Goal: Task Accomplishment & Management: Complete application form

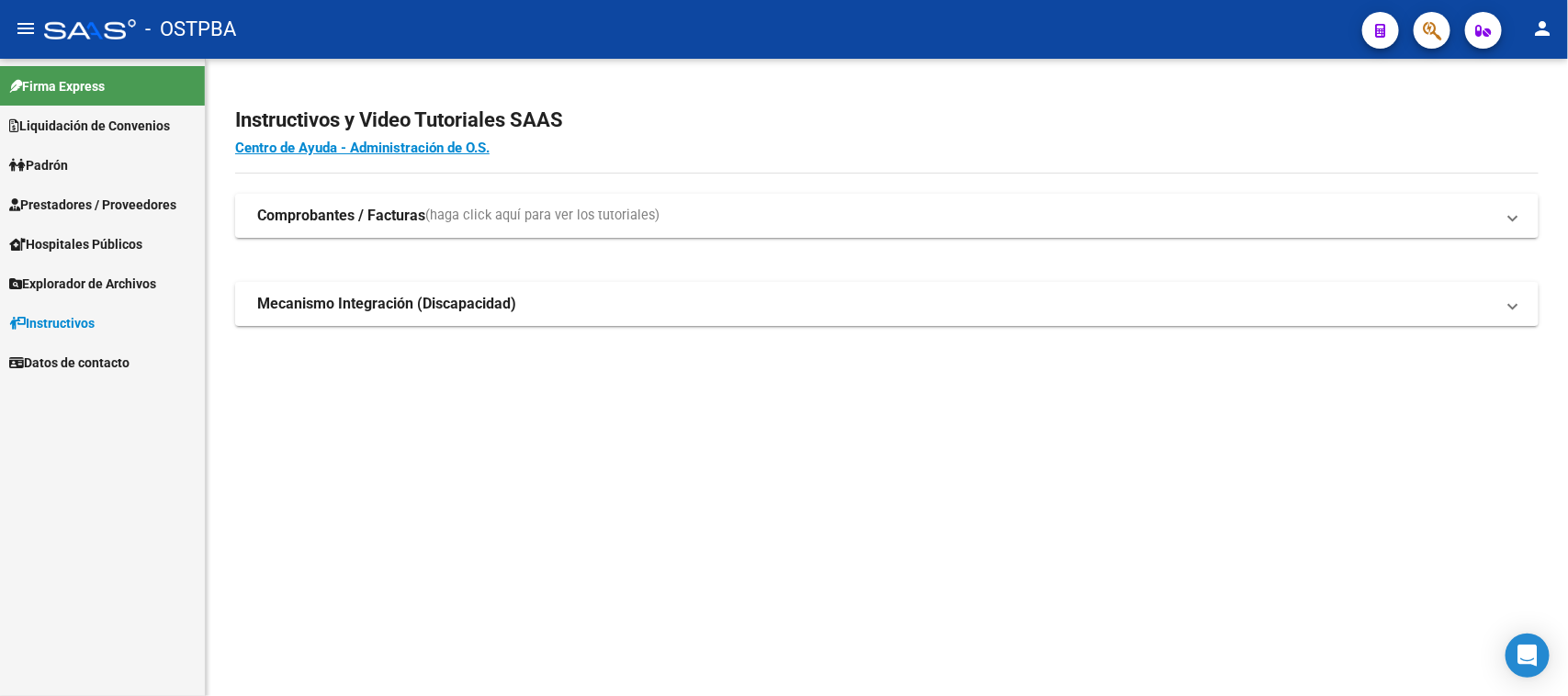
click at [43, 199] on span "Prestadores / Proveedores" at bounding box center [92, 204] width 167 height 20
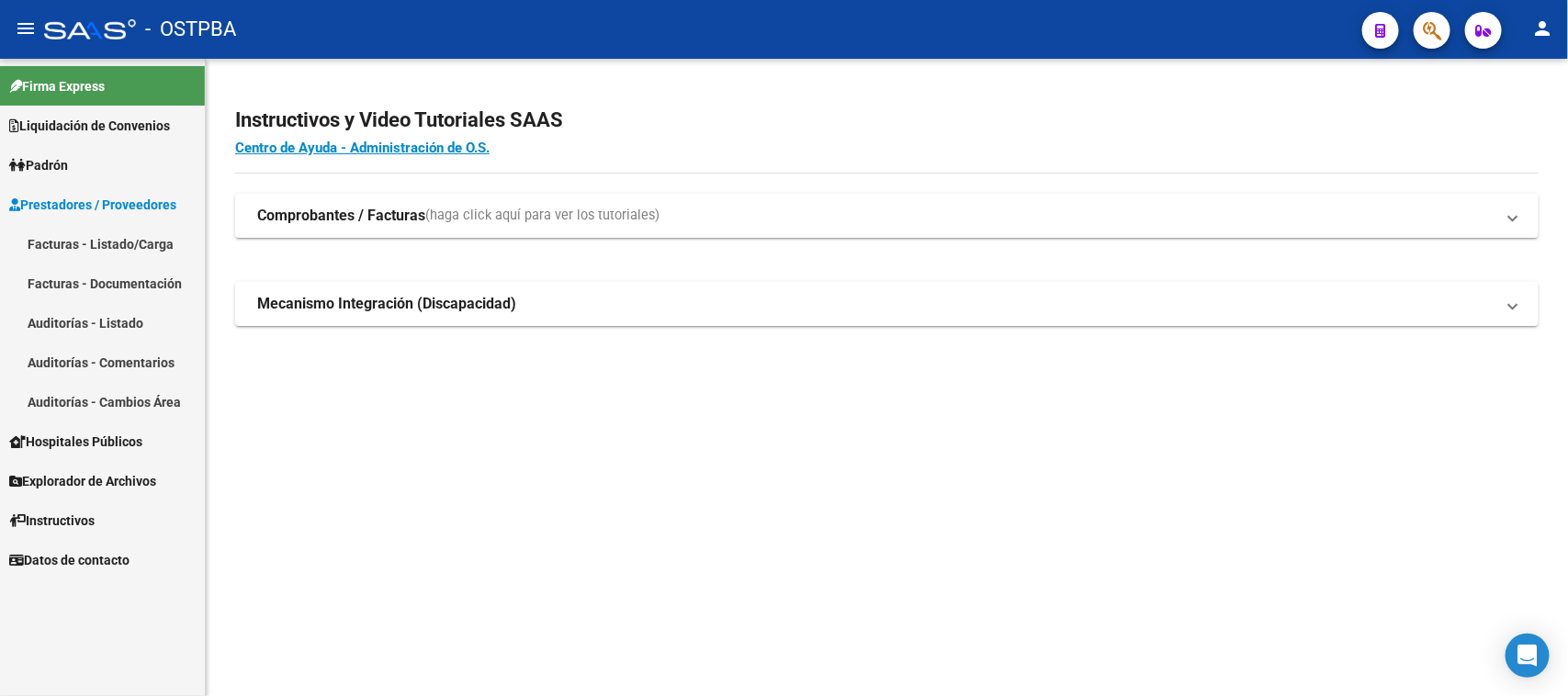
click at [119, 245] on link "Facturas - Listado/Carga" at bounding box center [102, 244] width 205 height 40
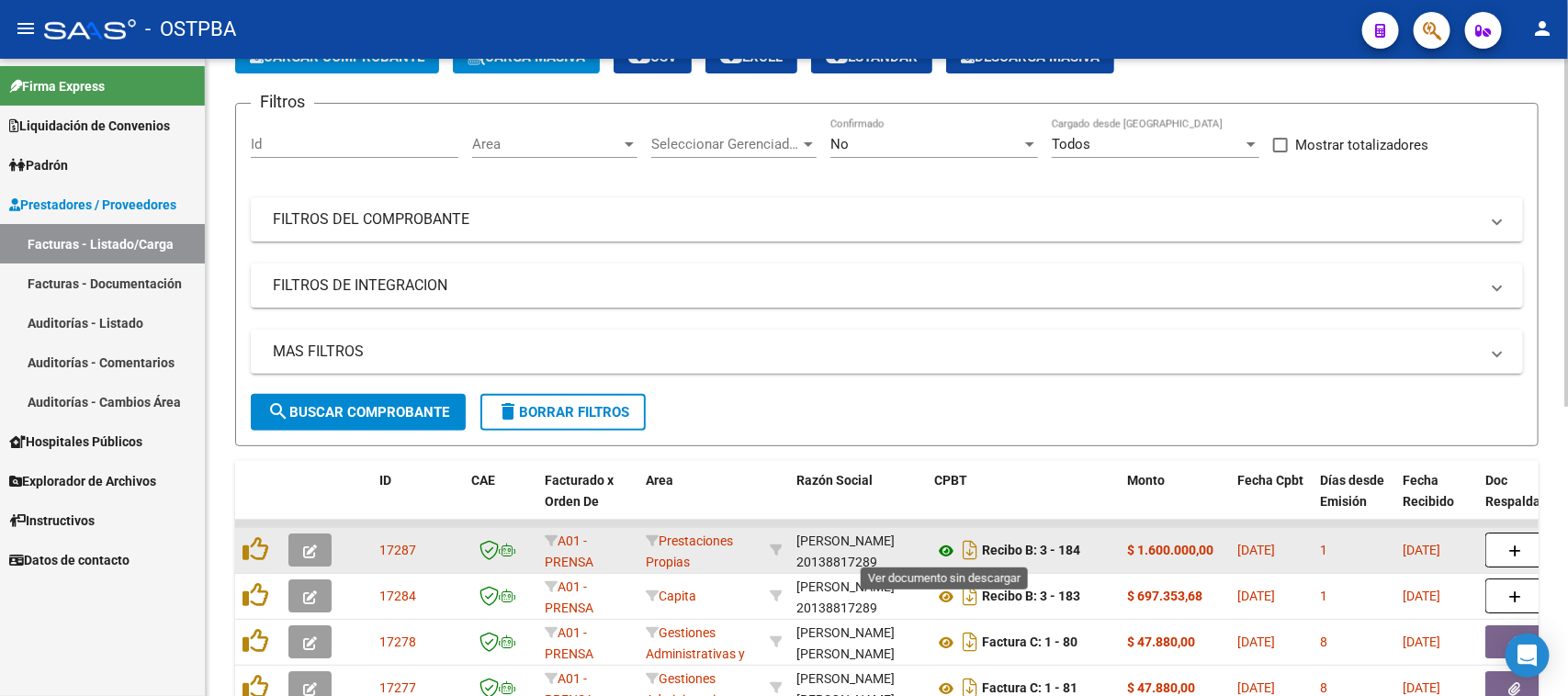
scroll to position [229, 0]
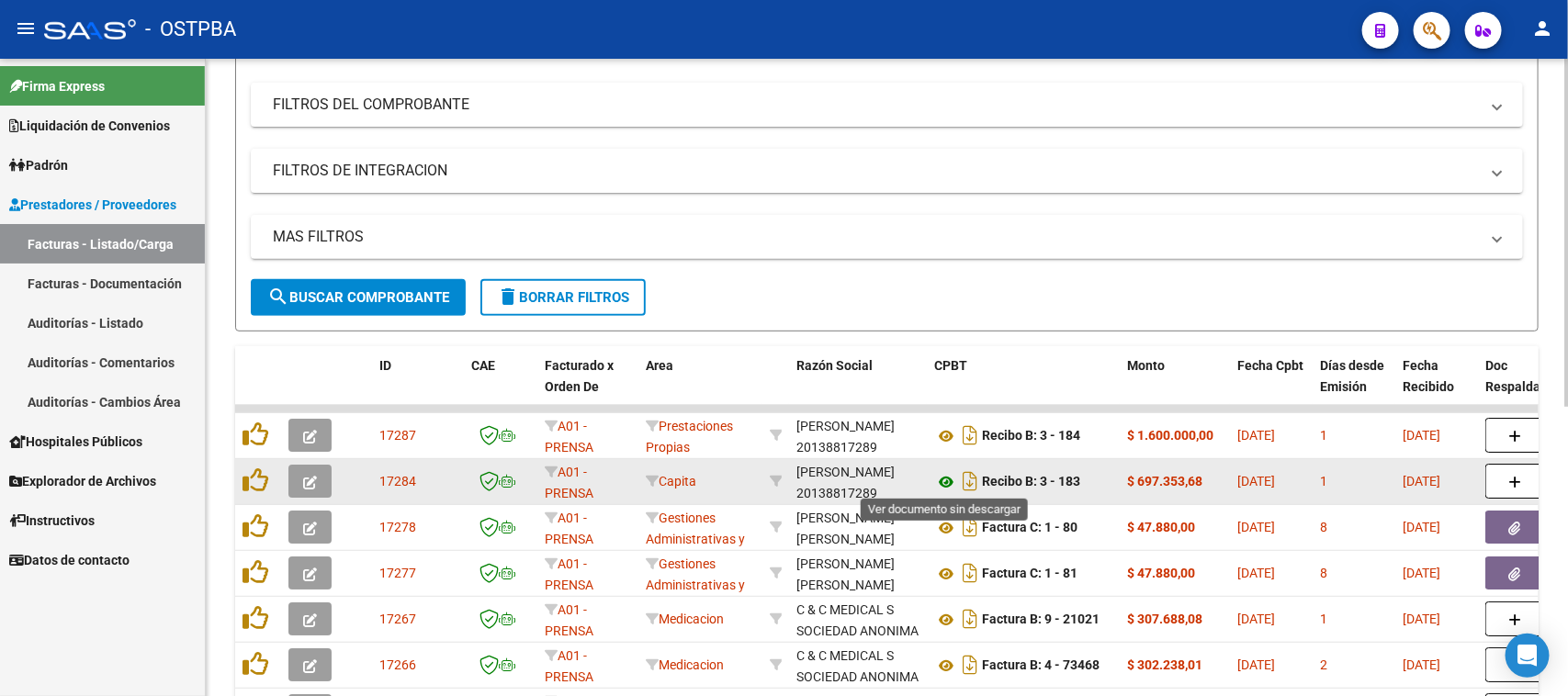
click at [943, 482] on icon at bounding box center [945, 482] width 24 height 22
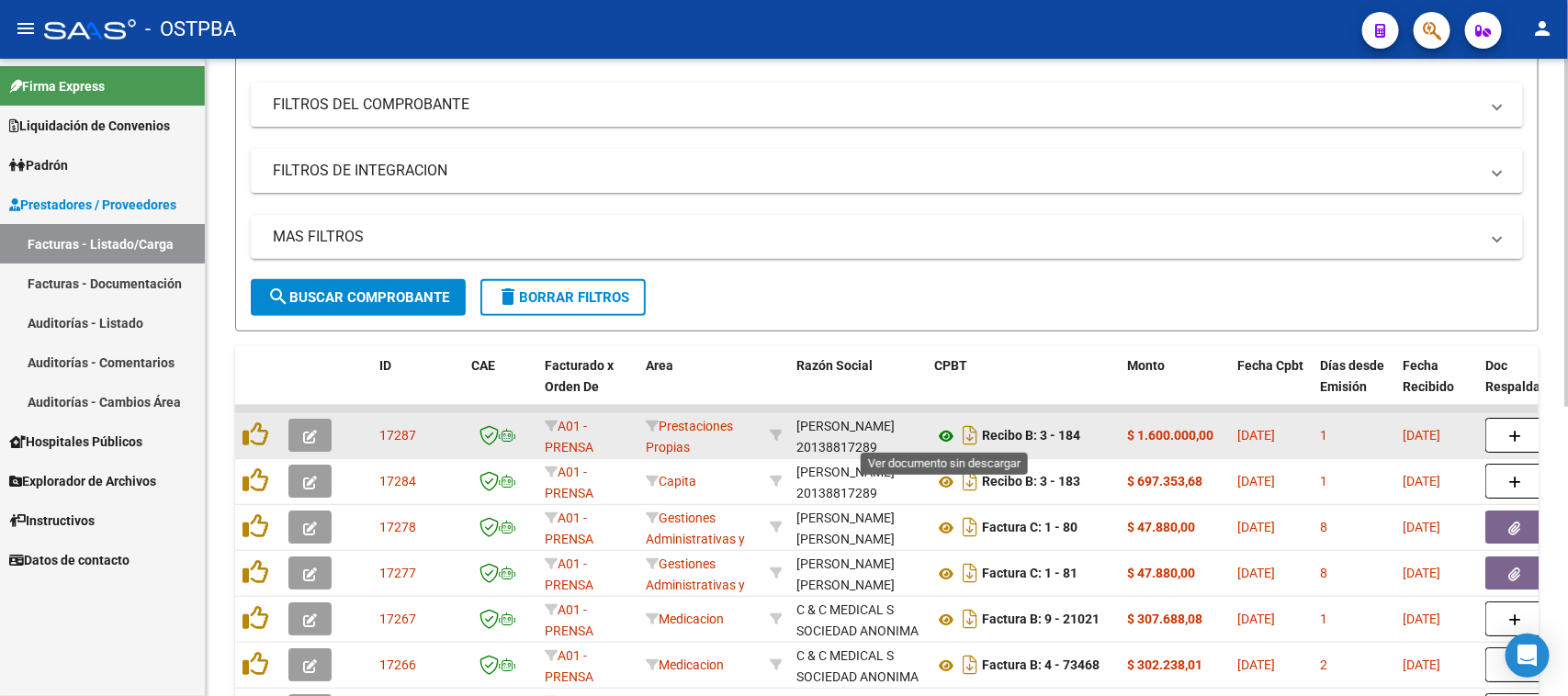
click at [947, 432] on icon at bounding box center [945, 436] width 24 height 22
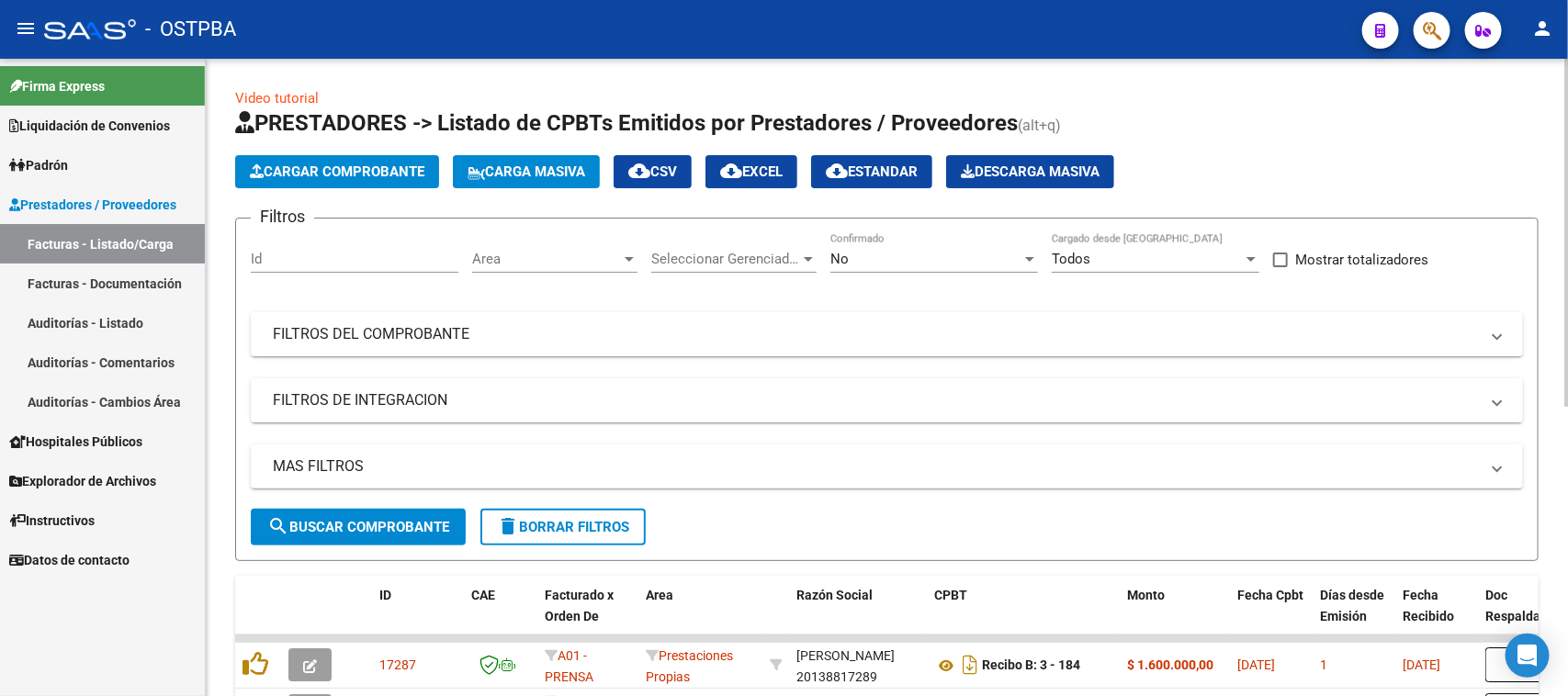
scroll to position [115, 0]
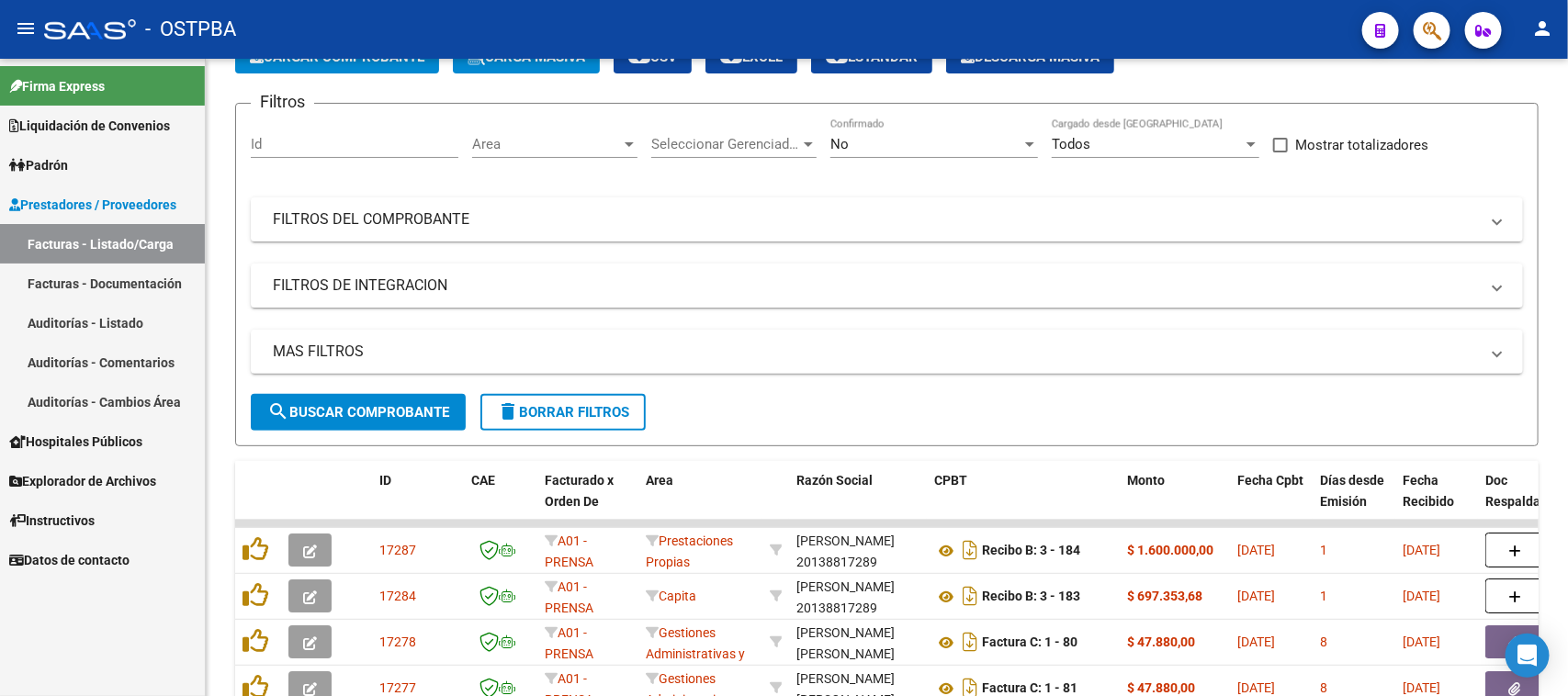
click at [99, 310] on link "Auditorías - Listado" at bounding box center [102, 323] width 205 height 40
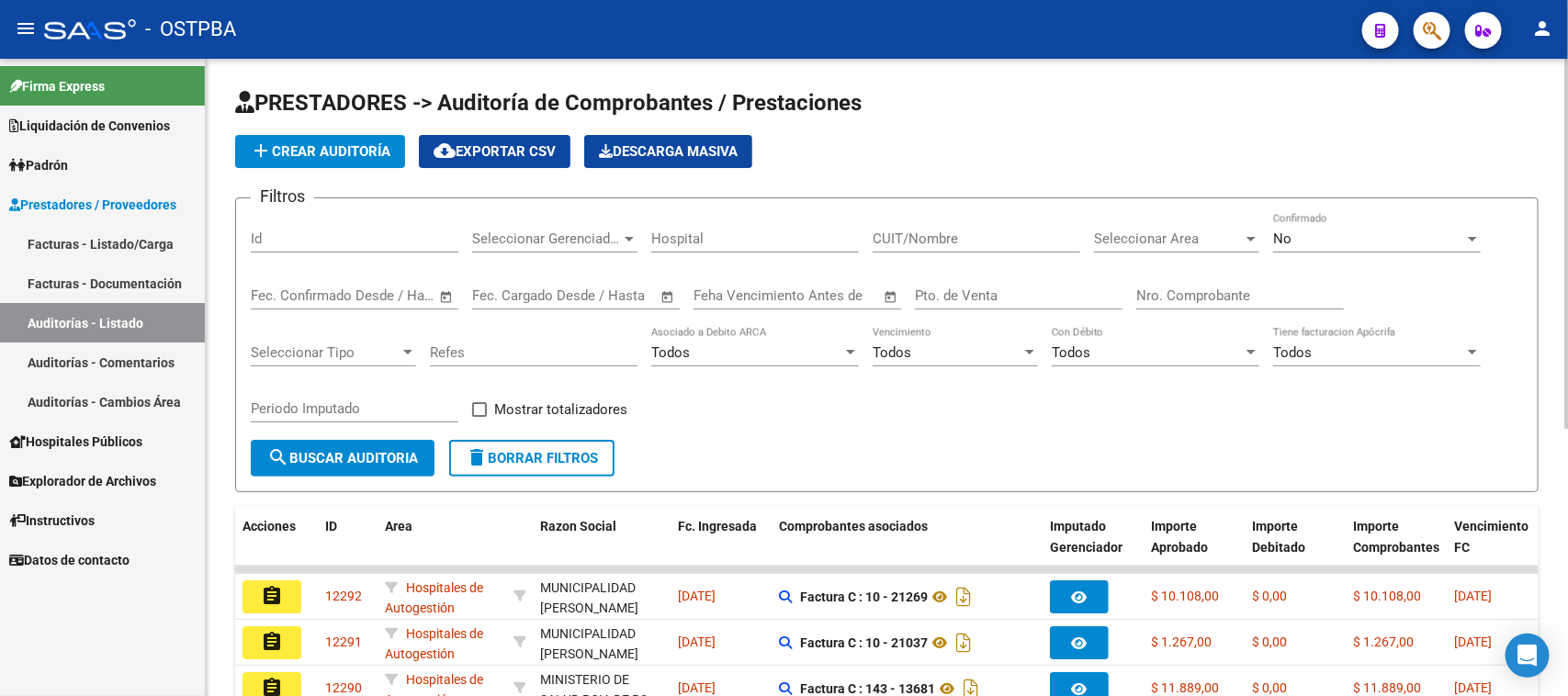
click at [324, 153] on span "add Crear Auditoría" at bounding box center [320, 151] width 141 height 17
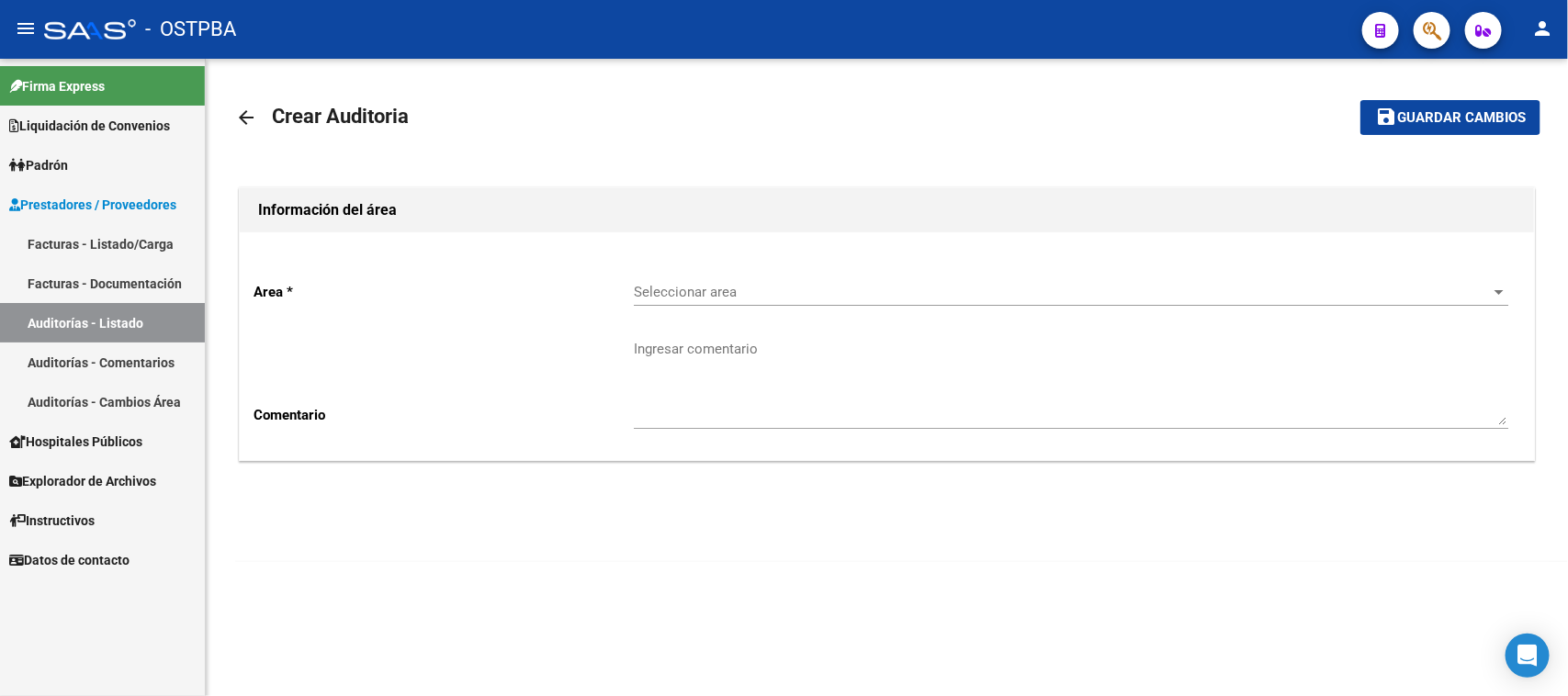
click at [686, 298] on span "Seleccionar area" at bounding box center [1062, 292] width 858 height 17
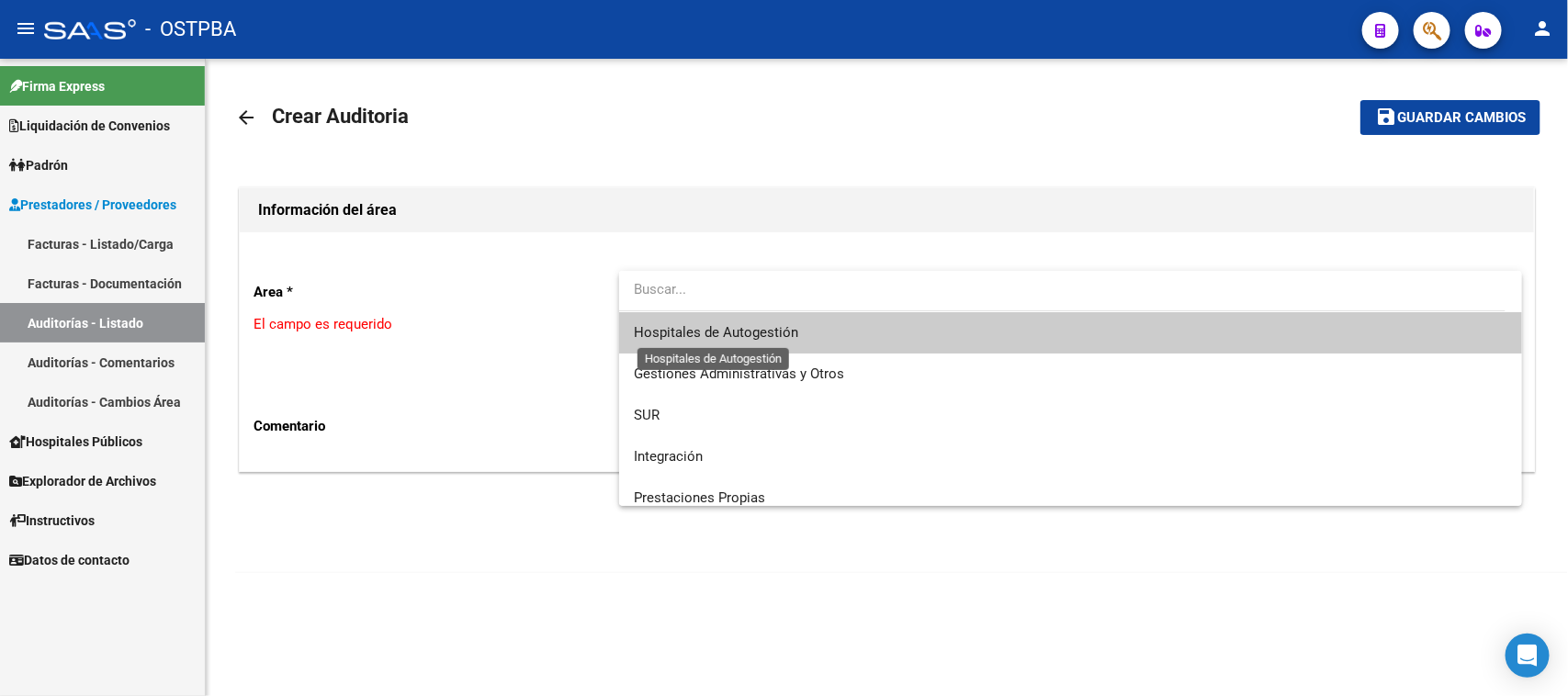
click at [692, 325] on span "Hospitales de Autogestión" at bounding box center [715, 332] width 164 height 17
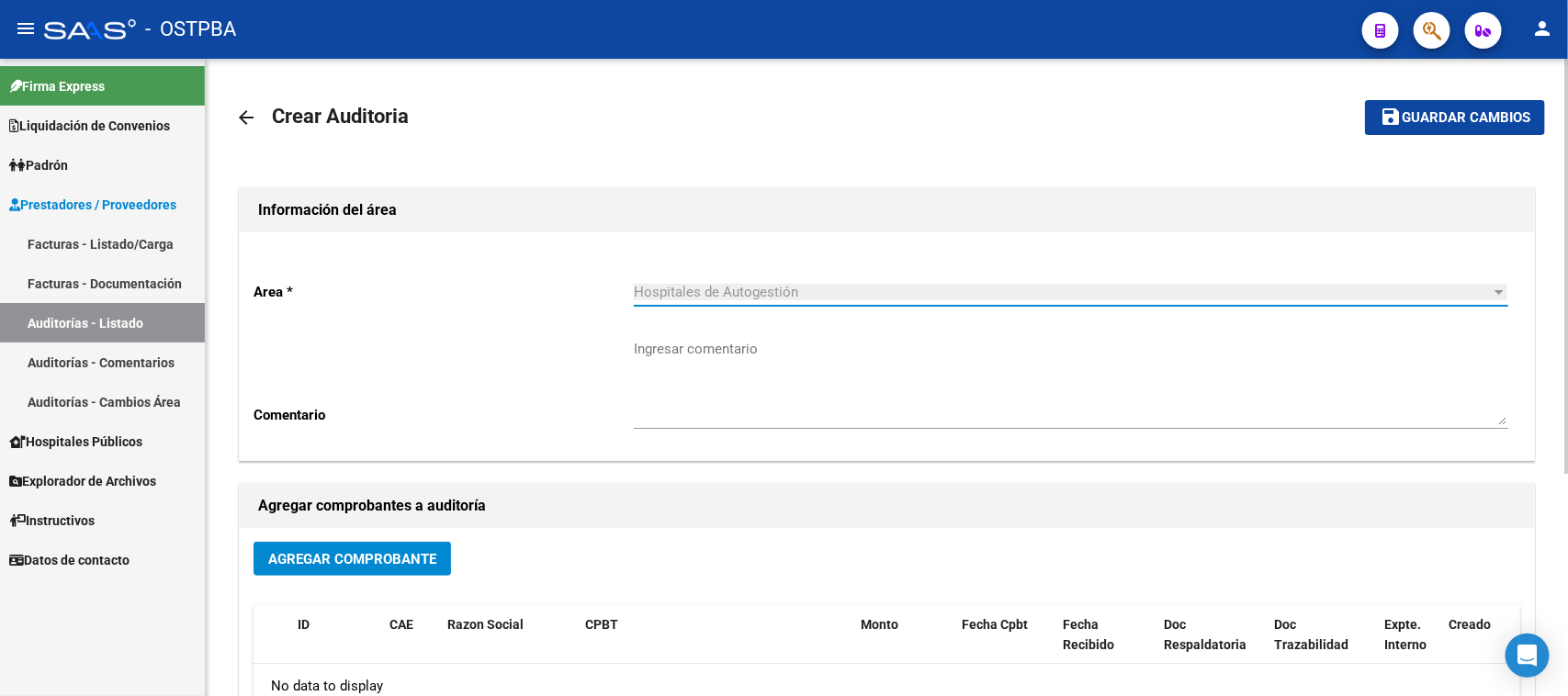
click at [374, 544] on button "Agregar Comprobante" at bounding box center [352, 559] width 197 height 34
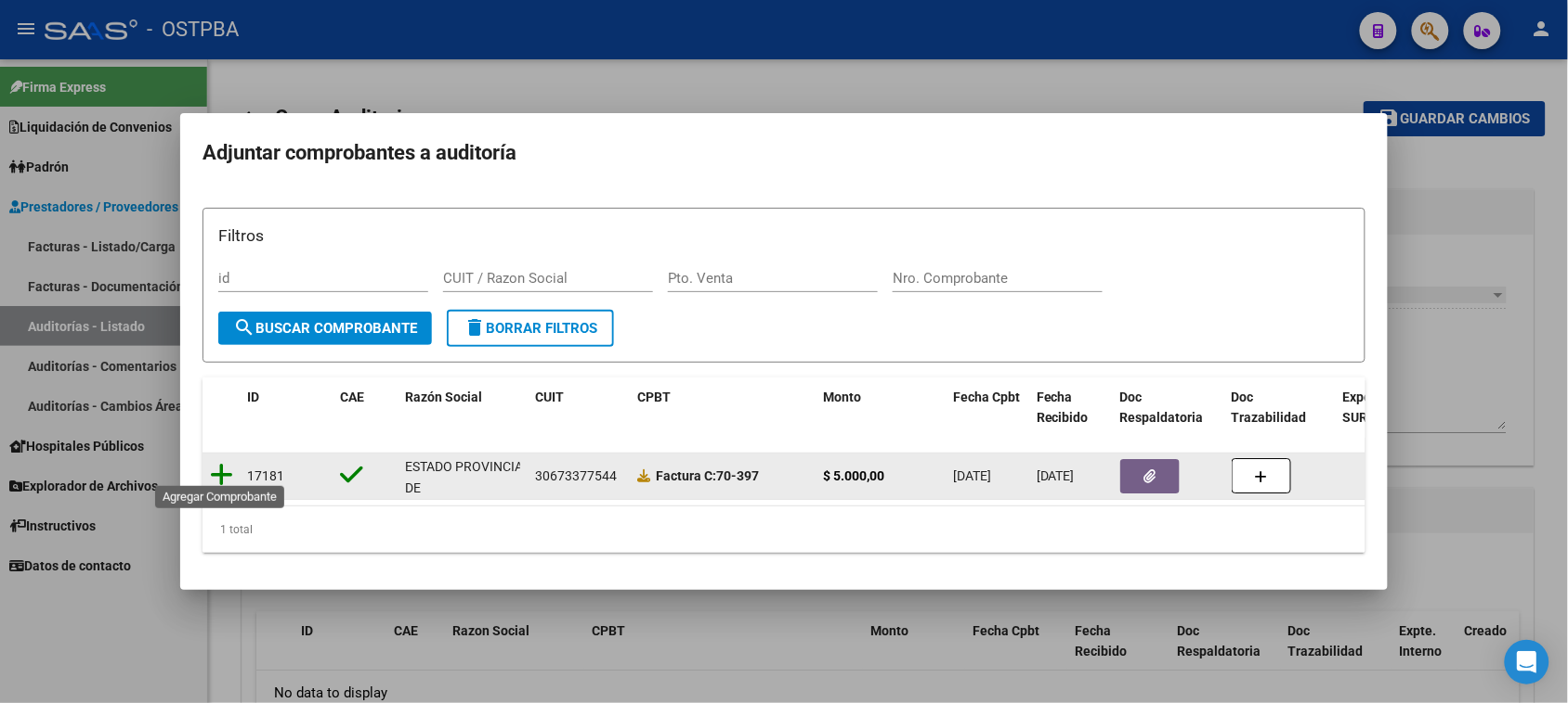
drag, startPoint x: 223, startPoint y: 465, endPoint x: 478, endPoint y: 409, distance: 261.1
click at [223, 464] on icon at bounding box center [222, 475] width 24 height 26
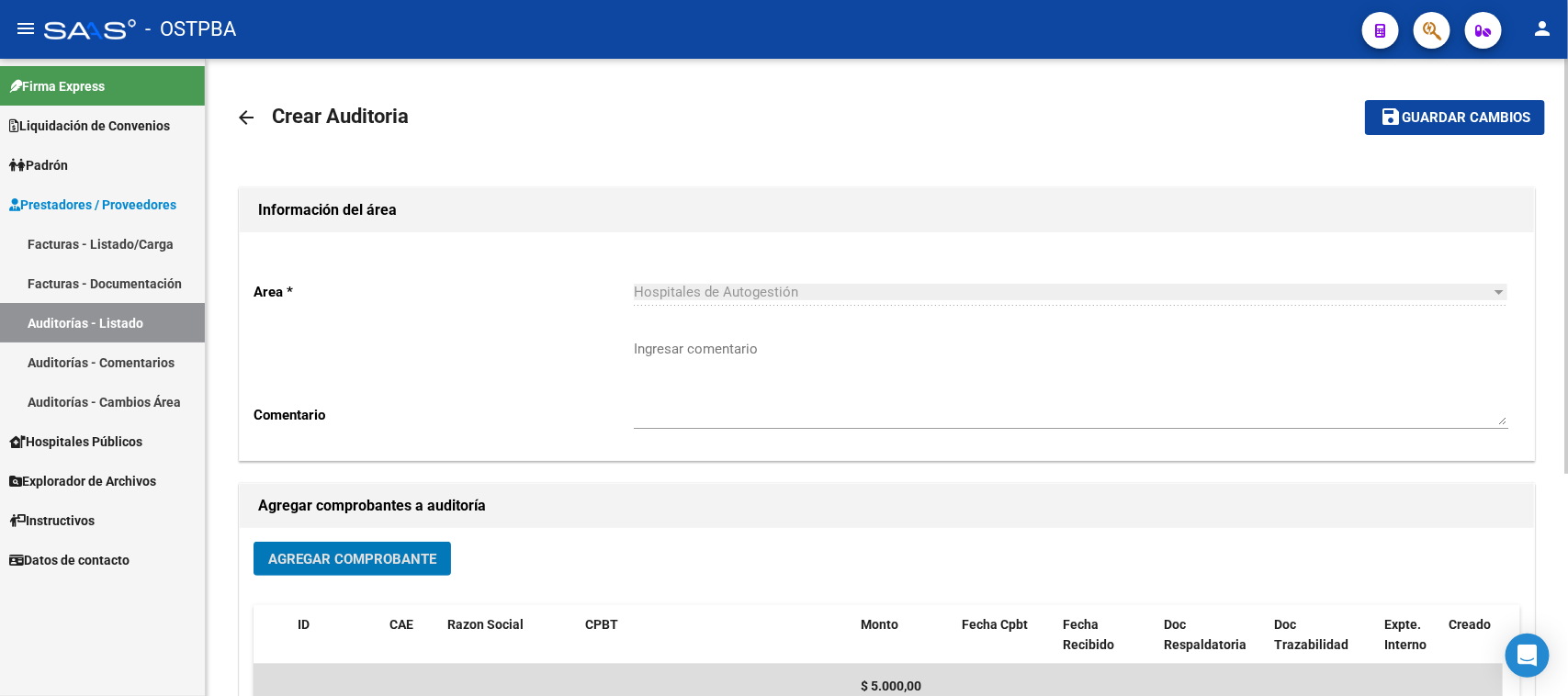
click at [1421, 116] on span "Guardar cambios" at bounding box center [1465, 118] width 128 height 17
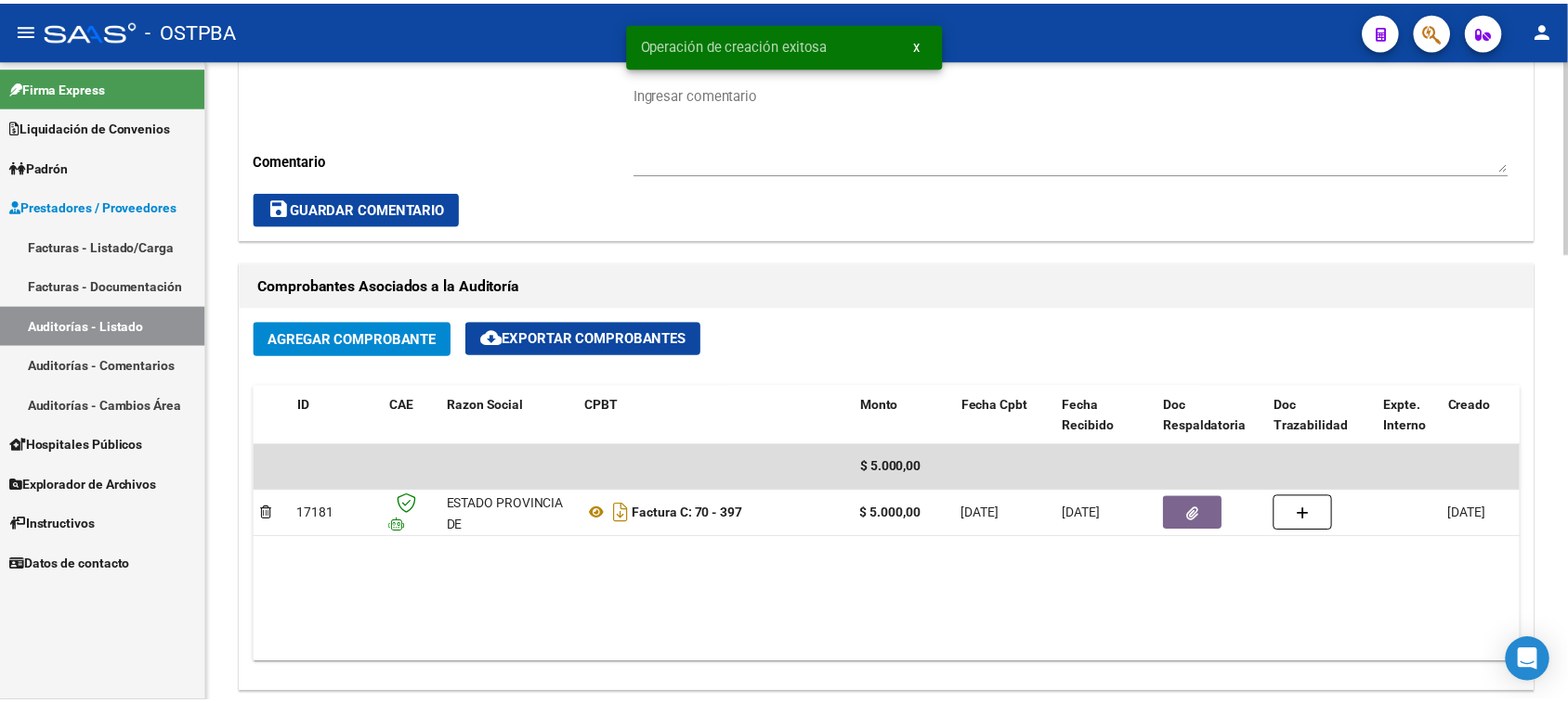
scroll to position [1044, 0]
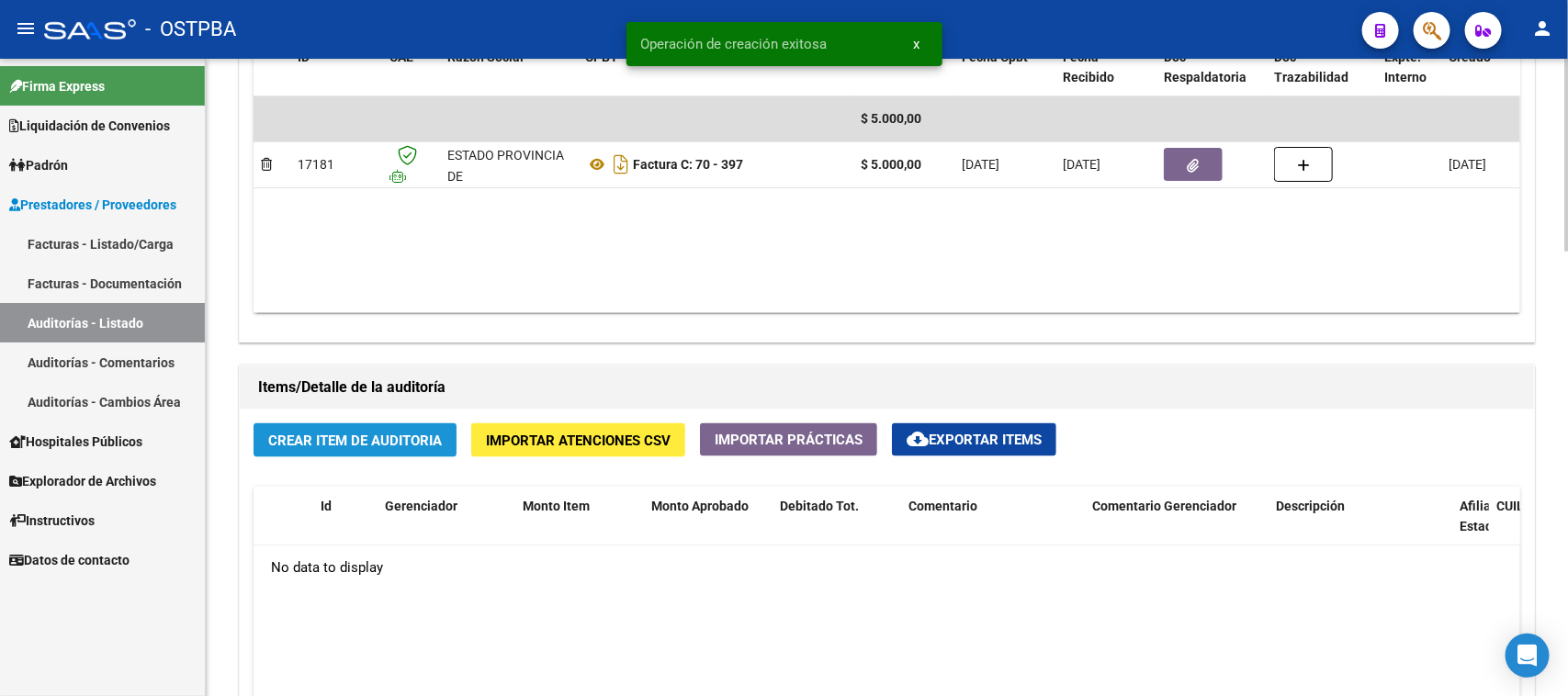
click at [411, 444] on span "Crear Item de Auditoria" at bounding box center [355, 440] width 174 height 17
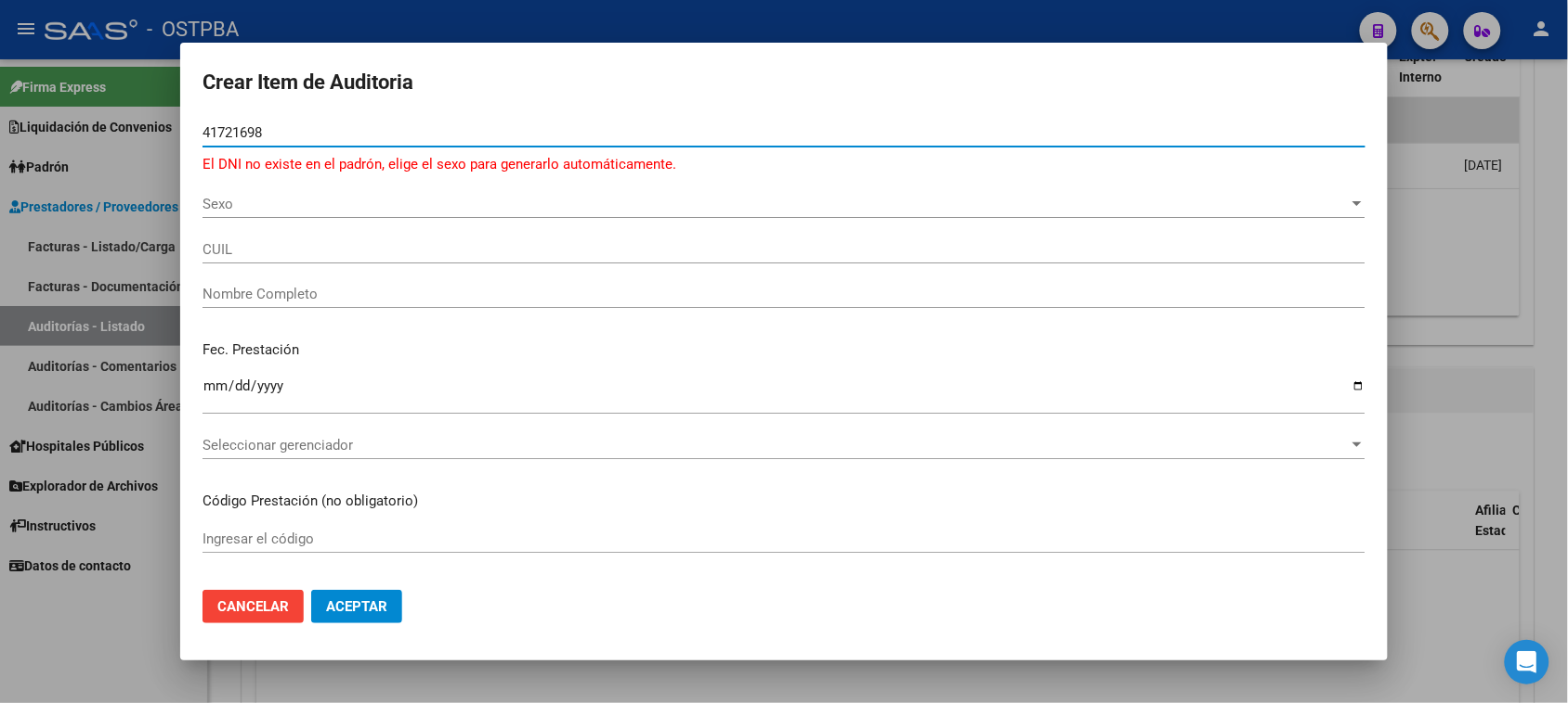
type input "41721698"
click at [251, 202] on span "Sexo" at bounding box center [775, 203] width 1146 height 17
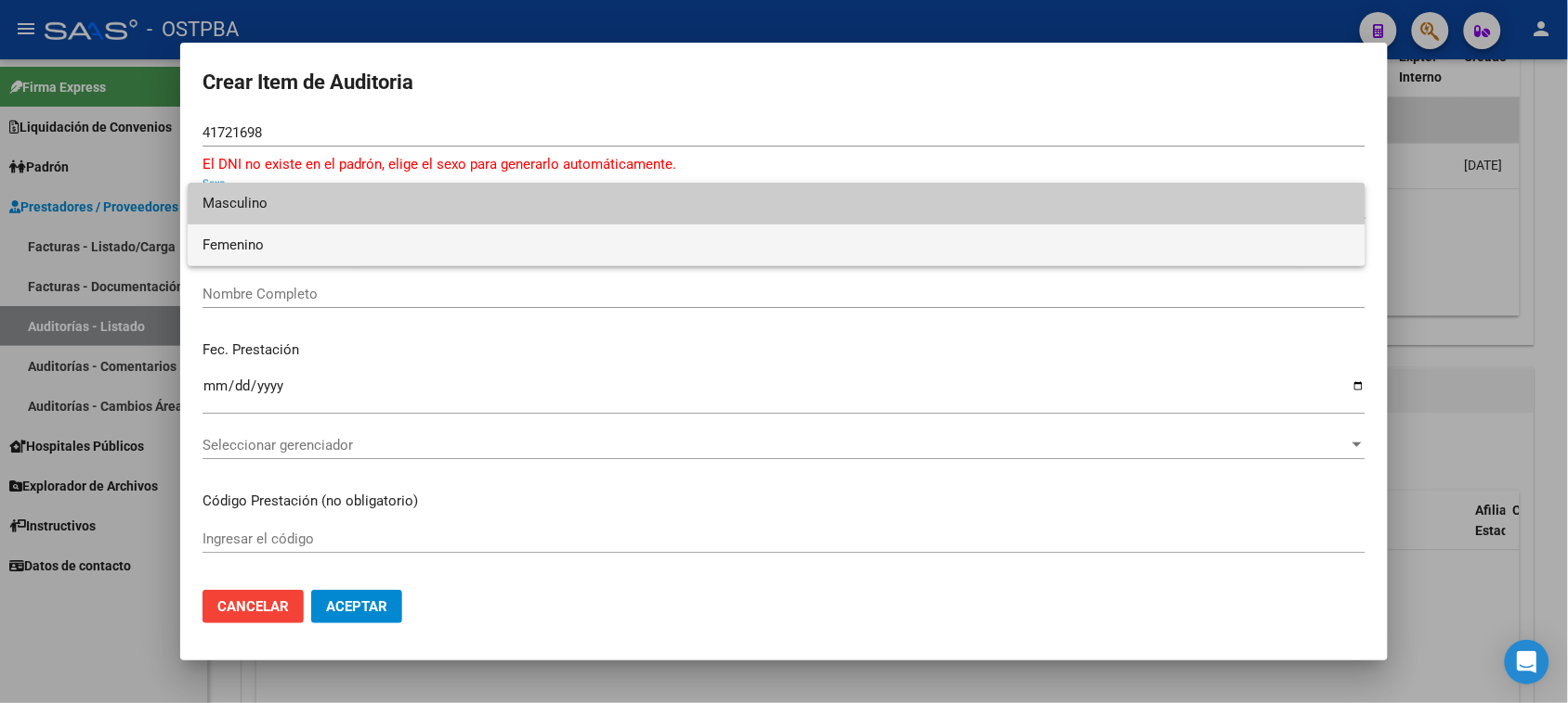
click at [247, 239] on span "Femenino" at bounding box center [776, 245] width 1148 height 42
type input "27417216982"
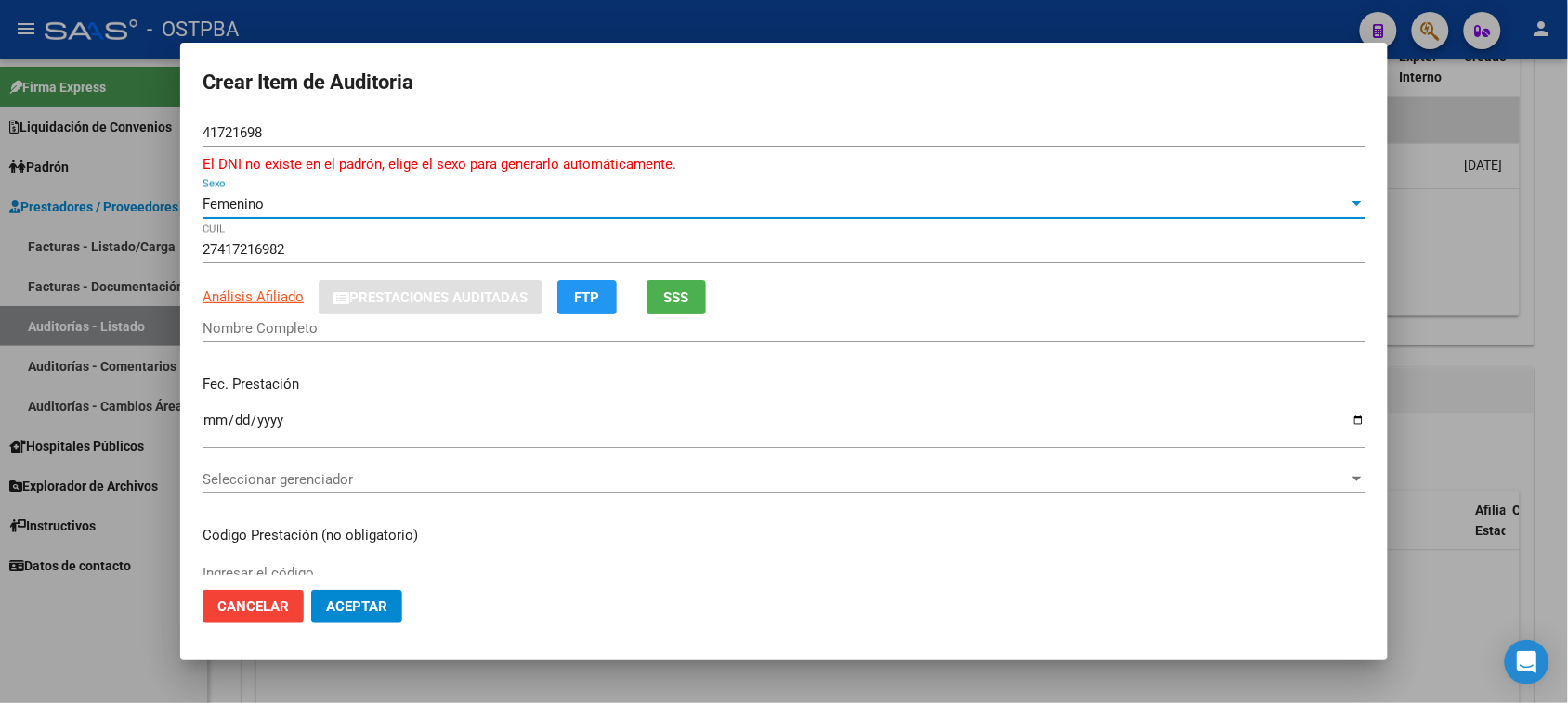
type input "GUTIERREZ NATALIA L"
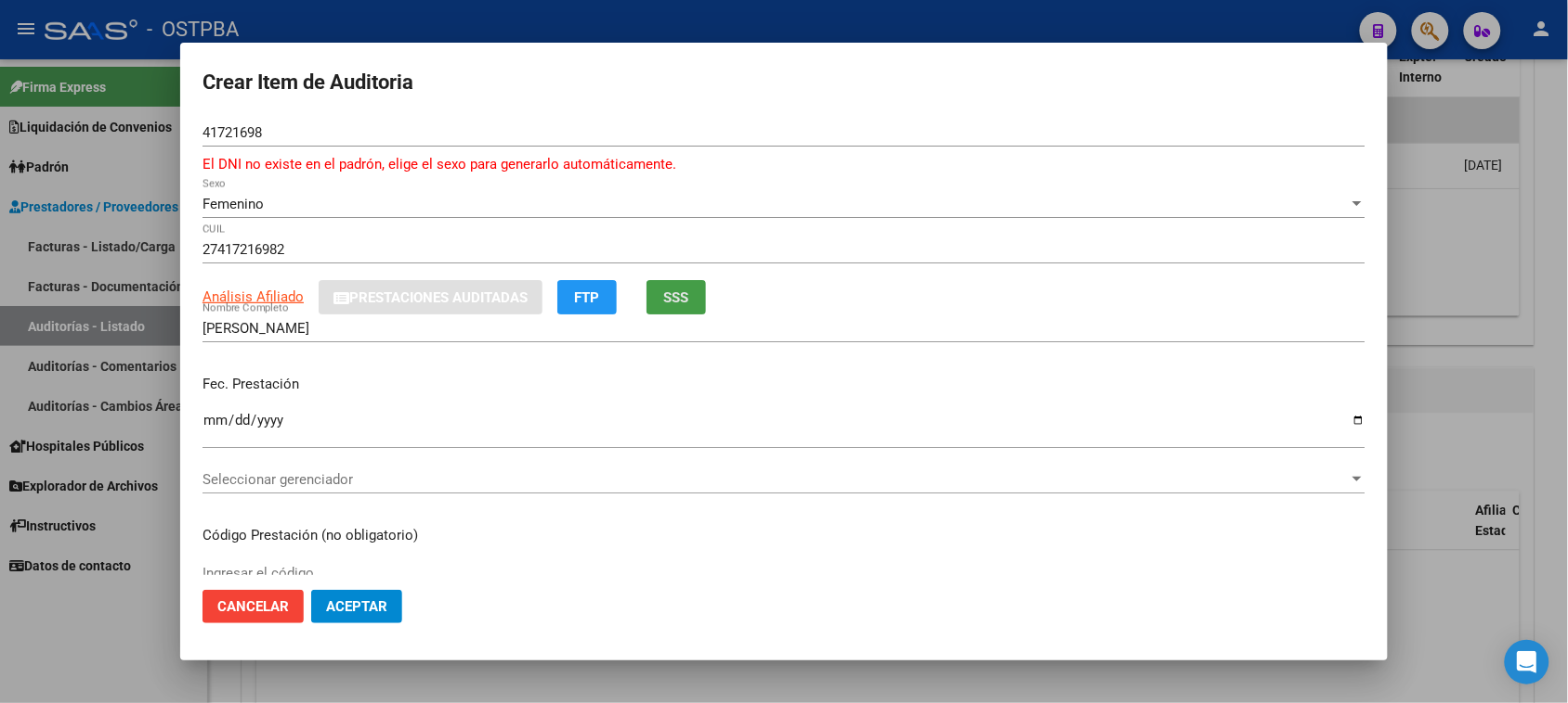
click at [680, 306] on button "SSS" at bounding box center [676, 297] width 59 height 34
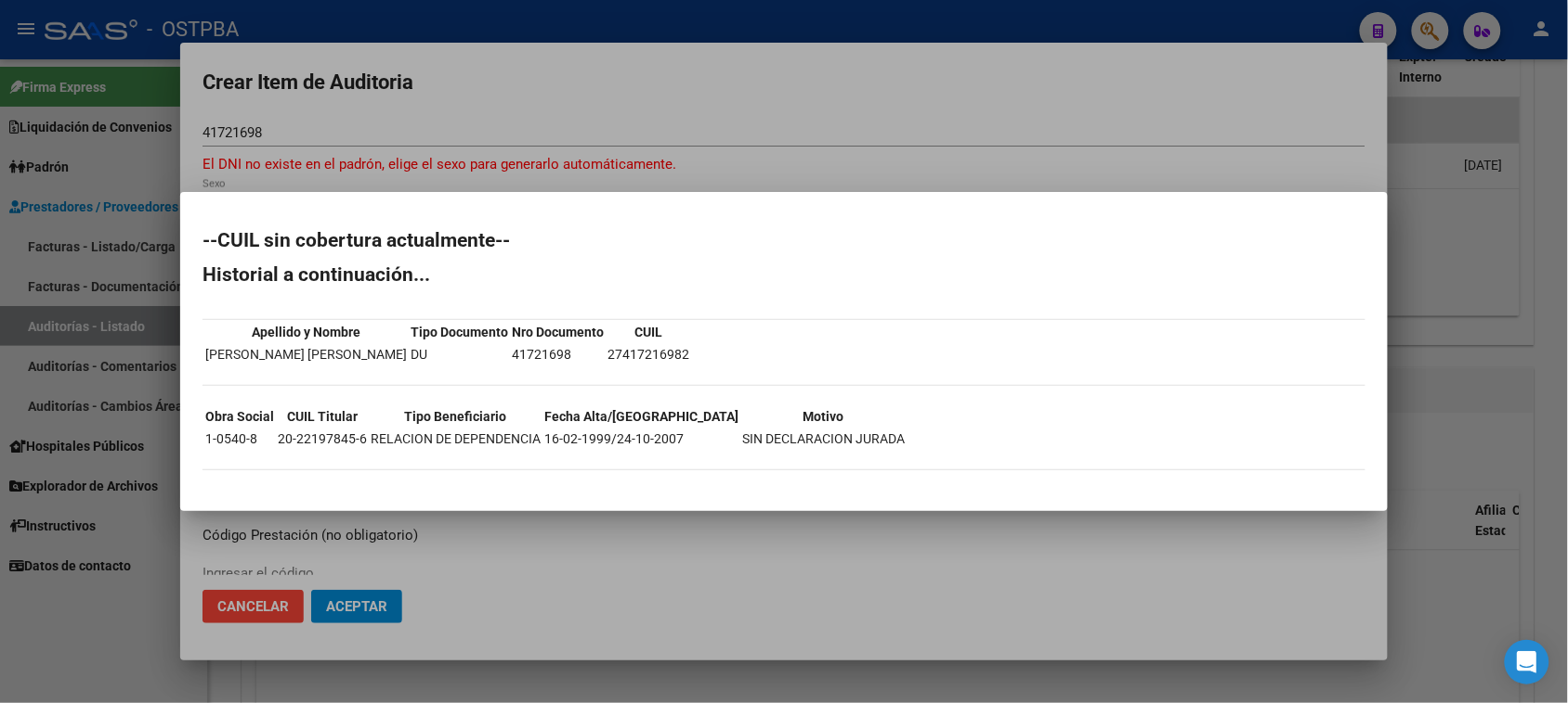
click at [124, 616] on div at bounding box center [784, 352] width 1568 height 703
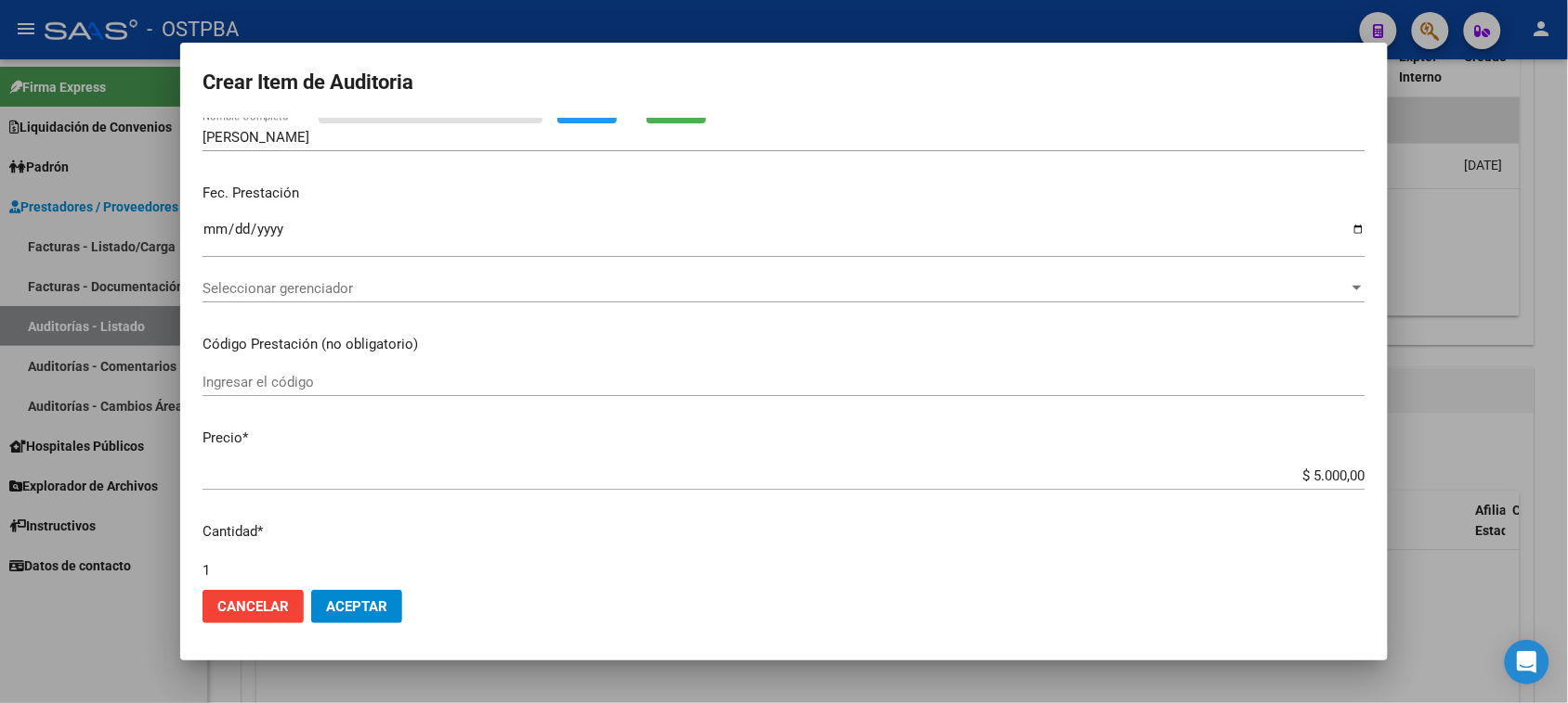
scroll to position [232, 0]
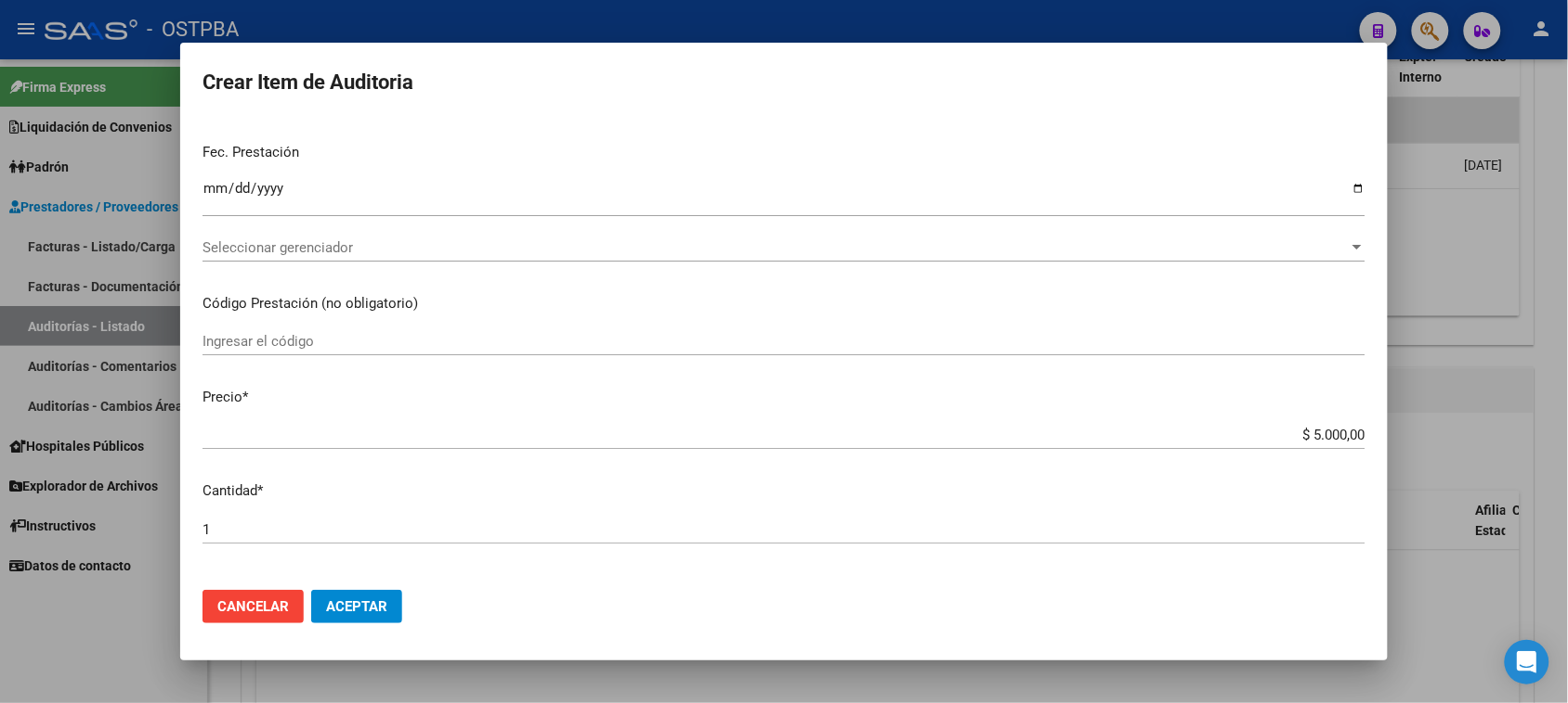
click at [213, 190] on input "Ingresar la fecha" at bounding box center [783, 195] width 1162 height 29
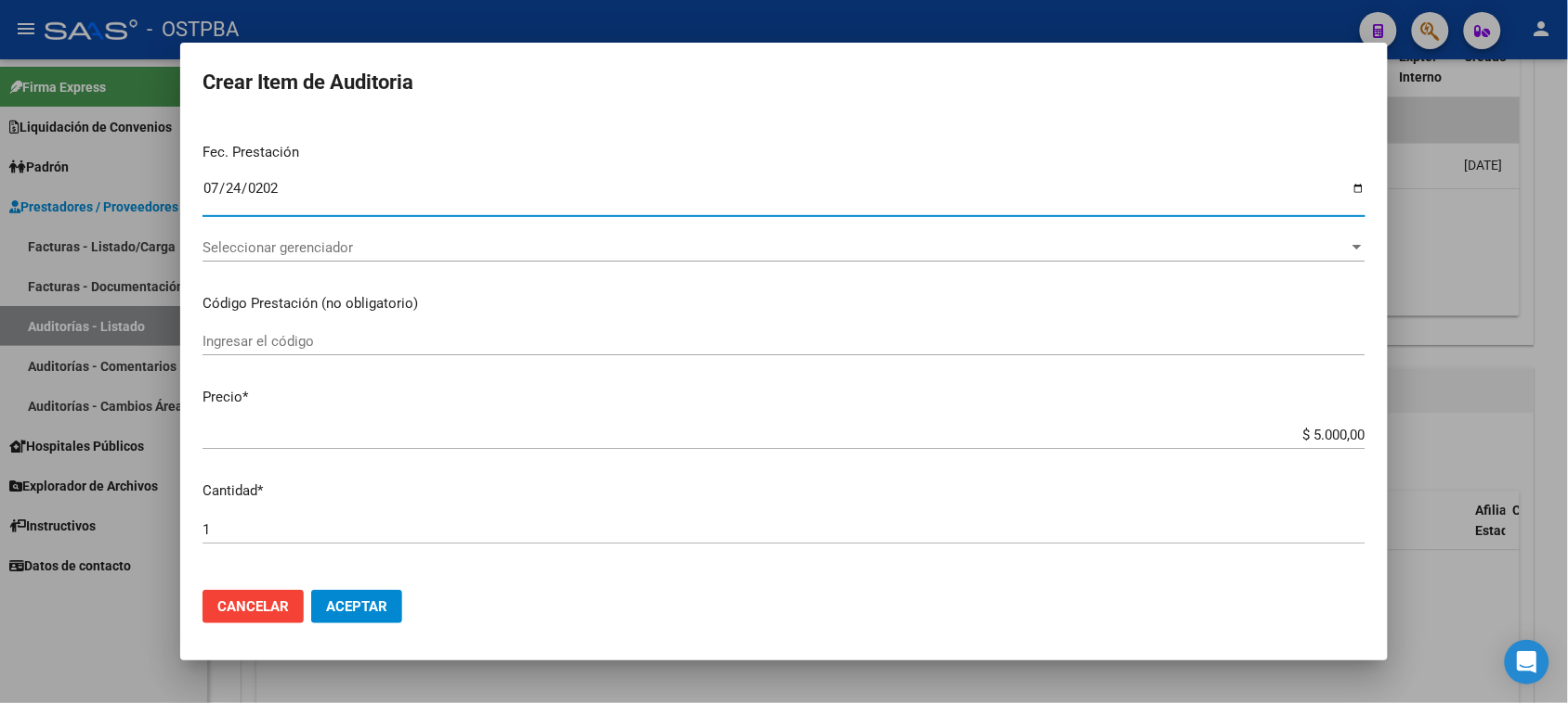
type input "2025-07-24"
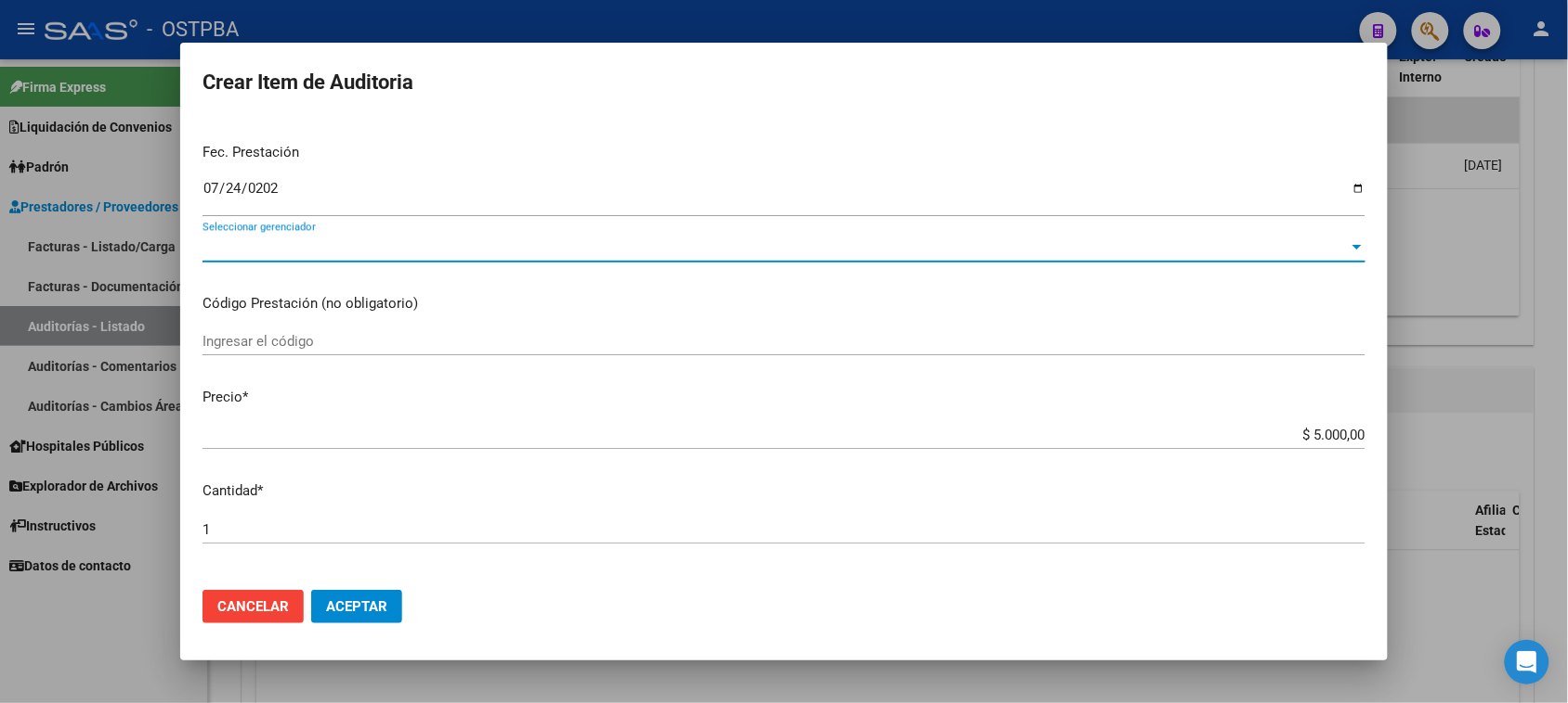
click at [577, 244] on span "Seleccionar gerenciador" at bounding box center [775, 247] width 1146 height 17
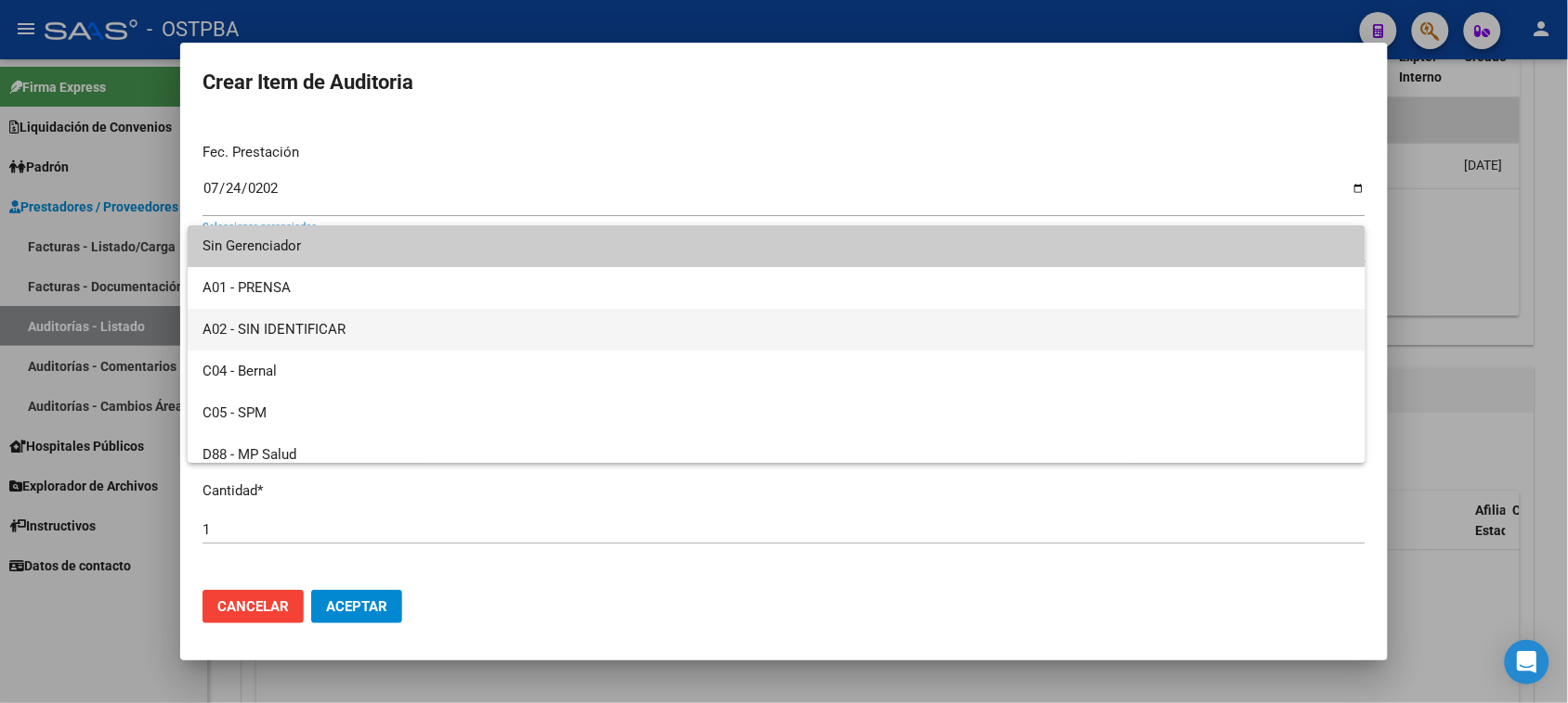
click at [280, 331] on span "A02 - SIN IDENTIFICAR" at bounding box center [776, 330] width 1148 height 42
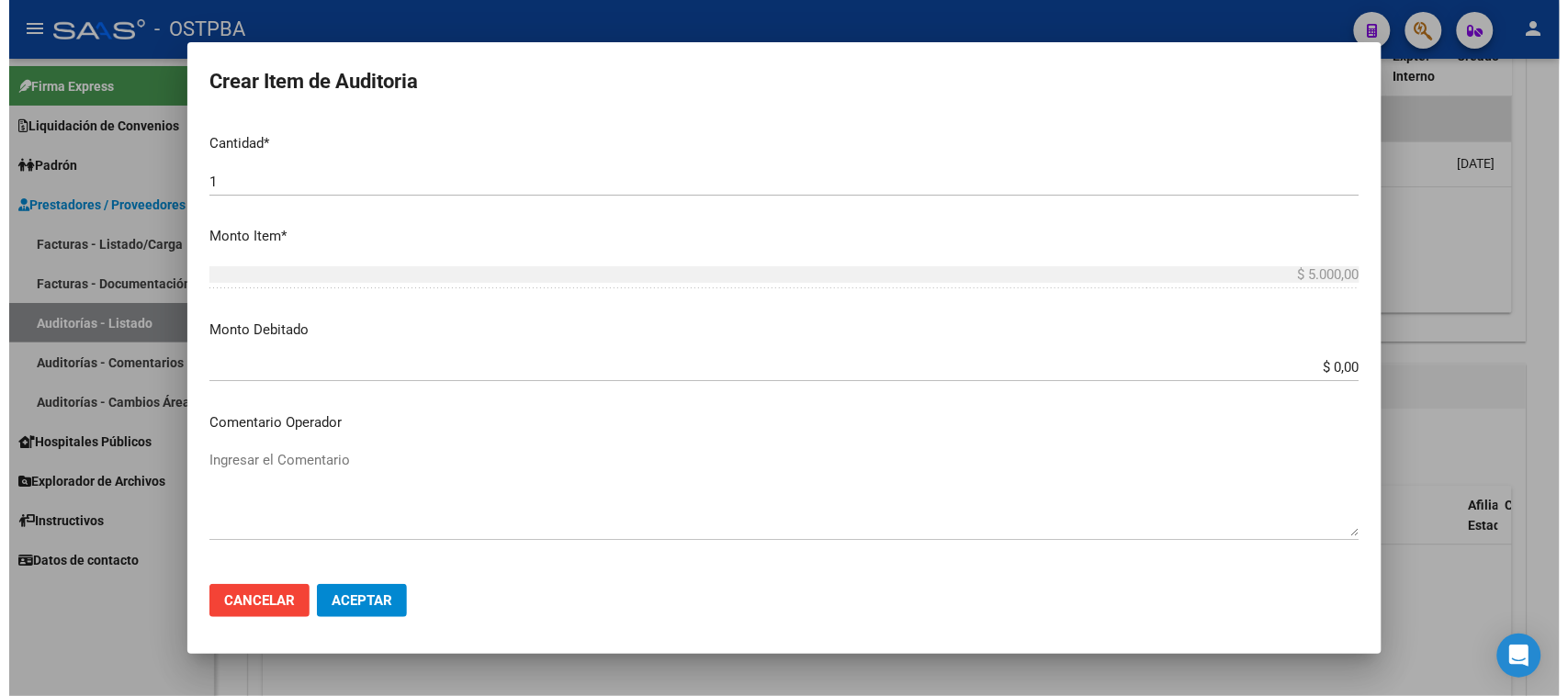
scroll to position [574, 0]
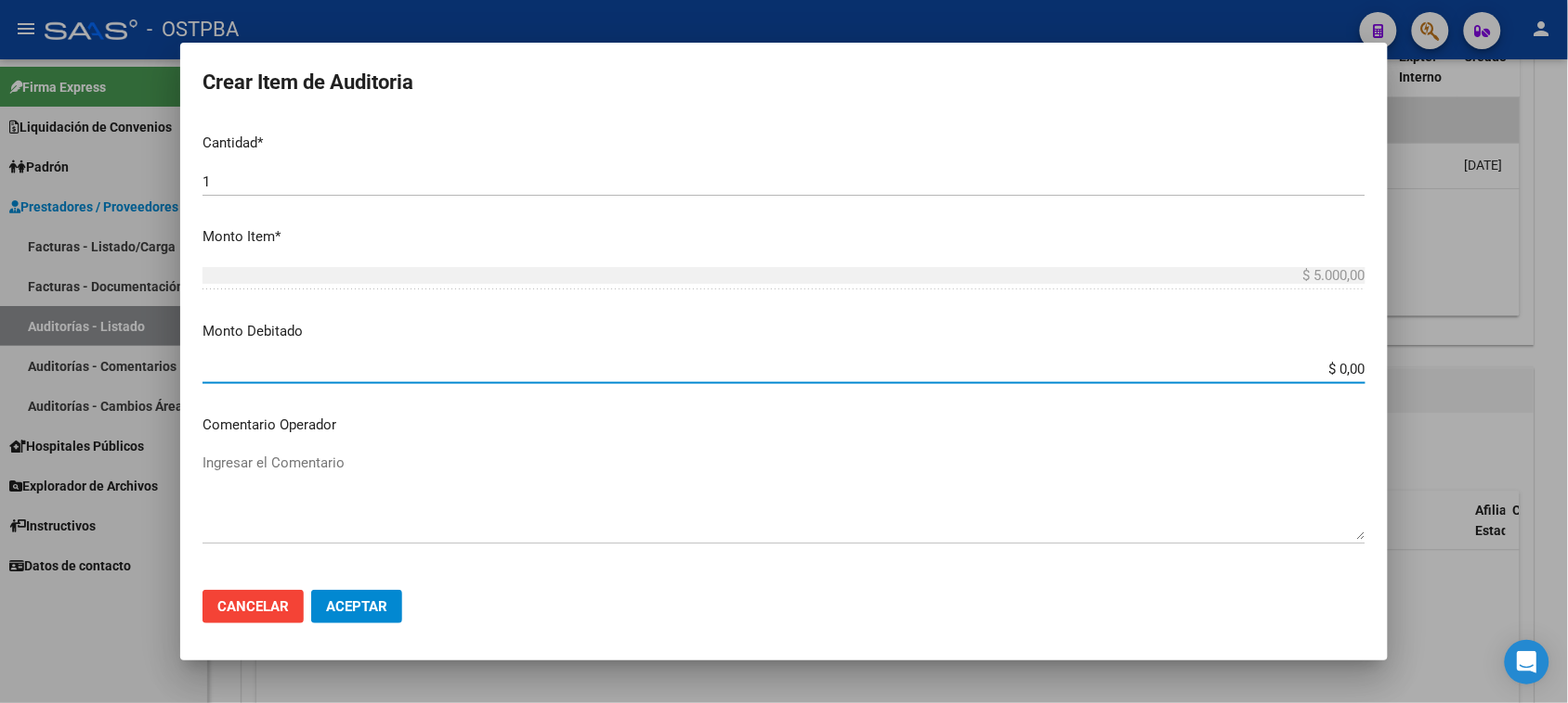
drag, startPoint x: 1323, startPoint y: 367, endPoint x: 1423, endPoint y: 363, distance: 100.1
click at [1416, 367] on div "Crear Item de Auditoria 41721698 Nro Documento El DNI no existe en el padrón, e…" at bounding box center [784, 352] width 1568 height 703
type input "$ 5.000,00"
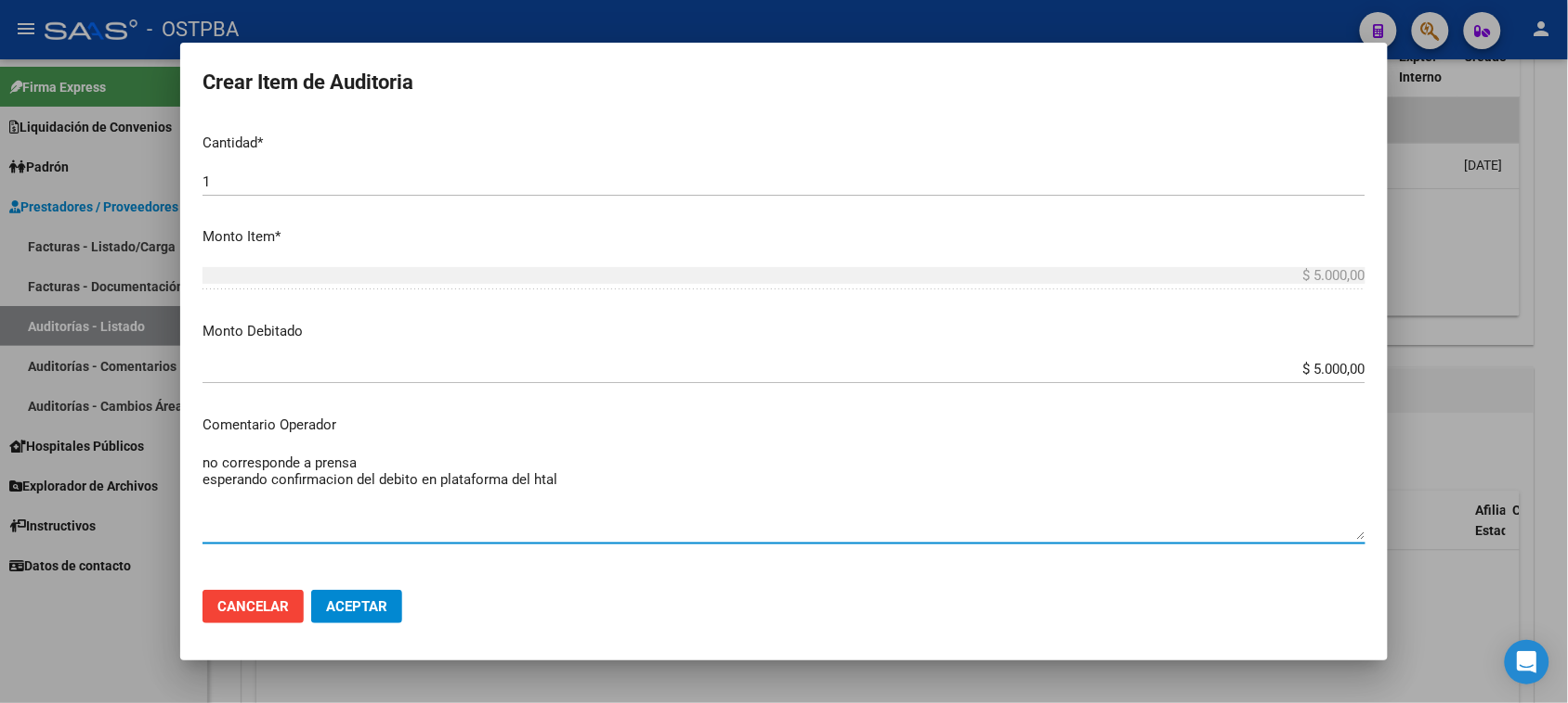
click at [393, 481] on textarea "no corresponde a prensa esperando confirmacion del debito en plataforma del htal" at bounding box center [783, 496] width 1162 height 87
click at [407, 483] on textarea "no corresponde a prensa esperando confirmacion del debito en plataforma del htal" at bounding box center [783, 496] width 1162 height 87
click at [564, 481] on textarea "no corresponde a prensa esperando confirmacion del debito en plataforma del htal" at bounding box center [783, 496] width 1162 height 87
click at [202, 478] on textarea "no corresponde a prensa esperando confirmacion del debito en plataforma del hta…" at bounding box center [783, 496] width 1162 height 87
click at [290, 481] on textarea "no corresponde a prensa A la esperando confirmacion del debito en plataforma de…" at bounding box center [783, 496] width 1162 height 87
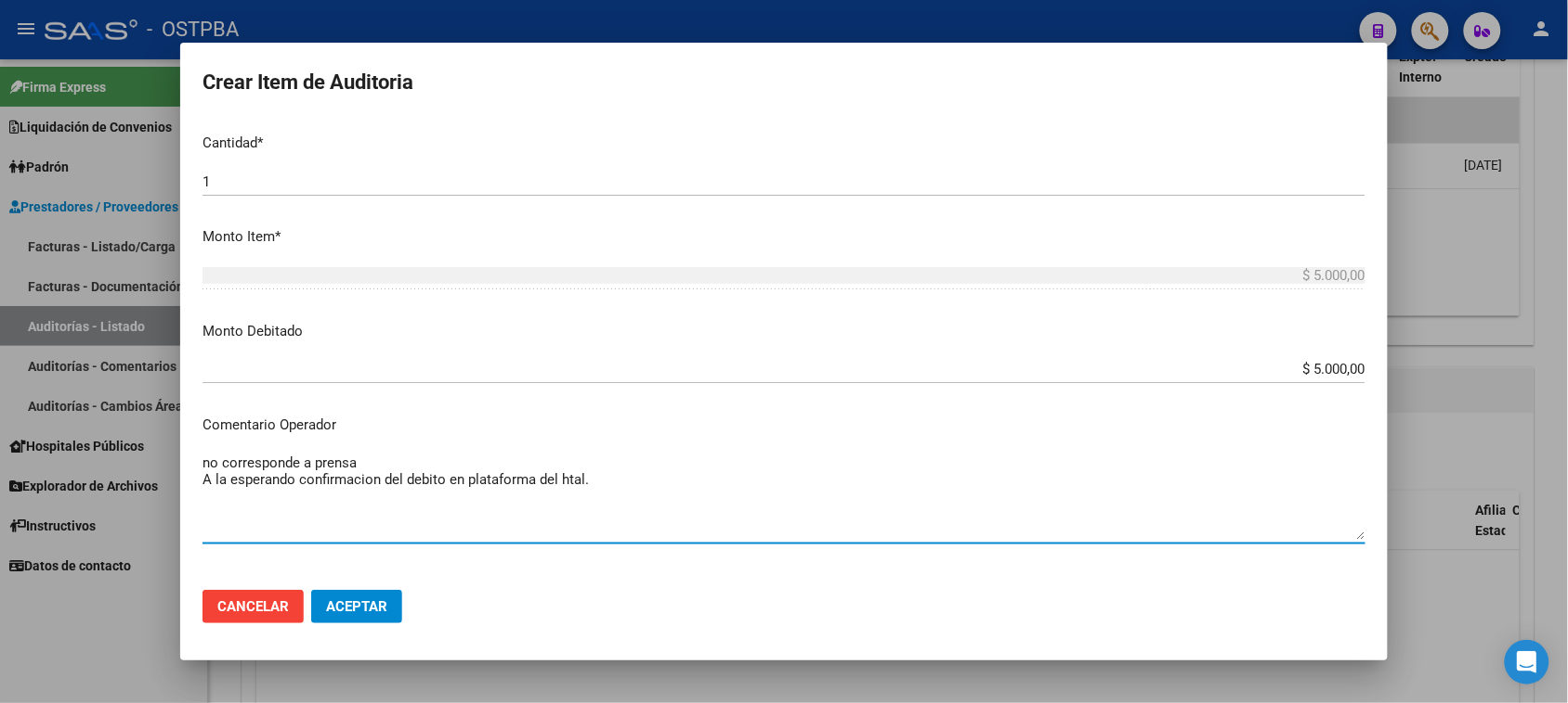
click at [297, 481] on textarea "no corresponde a prensa A la esperando confirmacion del debito en plataforma de…" at bounding box center [783, 496] width 1162 height 87
drag, startPoint x: 589, startPoint y: 481, endPoint x: 178, endPoint y: 487, distance: 411.0
click at [178, 487] on div "Crear Item de Auditoria 41721698 Nro Documento El DNI no existe en el padrón, e…" at bounding box center [784, 352] width 1568 height 703
click at [669, 480] on textarea "no corresponde a prensa ESPERANDO CONFIRMACION DEL DEBITO EN PLATAFORMA DEL HTA…" at bounding box center [783, 496] width 1162 height 87
type textarea "no corresponde a prensa ESPERANDO CONFIRMACION DEL DEBITO EN PLATAFORMA DEL HTA…"
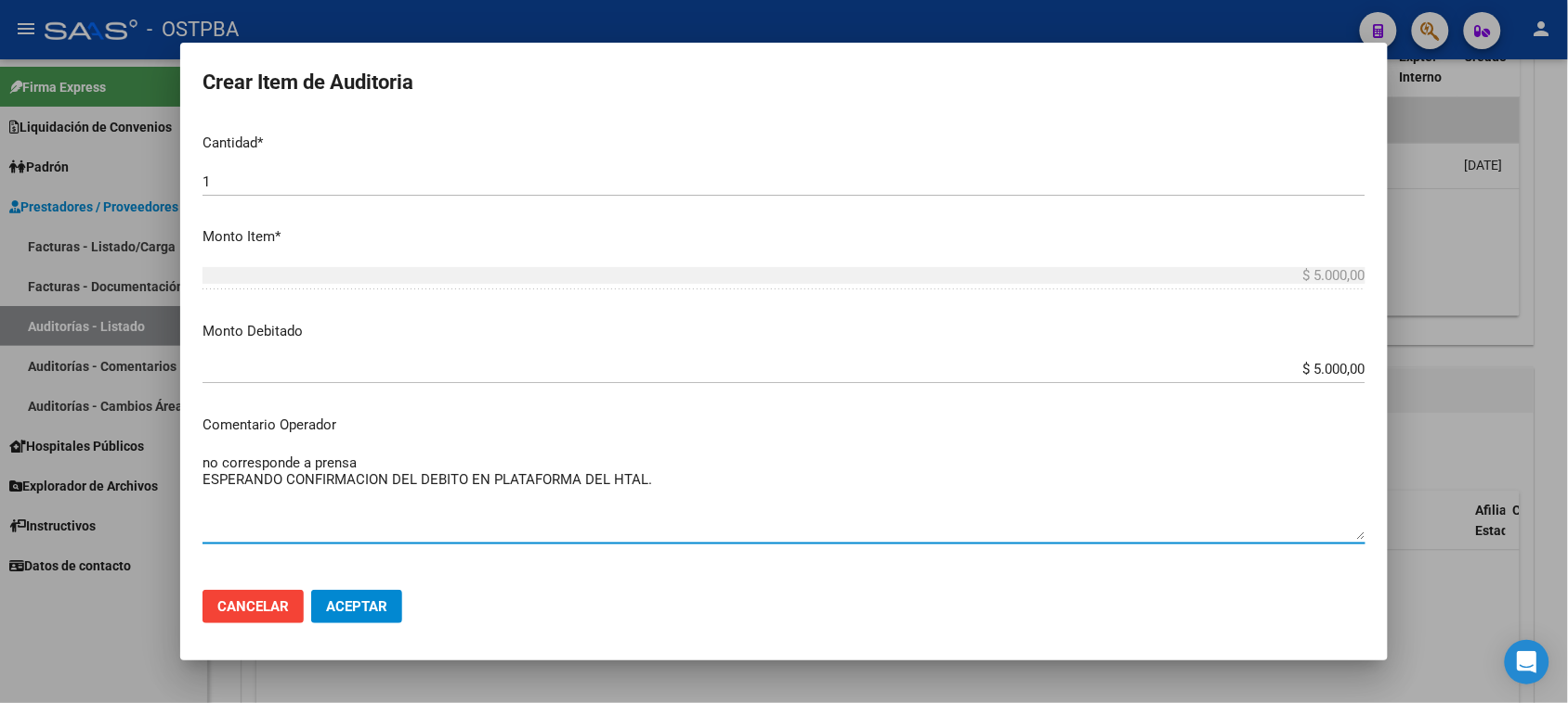
click at [353, 605] on span "Aceptar" at bounding box center [357, 607] width 61 height 17
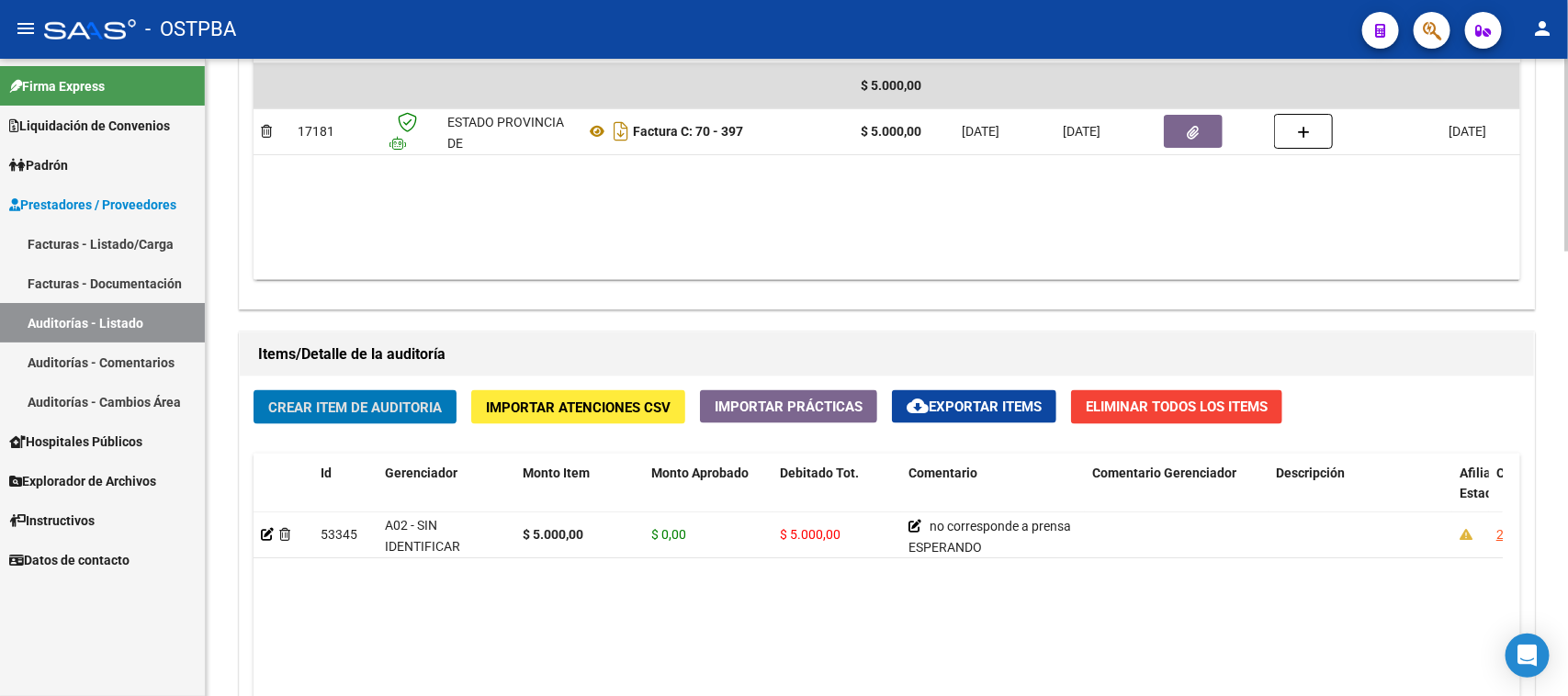
scroll to position [1033, 0]
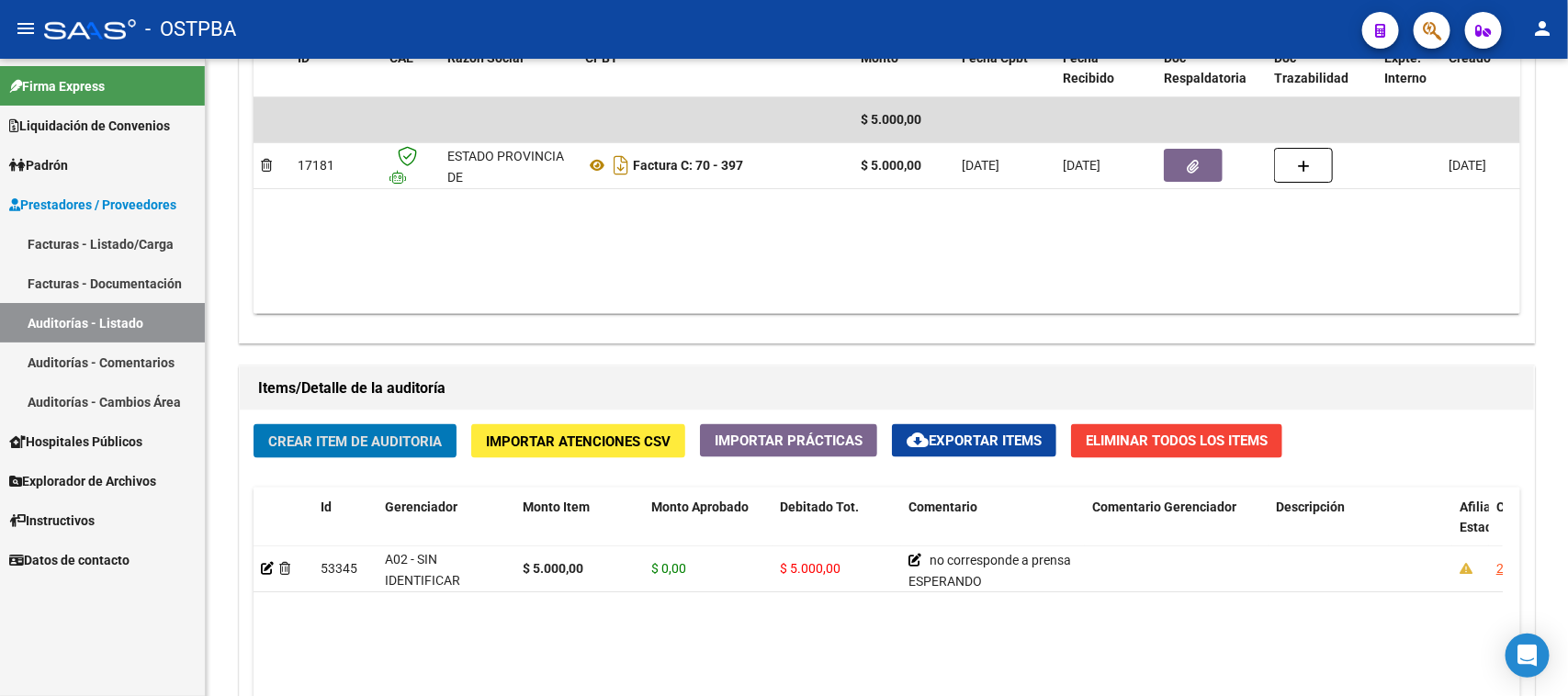
click at [153, 325] on link "Auditorías - Listado" at bounding box center [102, 323] width 205 height 40
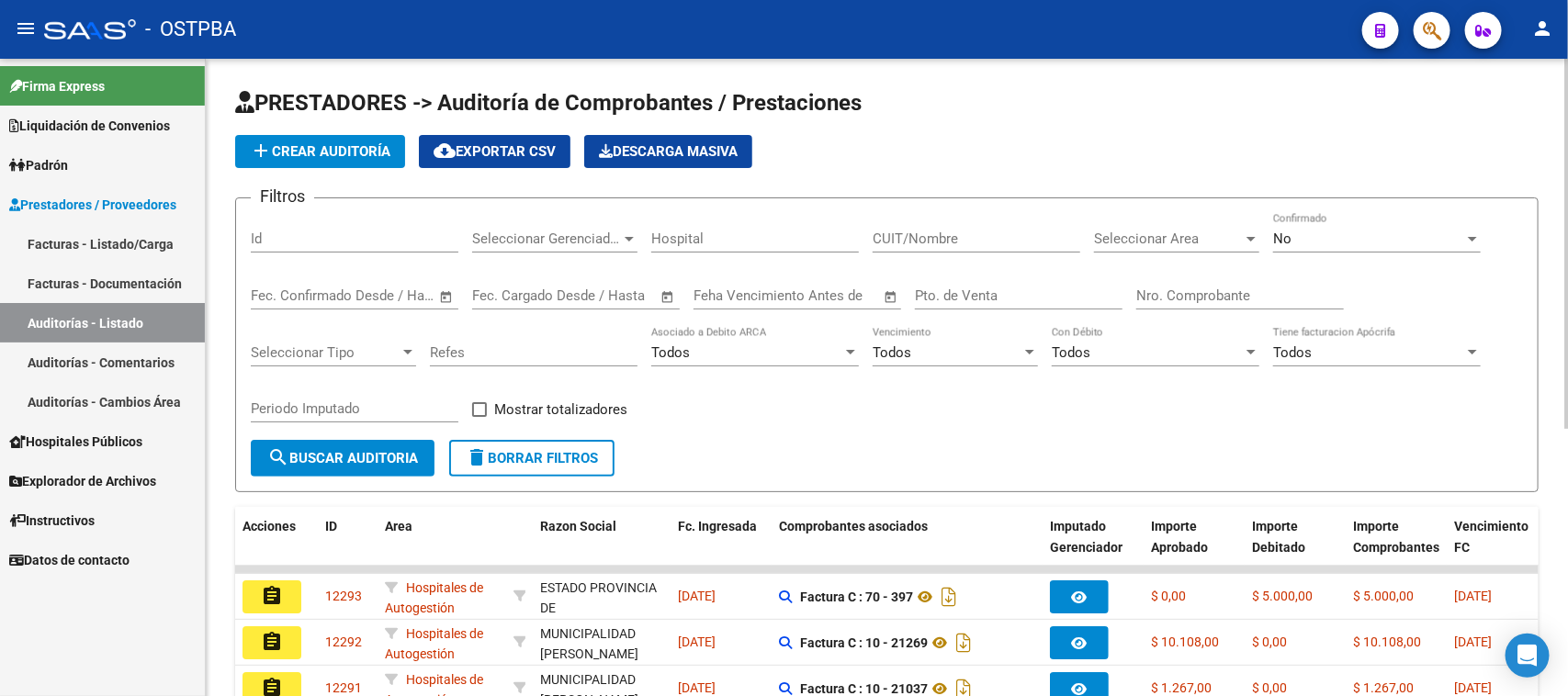
drag, startPoint x: 1201, startPoint y: 295, endPoint x: 1192, endPoint y: 290, distance: 10.3
click at [1199, 293] on input "Nro. Comprobante" at bounding box center [1240, 296] width 208 height 17
type input "1285"
click at [1315, 243] on div "No" at bounding box center [1368, 238] width 191 height 17
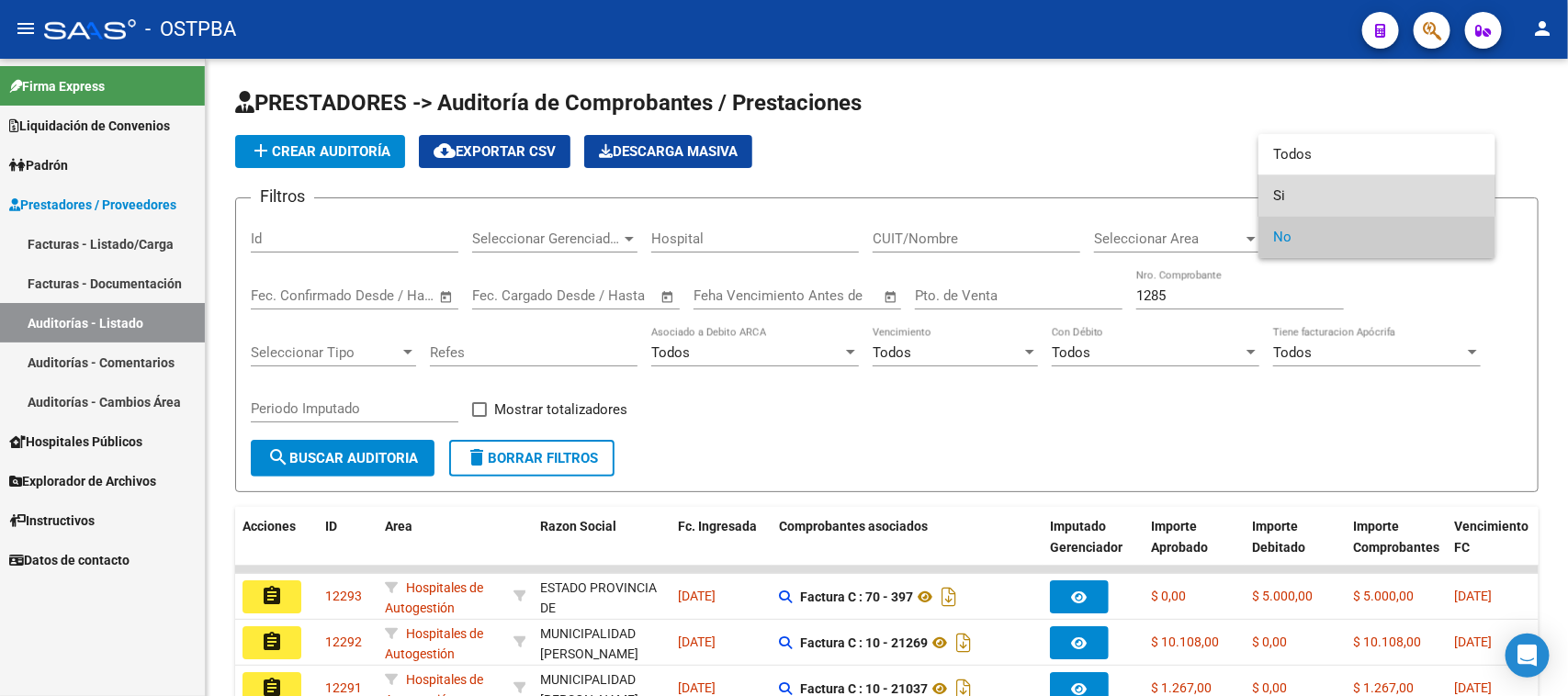
click at [1278, 194] on span "Si" at bounding box center [1377, 196] width 208 height 42
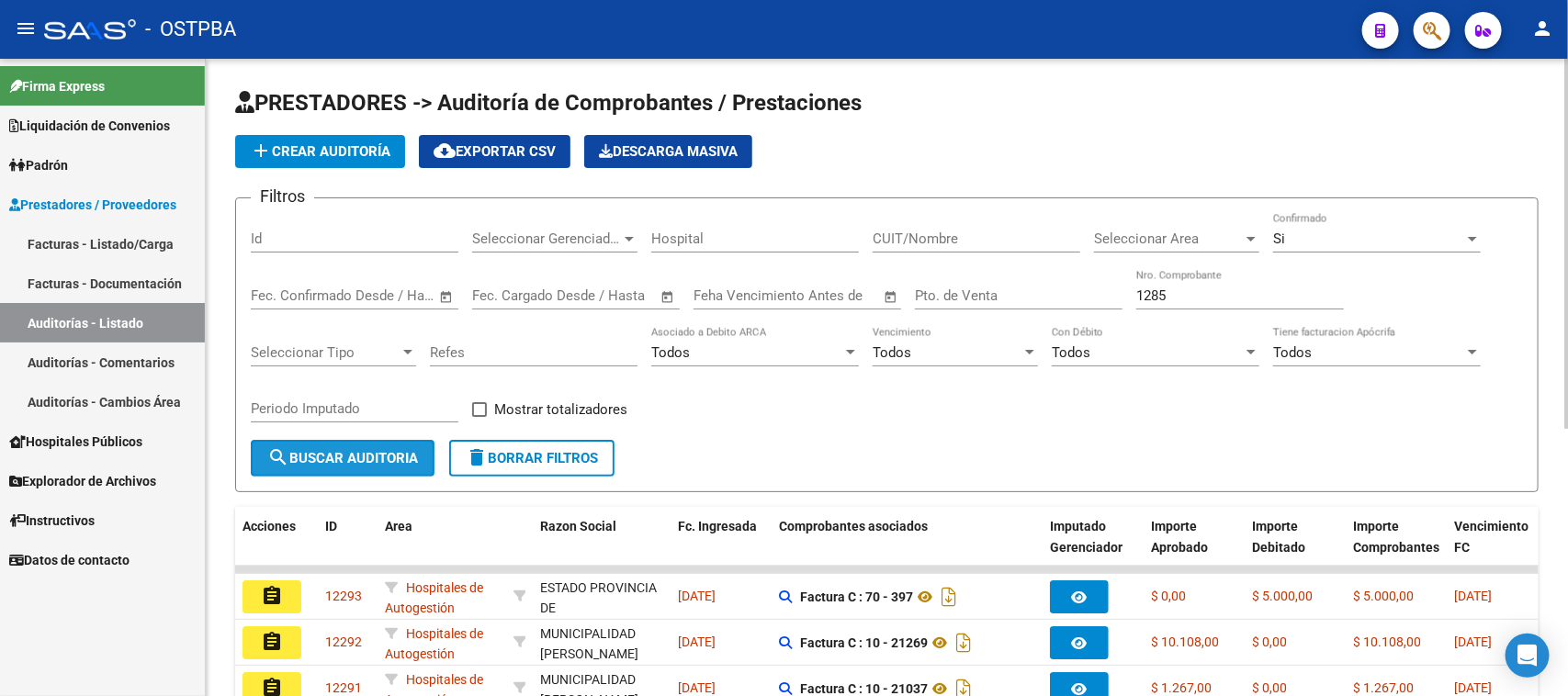
click at [401, 461] on span "search Buscar Auditoria" at bounding box center [342, 458] width 151 height 17
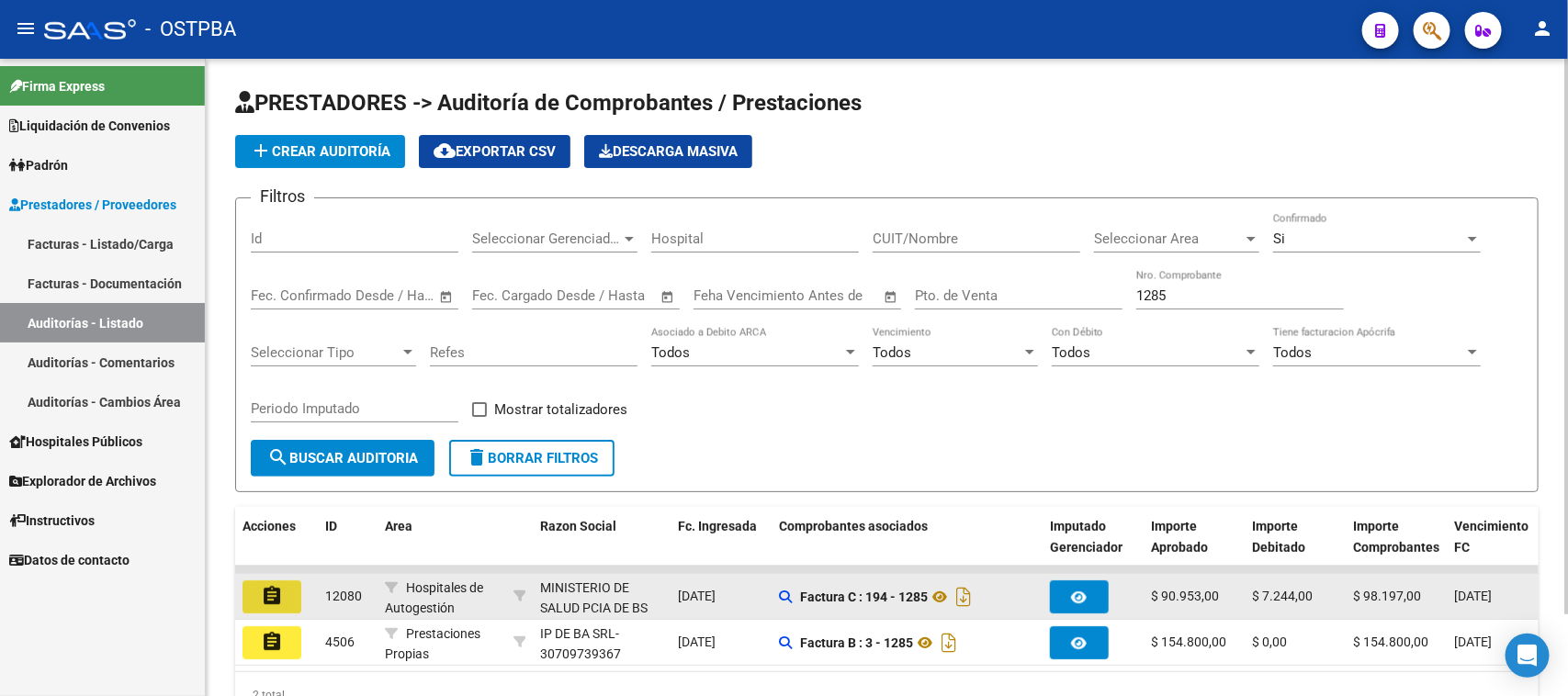
click at [290, 603] on button "assignment" at bounding box center [272, 597] width 58 height 33
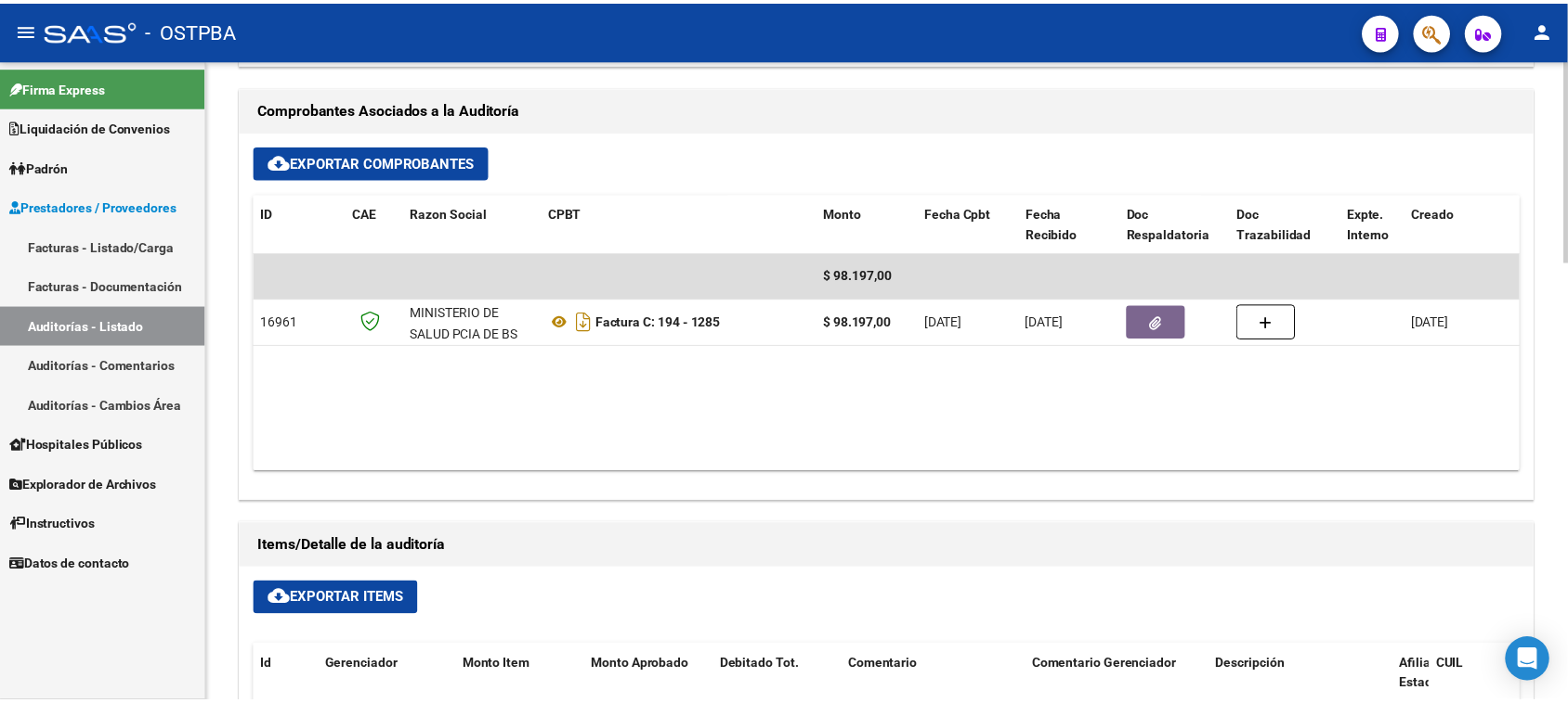
scroll to position [812, 0]
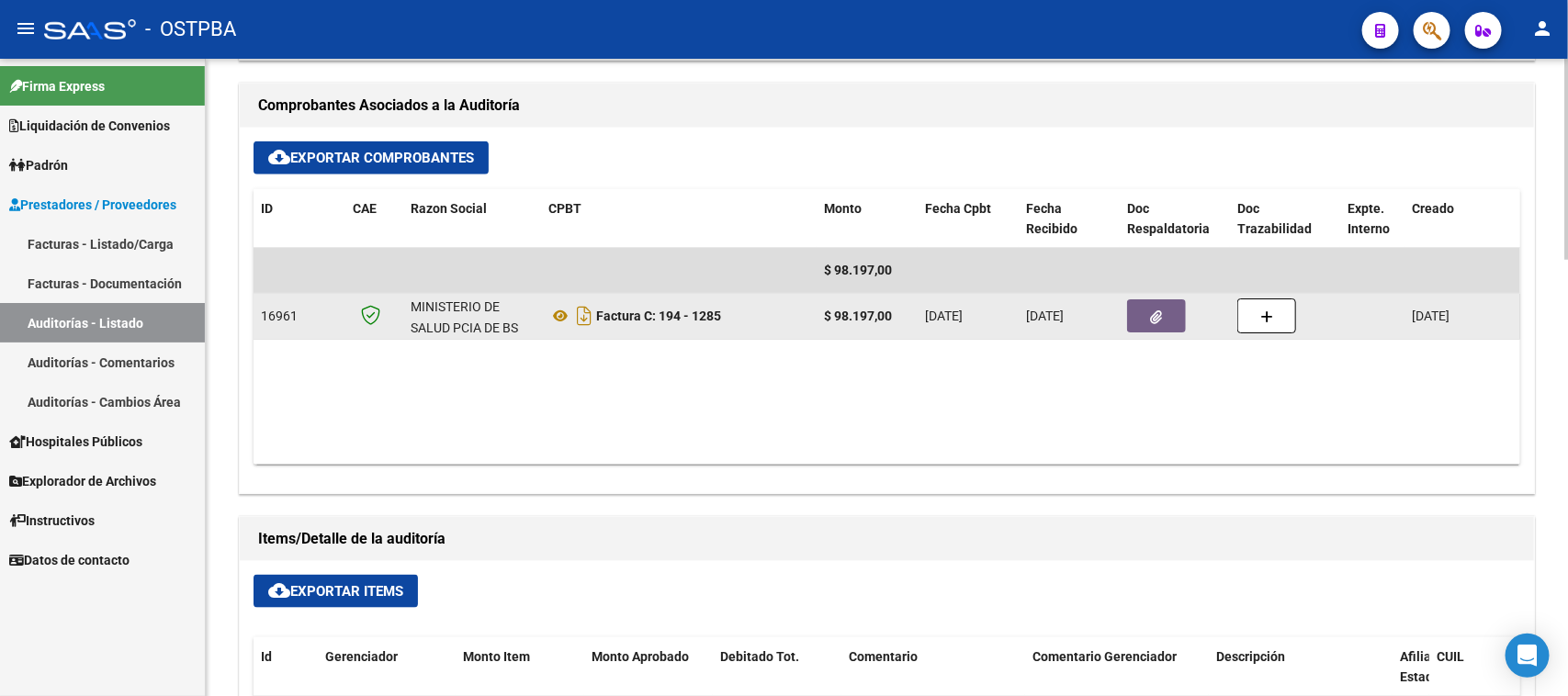
click at [1165, 319] on button "button" at bounding box center [1156, 316] width 58 height 33
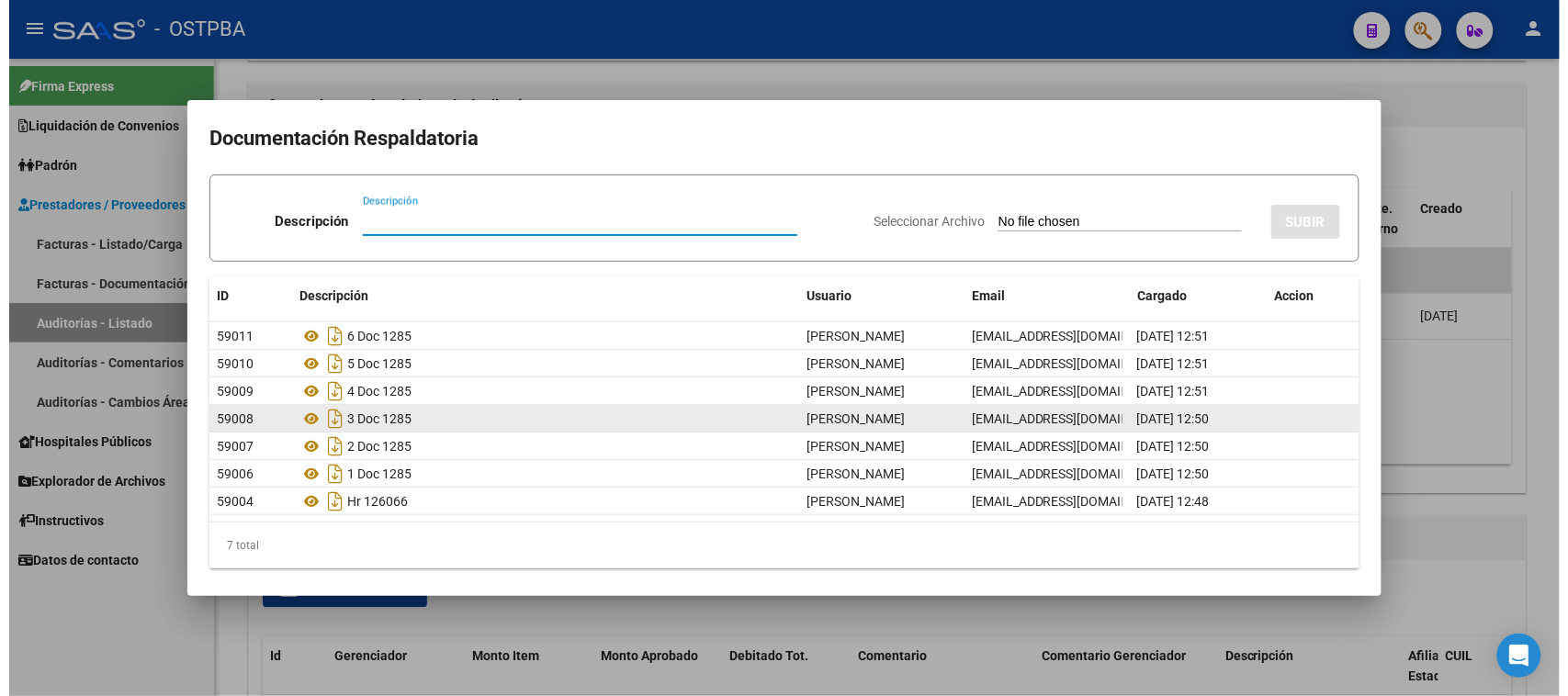
scroll to position [0, 0]
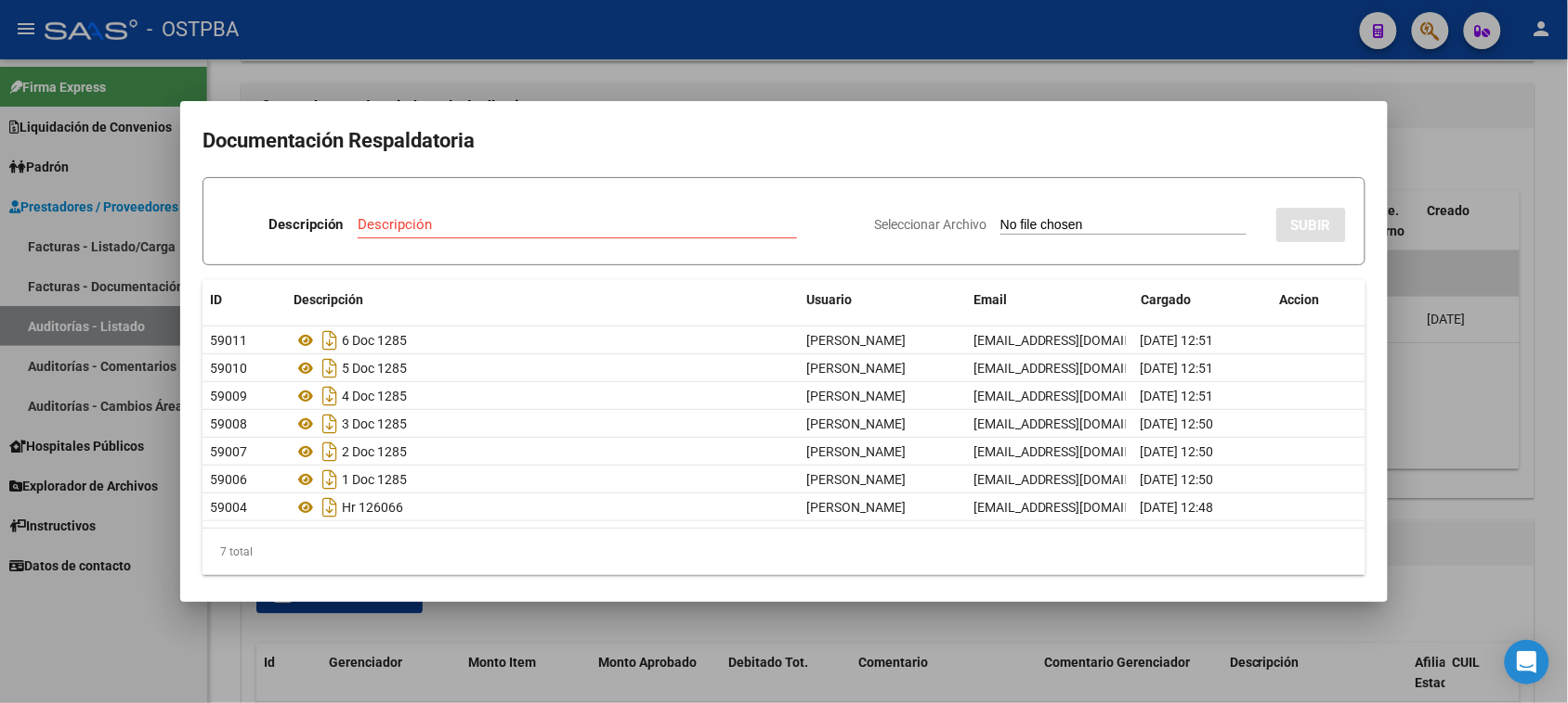
click at [61, 327] on div at bounding box center [784, 352] width 1568 height 703
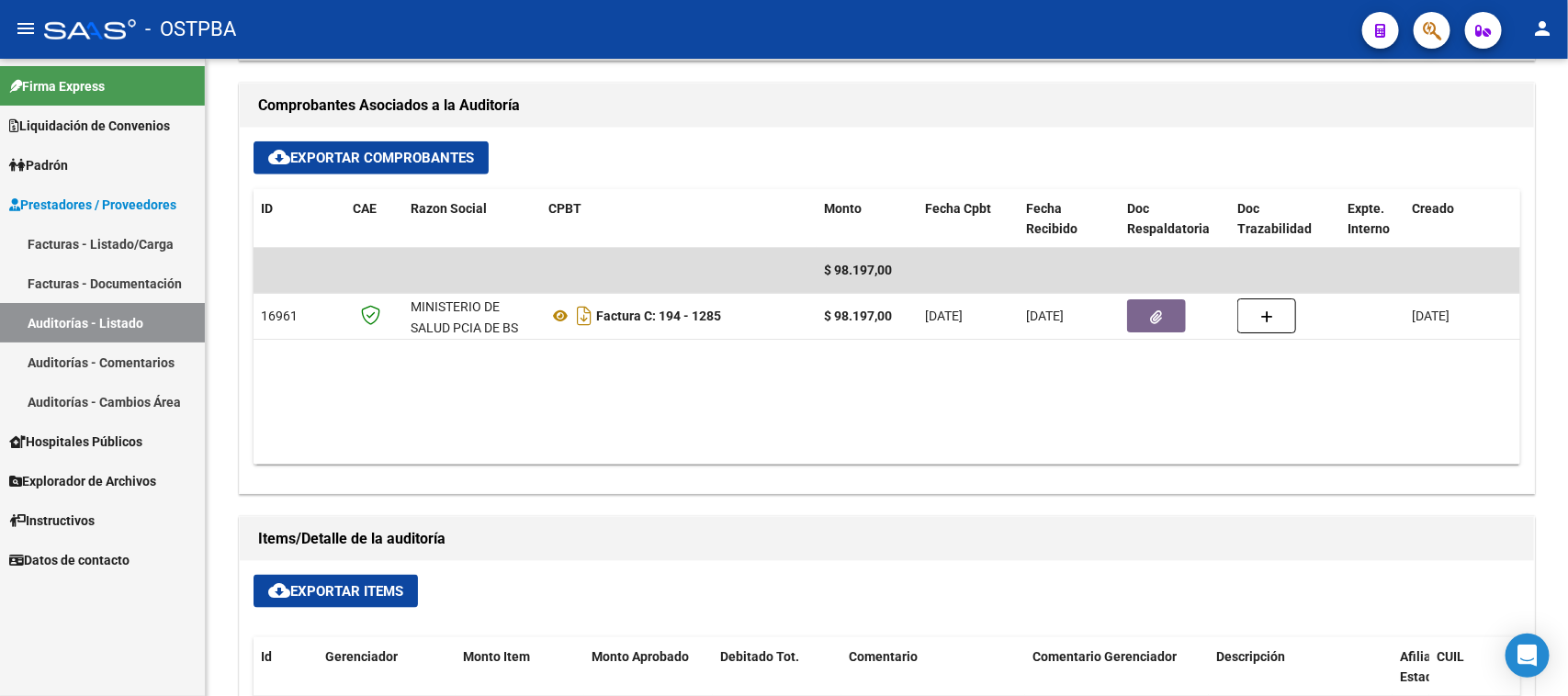
click at [60, 324] on link "Auditorías - Listado" at bounding box center [102, 323] width 205 height 40
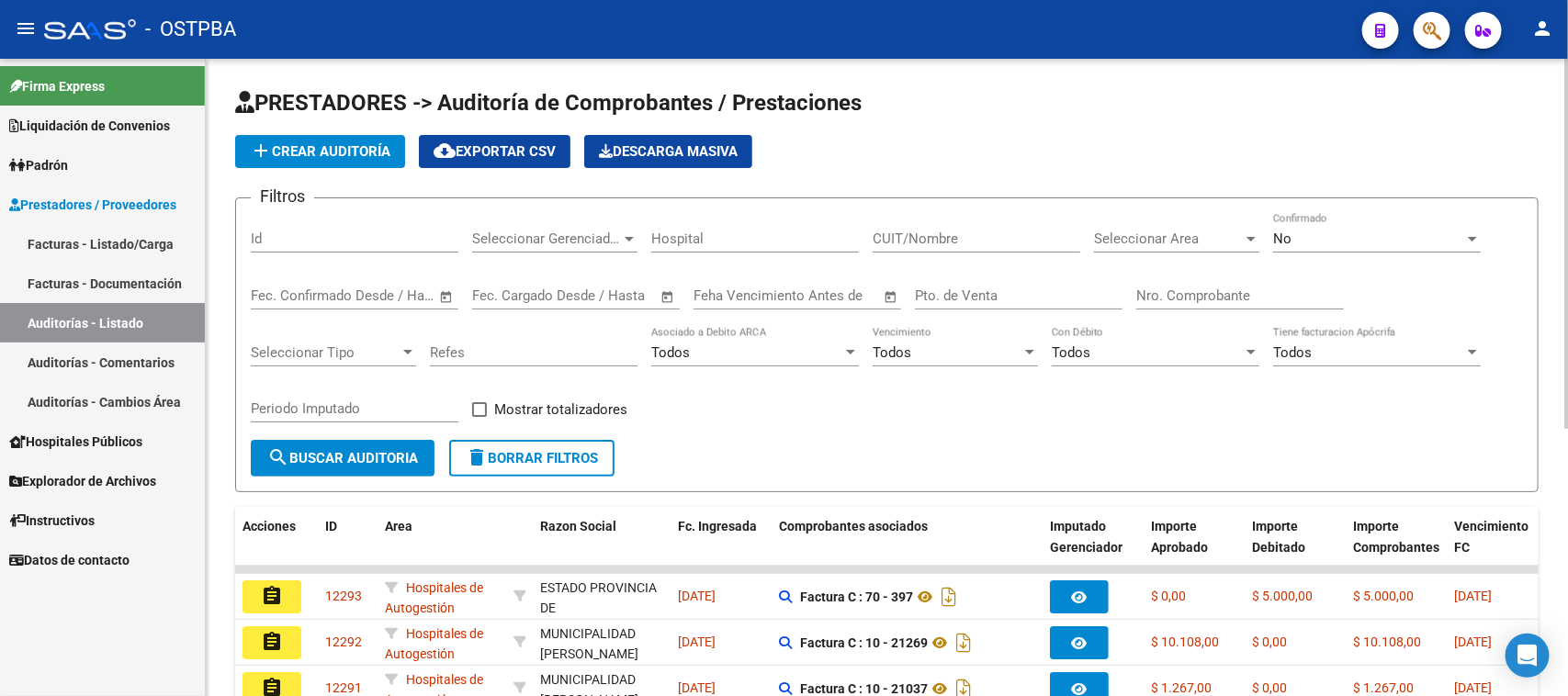
click at [1150, 293] on input "Nro. Comprobante" at bounding box center [1240, 296] width 208 height 17
type input "8630"
click at [1282, 241] on span "No" at bounding box center [1281, 238] width 18 height 17
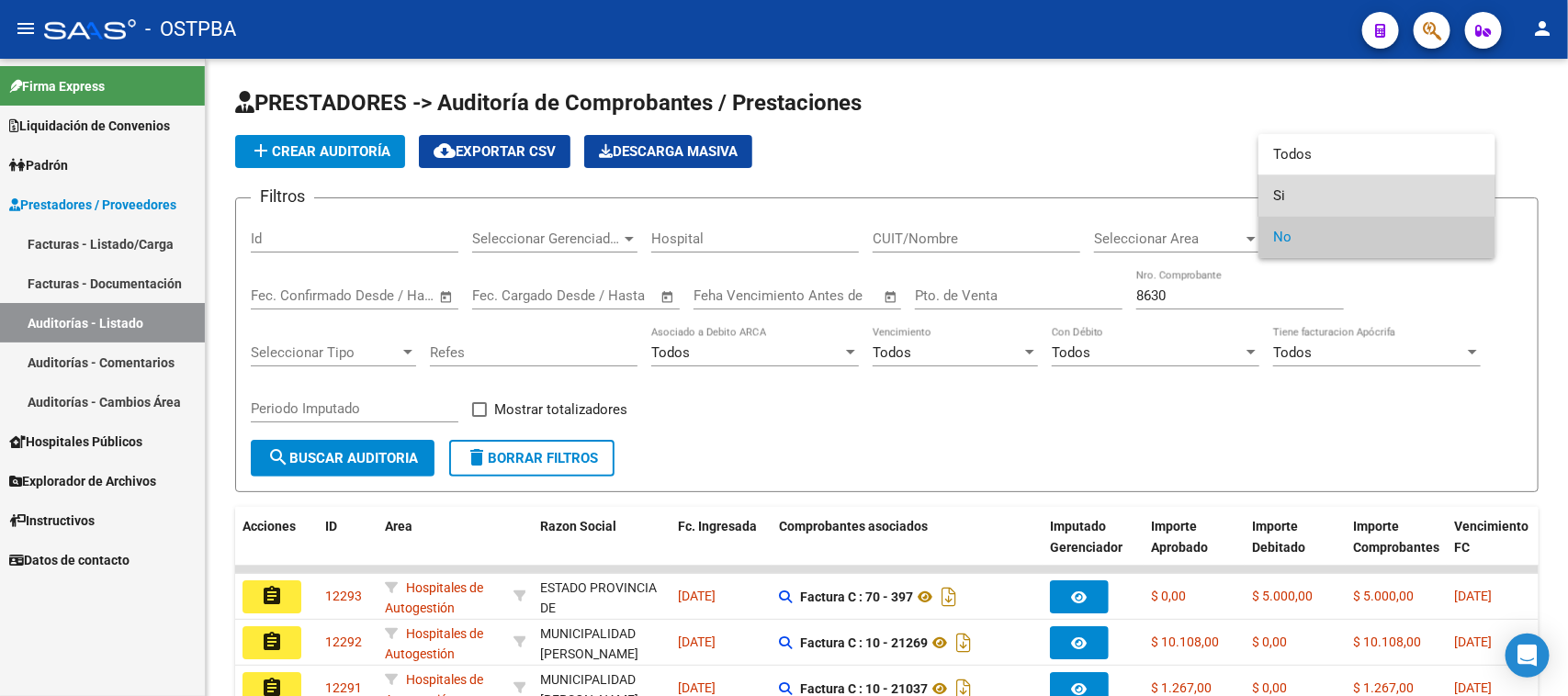
click at [1275, 195] on span "Si" at bounding box center [1377, 196] width 208 height 42
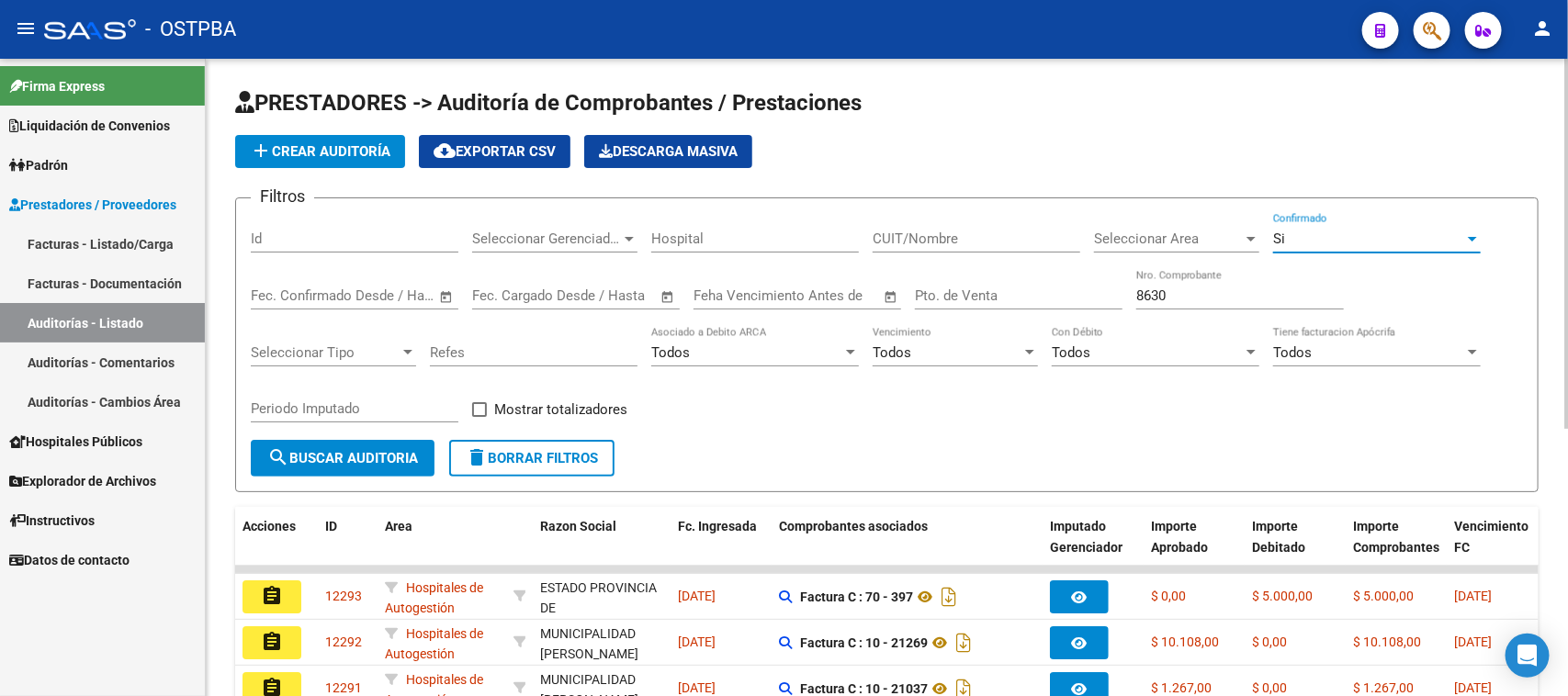
click at [407, 451] on span "search Buscar Auditoria" at bounding box center [342, 458] width 151 height 17
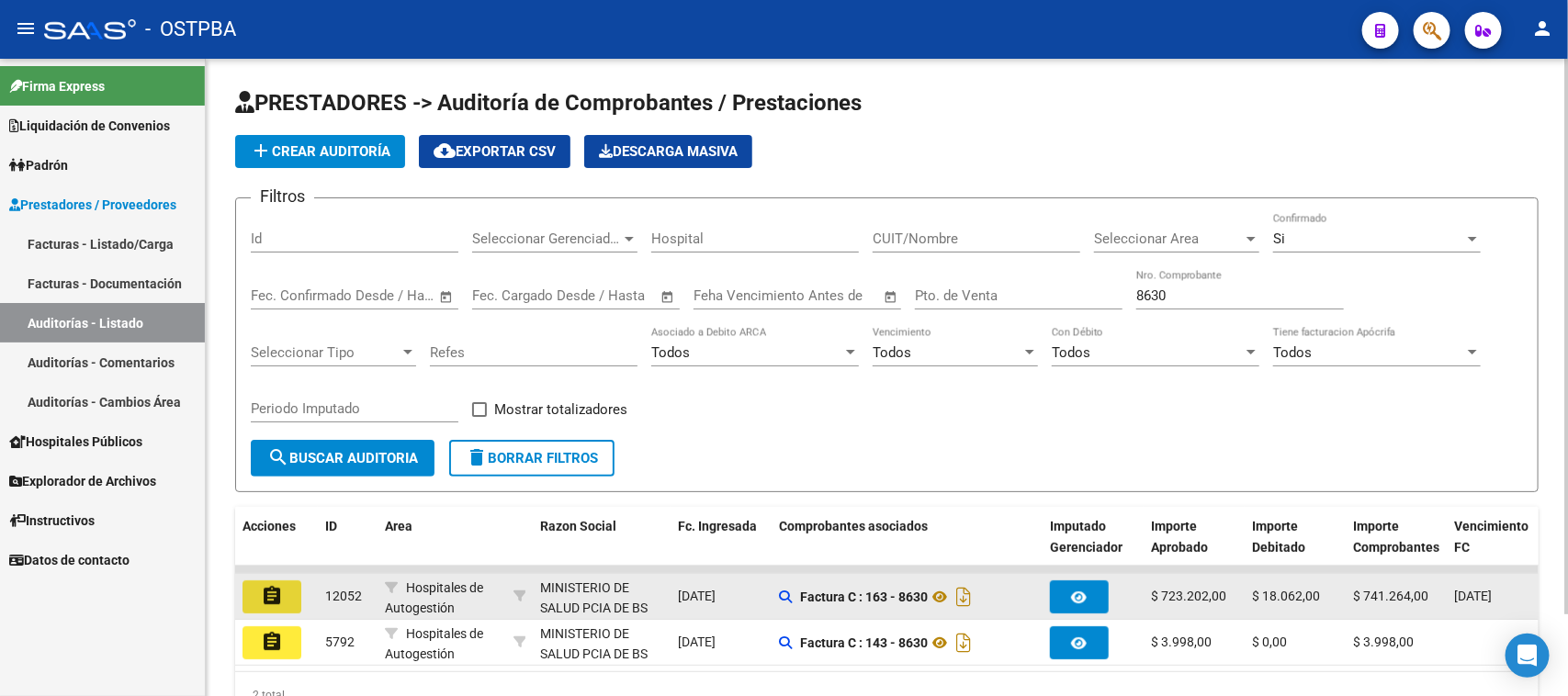
click at [273, 588] on mat-icon "assignment" at bounding box center [271, 596] width 22 height 22
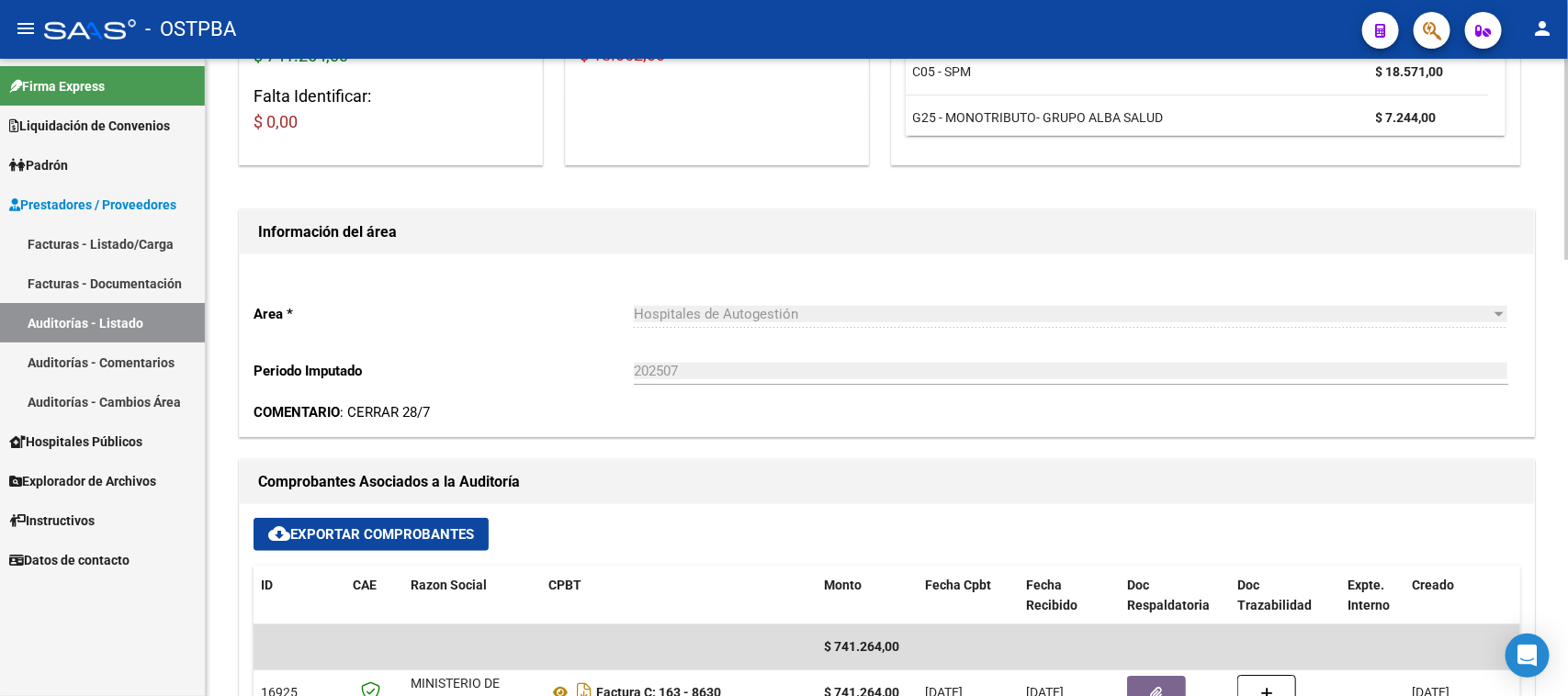
scroll to position [460, 0]
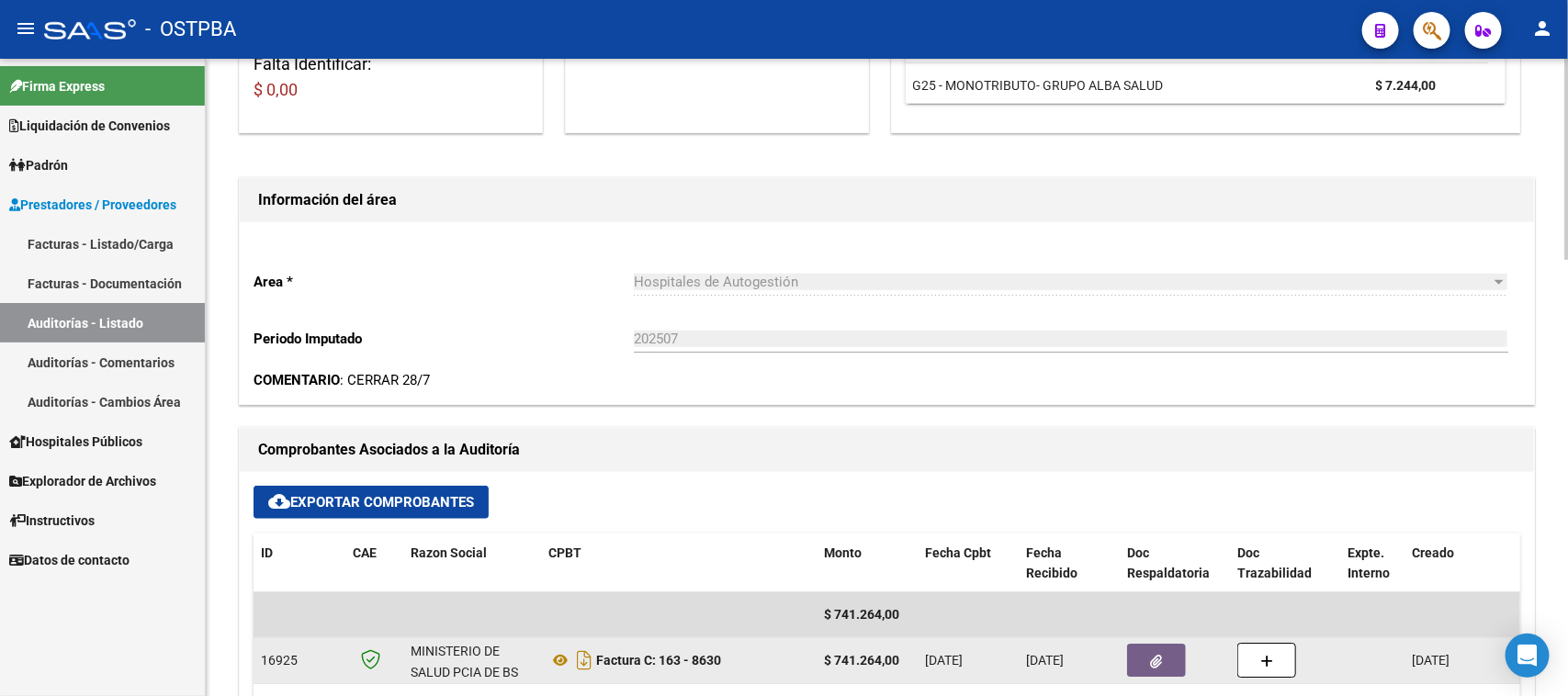
click at [1142, 655] on button "button" at bounding box center [1156, 661] width 58 height 33
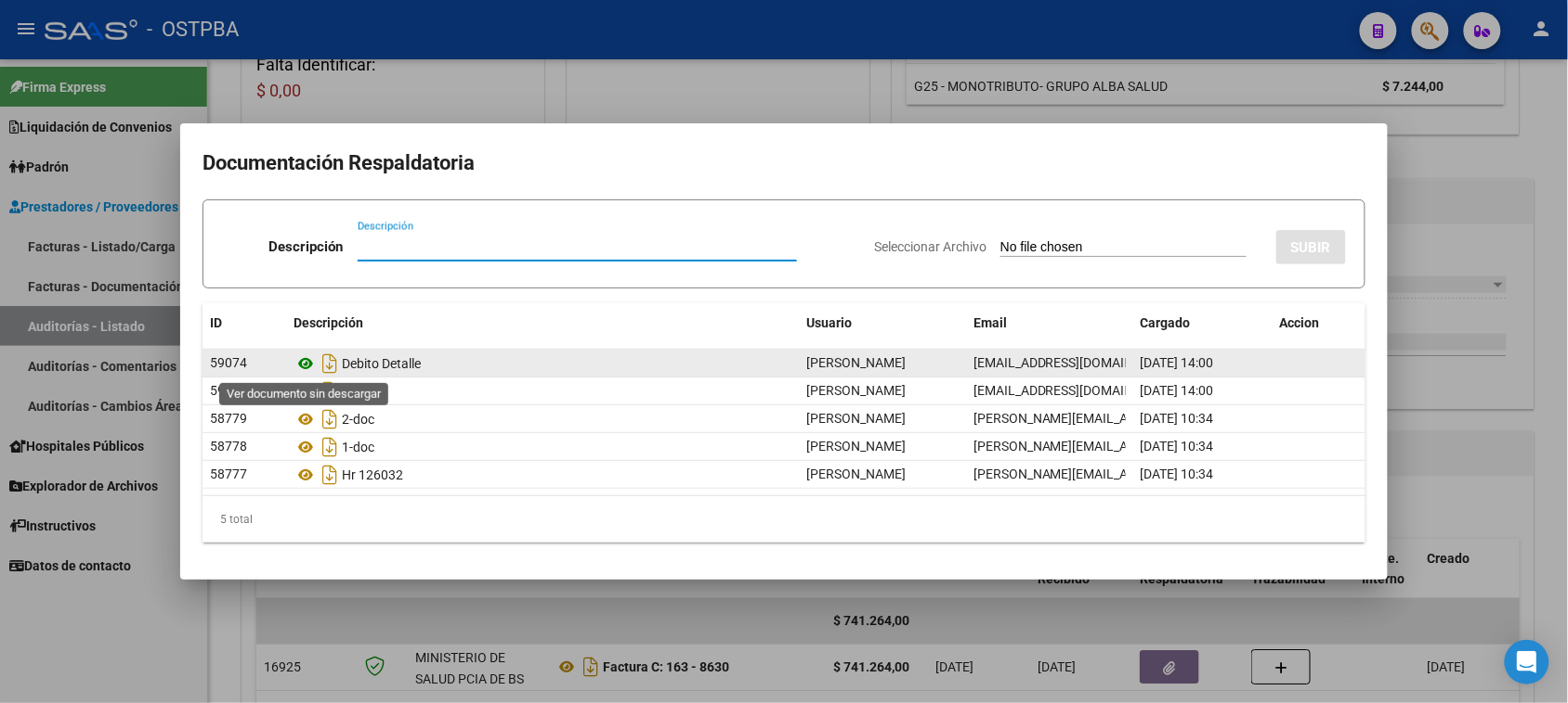
click at [304, 364] on icon at bounding box center [306, 363] width 25 height 23
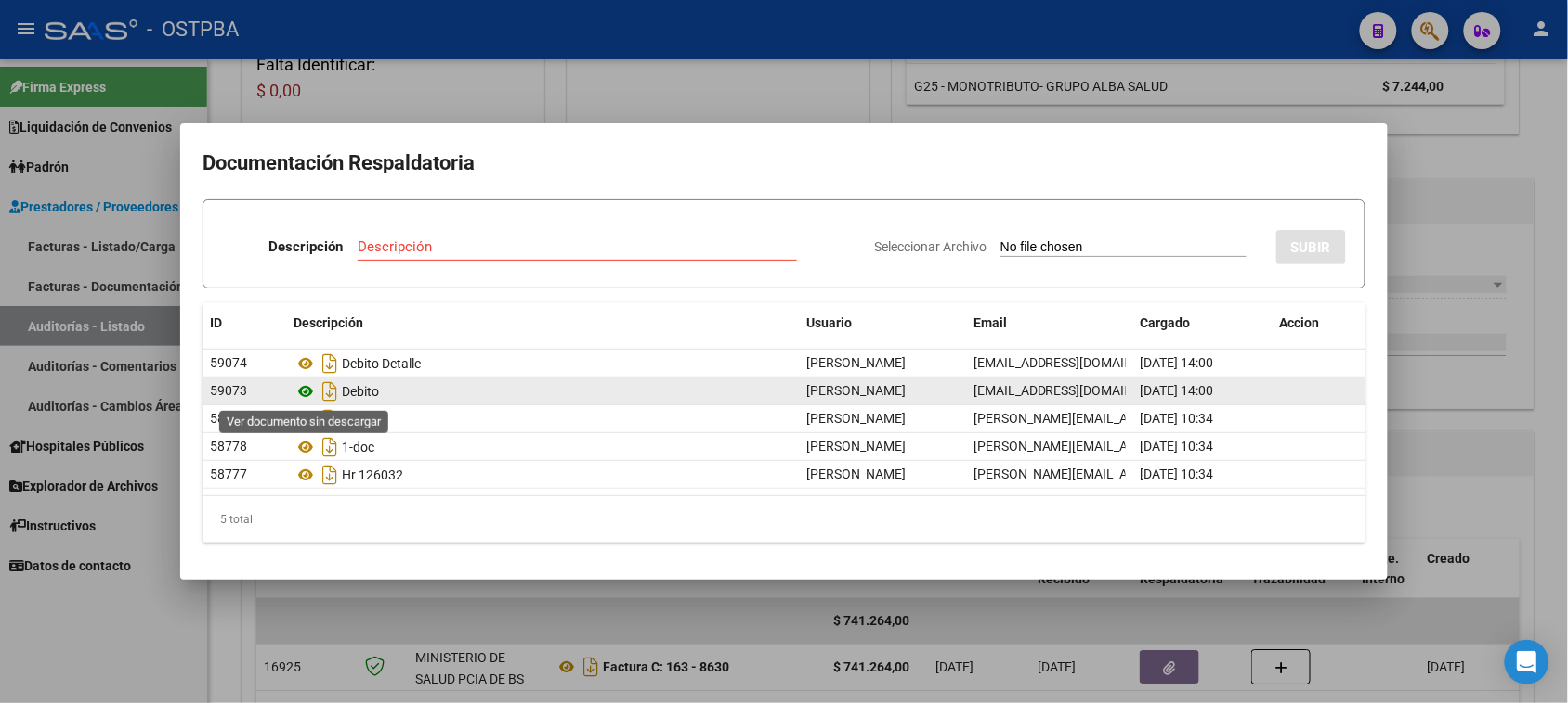
click at [308, 386] on icon at bounding box center [306, 392] width 25 height 23
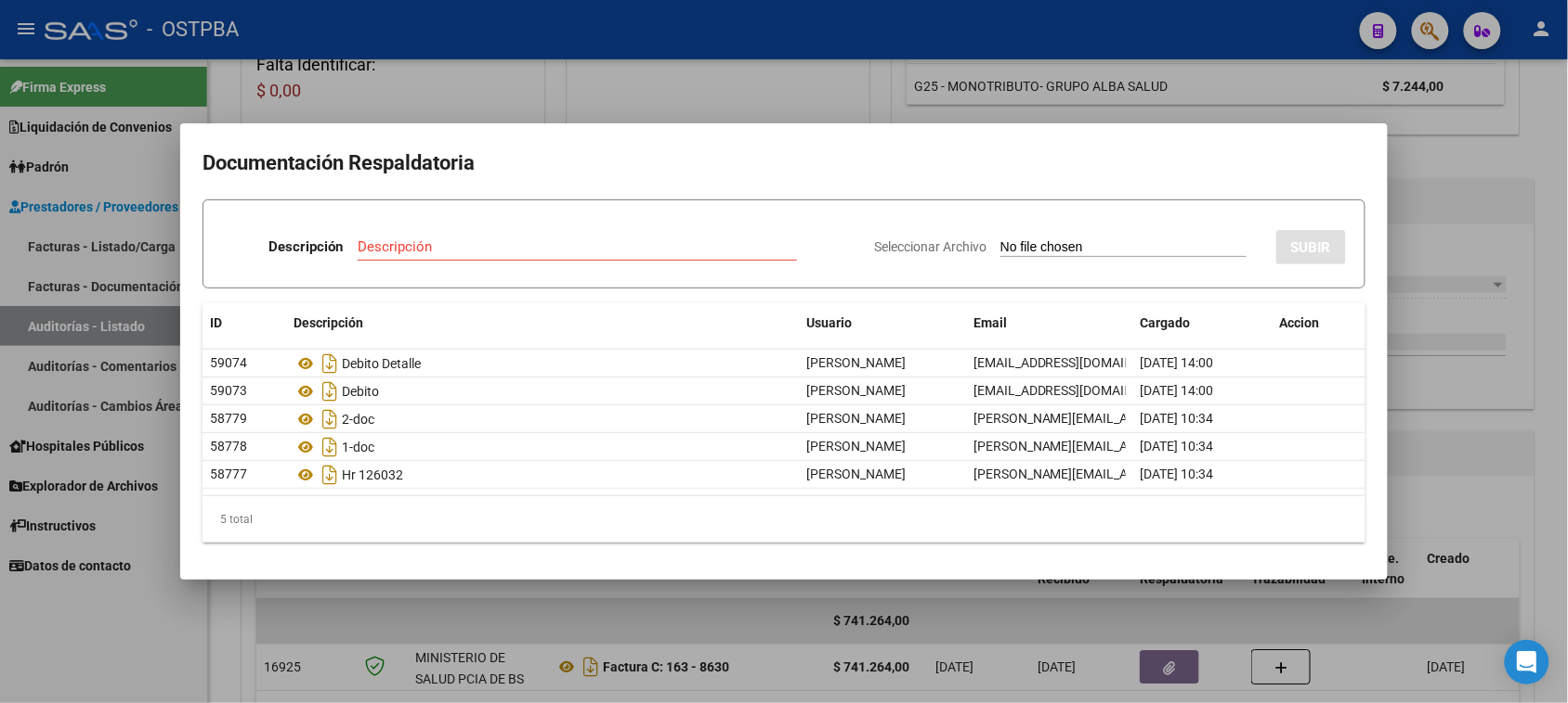
click at [1460, 225] on div at bounding box center [784, 352] width 1568 height 703
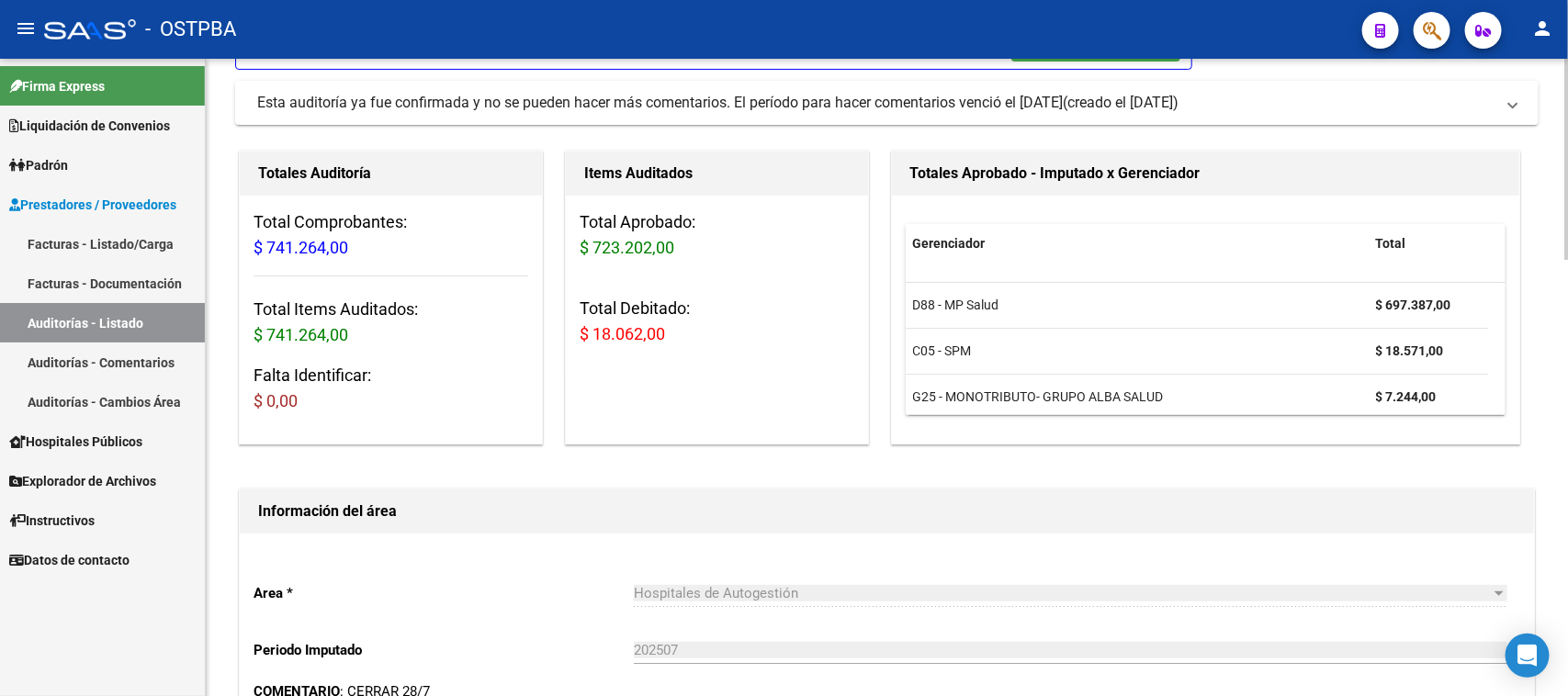
scroll to position [0, 0]
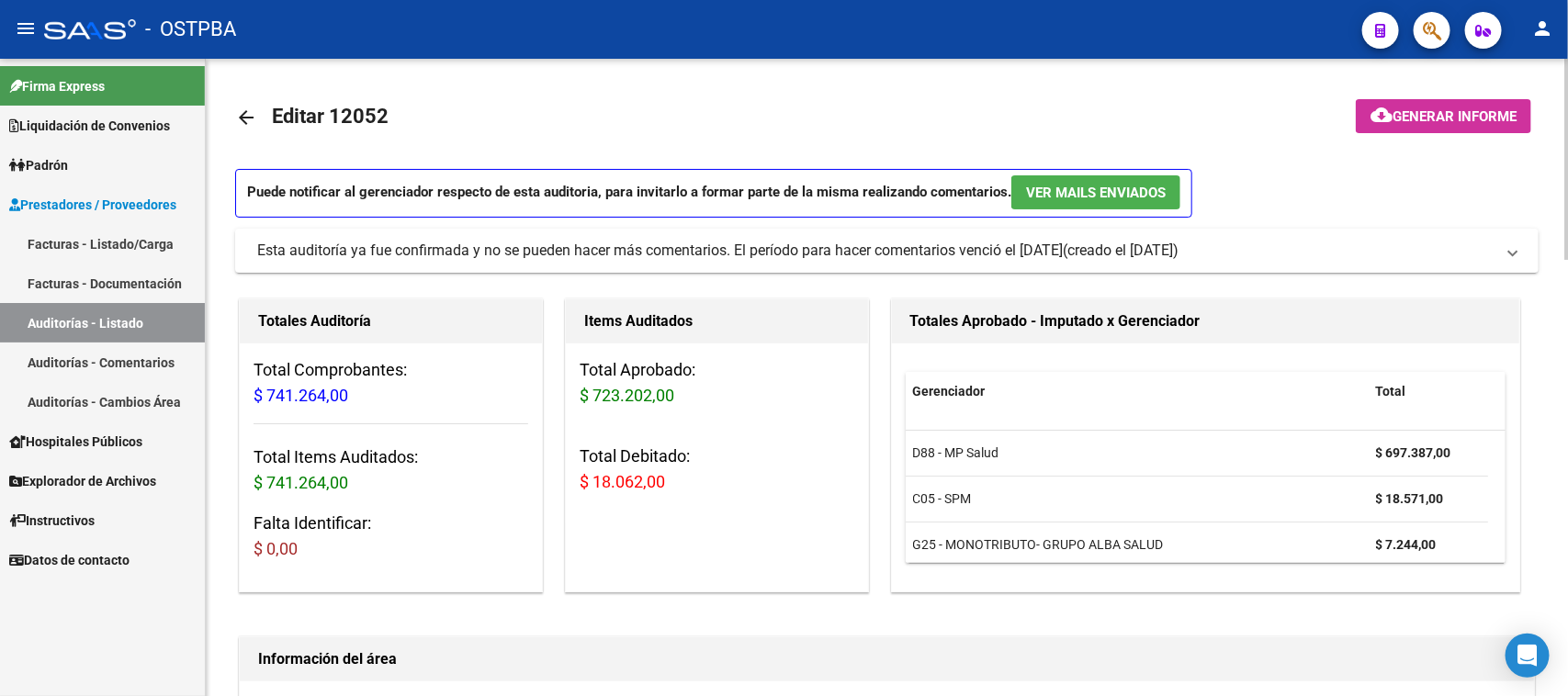
click at [1476, 113] on span "Generar informe" at bounding box center [1454, 117] width 124 height 17
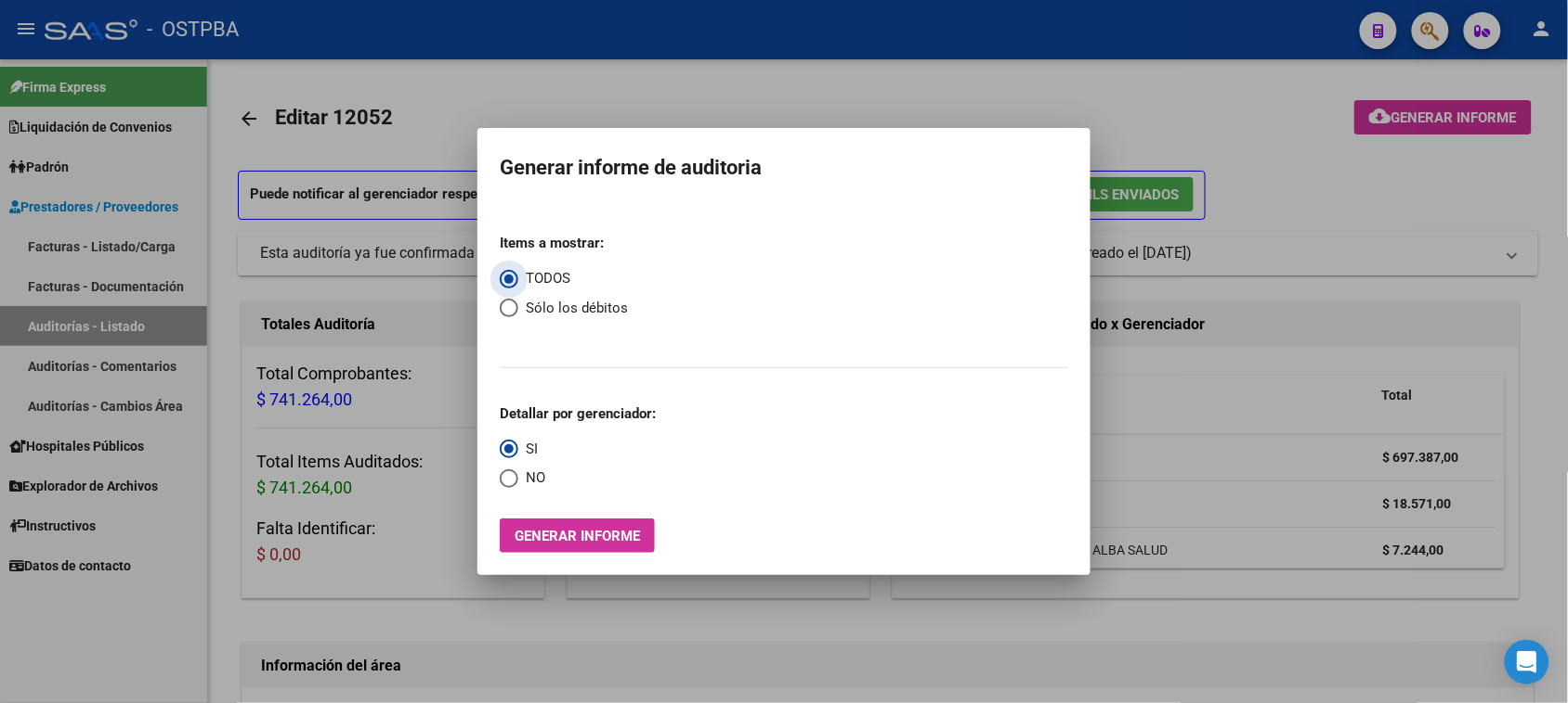
click at [637, 530] on span "Generar informe" at bounding box center [578, 536] width 126 height 17
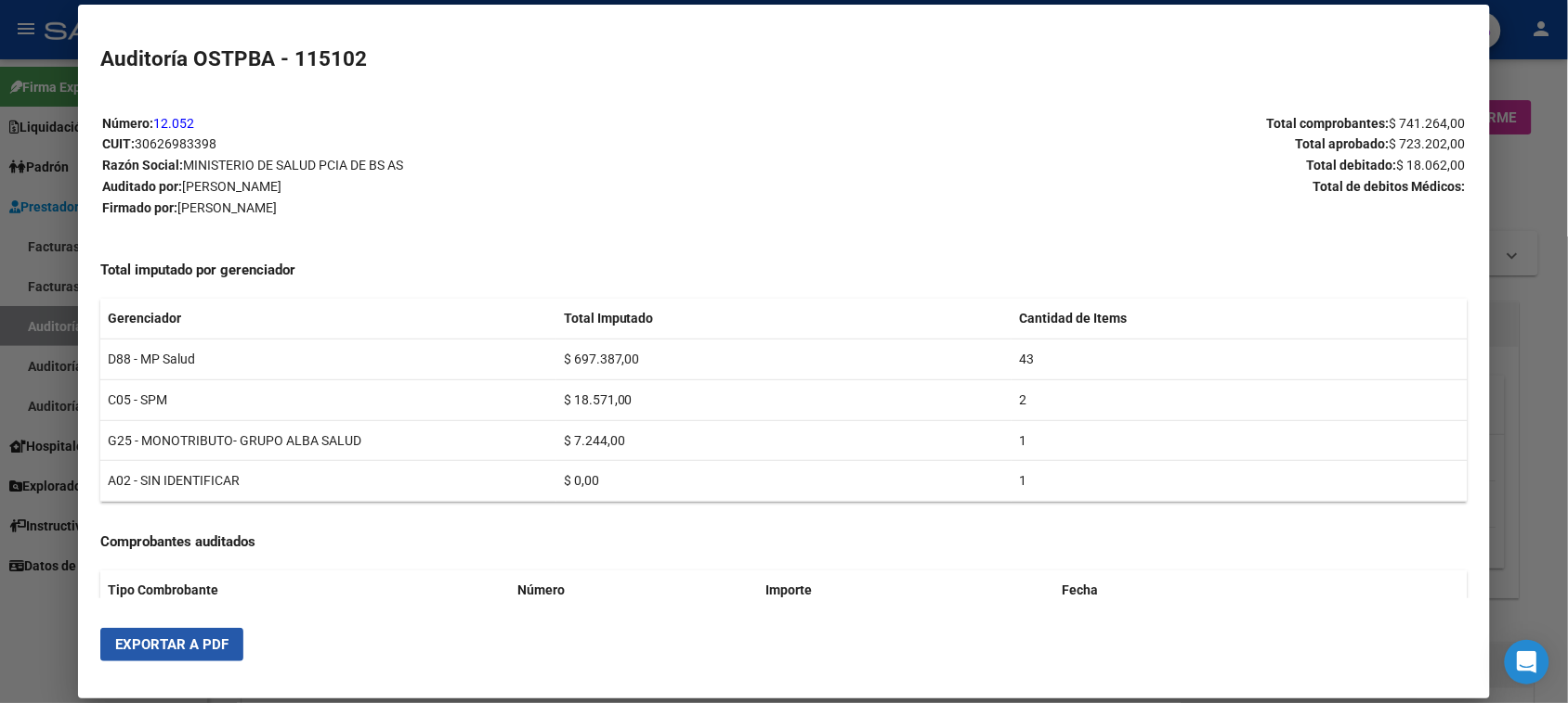
click at [178, 643] on span "Exportar a PDF" at bounding box center [171, 644] width 113 height 17
click at [29, 328] on div at bounding box center [784, 352] width 1568 height 703
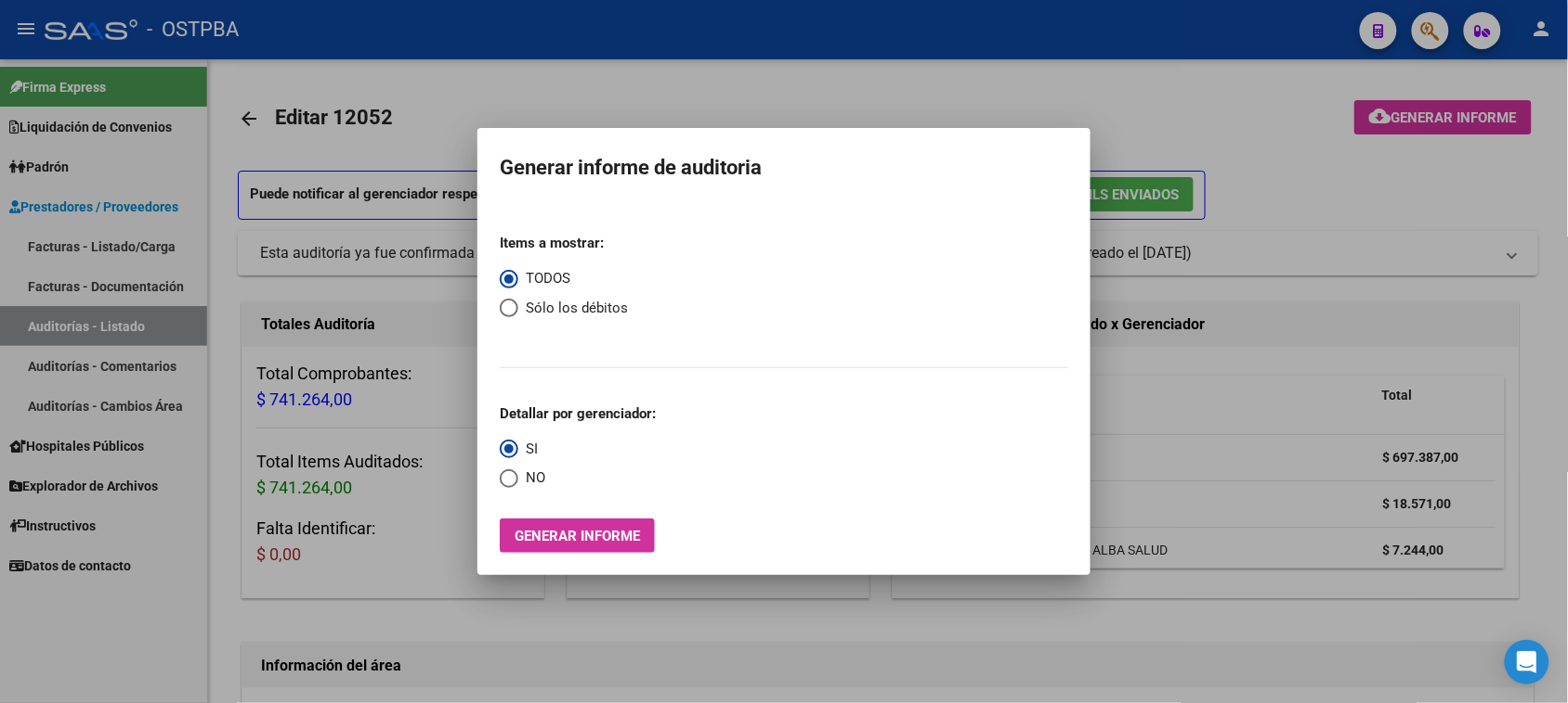
click at [29, 328] on div at bounding box center [784, 352] width 1568 height 703
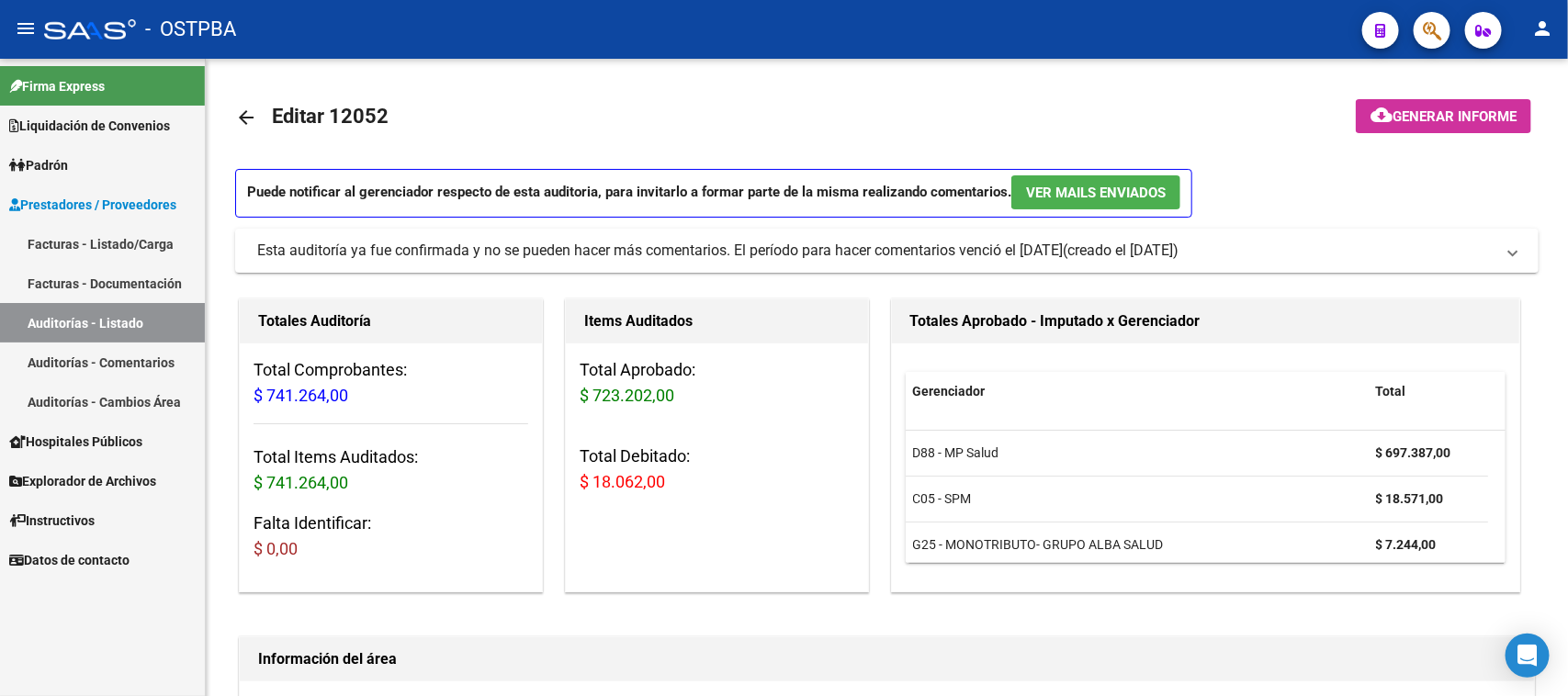
click at [29, 325] on link "Auditorías - Listado" at bounding box center [102, 323] width 205 height 40
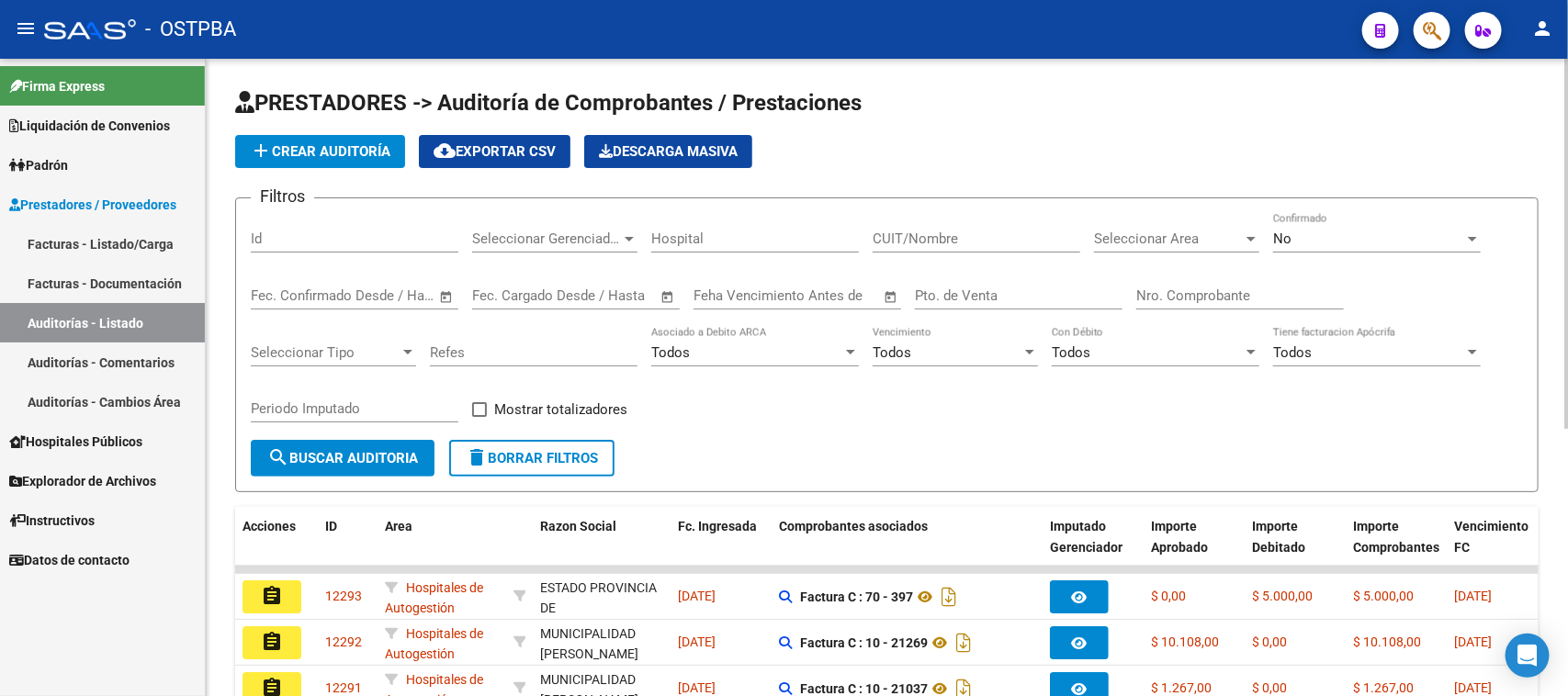
click at [1168, 296] on input "Nro. Comprobante" at bounding box center [1240, 296] width 208 height 17
type input "8612"
click at [1381, 231] on div "No" at bounding box center [1368, 238] width 191 height 17
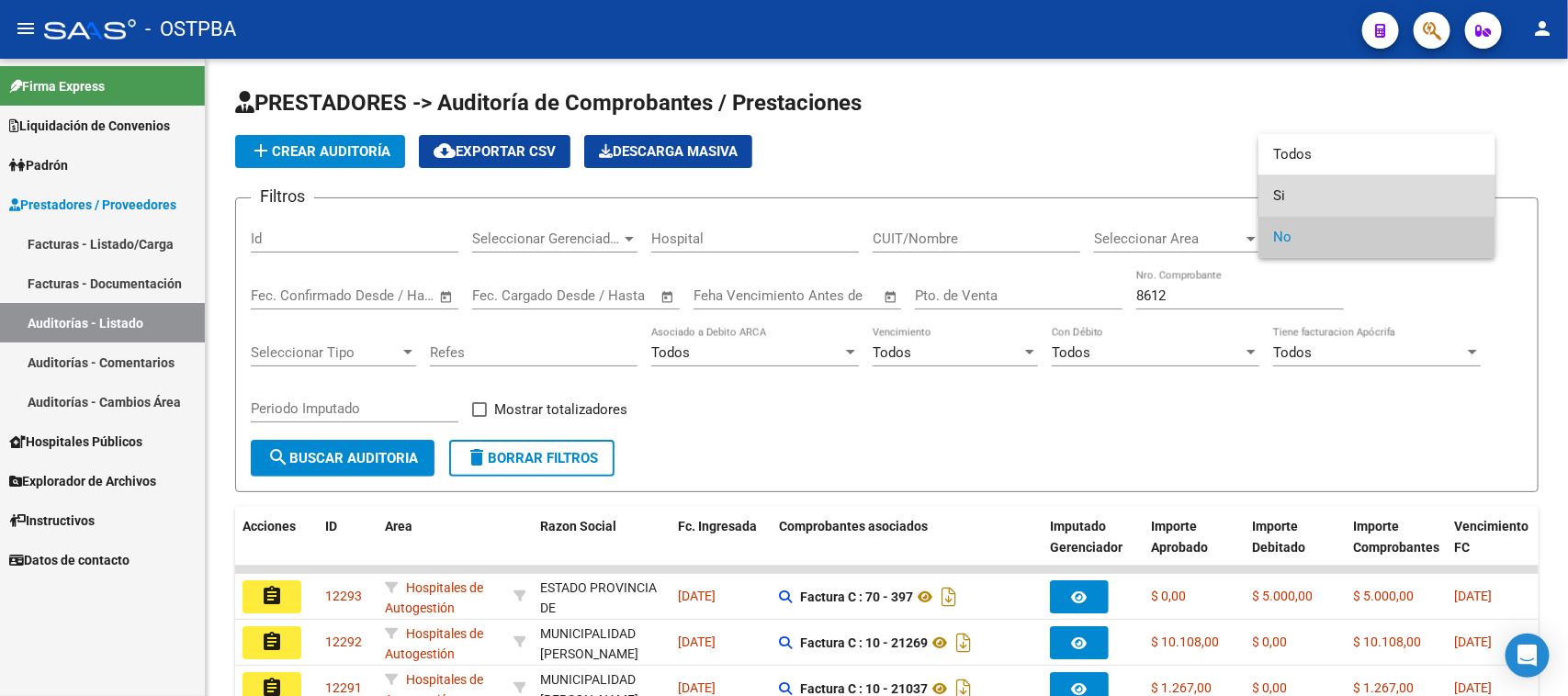
click at [1275, 193] on span "Si" at bounding box center [1377, 196] width 208 height 42
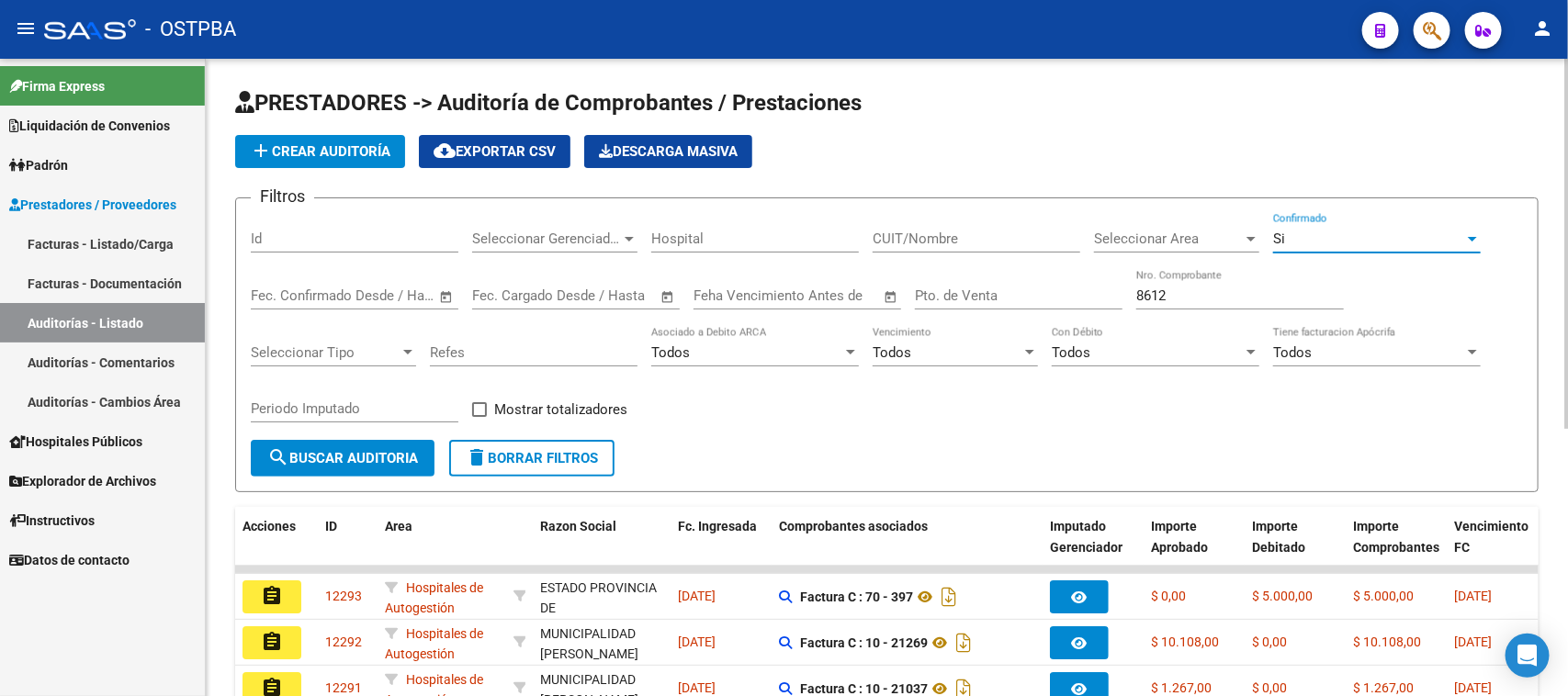
click at [359, 467] on button "search Buscar Auditoria" at bounding box center [342, 459] width 184 height 37
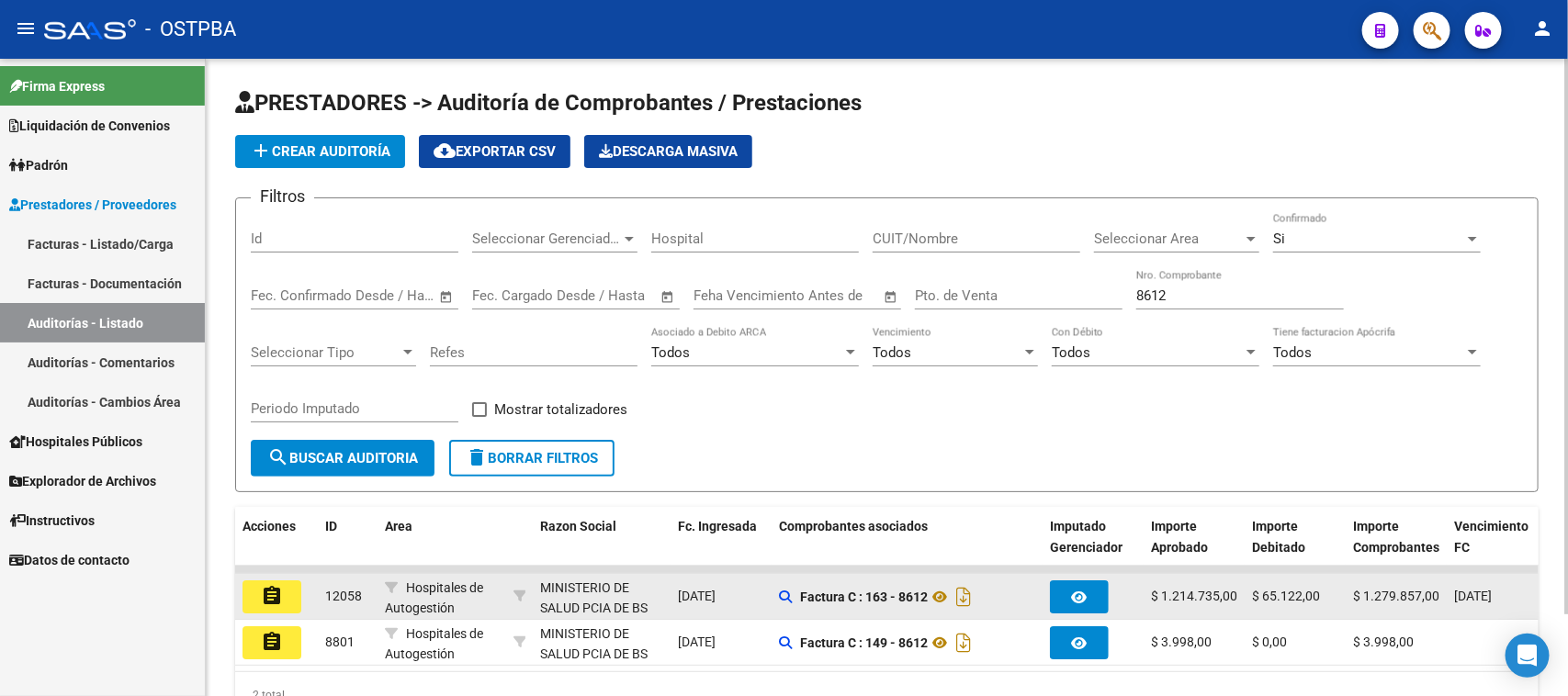
click at [268, 591] on mat-icon "assignment" at bounding box center [271, 596] width 22 height 22
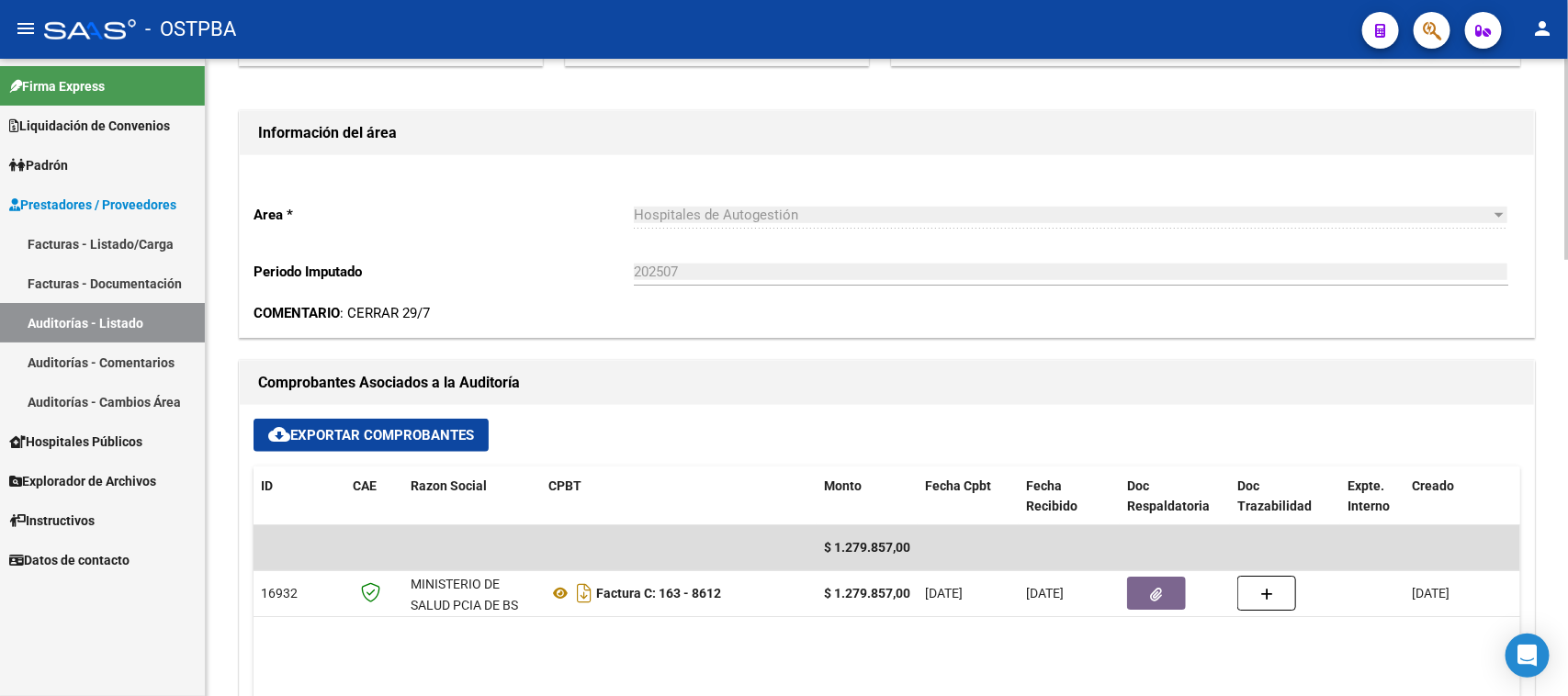
scroll to position [574, 0]
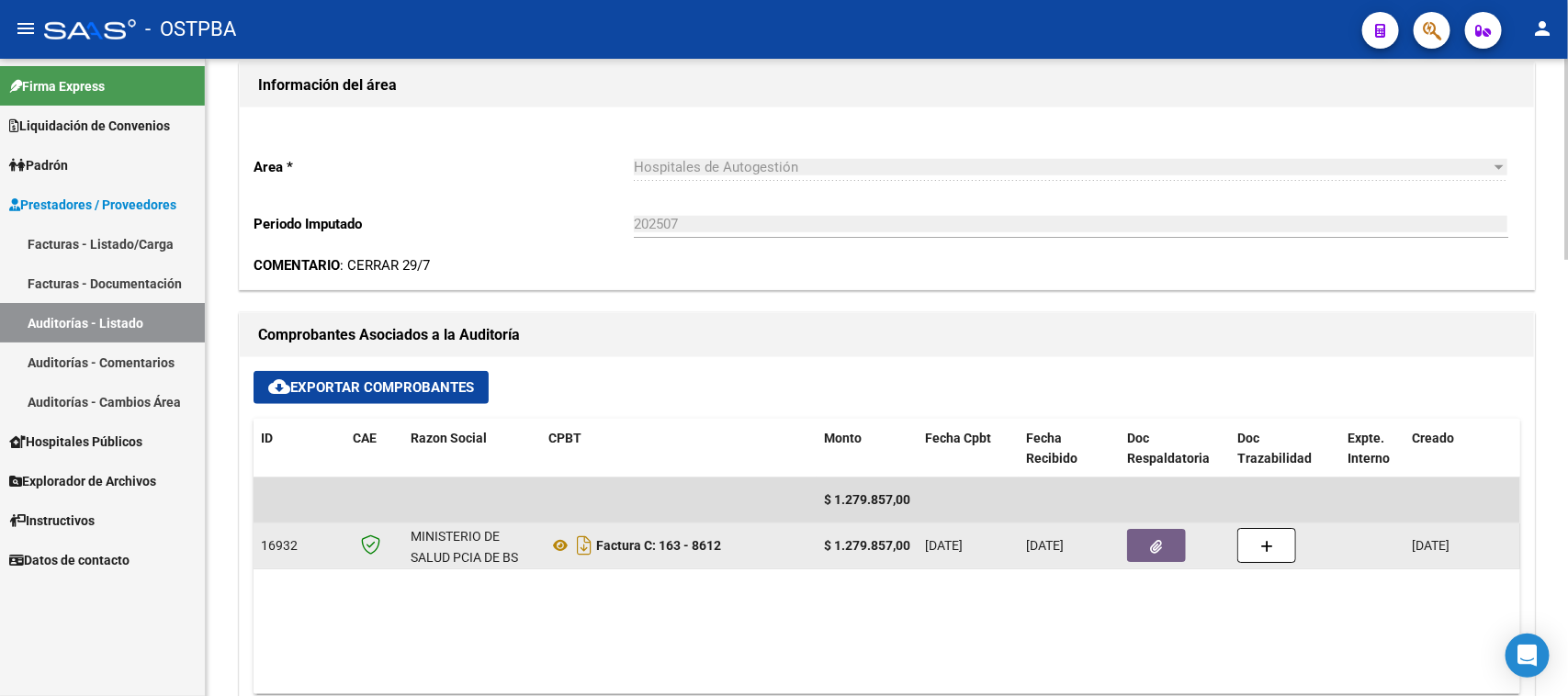
click at [1163, 542] on button "button" at bounding box center [1156, 545] width 58 height 33
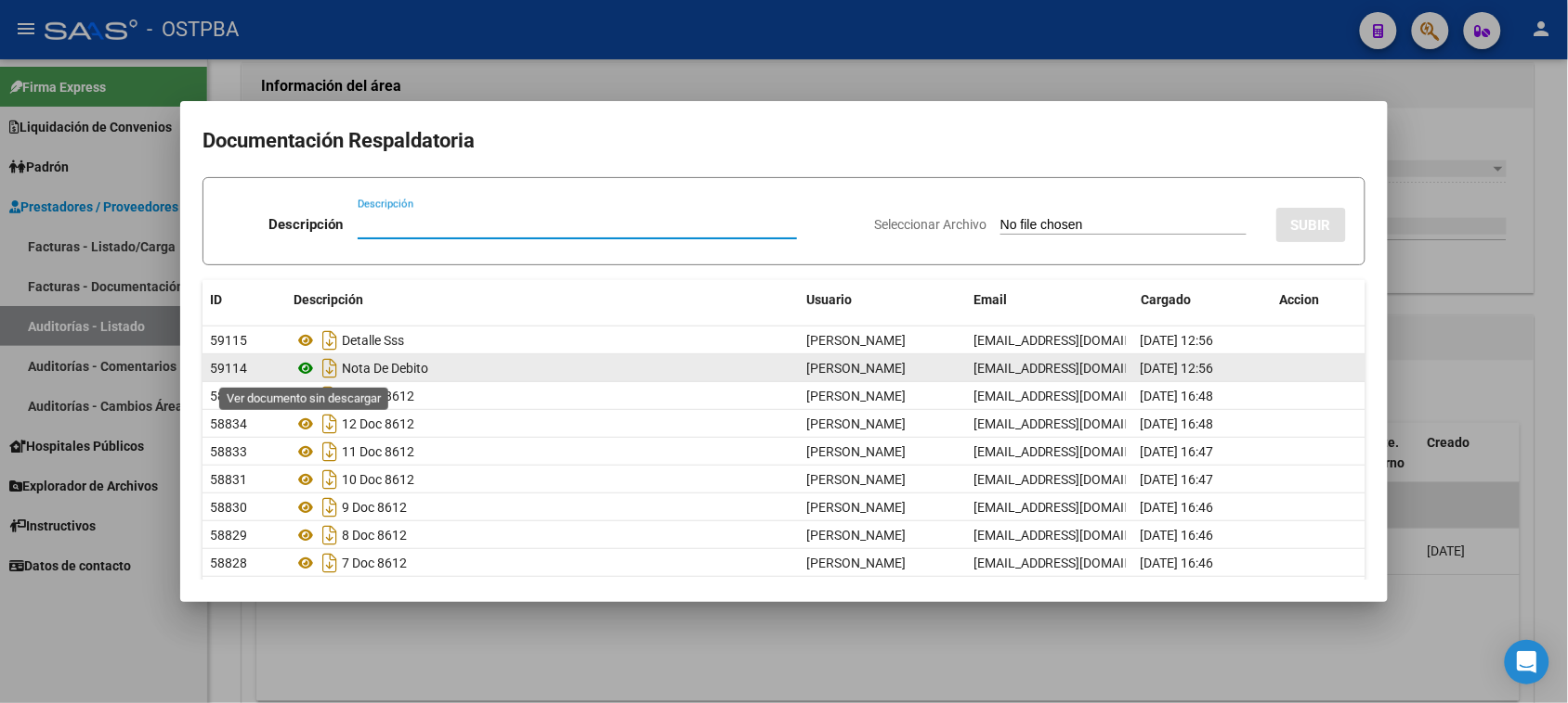
click at [307, 368] on icon at bounding box center [306, 368] width 25 height 23
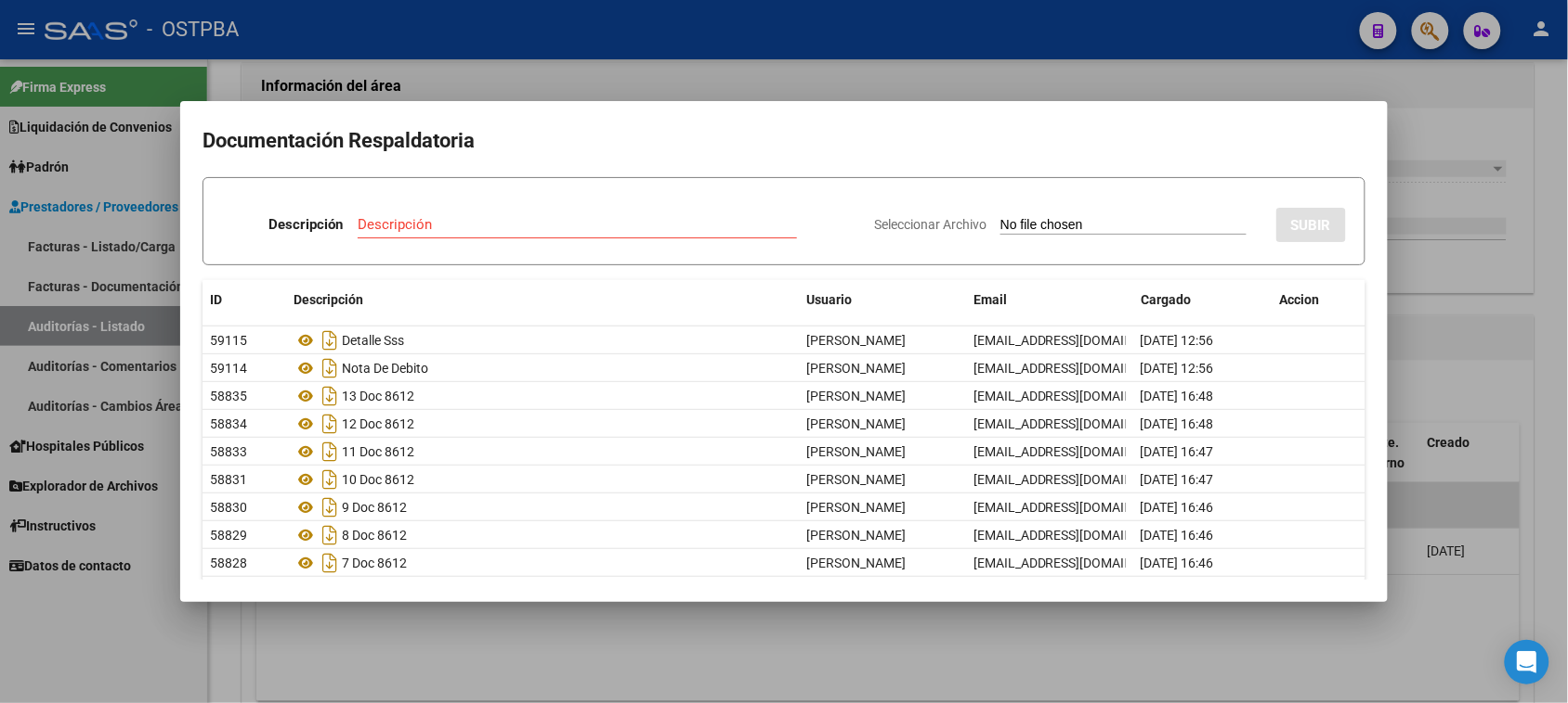
click at [1531, 360] on div at bounding box center [784, 352] width 1568 height 703
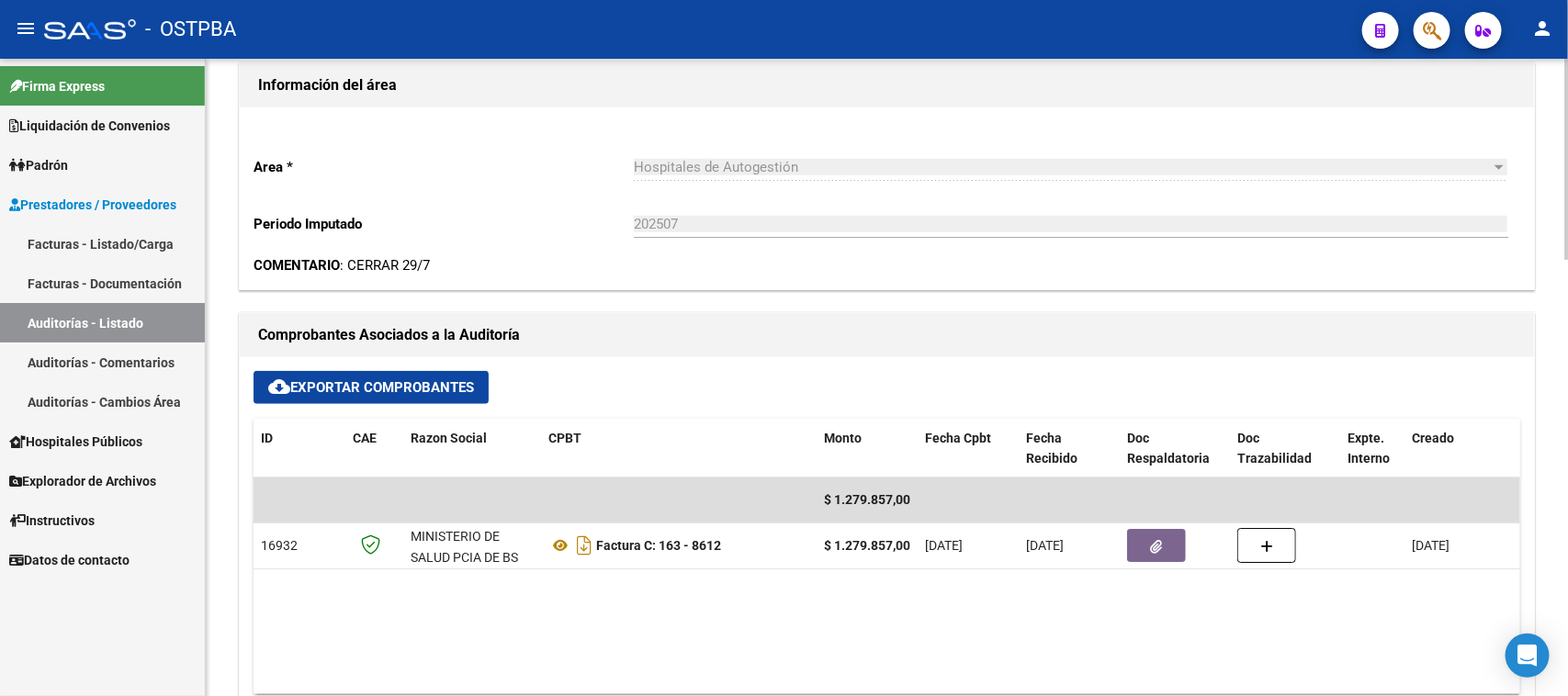
scroll to position [0, 0]
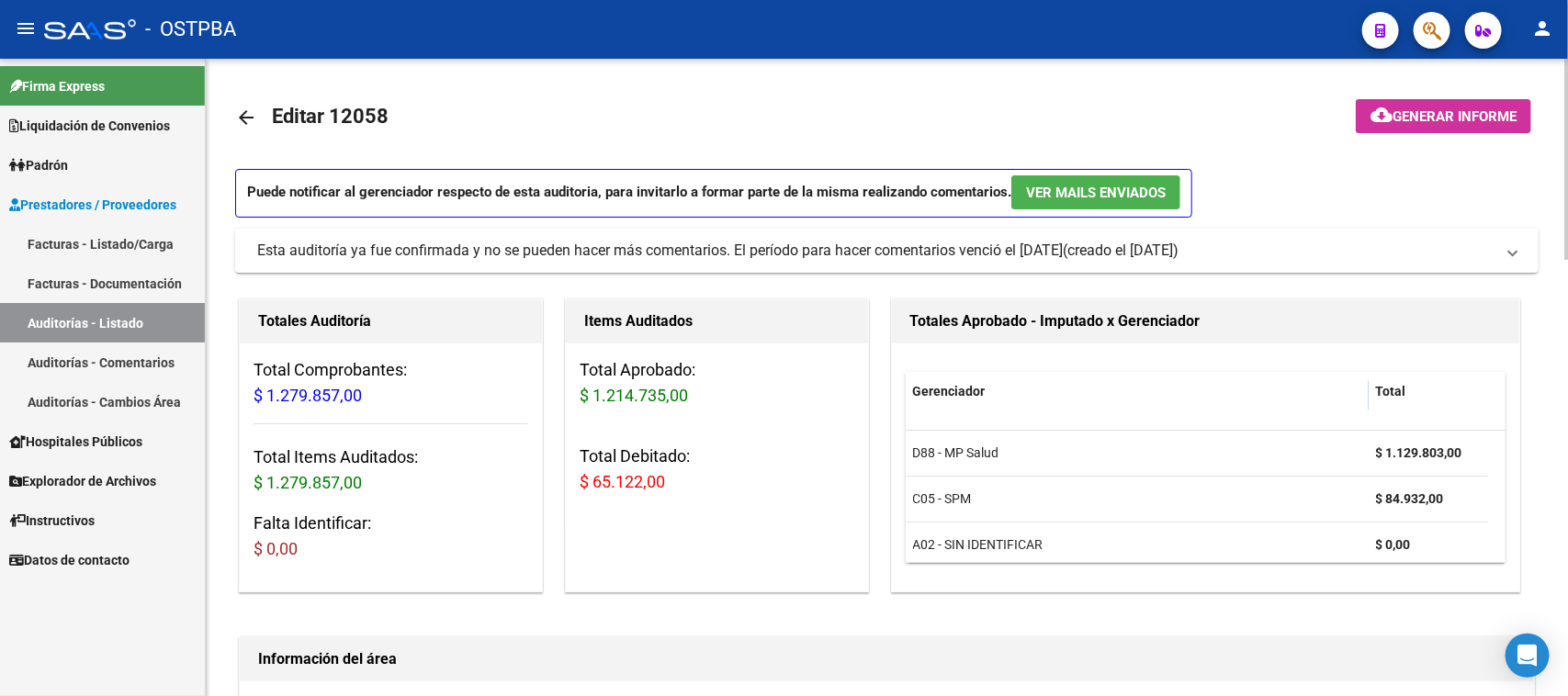
click at [1443, 115] on span "Generar informe" at bounding box center [1454, 117] width 124 height 17
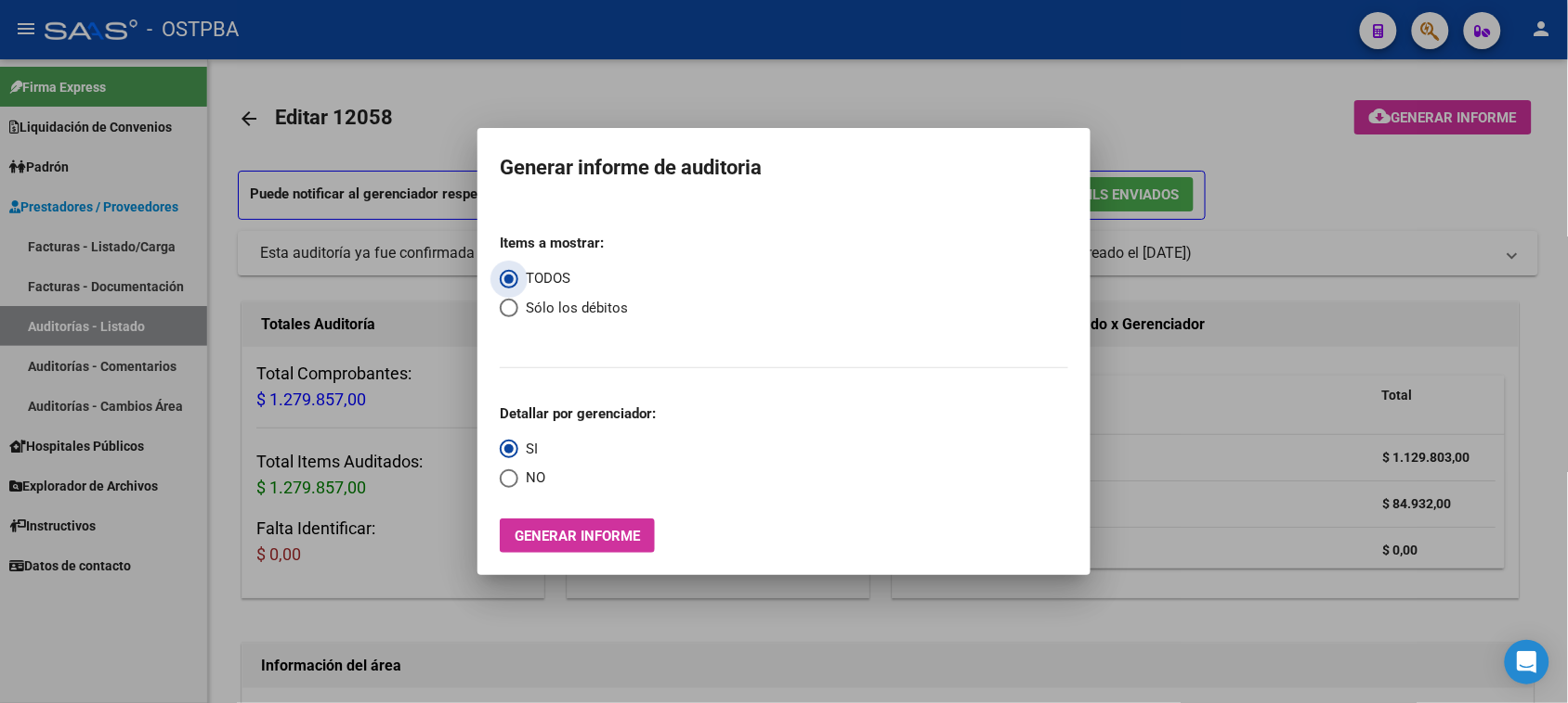
click at [594, 534] on span "Generar informe" at bounding box center [578, 536] width 126 height 17
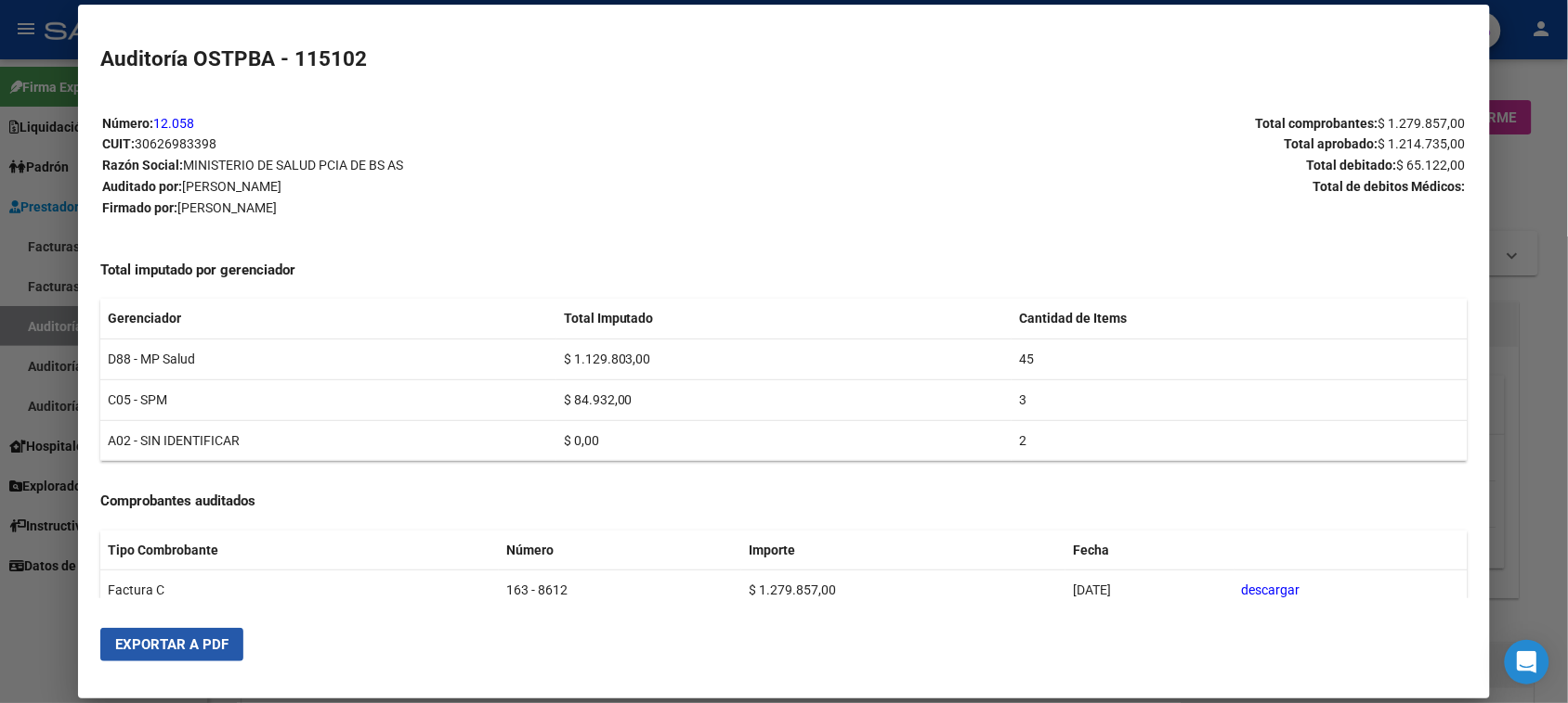
click at [179, 638] on span "Exportar a PDF" at bounding box center [171, 644] width 113 height 17
click at [57, 326] on div at bounding box center [784, 352] width 1568 height 703
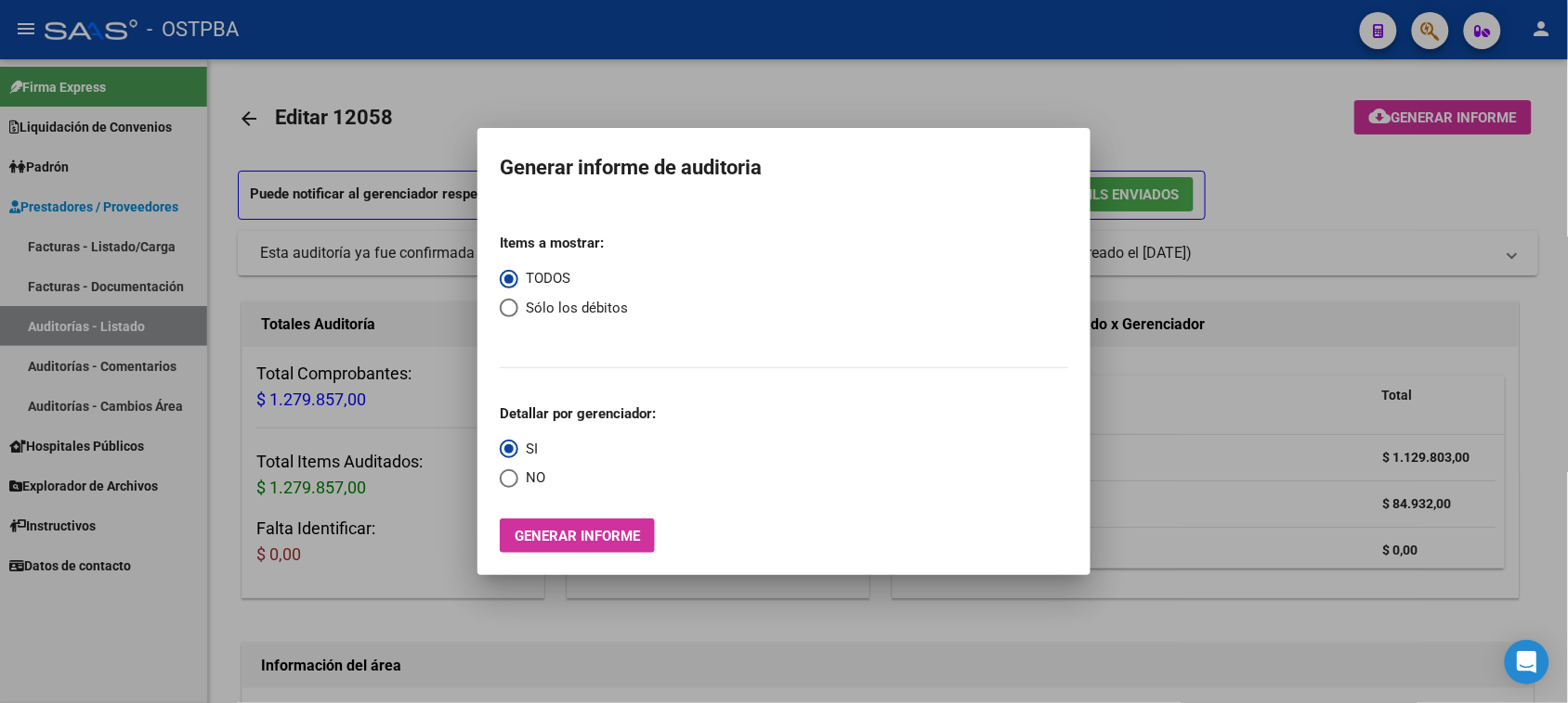
click at [60, 323] on div at bounding box center [784, 352] width 1568 height 703
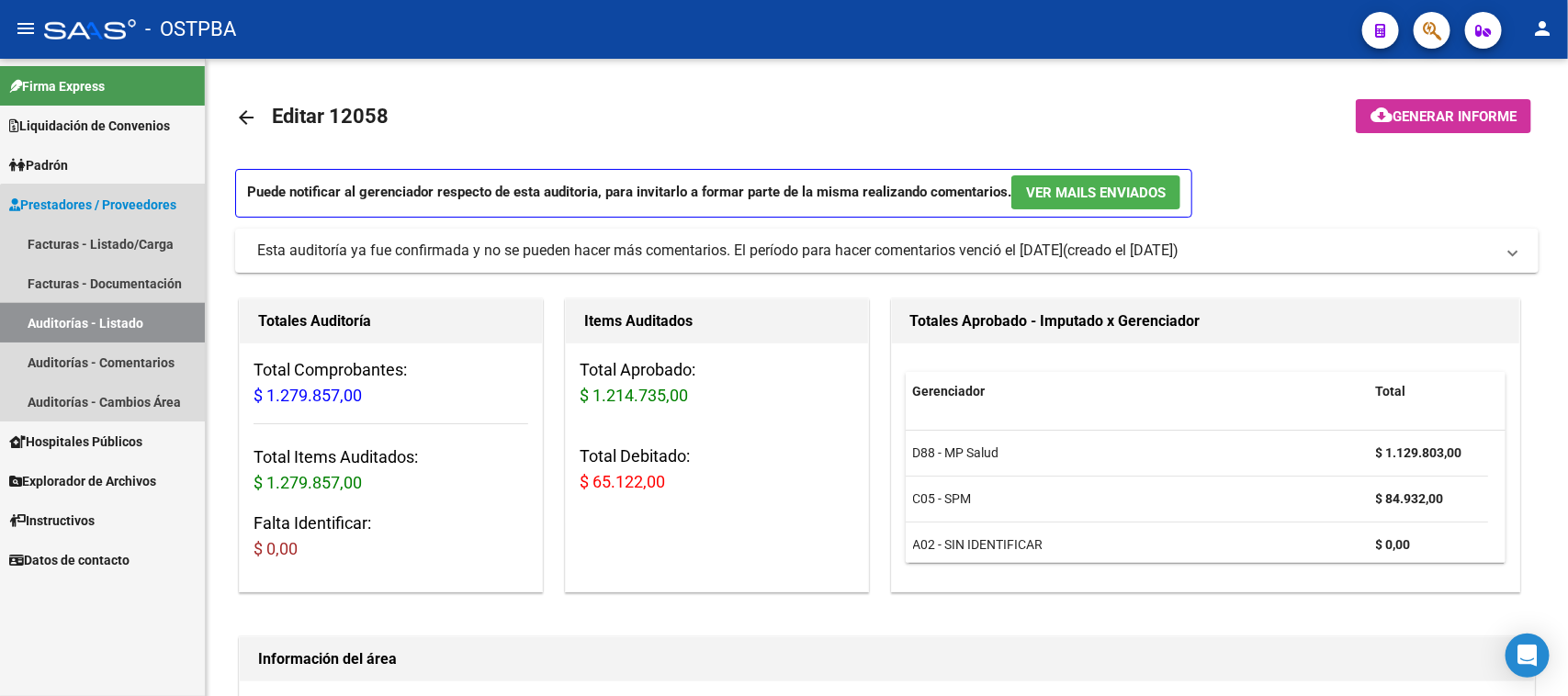
click at [138, 313] on link "Auditorías - Listado" at bounding box center [102, 323] width 205 height 40
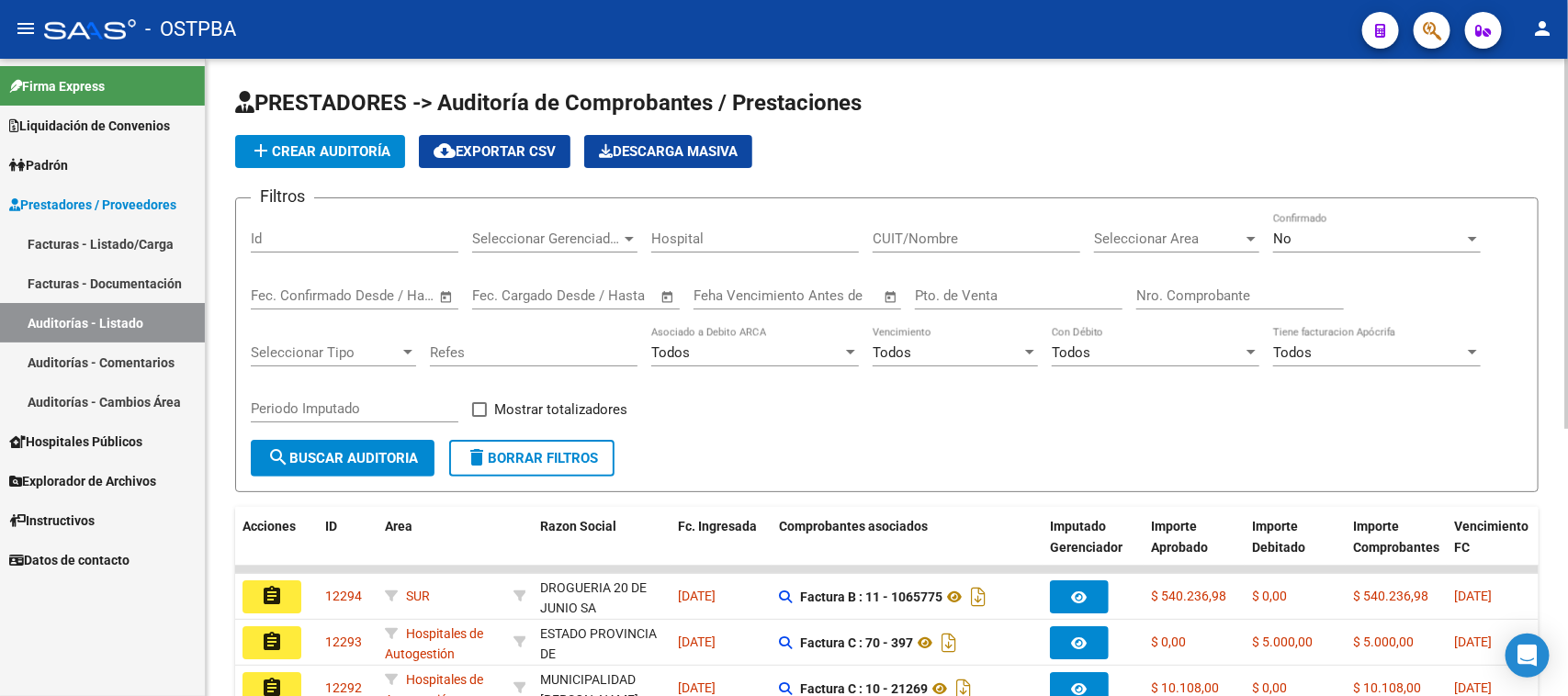
drag, startPoint x: 1190, startPoint y: 290, endPoint x: 1567, endPoint y: 378, distance: 387.1
click at [1194, 288] on input "Nro. Comprobante" at bounding box center [1240, 296] width 208 height 17
type input "6336"
click at [1329, 239] on div "No" at bounding box center [1368, 238] width 191 height 17
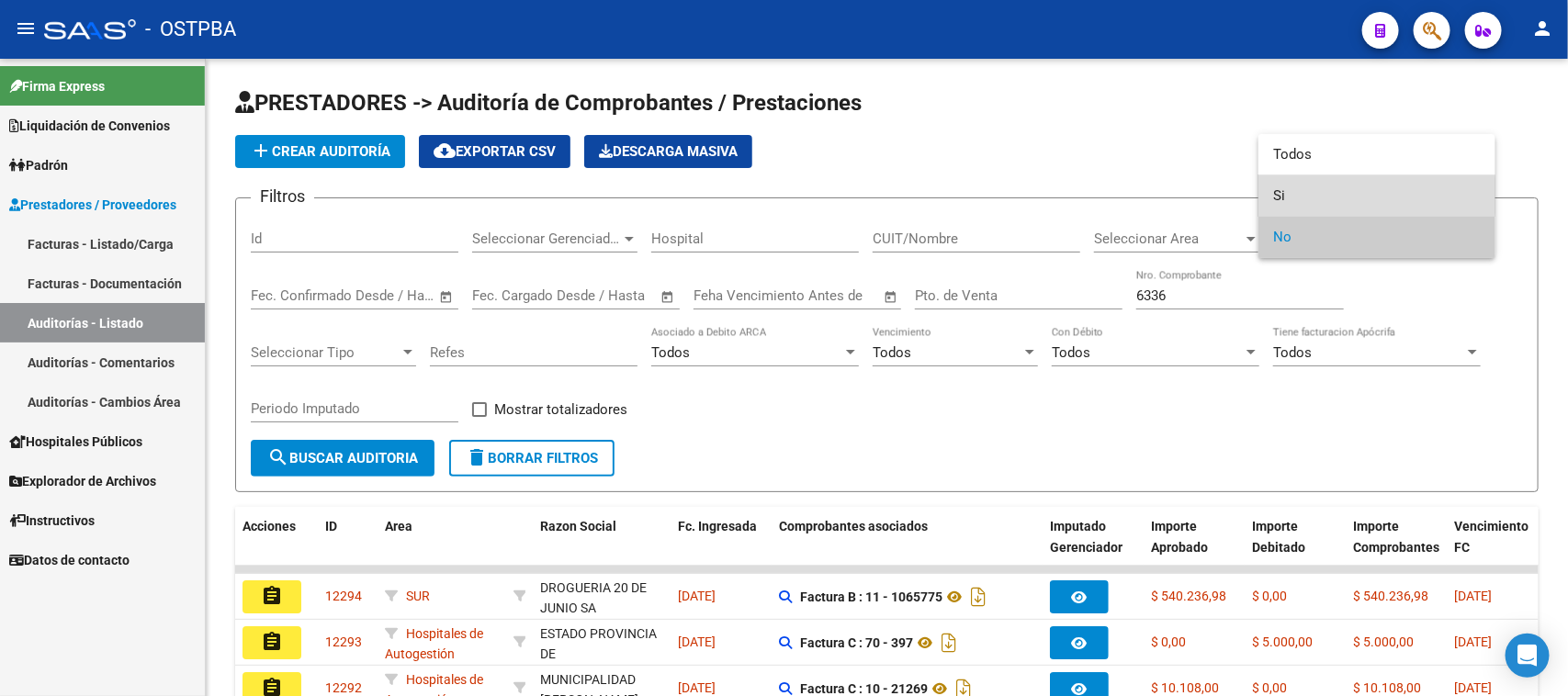
click at [1278, 195] on span "Si" at bounding box center [1377, 196] width 208 height 42
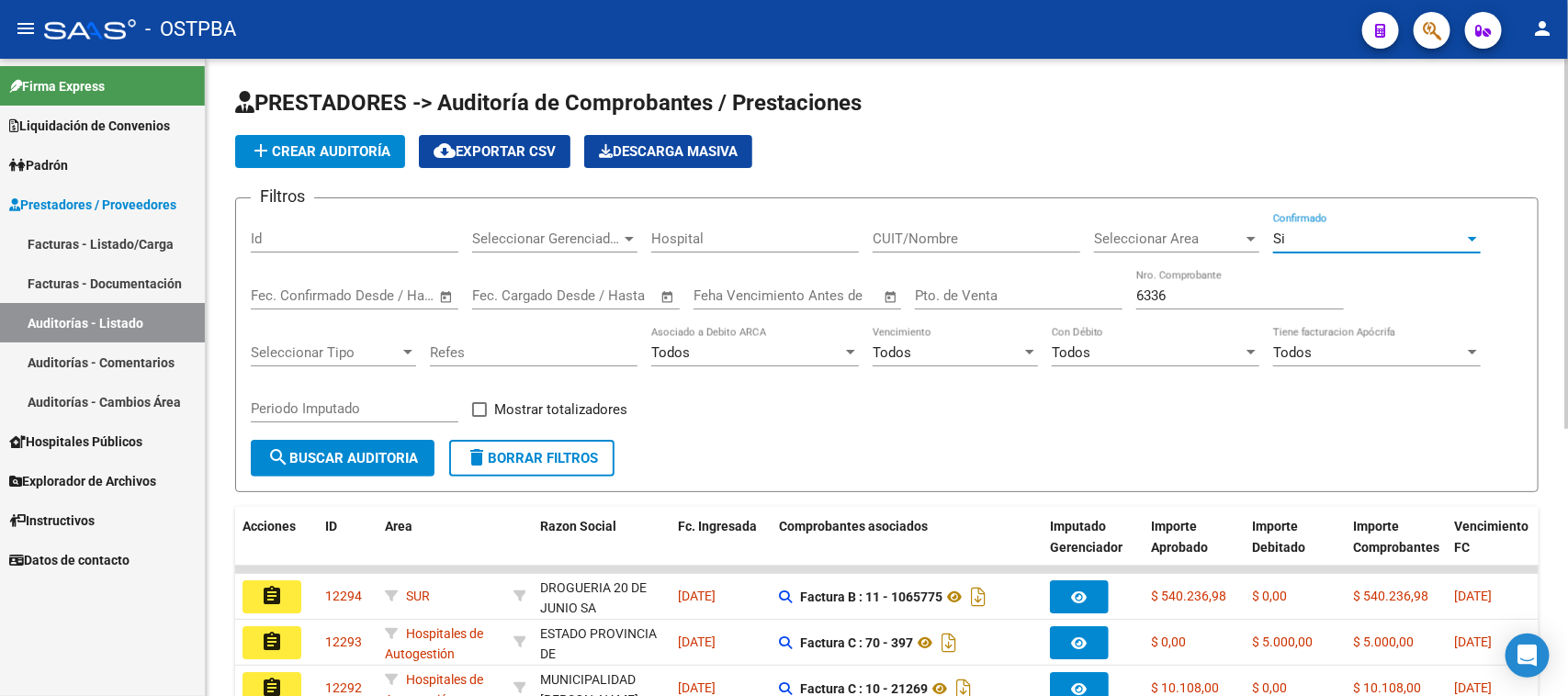
click at [395, 451] on span "search Buscar Auditoria" at bounding box center [342, 458] width 151 height 17
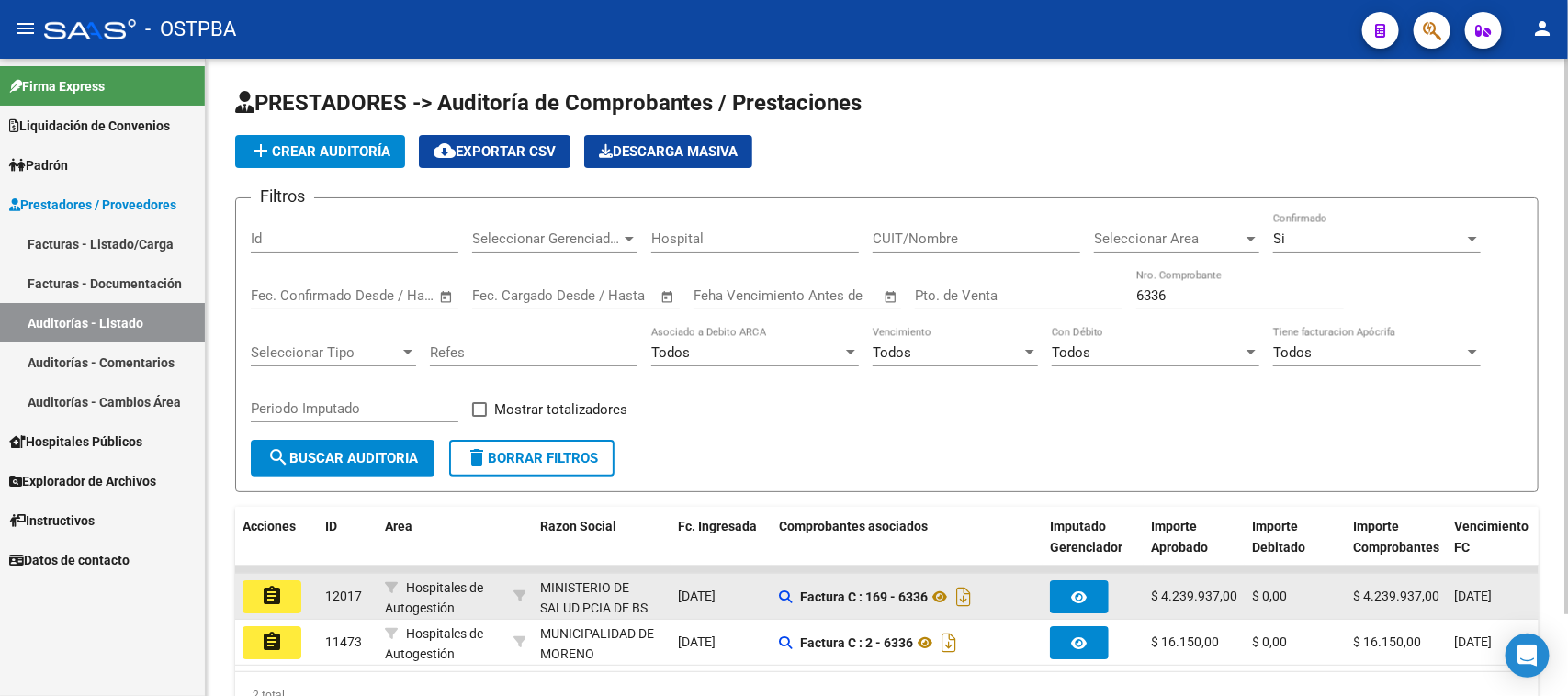
click at [282, 594] on mat-icon "assignment" at bounding box center [271, 596] width 22 height 22
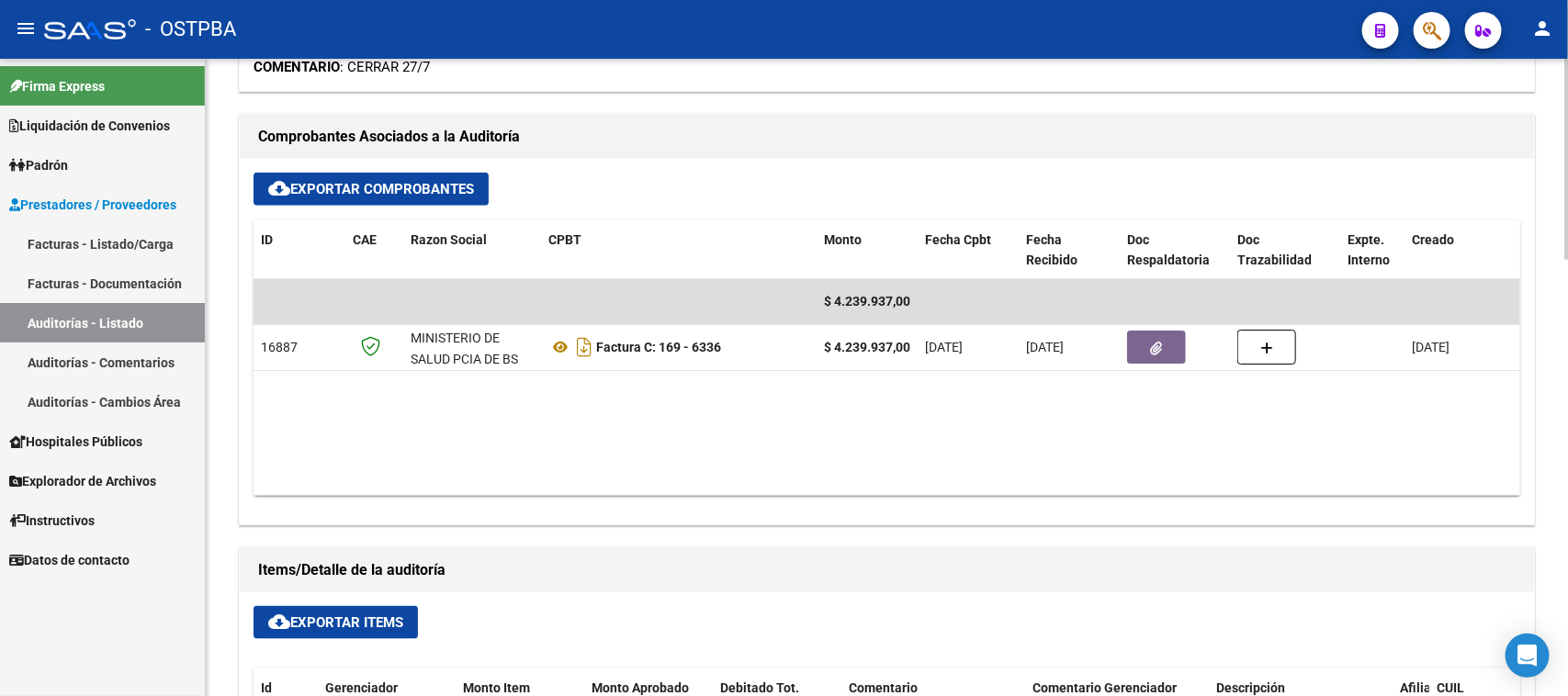
scroll to position [804, 0]
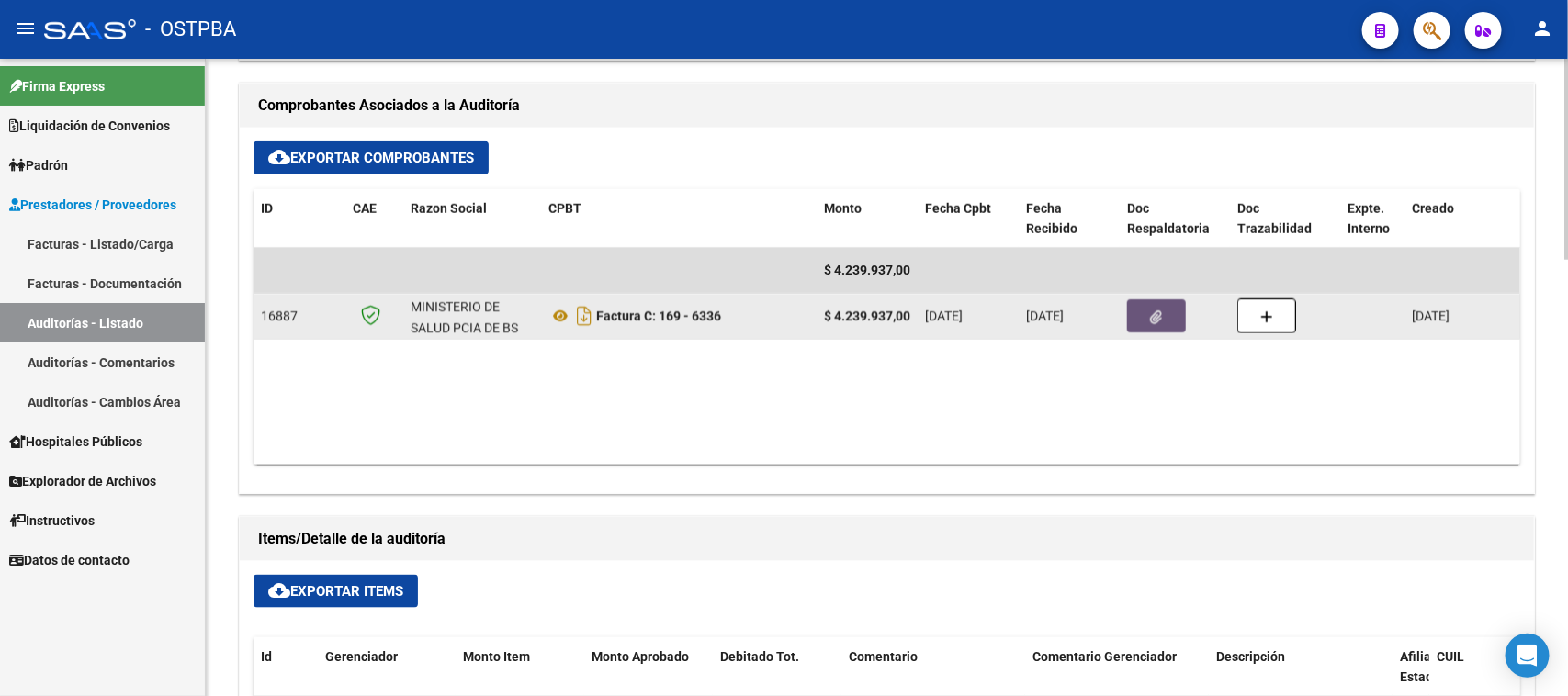
click at [1135, 317] on button "button" at bounding box center [1156, 316] width 58 height 33
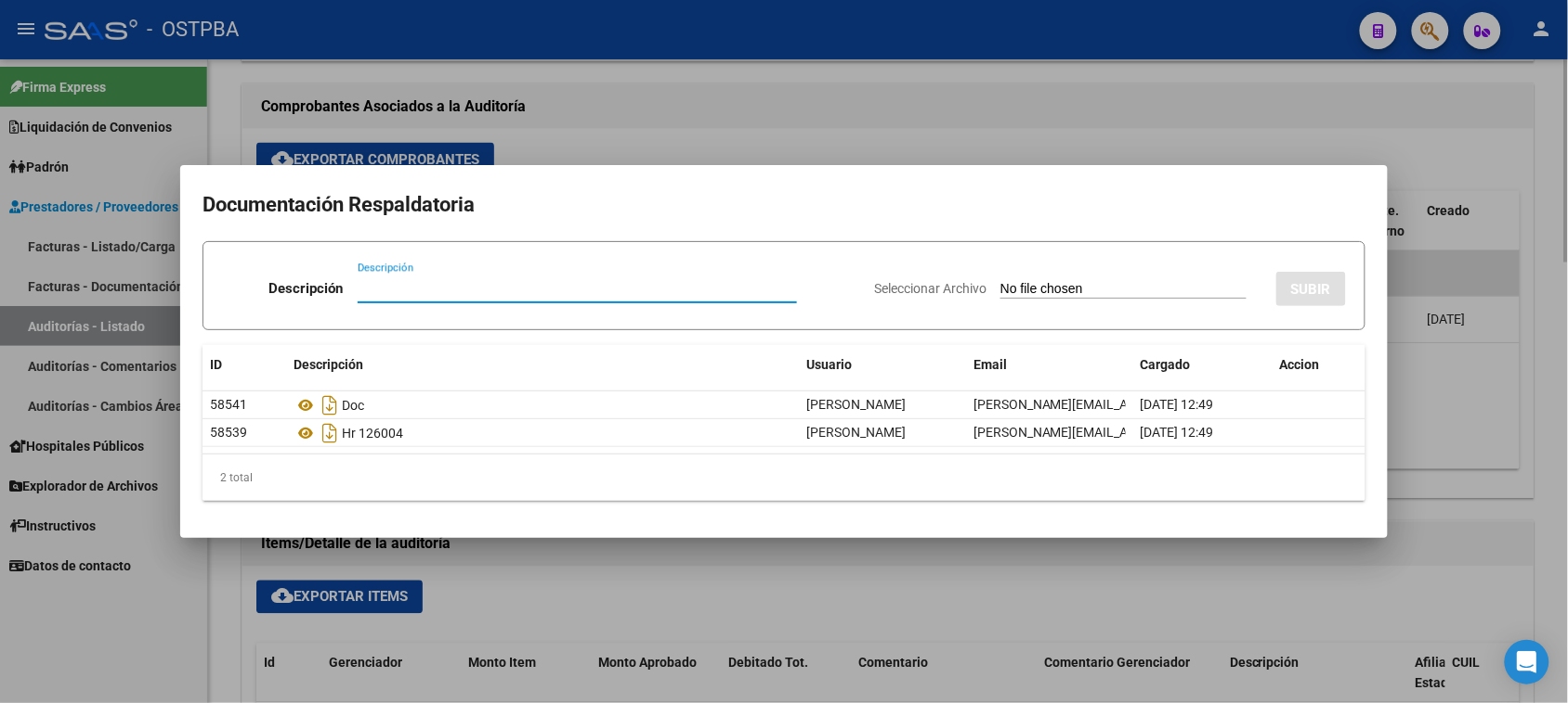
click at [1404, 522] on div at bounding box center [784, 352] width 1568 height 703
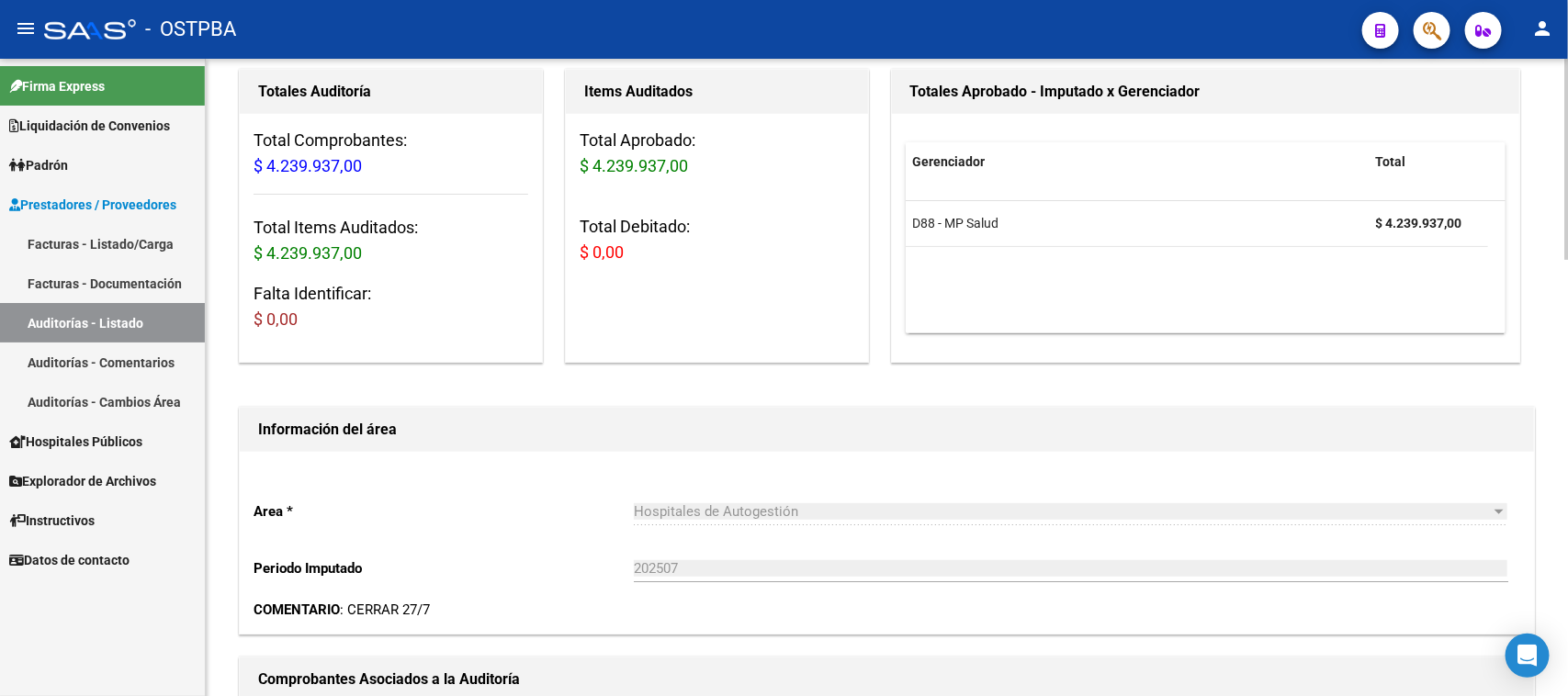
scroll to position [0, 0]
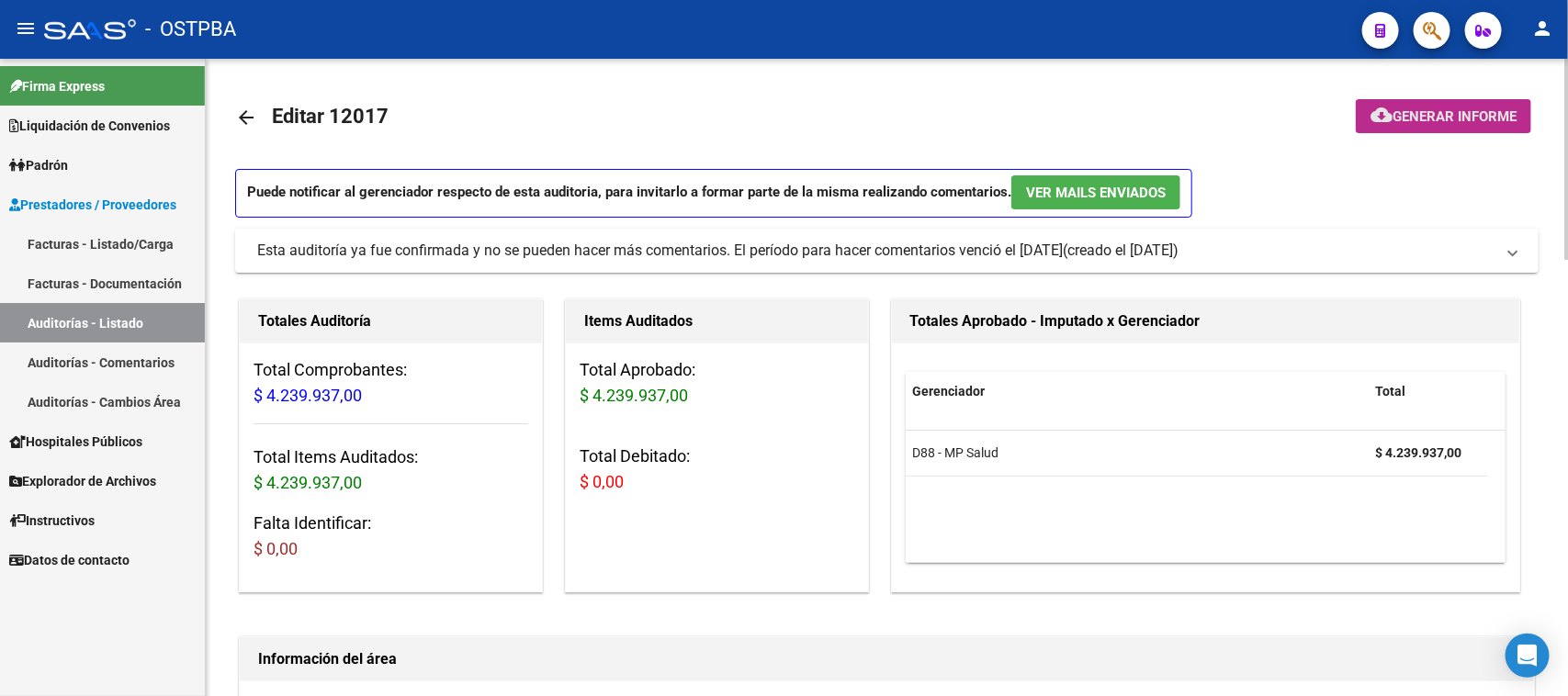
click at [1438, 118] on span "Generar informe" at bounding box center [1454, 117] width 124 height 17
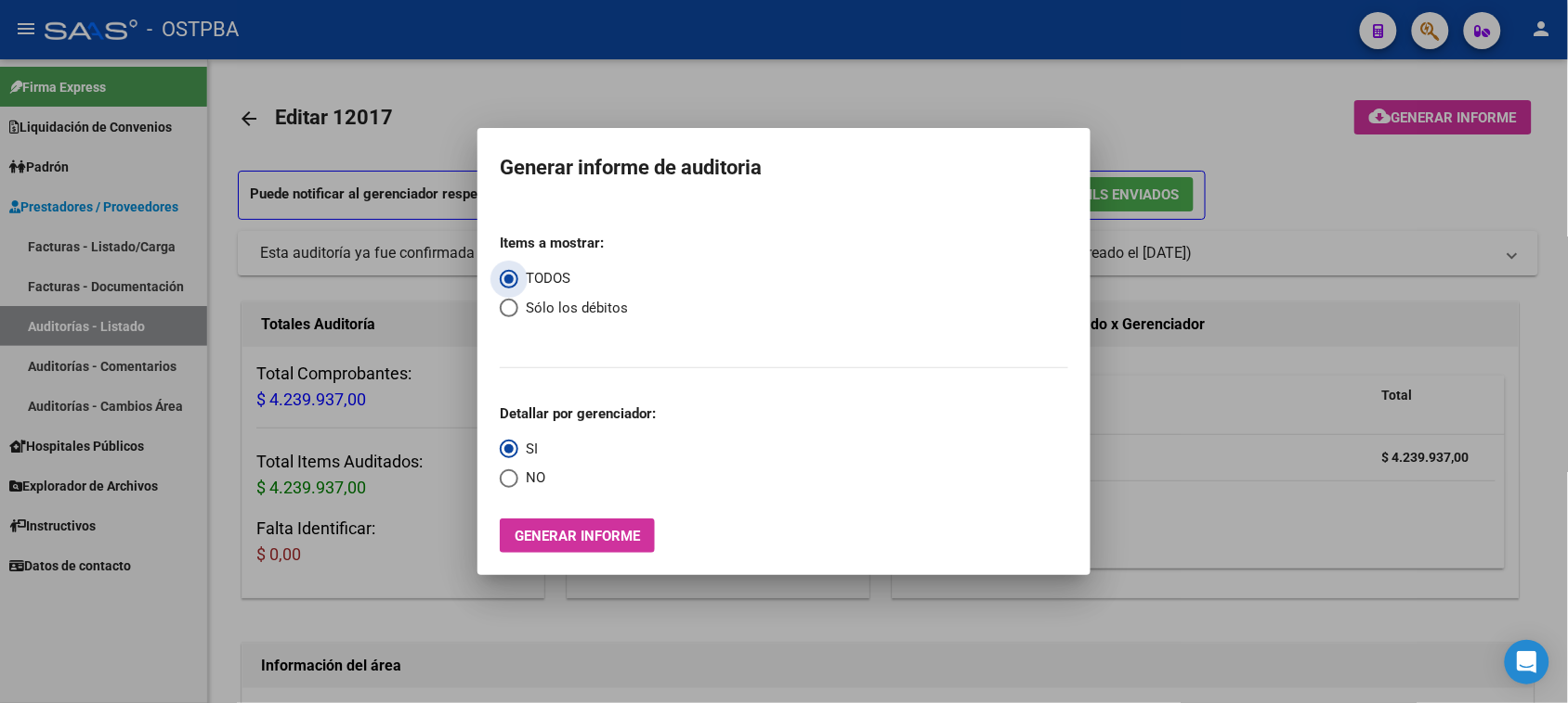
click at [608, 536] on span "Generar informe" at bounding box center [578, 536] width 126 height 17
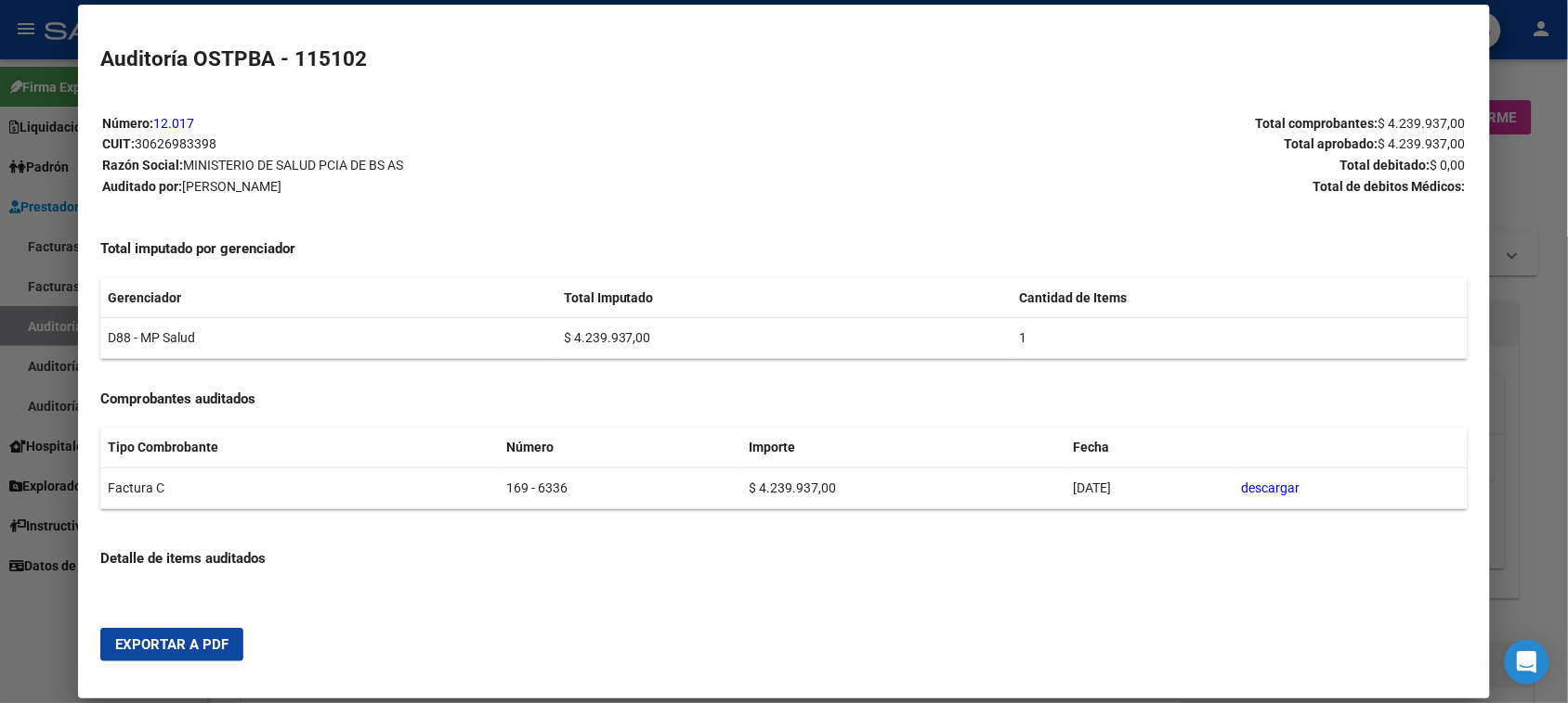
click at [218, 645] on span "Exportar a PDF" at bounding box center [171, 644] width 113 height 17
click at [24, 323] on div at bounding box center [784, 352] width 1568 height 703
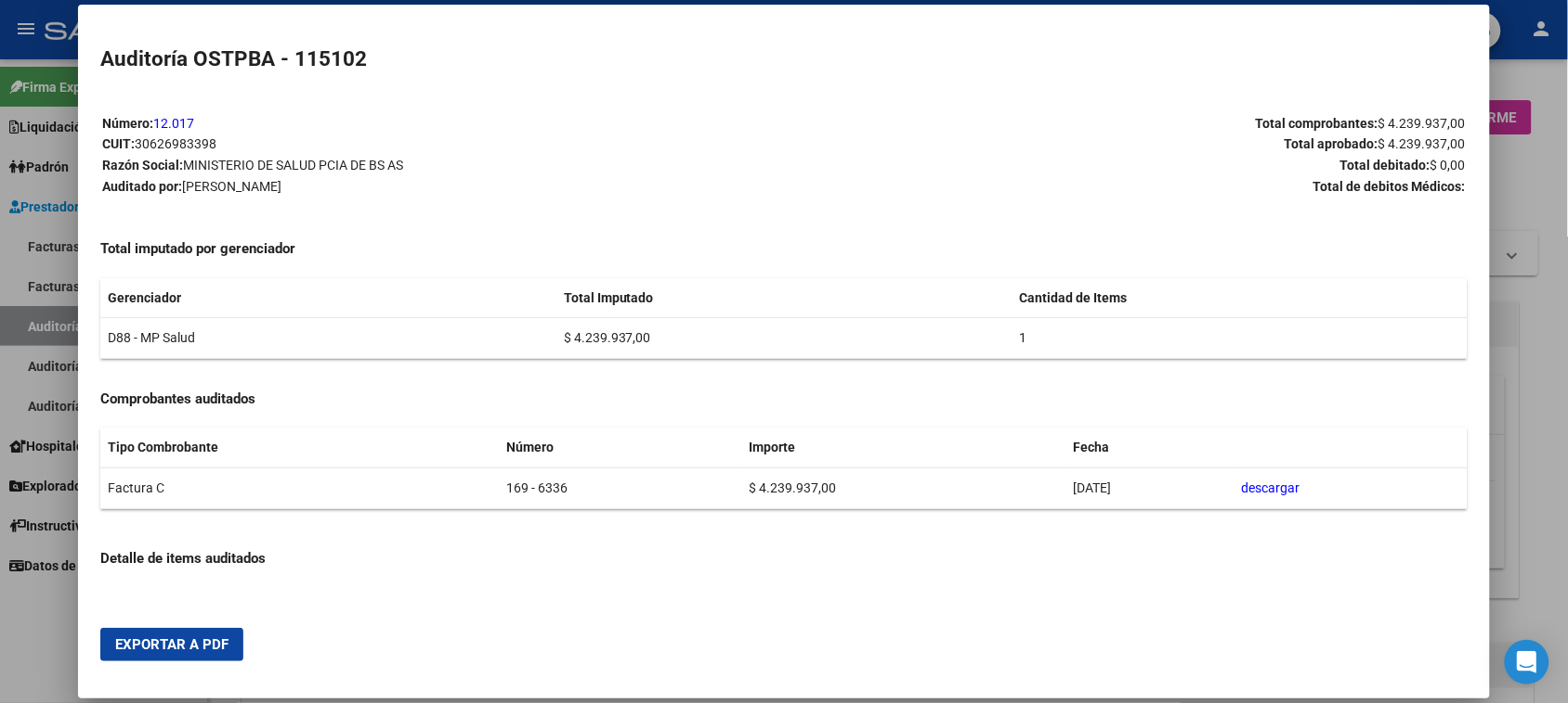
click at [24, 323] on div at bounding box center [784, 352] width 1568 height 703
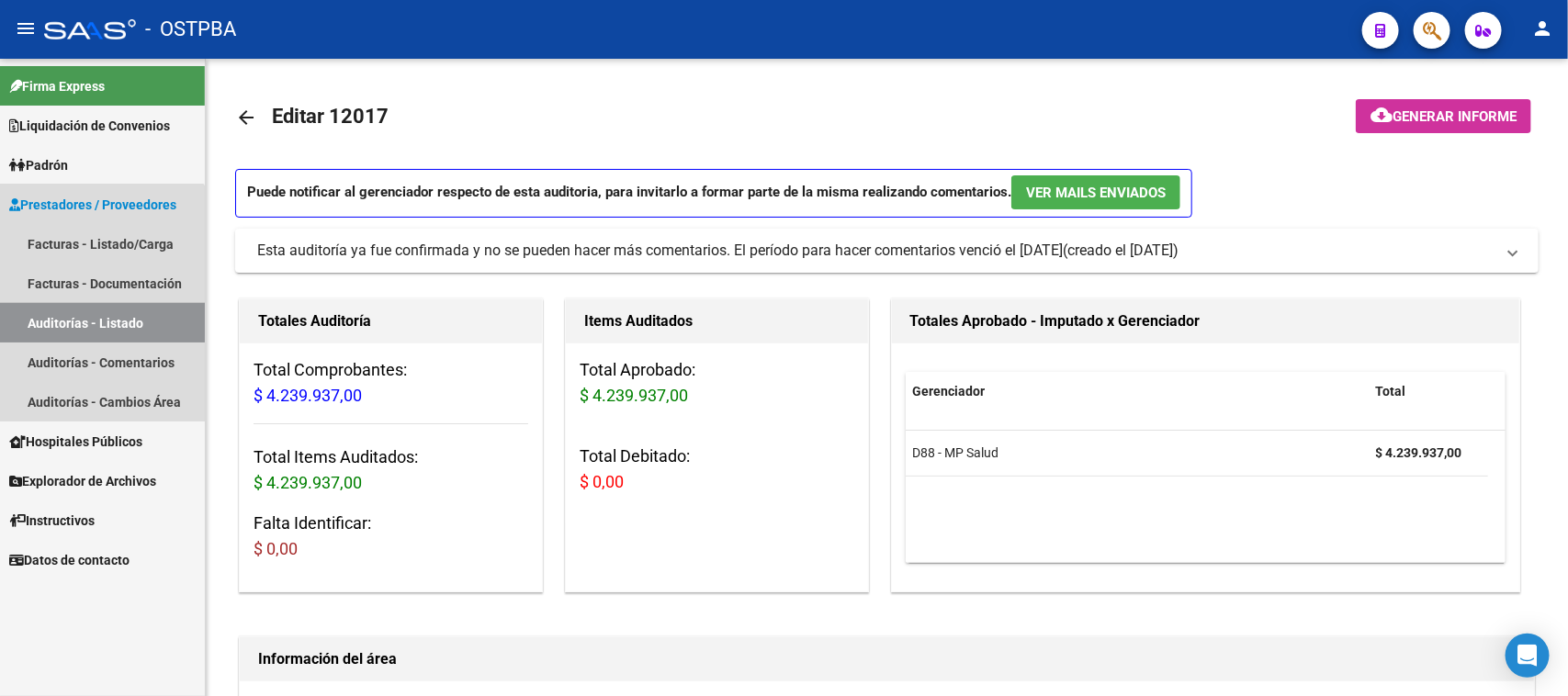
click at [23, 320] on link "Auditorías - Listado" at bounding box center [102, 323] width 205 height 40
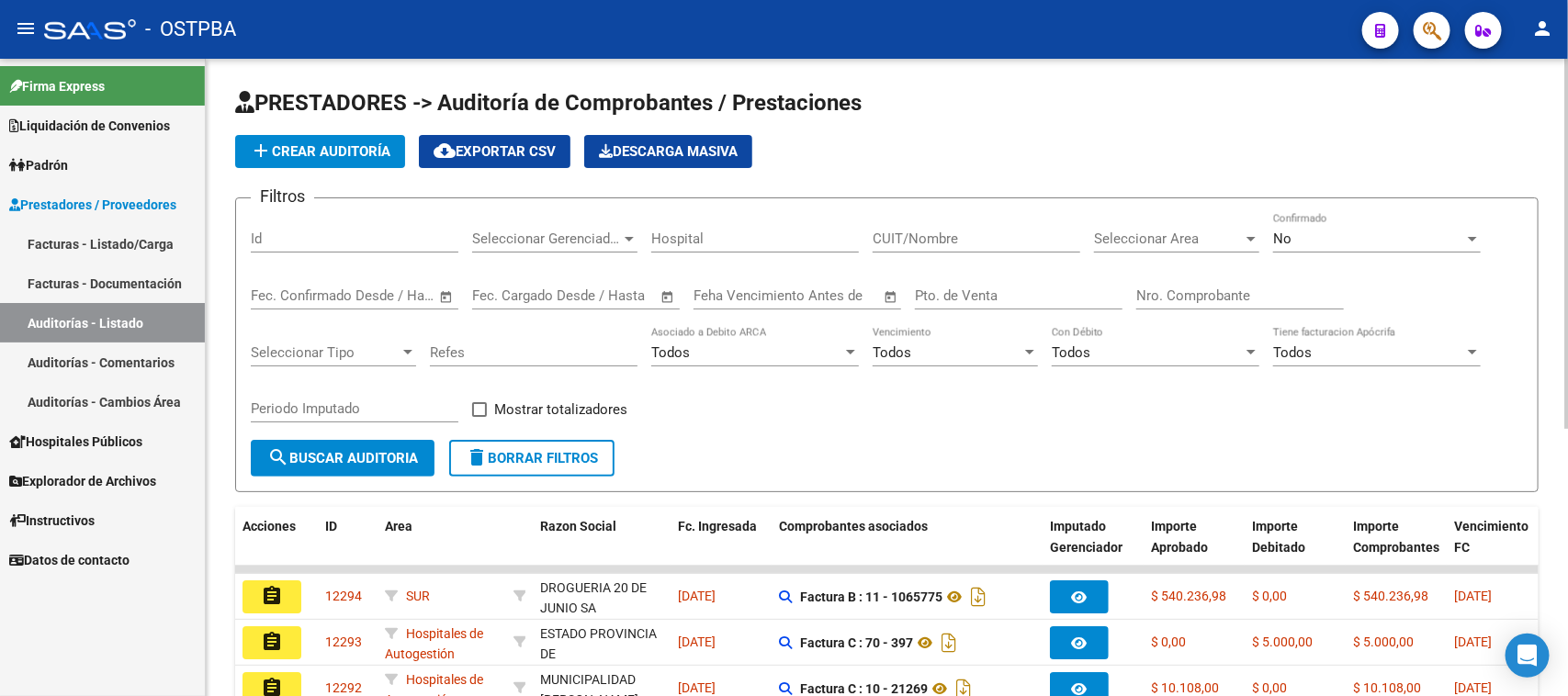
click at [1190, 288] on input "Nro. Comprobante" at bounding box center [1240, 296] width 208 height 17
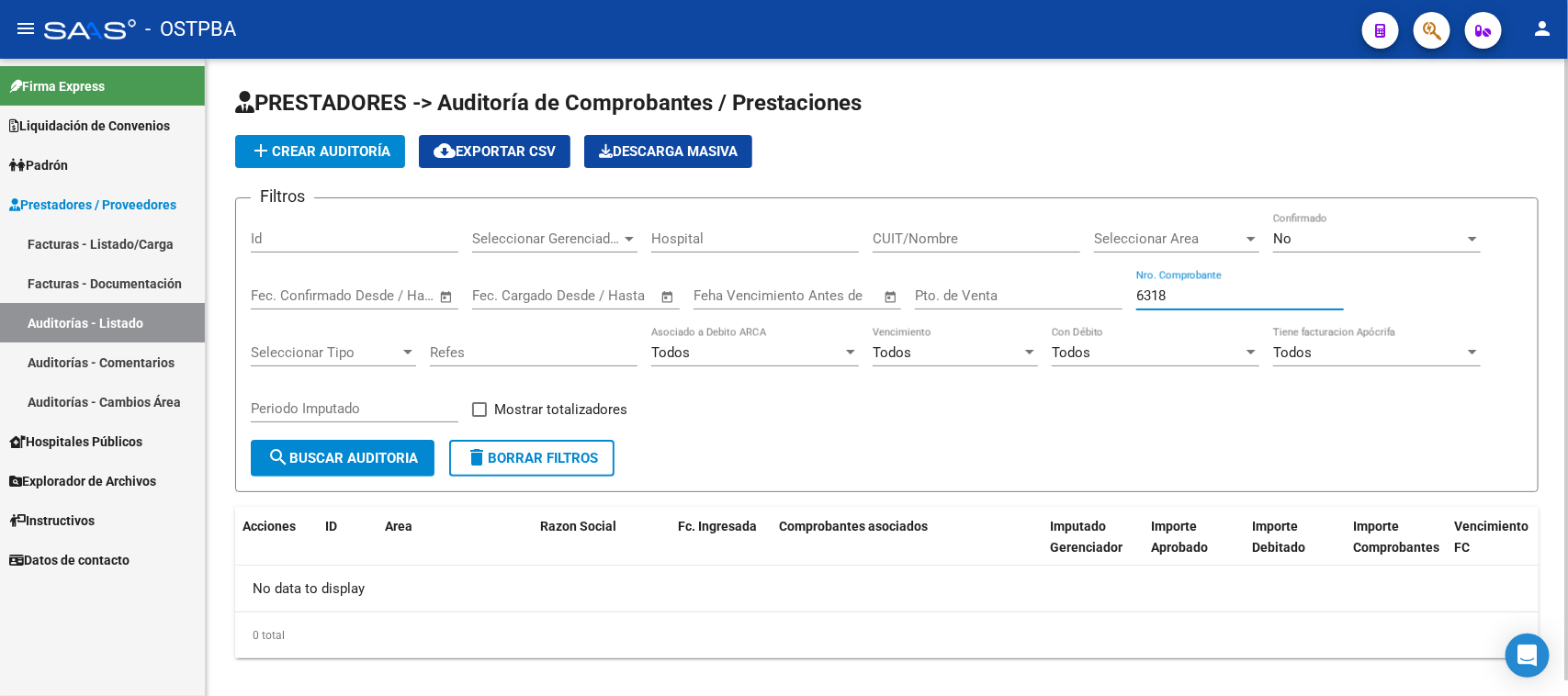
type input "6318"
click at [1283, 239] on span "No" at bounding box center [1281, 238] width 18 height 17
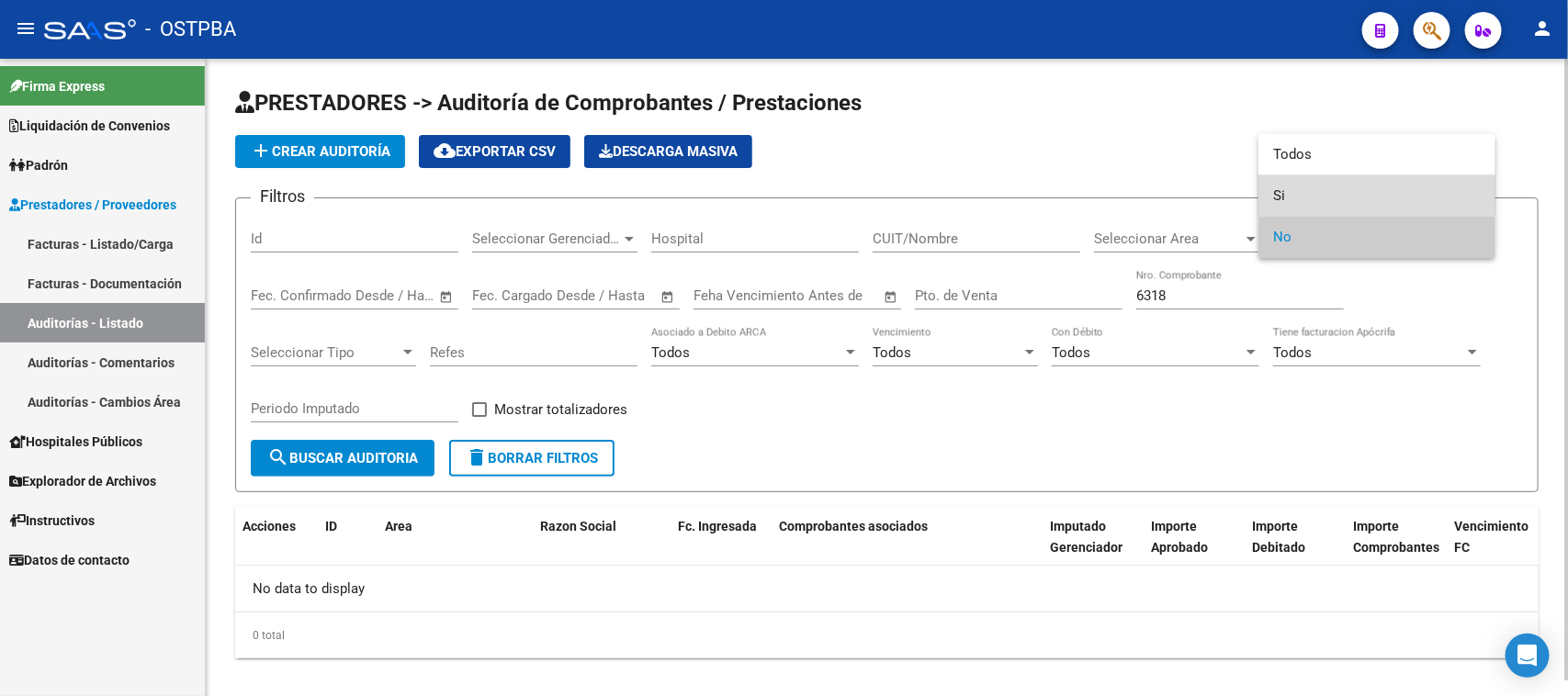
drag, startPoint x: 1278, startPoint y: 194, endPoint x: 1231, endPoint y: 221, distance: 54.2
click at [1278, 194] on span "Si" at bounding box center [1377, 196] width 208 height 42
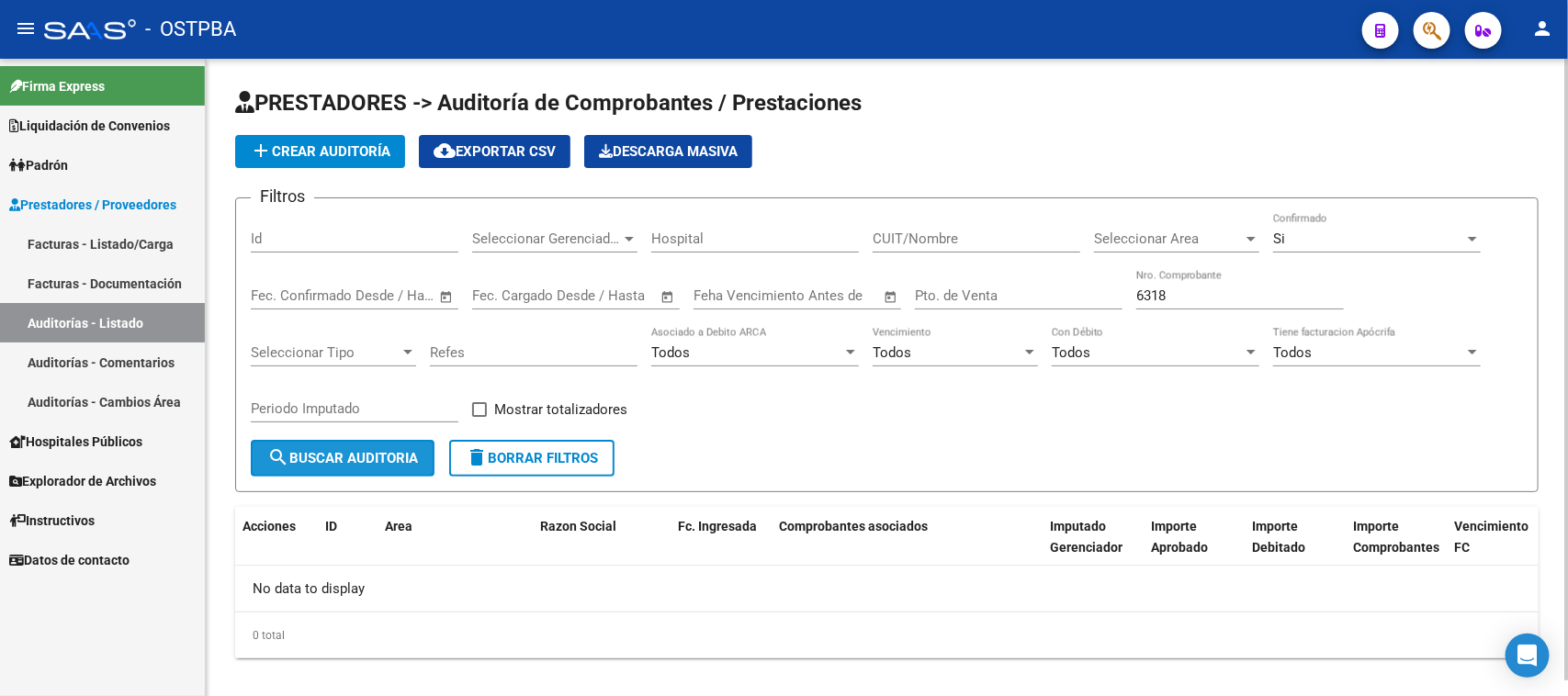
click at [363, 451] on span "search Buscar Auditoria" at bounding box center [342, 458] width 151 height 17
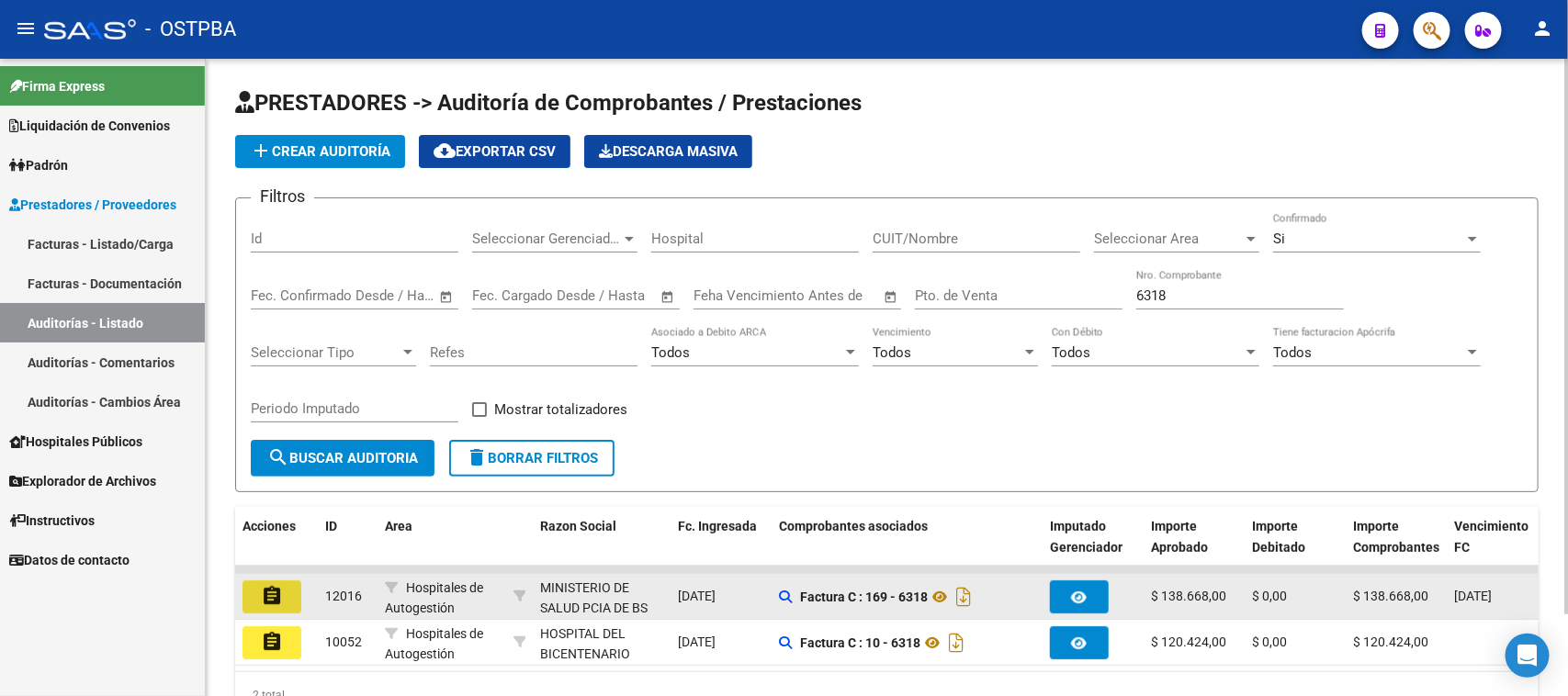
click at [251, 589] on button "assignment" at bounding box center [272, 597] width 58 height 33
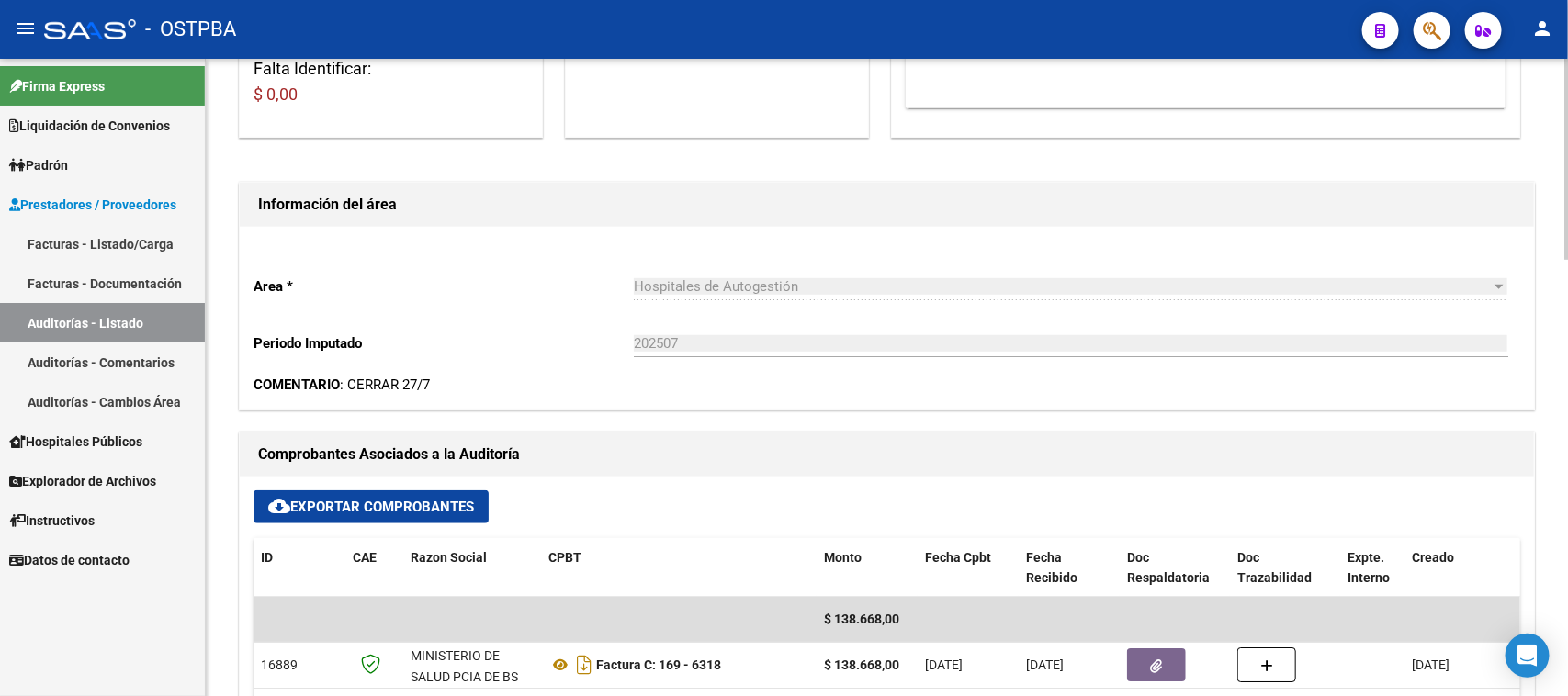
scroll to position [460, 0]
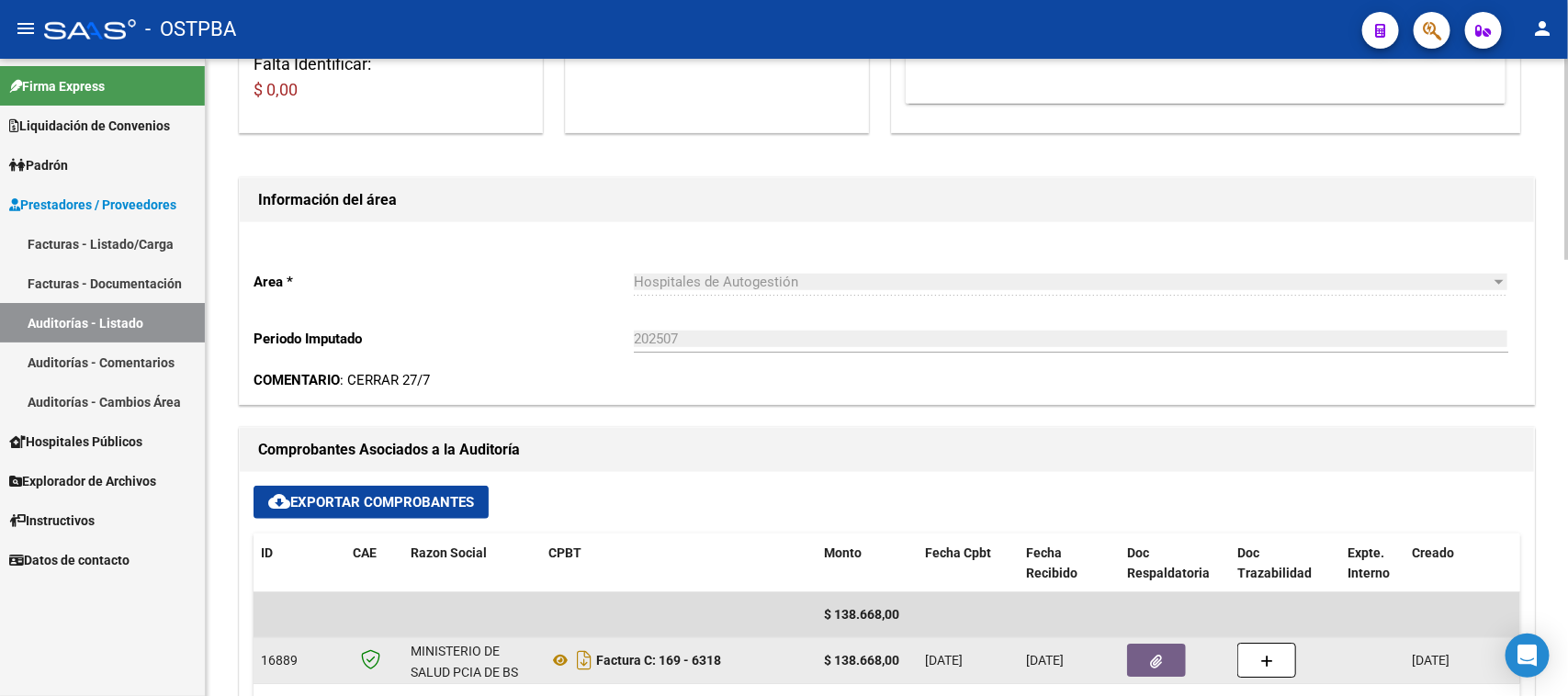
click at [1148, 660] on button "button" at bounding box center [1156, 661] width 58 height 33
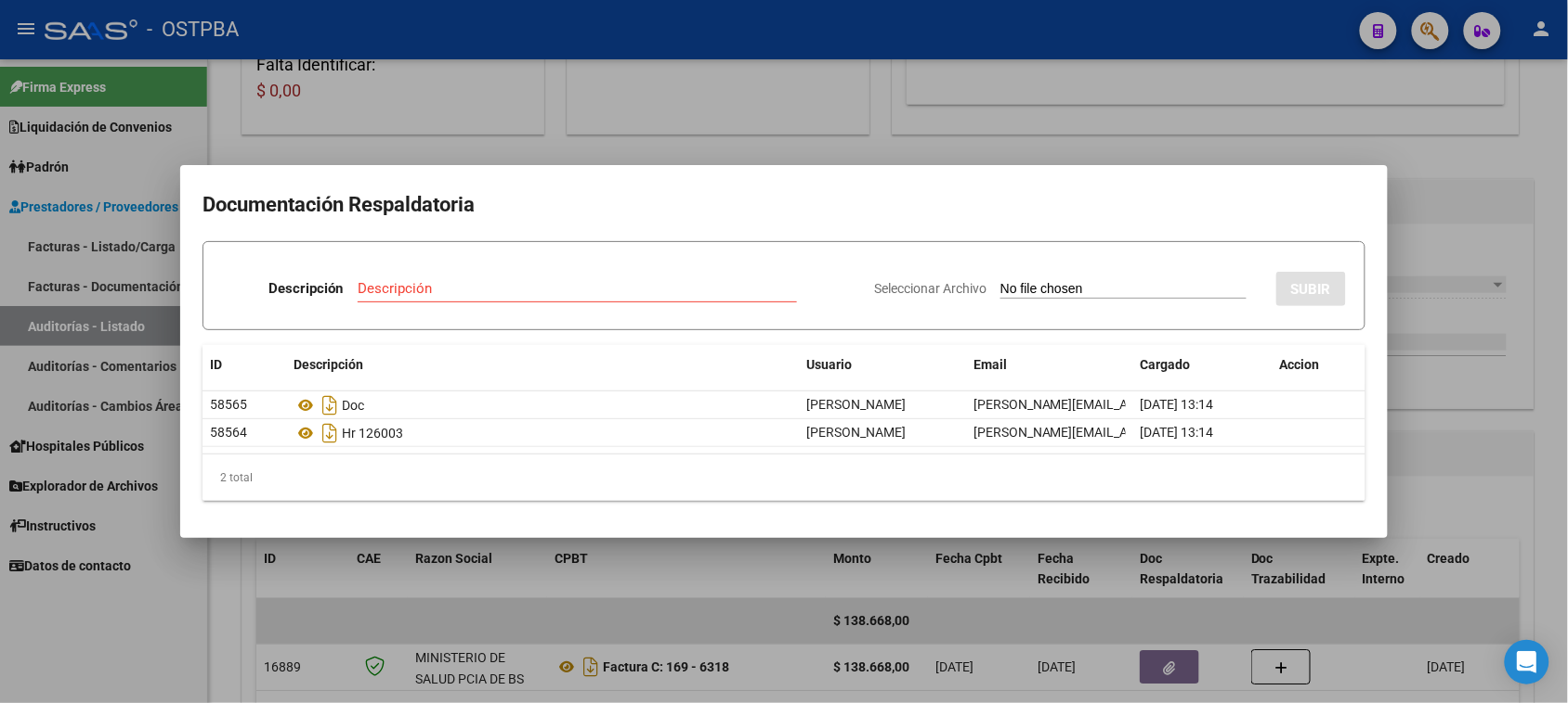
click at [1543, 512] on div at bounding box center [784, 352] width 1568 height 703
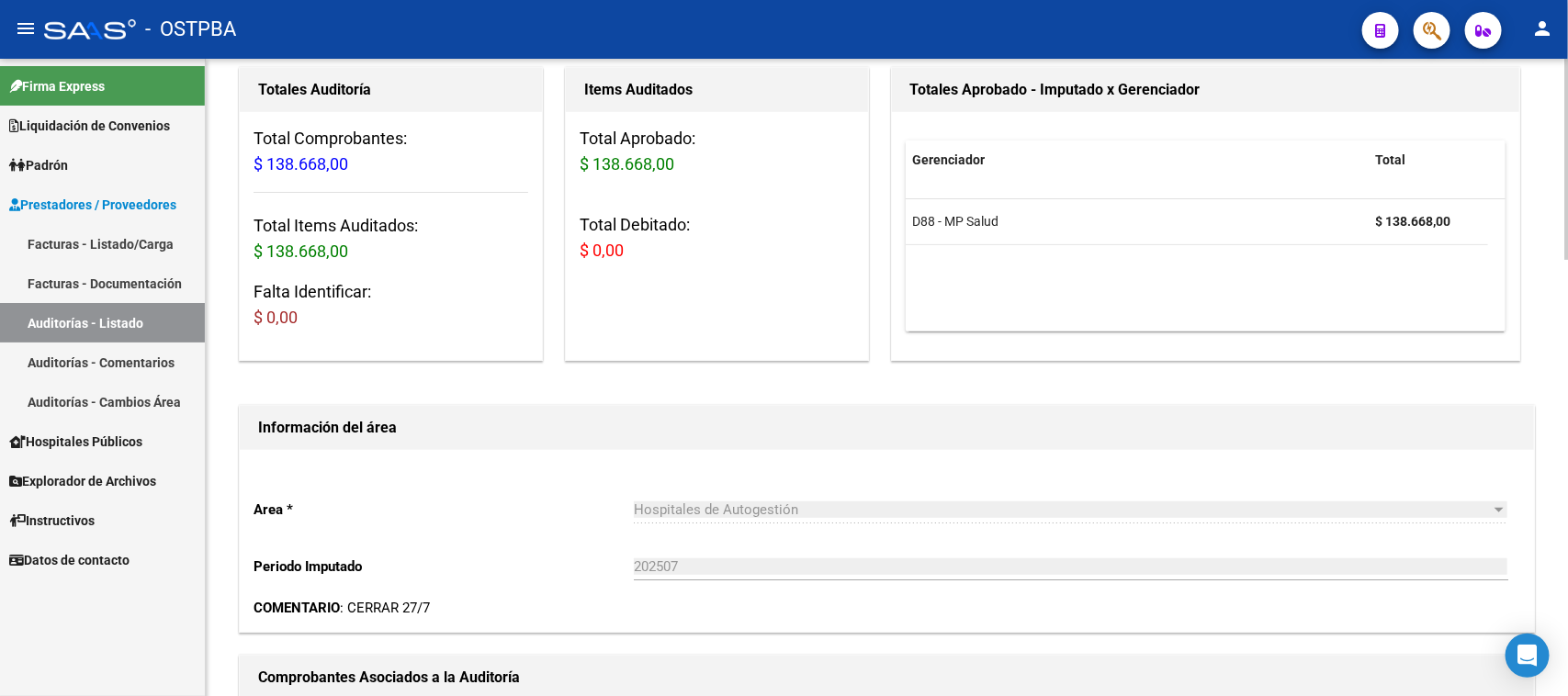
scroll to position [0, 0]
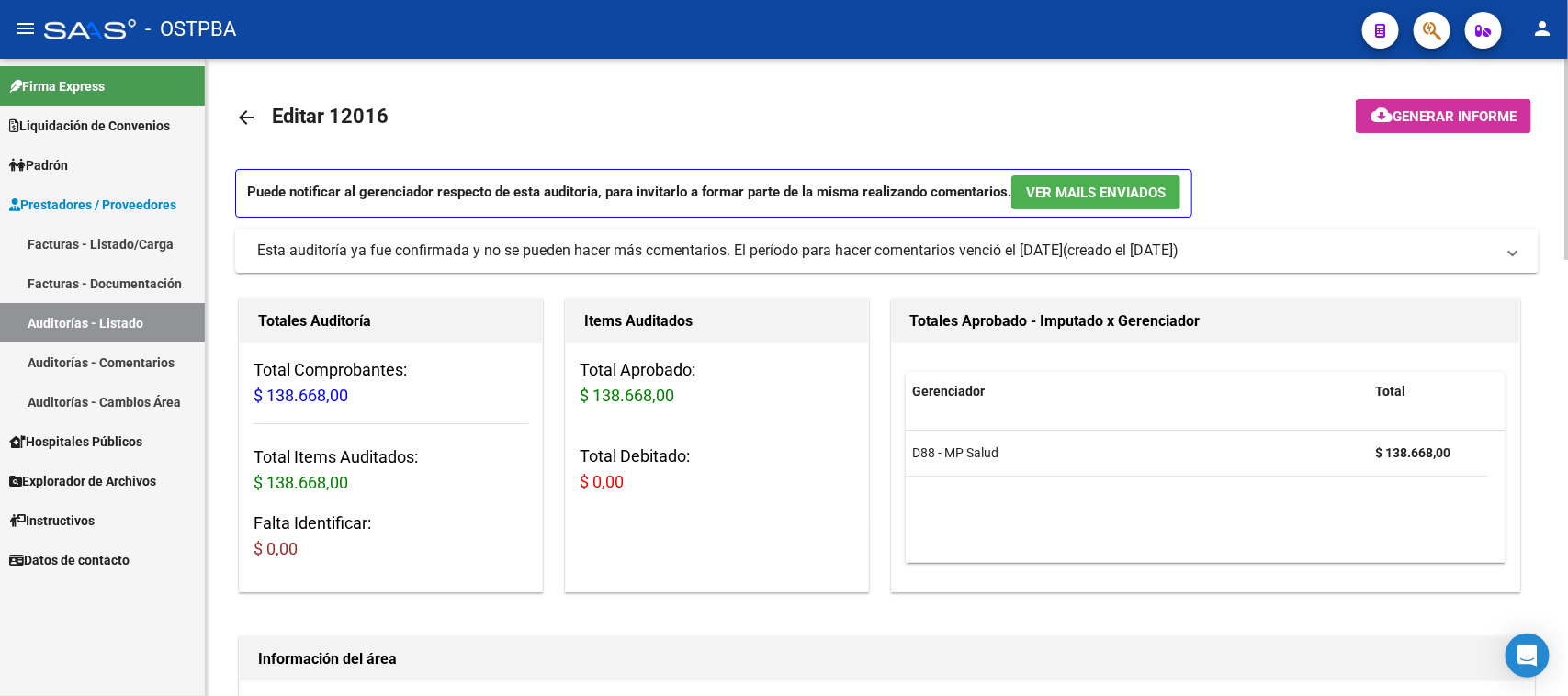
click at [1476, 115] on span "Generar informe" at bounding box center [1454, 117] width 124 height 17
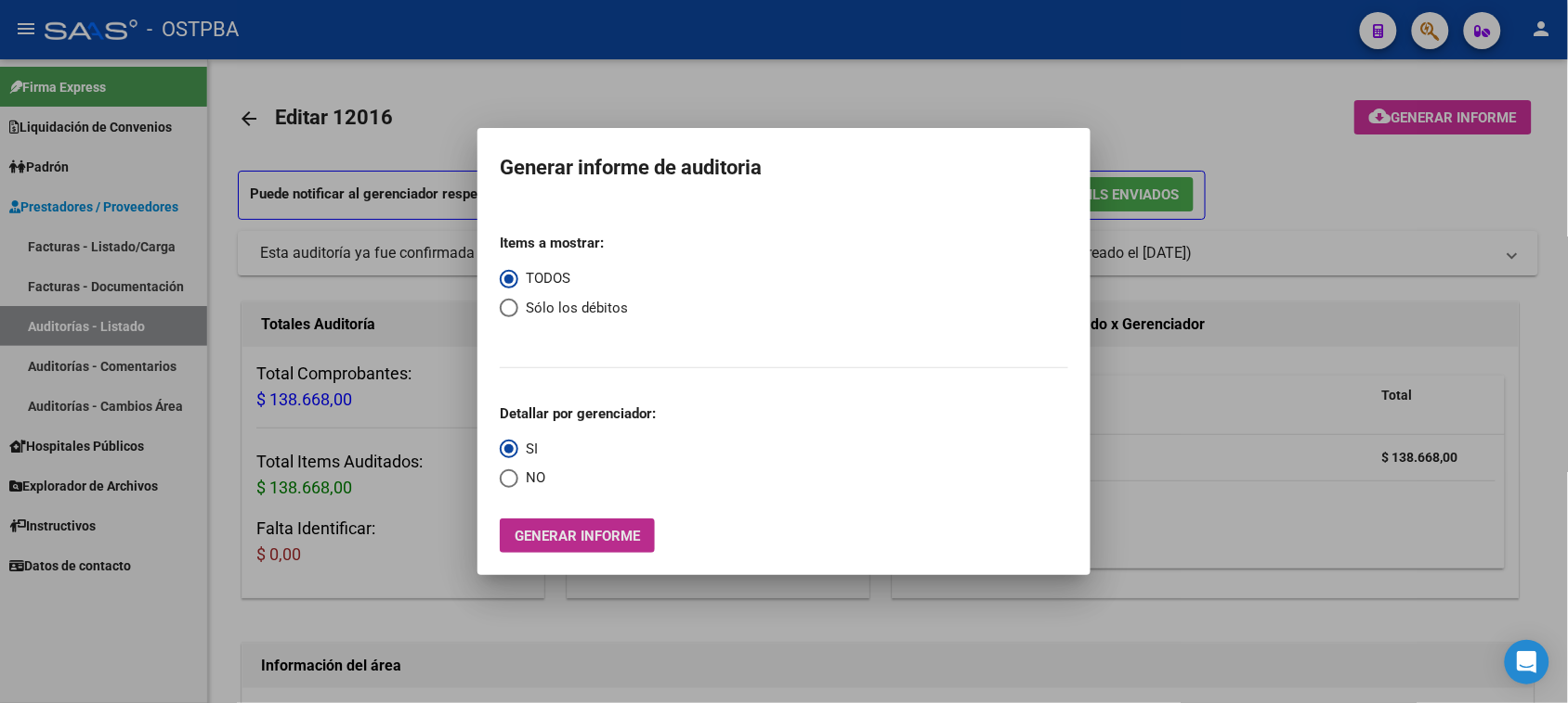
click at [606, 536] on span "Generar informe" at bounding box center [578, 536] width 126 height 17
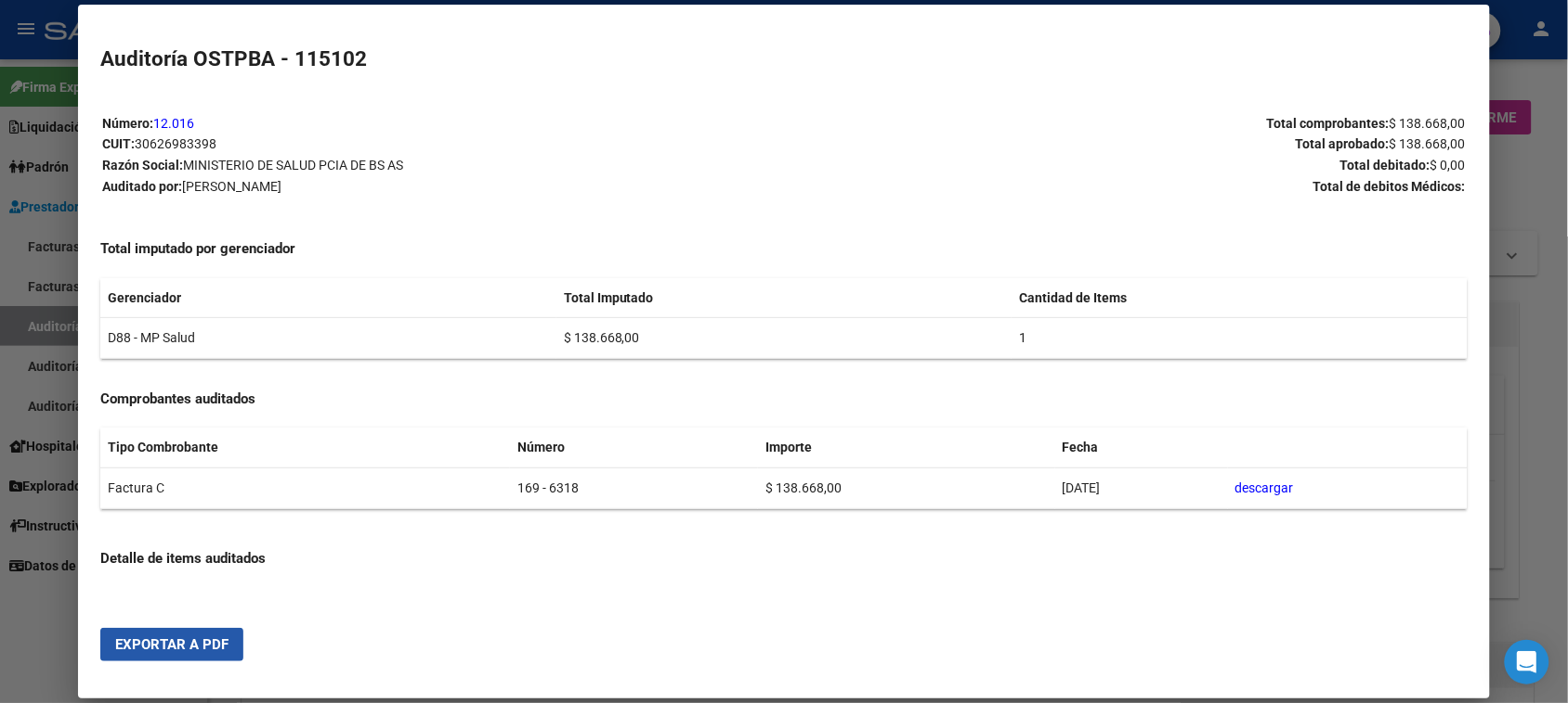
click at [213, 646] on span "Exportar a PDF" at bounding box center [171, 644] width 113 height 17
click at [25, 662] on div at bounding box center [784, 352] width 1568 height 703
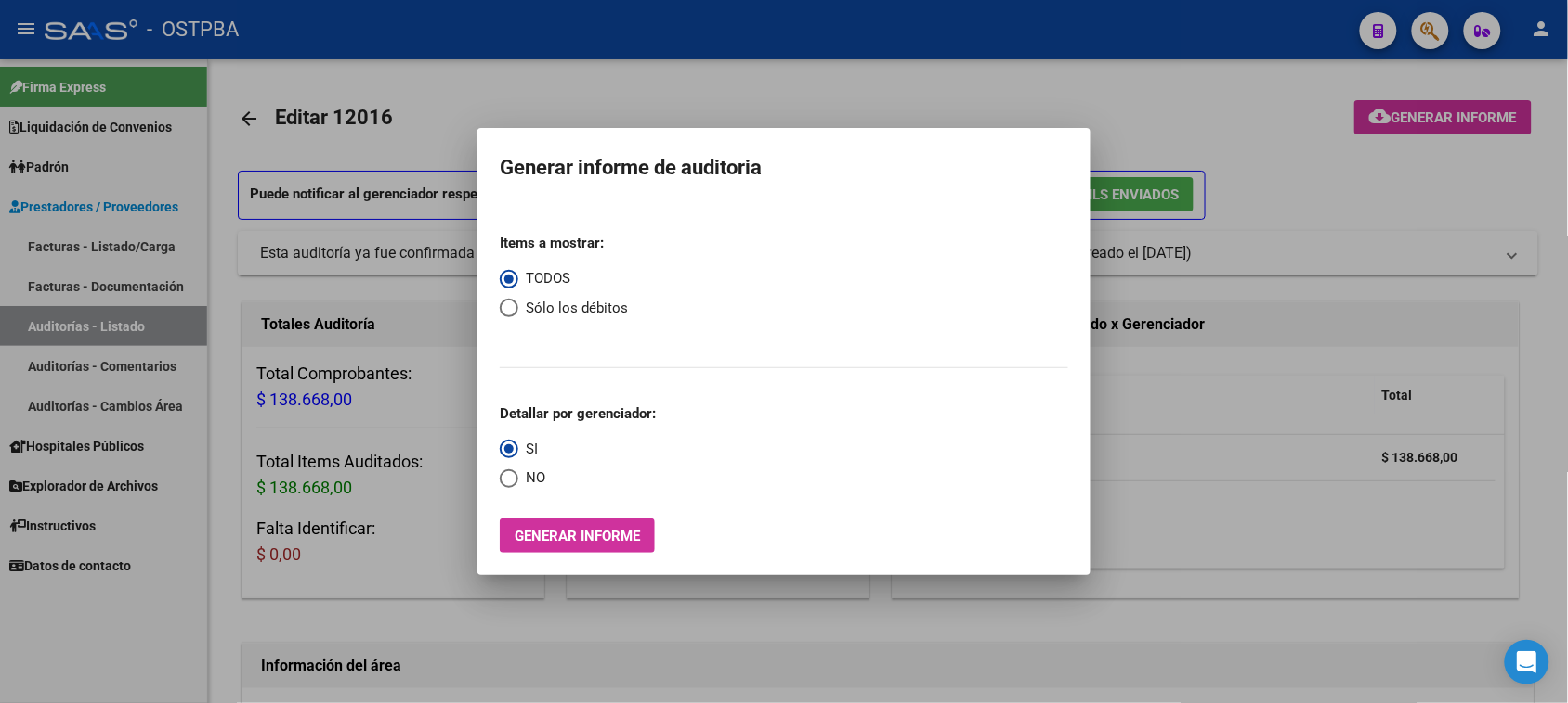
click at [99, 327] on div at bounding box center [784, 352] width 1568 height 703
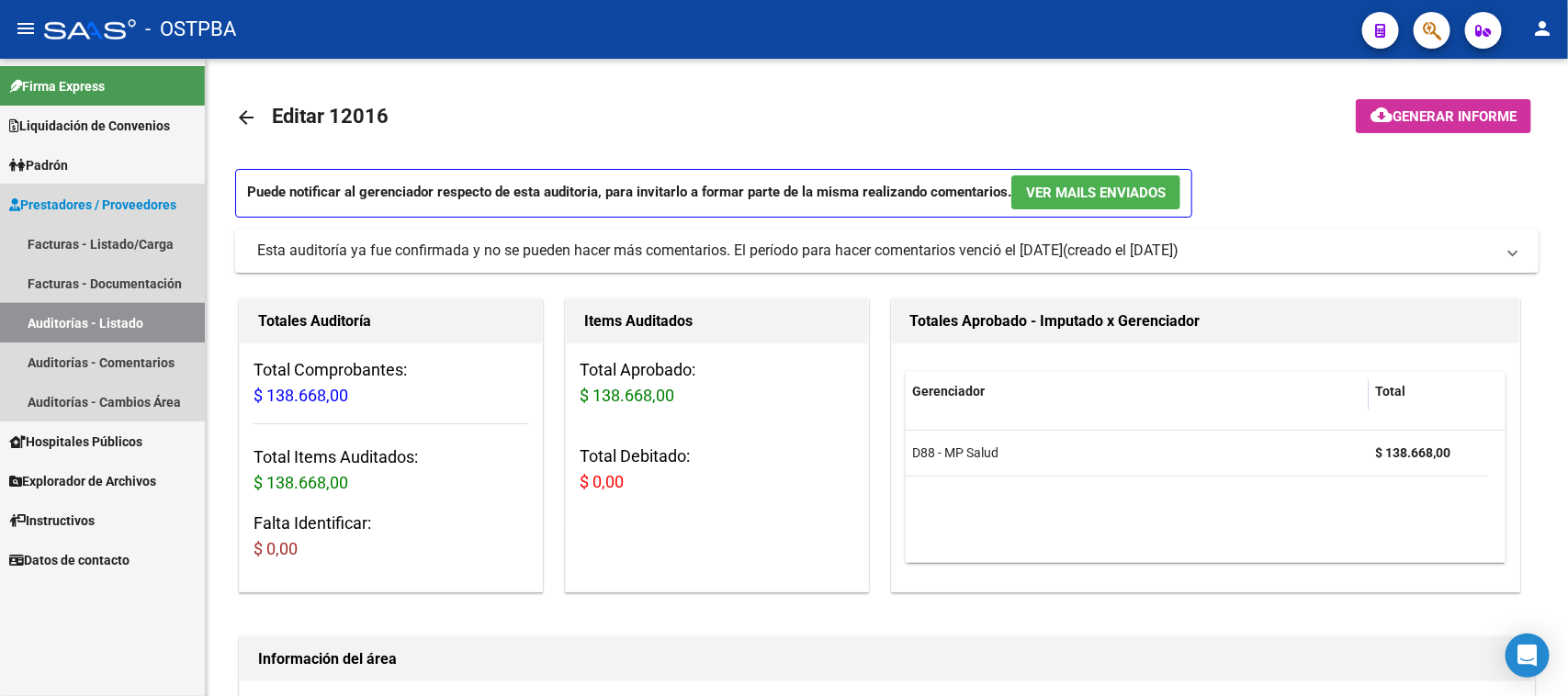
click at [99, 324] on link "Auditorías - Listado" at bounding box center [102, 323] width 205 height 40
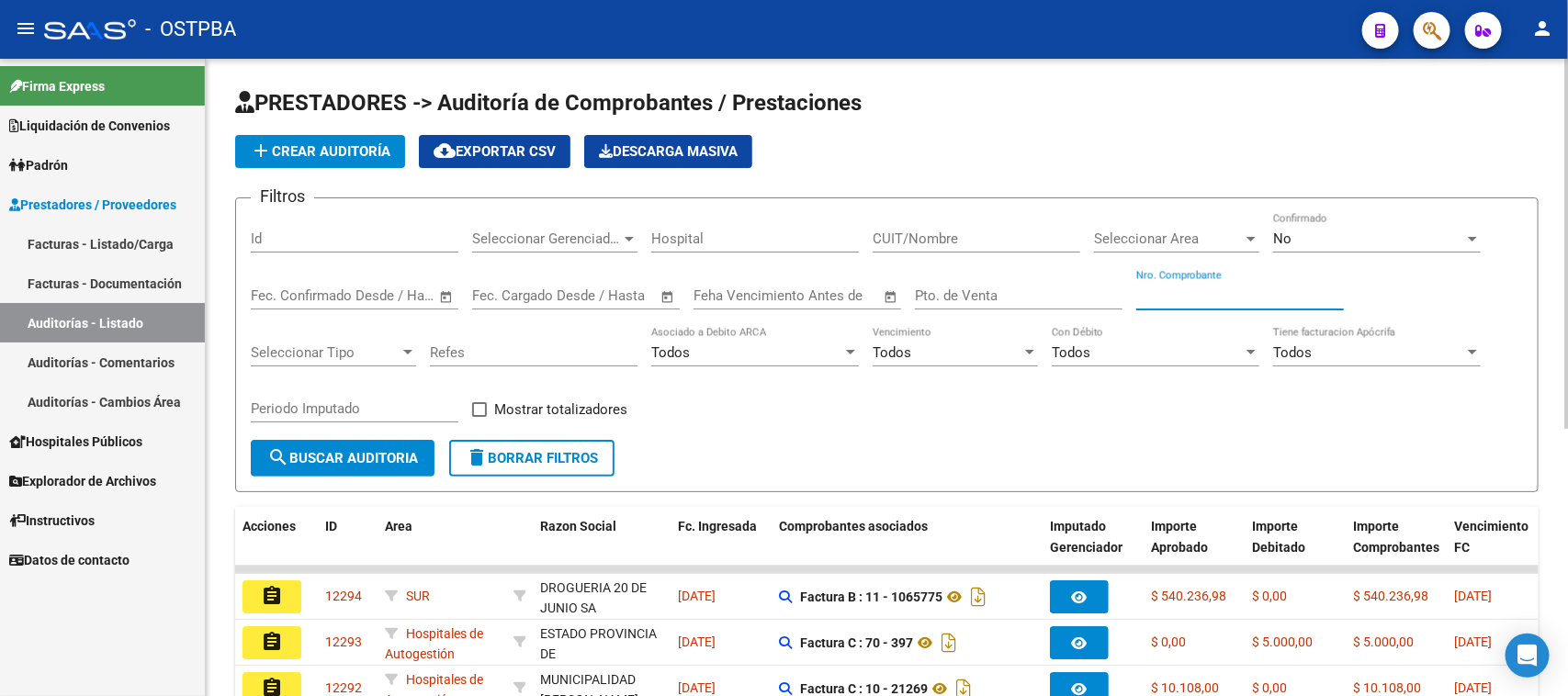
click at [1226, 288] on input "Nro. Comprobante" at bounding box center [1240, 296] width 208 height 17
type input "6291"
click at [1352, 231] on div "No" at bounding box center [1368, 238] width 191 height 17
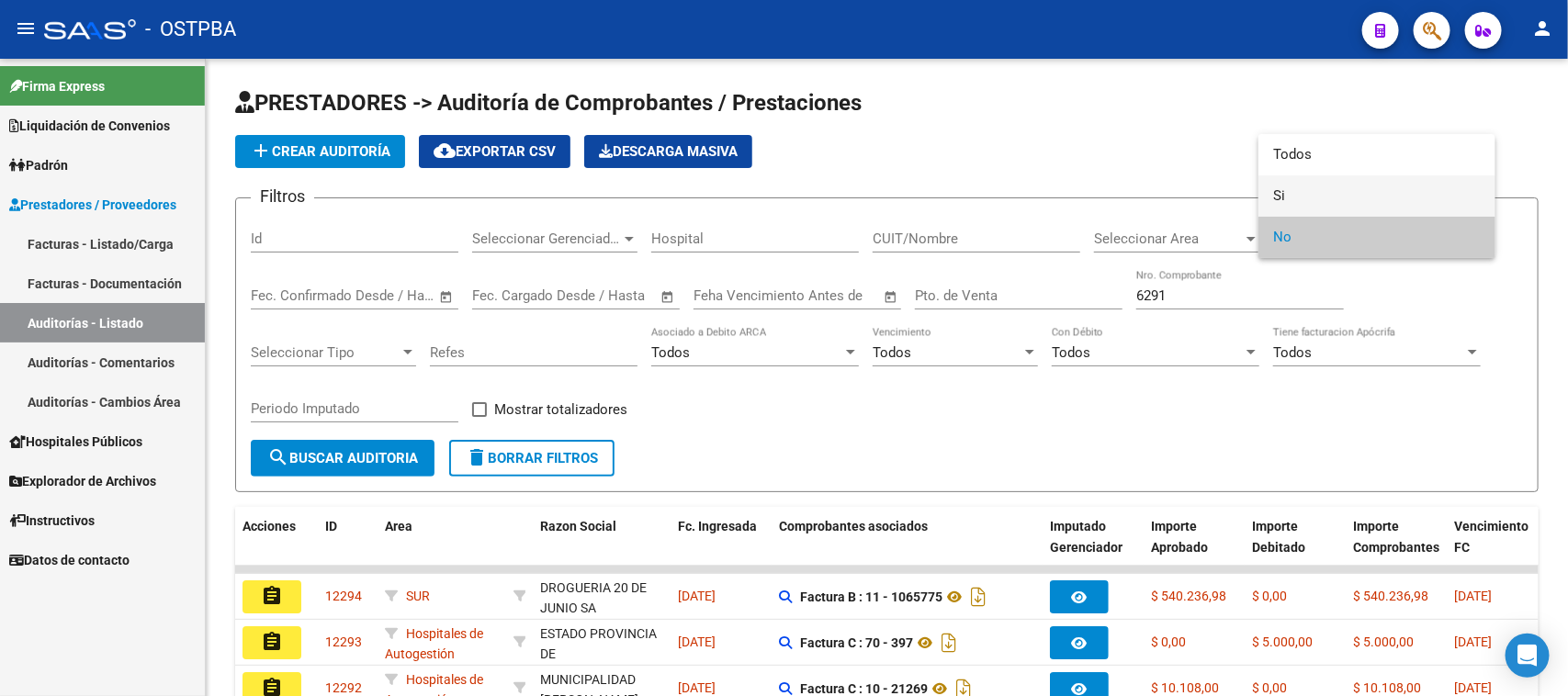
click at [1285, 192] on span "Si" at bounding box center [1377, 196] width 208 height 42
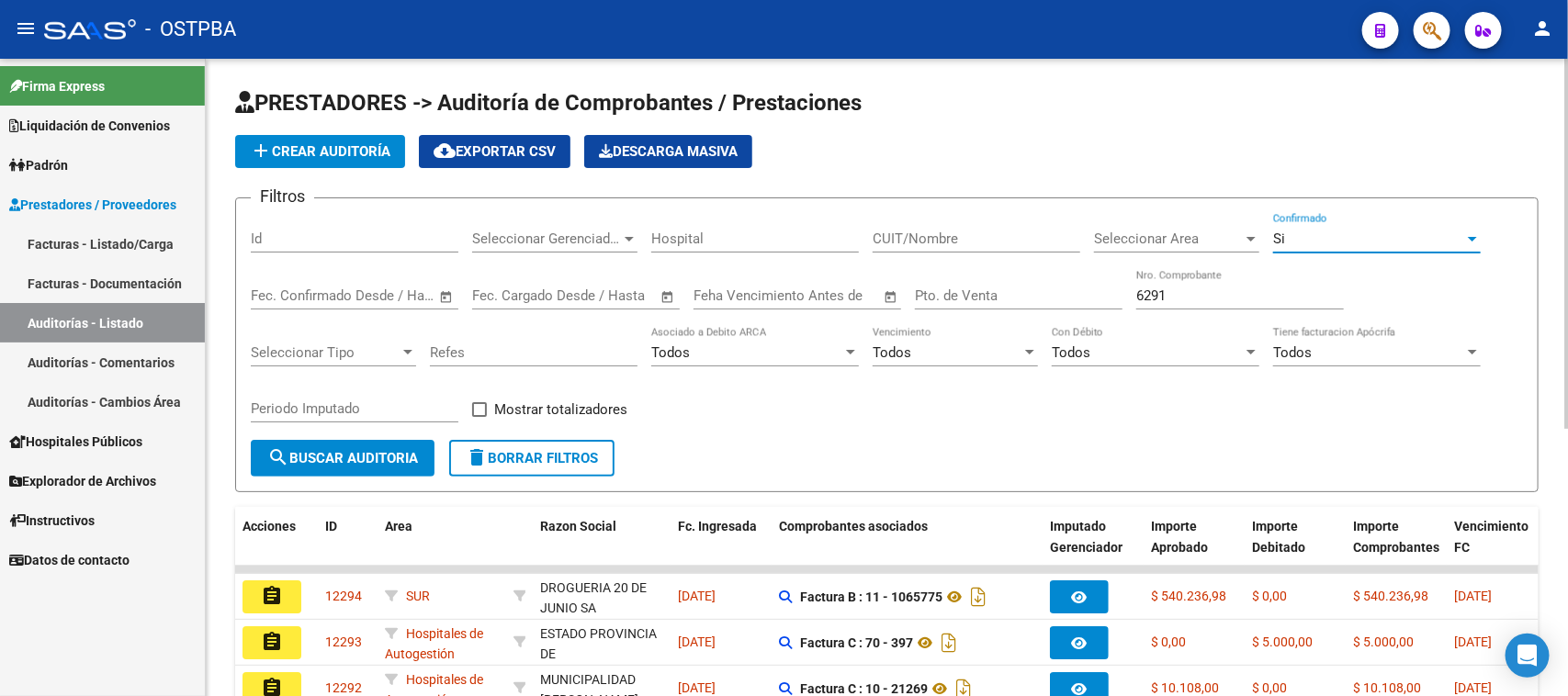
click at [387, 460] on span "search Buscar Auditoria" at bounding box center [342, 458] width 151 height 17
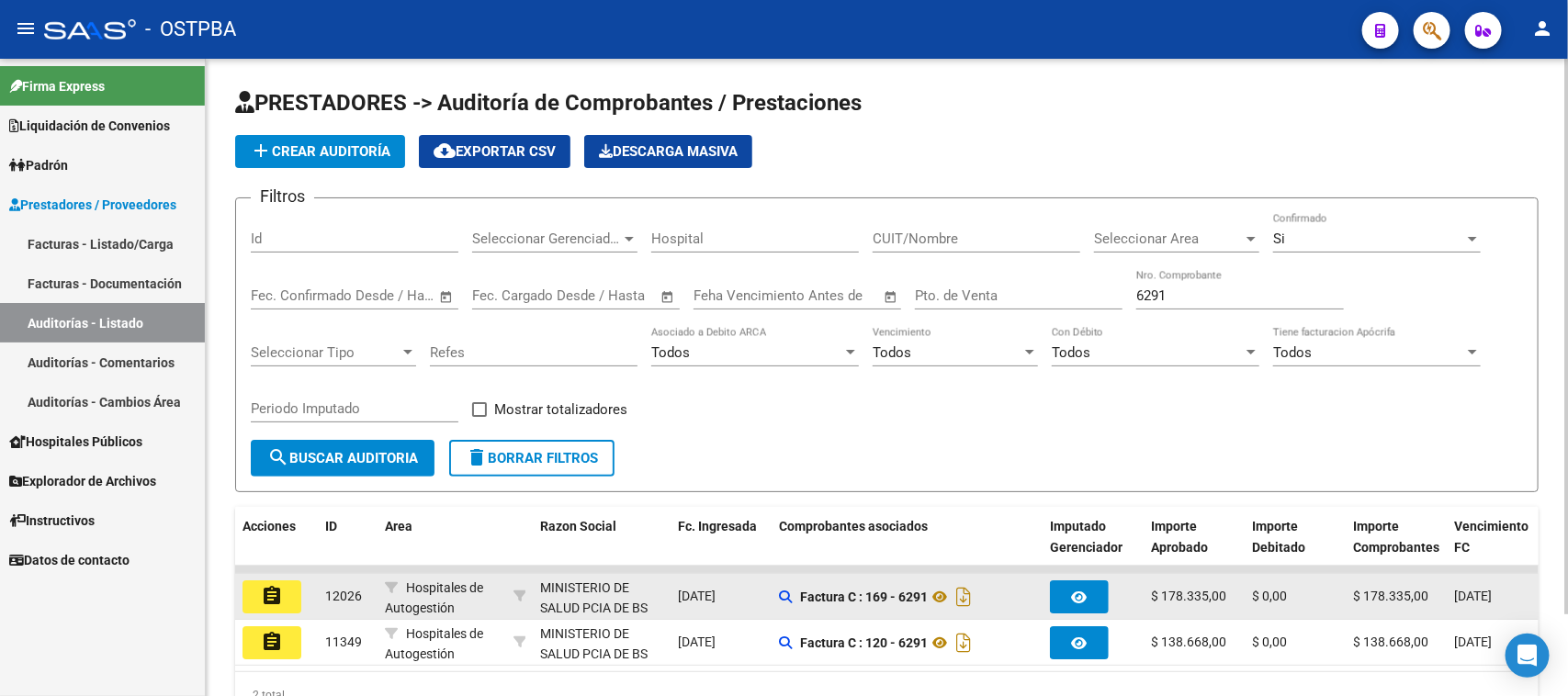
click at [260, 586] on mat-icon "assignment" at bounding box center [271, 596] width 22 height 22
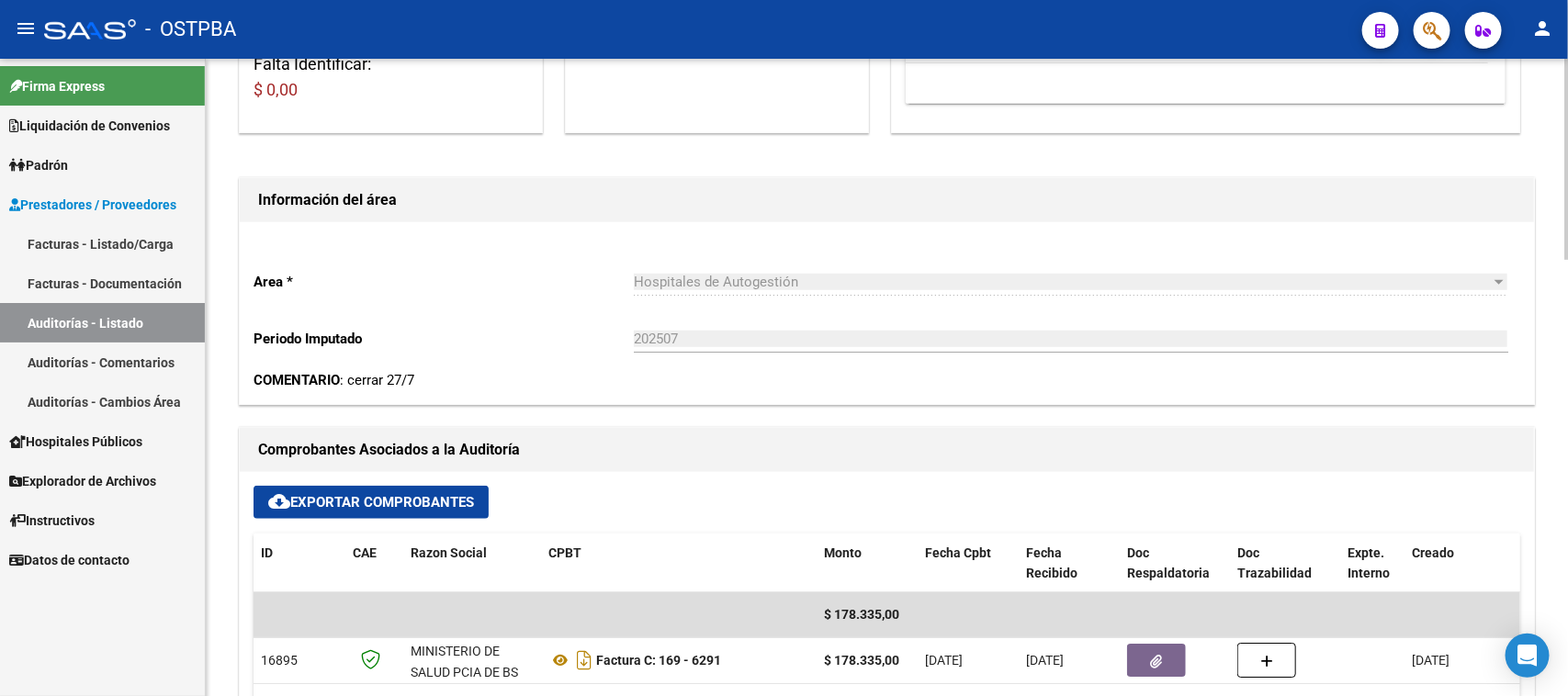
scroll to position [574, 0]
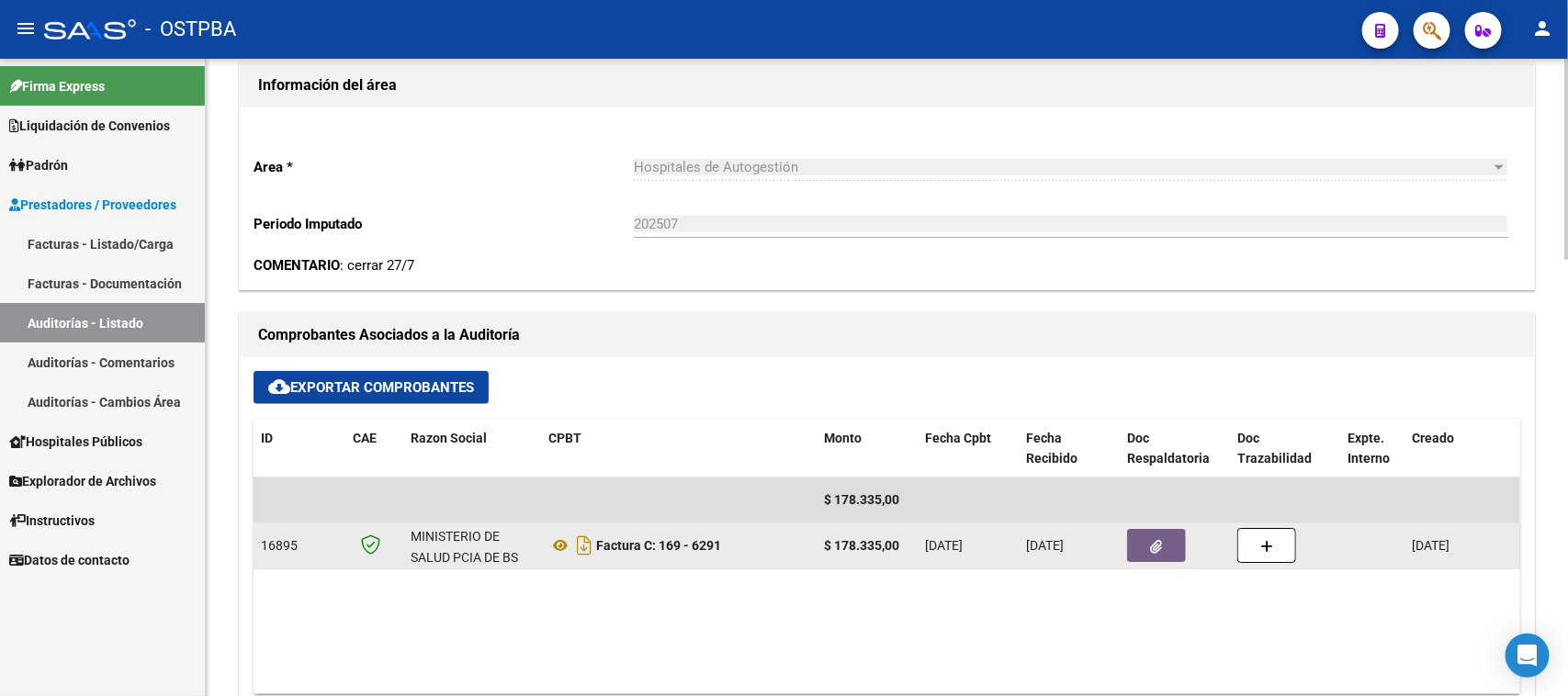
click at [1150, 549] on icon "button" at bounding box center [1156, 547] width 12 height 14
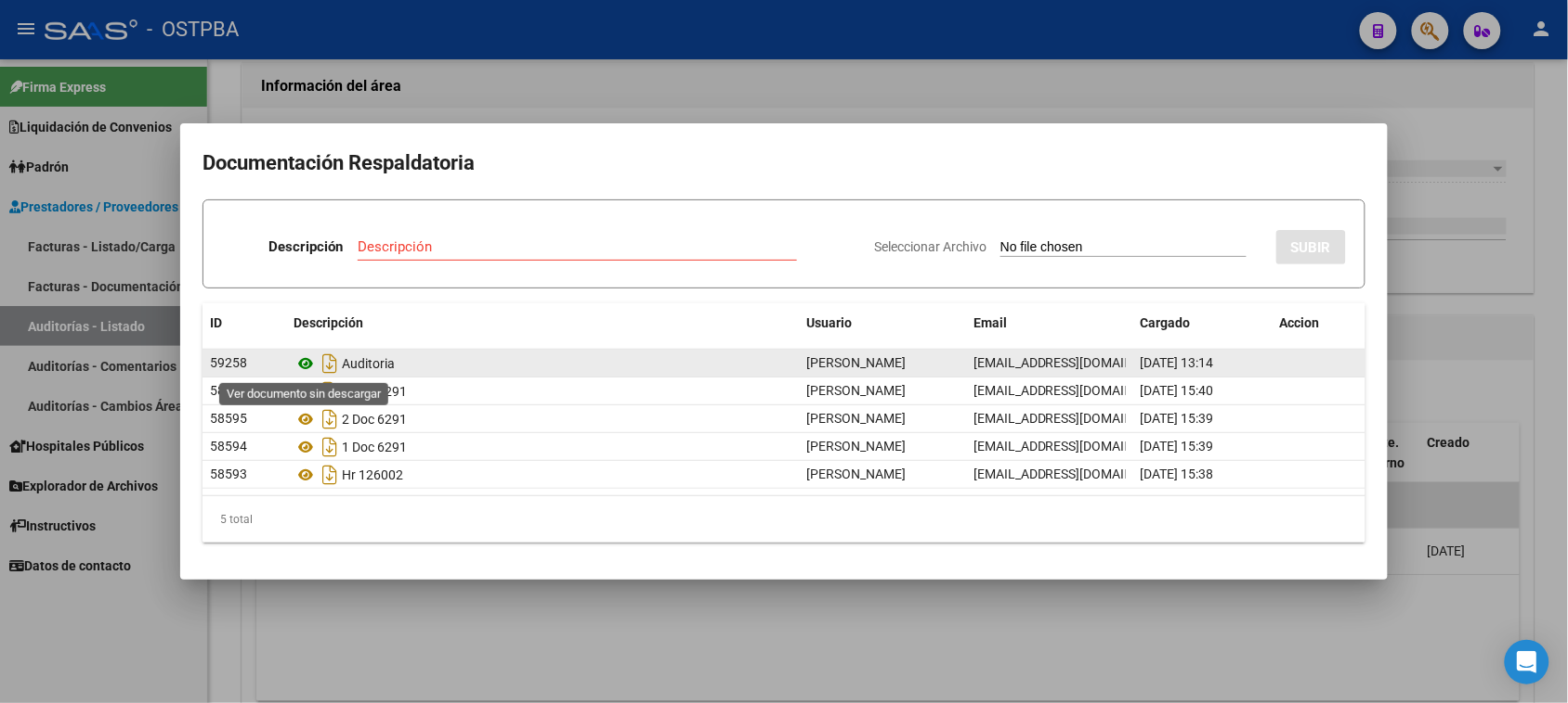
click at [303, 364] on icon at bounding box center [306, 363] width 25 height 23
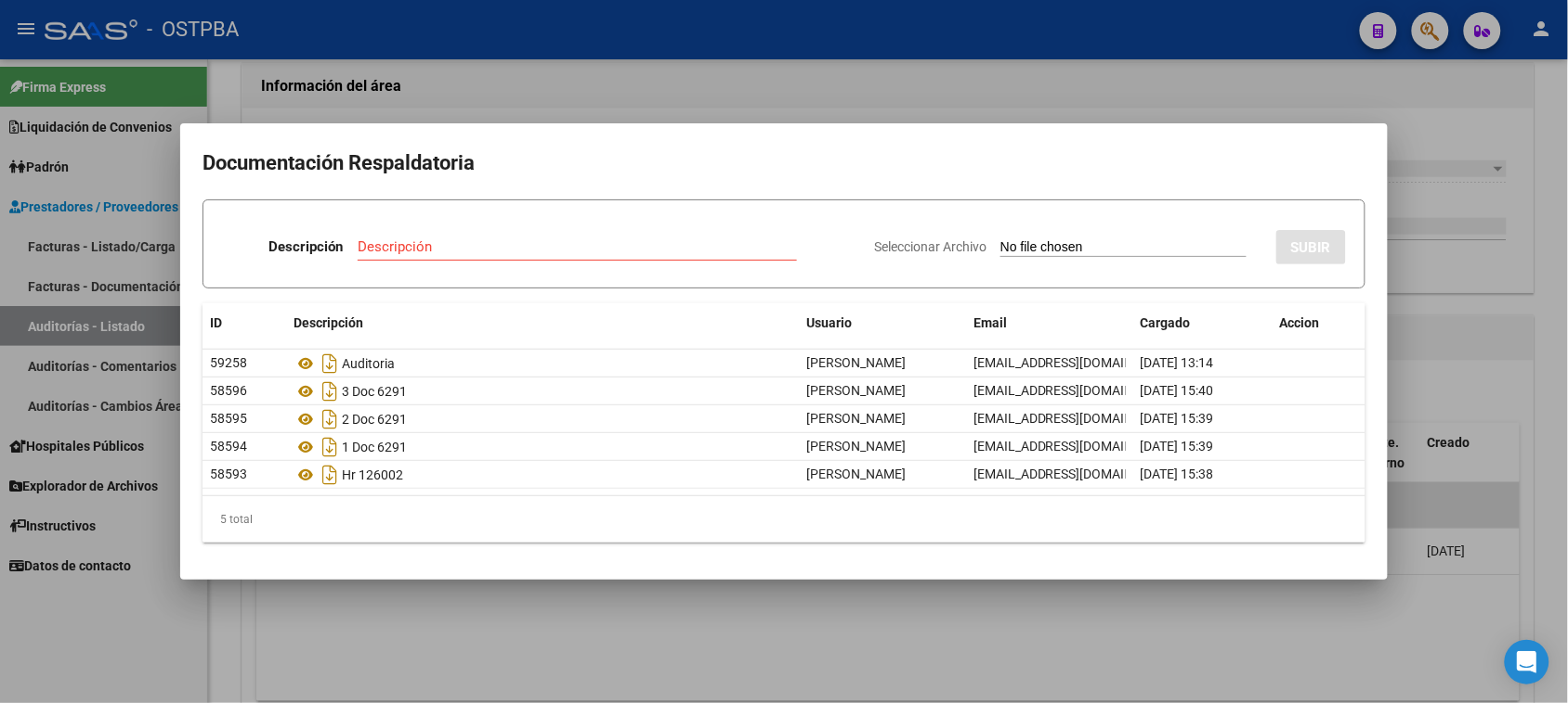
click at [56, 325] on div at bounding box center [784, 352] width 1568 height 703
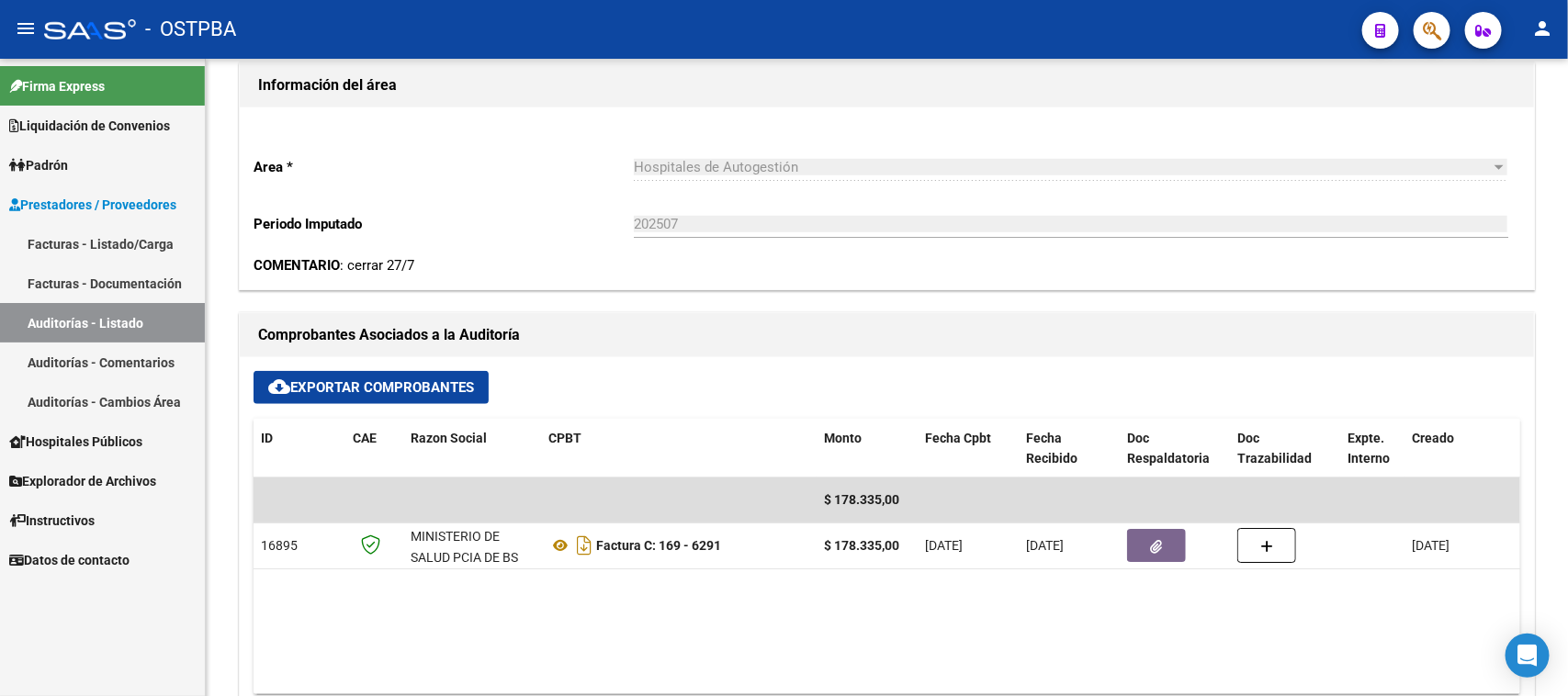
click at [55, 322] on link "Auditorías - Listado" at bounding box center [102, 323] width 205 height 40
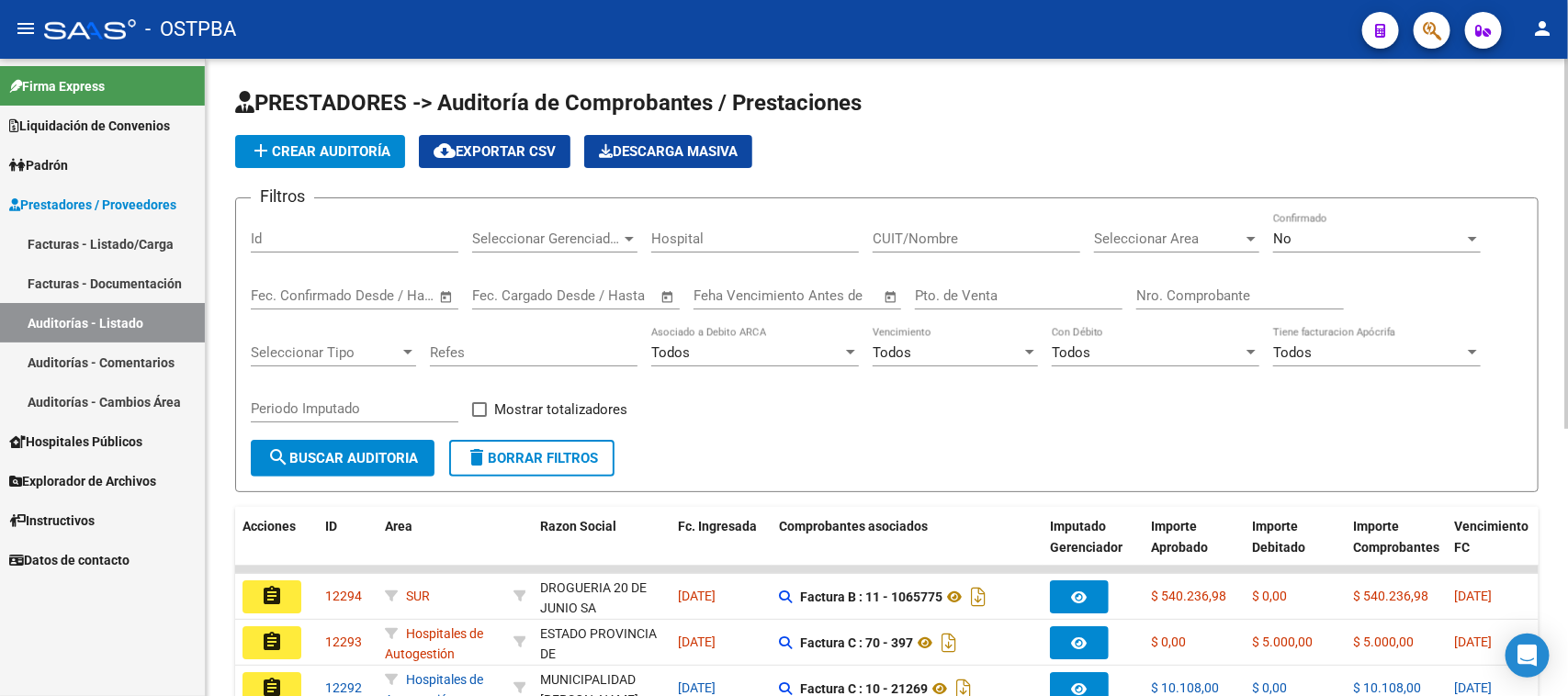
click at [1134, 291] on div "Filtros Id Seleccionar Gerenciador Seleccionar Gerenciador Hospital CUIT/Nombre…" at bounding box center [886, 326] width 1272 height 226
click at [1143, 296] on input "Nro. Comprobante" at bounding box center [1240, 296] width 208 height 17
type input "6284"
click at [1285, 243] on span "No" at bounding box center [1281, 238] width 18 height 17
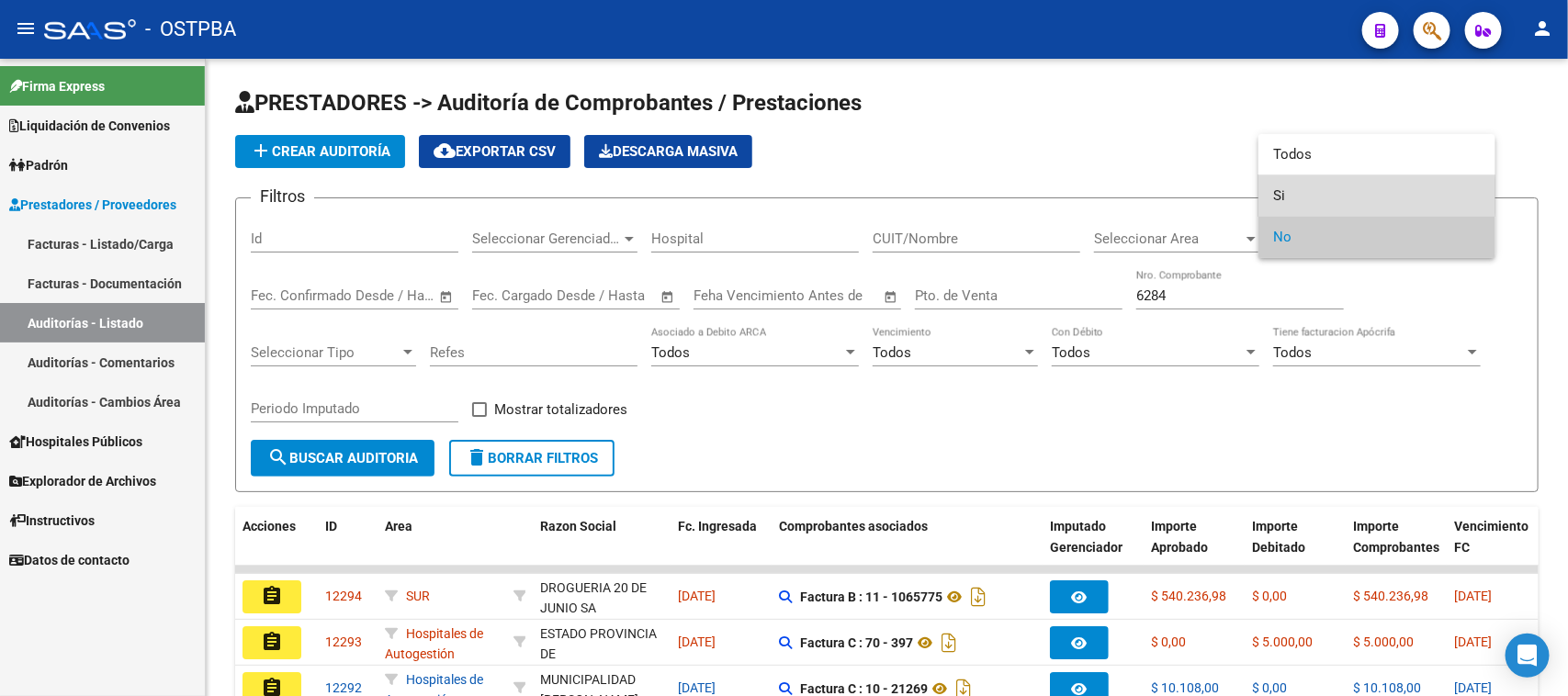
click at [1279, 195] on span "Si" at bounding box center [1377, 196] width 208 height 42
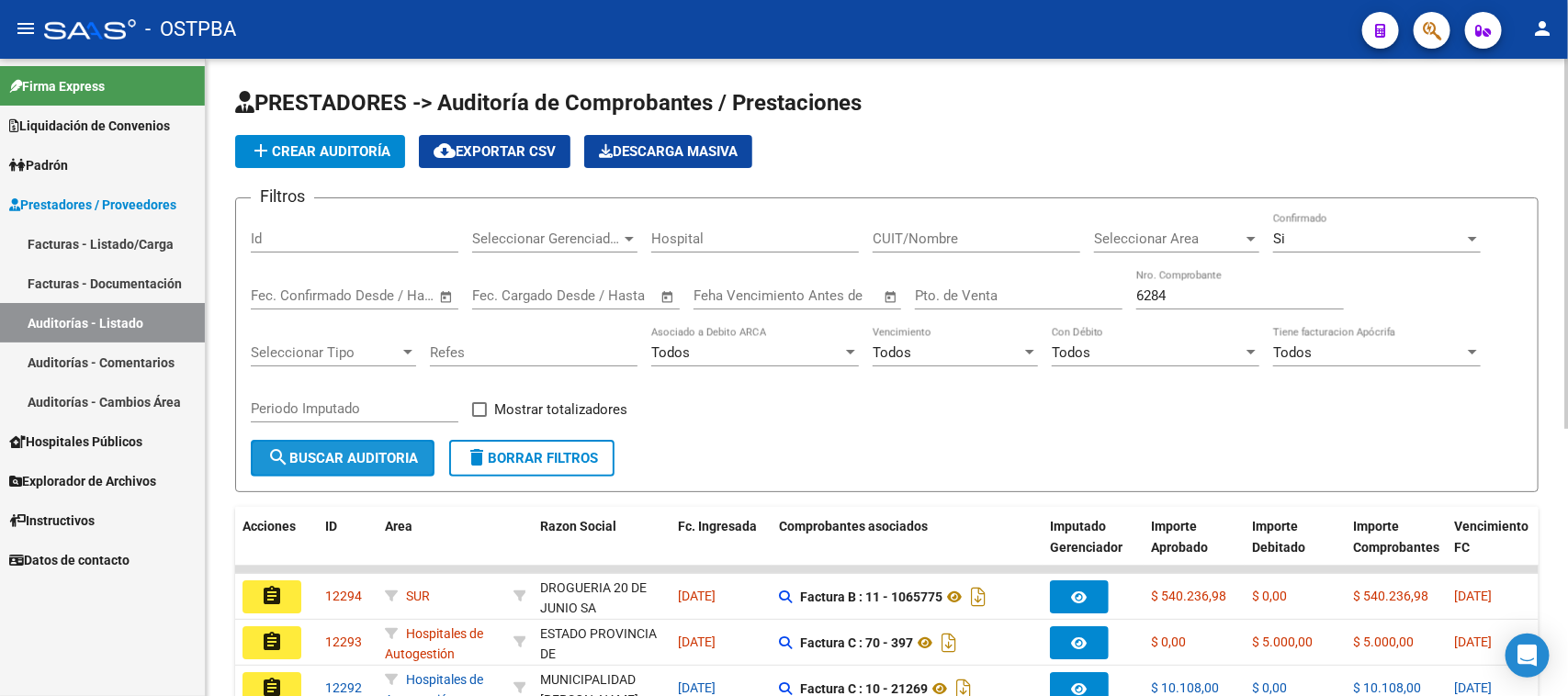
drag, startPoint x: 319, startPoint y: 462, endPoint x: 340, endPoint y: 432, distance: 36.6
click at [320, 461] on span "search Buscar Auditoria" at bounding box center [342, 458] width 151 height 17
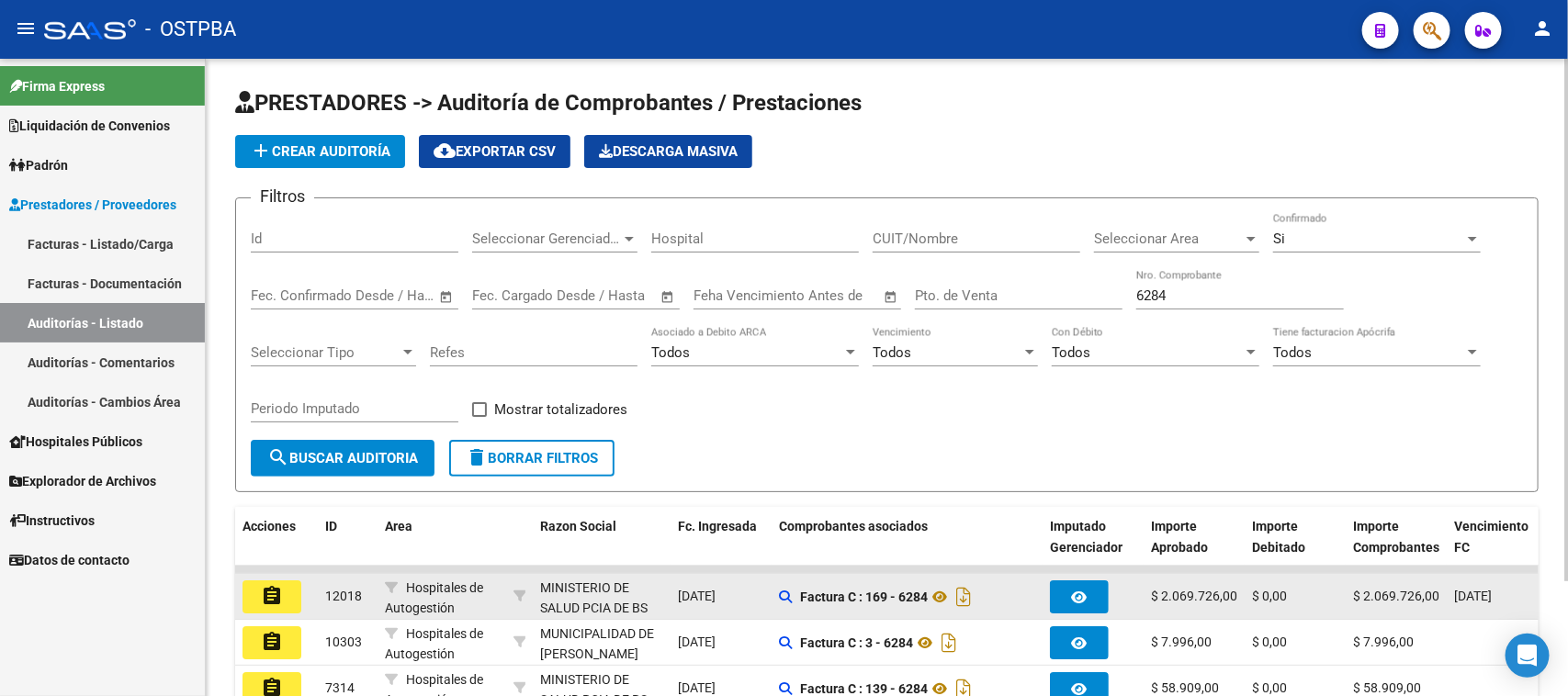
click at [264, 594] on mat-icon "assignment" at bounding box center [271, 596] width 22 height 22
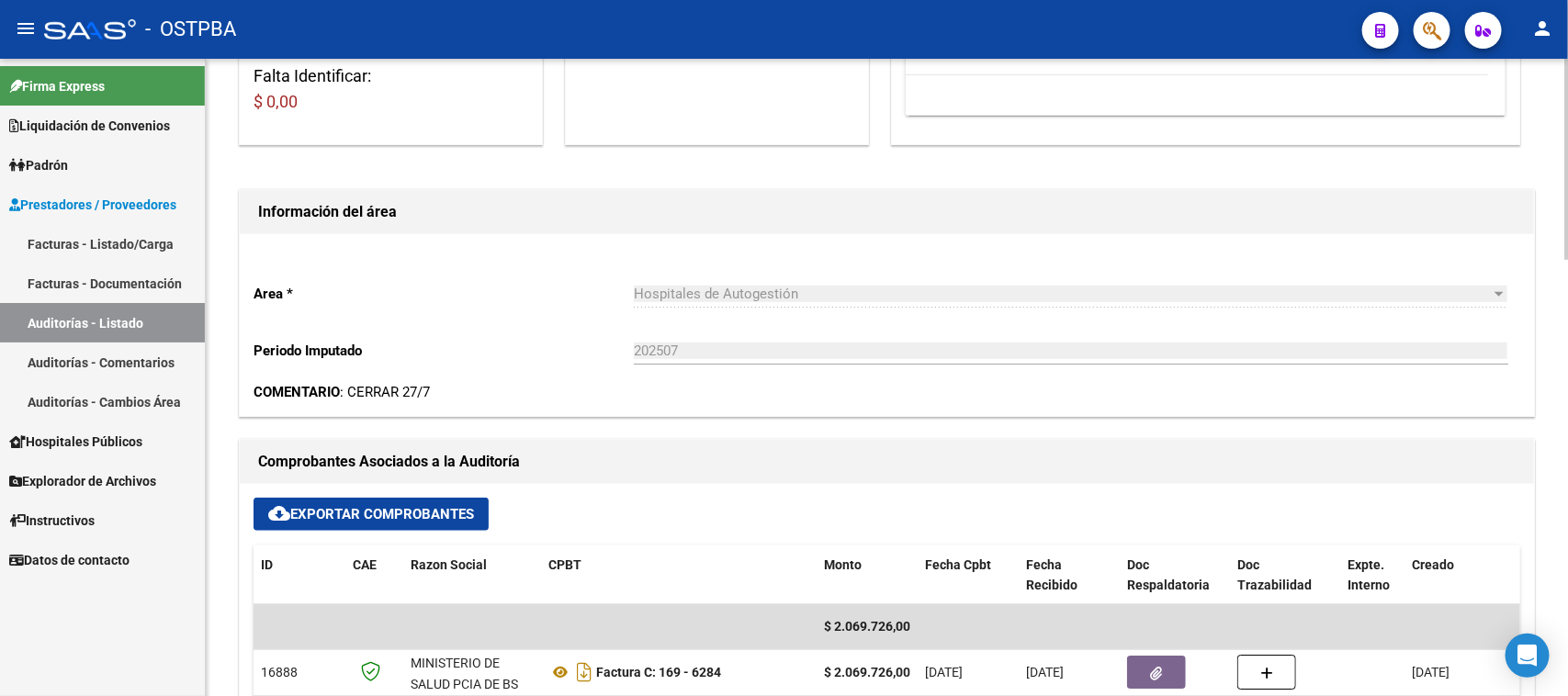
scroll to position [460, 0]
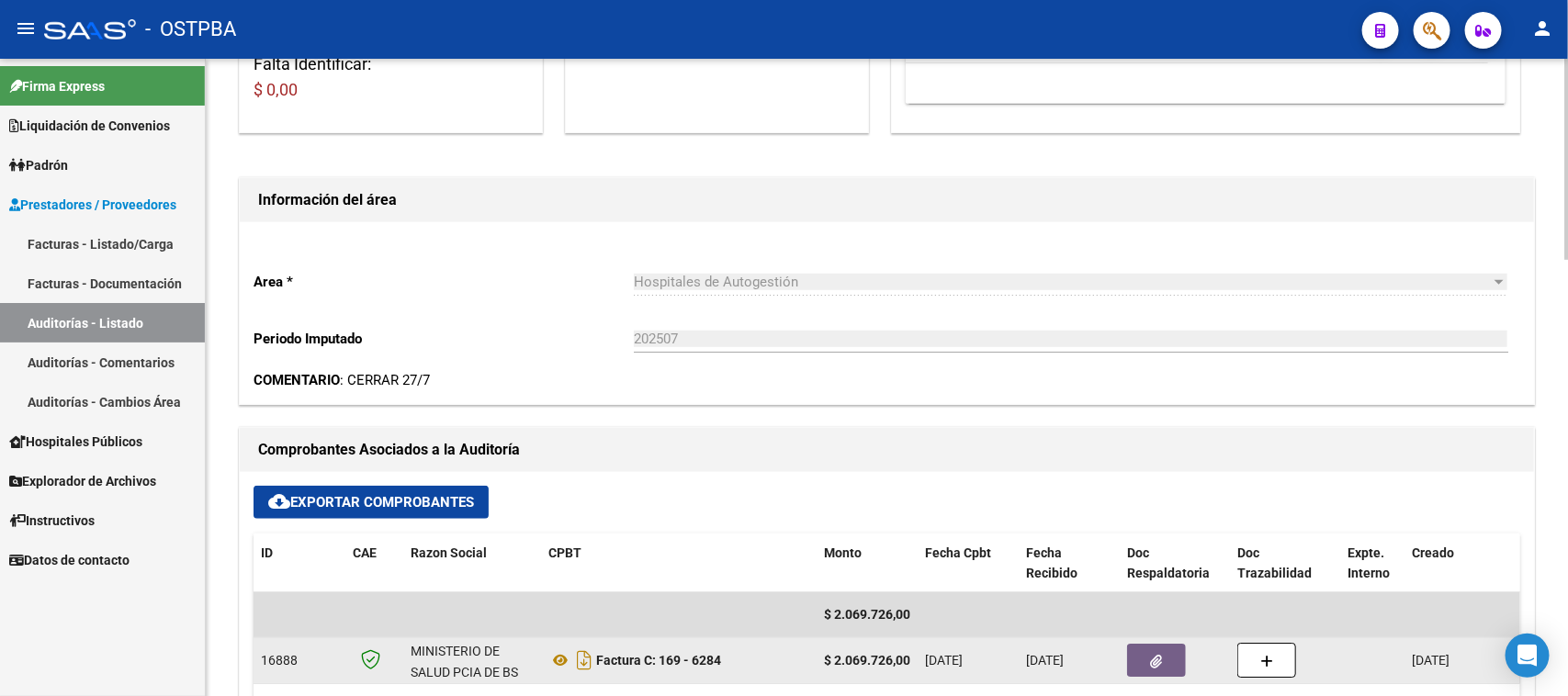
click at [1171, 667] on button "button" at bounding box center [1156, 661] width 58 height 33
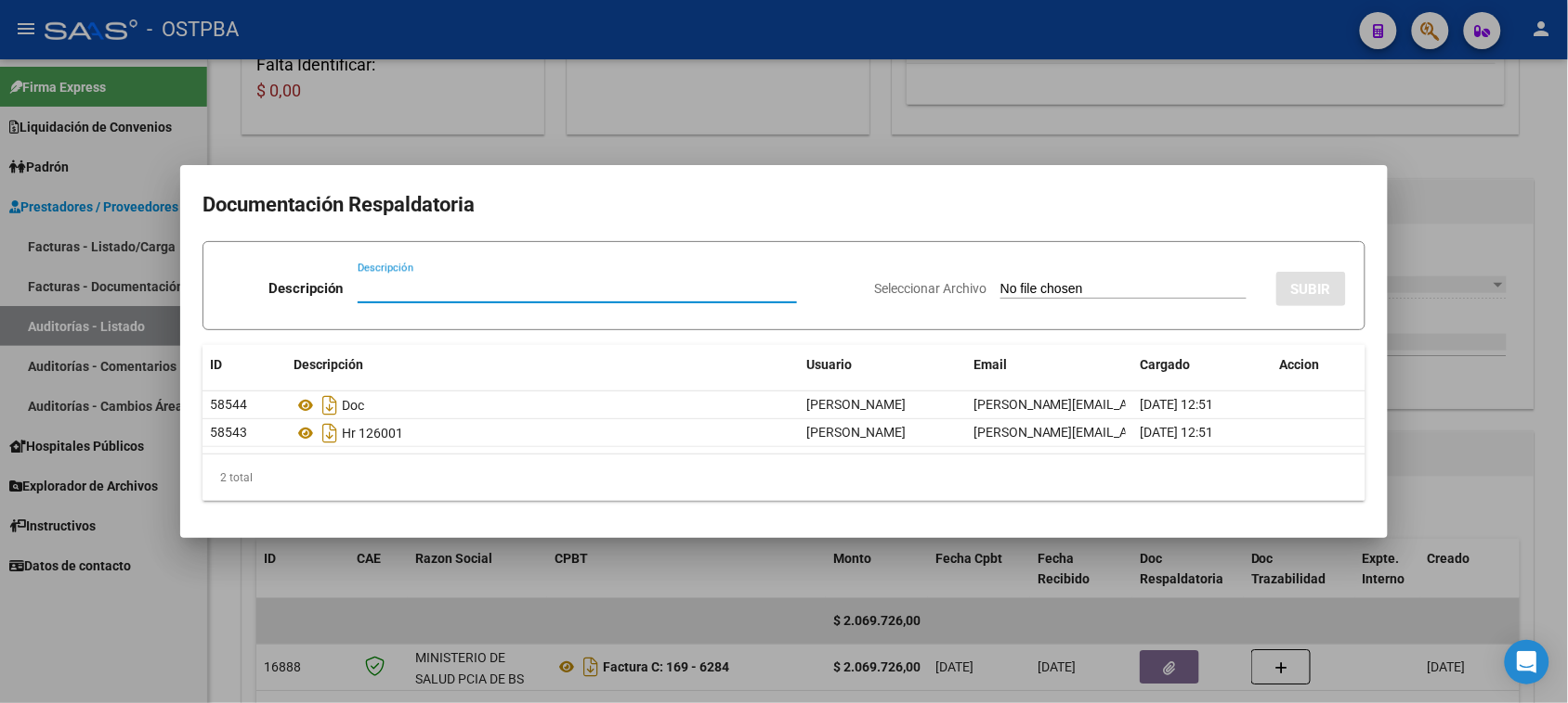
click at [1514, 458] on div at bounding box center [784, 352] width 1568 height 703
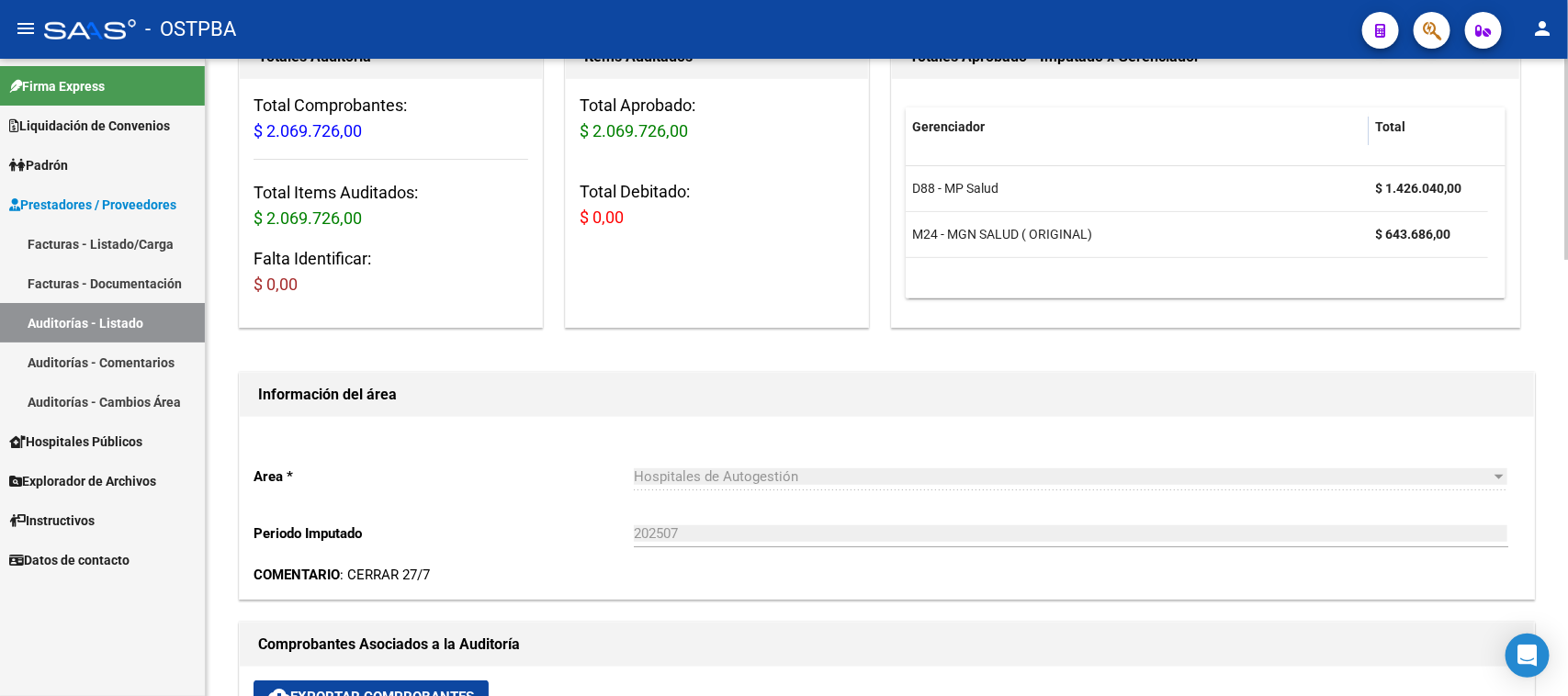
scroll to position [0, 0]
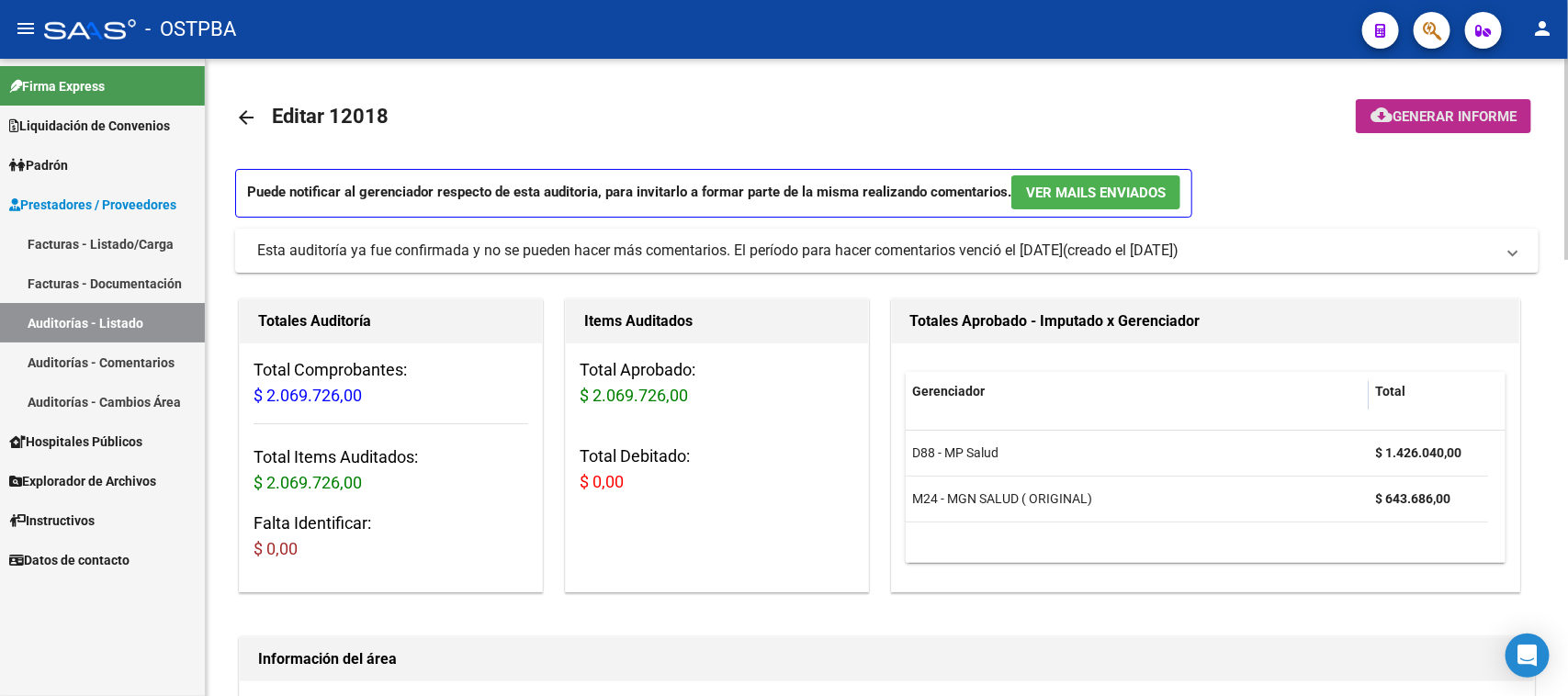
click at [1400, 120] on span "Generar informe" at bounding box center [1454, 117] width 124 height 17
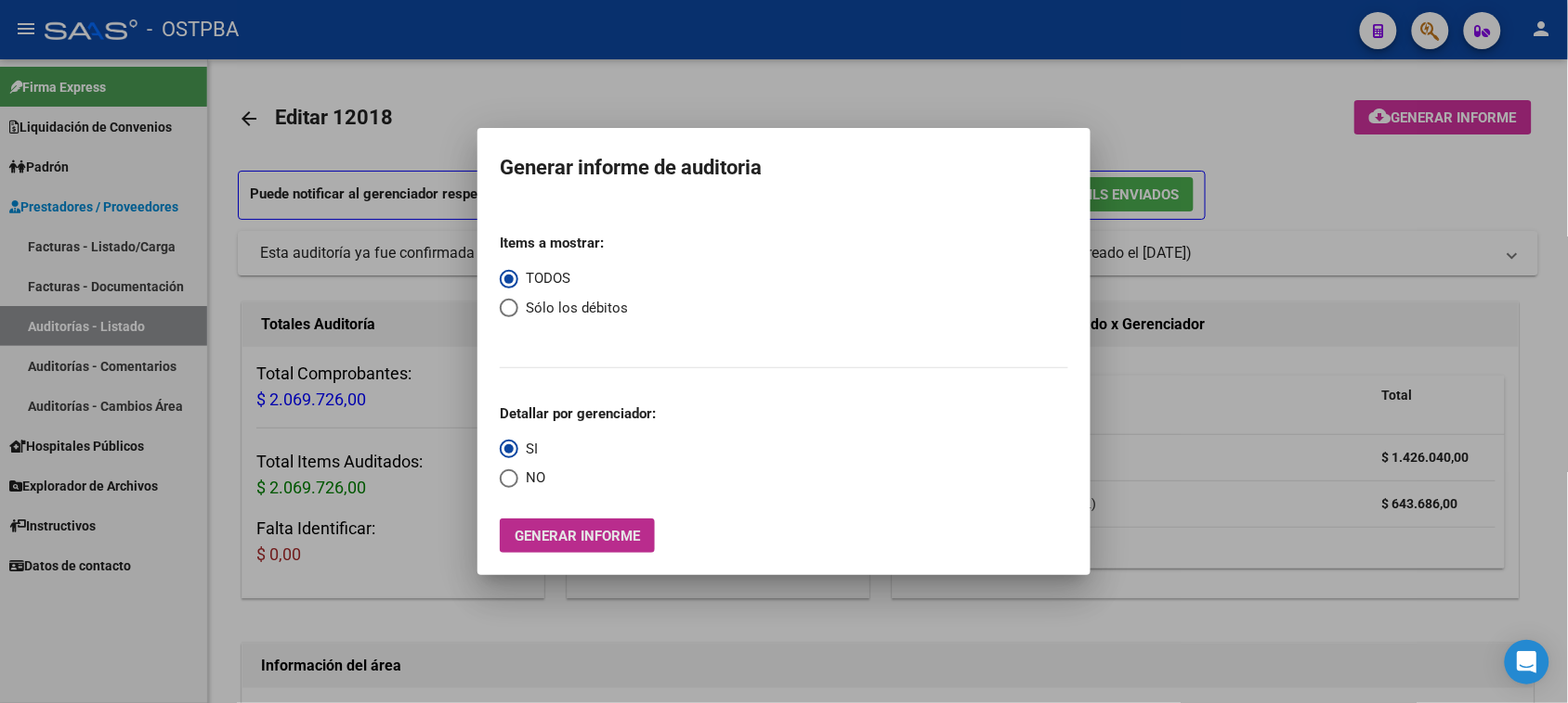
click at [555, 539] on span "Generar informe" at bounding box center [578, 536] width 126 height 17
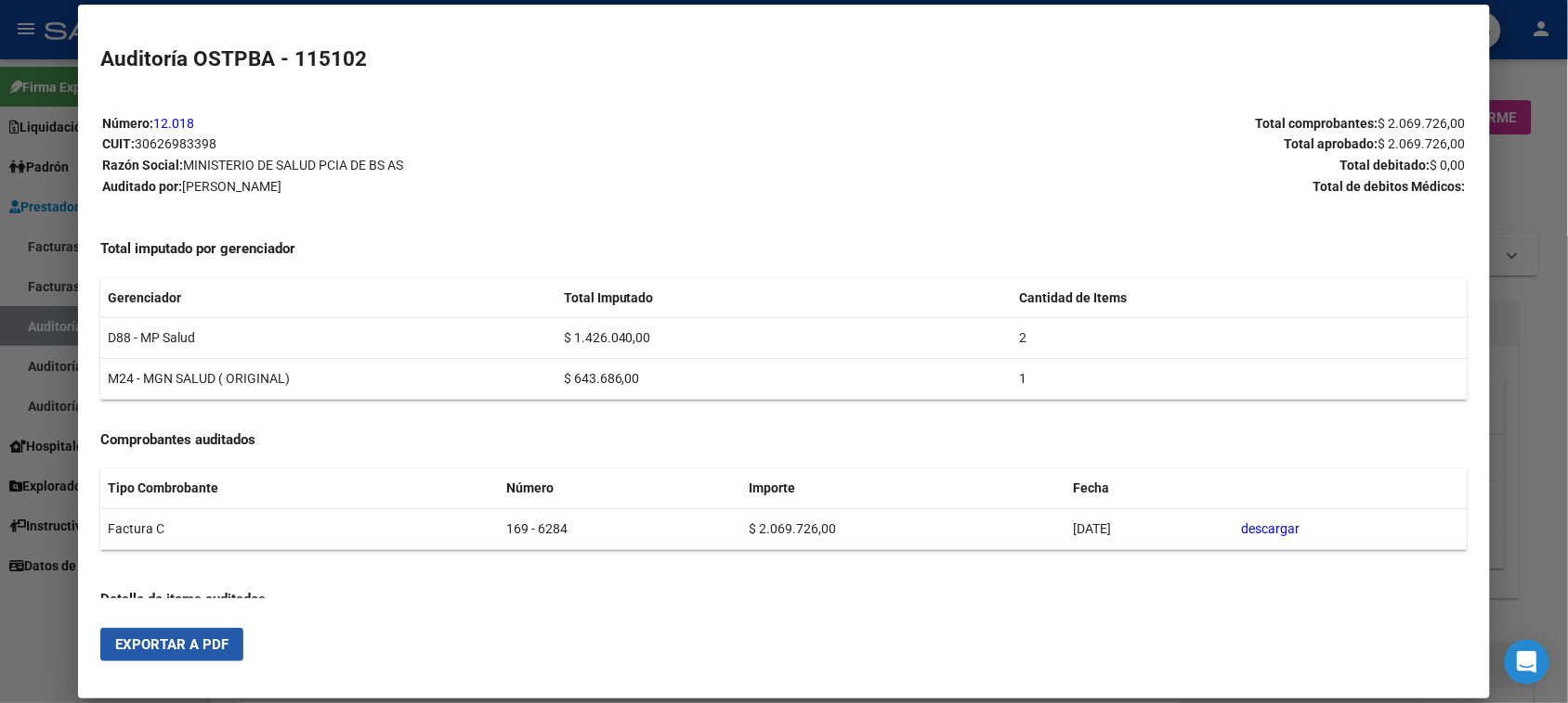
click at [193, 653] on span "Exportar a PDF" at bounding box center [171, 644] width 113 height 17
click at [54, 313] on div at bounding box center [784, 352] width 1568 height 703
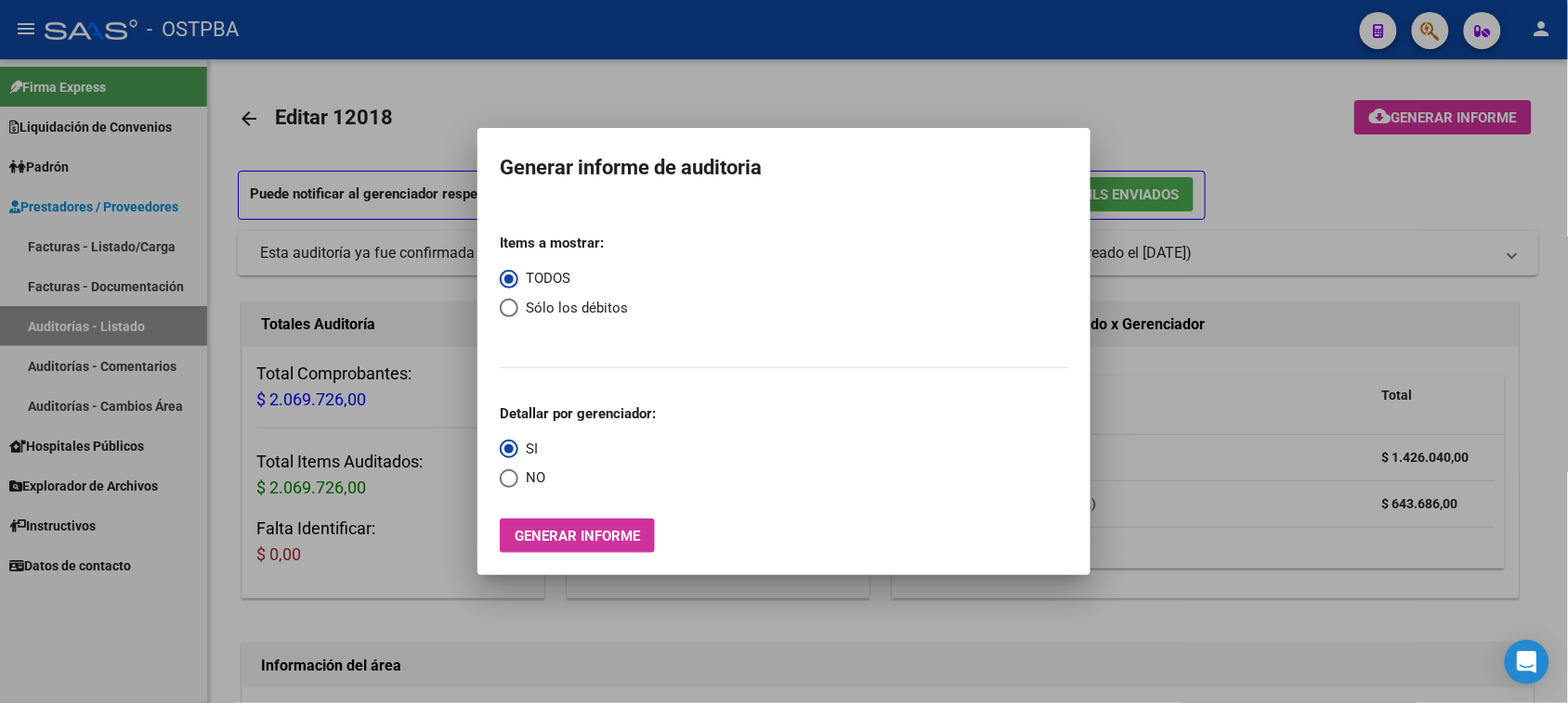
click at [98, 320] on div at bounding box center [784, 352] width 1568 height 703
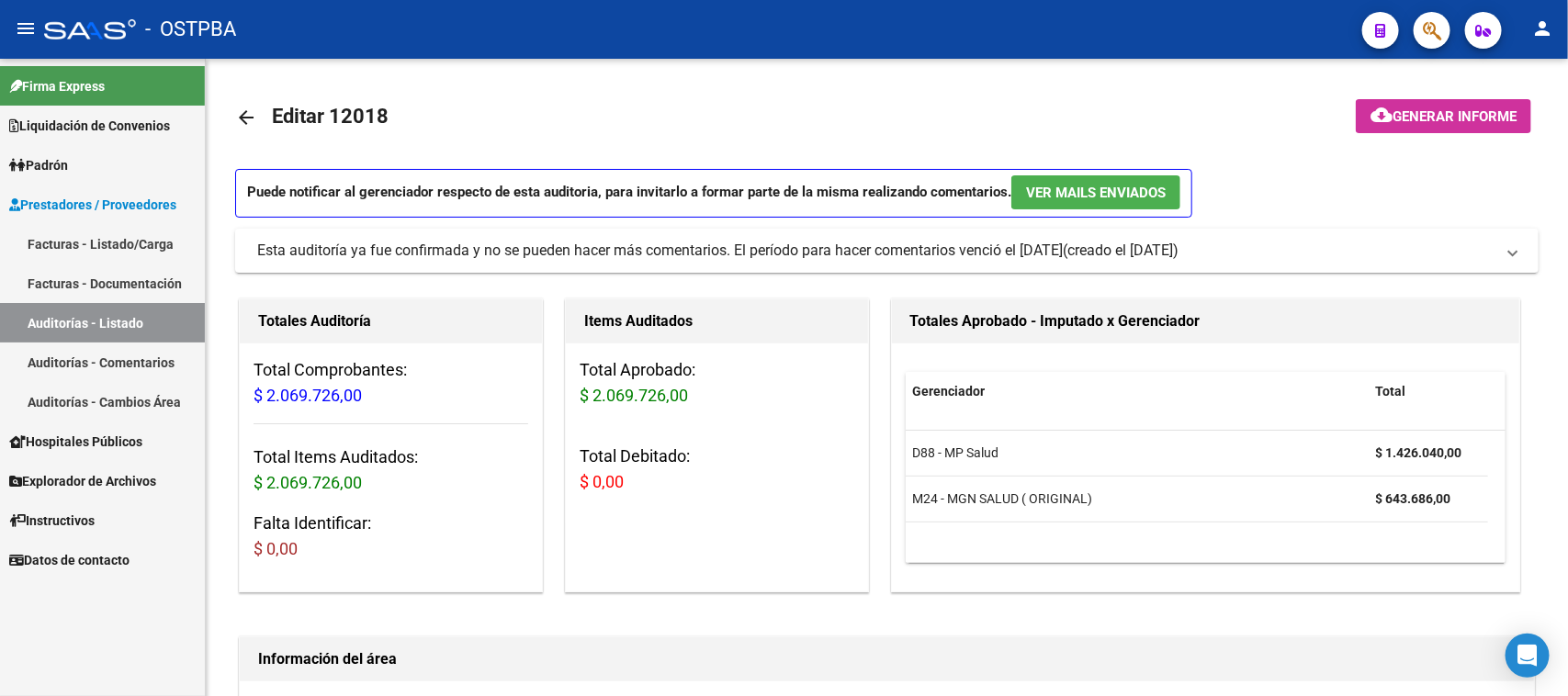
click at [165, 315] on link "Auditorías - Listado" at bounding box center [102, 323] width 205 height 40
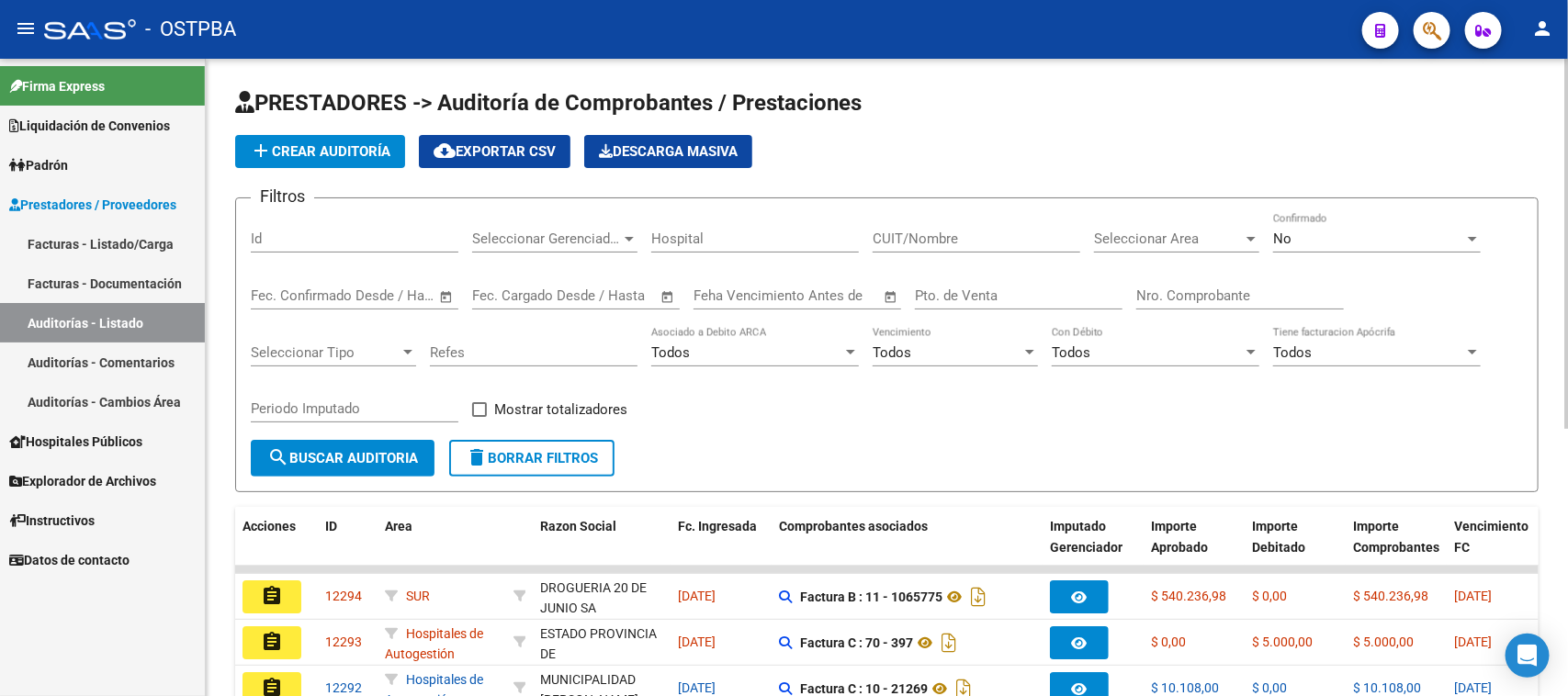
click at [1192, 299] on input "Nro. Comprobante" at bounding box center [1240, 296] width 208 height 17
type input "6255"
click at [1392, 231] on div "No" at bounding box center [1368, 238] width 191 height 17
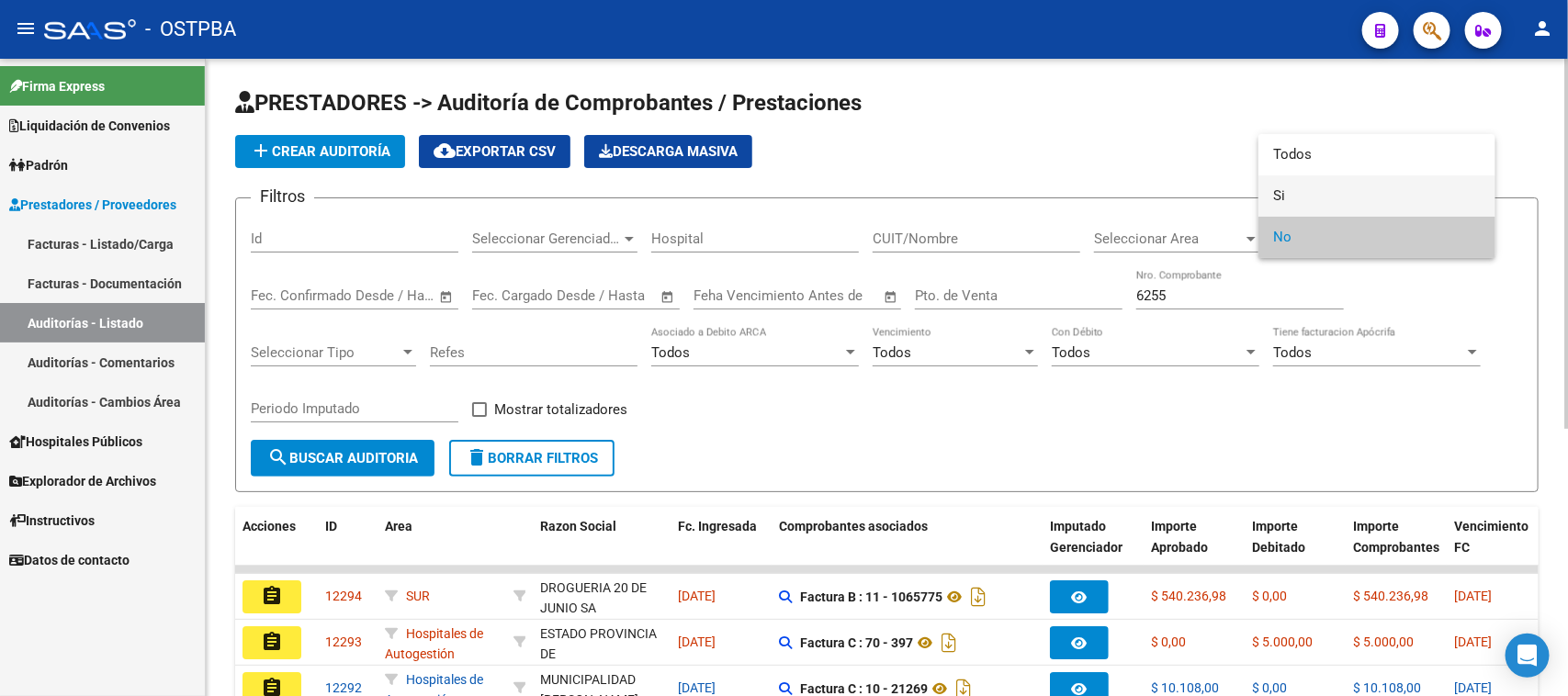
drag, startPoint x: 1277, startPoint y: 191, endPoint x: 1265, endPoint y: 203, distance: 17.0
click at [1277, 191] on span "Si" at bounding box center [1377, 196] width 208 height 42
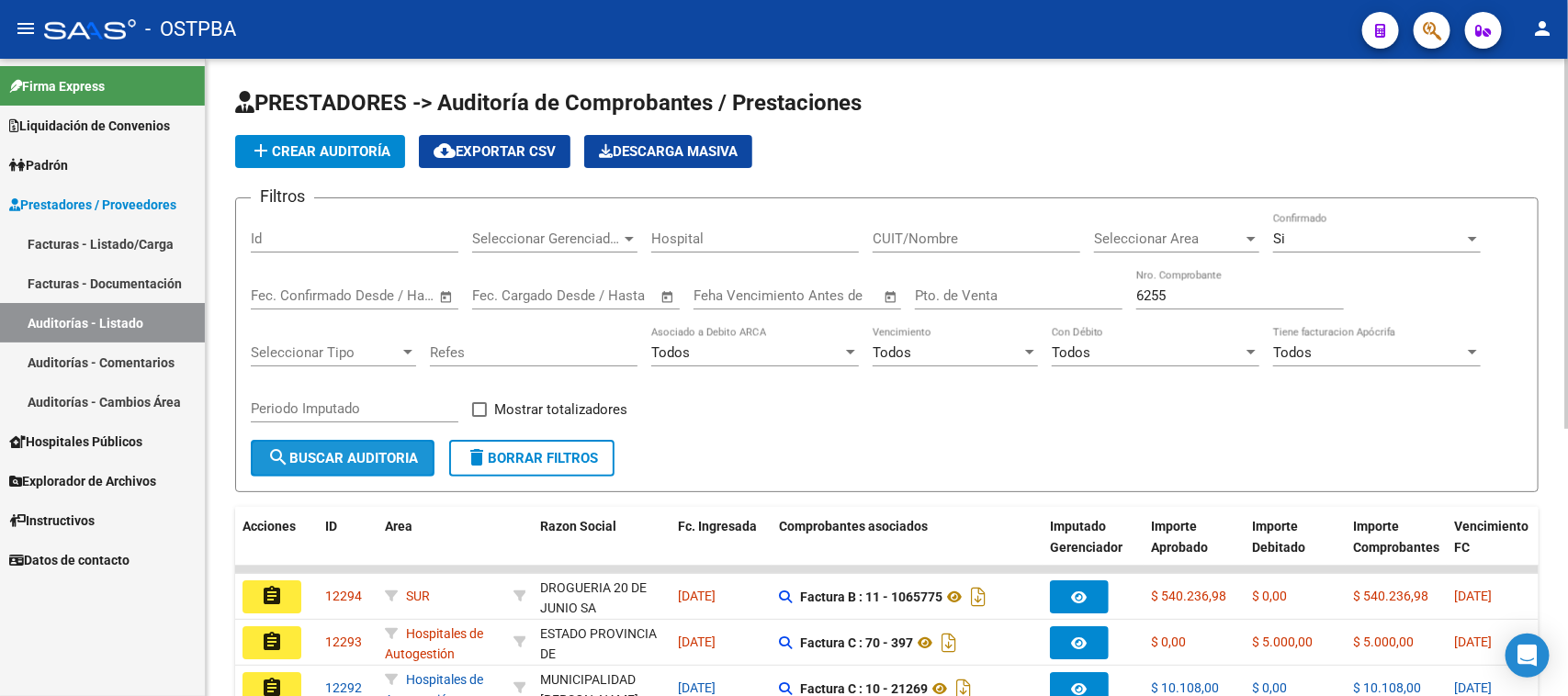
click at [369, 462] on span "search Buscar Auditoria" at bounding box center [342, 458] width 151 height 17
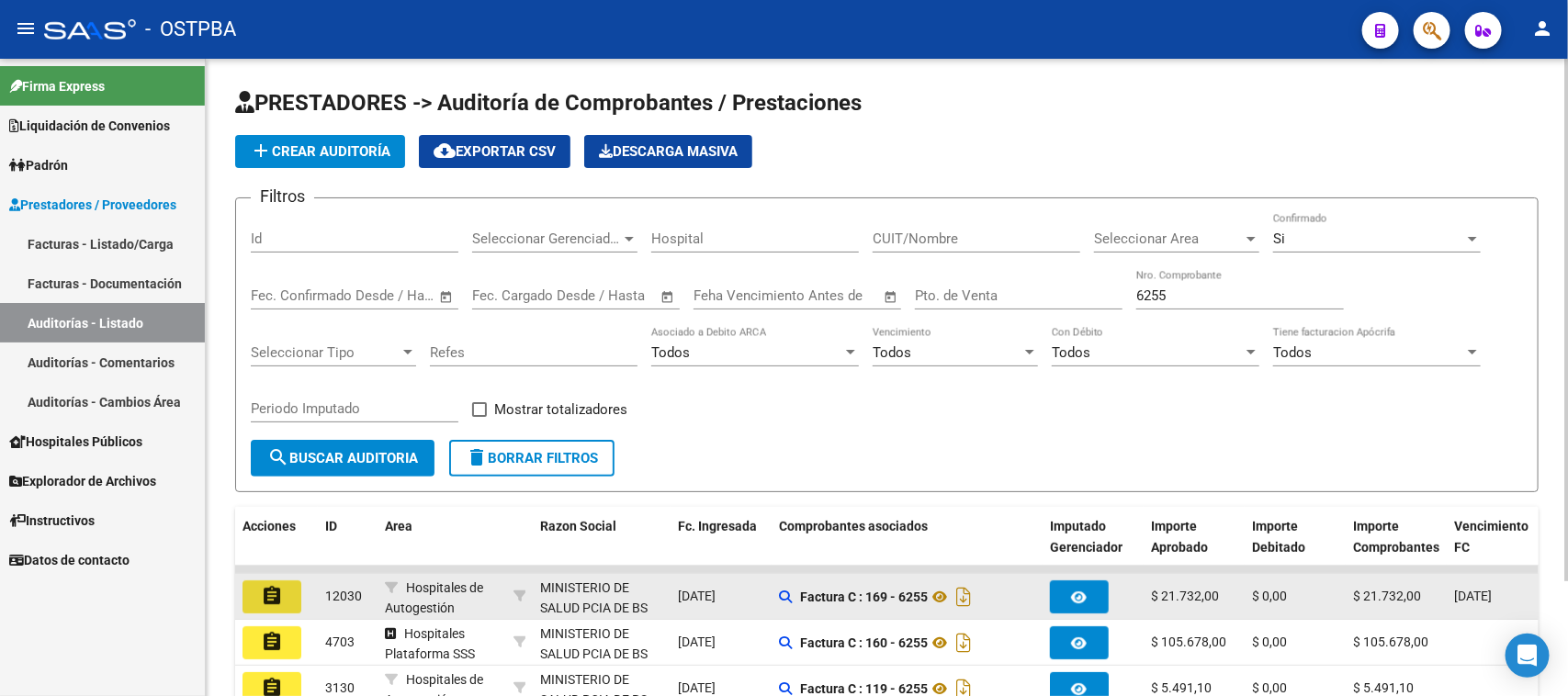
click at [266, 593] on mat-icon "assignment" at bounding box center [271, 596] width 22 height 22
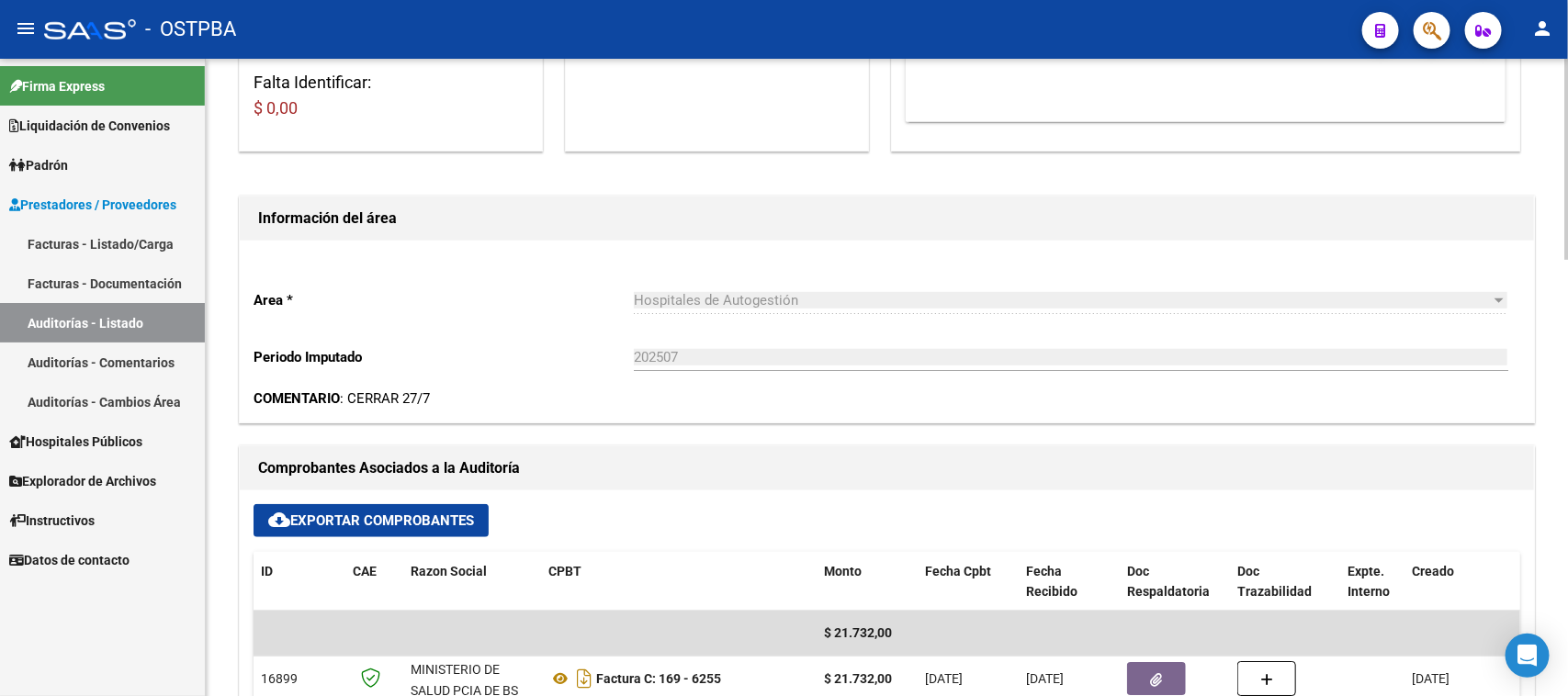
scroll to position [460, 0]
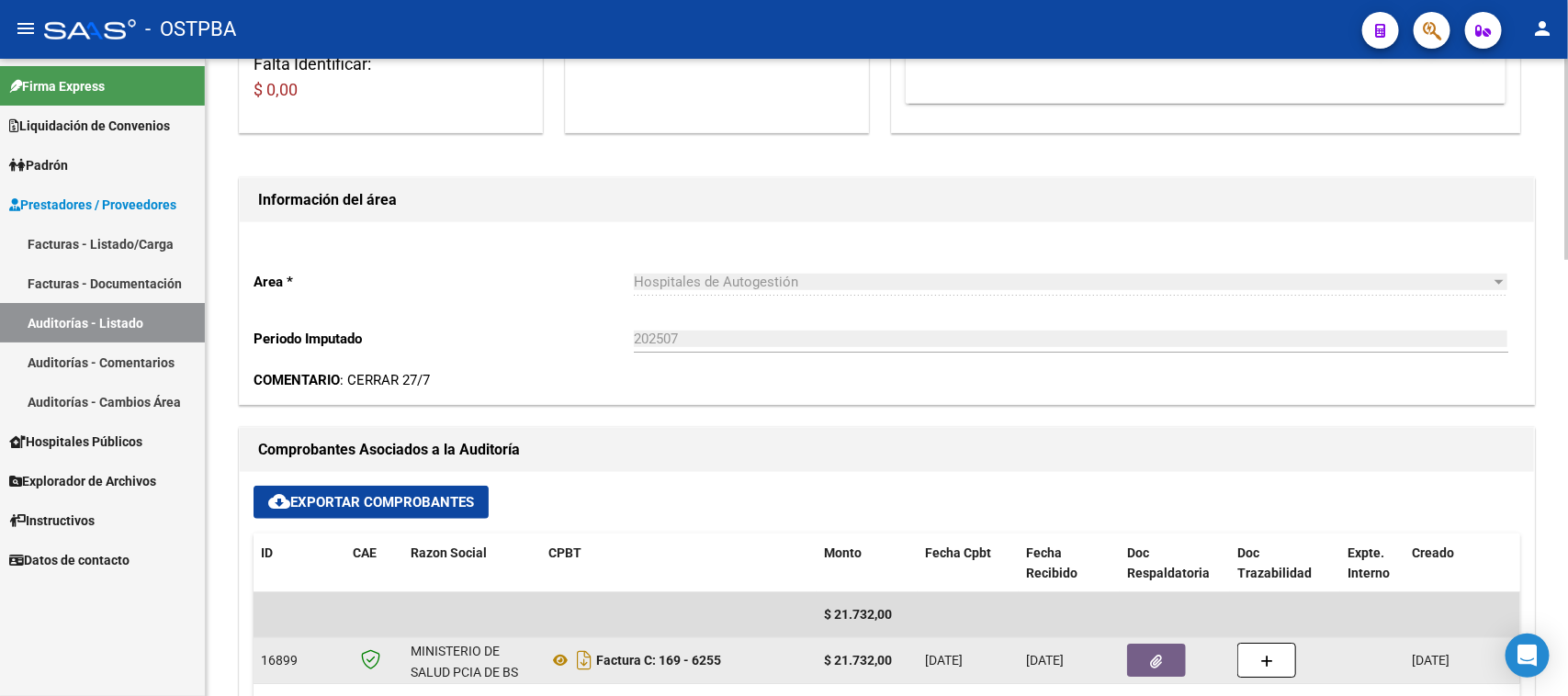
click at [1167, 669] on button "button" at bounding box center [1156, 661] width 58 height 33
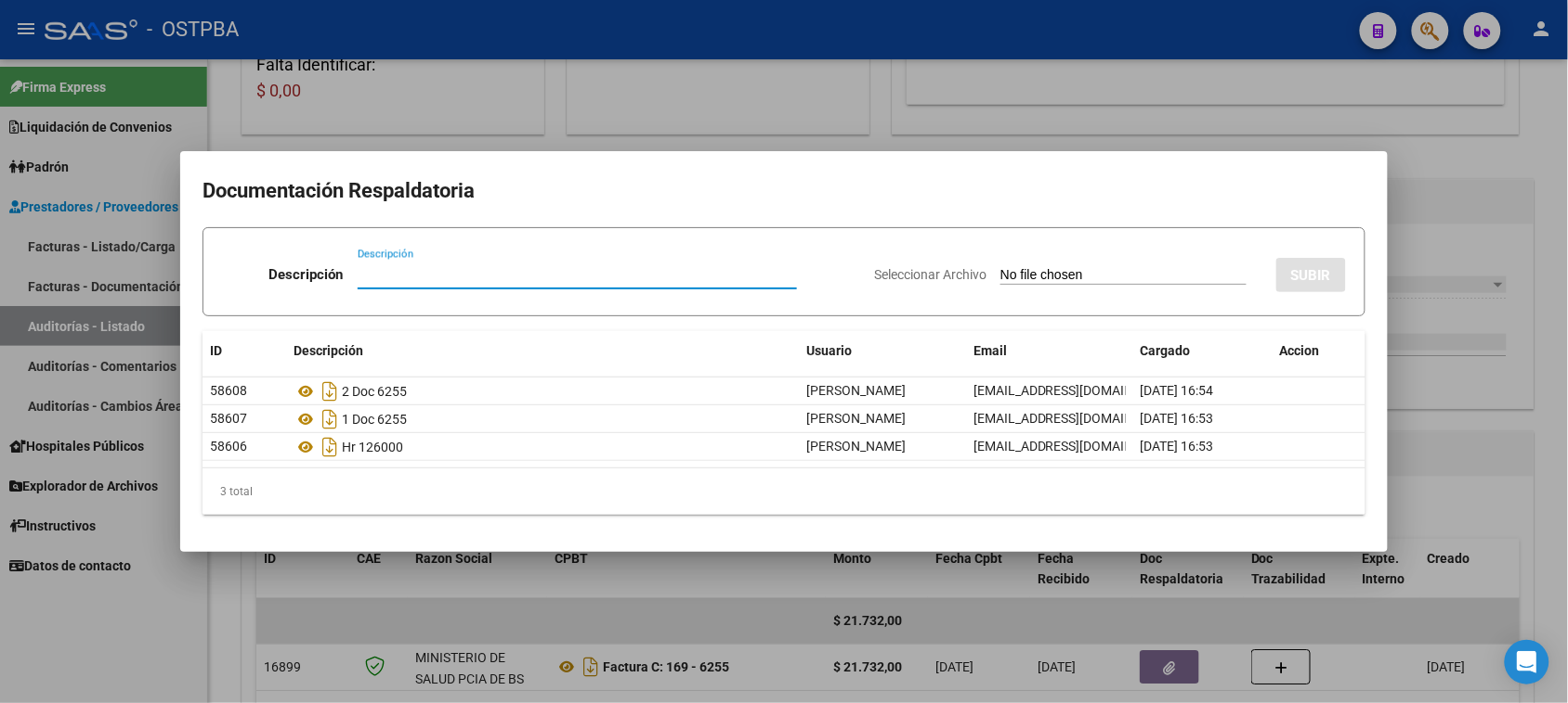
click at [1484, 223] on div at bounding box center [784, 352] width 1568 height 703
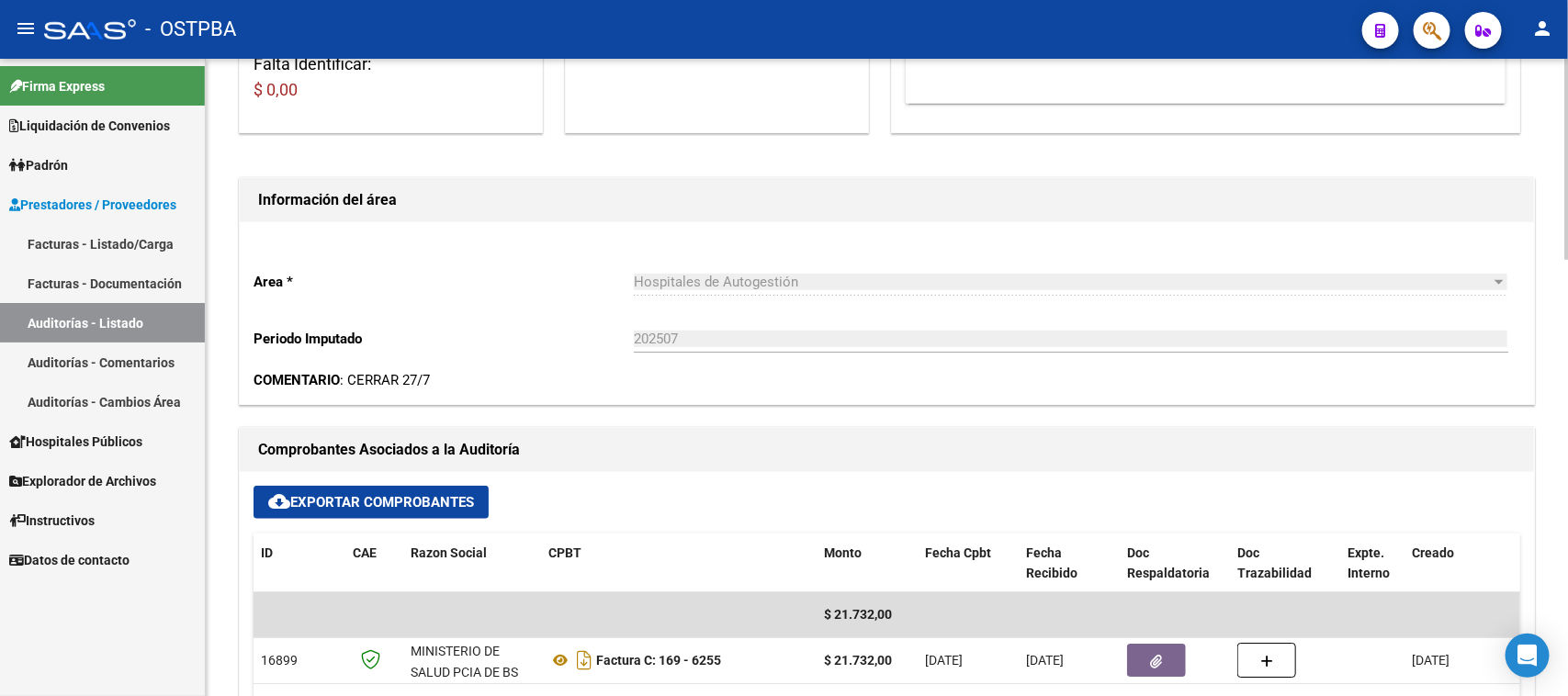
scroll to position [0, 0]
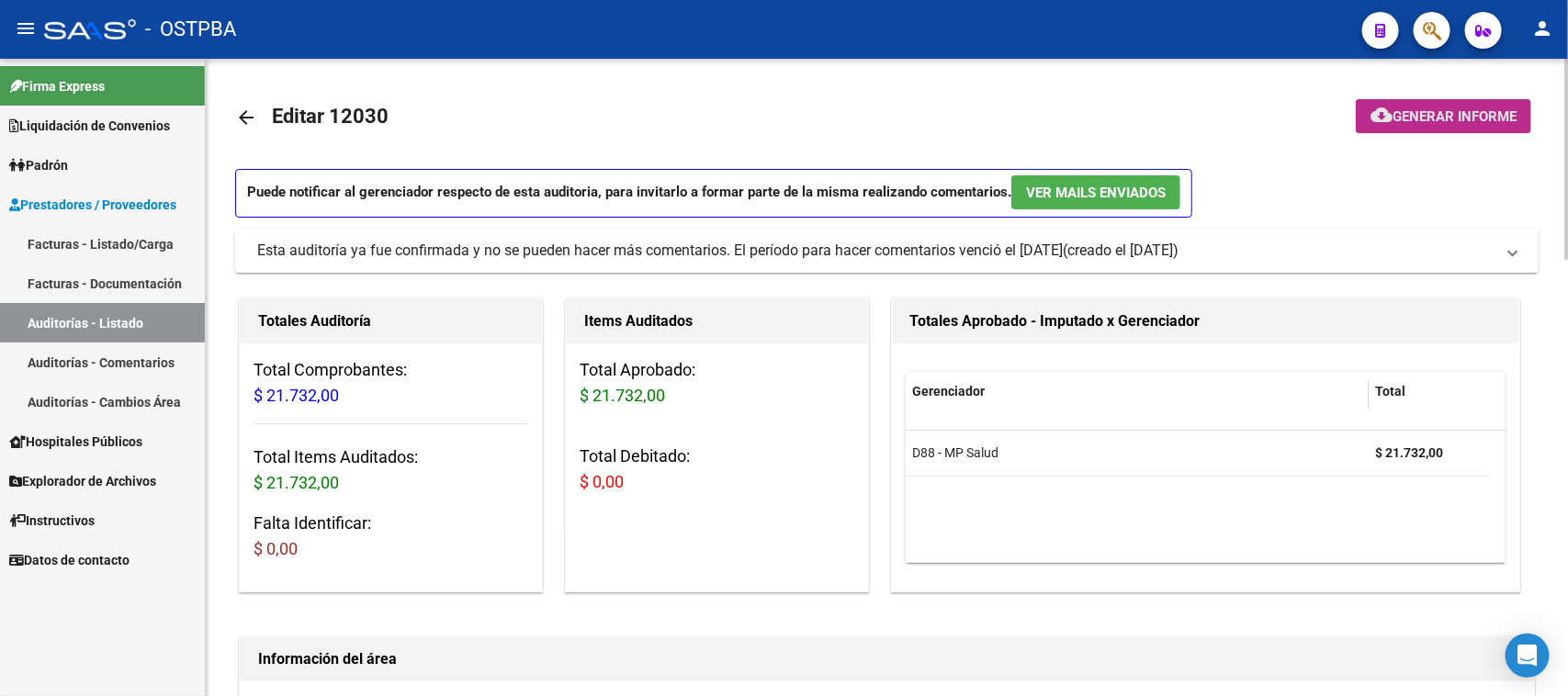
click at [1467, 118] on span "Generar informe" at bounding box center [1454, 117] width 124 height 17
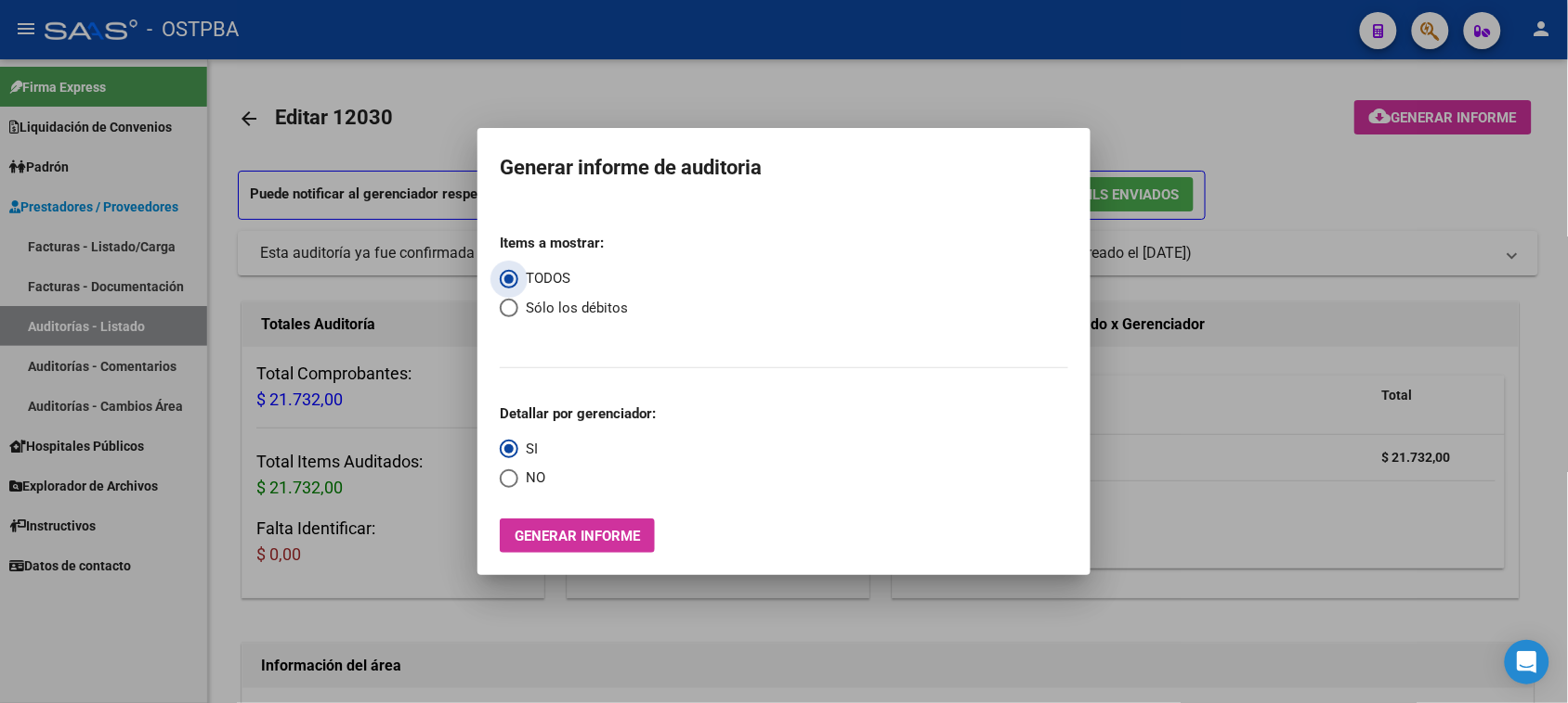
click at [578, 530] on span "Generar informe" at bounding box center [578, 536] width 126 height 17
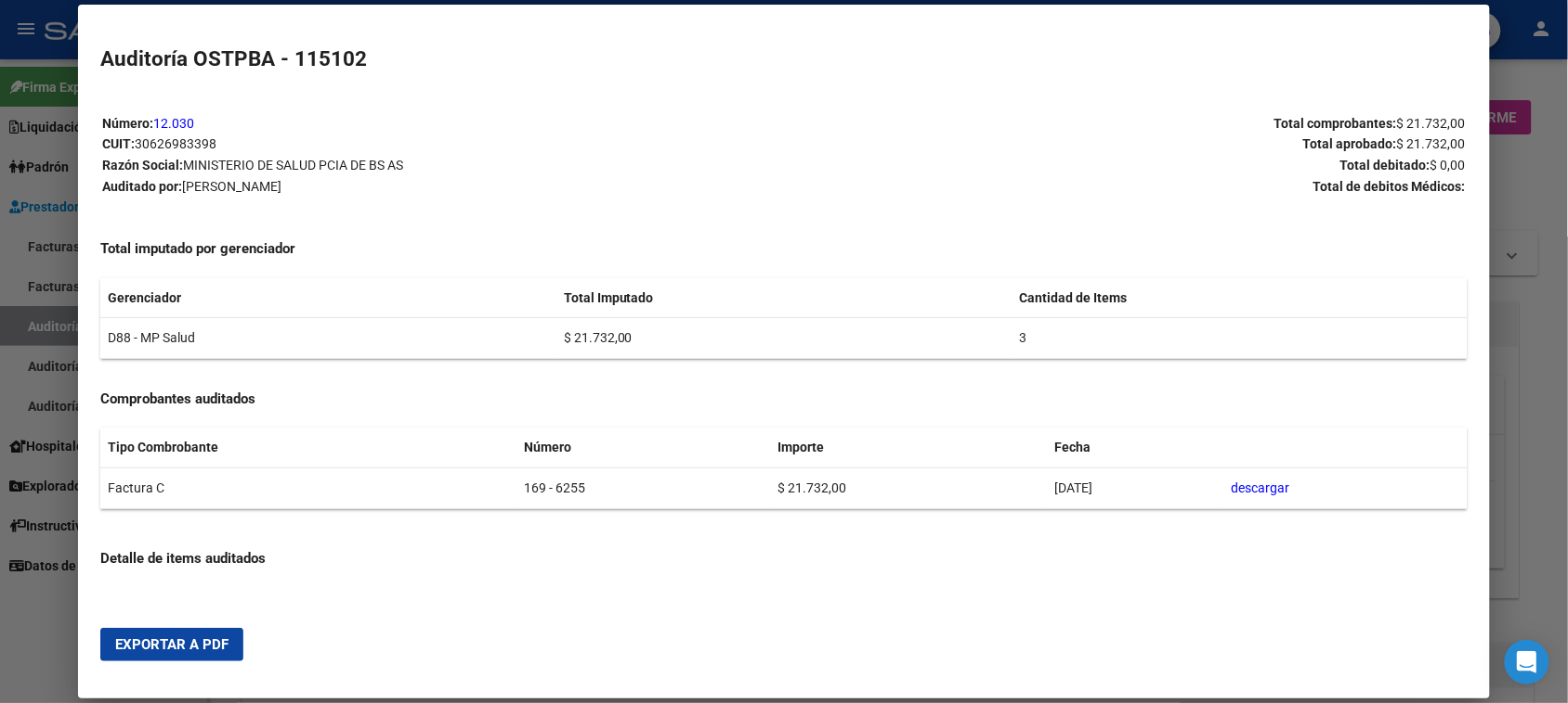
click at [202, 646] on span "Exportar a PDF" at bounding box center [171, 644] width 113 height 17
click at [37, 331] on div at bounding box center [784, 352] width 1568 height 703
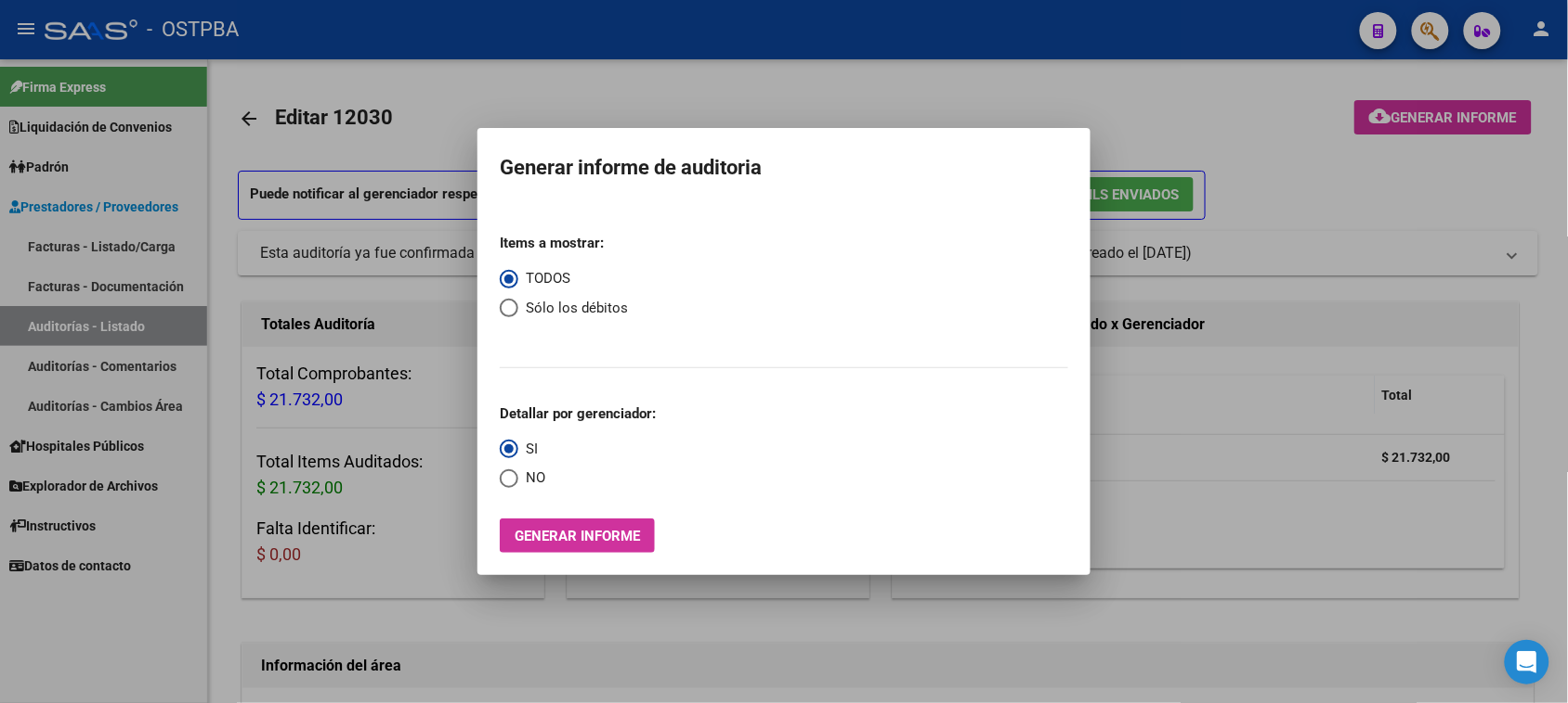
click at [37, 330] on div at bounding box center [784, 352] width 1568 height 703
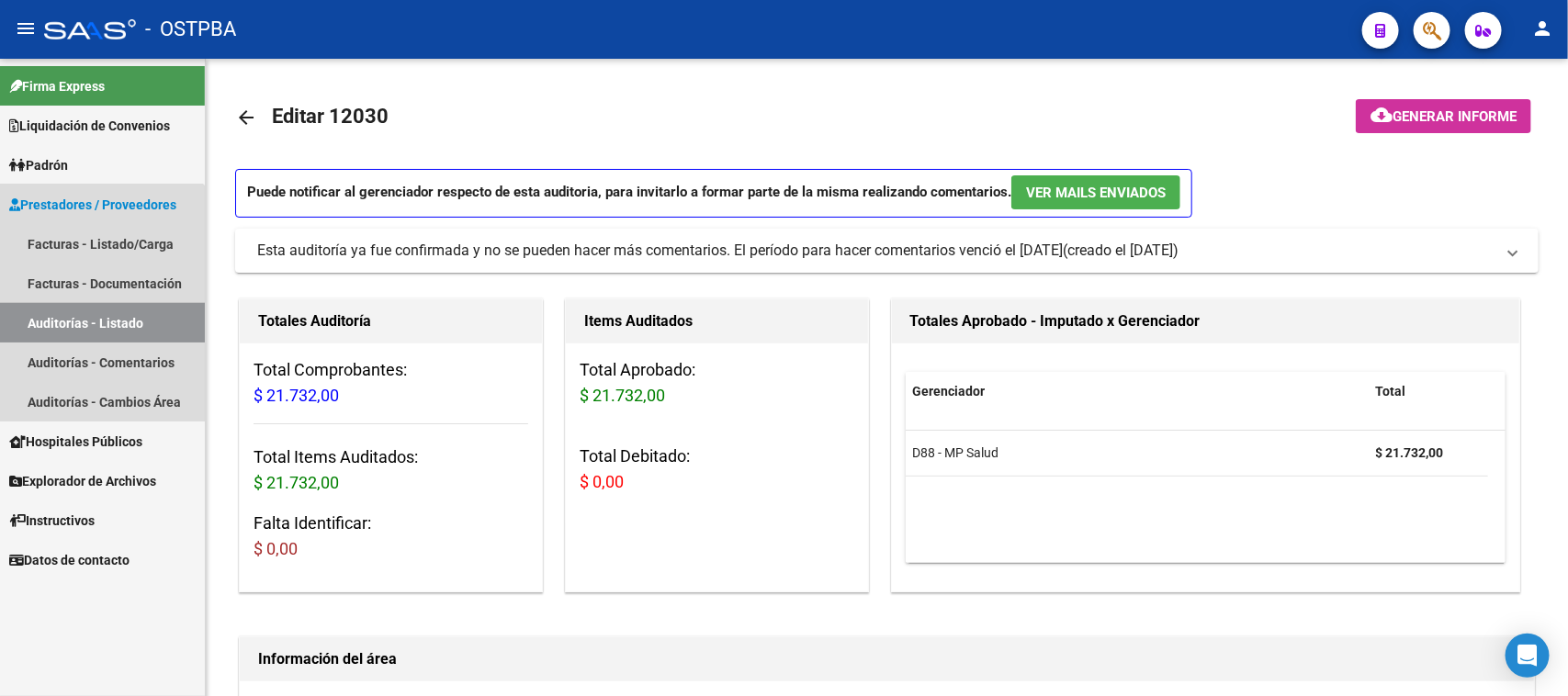
click at [80, 309] on link "Auditorías - Listado" at bounding box center [102, 323] width 205 height 40
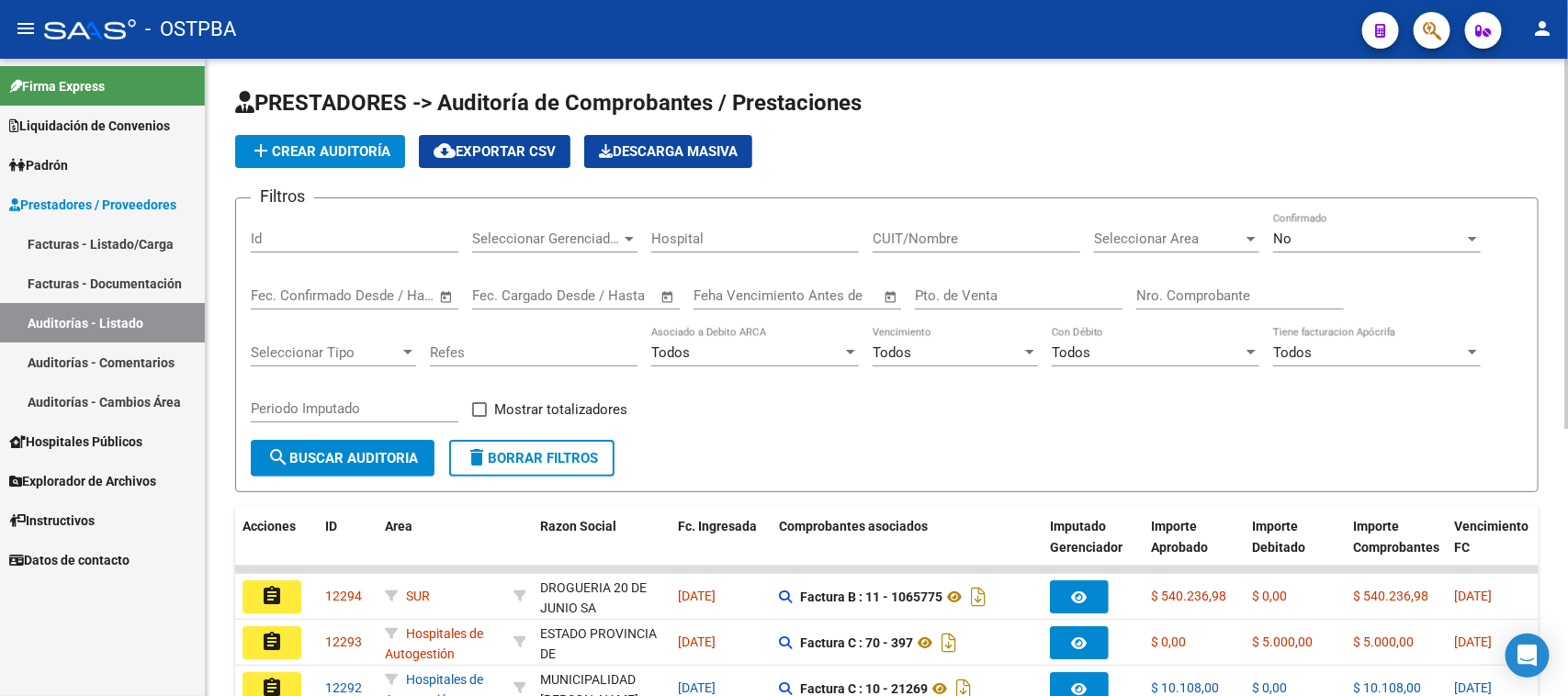
drag, startPoint x: 1231, startPoint y: 294, endPoint x: 1258, endPoint y: 287, distance: 27.9
click at [1232, 292] on input "Nro. Comprobante" at bounding box center [1240, 296] width 208 height 17
type input "6245"
click at [1277, 230] on span "No" at bounding box center [1281, 238] width 18 height 17
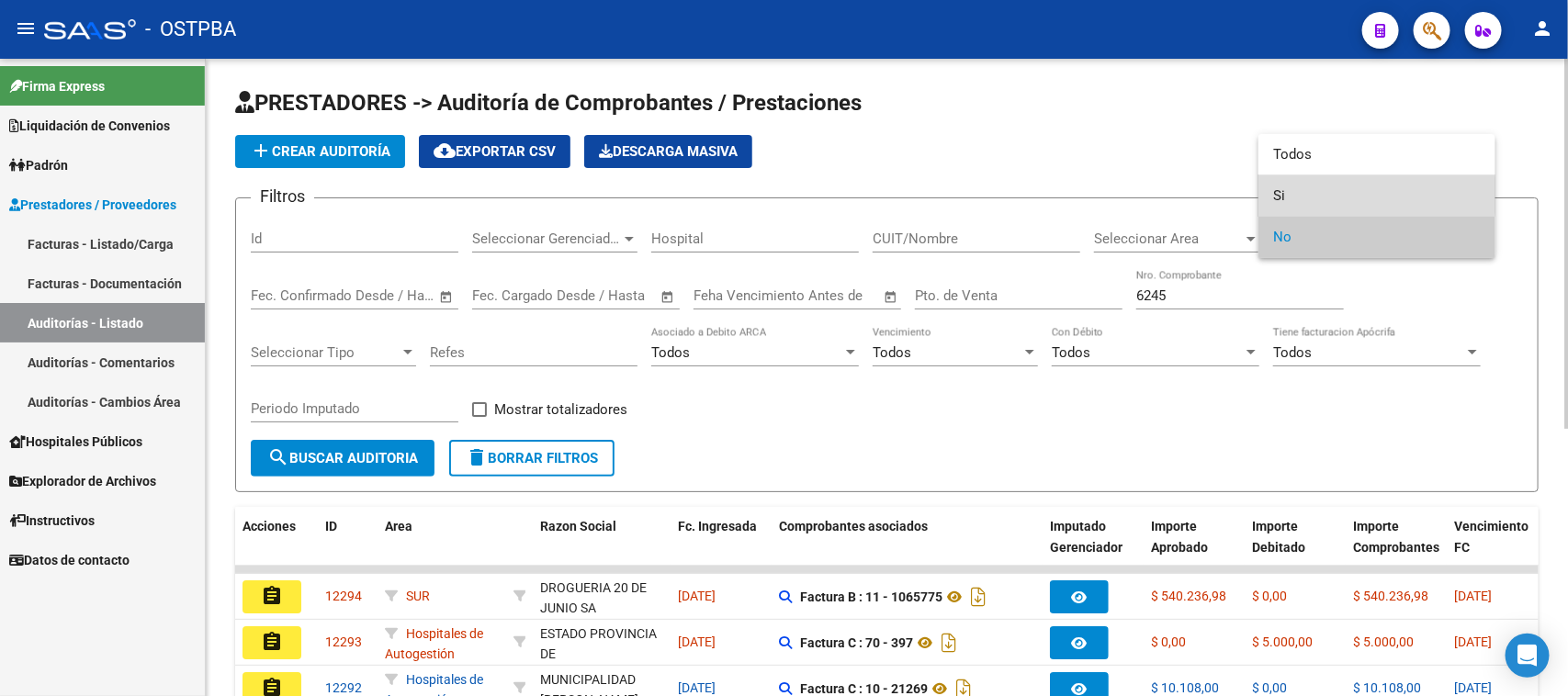
drag, startPoint x: 1281, startPoint y: 194, endPoint x: 1056, endPoint y: 292, distance: 245.4
click at [1277, 195] on span "Si" at bounding box center [1377, 196] width 208 height 42
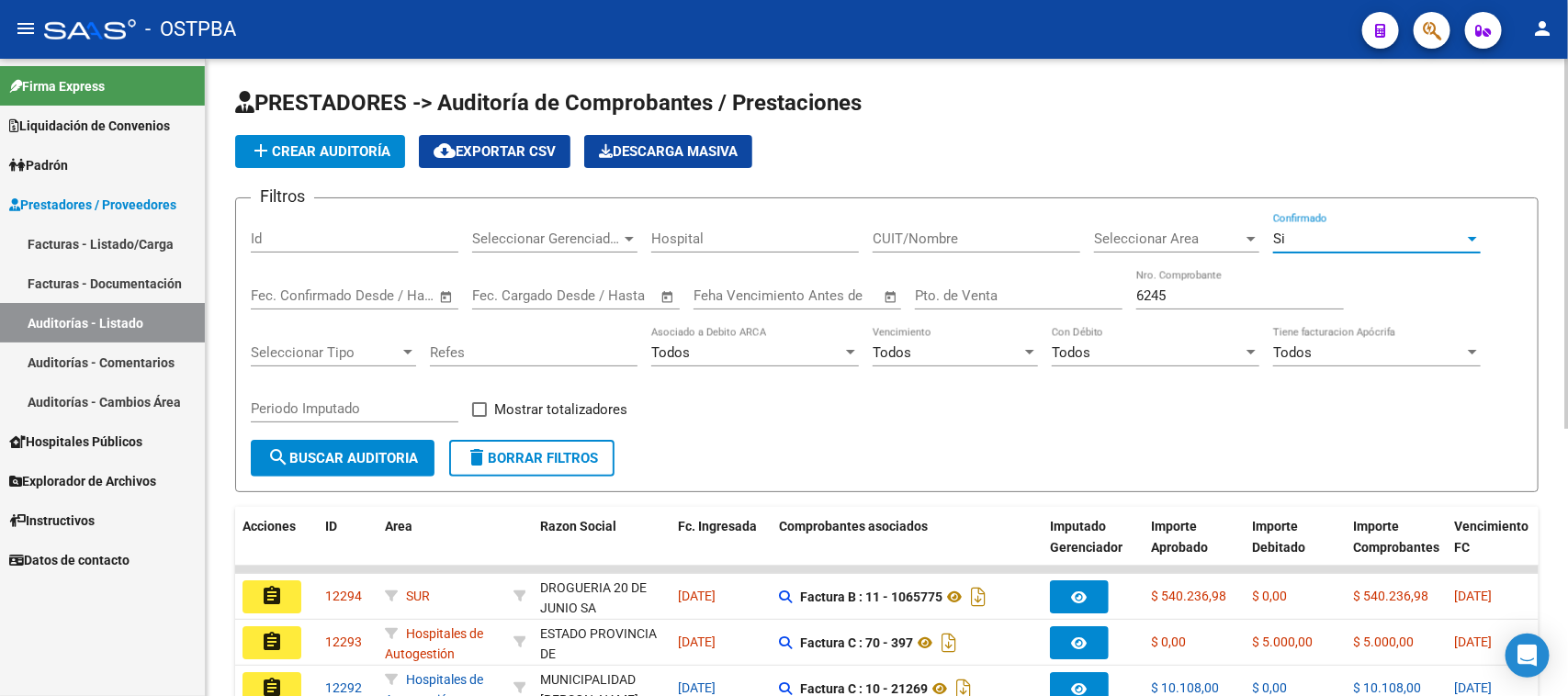
click at [400, 450] on span "search Buscar Auditoria" at bounding box center [342, 458] width 151 height 17
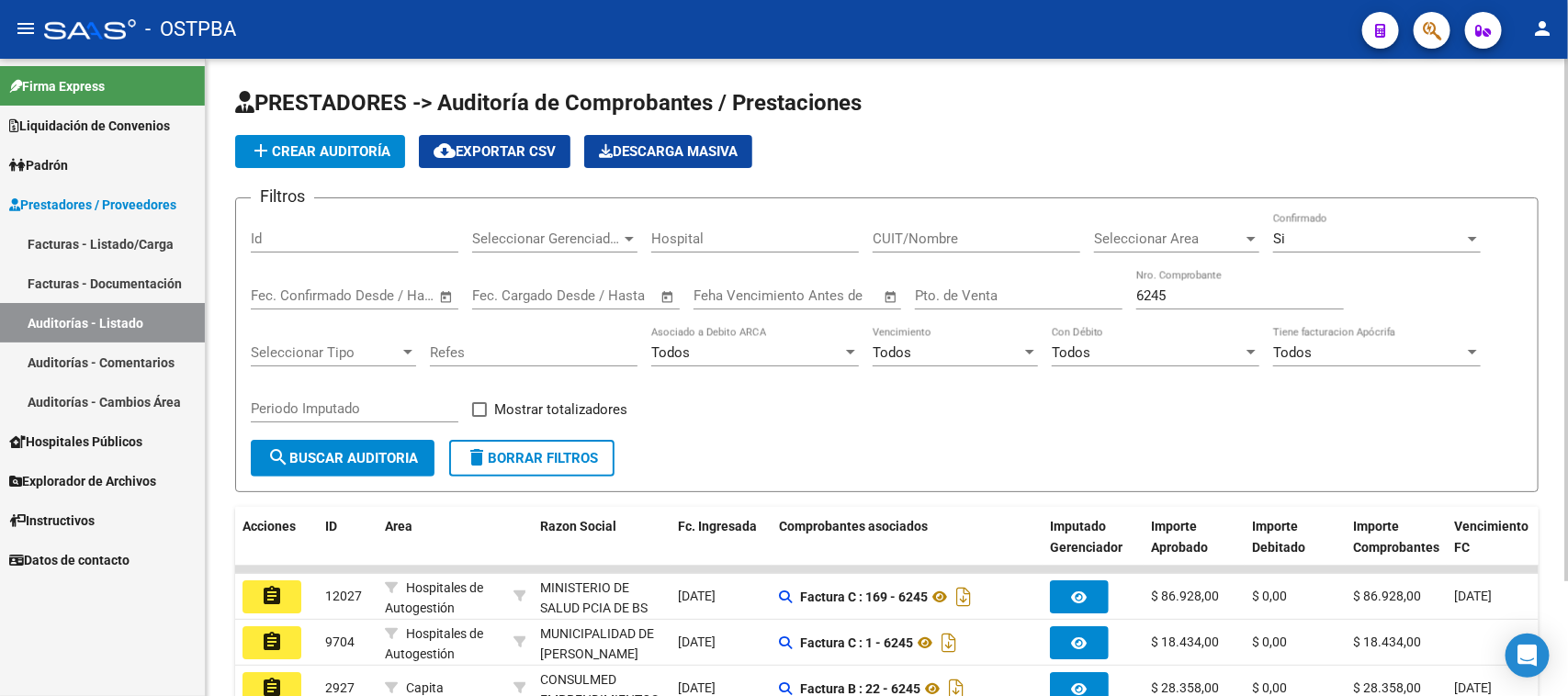
click at [341, 464] on button "search Buscar Auditoria" at bounding box center [342, 459] width 184 height 37
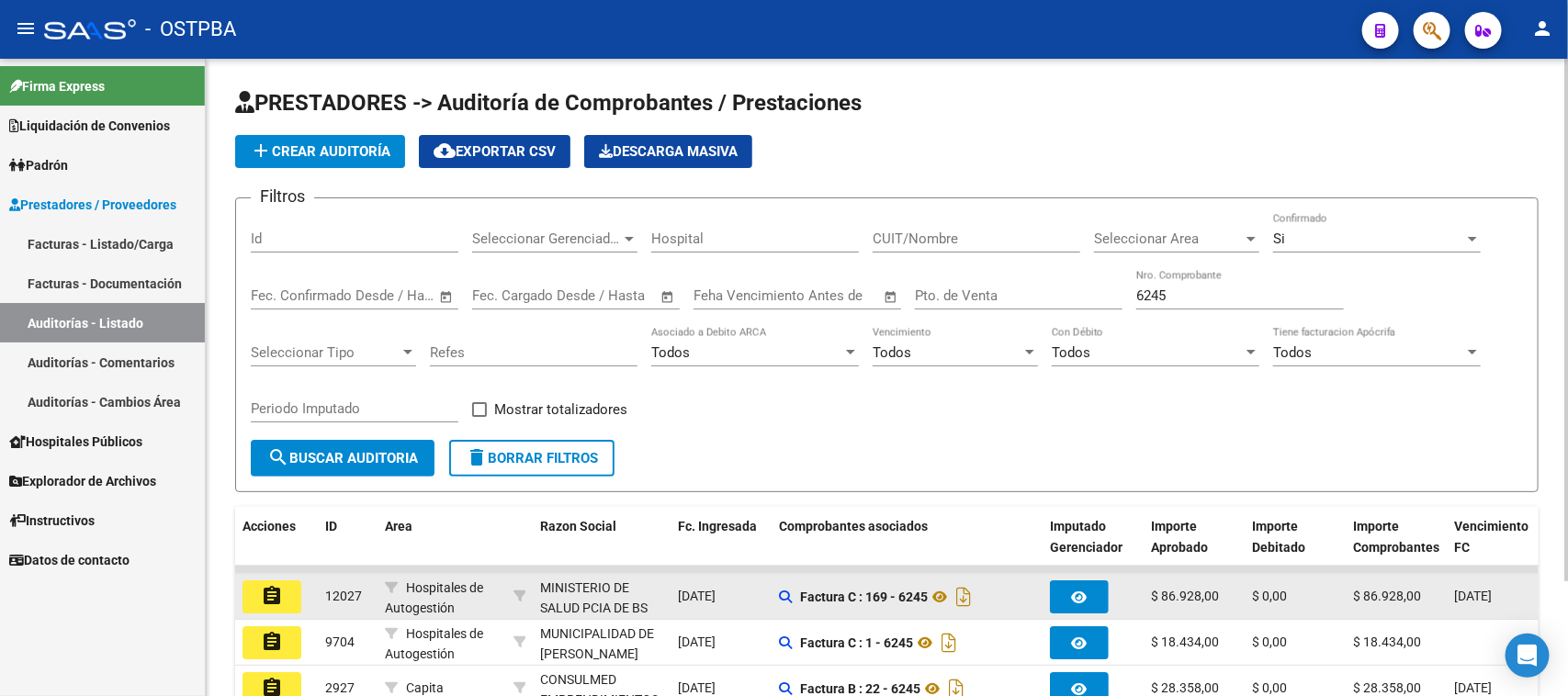
click at [280, 591] on mat-icon "assignment" at bounding box center [271, 596] width 22 height 22
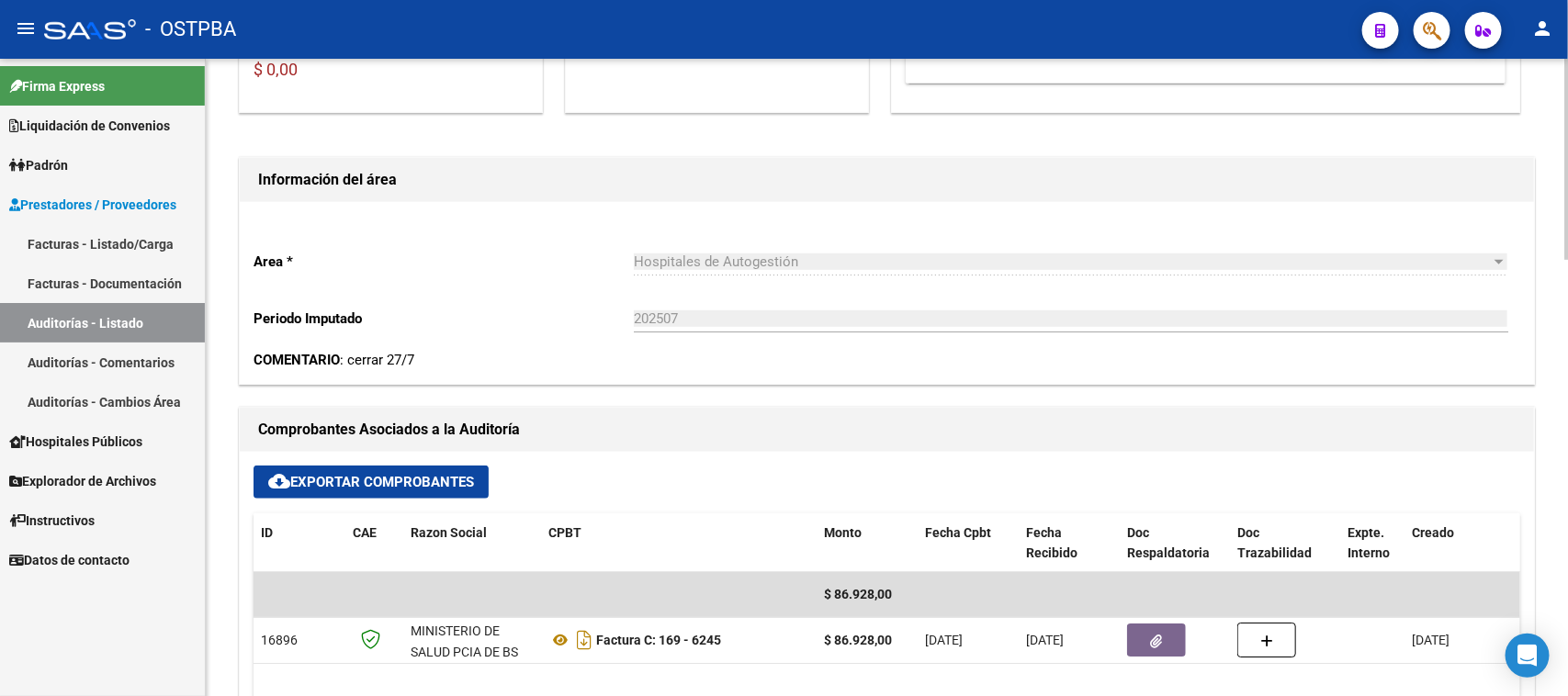
scroll to position [574, 0]
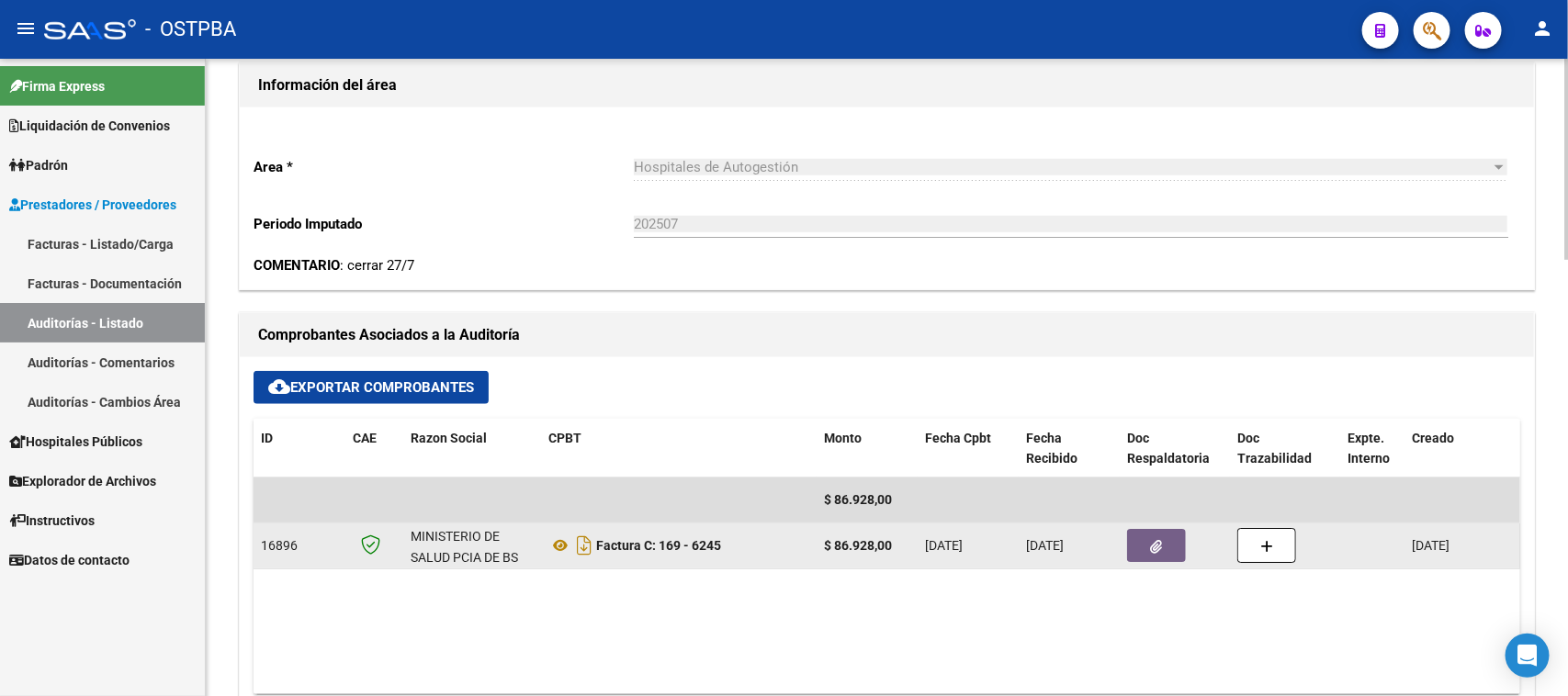
click at [1152, 547] on icon "button" at bounding box center [1156, 547] width 12 height 14
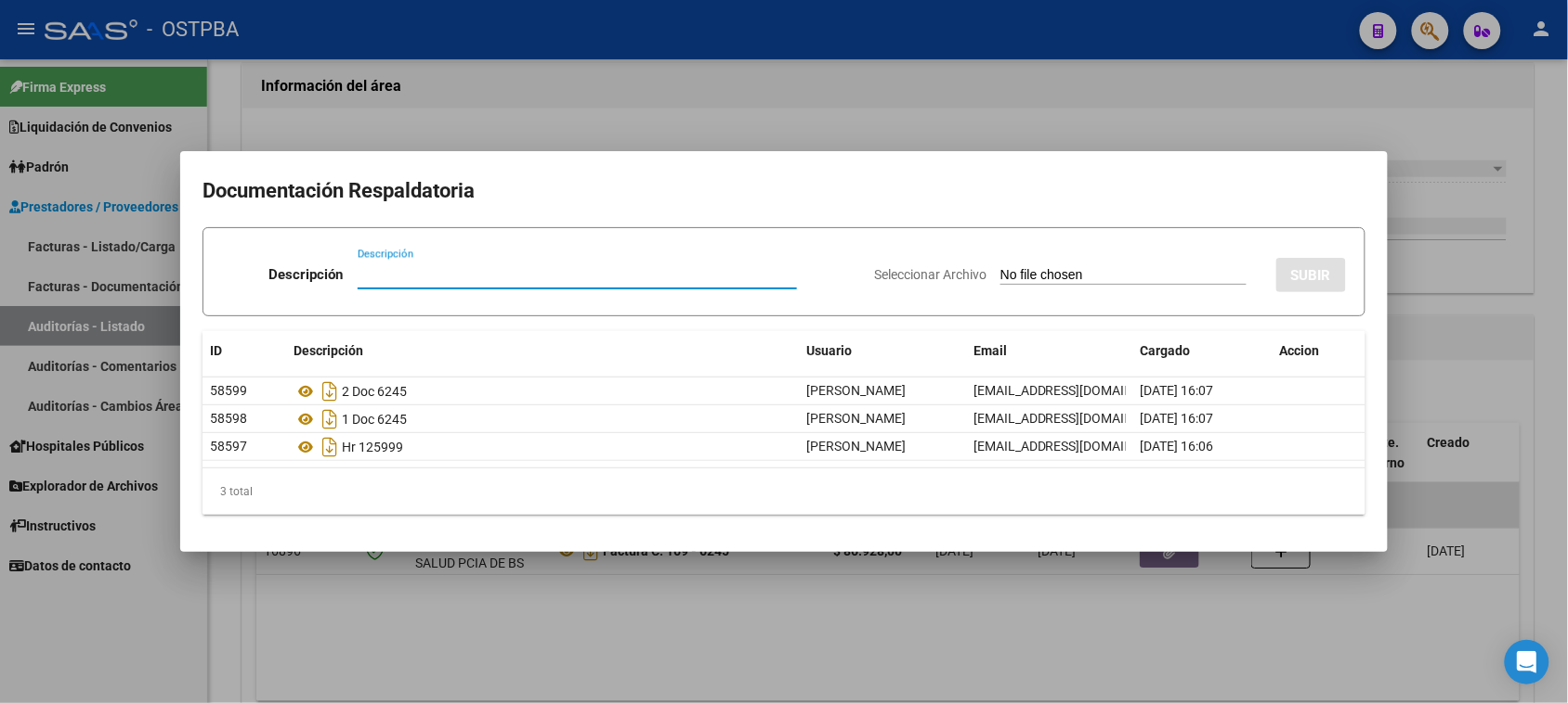
drag, startPoint x: 1120, startPoint y: 642, endPoint x: 1376, endPoint y: 408, distance: 346.8
click at [1120, 637] on div at bounding box center [784, 352] width 1568 height 703
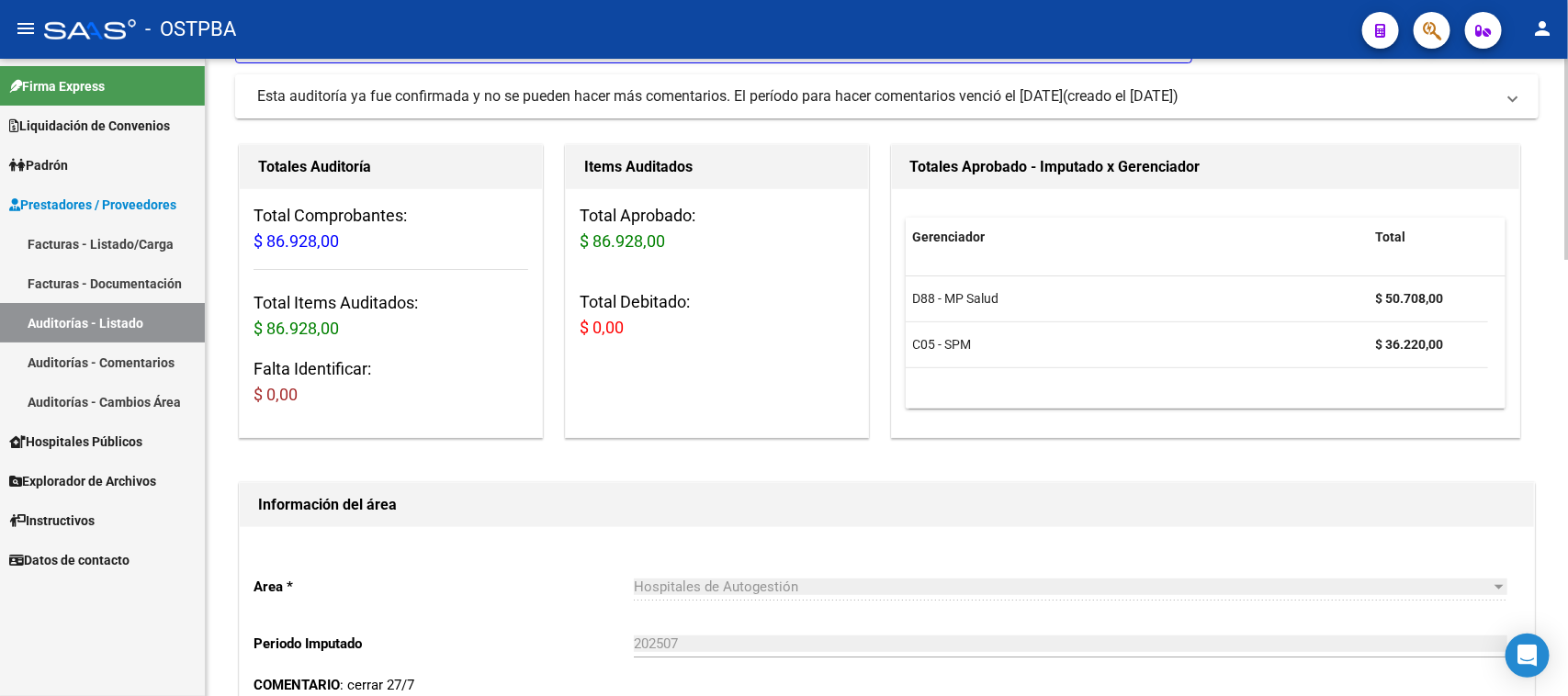
scroll to position [0, 0]
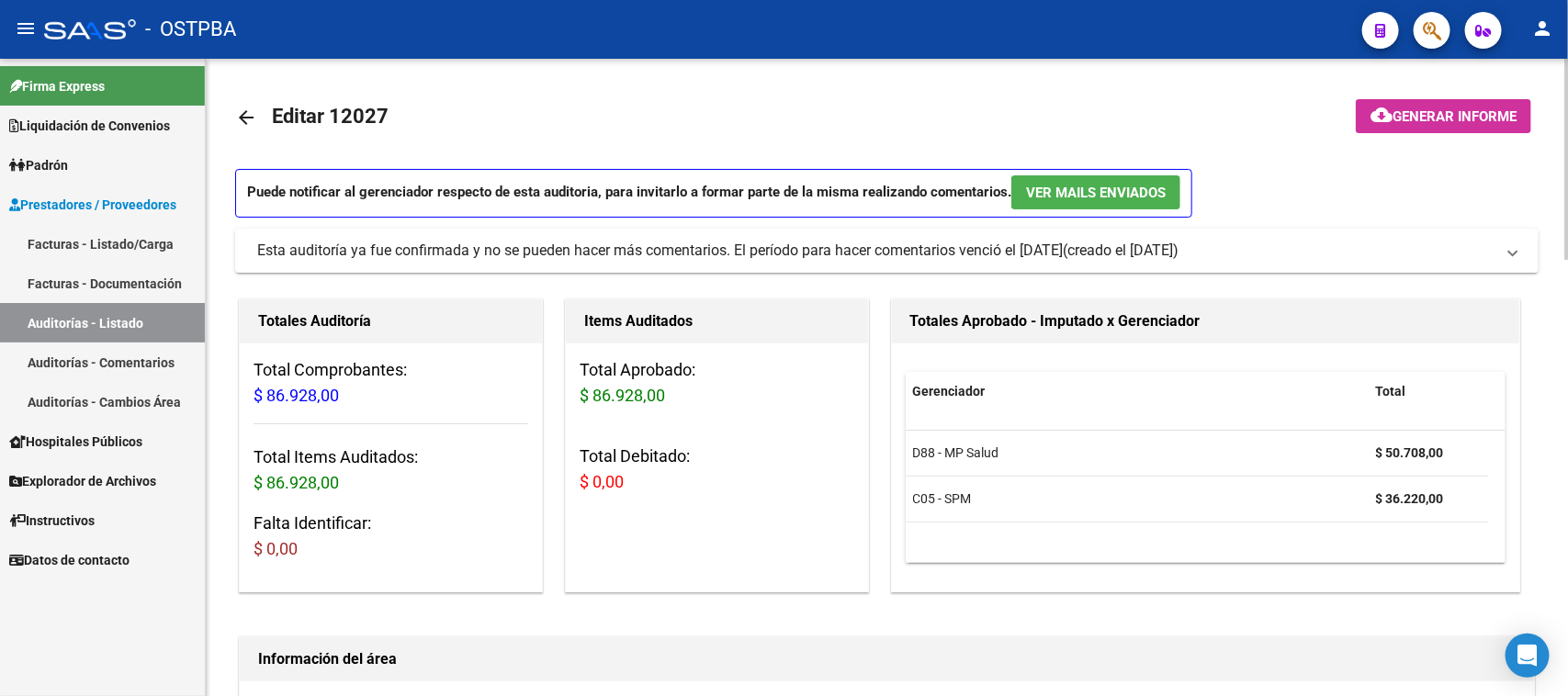
click at [1434, 116] on span "Generar informe" at bounding box center [1454, 117] width 124 height 17
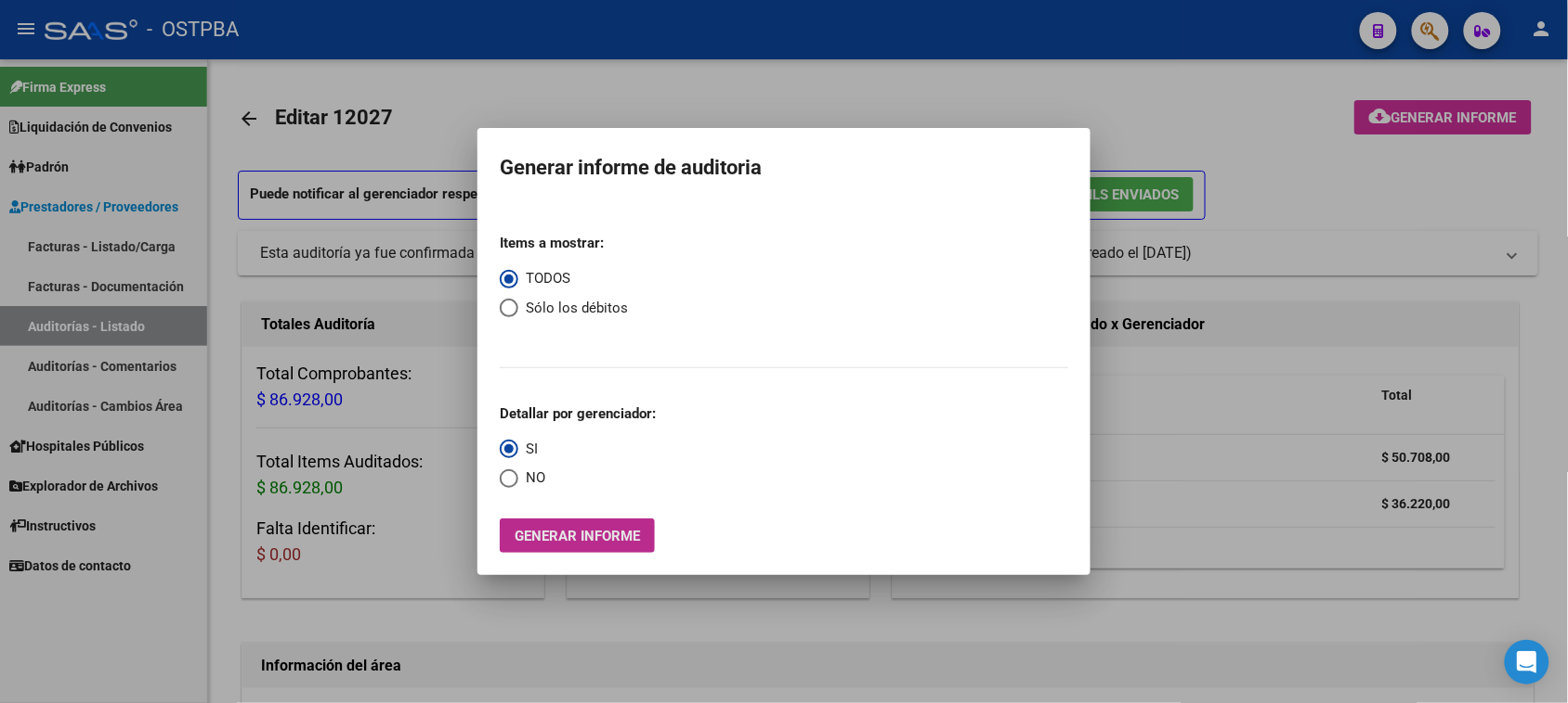
click at [523, 546] on button "Generar informe" at bounding box center [578, 535] width 155 height 34
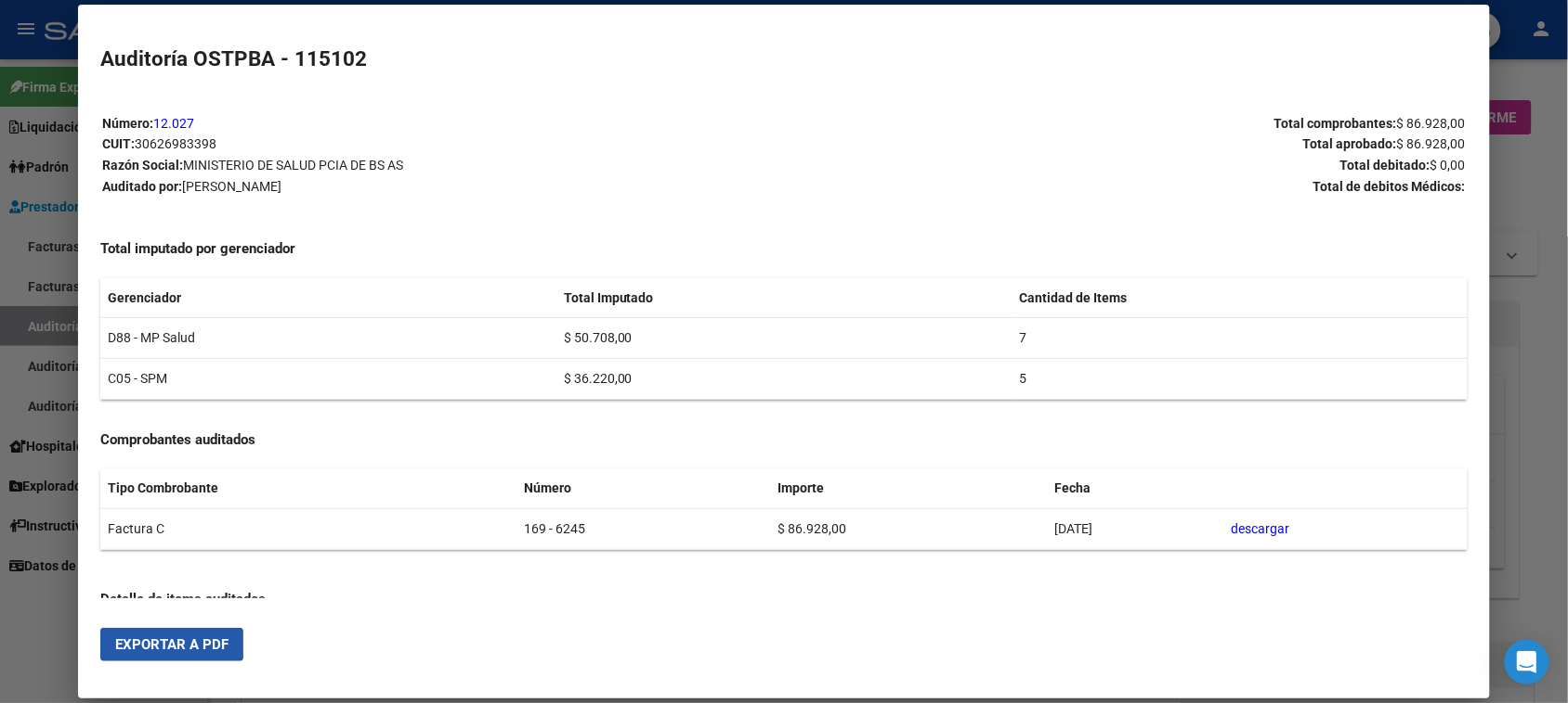
click at [179, 643] on span "Exportar a PDF" at bounding box center [171, 644] width 113 height 17
click at [20, 322] on div at bounding box center [784, 352] width 1568 height 703
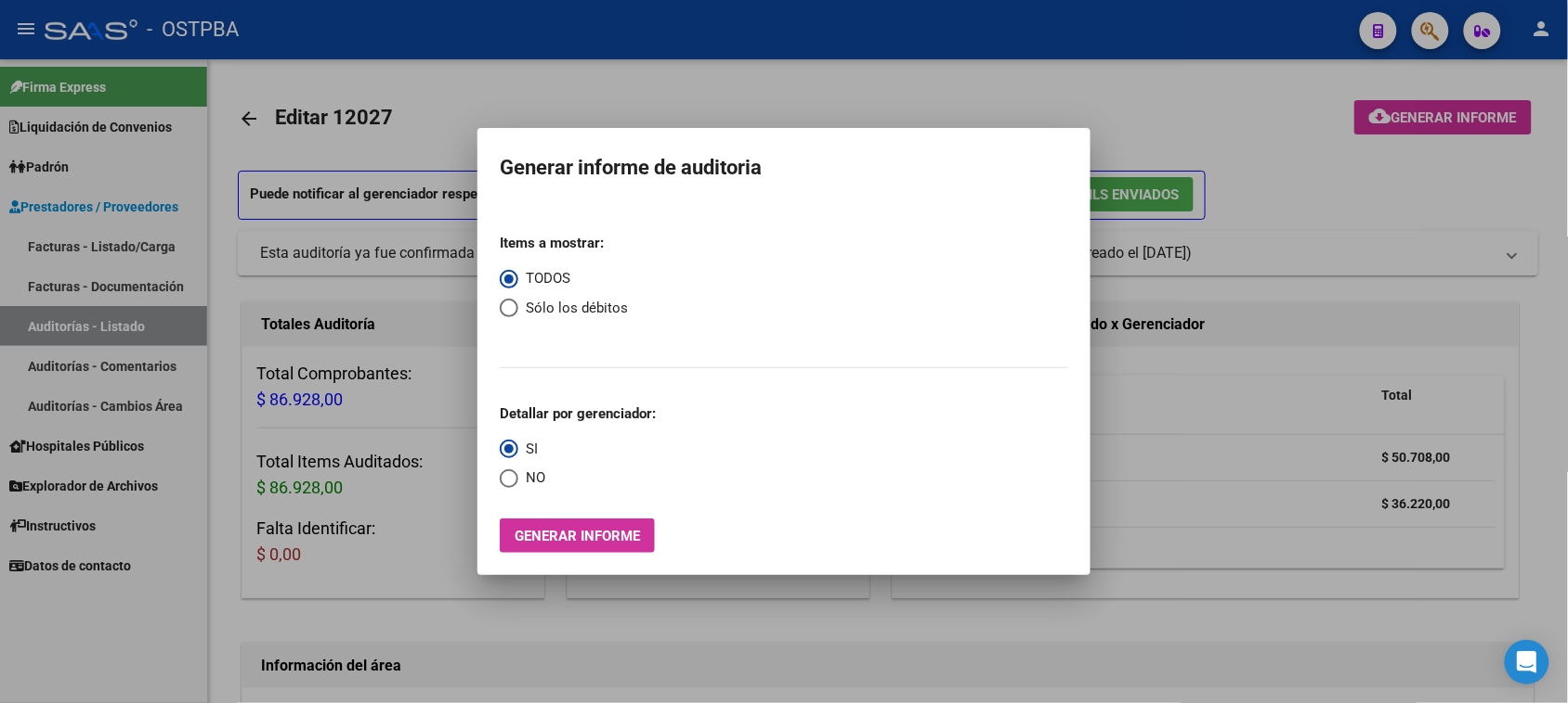
click at [20, 322] on div at bounding box center [784, 352] width 1568 height 703
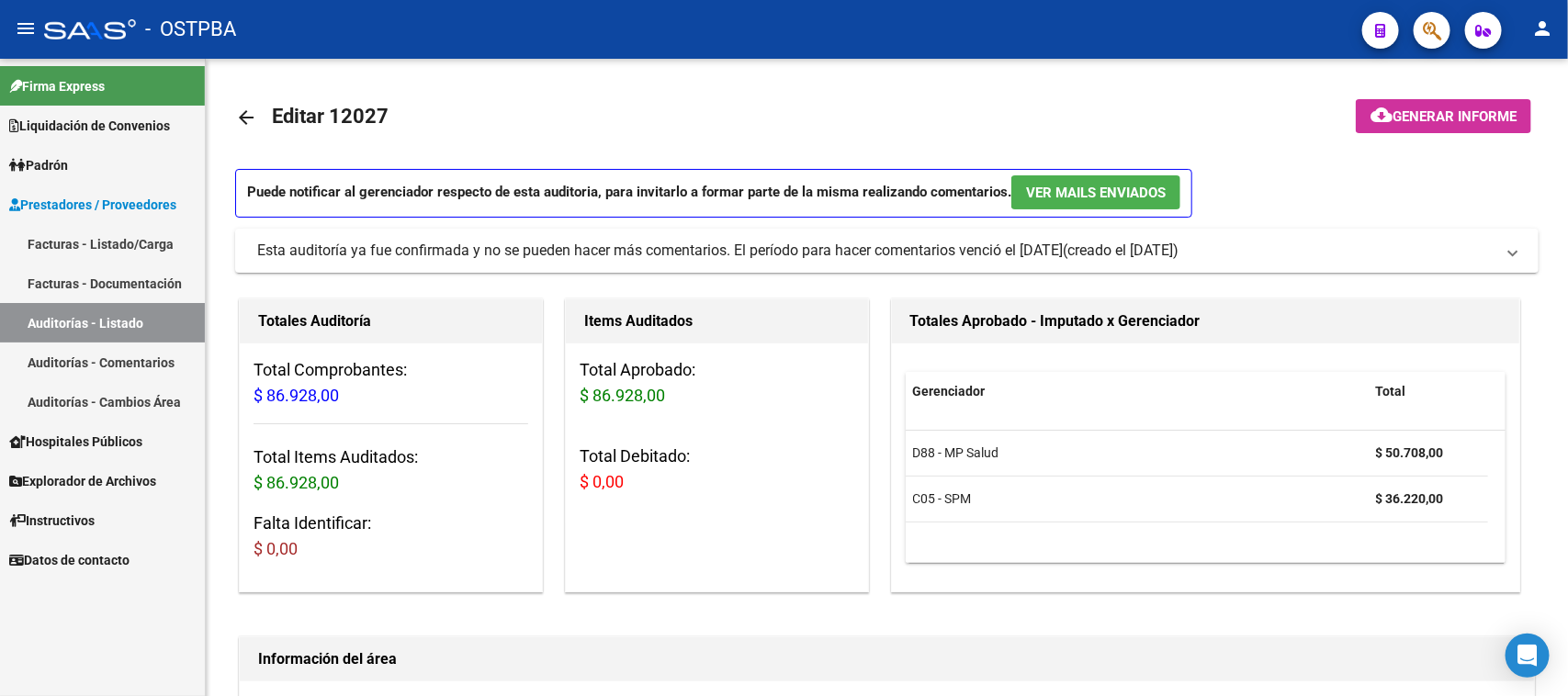
click at [102, 310] on link "Auditorías - Listado" at bounding box center [102, 323] width 205 height 40
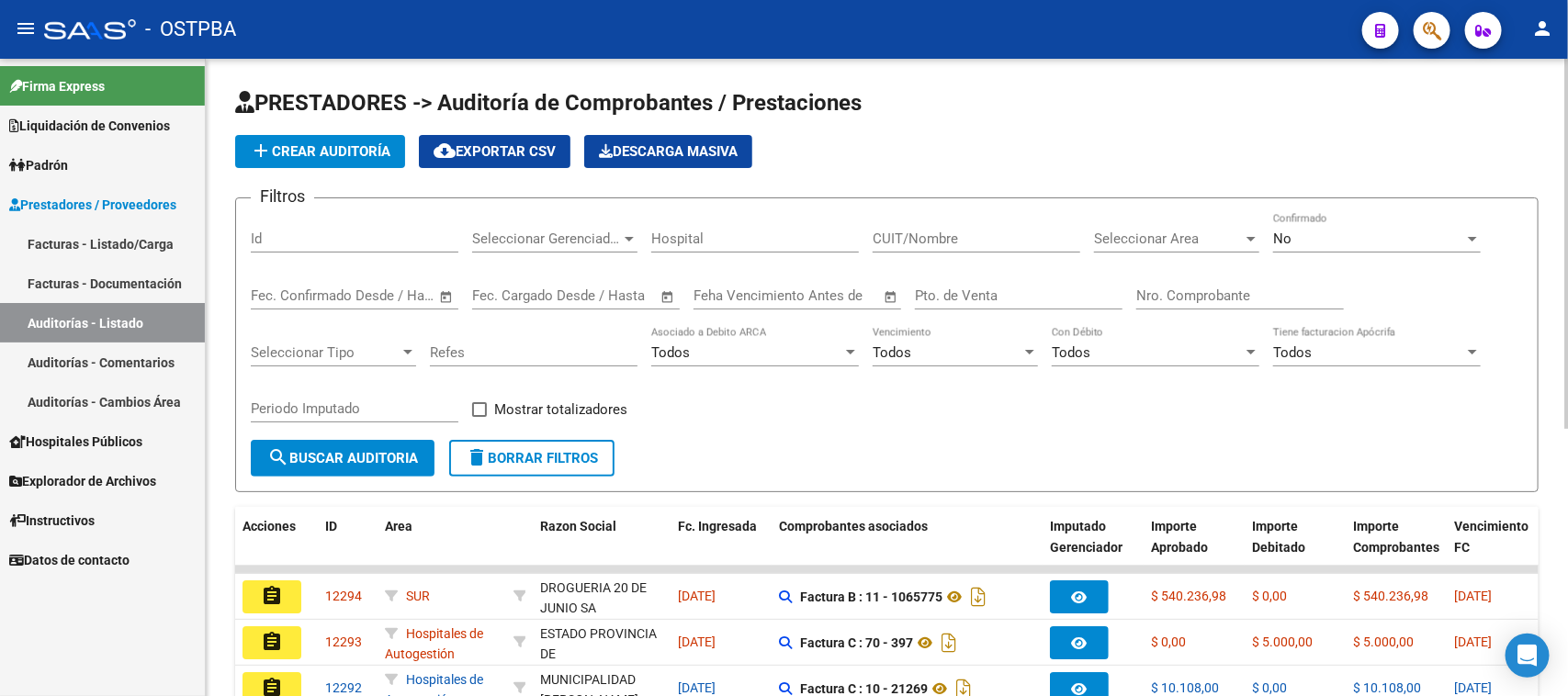
click at [1176, 288] on input "Nro. Comprobante" at bounding box center [1240, 296] width 208 height 17
type input "6220"
click at [1274, 243] on span "No" at bounding box center [1281, 238] width 18 height 17
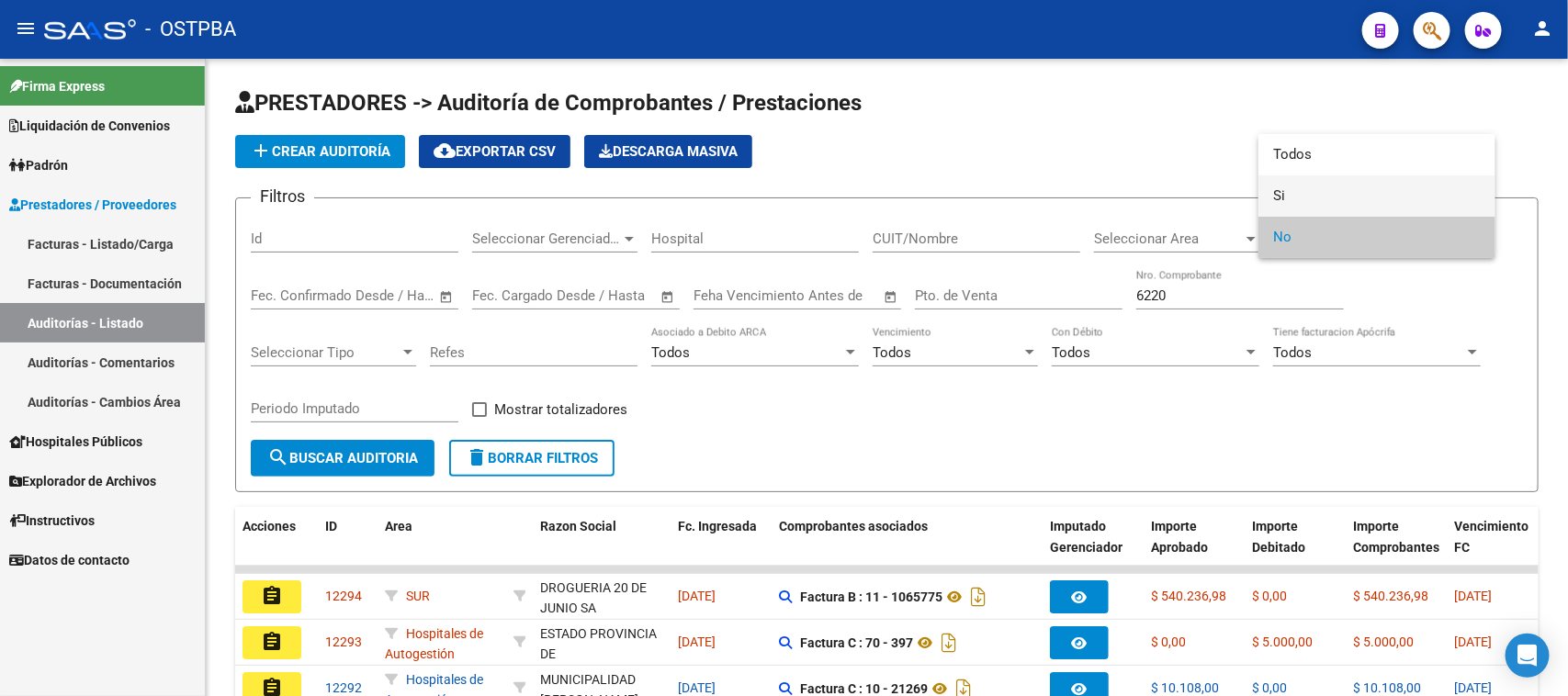
click at [1285, 190] on span "Si" at bounding box center [1377, 196] width 208 height 42
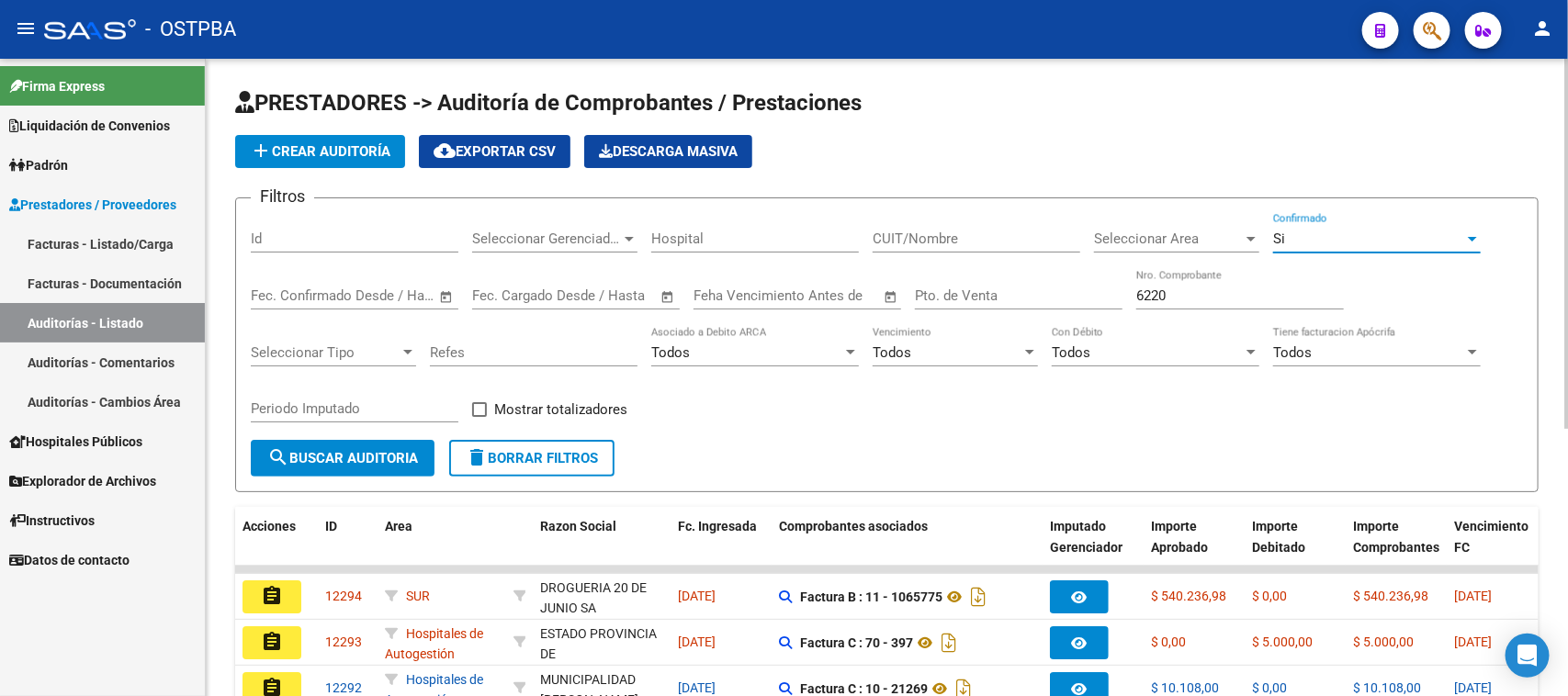
click at [342, 455] on span "search Buscar Auditoria" at bounding box center [342, 458] width 151 height 17
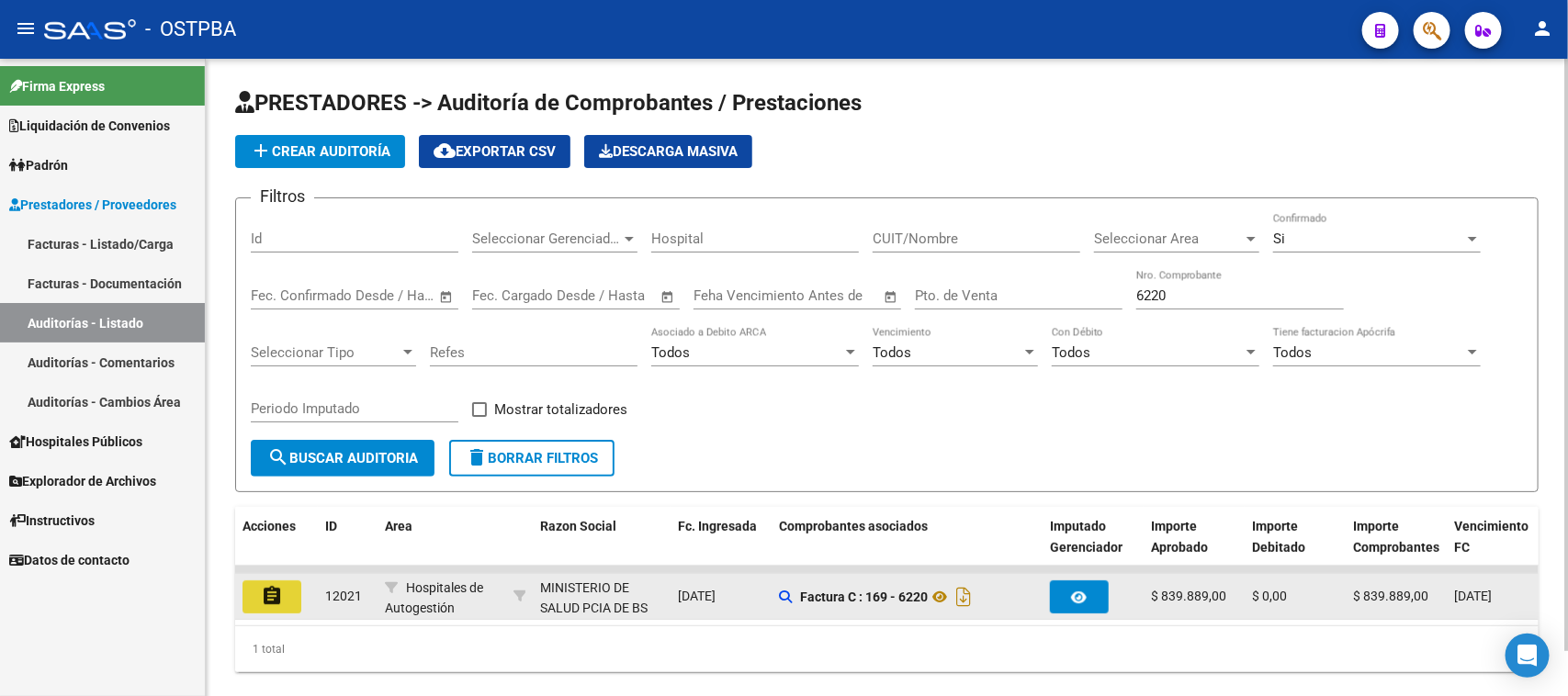
click at [276, 595] on mat-icon "assignment" at bounding box center [271, 596] width 22 height 22
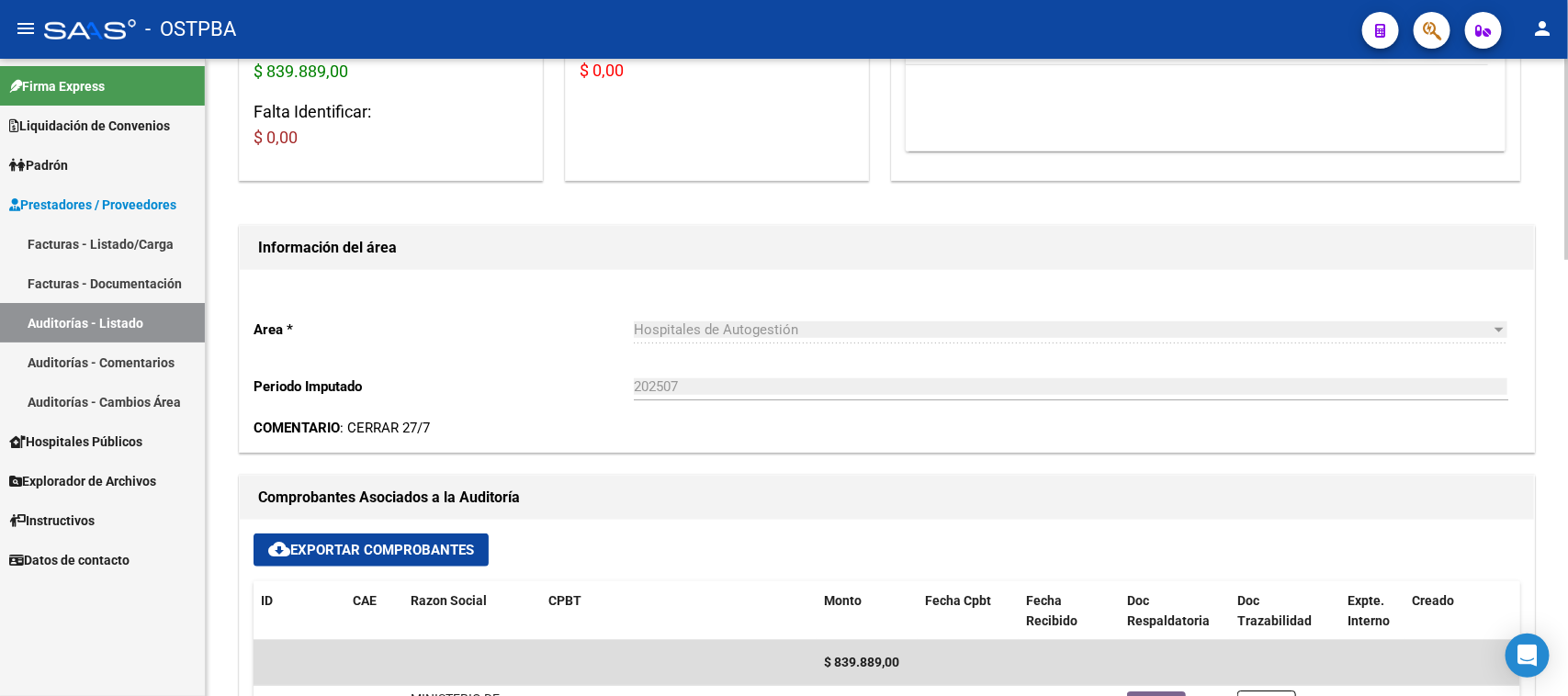
scroll to position [460, 0]
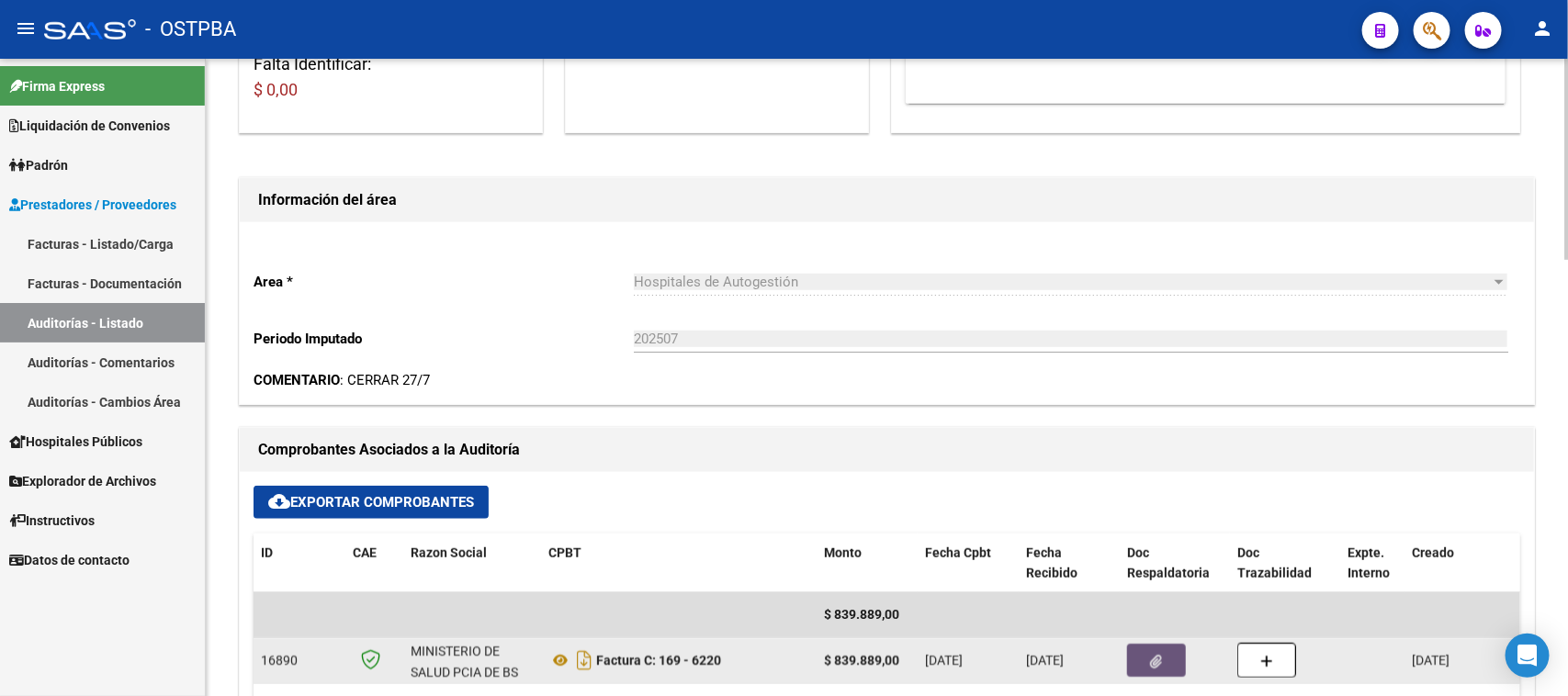
click at [1134, 660] on button "button" at bounding box center [1156, 661] width 58 height 33
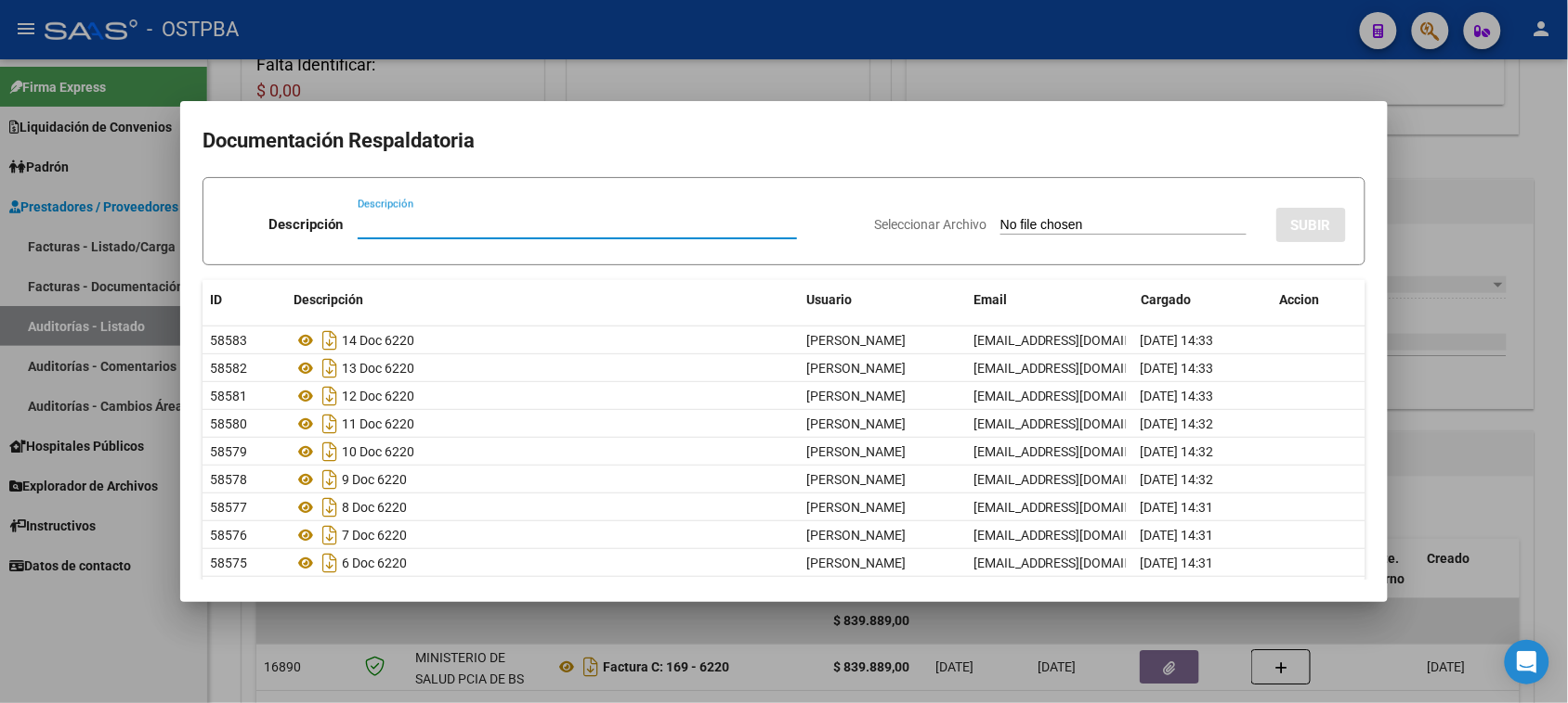
drag, startPoint x: 1547, startPoint y: 509, endPoint x: 1546, endPoint y: 500, distance: 9.1
click at [1547, 508] on div at bounding box center [784, 352] width 1568 height 703
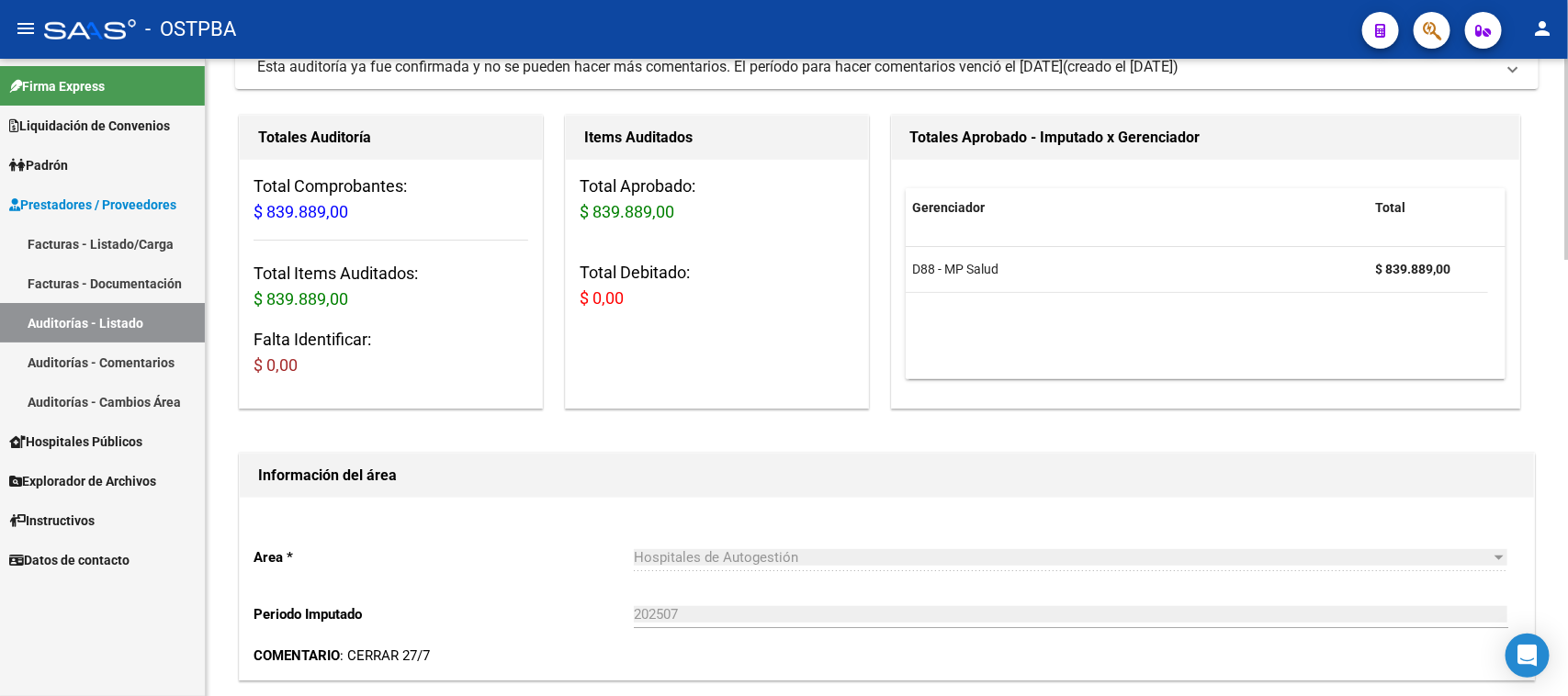
scroll to position [0, 0]
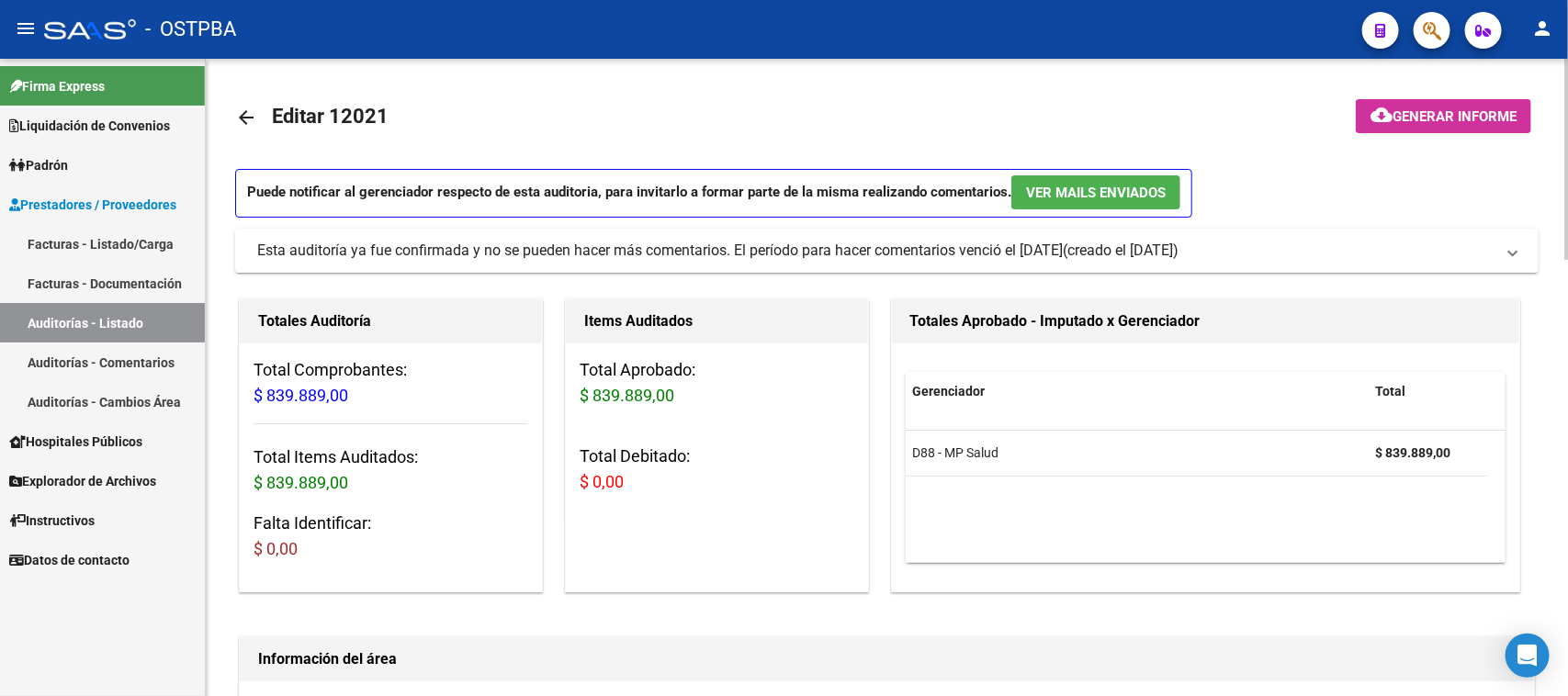
click at [1457, 120] on span "Generar informe" at bounding box center [1454, 117] width 124 height 17
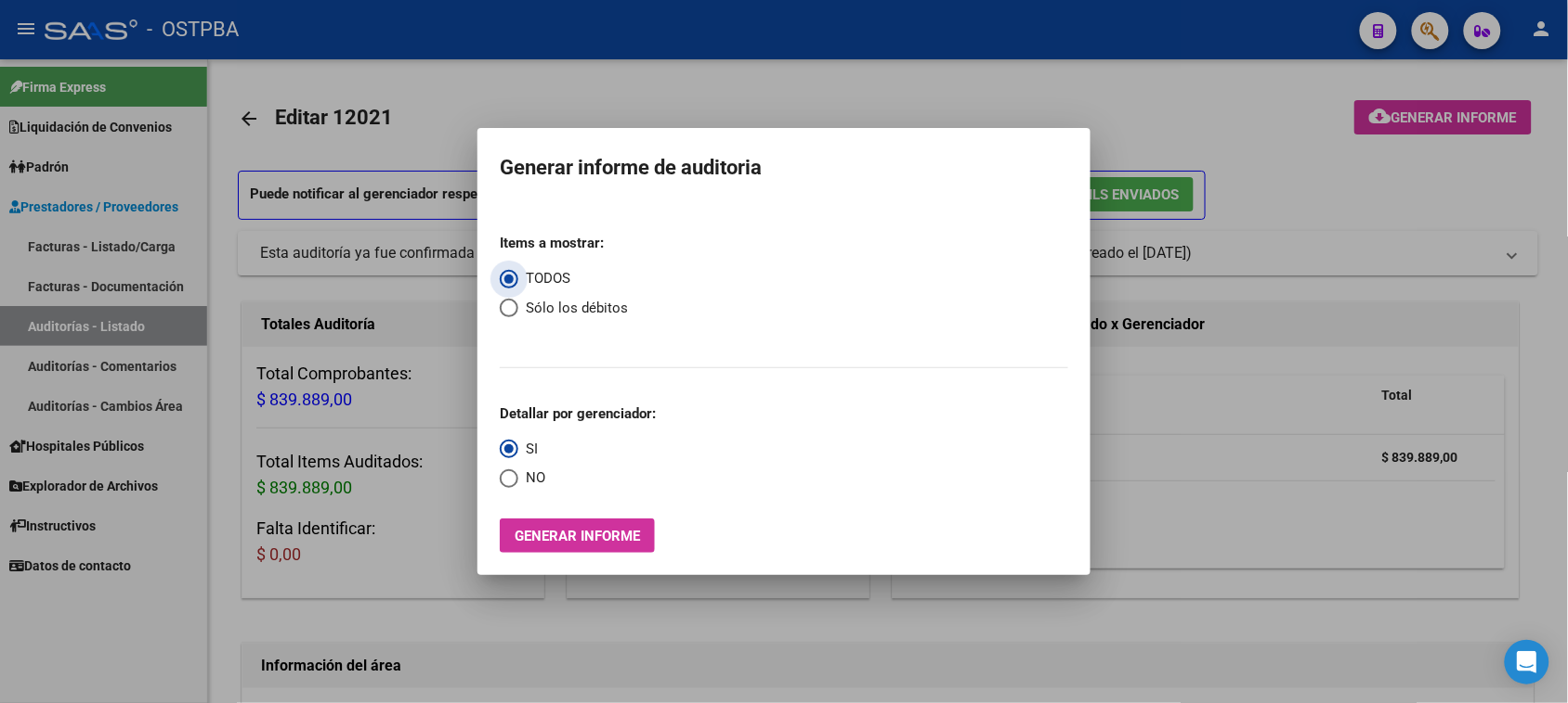
click at [615, 541] on span "Generar informe" at bounding box center [578, 536] width 126 height 17
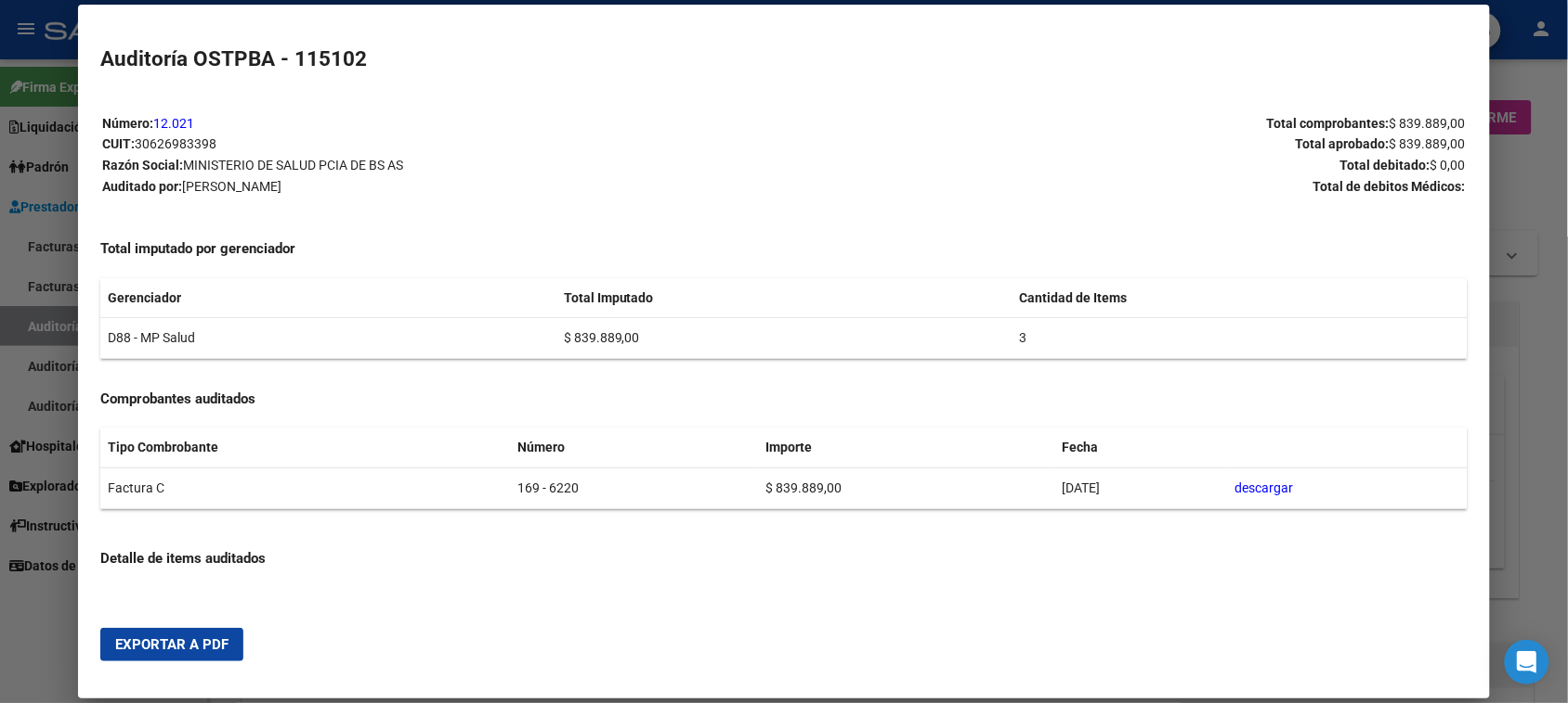
click at [163, 636] on span "Exportar a PDF" at bounding box center [171, 644] width 113 height 17
click at [28, 321] on div at bounding box center [784, 352] width 1568 height 703
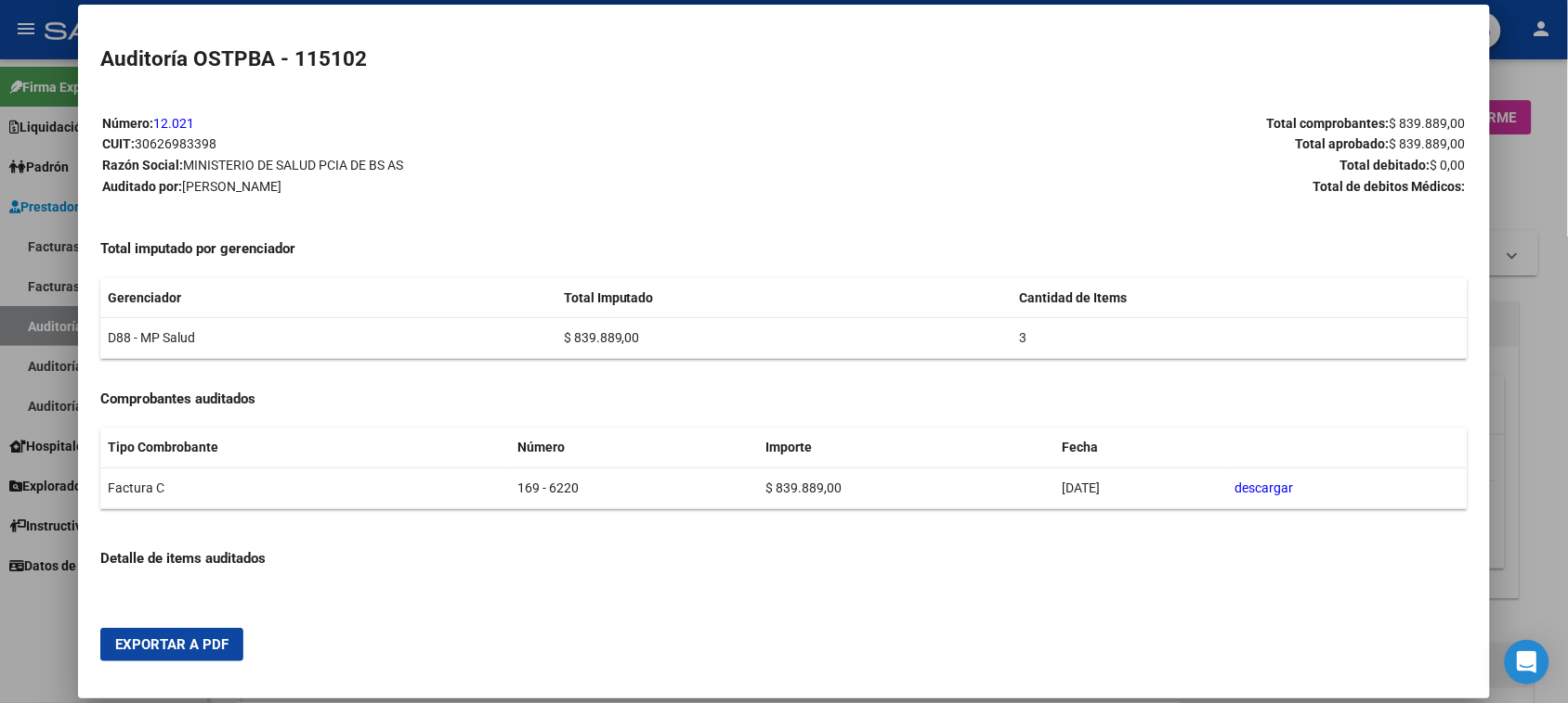
click at [28, 321] on div at bounding box center [784, 352] width 1568 height 703
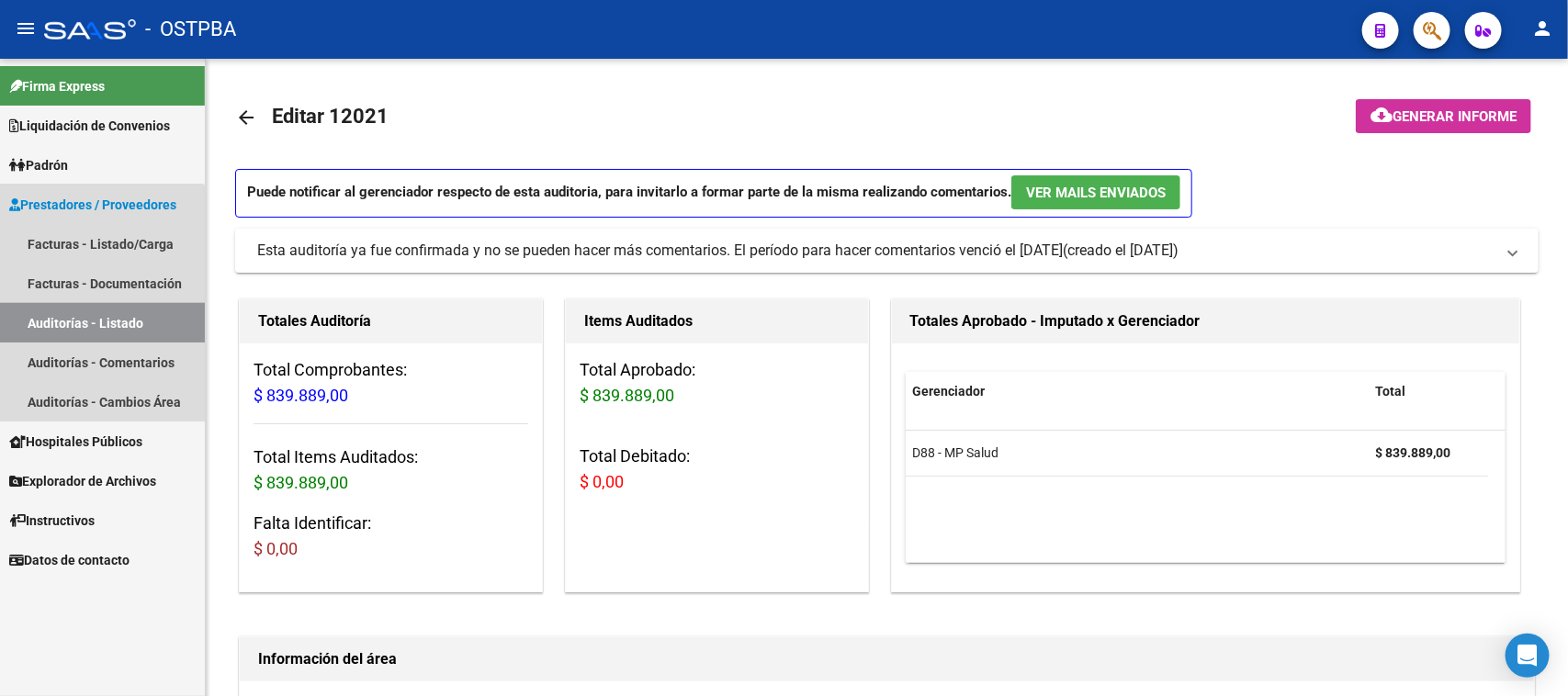
click at [28, 318] on link "Auditorías - Listado" at bounding box center [102, 323] width 205 height 40
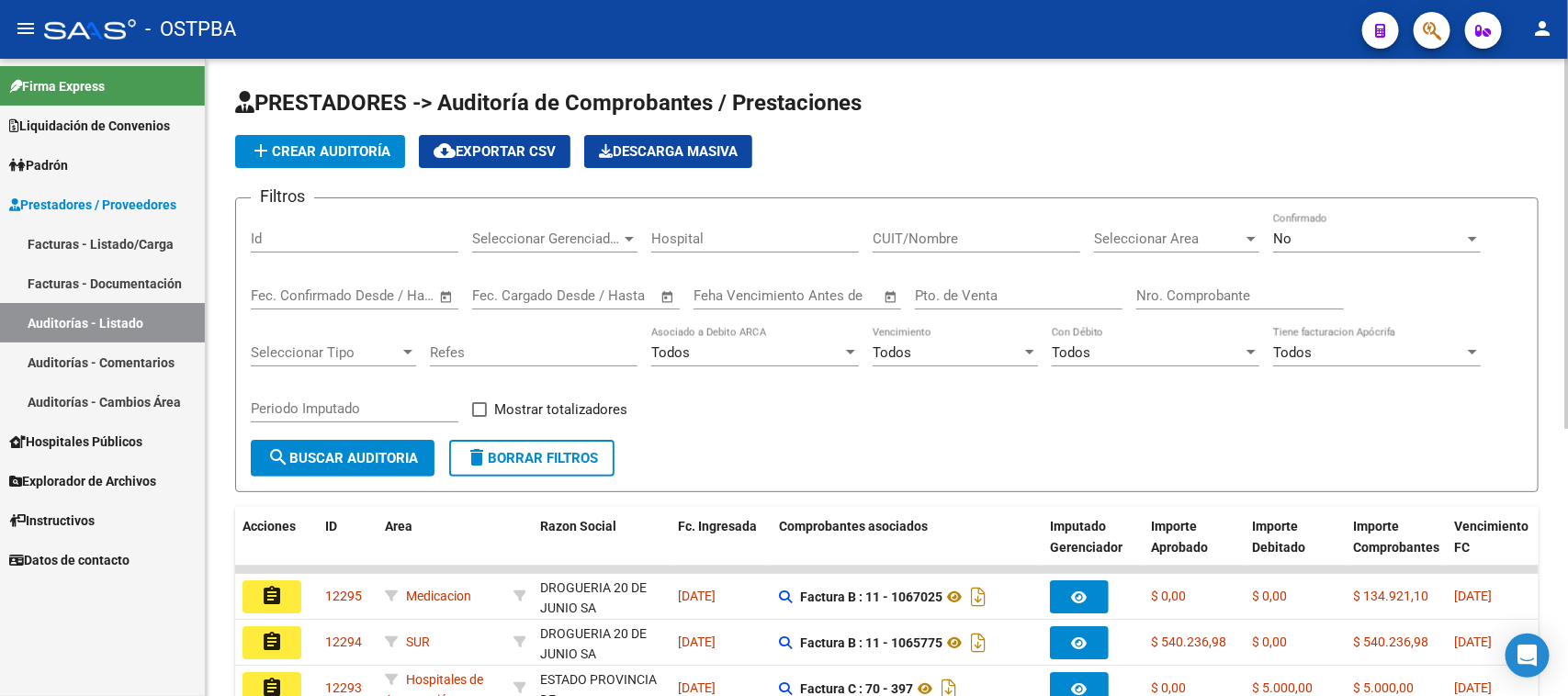
click at [1209, 293] on input "Nro. Comprobante" at bounding box center [1240, 296] width 208 height 17
type input "6207"
click at [1287, 240] on span "No" at bounding box center [1281, 238] width 18 height 17
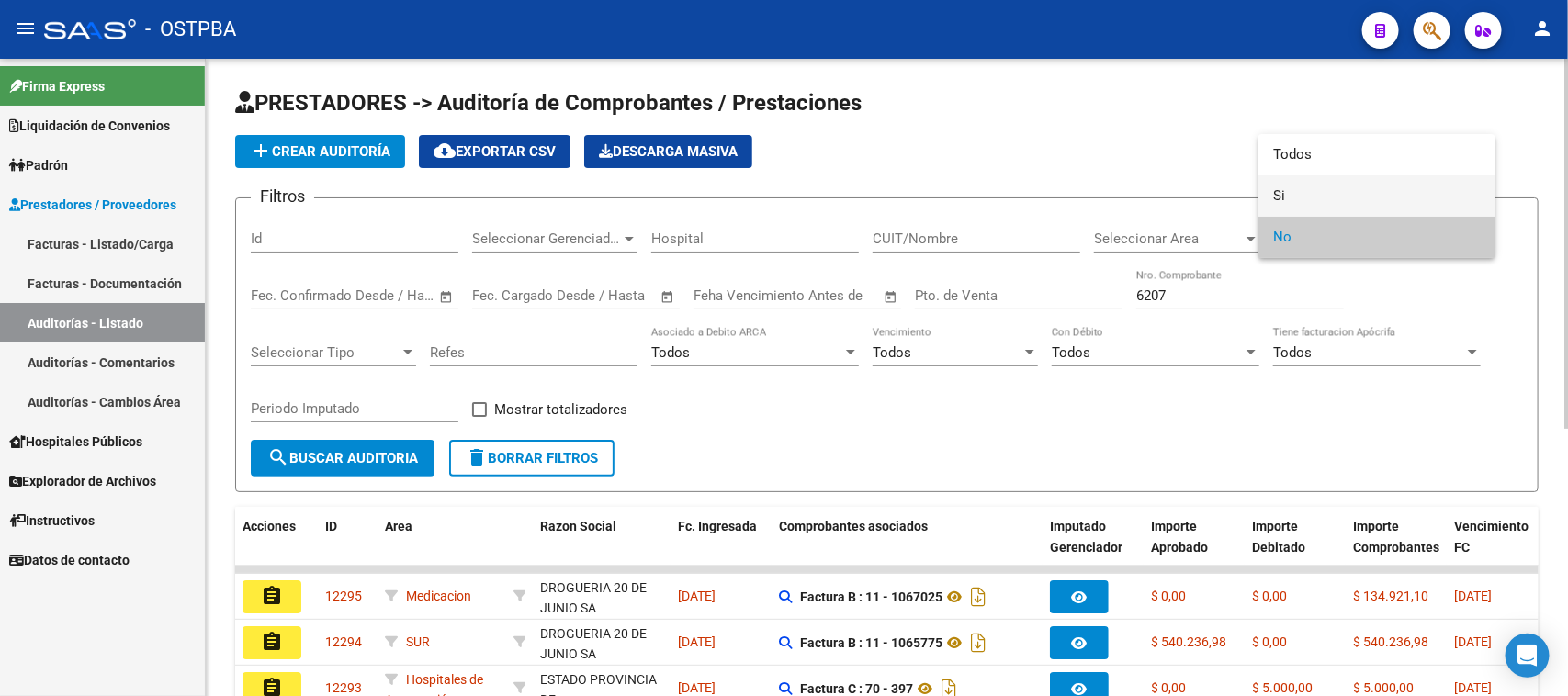
drag, startPoint x: 1282, startPoint y: 194, endPoint x: 1247, endPoint y: 211, distance: 38.9
click at [1281, 194] on span "Si" at bounding box center [1377, 196] width 208 height 42
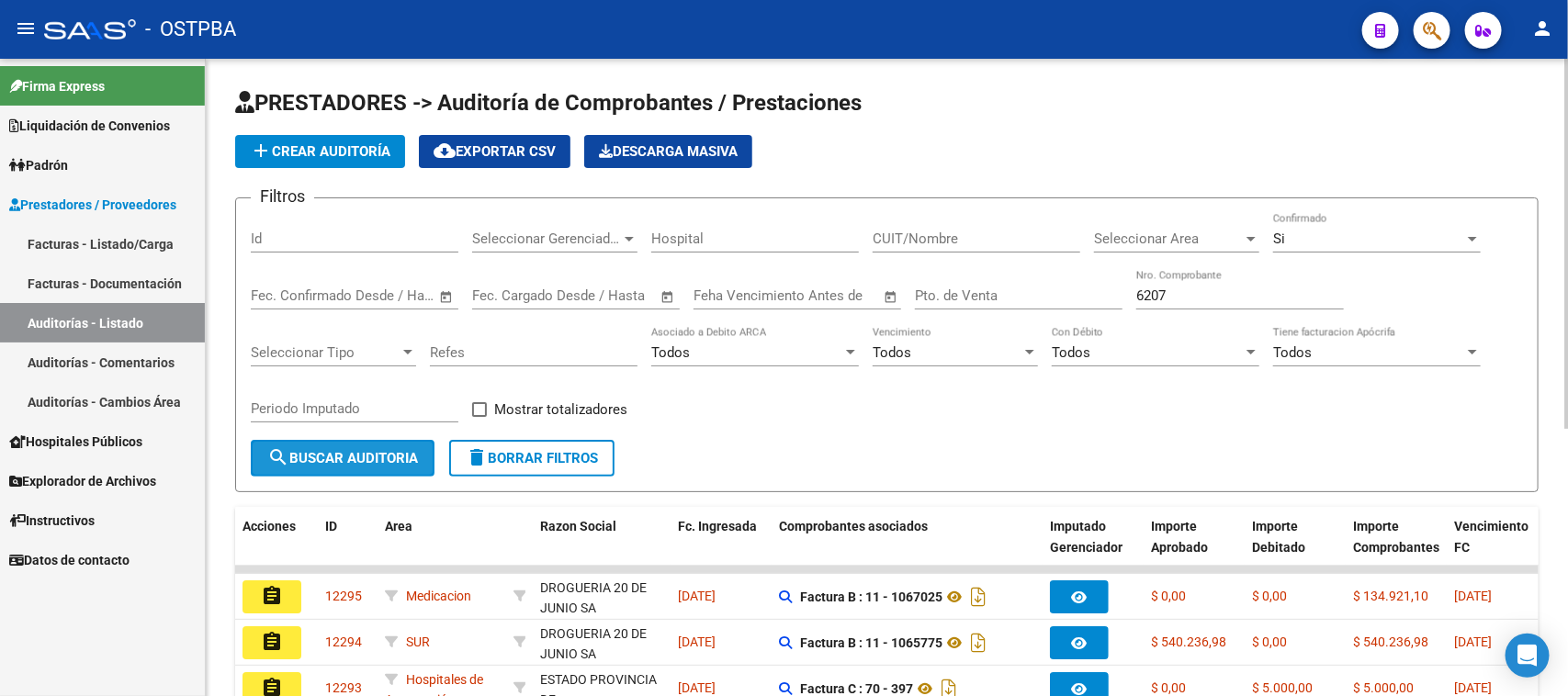
click at [320, 445] on button "search Buscar Auditoria" at bounding box center [342, 459] width 184 height 37
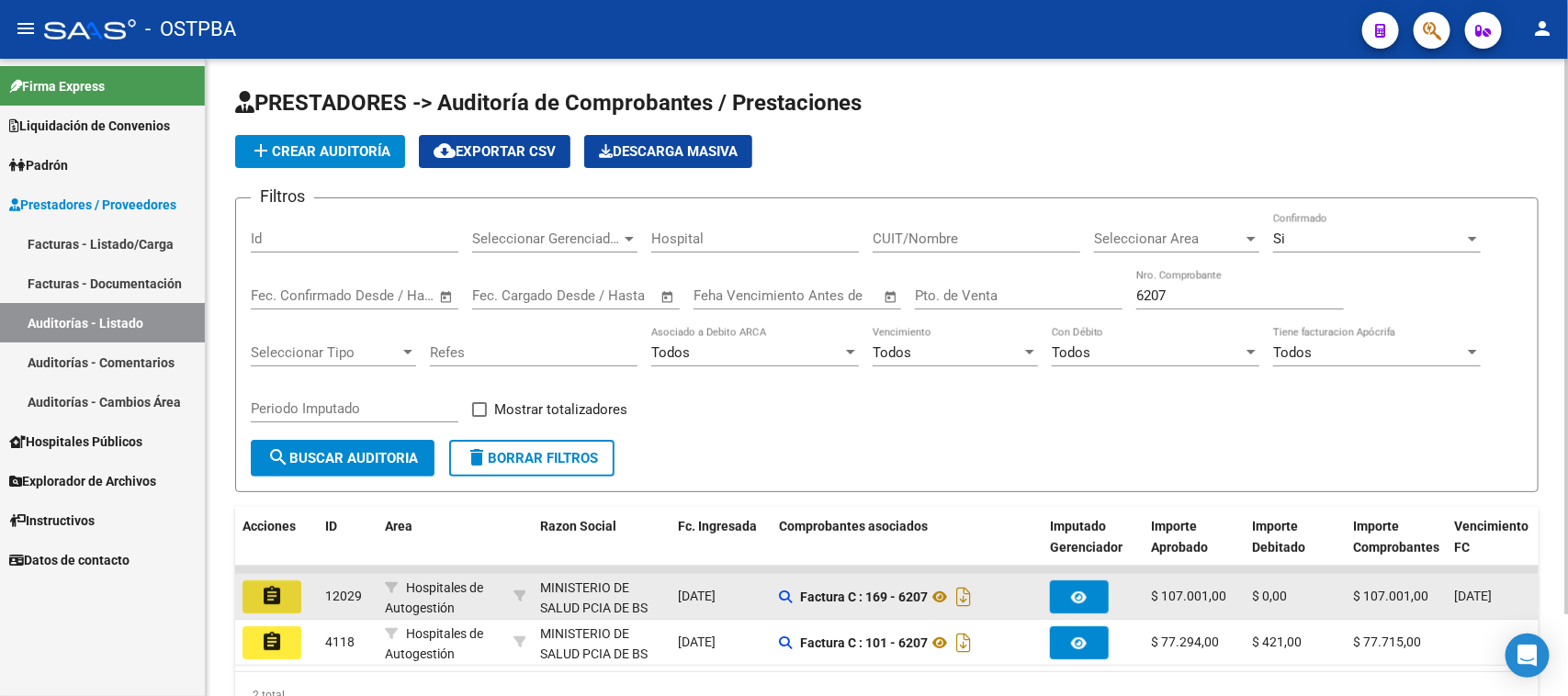
click at [264, 598] on mat-icon "assignment" at bounding box center [271, 596] width 22 height 22
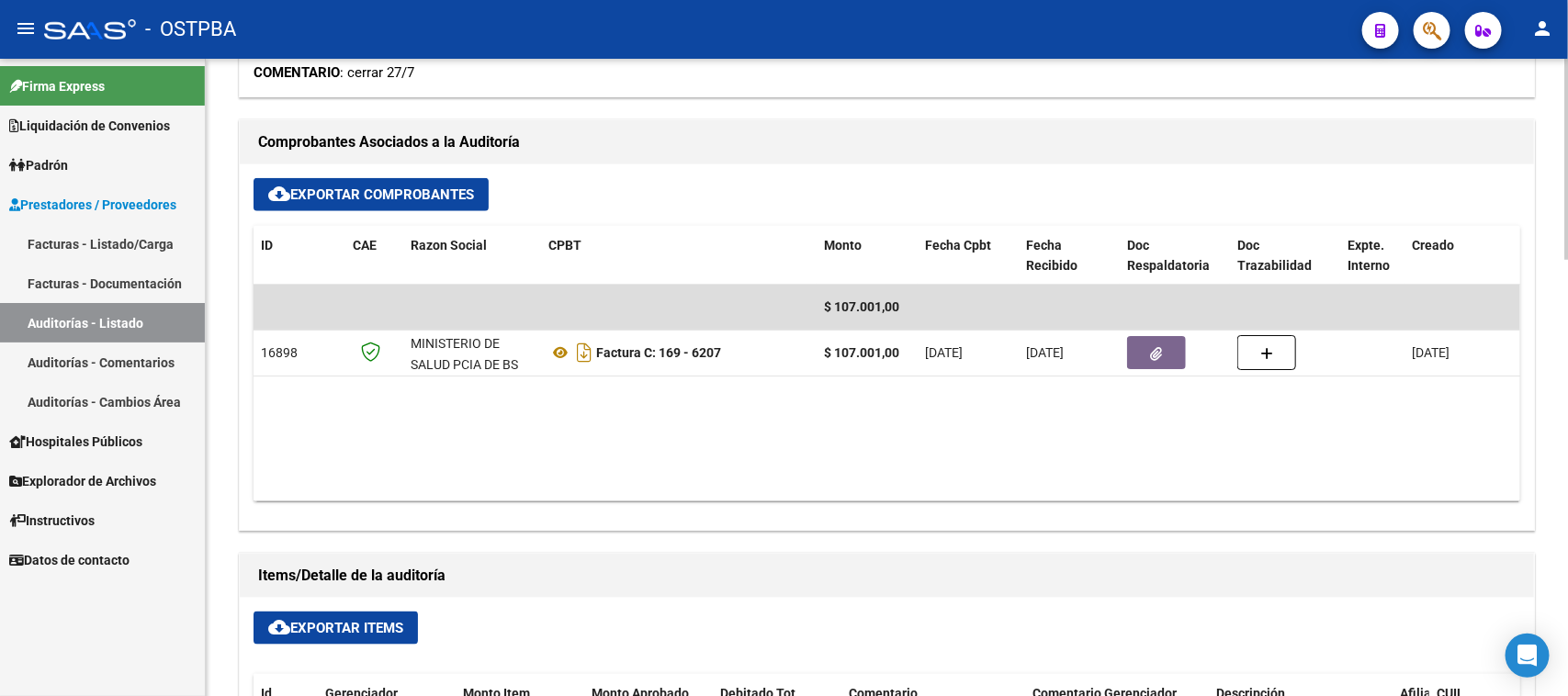
scroll to position [804, 0]
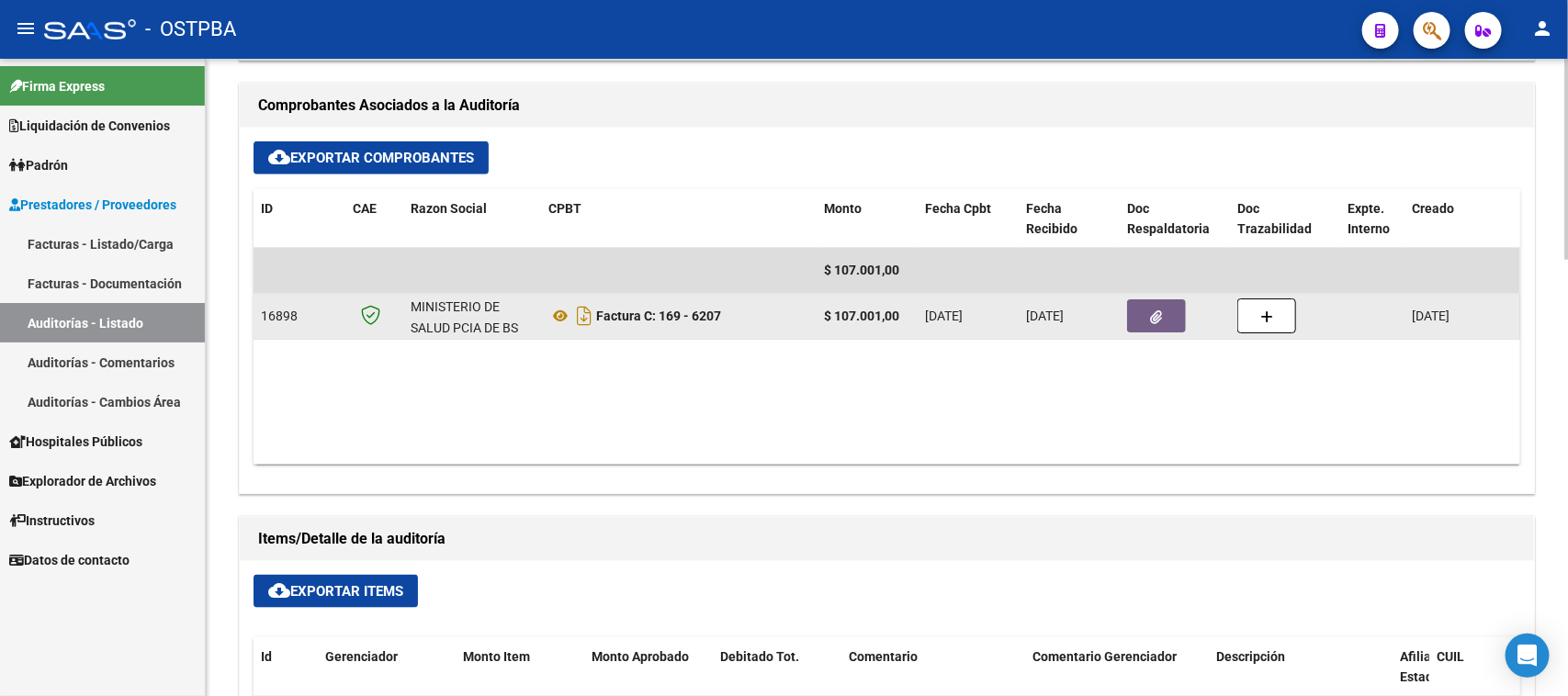
click at [1145, 315] on button "button" at bounding box center [1156, 316] width 58 height 33
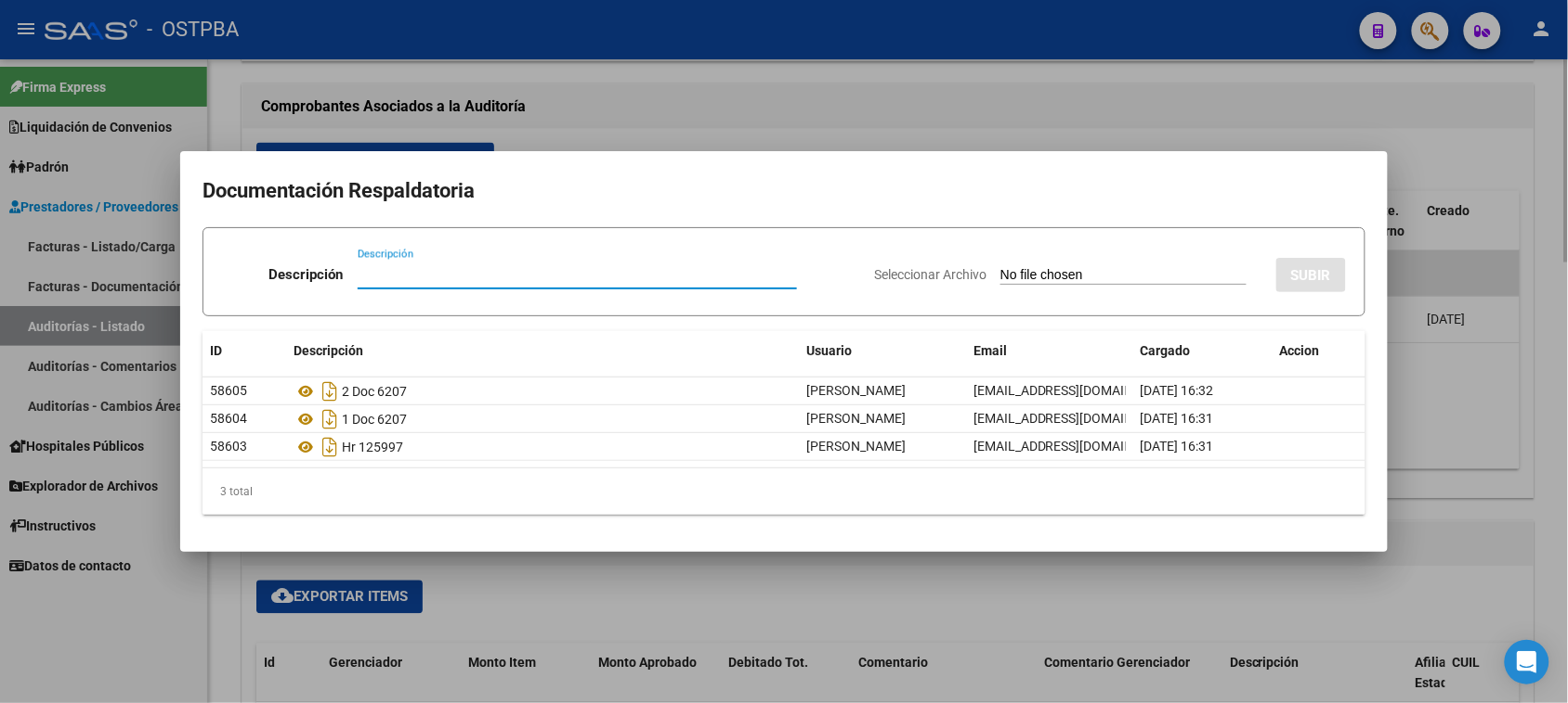
drag, startPoint x: 1506, startPoint y: 408, endPoint x: 1557, endPoint y: 369, distance: 64.2
click at [1511, 404] on div at bounding box center [784, 352] width 1568 height 703
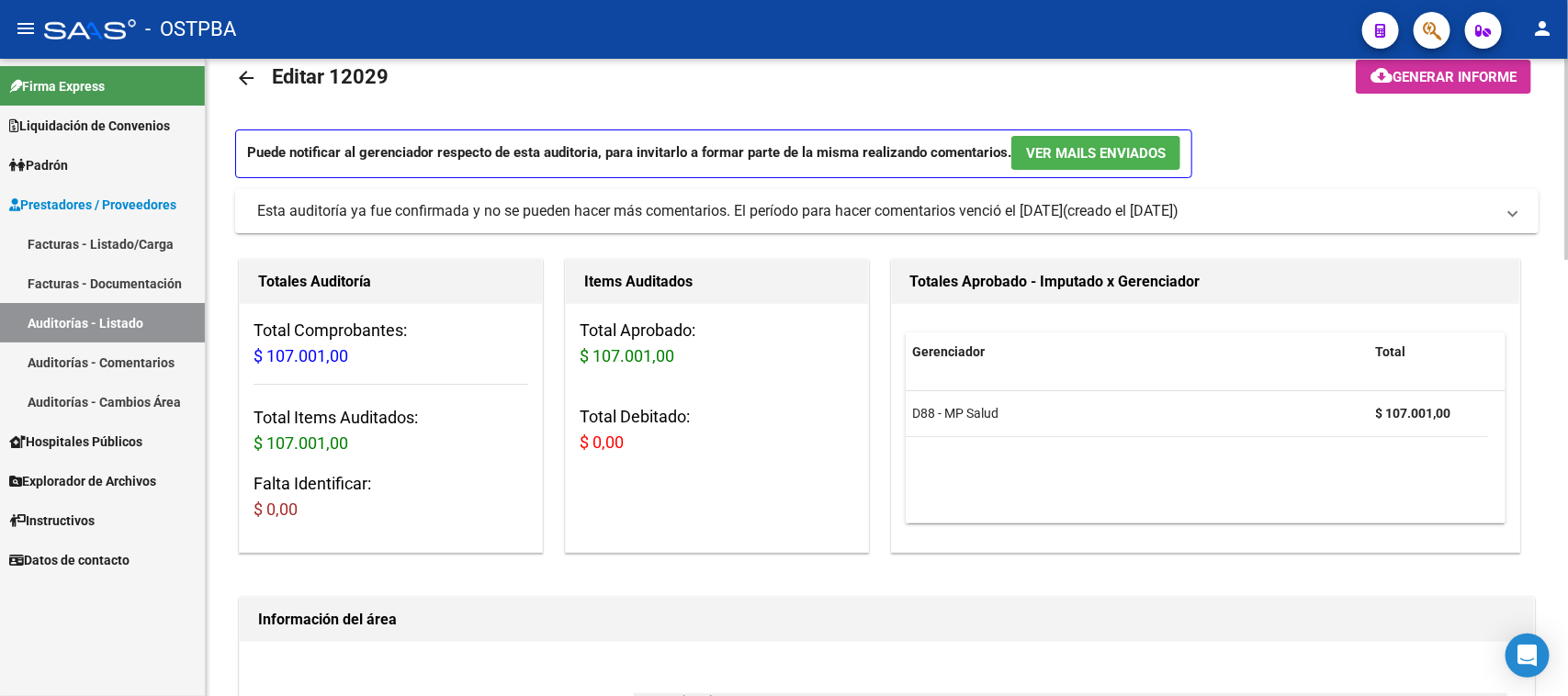
scroll to position [0, 0]
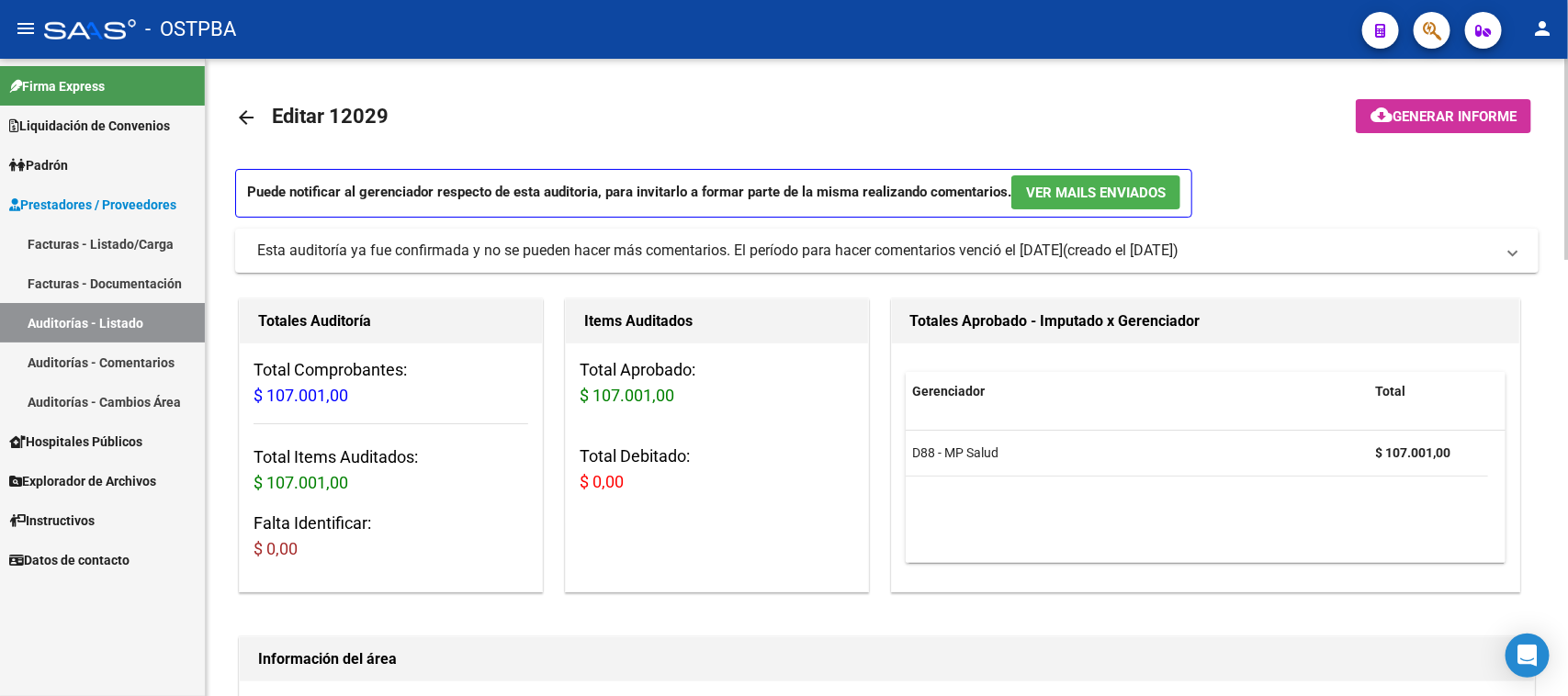
click at [1484, 116] on span "Generar informe" at bounding box center [1454, 117] width 124 height 17
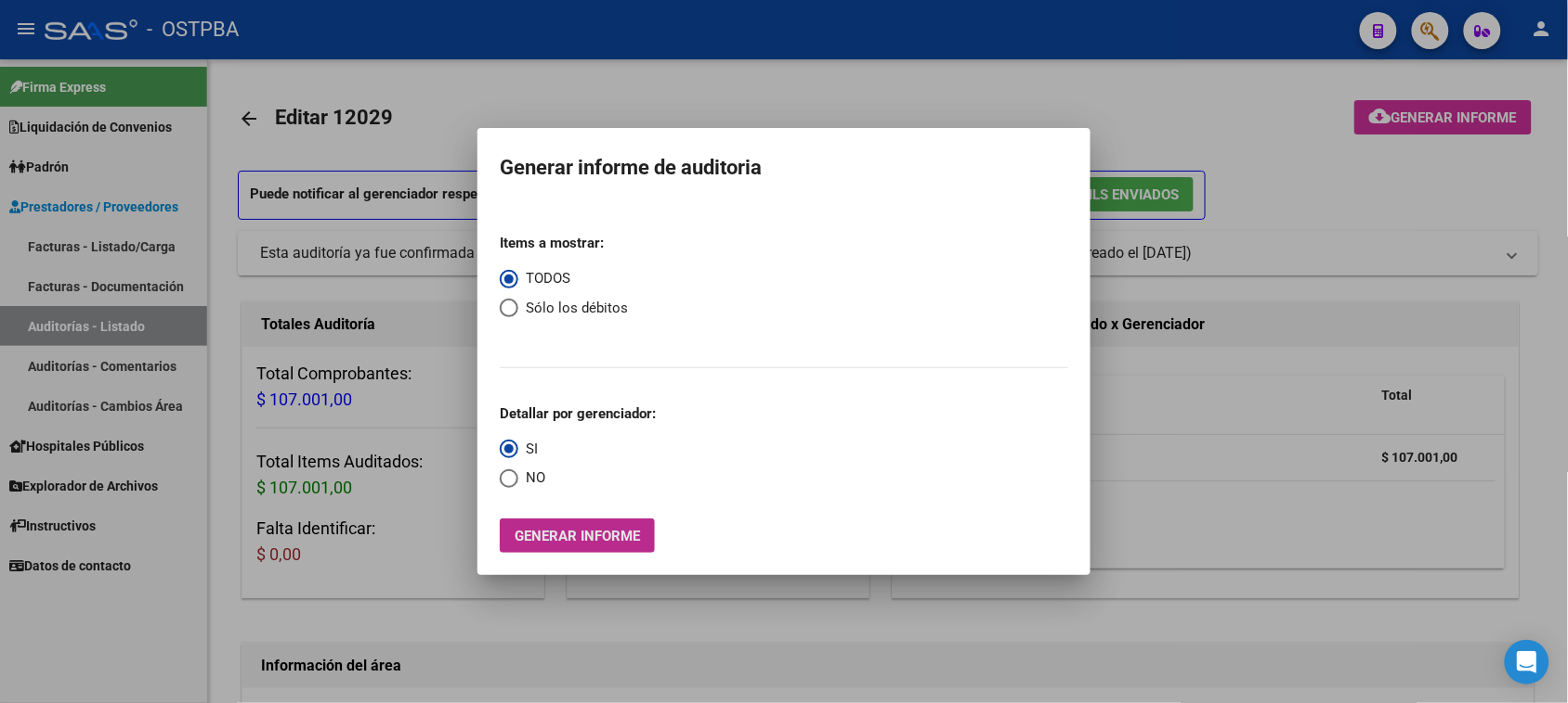
click at [629, 534] on span "Generar informe" at bounding box center [578, 536] width 126 height 17
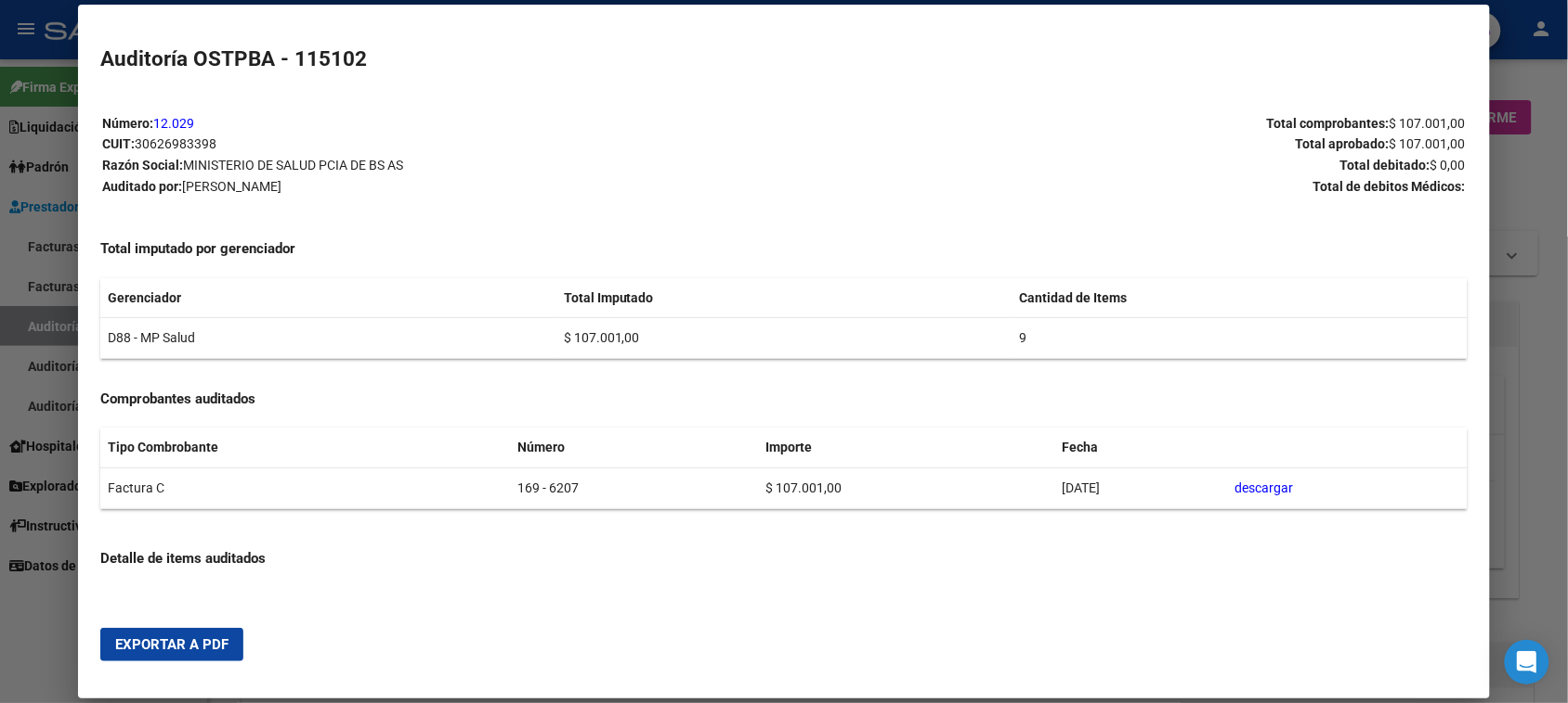
click at [126, 650] on span "Exportar a PDF" at bounding box center [171, 644] width 113 height 17
click at [34, 321] on div at bounding box center [784, 352] width 1568 height 703
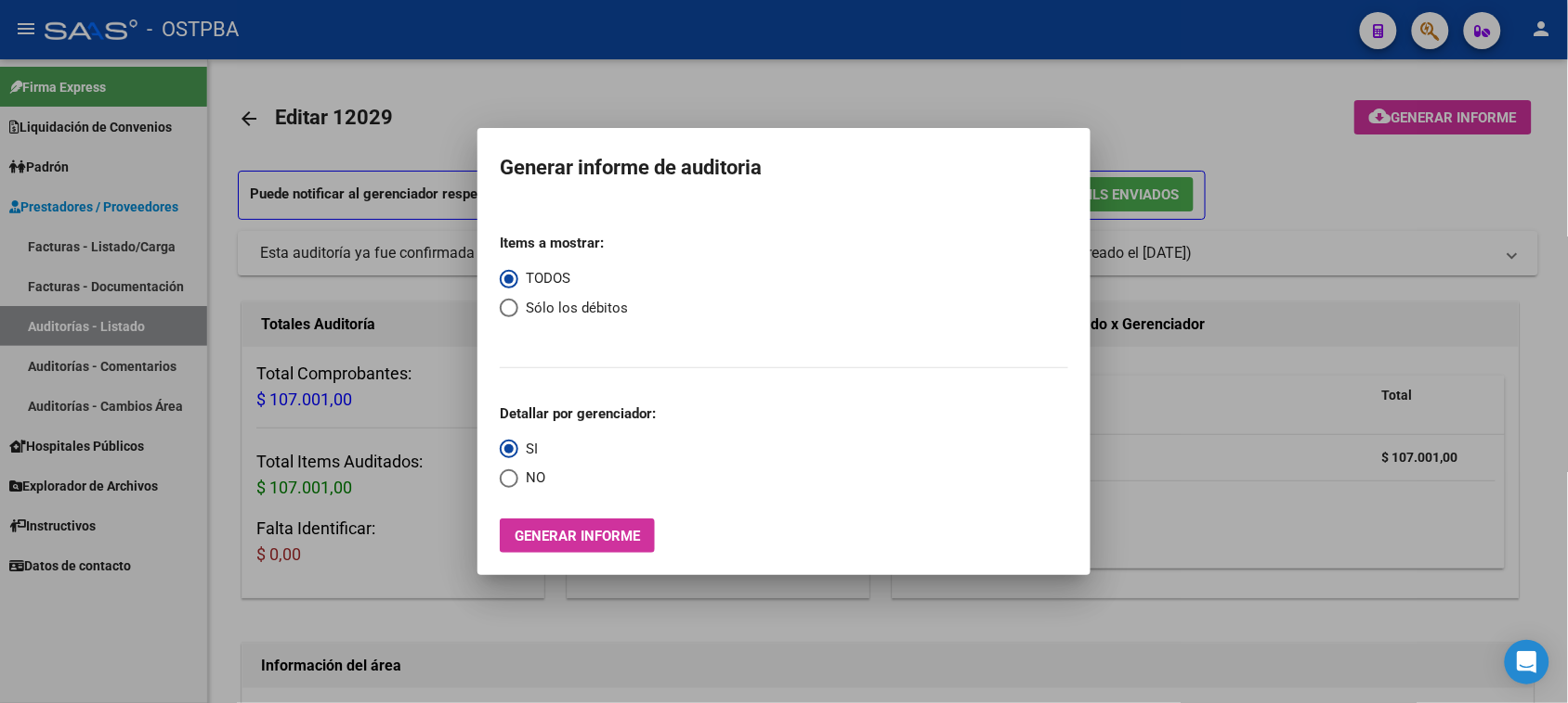
click at [34, 321] on div at bounding box center [784, 352] width 1568 height 703
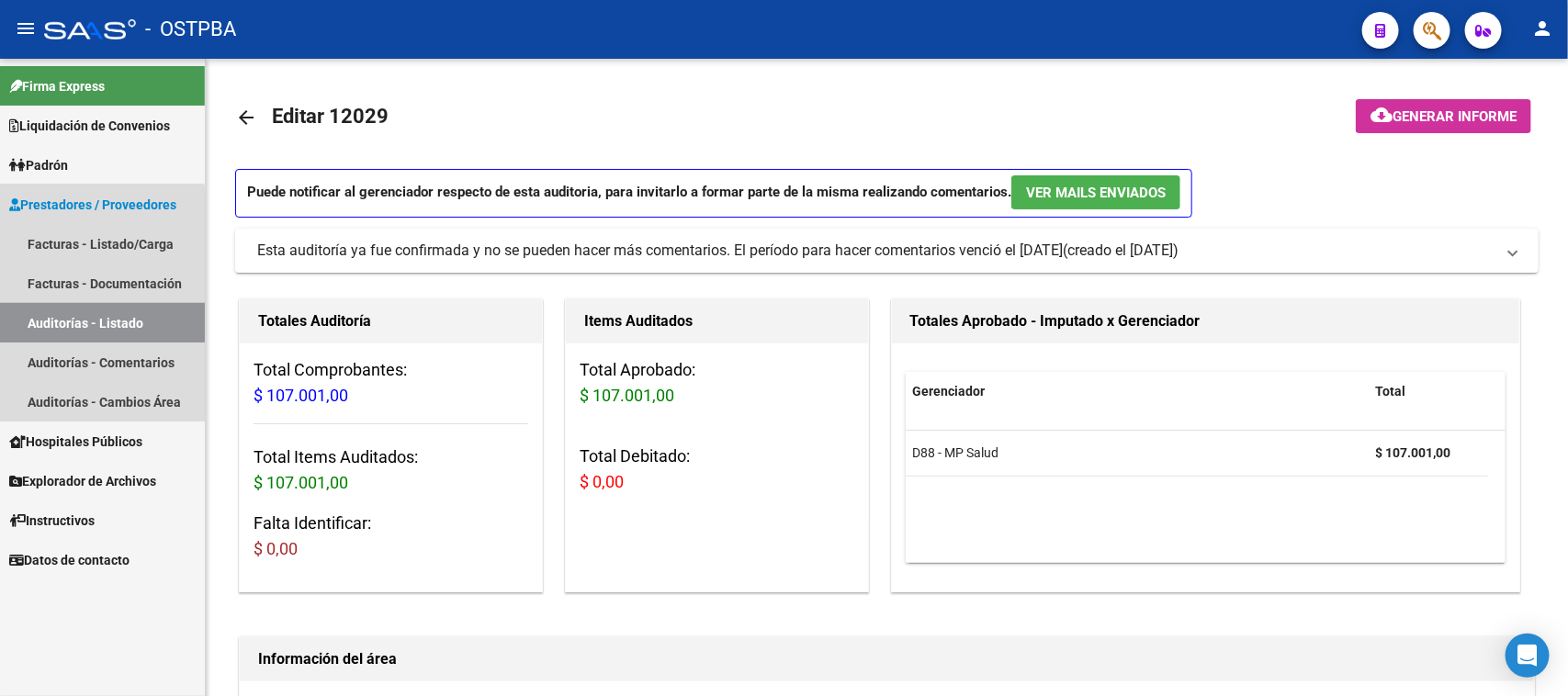
click at [42, 310] on link "Auditorías - Listado" at bounding box center [102, 323] width 205 height 40
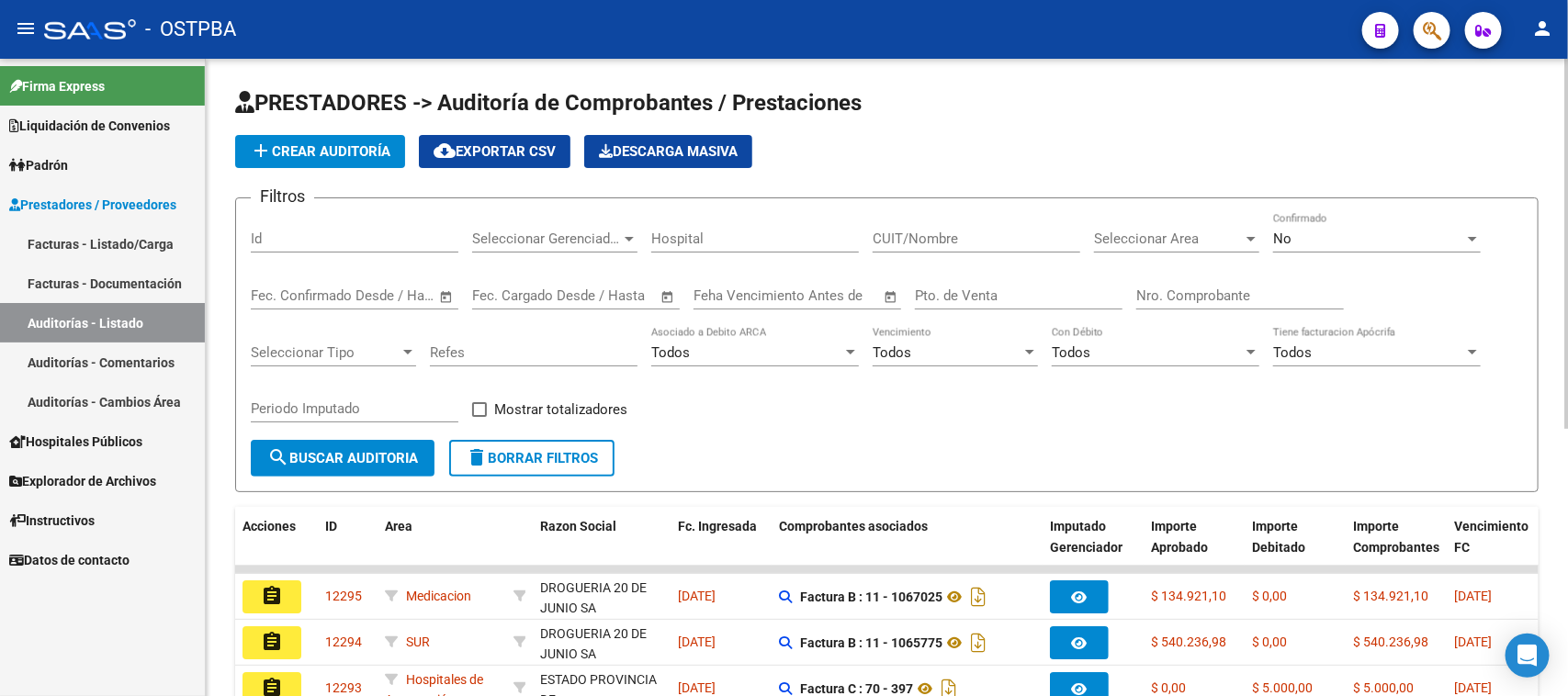
click at [1176, 282] on div "Nro. Comprobante" at bounding box center [1240, 290] width 208 height 40
type input "4336"
click at [1319, 226] on div "No Confirmado" at bounding box center [1377, 232] width 208 height 40
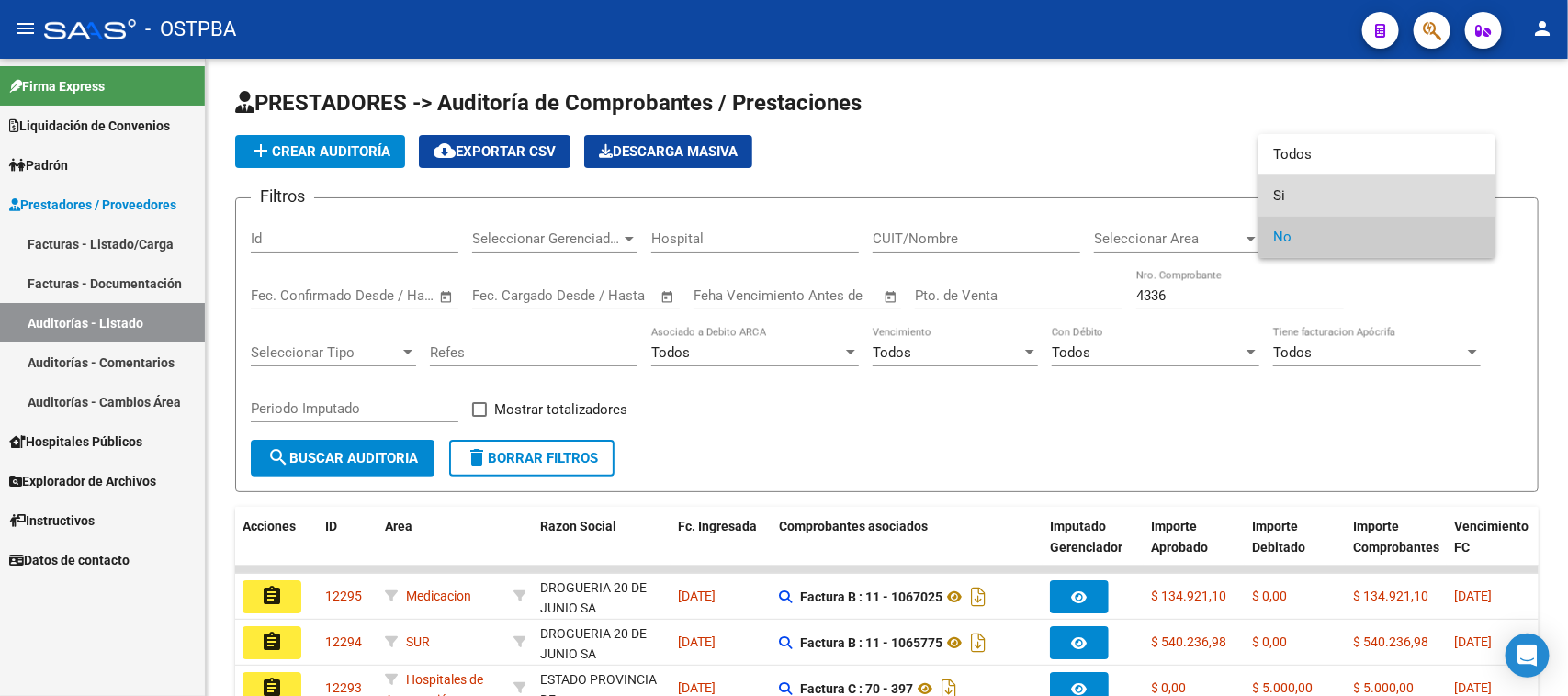
click at [1275, 193] on span "Si" at bounding box center [1377, 196] width 208 height 42
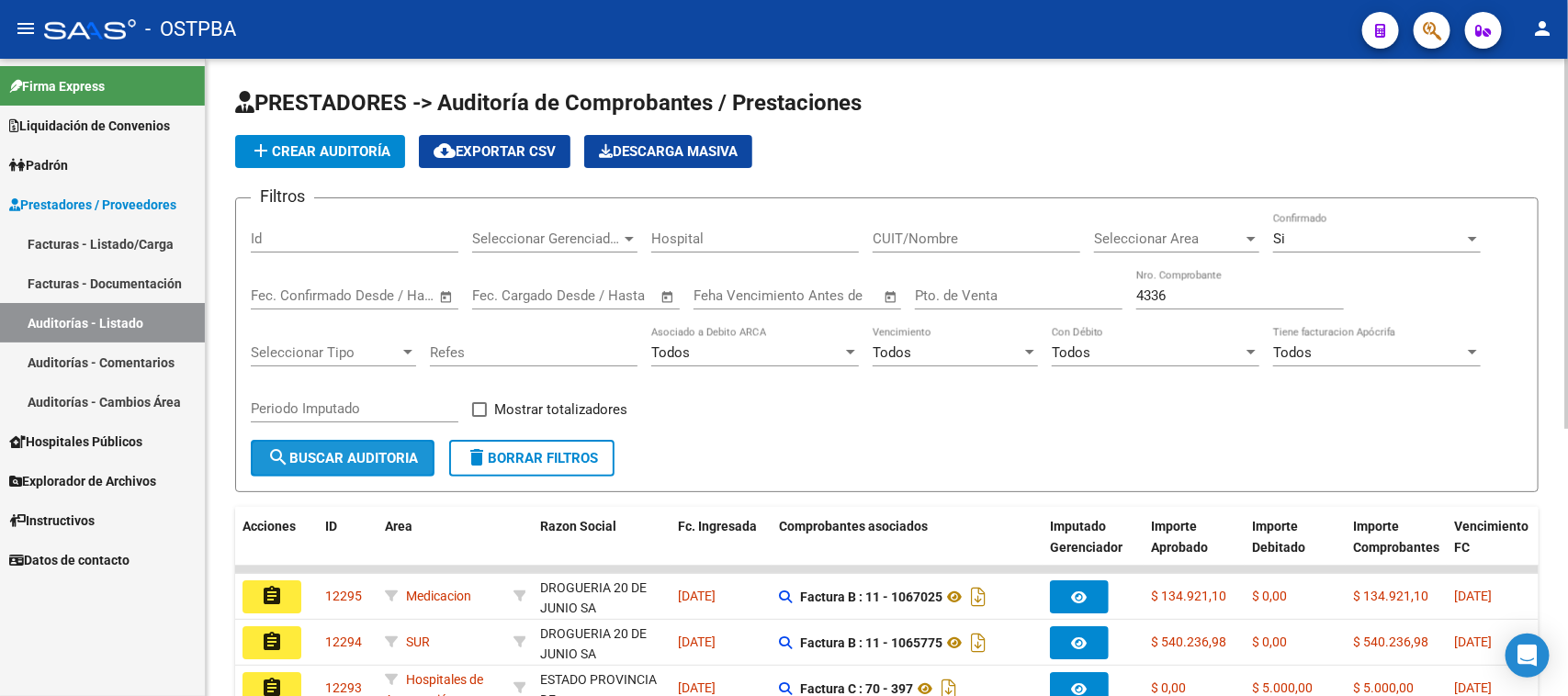
click at [336, 445] on button "search Buscar Auditoria" at bounding box center [342, 459] width 184 height 37
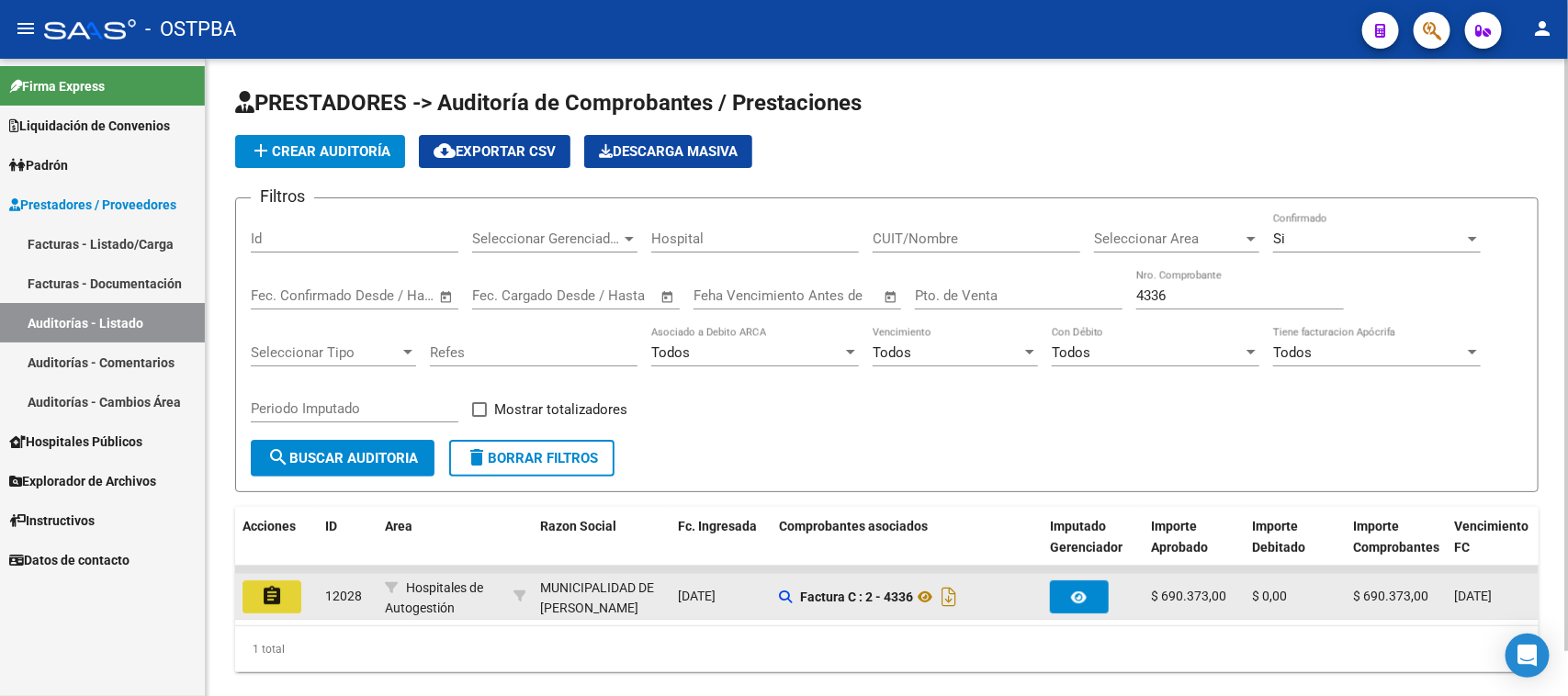
click at [264, 602] on mat-icon "assignment" at bounding box center [271, 596] width 22 height 22
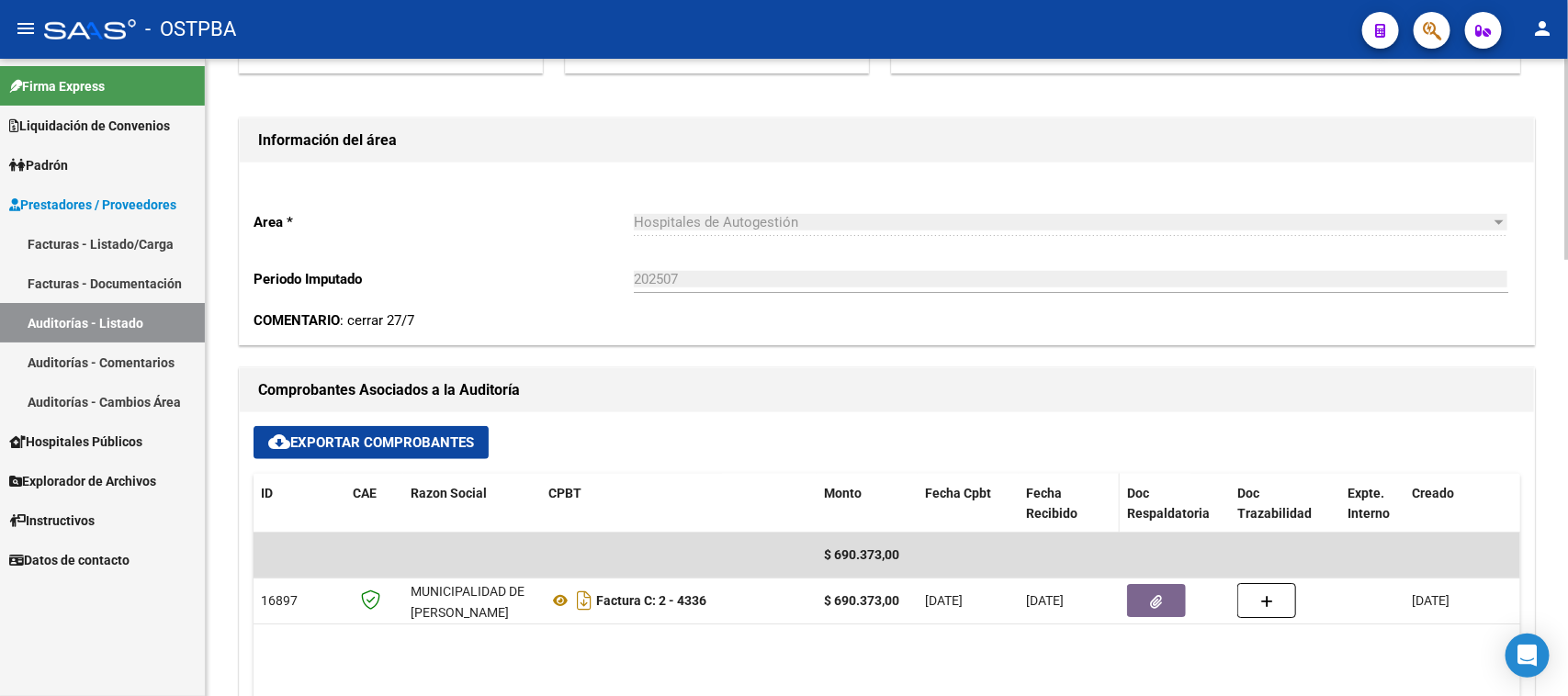
scroll to position [574, 0]
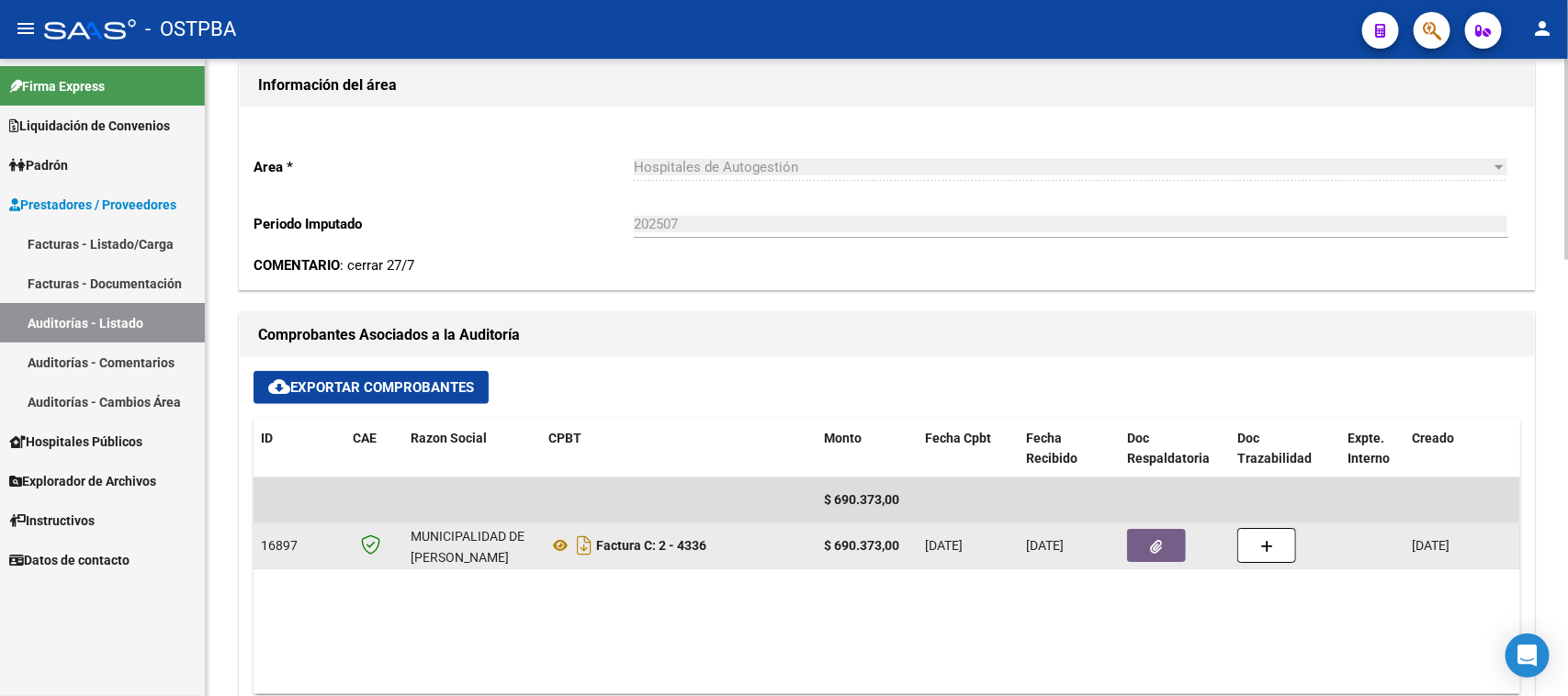
click at [1137, 546] on button "button" at bounding box center [1156, 545] width 58 height 33
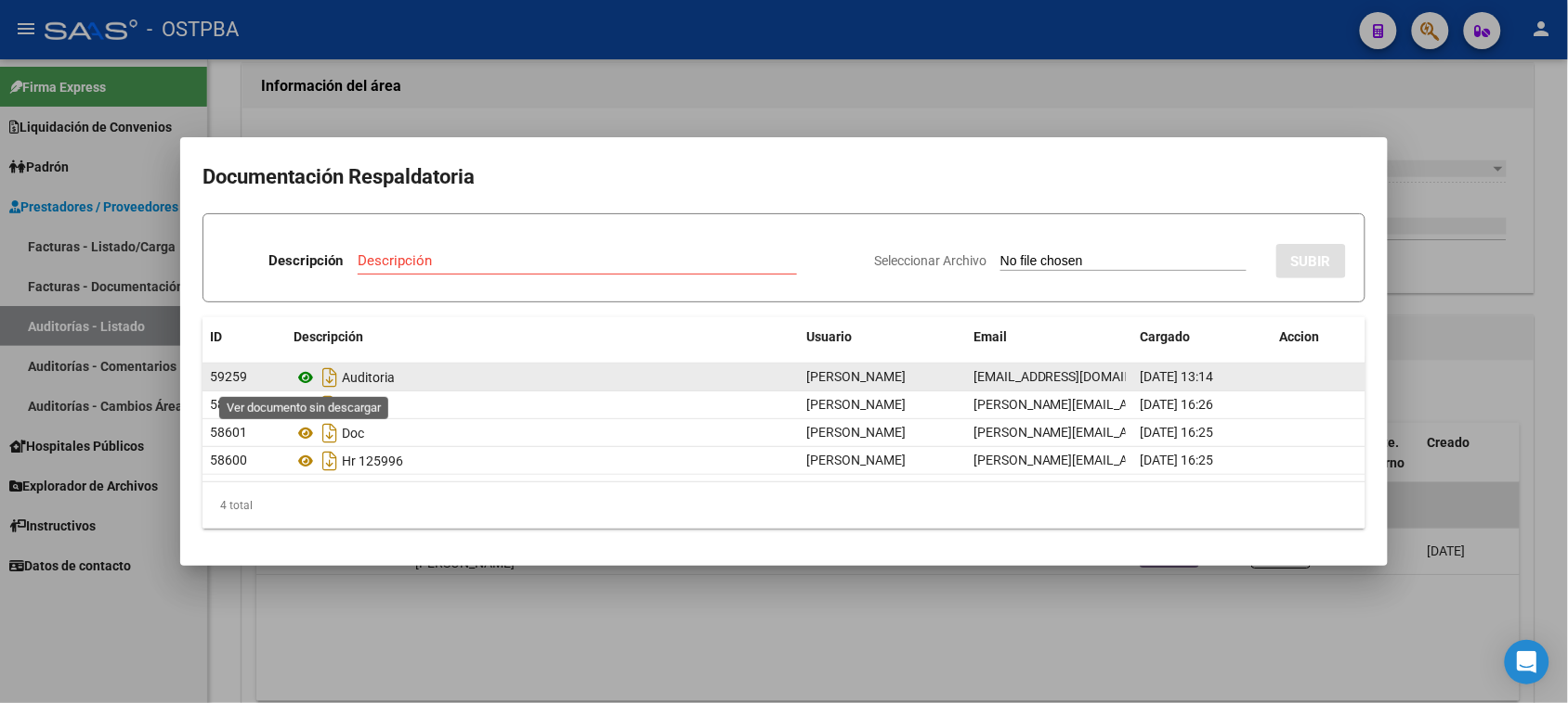
click at [304, 379] on icon at bounding box center [306, 377] width 25 height 23
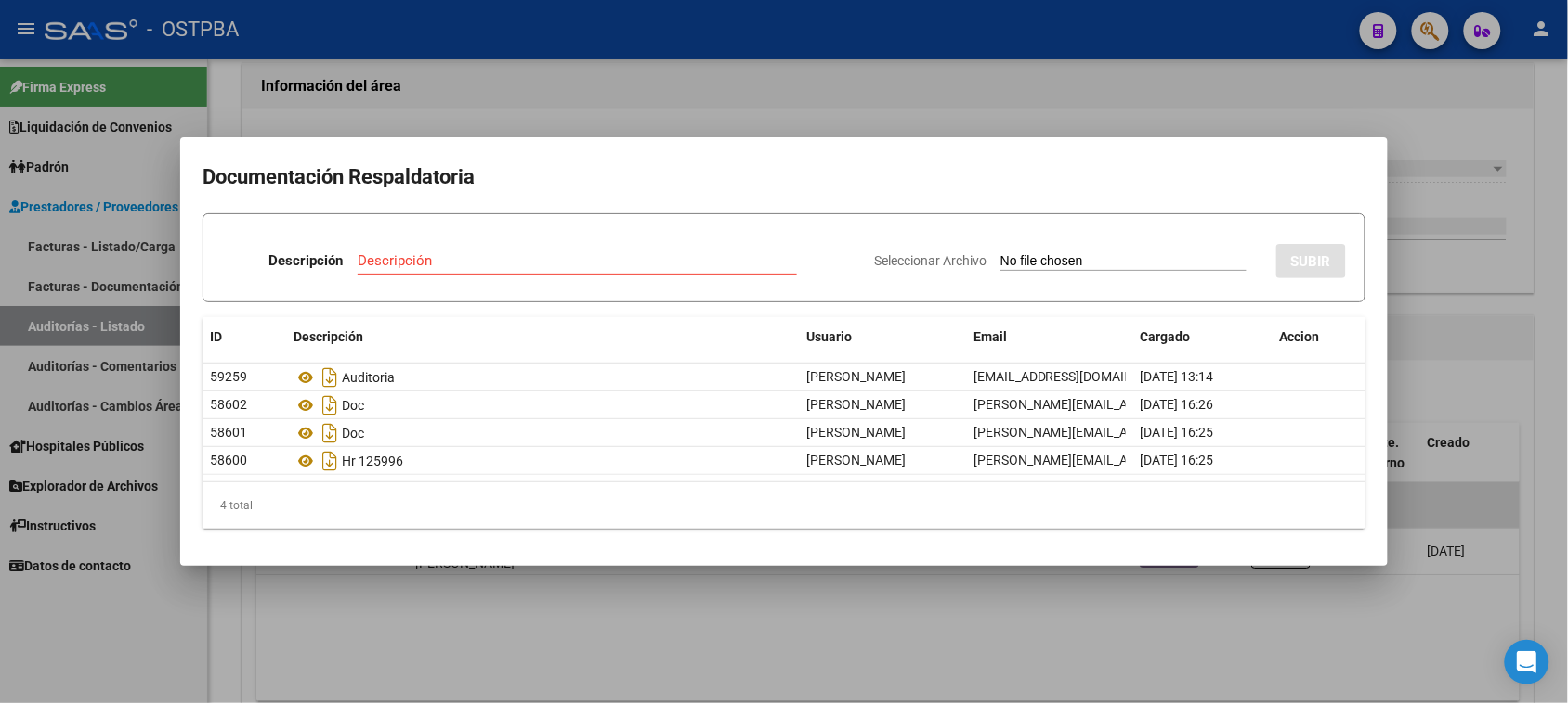
click at [93, 635] on div at bounding box center [784, 352] width 1568 height 703
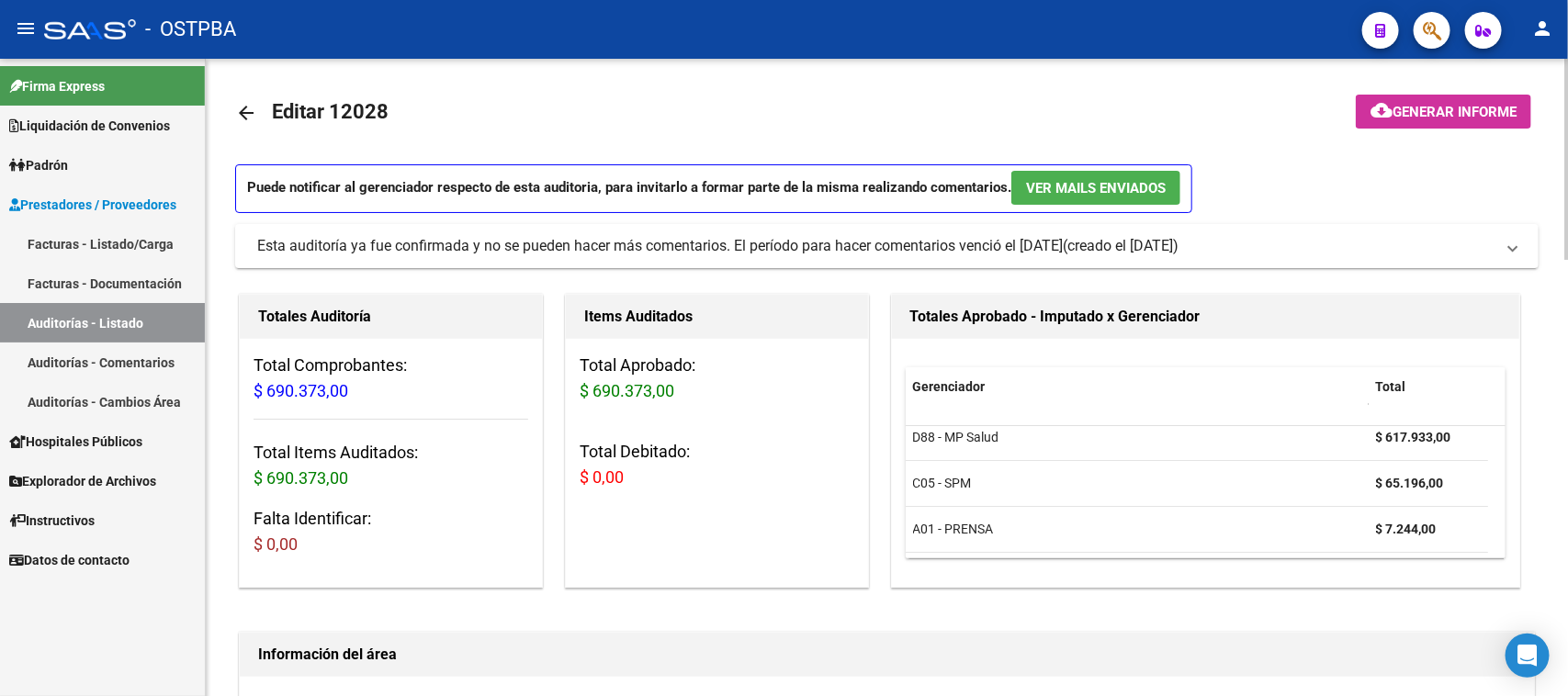
scroll to position [0, 0]
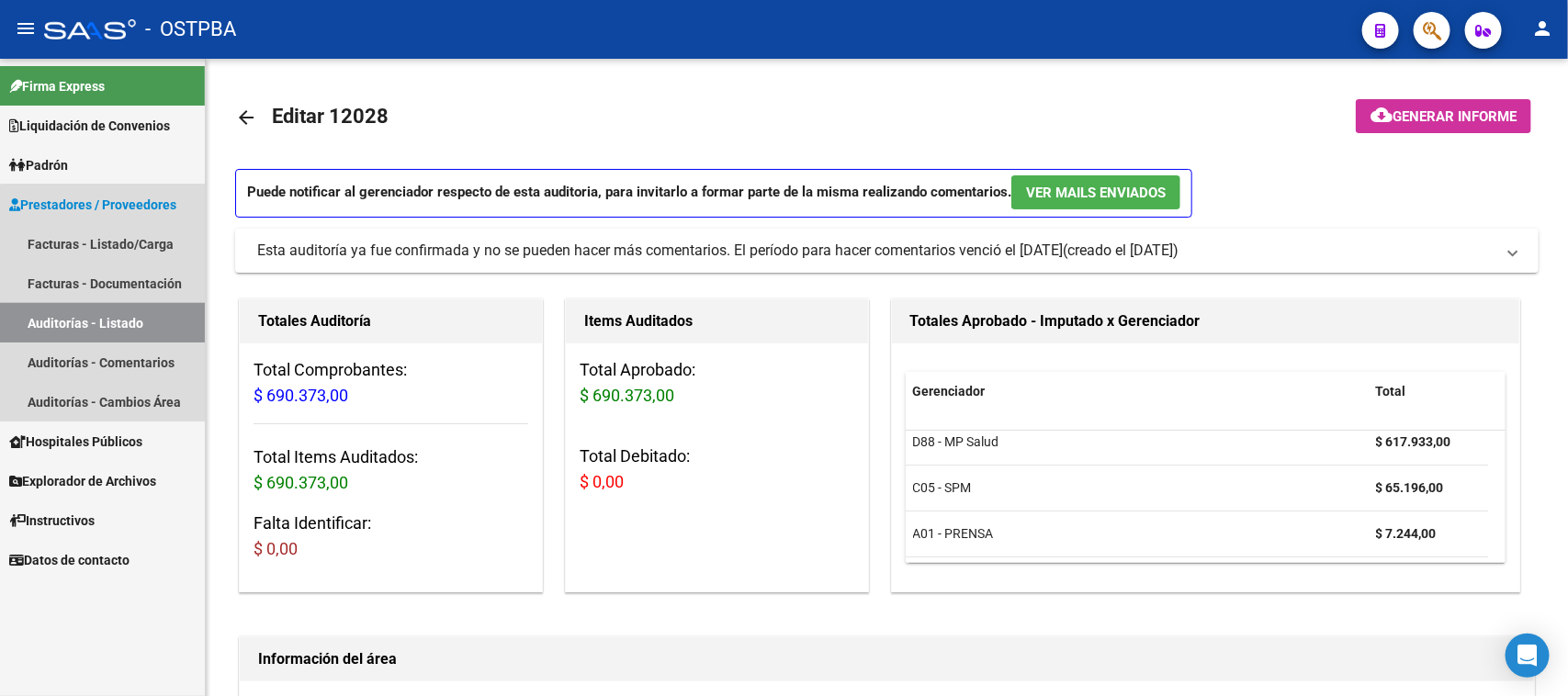
click at [181, 322] on link "Auditorías - Listado" at bounding box center [102, 323] width 205 height 40
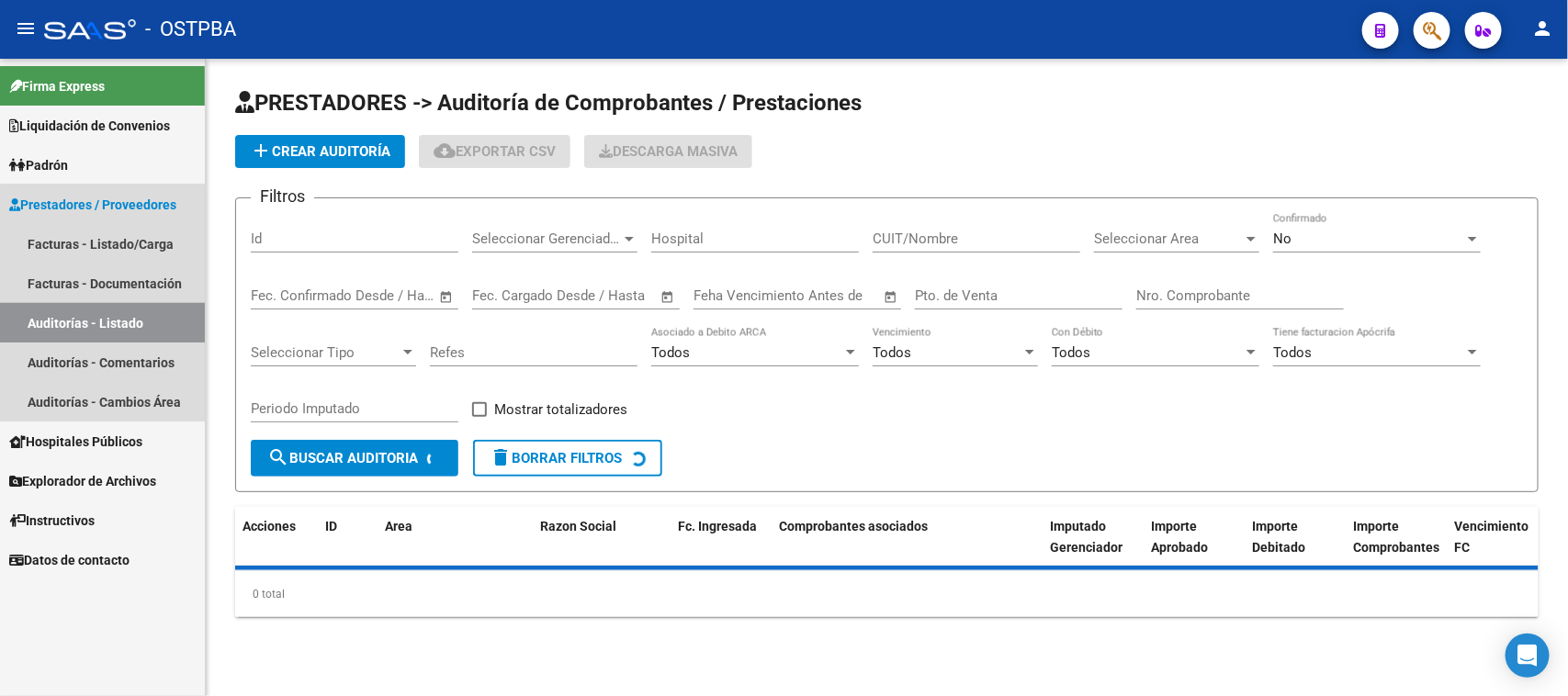
click at [181, 322] on link "Auditorías - Listado" at bounding box center [102, 323] width 205 height 40
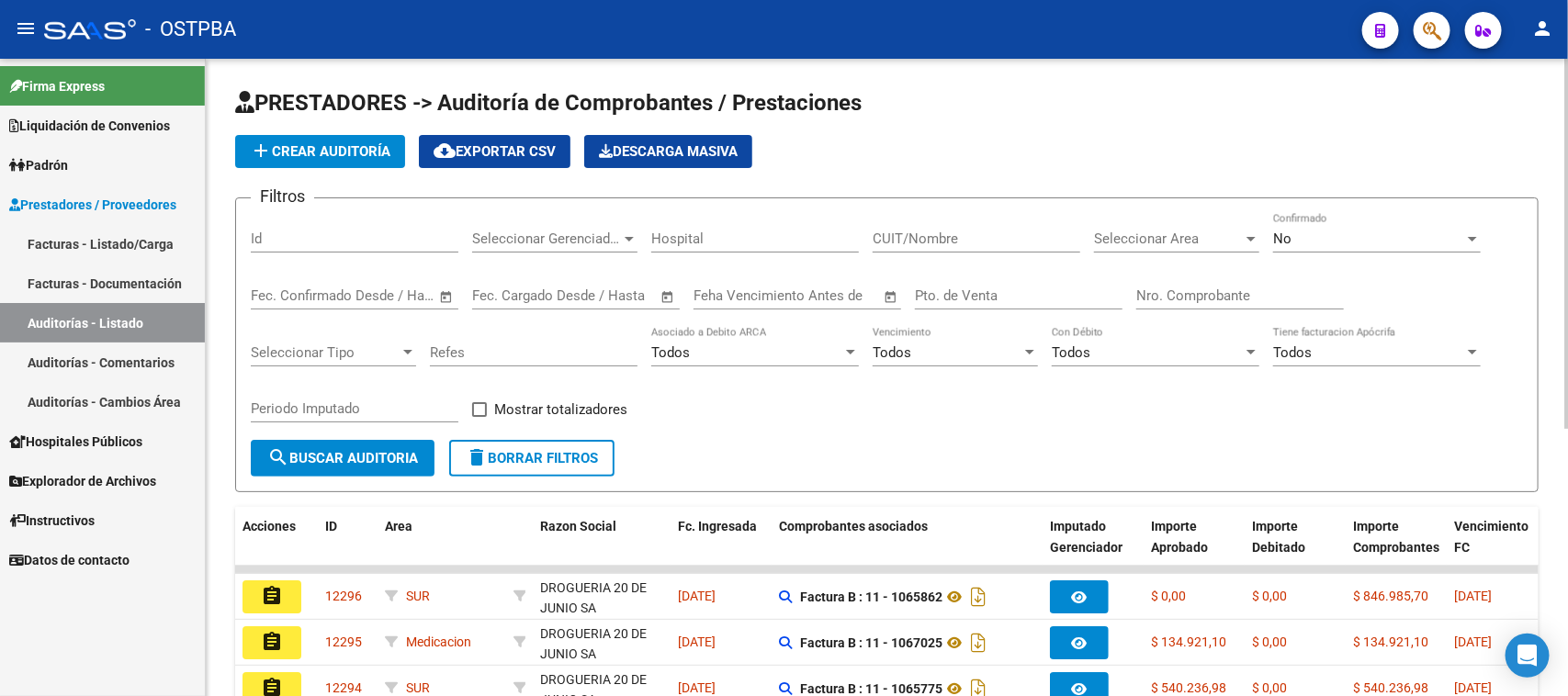
click at [1186, 298] on input "Nro. Comprobante" at bounding box center [1240, 296] width 208 height 17
type input "4337"
click at [1288, 230] on span "No" at bounding box center [1281, 238] width 18 height 17
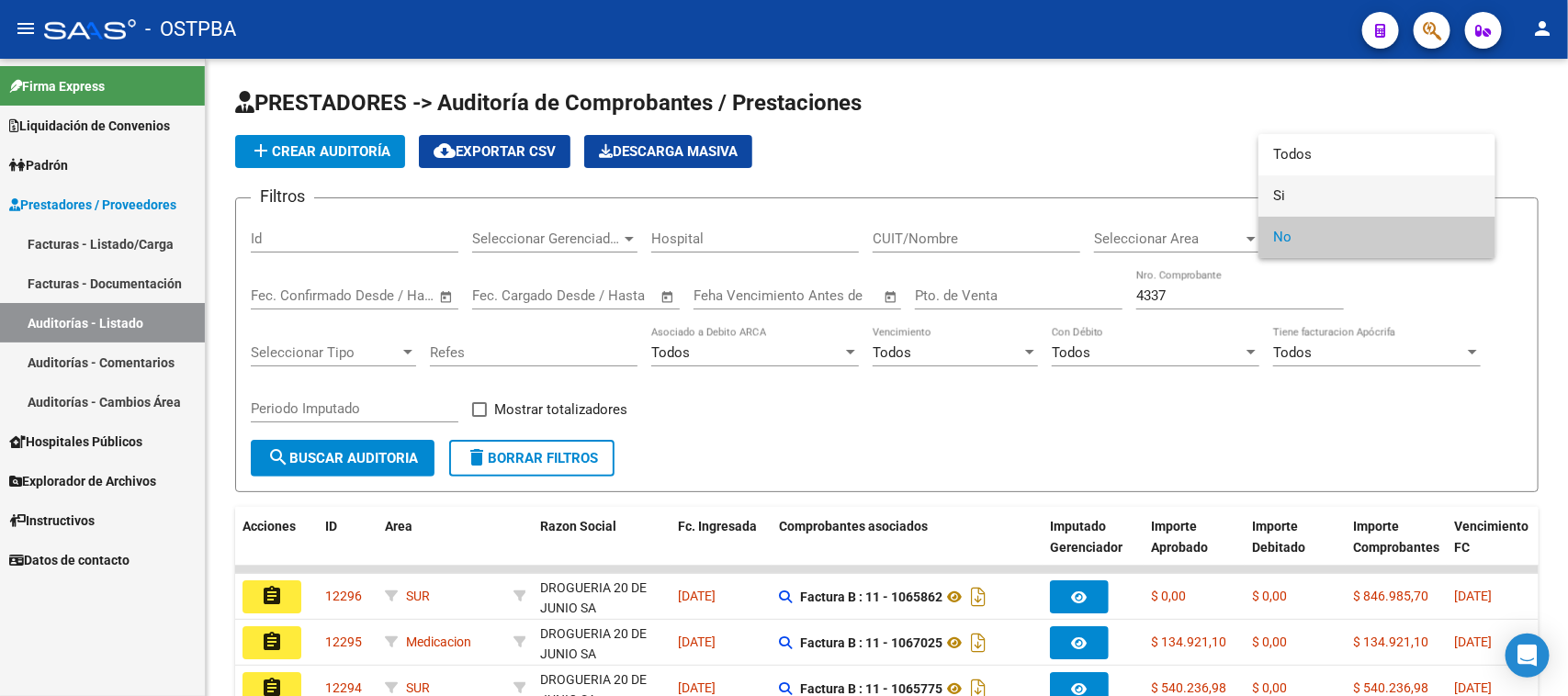
click at [1278, 191] on span "Si" at bounding box center [1377, 196] width 208 height 42
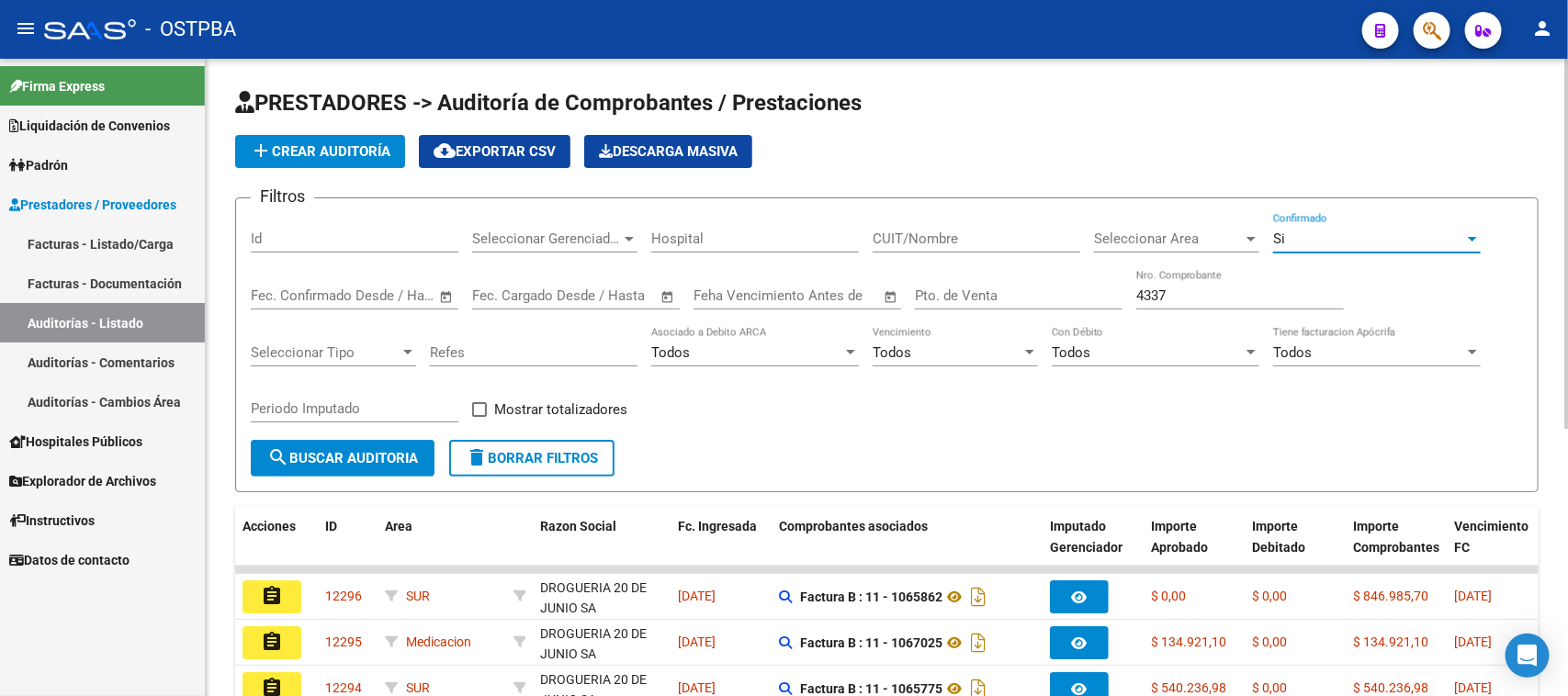
click at [395, 467] on button "search Buscar Auditoria" at bounding box center [342, 459] width 184 height 37
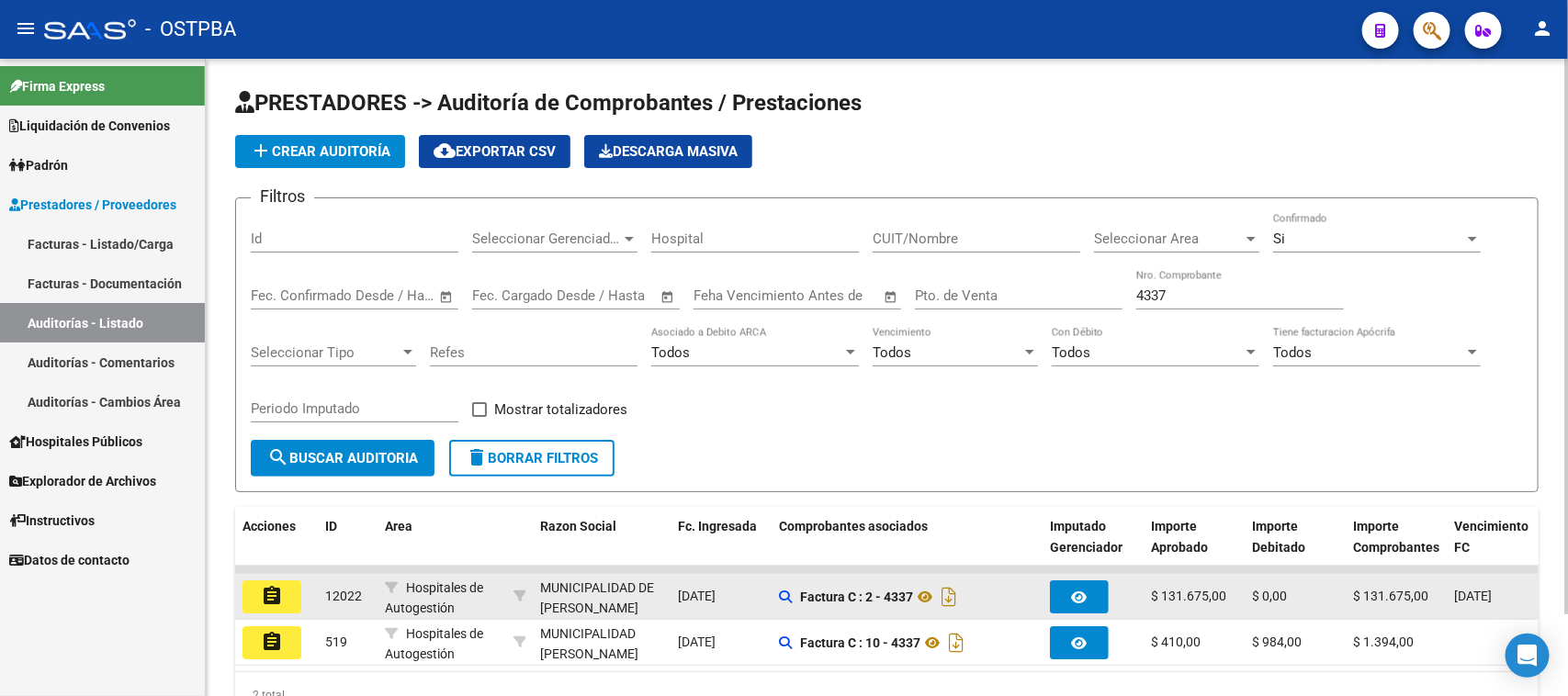
click at [281, 591] on mat-icon "assignment" at bounding box center [271, 596] width 22 height 22
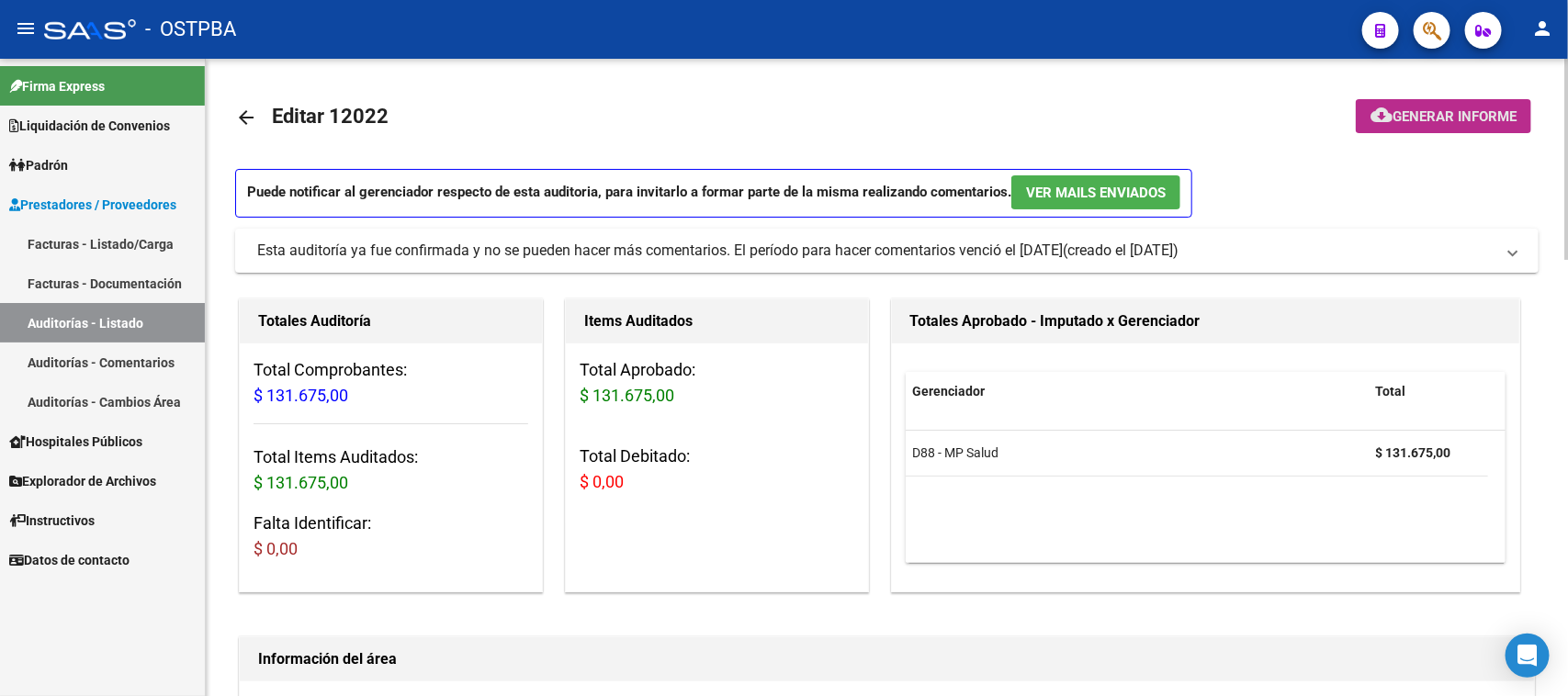
click at [1415, 118] on span "Generar informe" at bounding box center [1454, 117] width 124 height 17
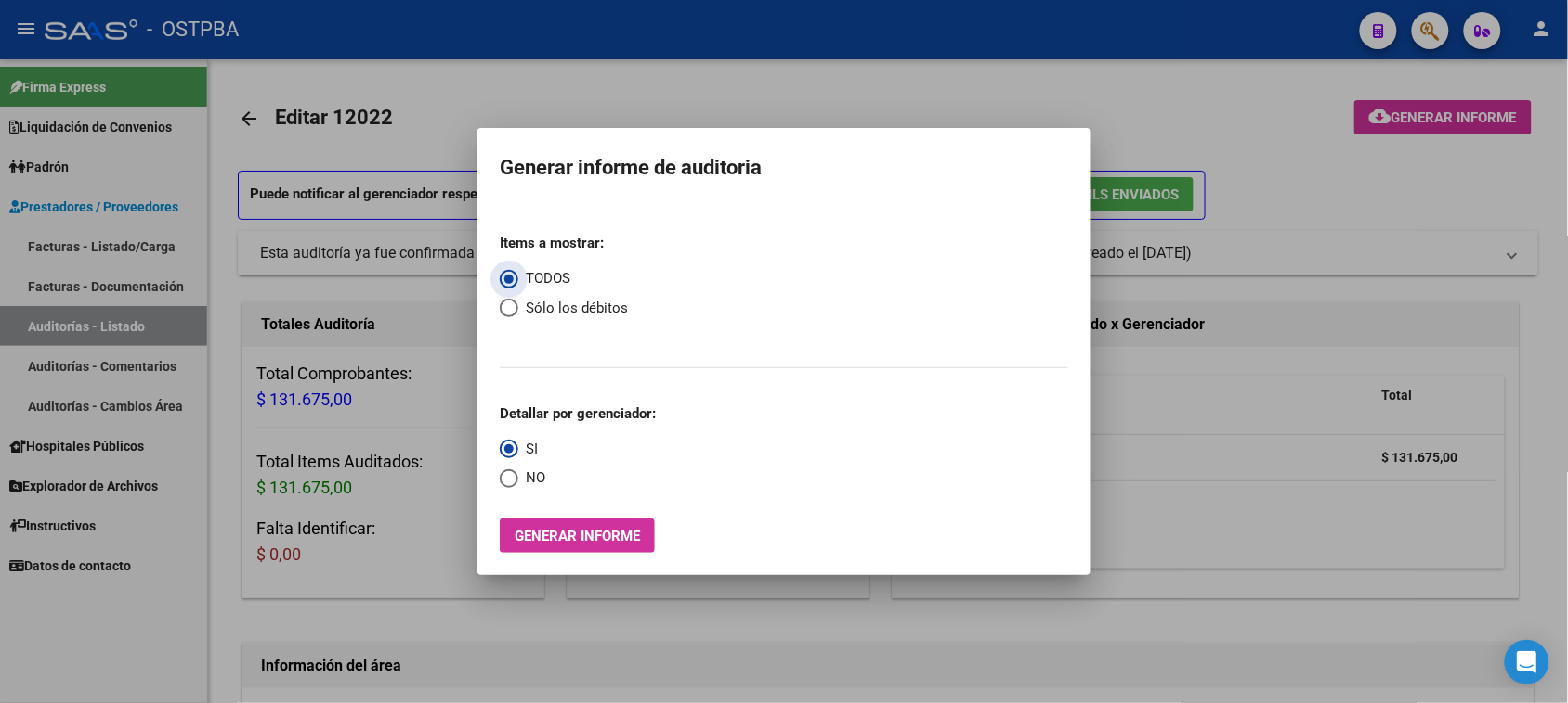
click at [1384, 196] on div at bounding box center [784, 352] width 1568 height 703
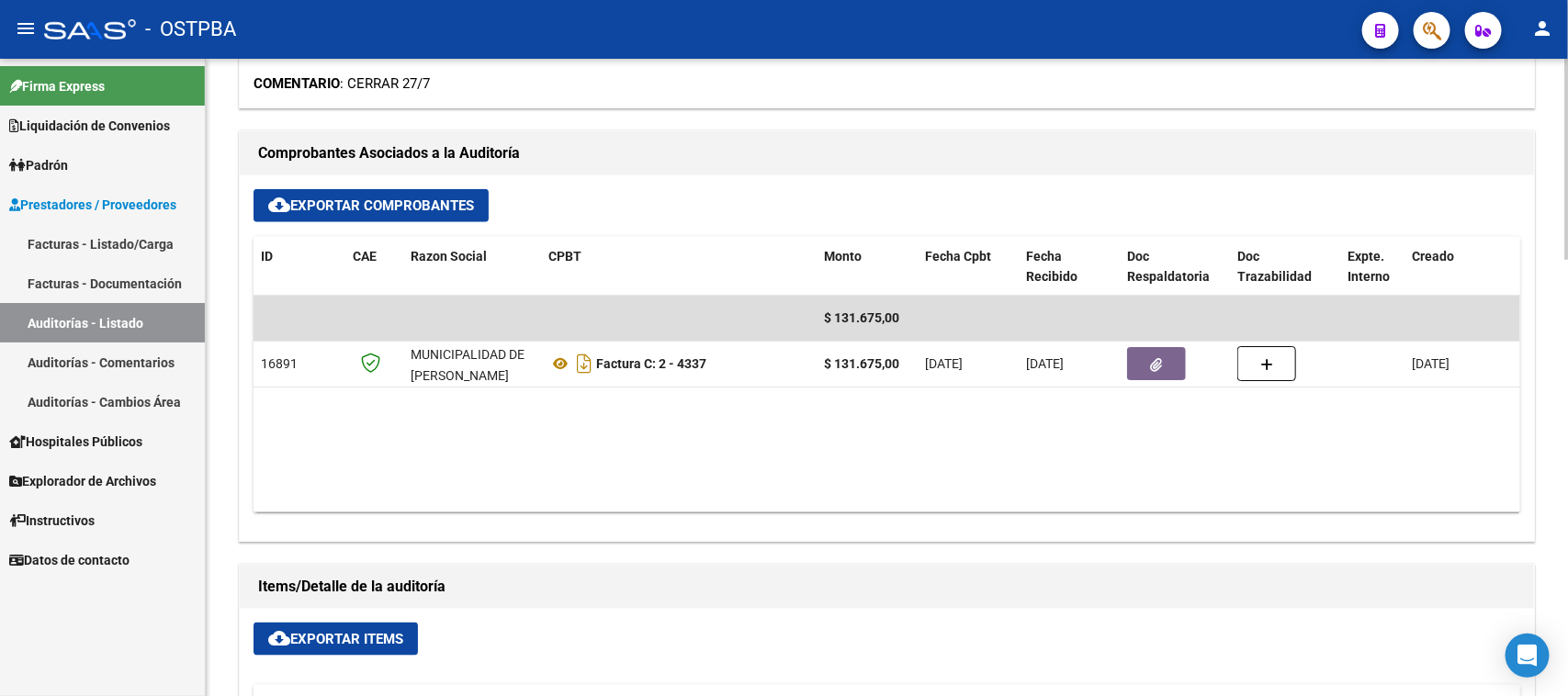
scroll to position [804, 0]
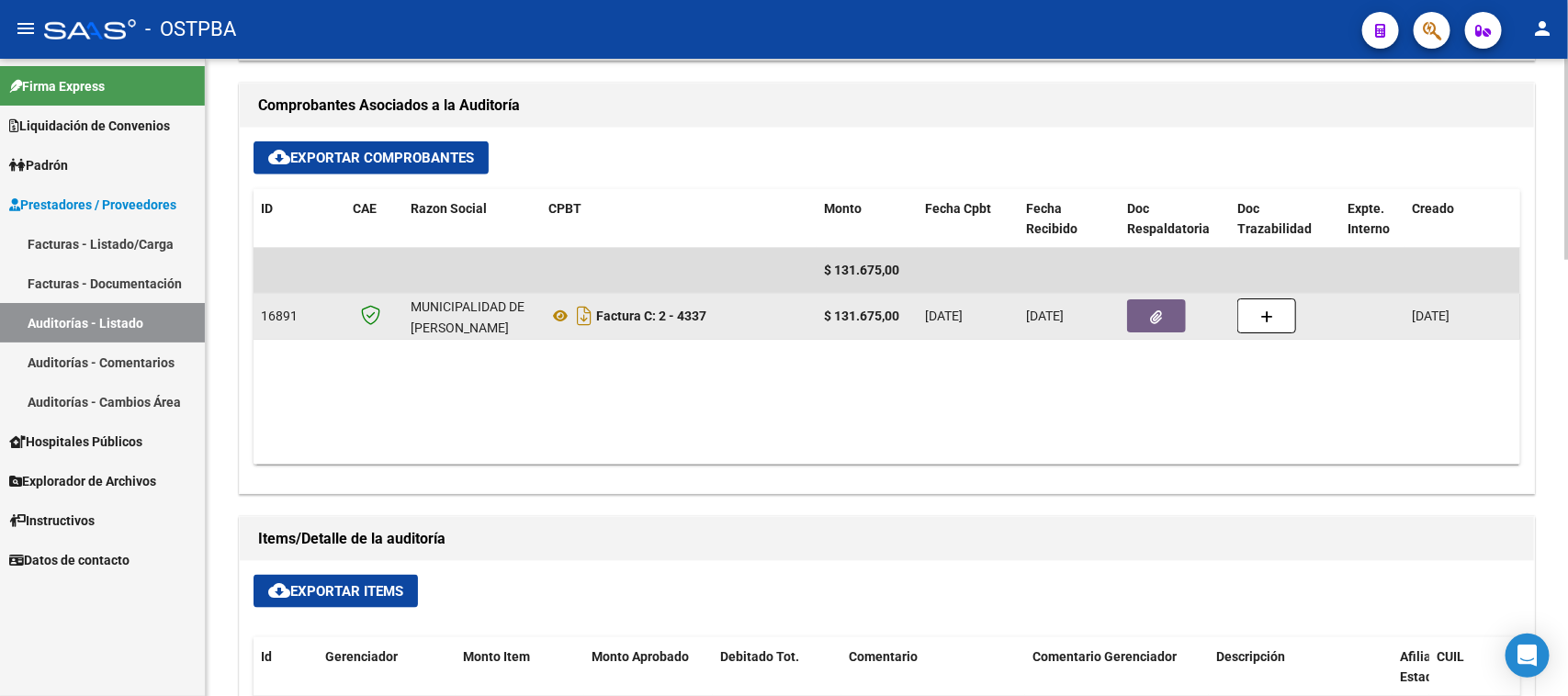
click at [1146, 312] on button "button" at bounding box center [1156, 316] width 58 height 33
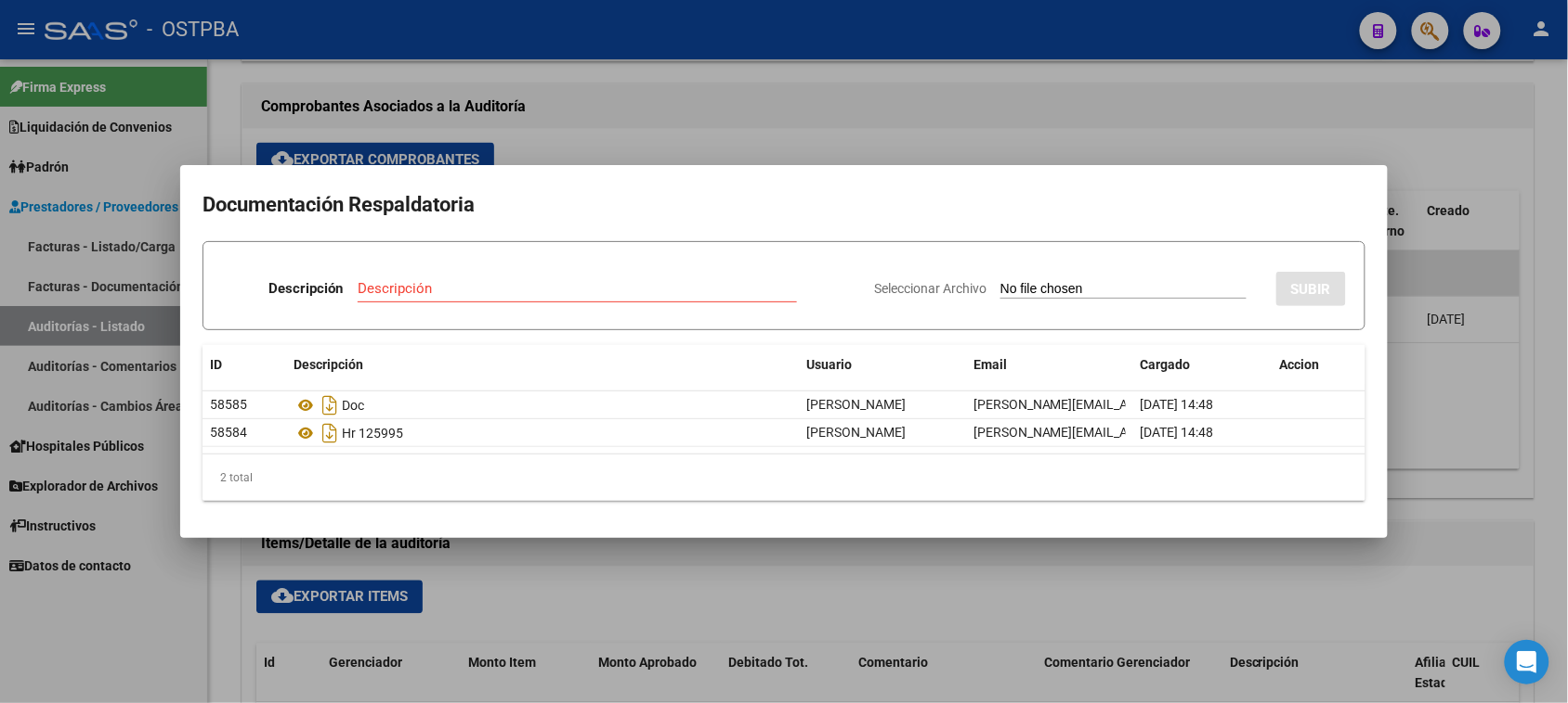
click at [1519, 167] on div at bounding box center [784, 352] width 1568 height 703
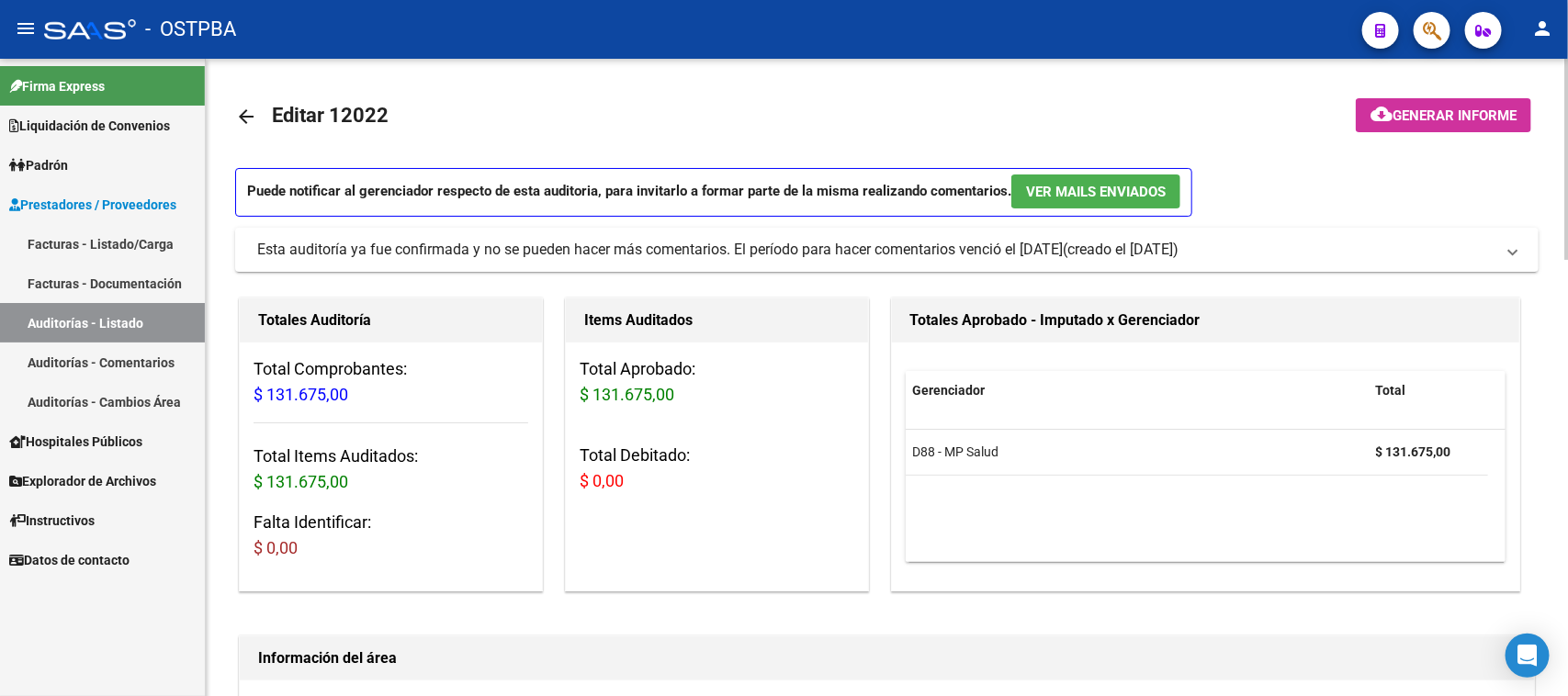
scroll to position [0, 0]
click at [1483, 122] on span "Generar informe" at bounding box center [1454, 117] width 124 height 17
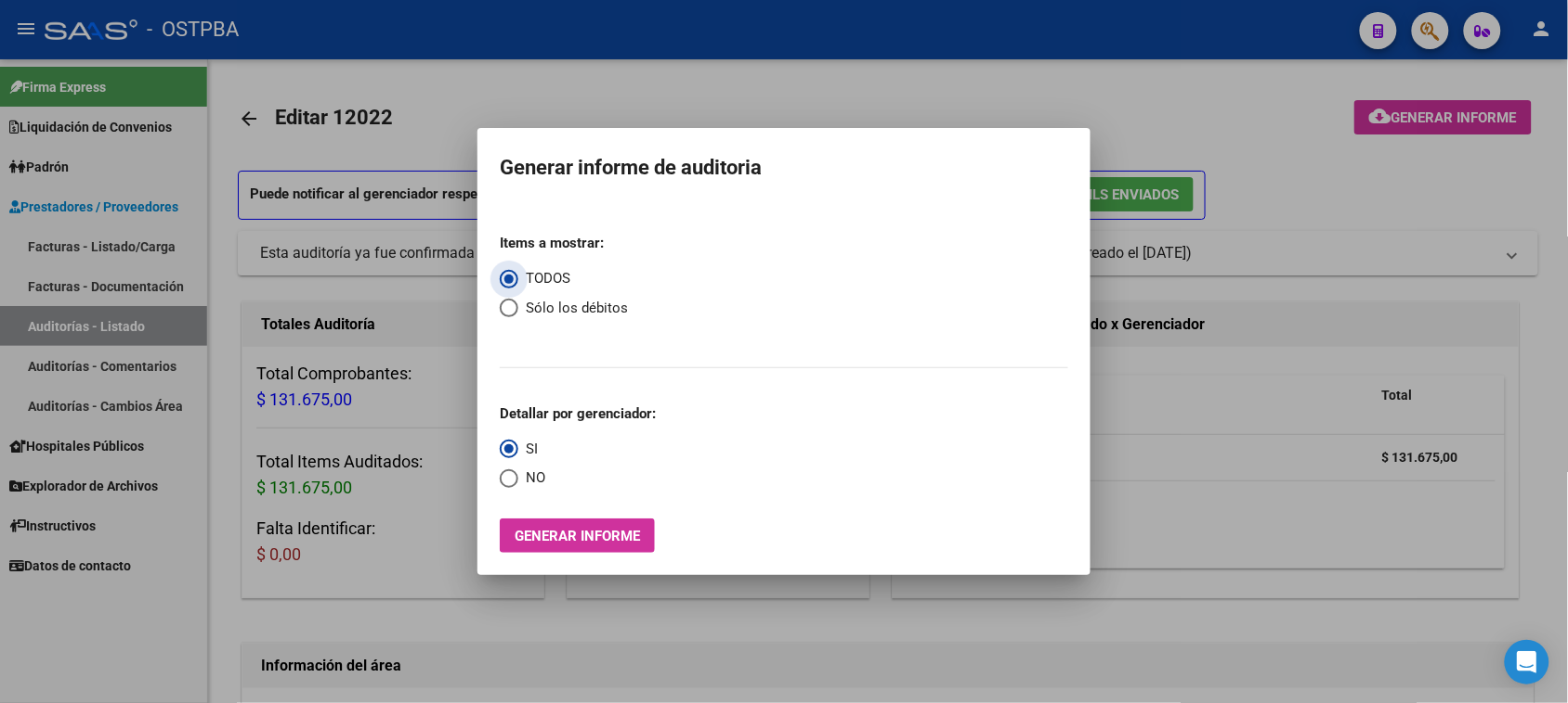
click at [589, 530] on span "Generar informe" at bounding box center [578, 536] width 126 height 17
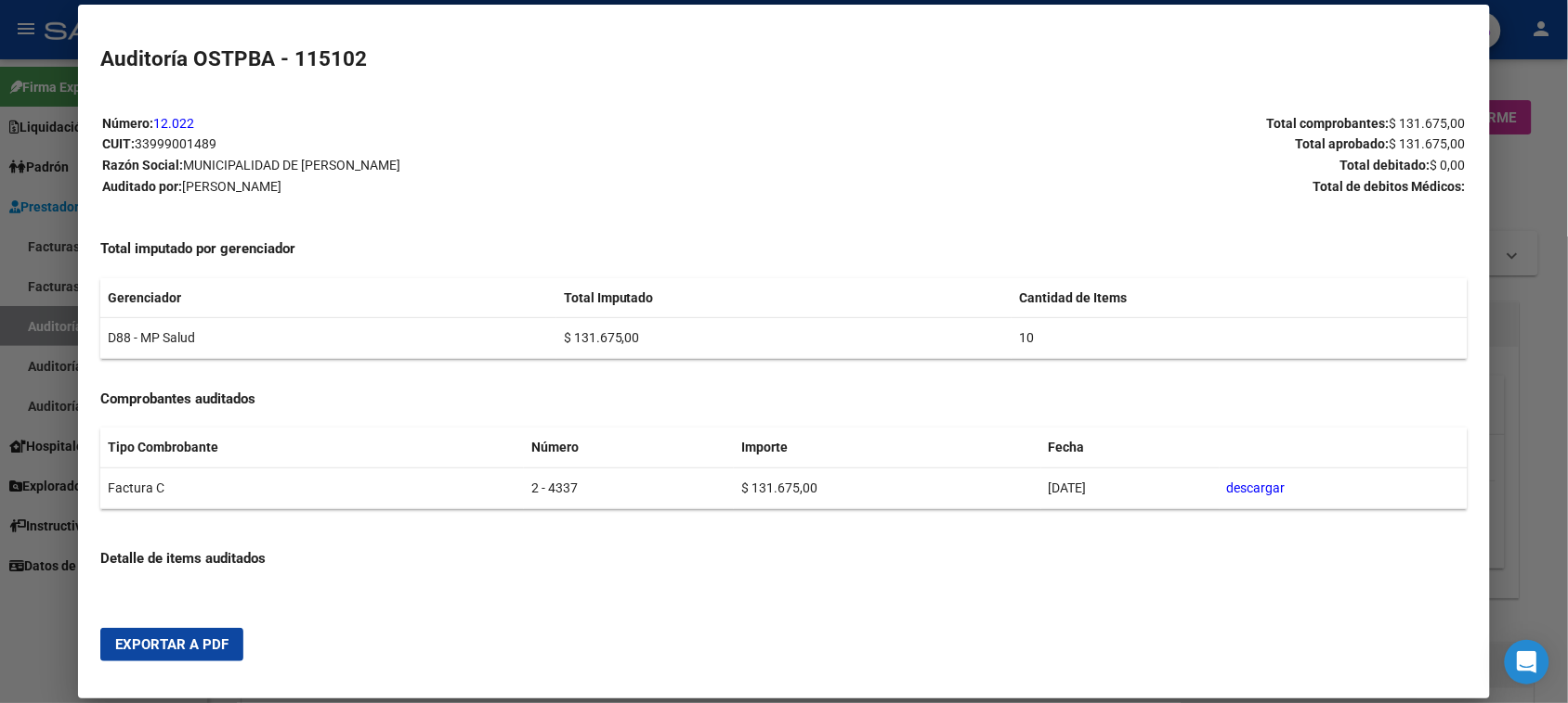
click at [137, 643] on span "Exportar a PDF" at bounding box center [171, 644] width 113 height 17
click at [32, 320] on div at bounding box center [784, 352] width 1568 height 703
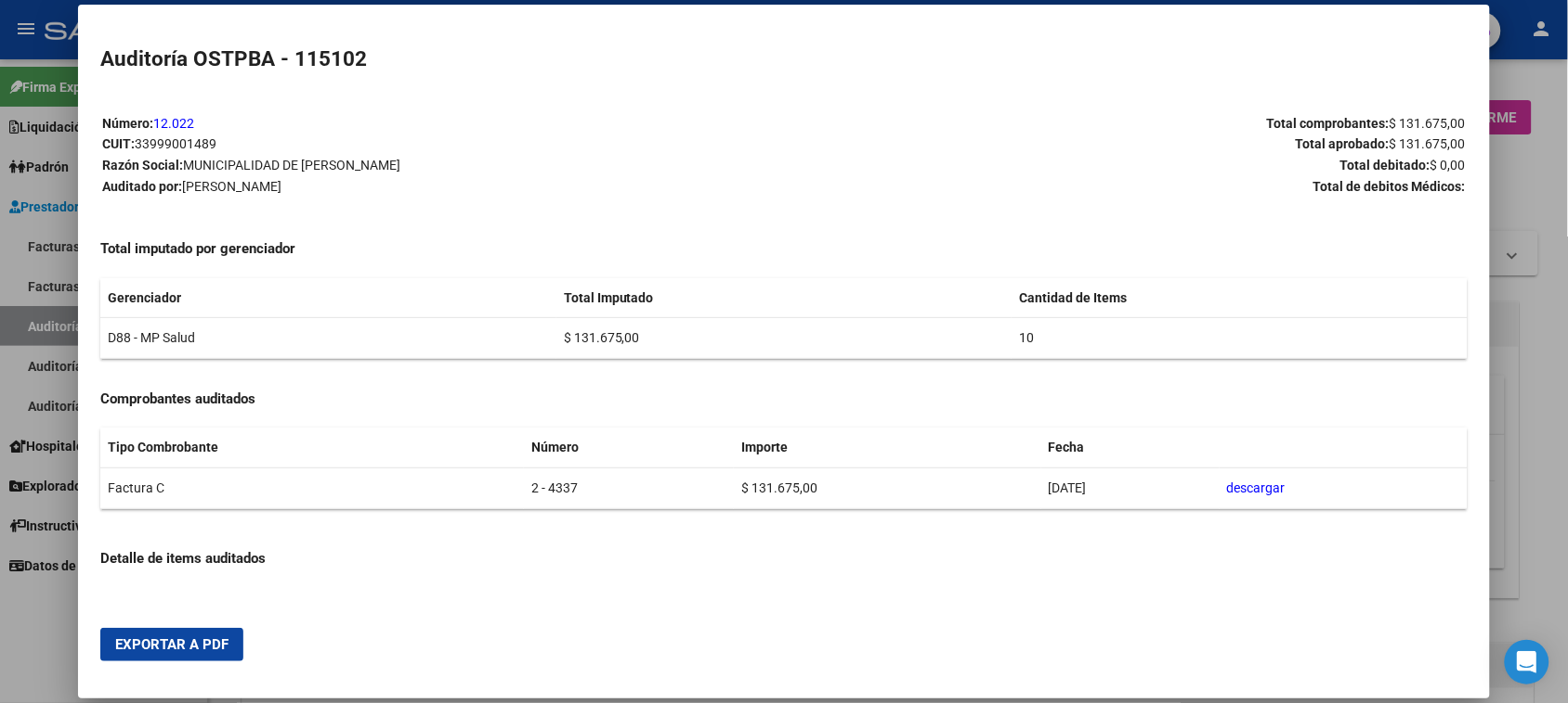
click at [32, 320] on div at bounding box center [784, 352] width 1568 height 703
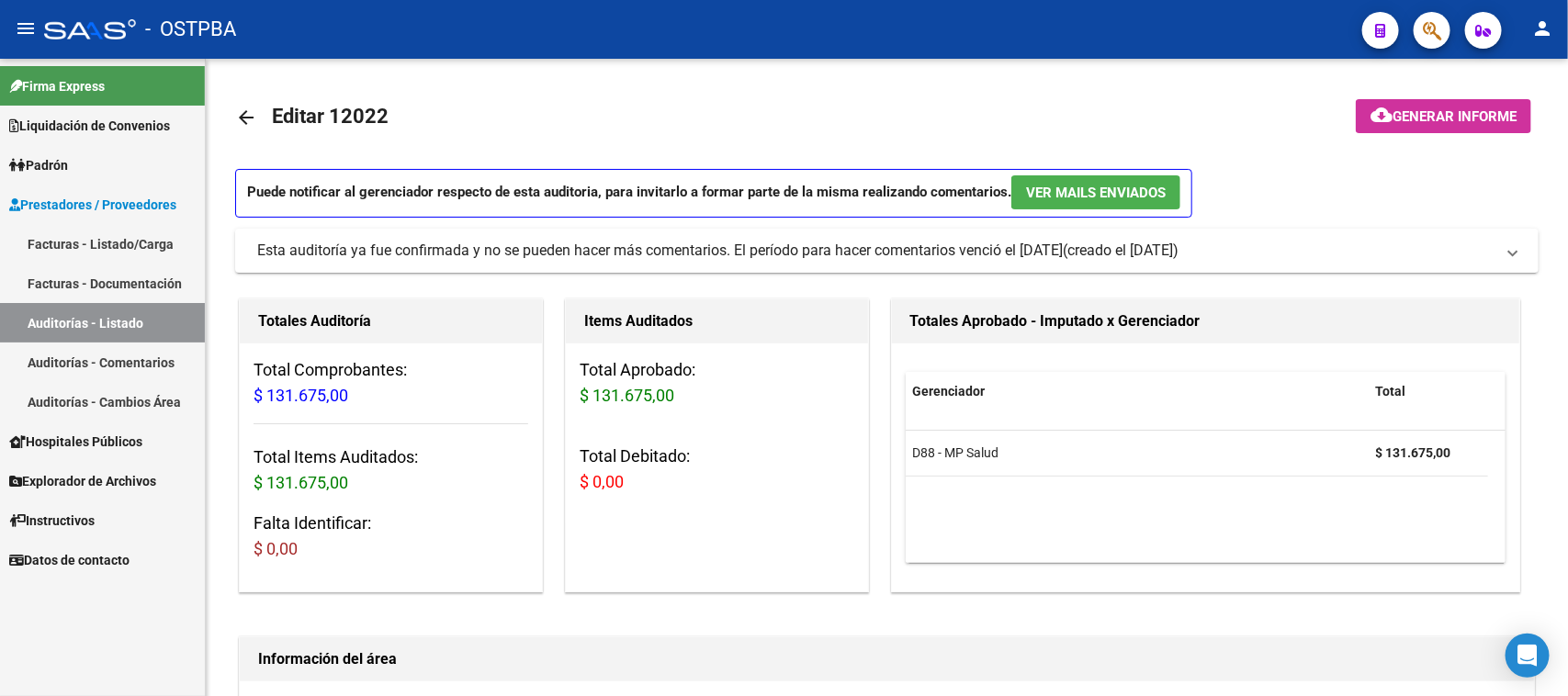
click at [32, 317] on link "Auditorías - Listado" at bounding box center [102, 323] width 205 height 40
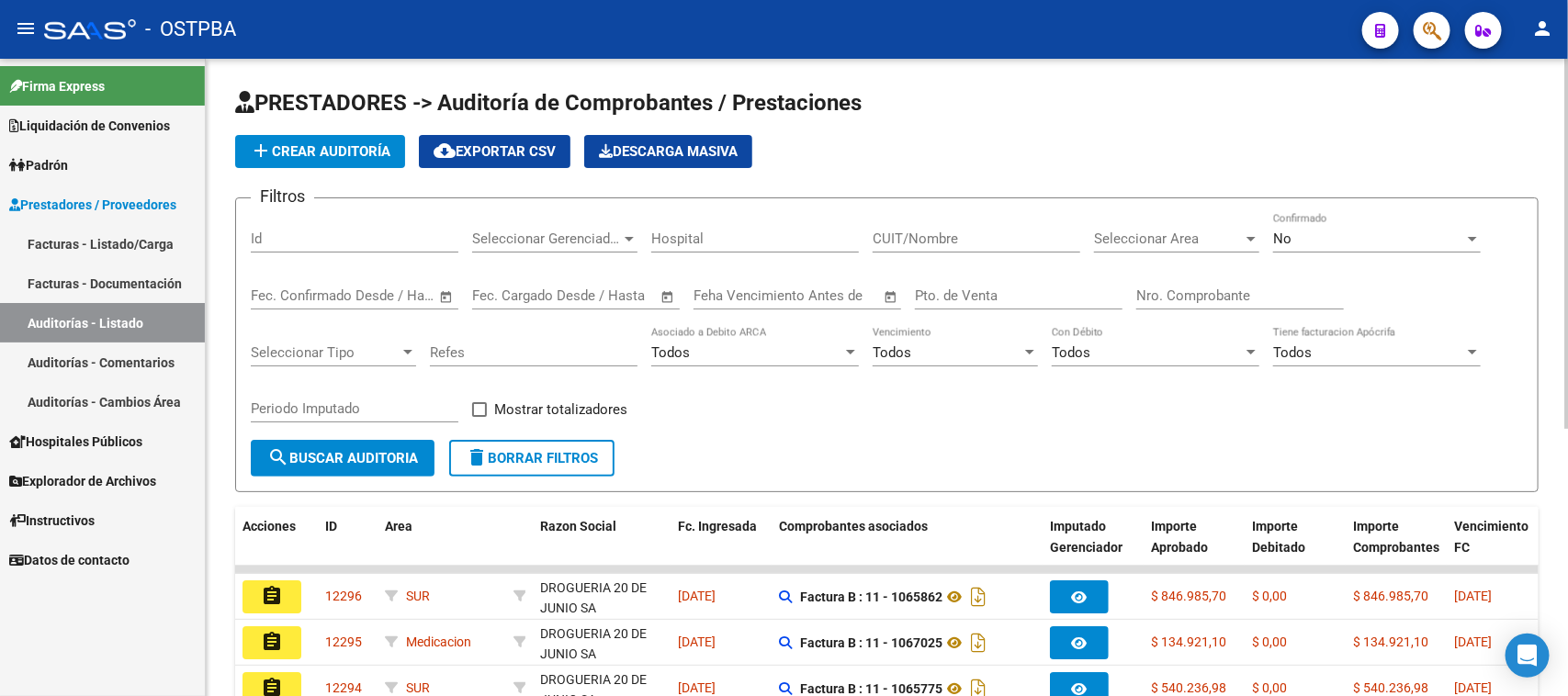
drag, startPoint x: 1187, startPoint y: 288, endPoint x: 1337, endPoint y: 304, distance: 150.9
click at [1222, 288] on input "Nro. Comprobante" at bounding box center [1240, 296] width 208 height 17
type input "4323"
click at [1288, 241] on span "No" at bounding box center [1281, 238] width 18 height 17
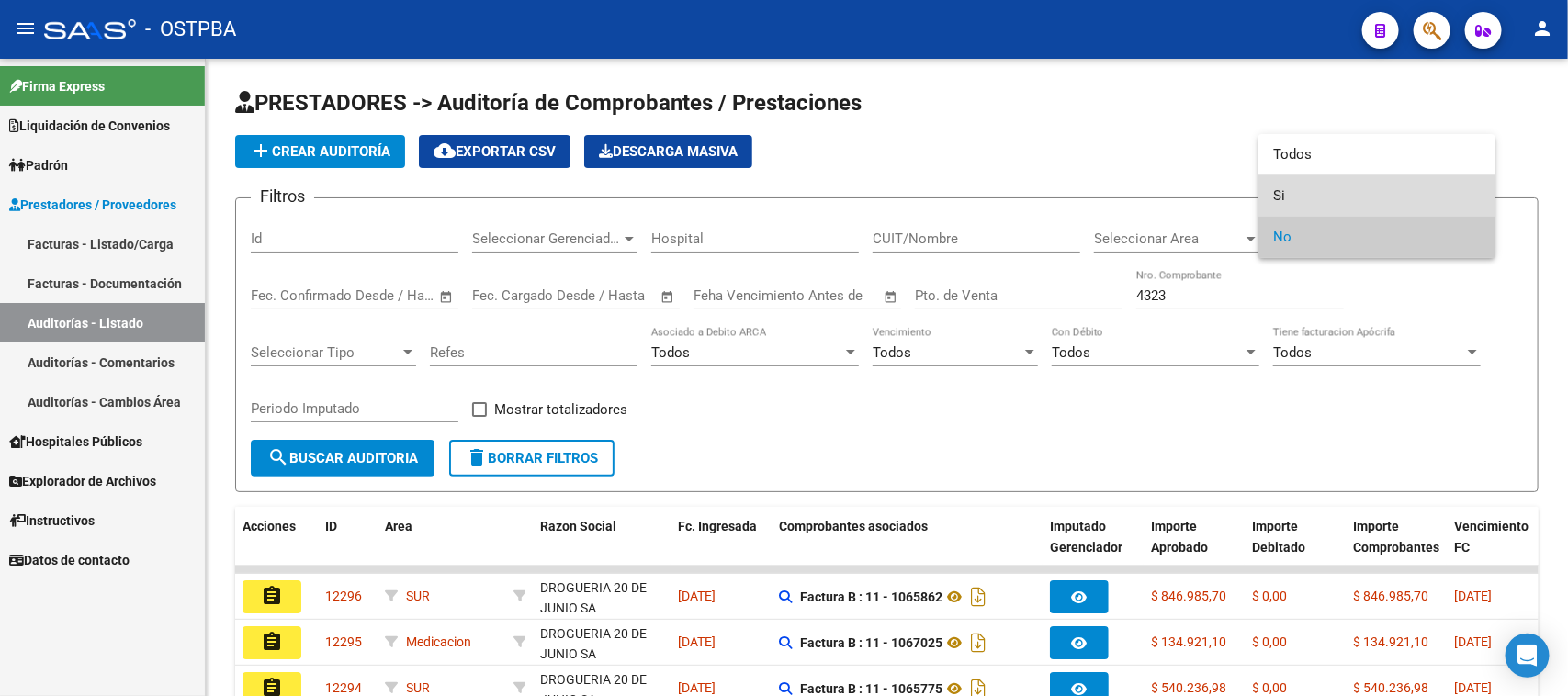
click at [1279, 198] on span "Si" at bounding box center [1377, 196] width 208 height 42
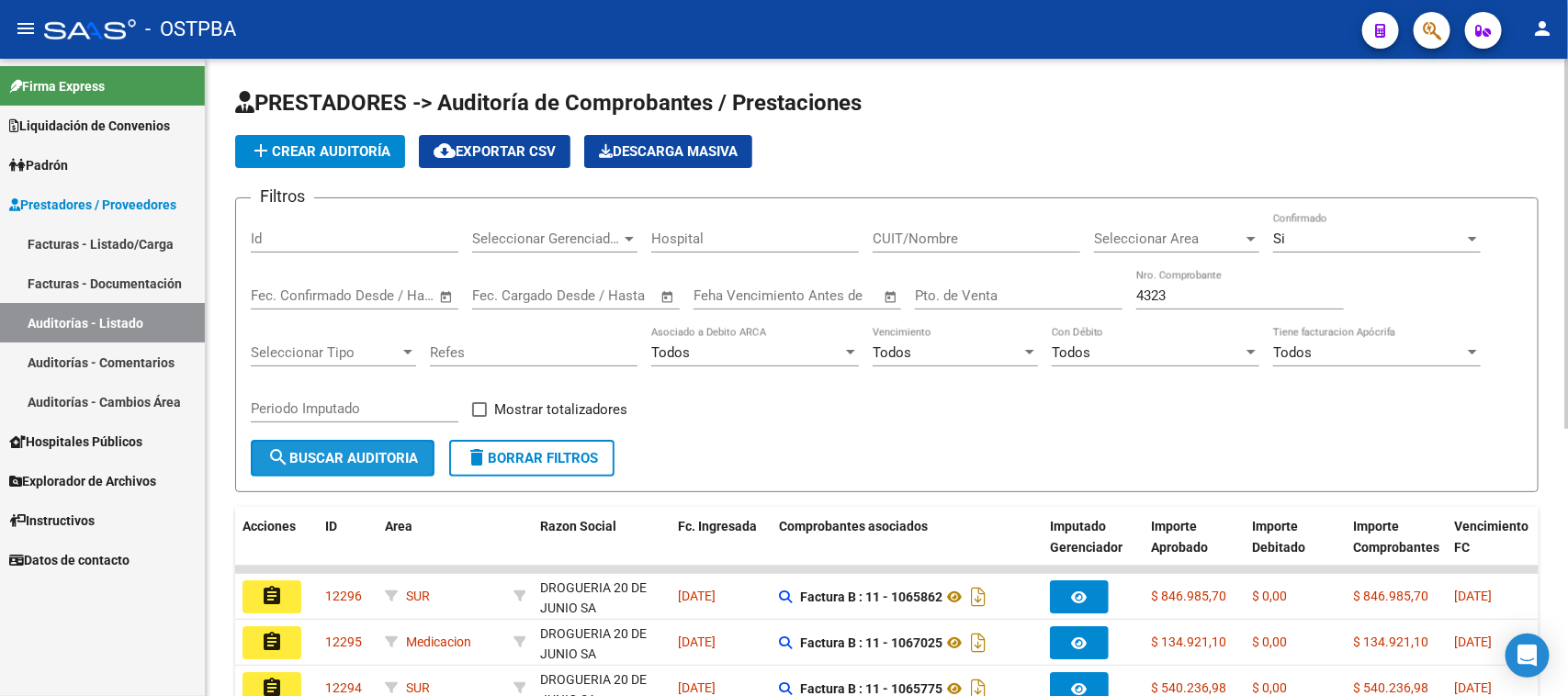
click at [333, 457] on span "search Buscar Auditoria" at bounding box center [342, 458] width 151 height 17
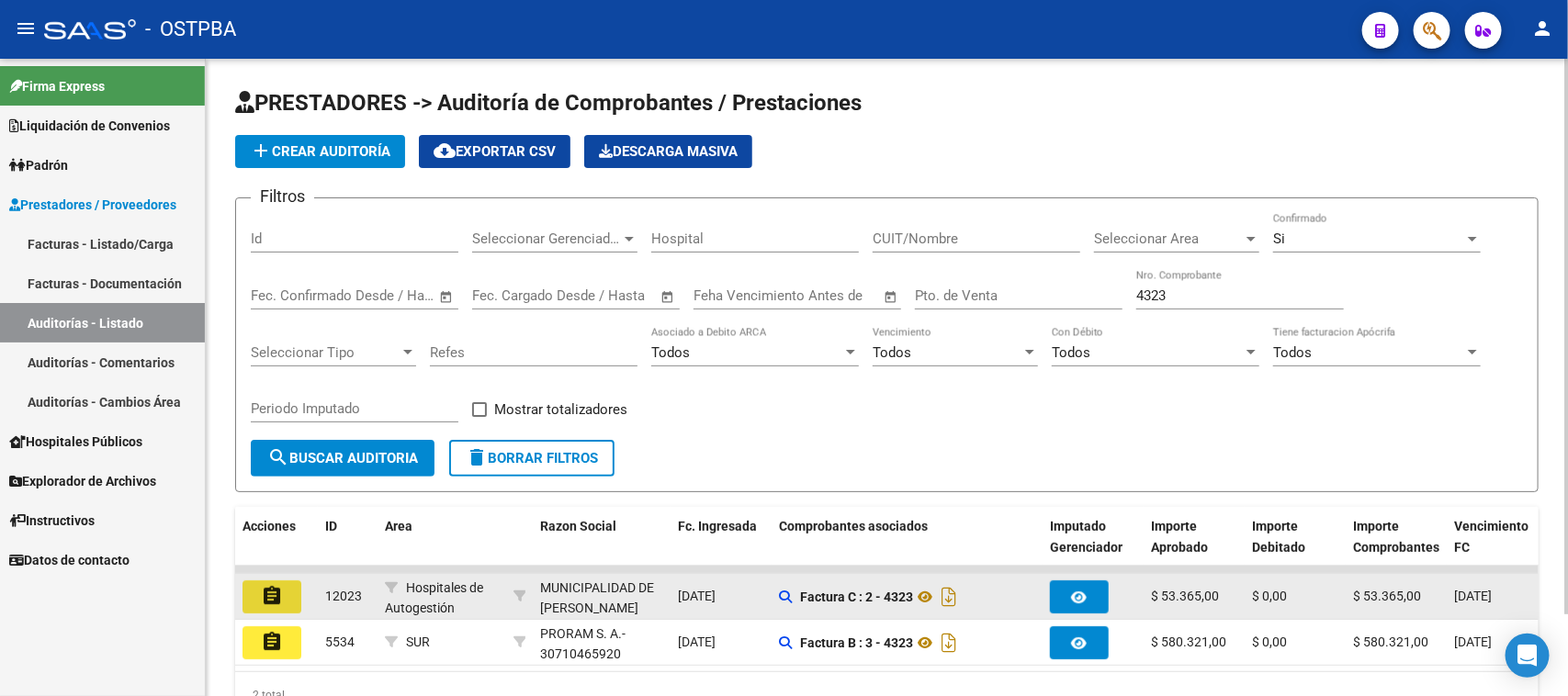
click at [272, 589] on mat-icon "assignment" at bounding box center [271, 596] width 22 height 22
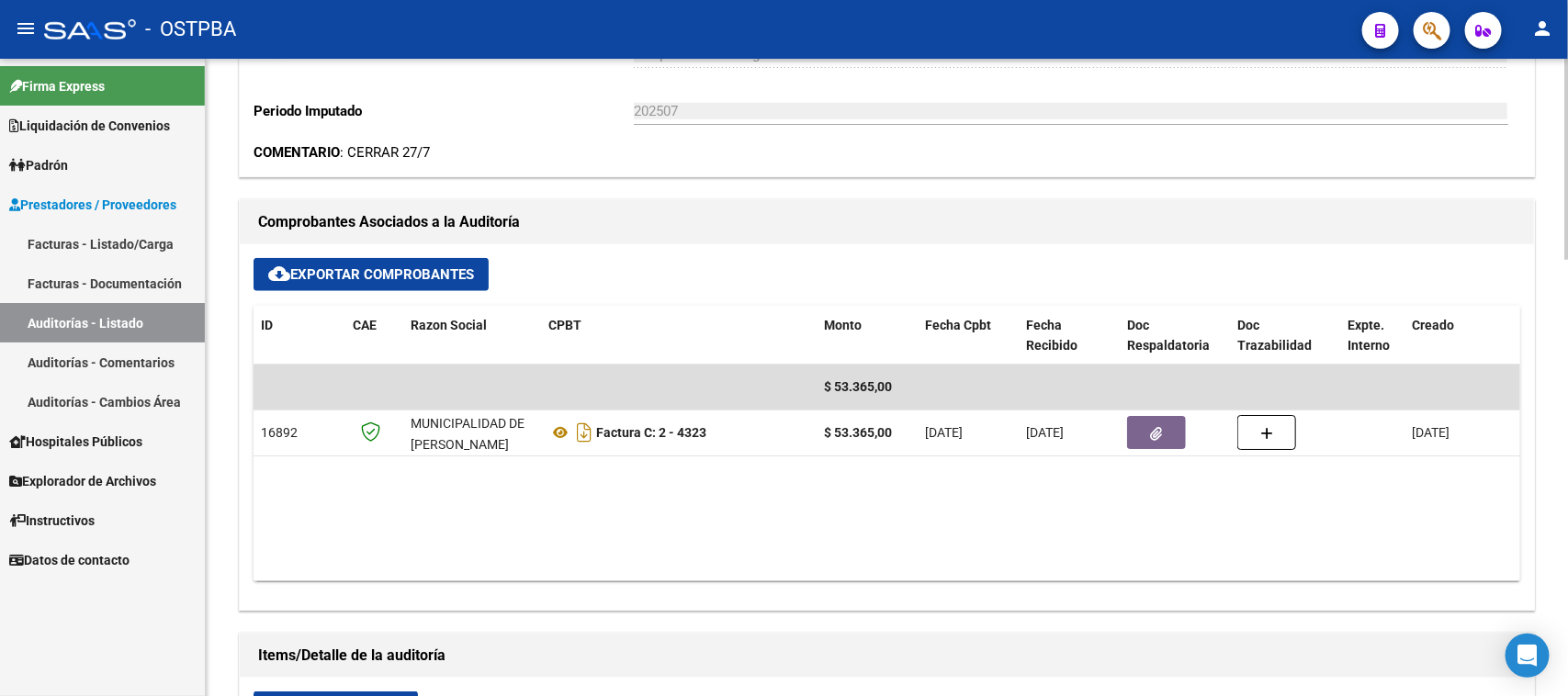
scroll to position [689, 0]
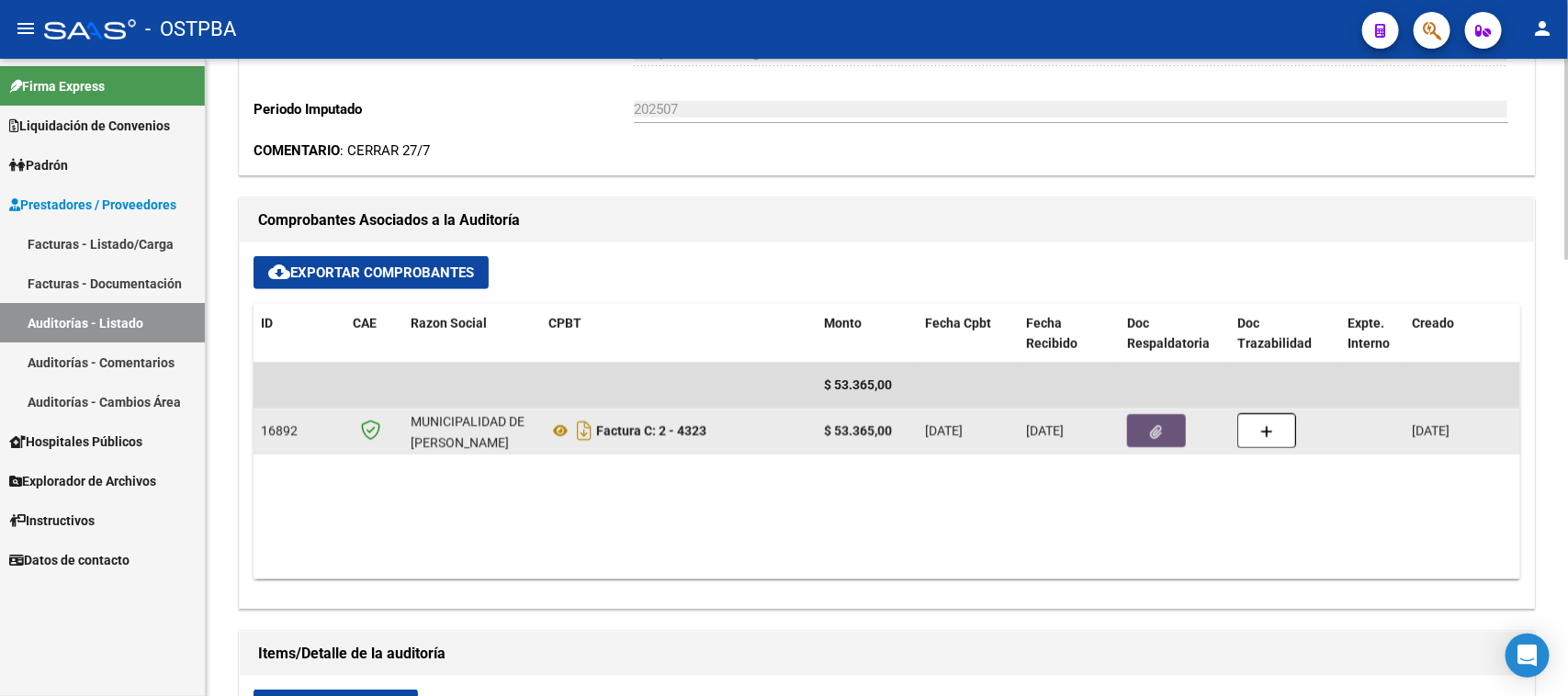
click at [1154, 429] on icon "button" at bounding box center [1156, 433] width 12 height 14
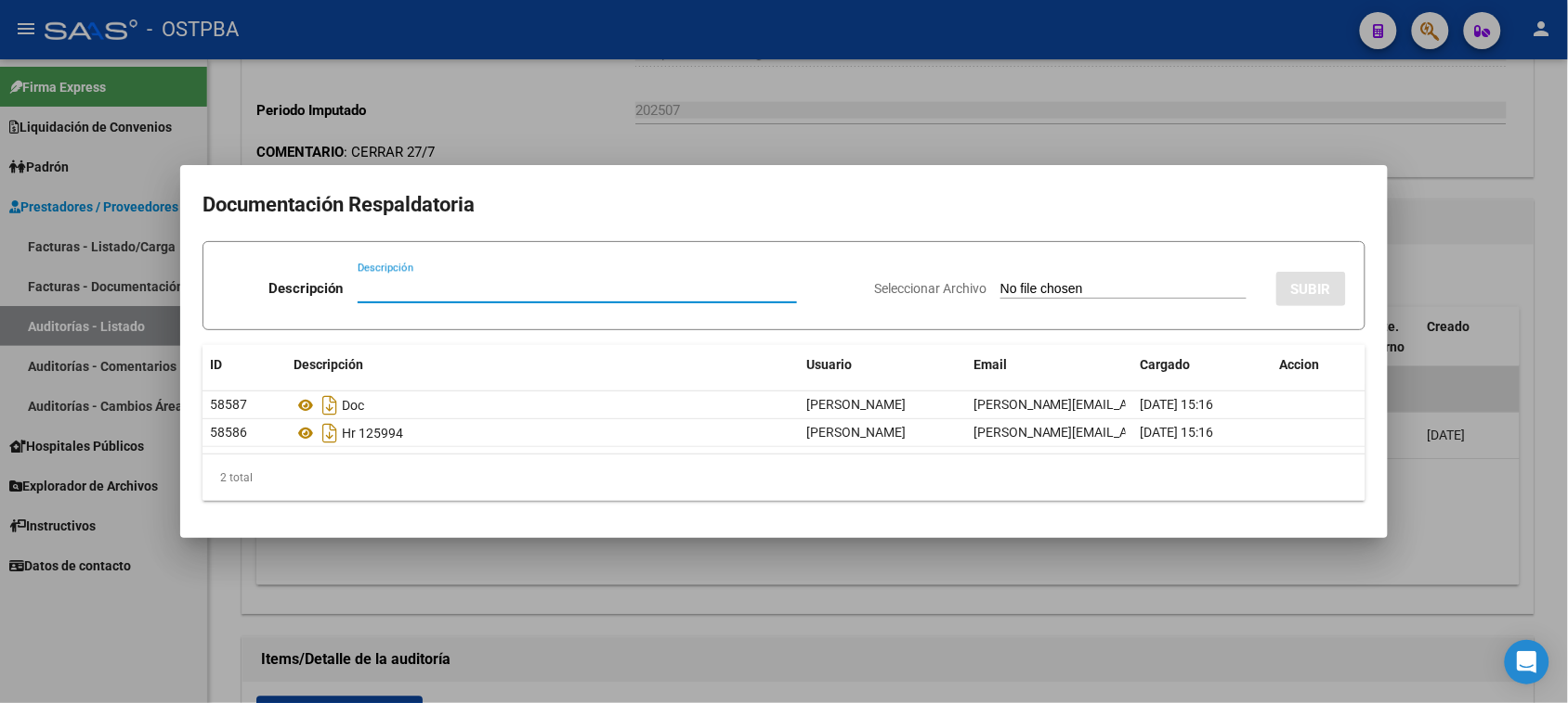
drag, startPoint x: 1509, startPoint y: 311, endPoint x: 1511, endPoint y: 299, distance: 12.2
click at [1510, 311] on div at bounding box center [784, 352] width 1568 height 703
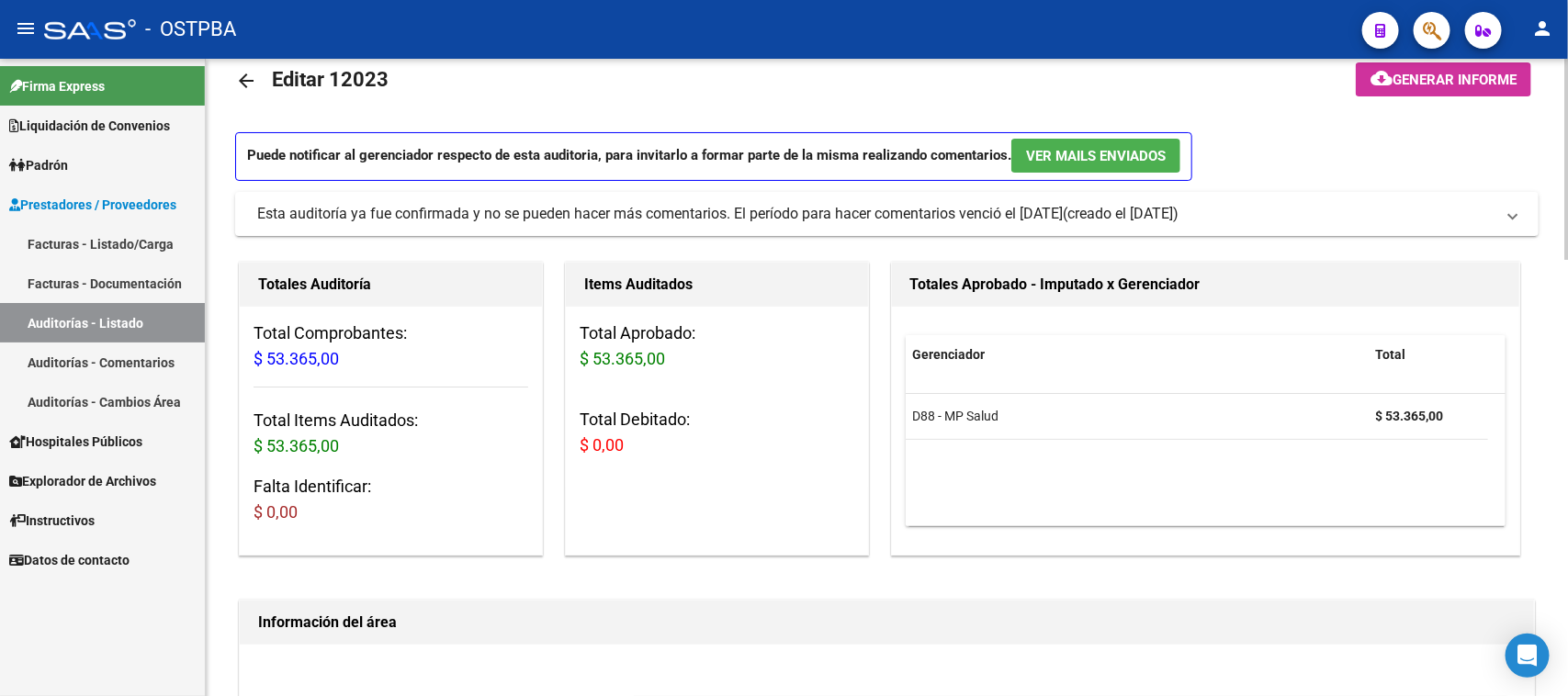
scroll to position [0, 0]
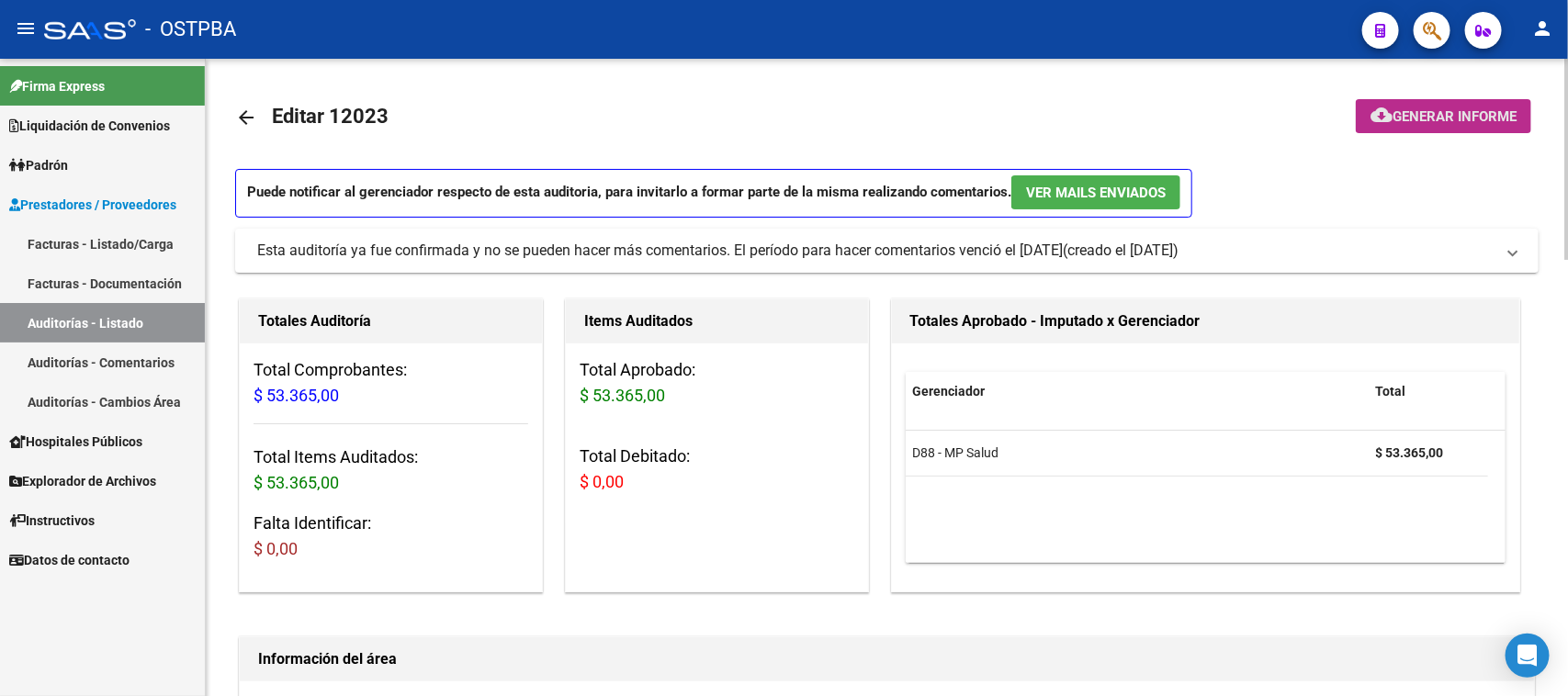
click at [1394, 120] on span "Generar informe" at bounding box center [1454, 117] width 124 height 17
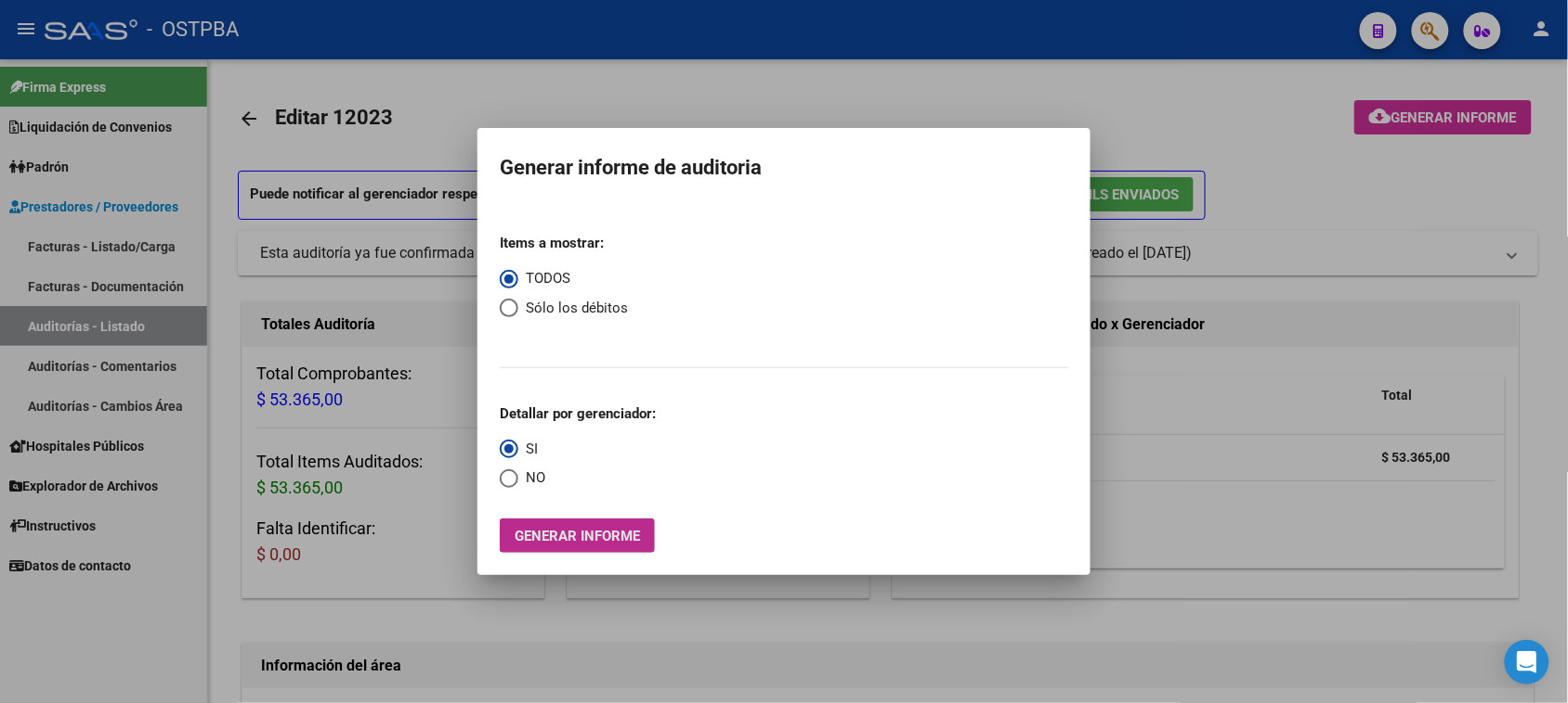
click at [615, 531] on span "Generar informe" at bounding box center [578, 536] width 126 height 17
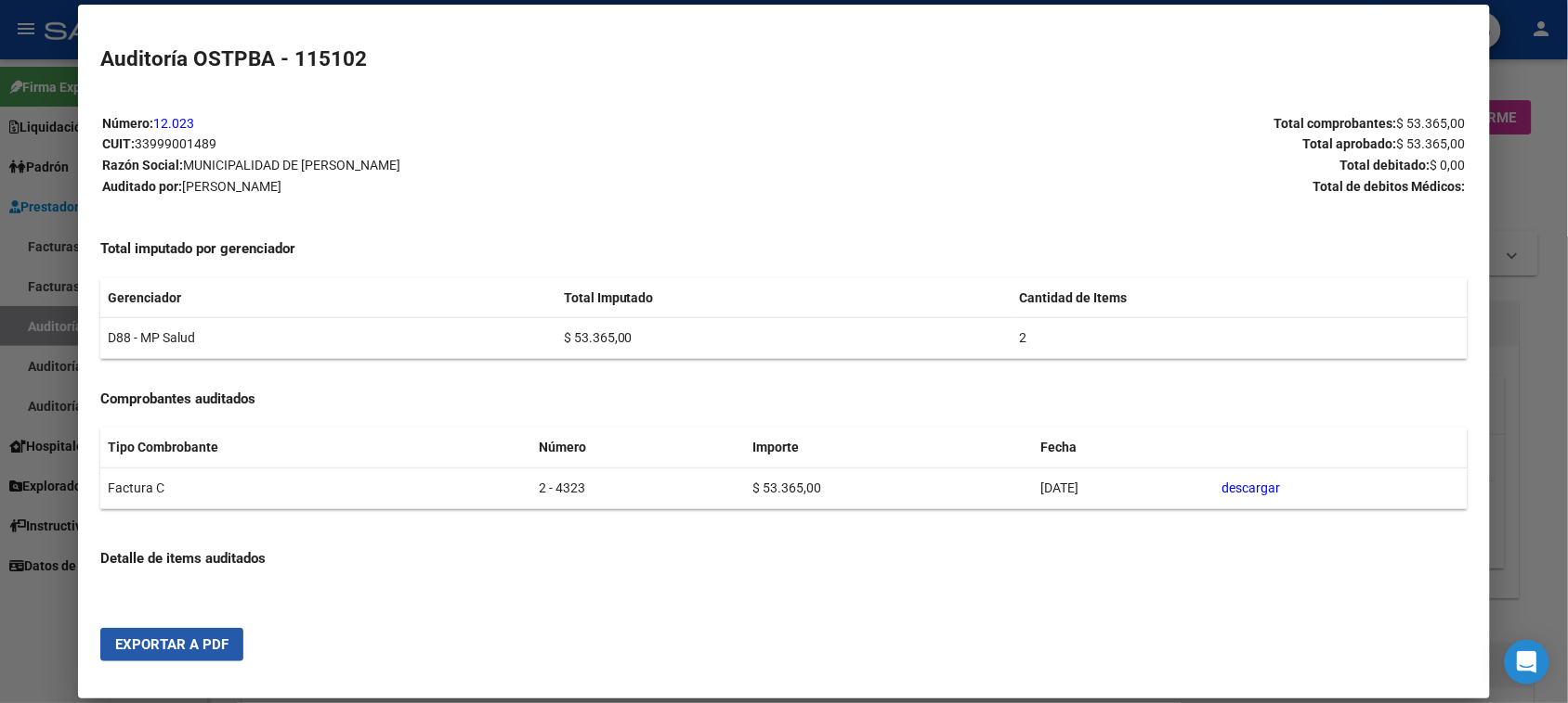
click at [169, 648] on span "Exportar a PDF" at bounding box center [171, 644] width 113 height 17
click at [32, 327] on div at bounding box center [784, 352] width 1568 height 703
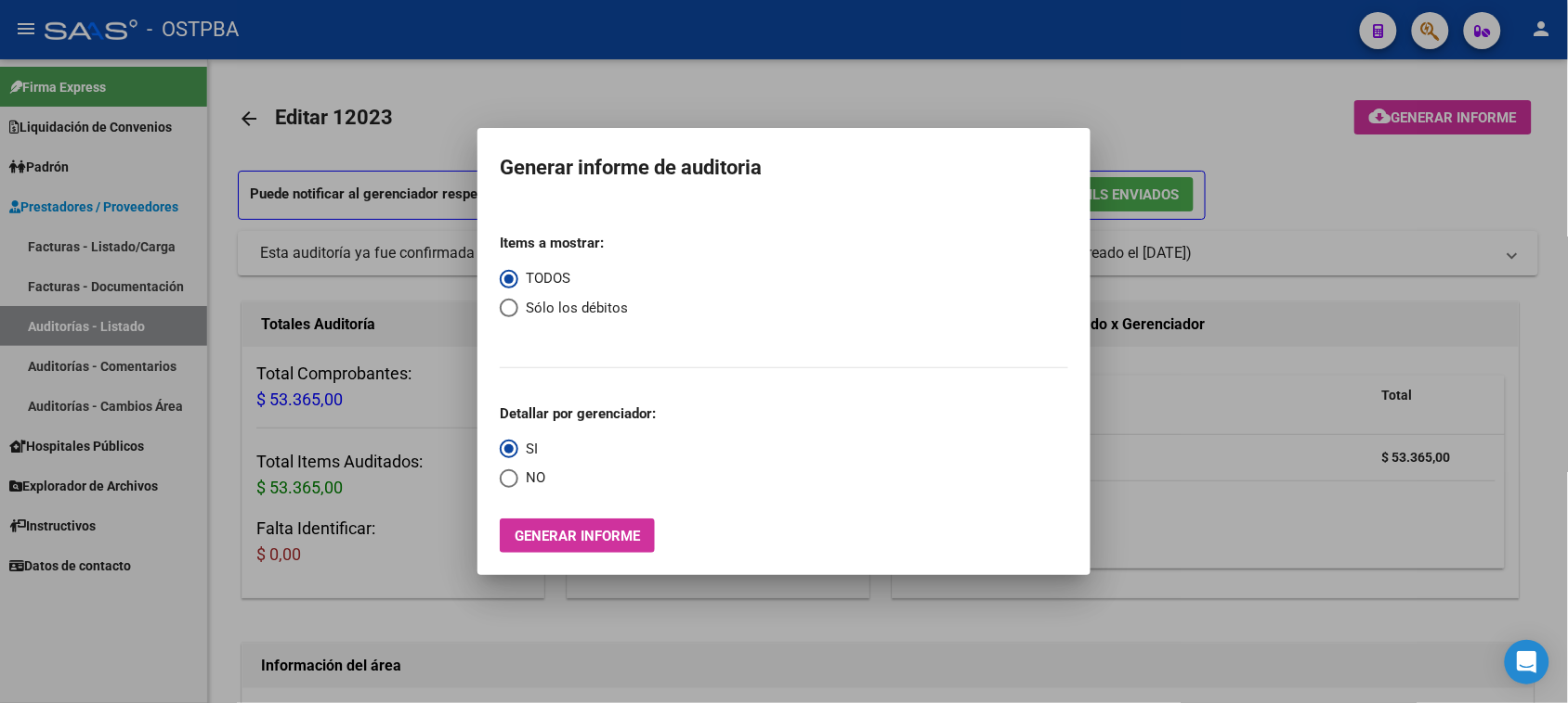
click at [32, 327] on div at bounding box center [784, 352] width 1568 height 703
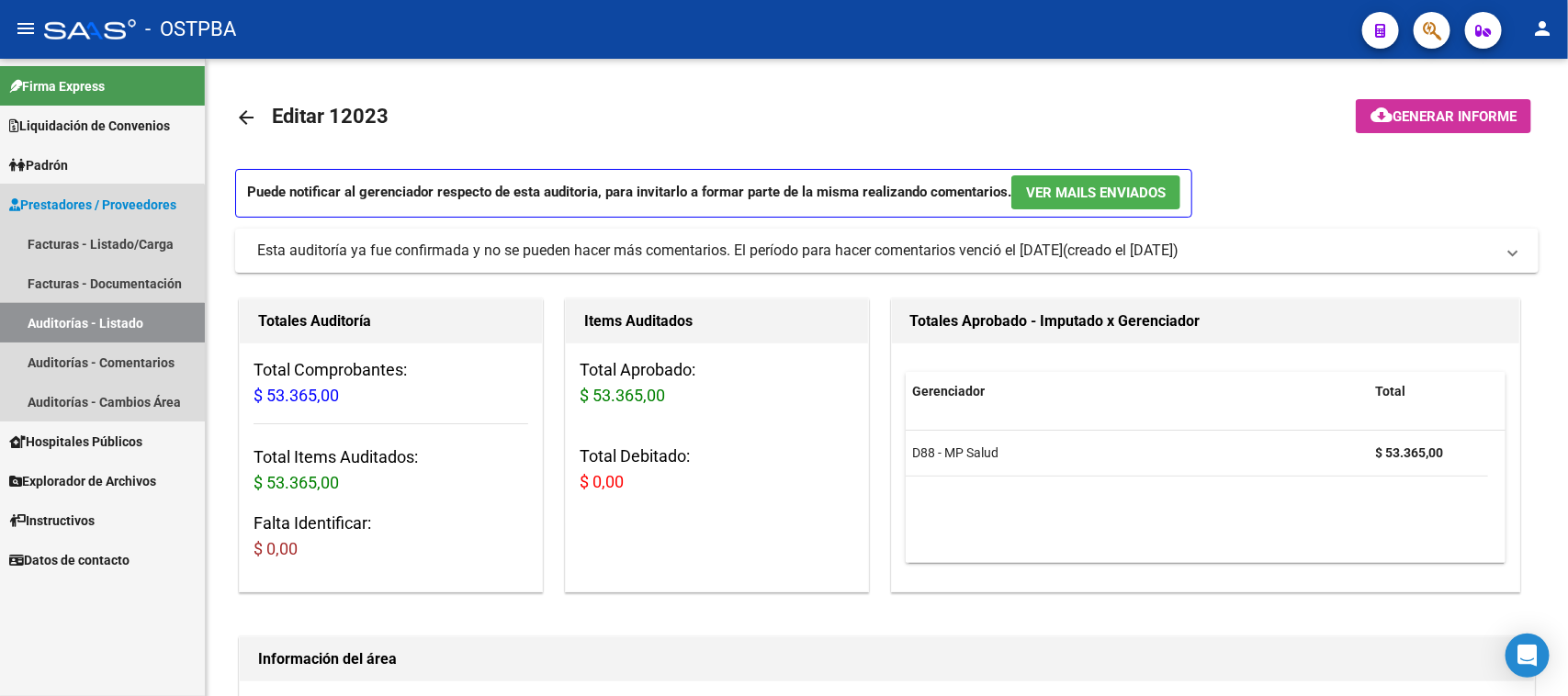
click at [32, 324] on link "Auditorías - Listado" at bounding box center [102, 323] width 205 height 40
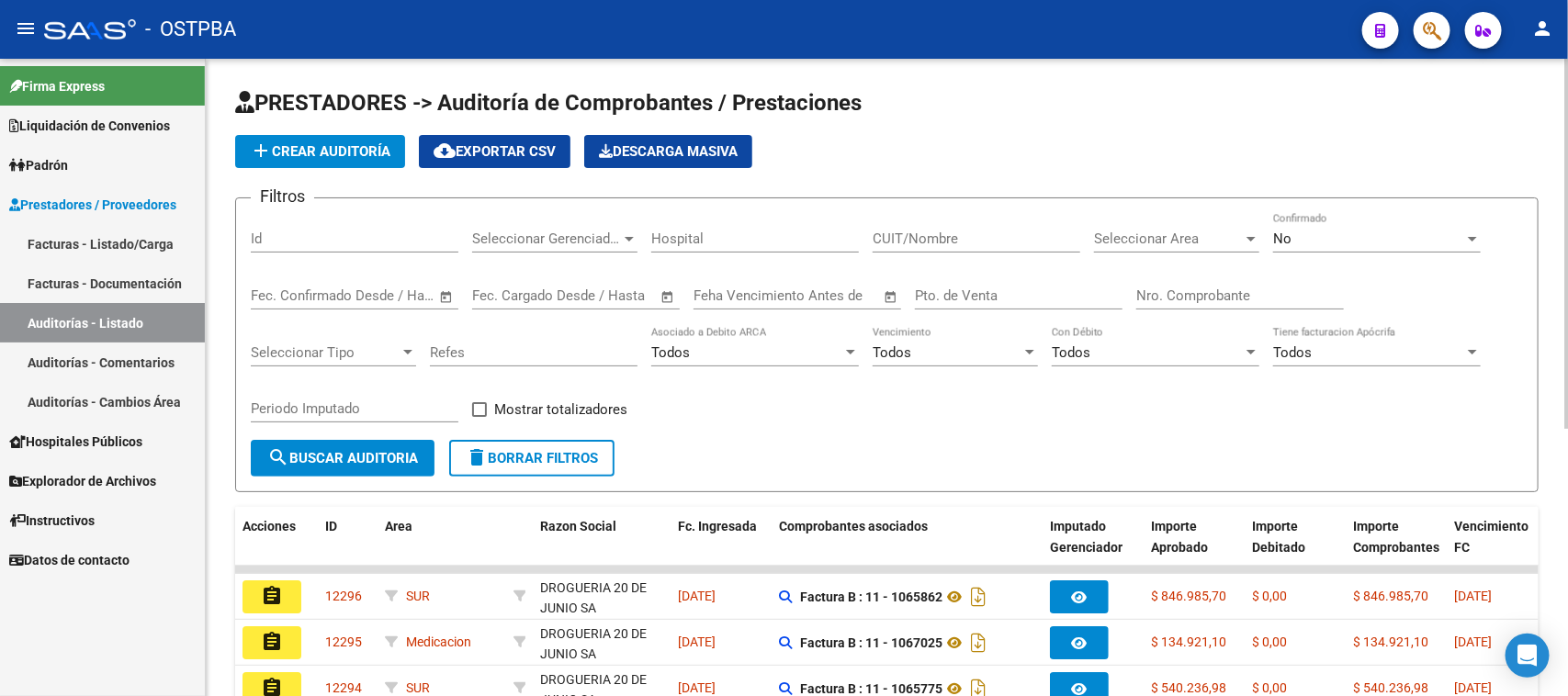
drag, startPoint x: 1163, startPoint y: 281, endPoint x: 1240, endPoint y: 313, distance: 83.4
click at [1164, 281] on div "Nro. Comprobante" at bounding box center [1240, 290] width 208 height 40
type input "11193"
click at [1292, 226] on div "No Confirmado" at bounding box center [1377, 232] width 208 height 40
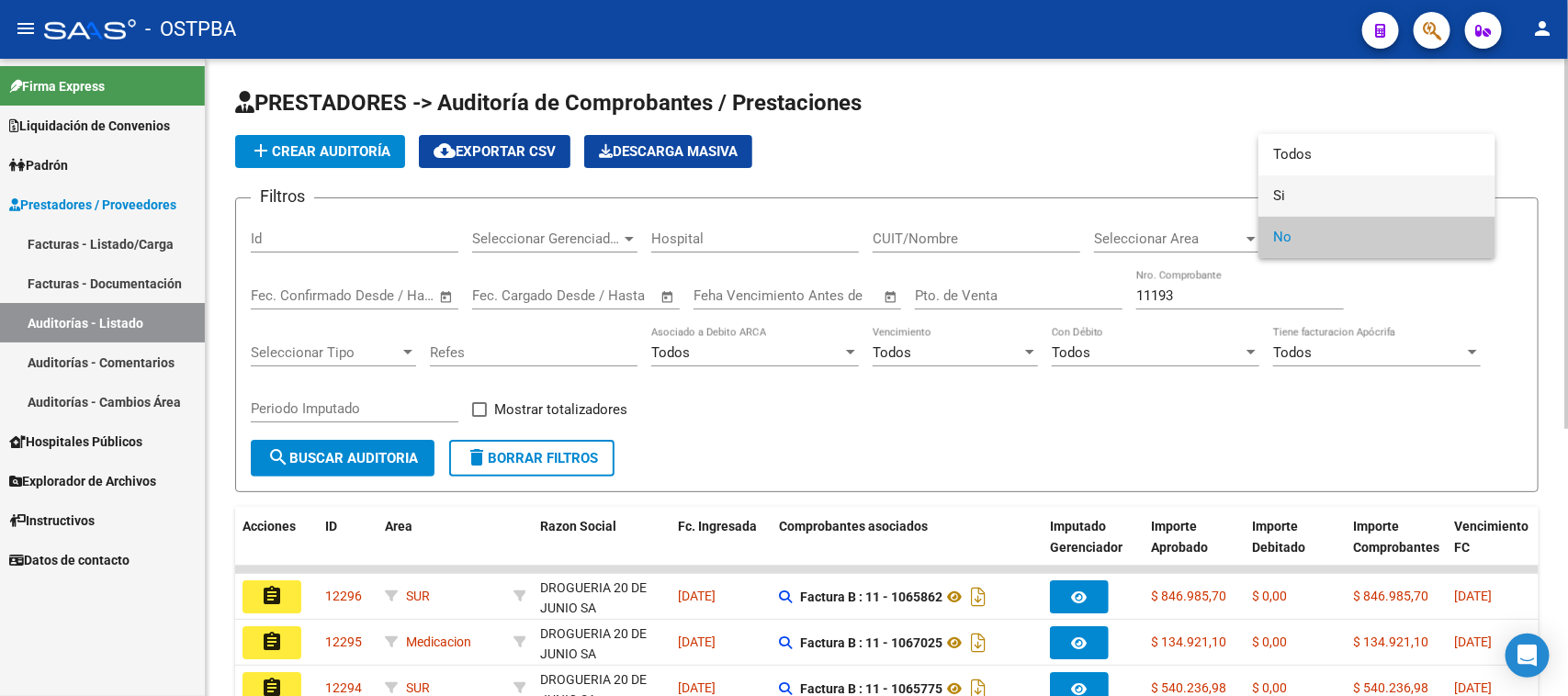
click at [1277, 191] on span "Si" at bounding box center [1377, 196] width 208 height 42
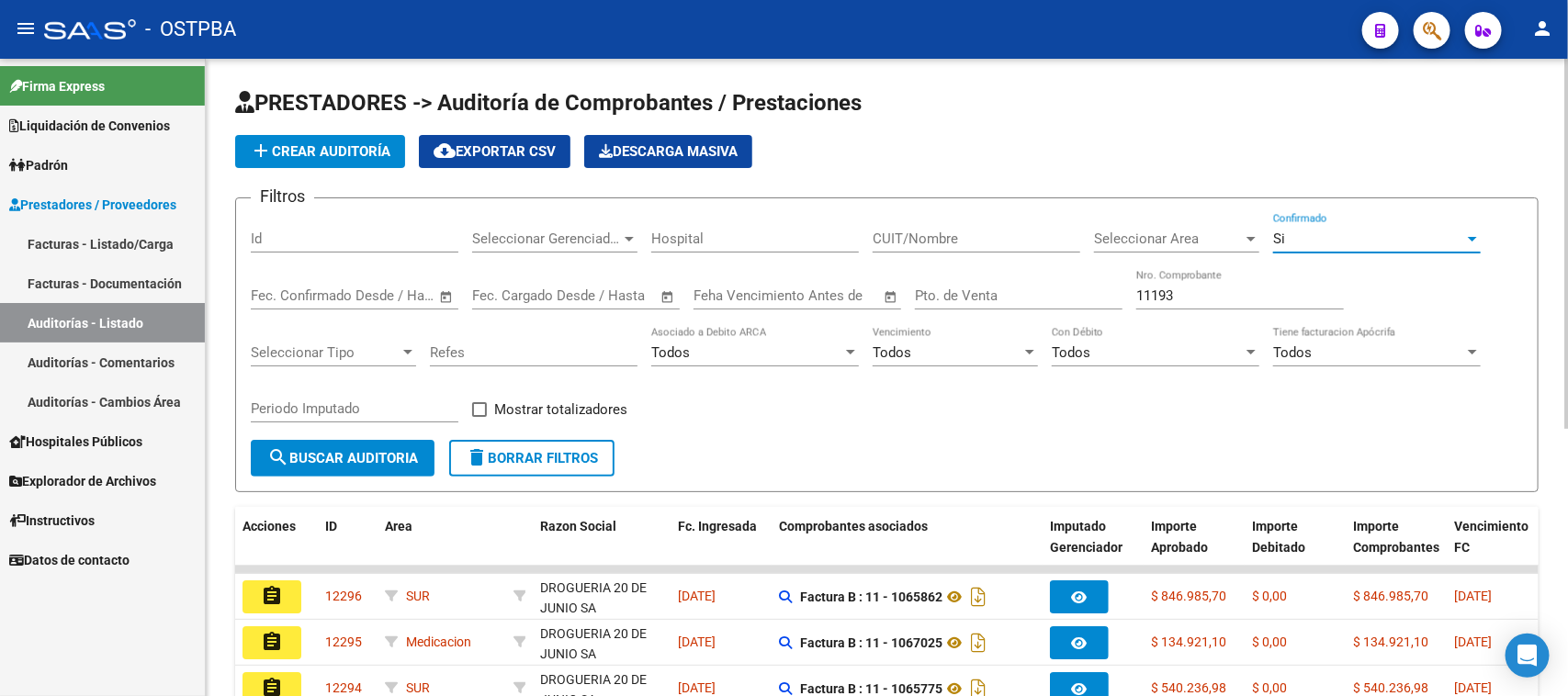
click at [341, 443] on button "search Buscar Auditoria" at bounding box center [342, 459] width 184 height 37
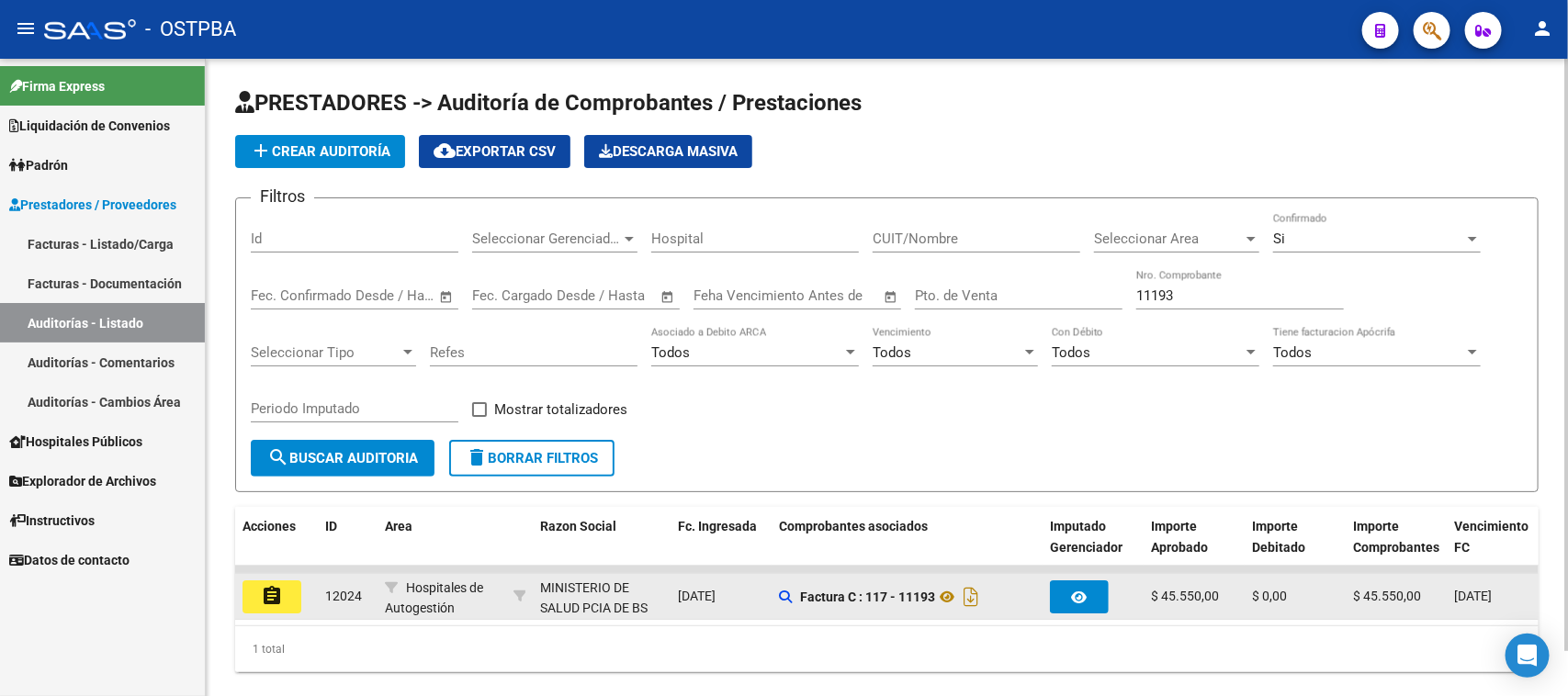
click at [286, 590] on button "assignment" at bounding box center [272, 597] width 58 height 33
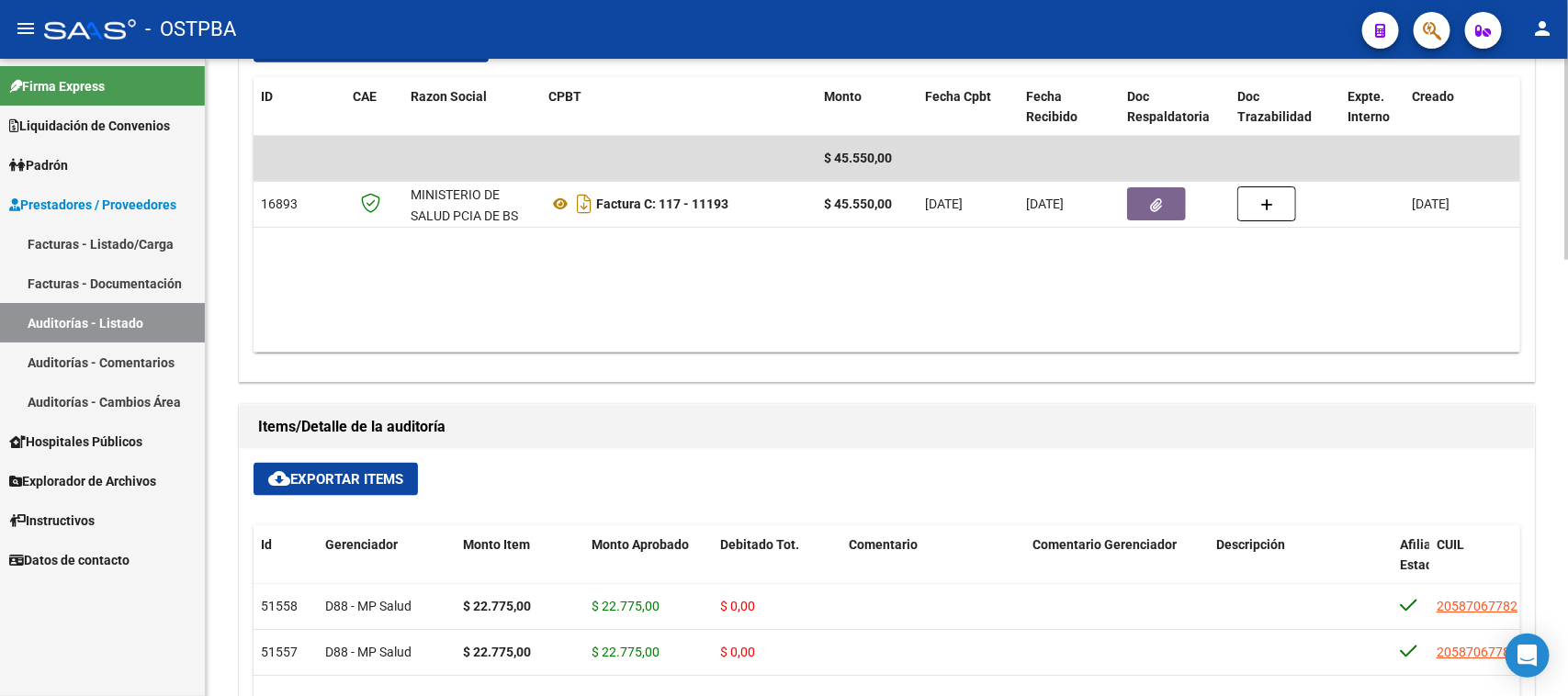
scroll to position [919, 0]
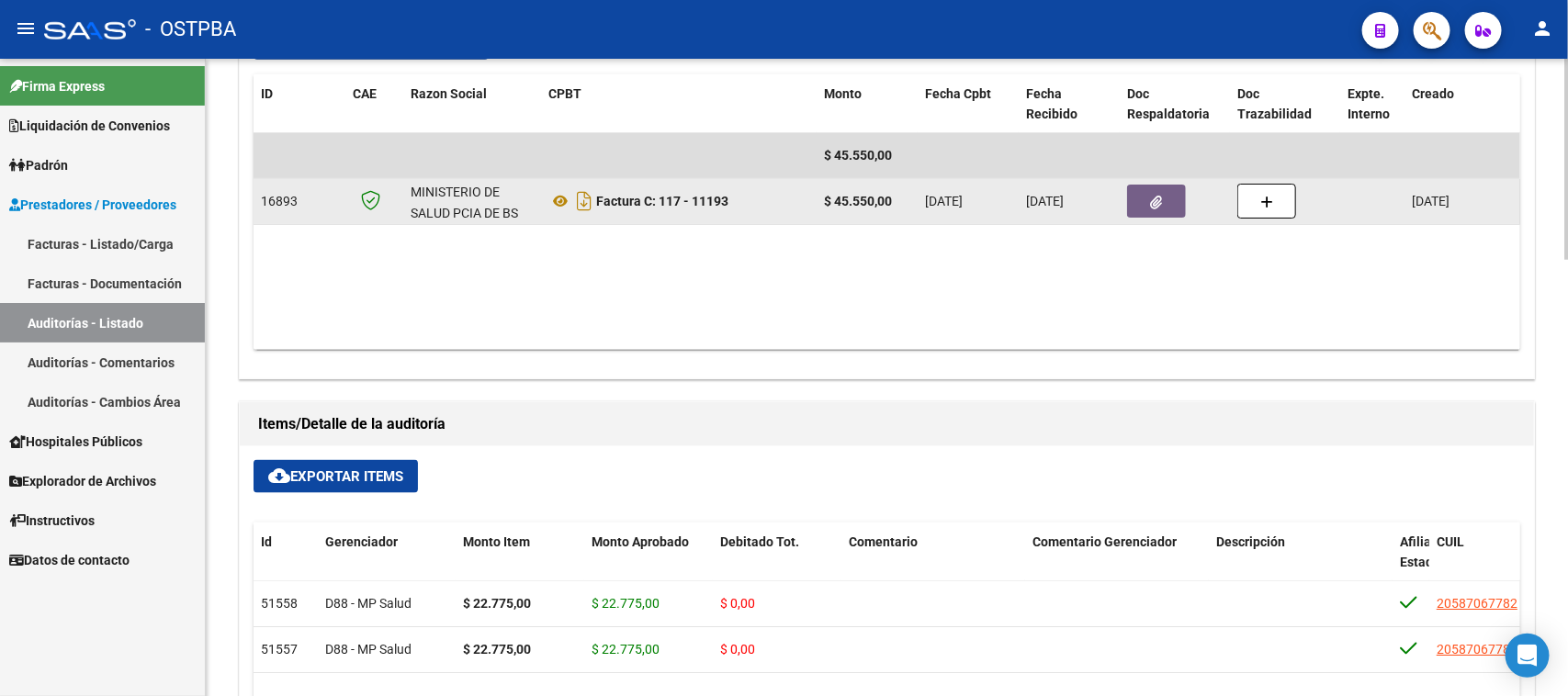
click at [1166, 195] on button "button" at bounding box center [1156, 201] width 58 height 33
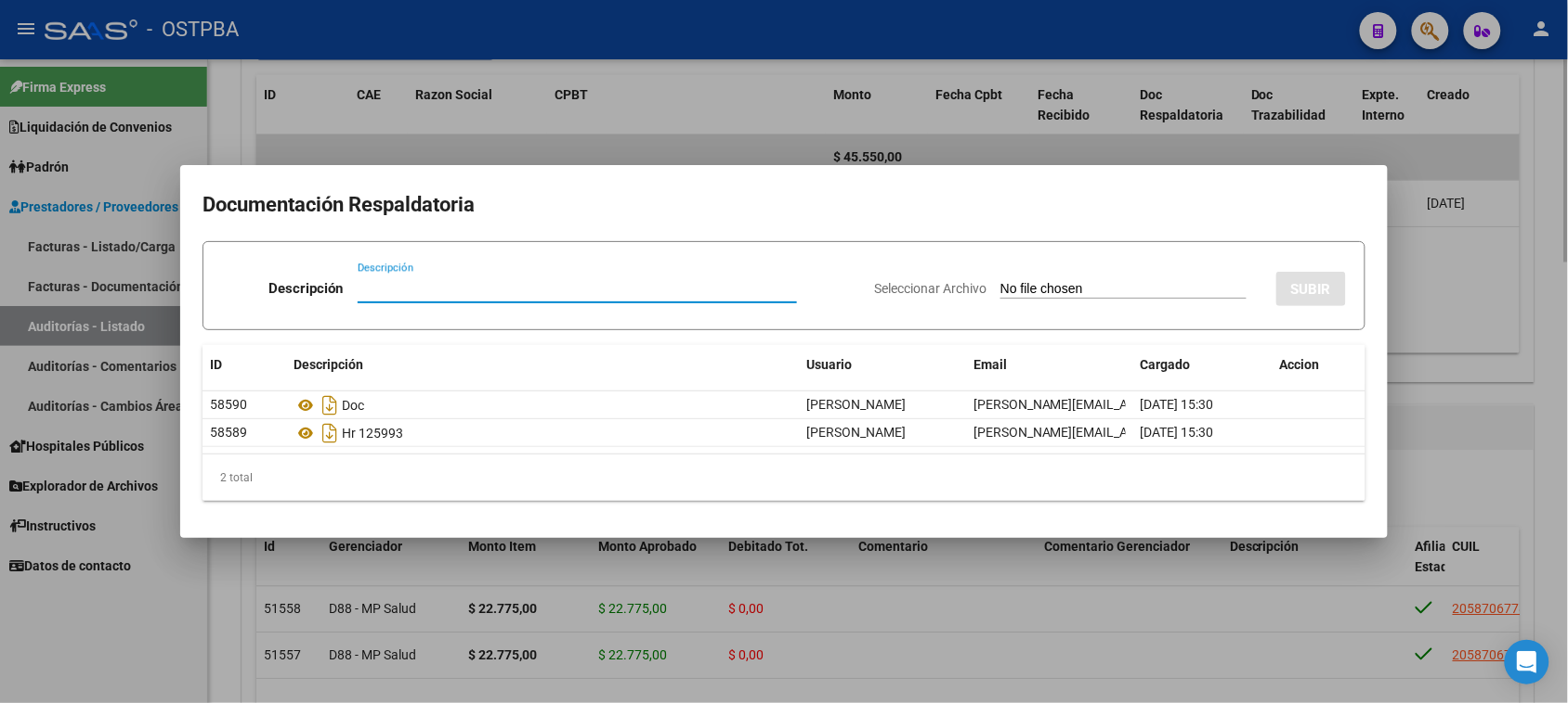
click at [1450, 404] on div at bounding box center [784, 352] width 1568 height 703
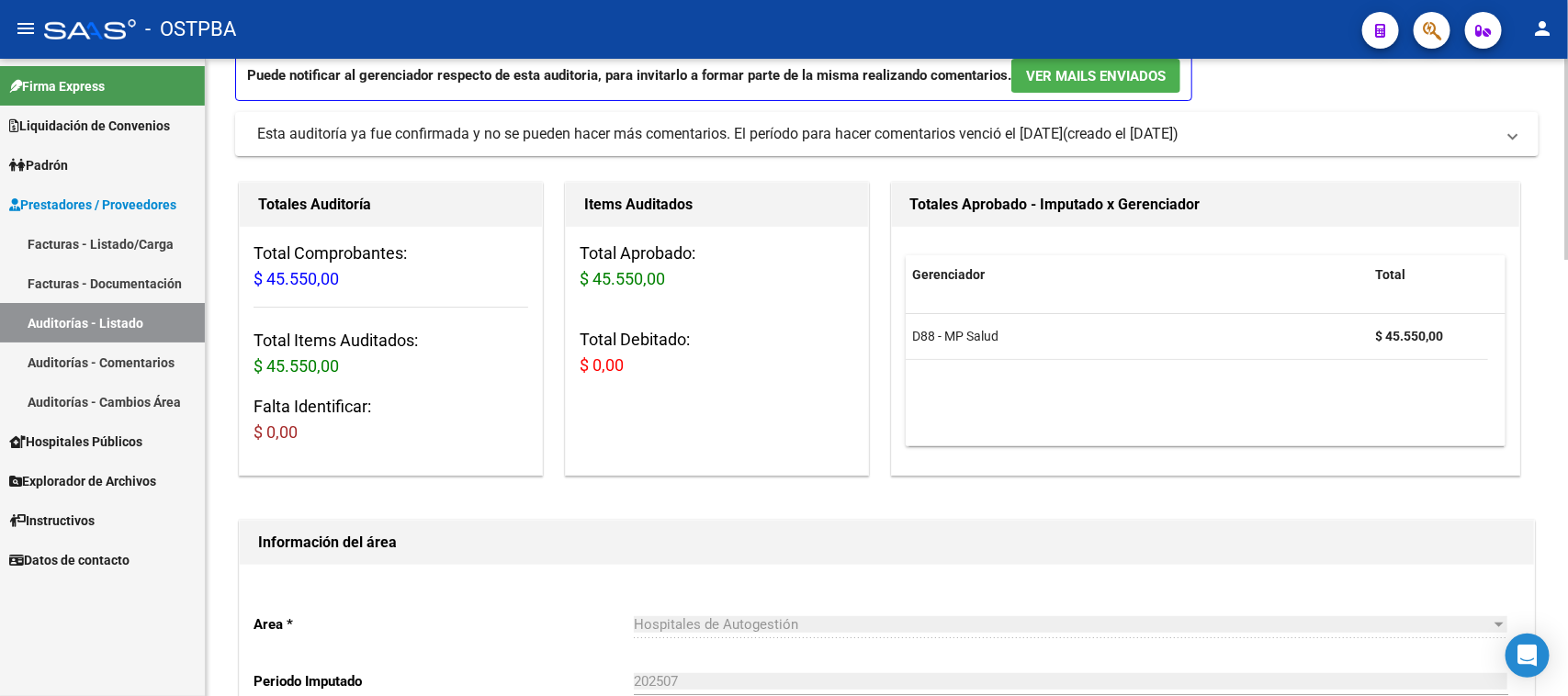
scroll to position [0, 0]
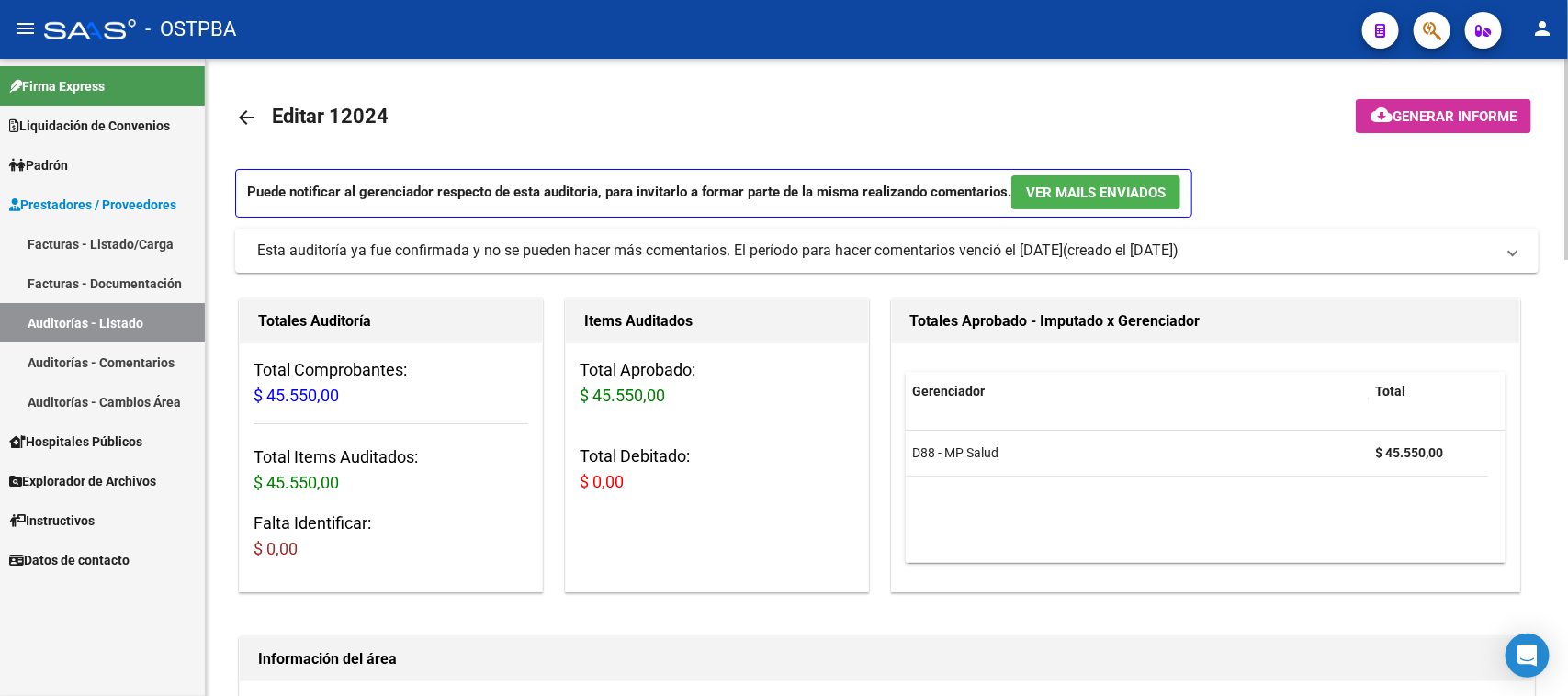
click at [1463, 110] on span "Generar informe" at bounding box center [1454, 117] width 124 height 17
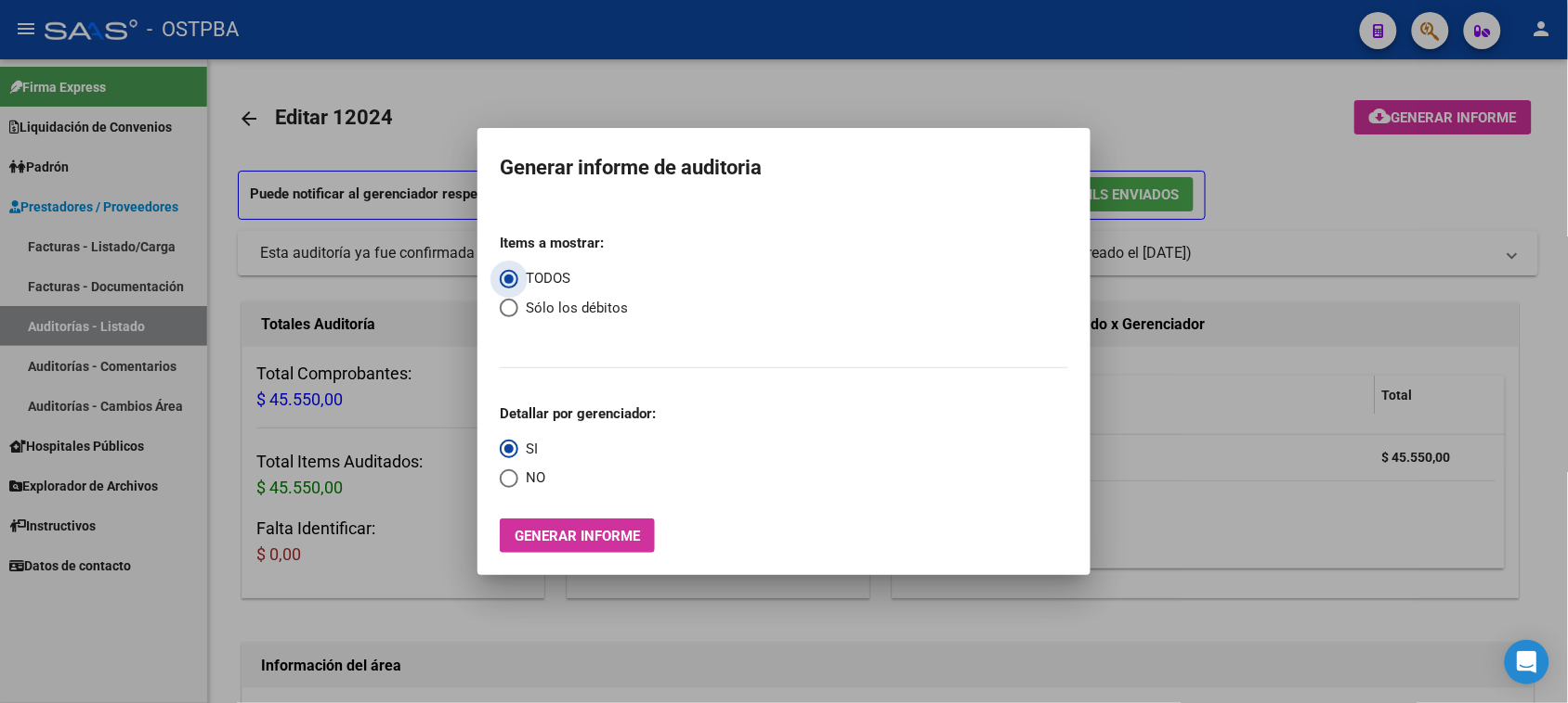
click at [641, 524] on button "Generar informe" at bounding box center [578, 535] width 155 height 34
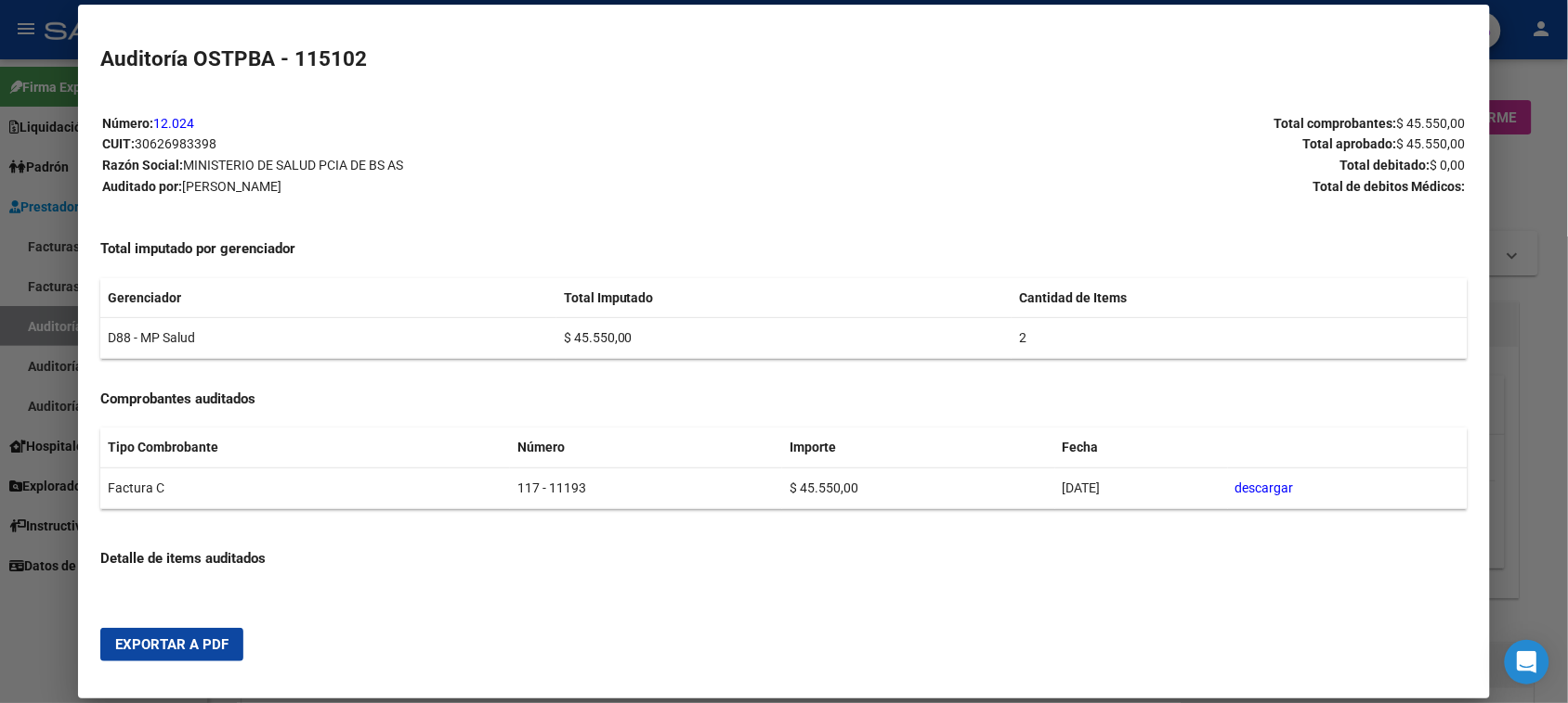
click at [206, 638] on span "Exportar a PDF" at bounding box center [171, 644] width 113 height 17
click at [26, 315] on div at bounding box center [784, 352] width 1568 height 703
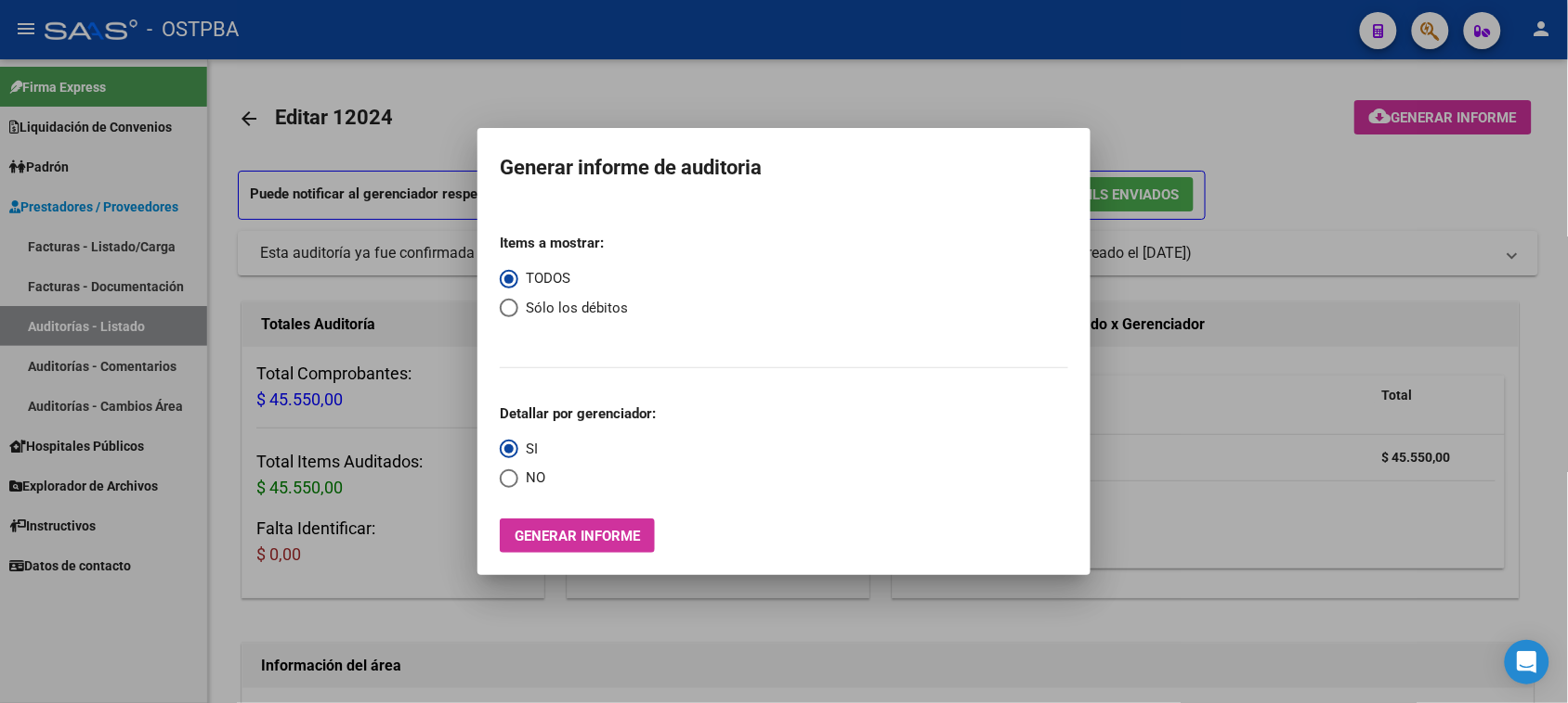
click at [33, 325] on div at bounding box center [784, 352] width 1568 height 703
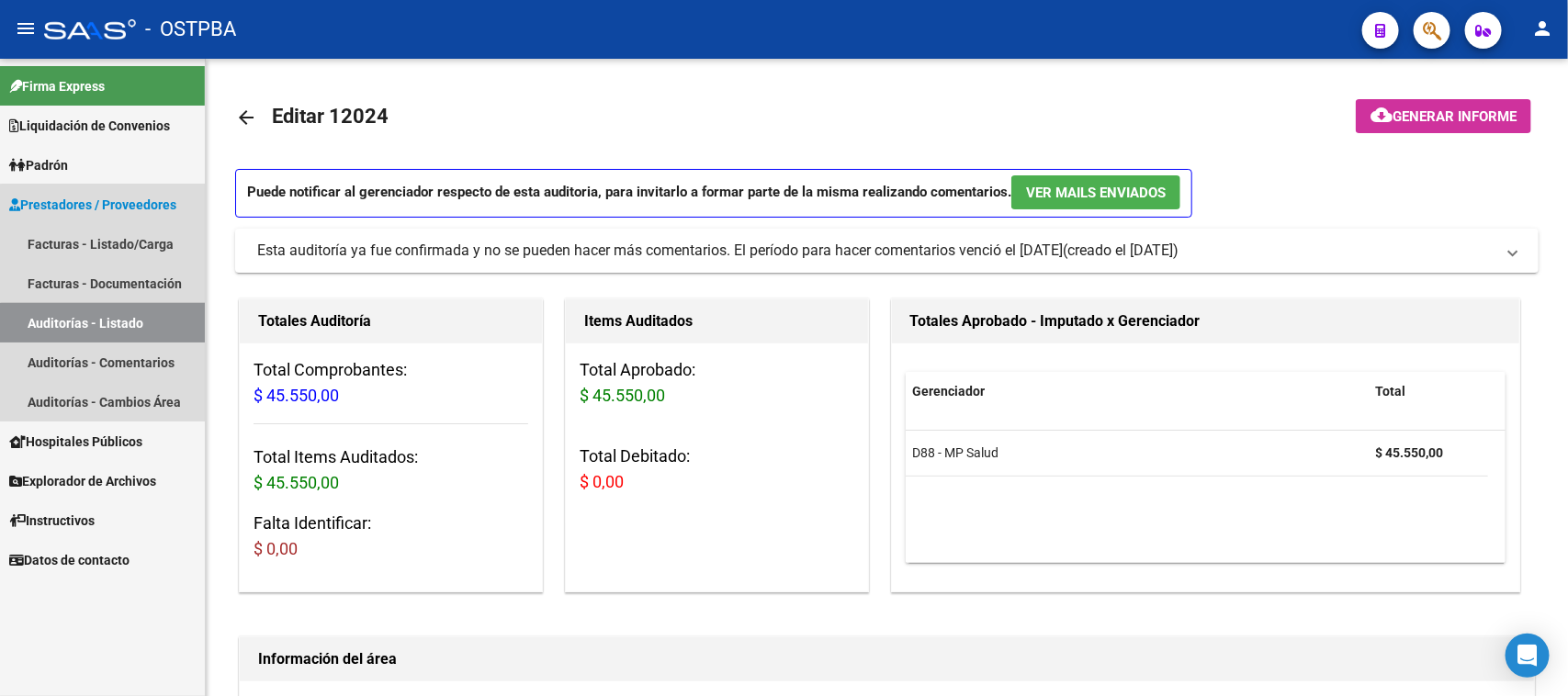
click at [109, 328] on link "Auditorías - Listado" at bounding box center [102, 323] width 205 height 40
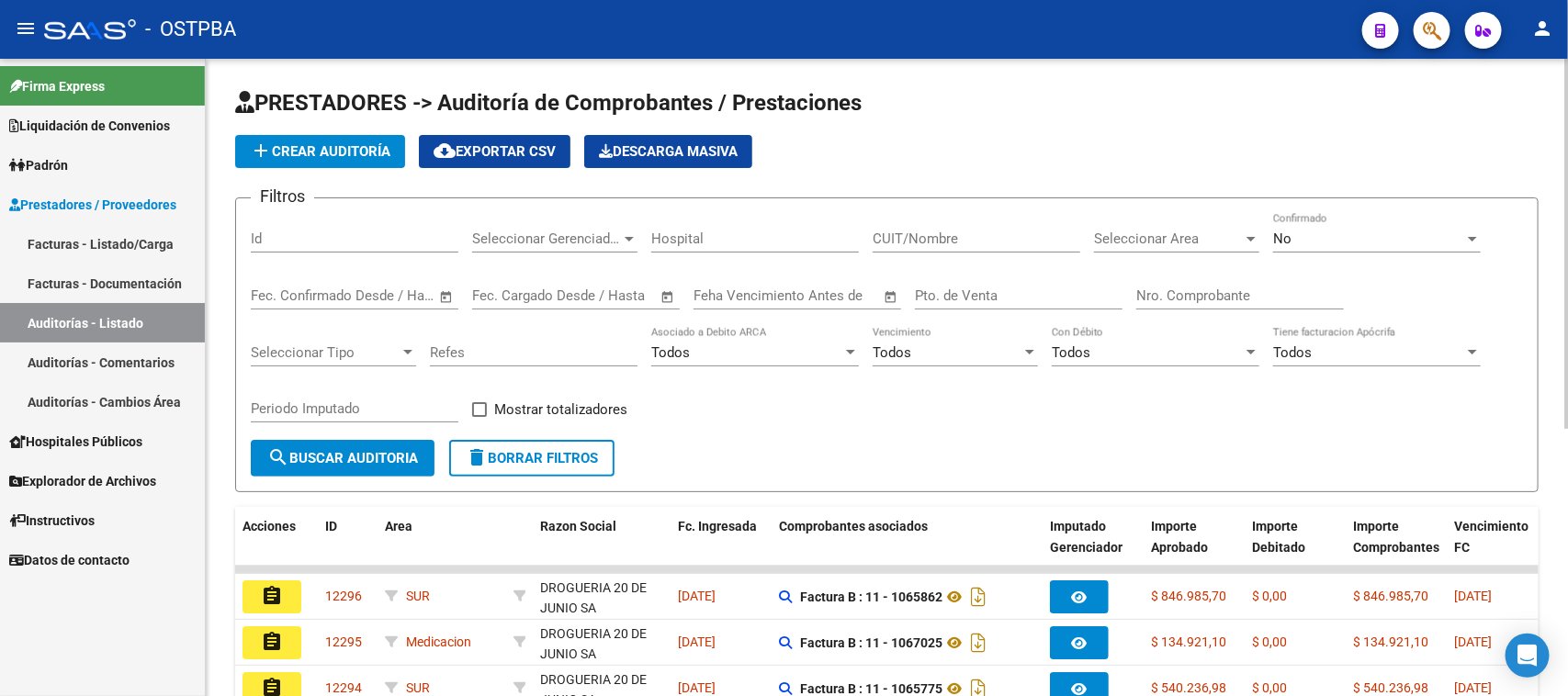
click at [1194, 283] on div "Nro. Comprobante" at bounding box center [1240, 290] width 208 height 40
type input "11192"
click at [1332, 226] on div "No Confirmado" at bounding box center [1377, 232] width 208 height 40
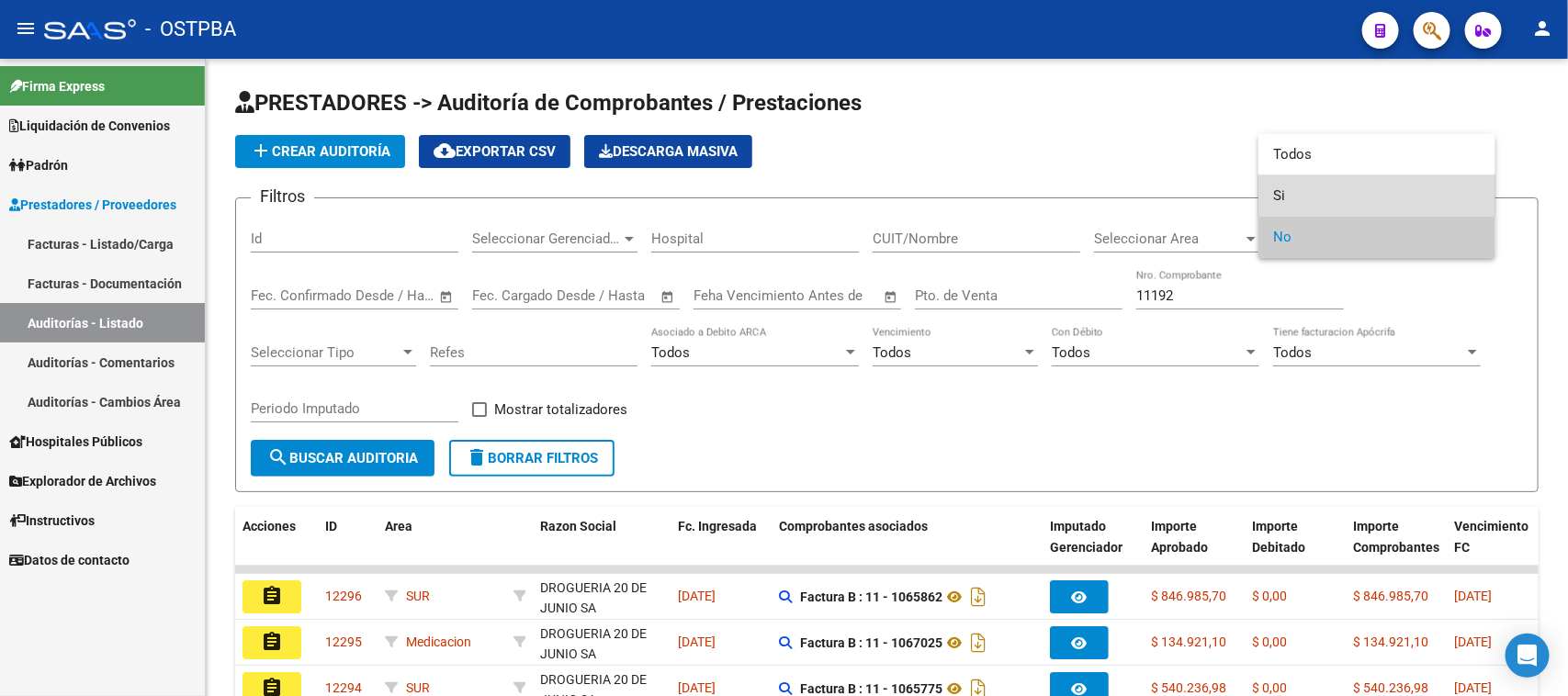
click at [1281, 198] on span "Si" at bounding box center [1377, 196] width 208 height 42
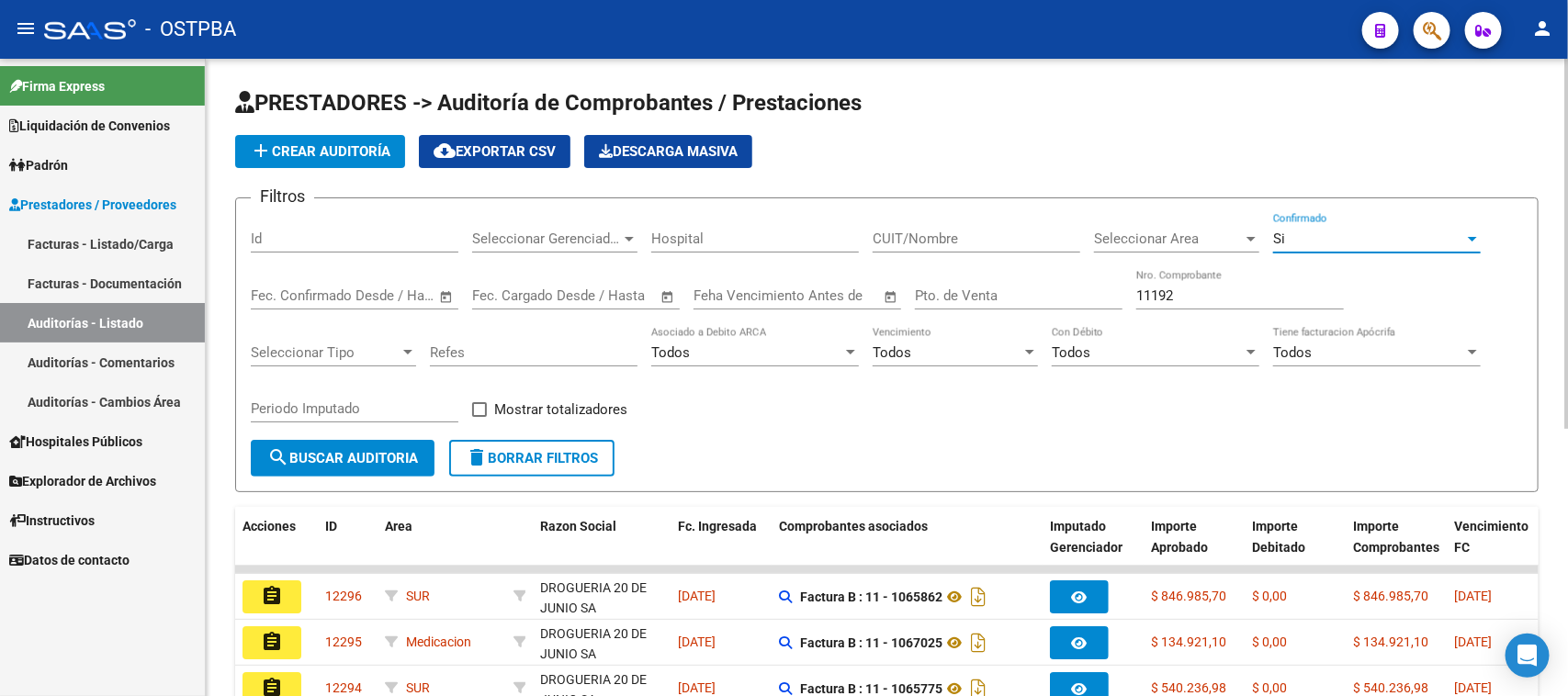
click at [392, 450] on span "search Buscar Auditoria" at bounding box center [342, 458] width 151 height 17
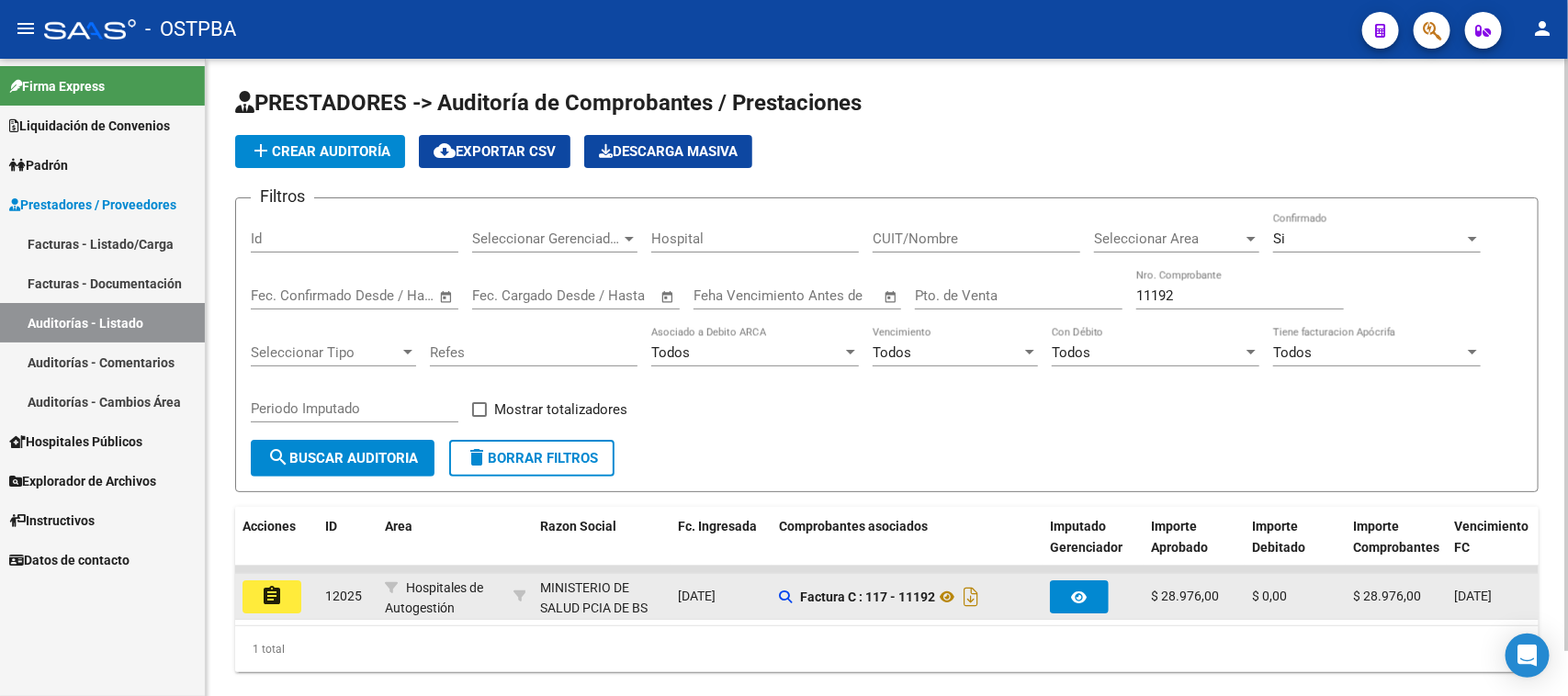
click at [276, 585] on mat-icon "assignment" at bounding box center [271, 596] width 22 height 22
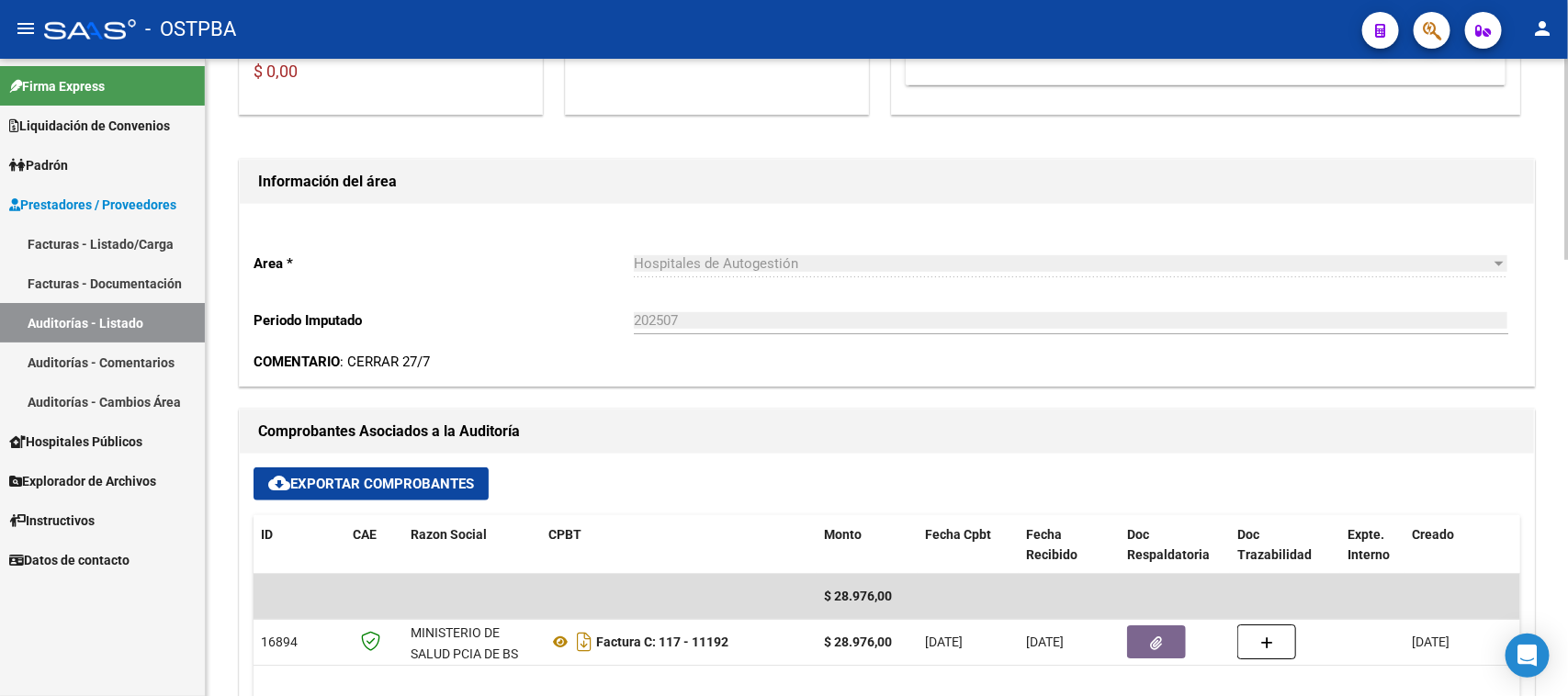
scroll to position [689, 0]
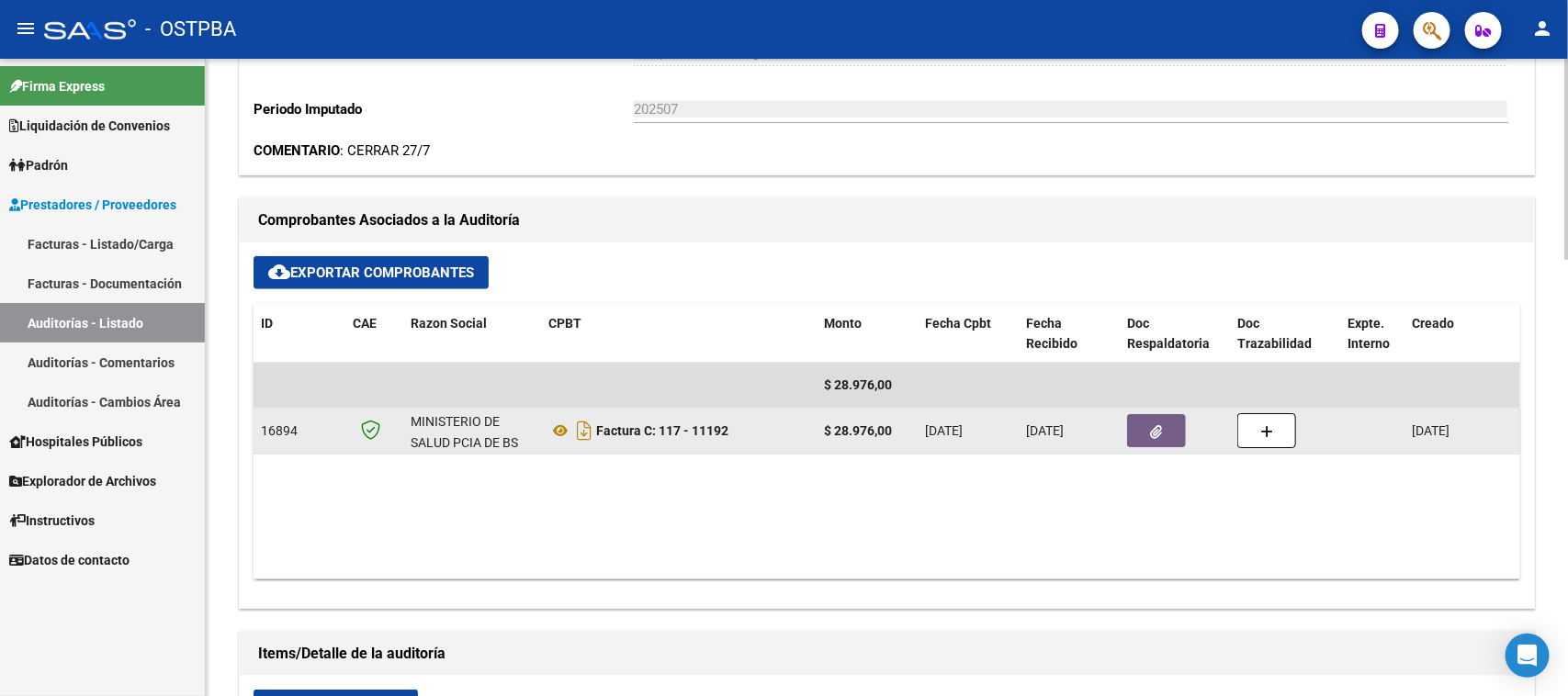
click at [1150, 426] on icon "button" at bounding box center [1156, 433] width 12 height 14
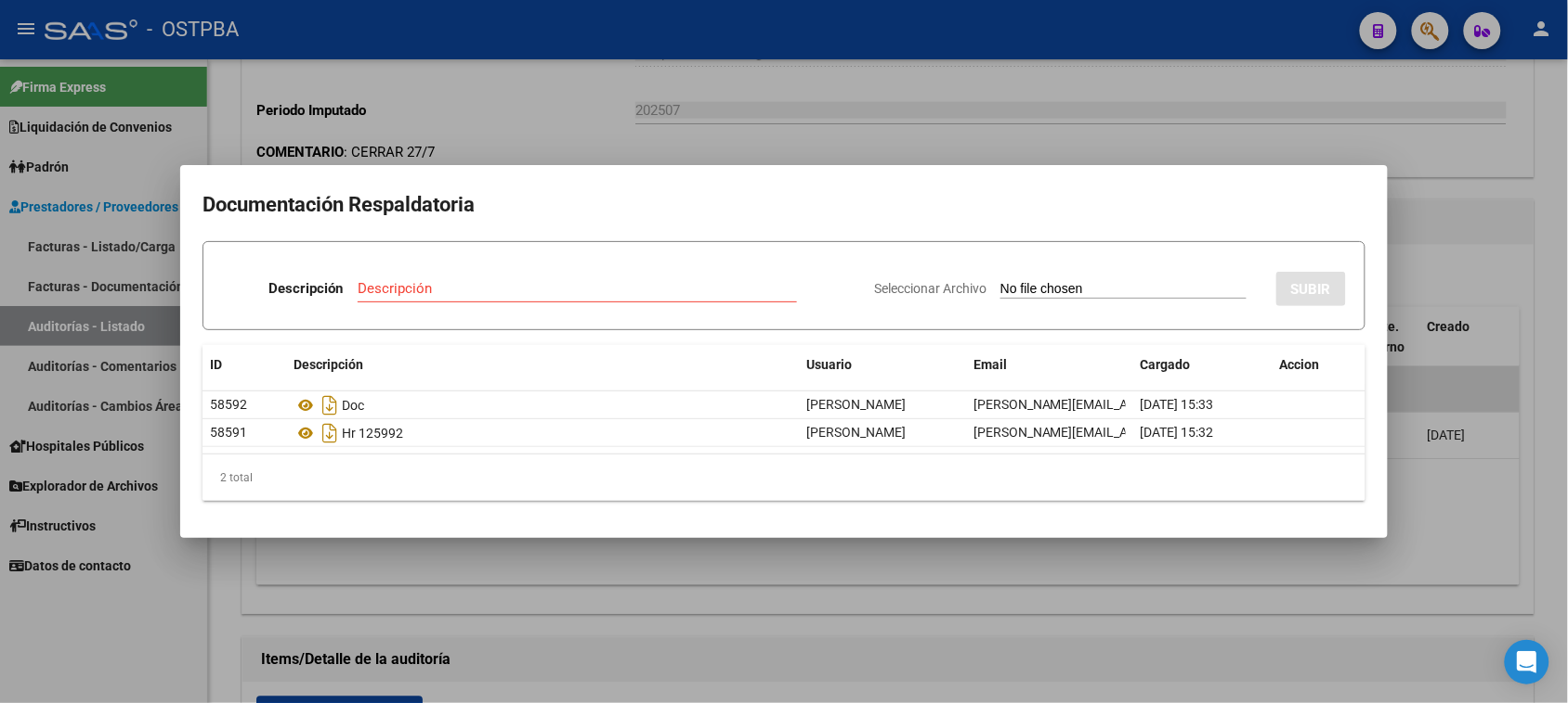
click at [1475, 551] on div at bounding box center [784, 352] width 1568 height 703
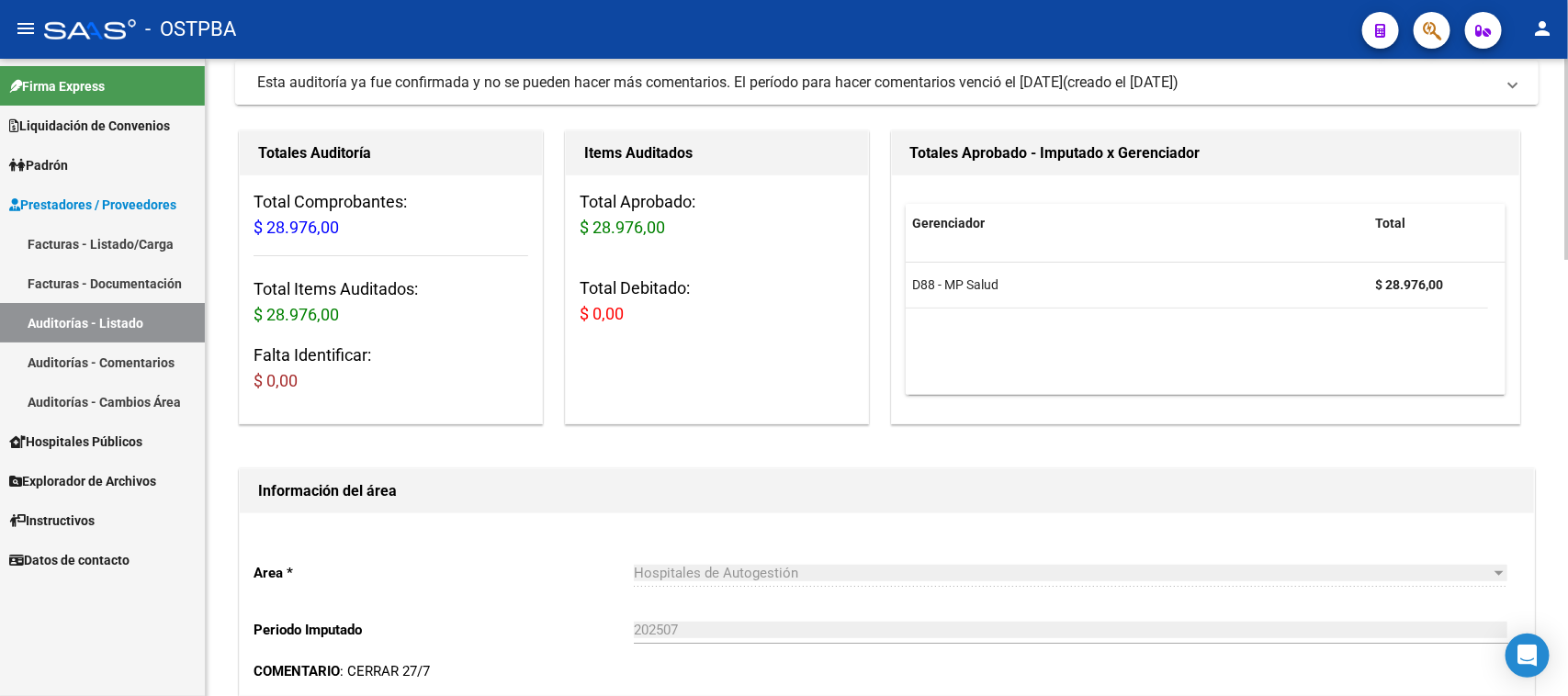
scroll to position [0, 0]
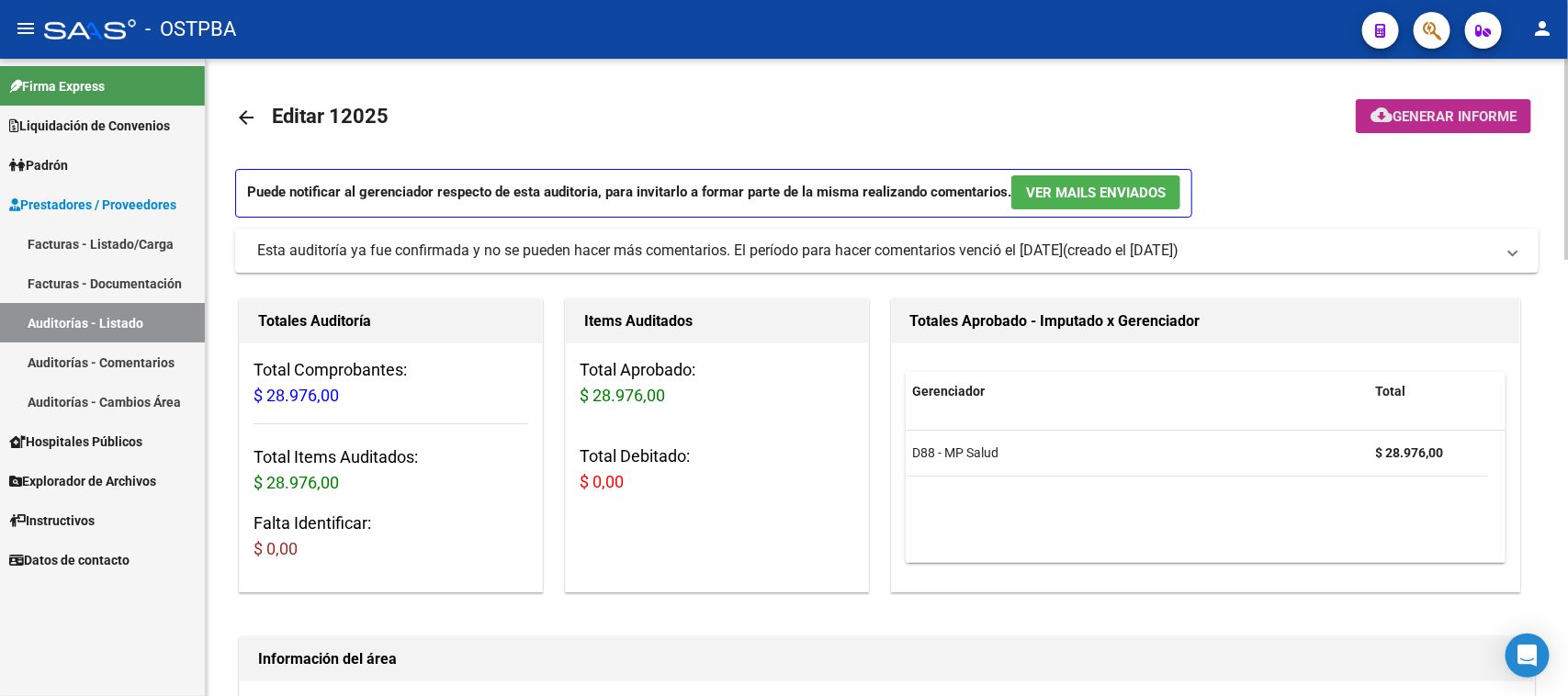
click at [1448, 120] on span "Generar informe" at bounding box center [1454, 117] width 124 height 17
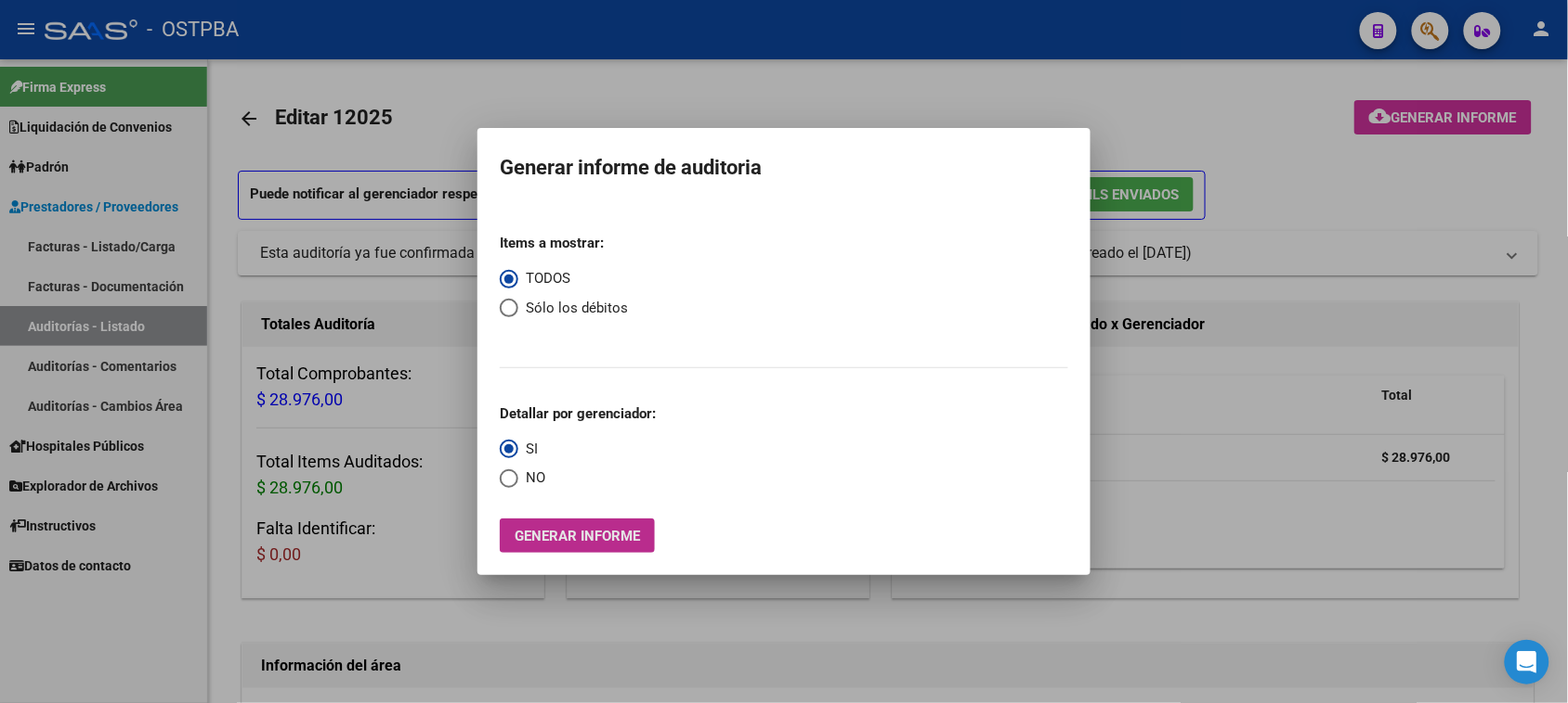
click at [615, 531] on span "Generar informe" at bounding box center [578, 536] width 126 height 17
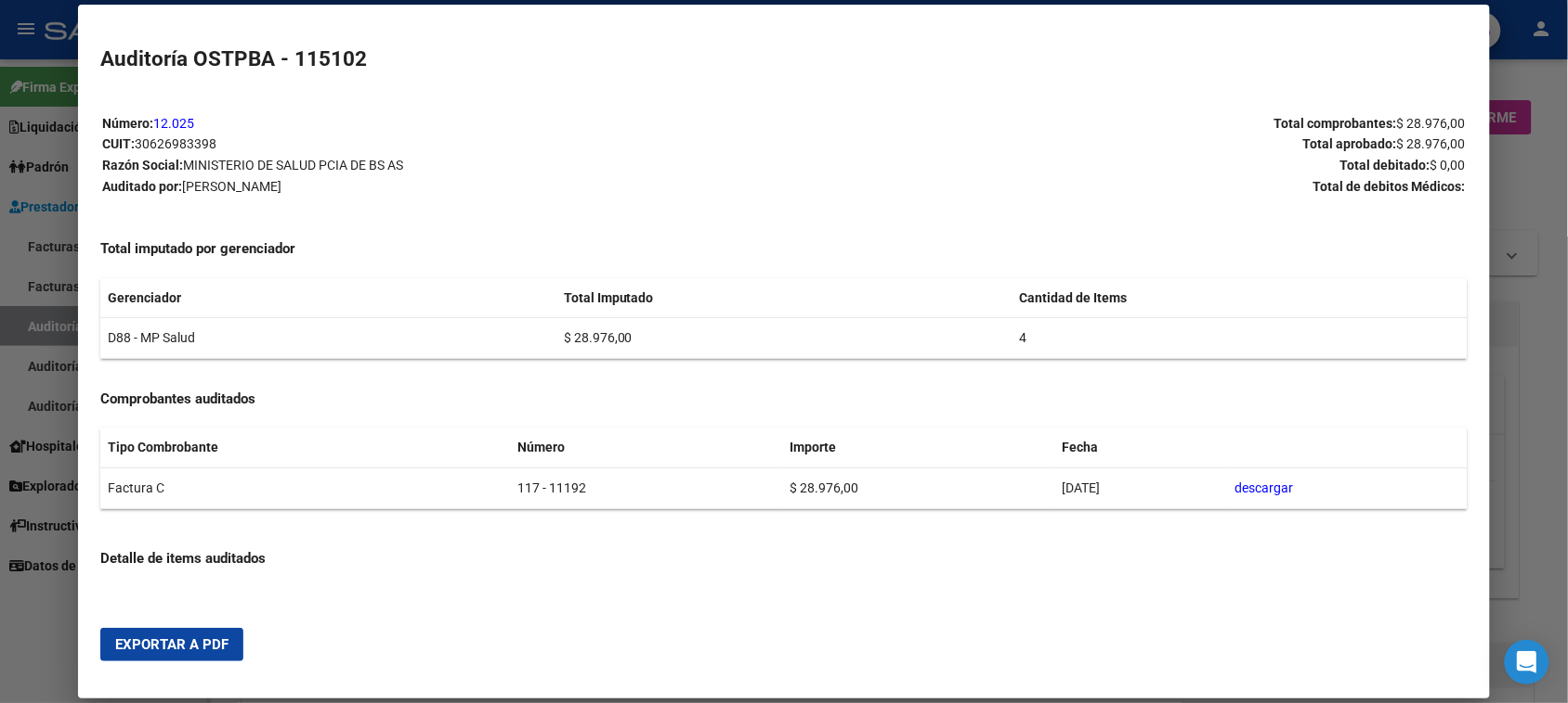
click at [181, 638] on span "Exportar a PDF" at bounding box center [171, 644] width 113 height 17
click at [53, 330] on div at bounding box center [784, 352] width 1568 height 703
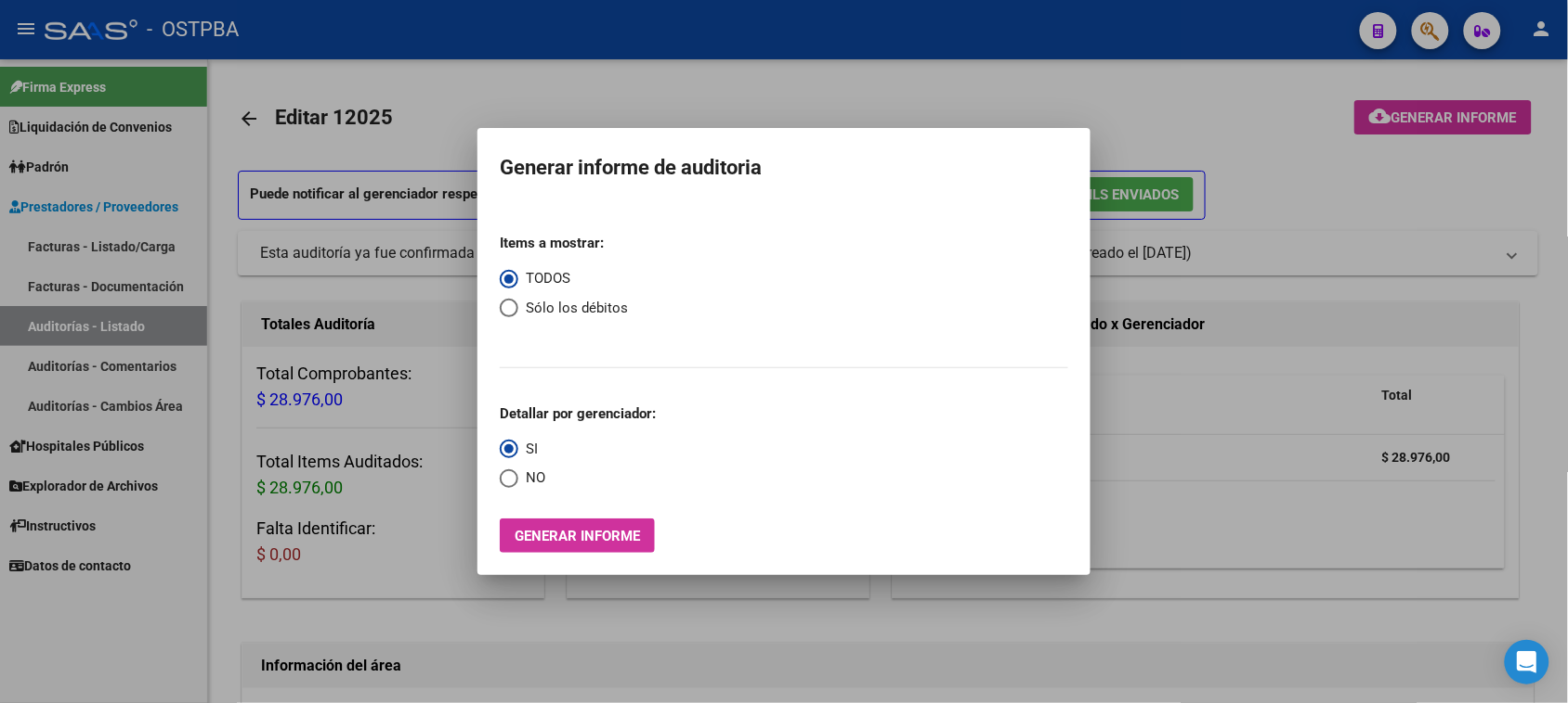
click at [53, 327] on div at bounding box center [784, 352] width 1568 height 703
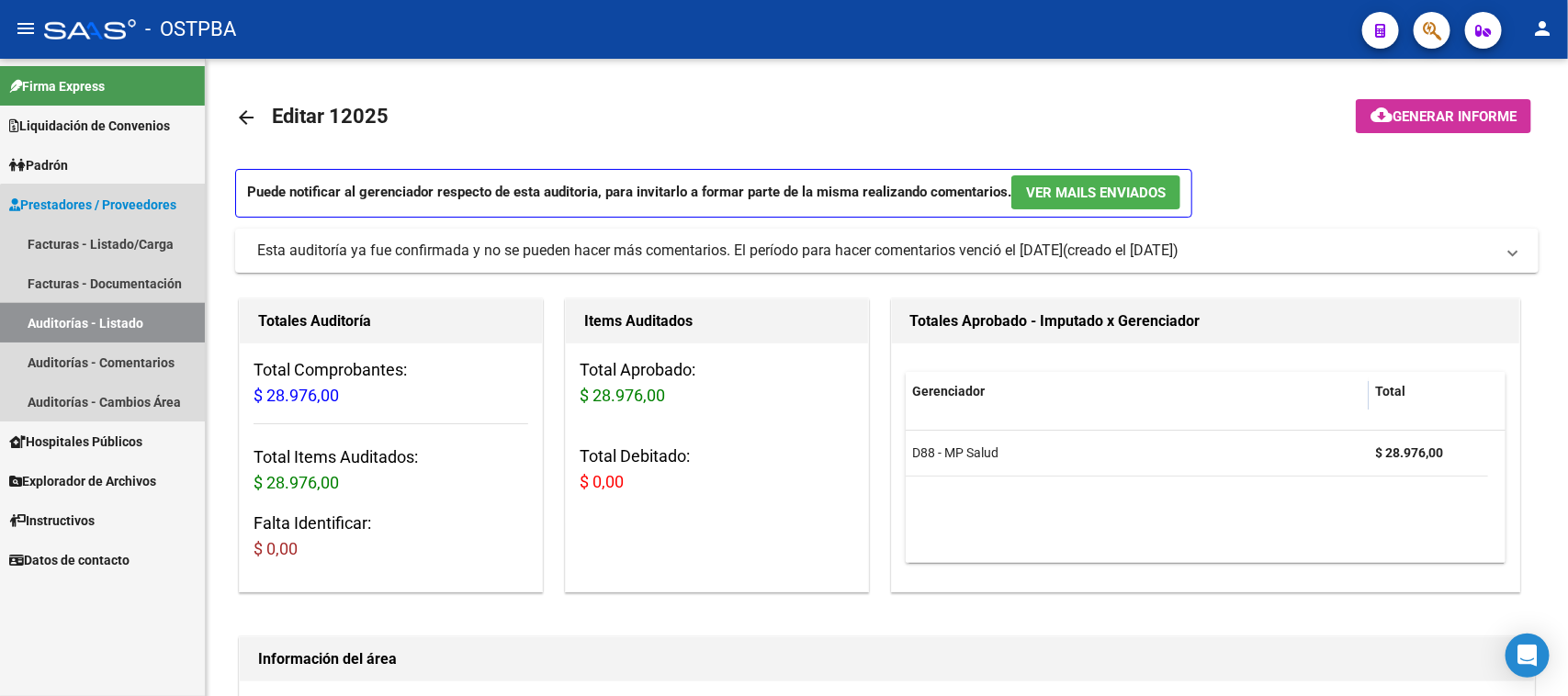
click at [133, 310] on link "Auditorías - Listado" at bounding box center [102, 323] width 205 height 40
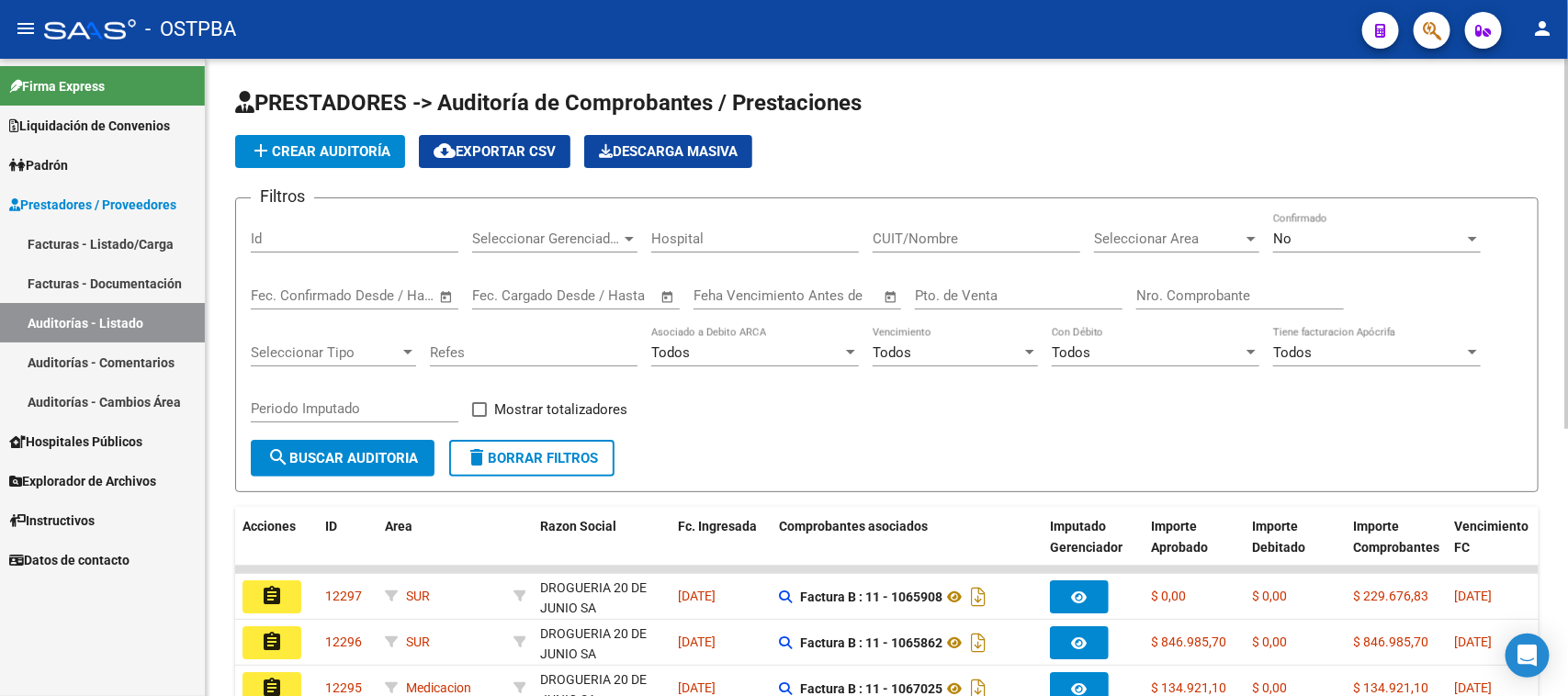
click at [1187, 291] on input "Nro. Comprobante" at bounding box center [1240, 296] width 208 height 17
type input "2221"
click at [1375, 234] on div "No" at bounding box center [1368, 238] width 191 height 17
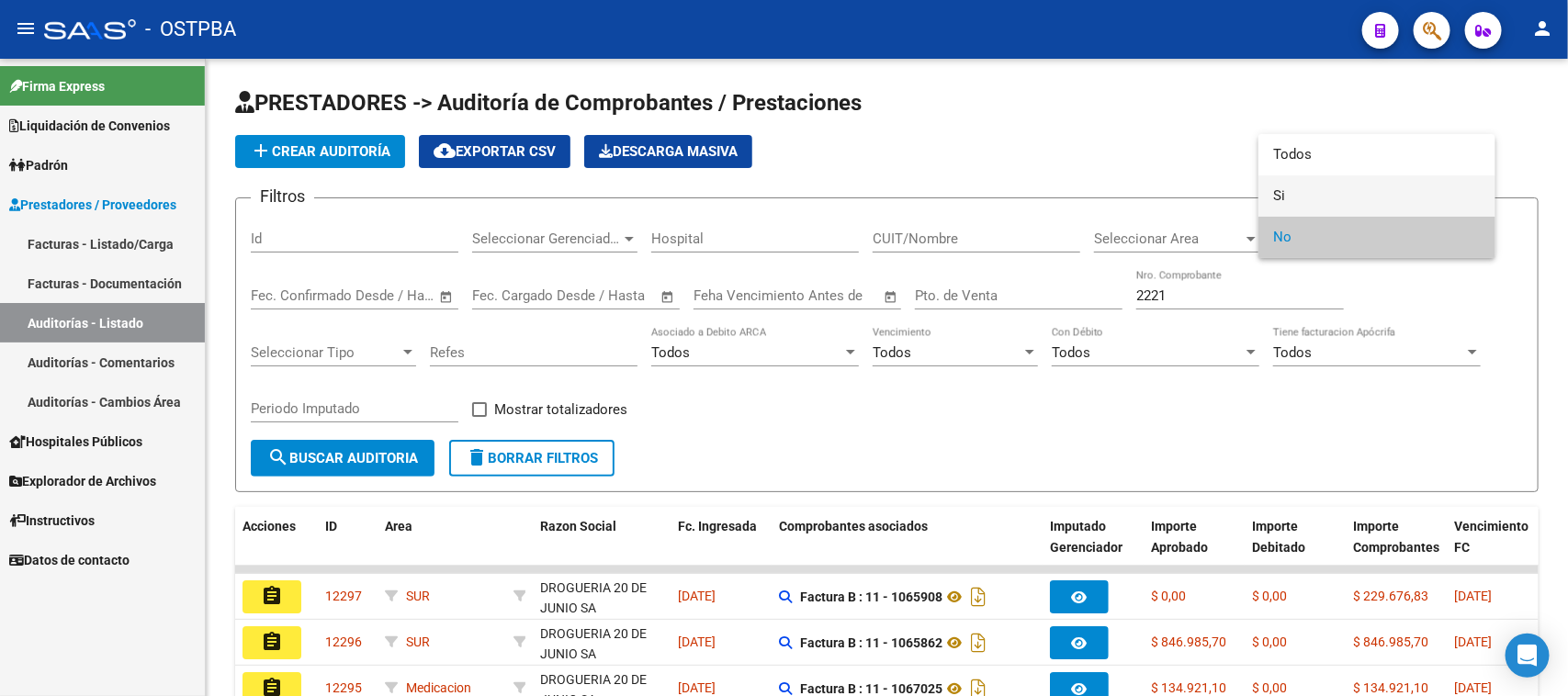
click at [1274, 192] on span "Si" at bounding box center [1377, 196] width 208 height 42
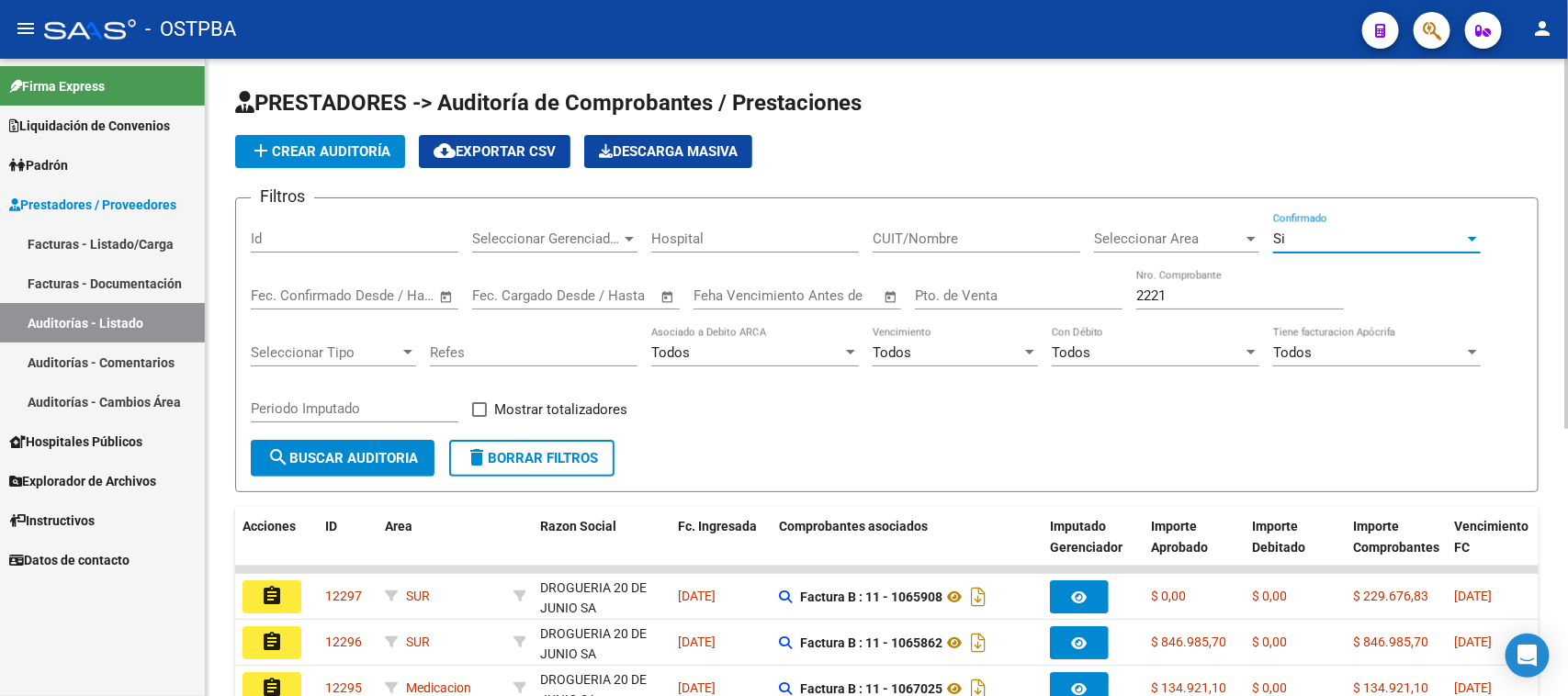
click at [360, 458] on span "search Buscar Auditoria" at bounding box center [342, 458] width 151 height 17
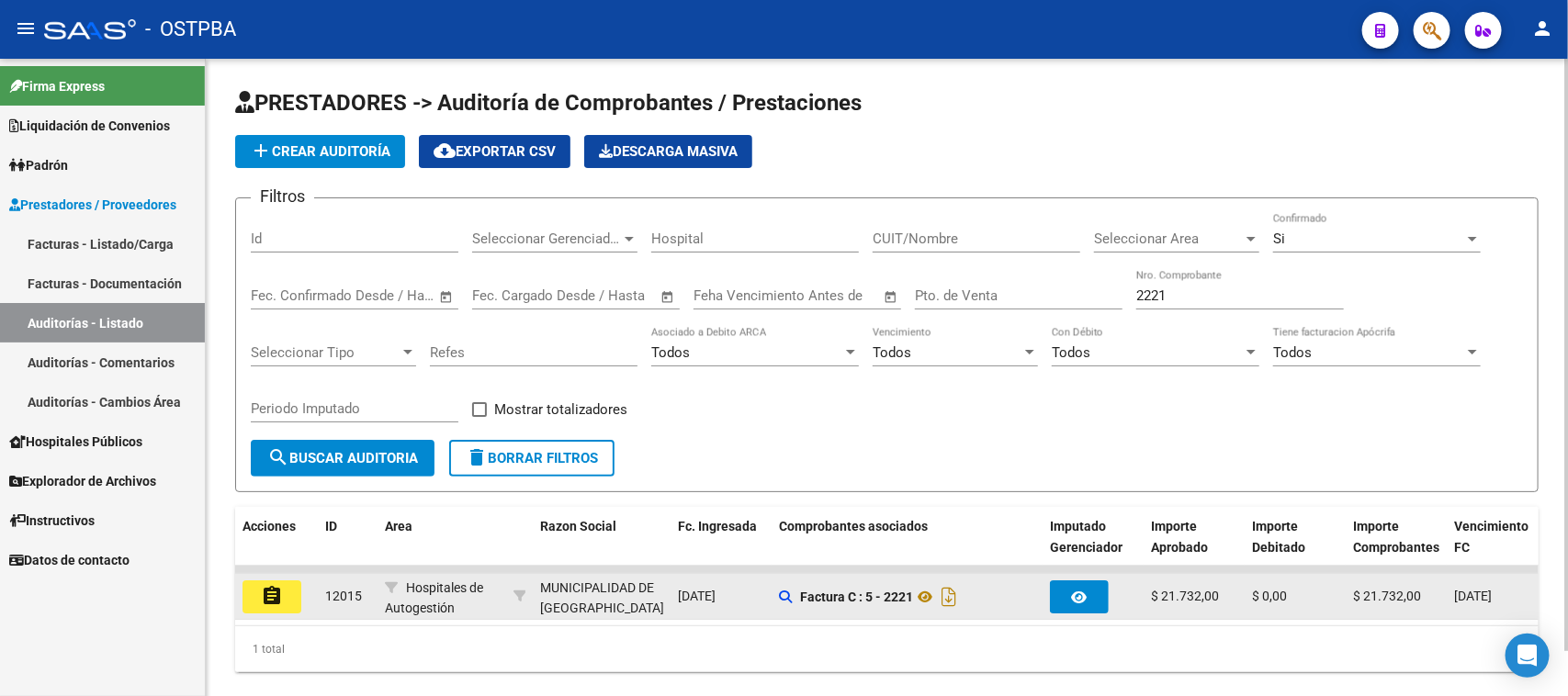
click at [267, 595] on mat-icon "assignment" at bounding box center [271, 596] width 22 height 22
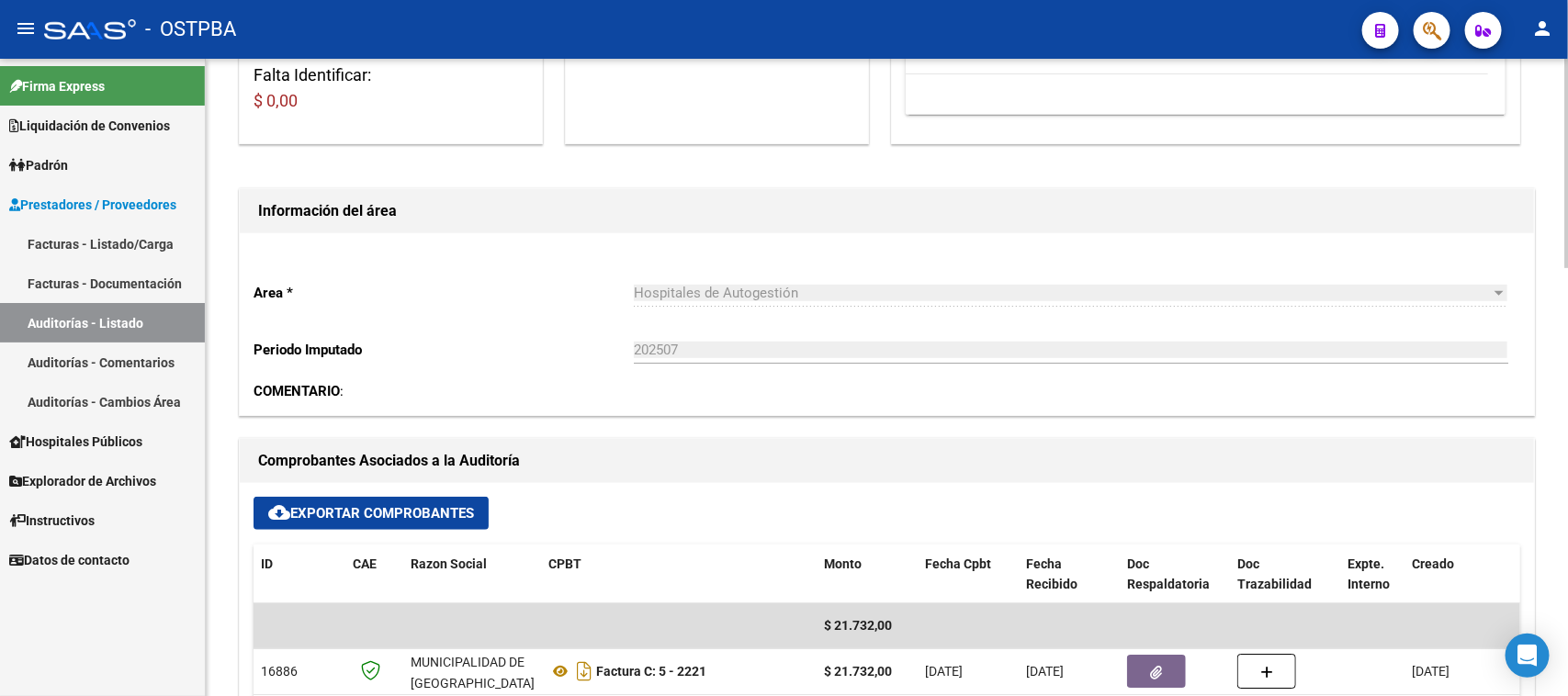
scroll to position [574, 0]
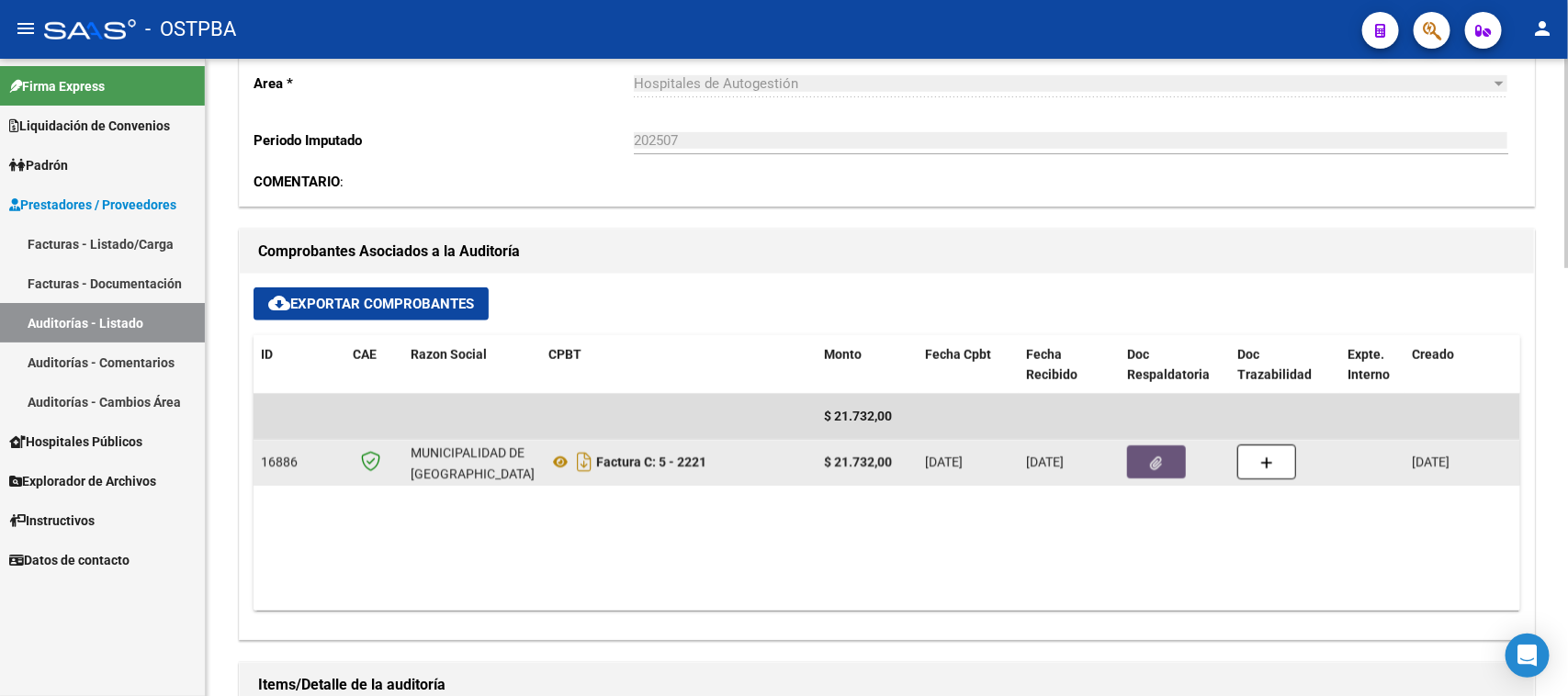
click at [1154, 464] on icon "button" at bounding box center [1156, 464] width 12 height 14
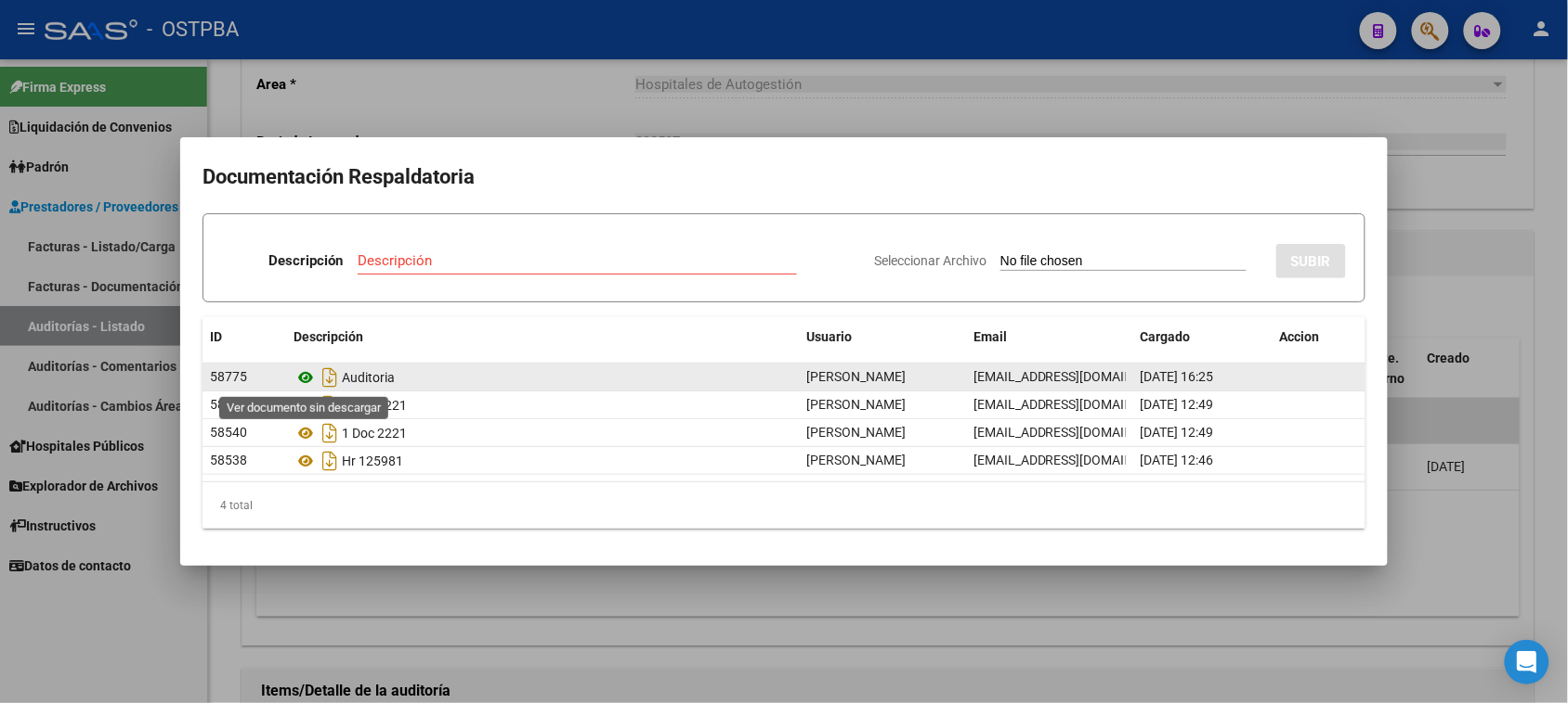
click at [305, 379] on icon at bounding box center [306, 377] width 25 height 23
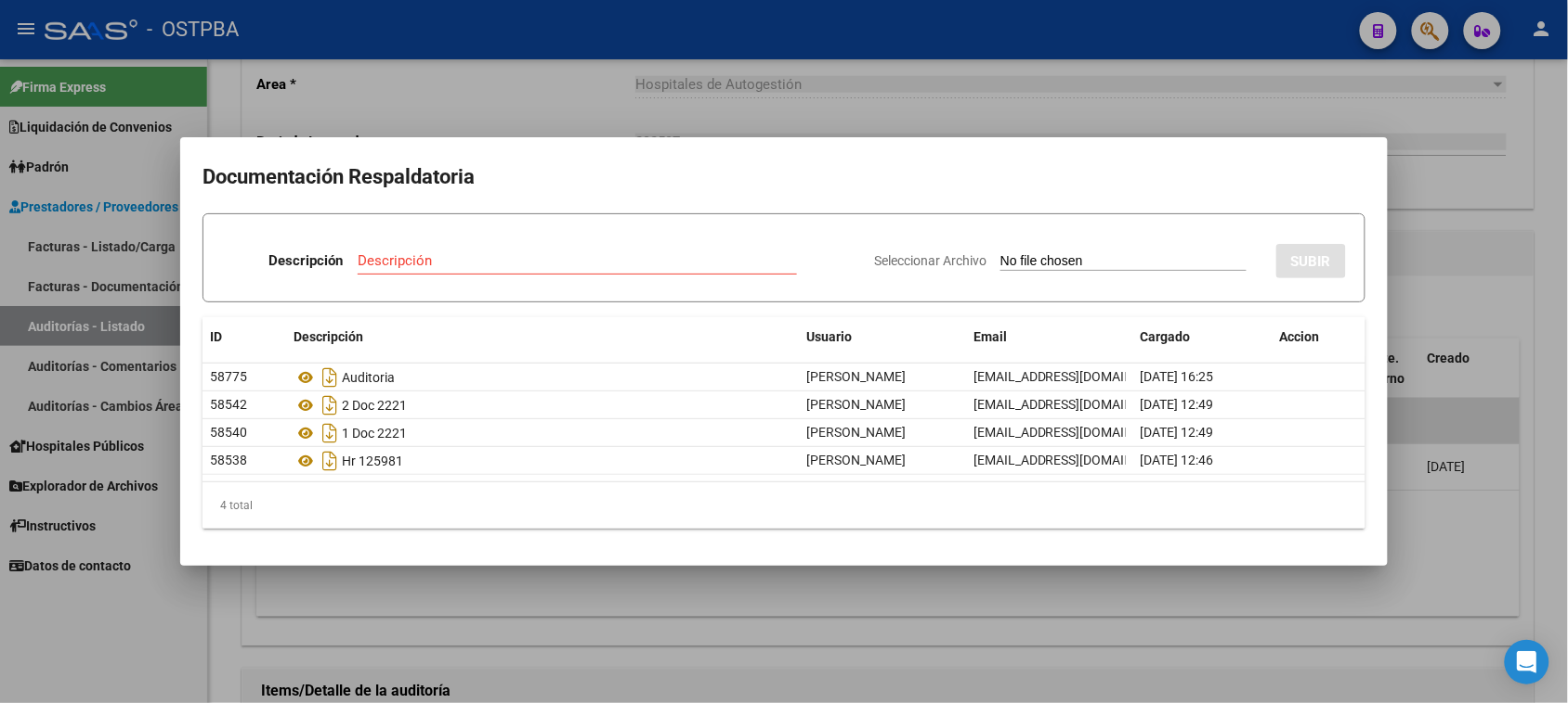
click at [99, 320] on div at bounding box center [784, 352] width 1568 height 703
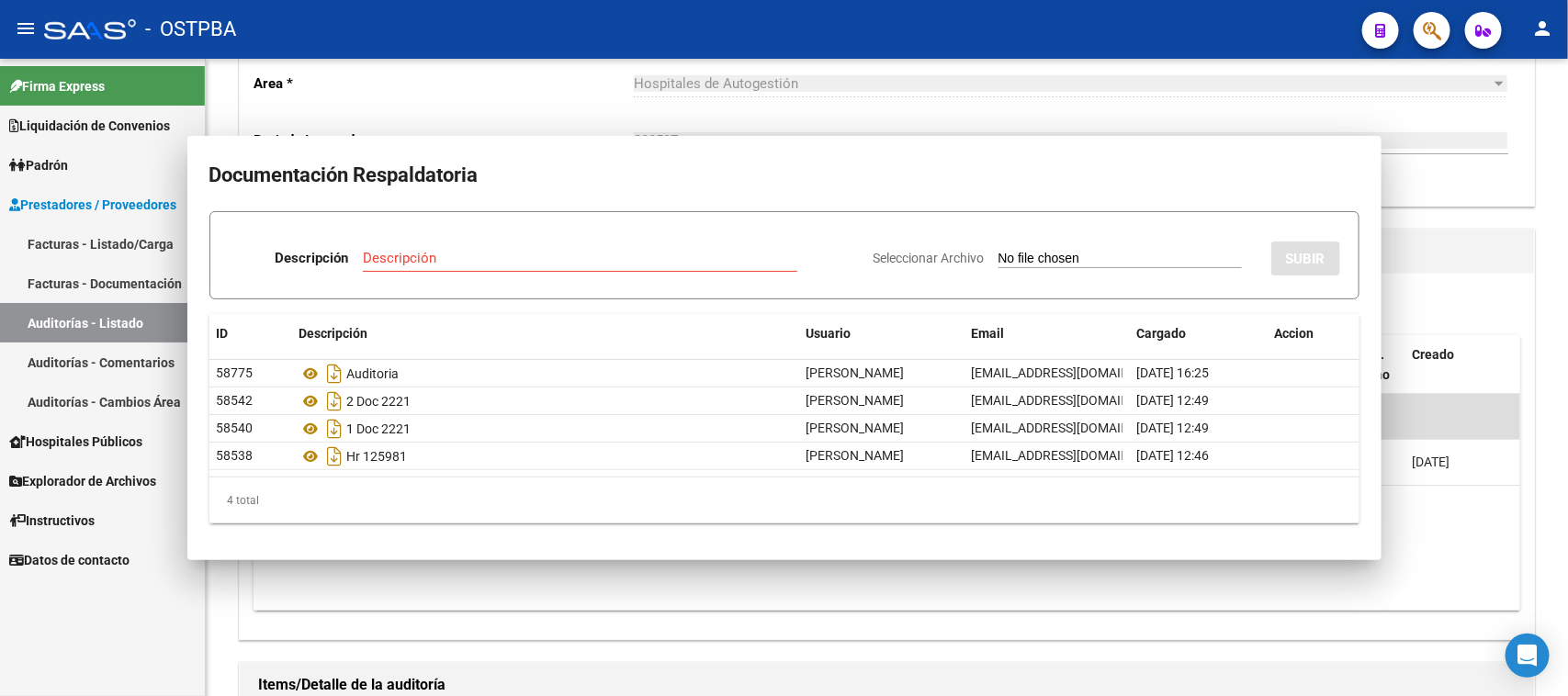
click at [98, 317] on link "Auditorías - Listado" at bounding box center [102, 323] width 205 height 40
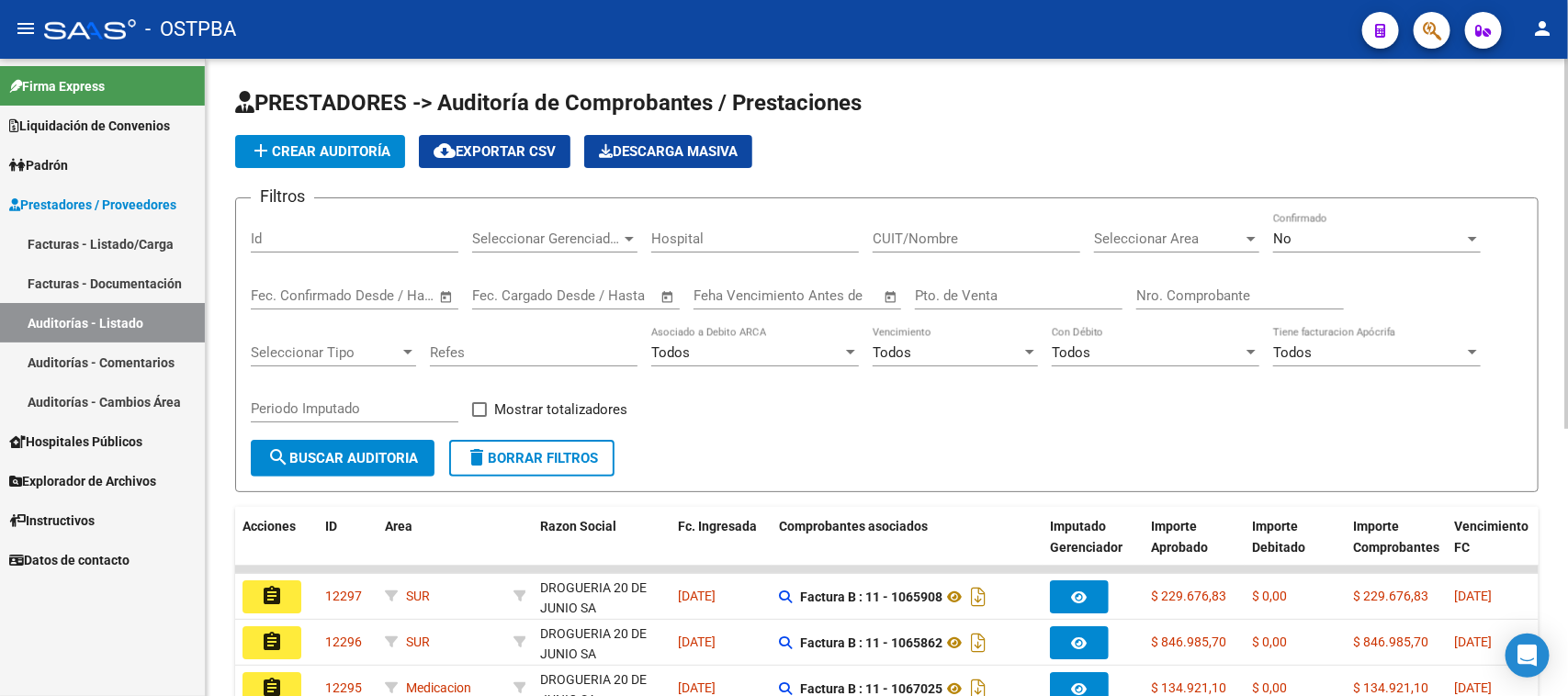
click at [1169, 288] on input "Nro. Comprobante" at bounding box center [1240, 296] width 208 height 17
type input "15296"
click at [1398, 226] on div "No Confirmado" at bounding box center [1377, 232] width 208 height 40
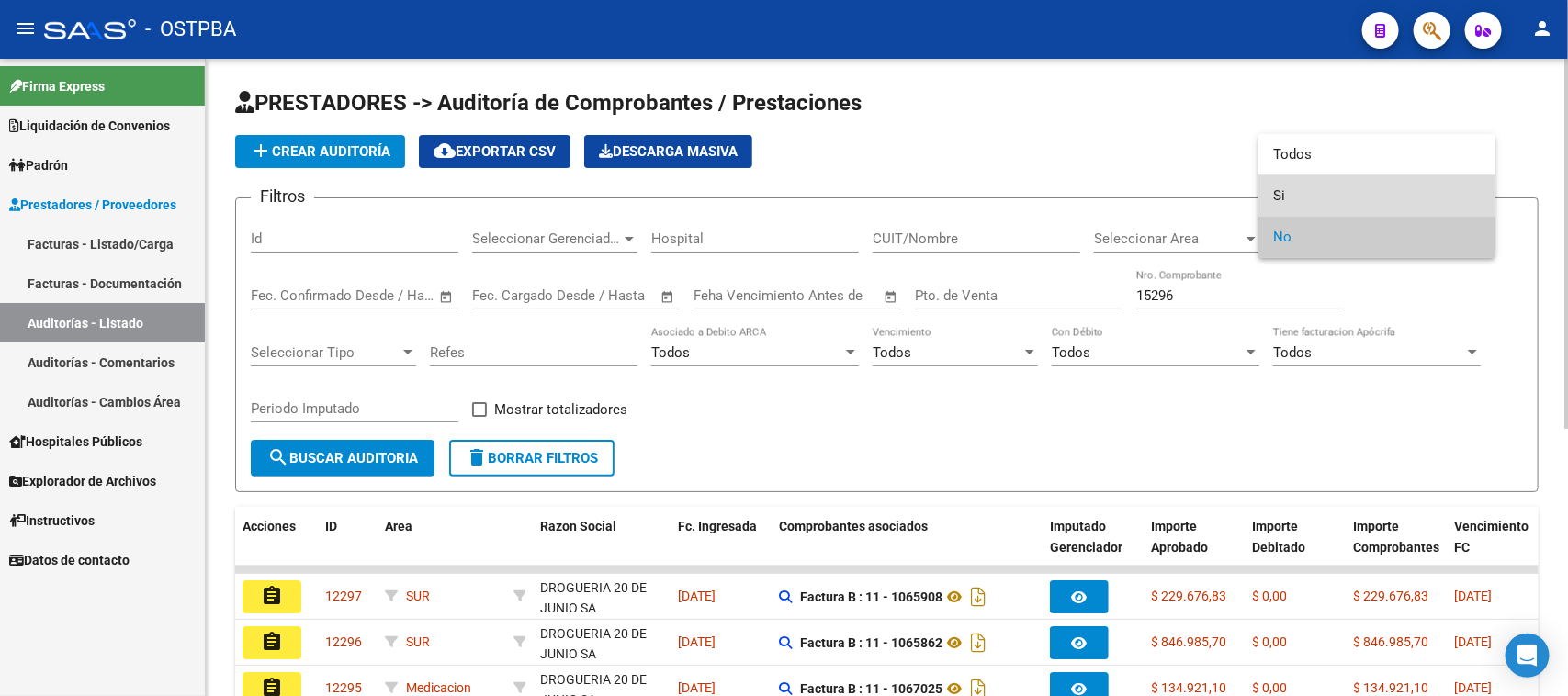
drag, startPoint x: 1278, startPoint y: 194, endPoint x: 793, endPoint y: 323, distance: 501.9
click at [1278, 194] on span "Si" at bounding box center [1377, 196] width 208 height 42
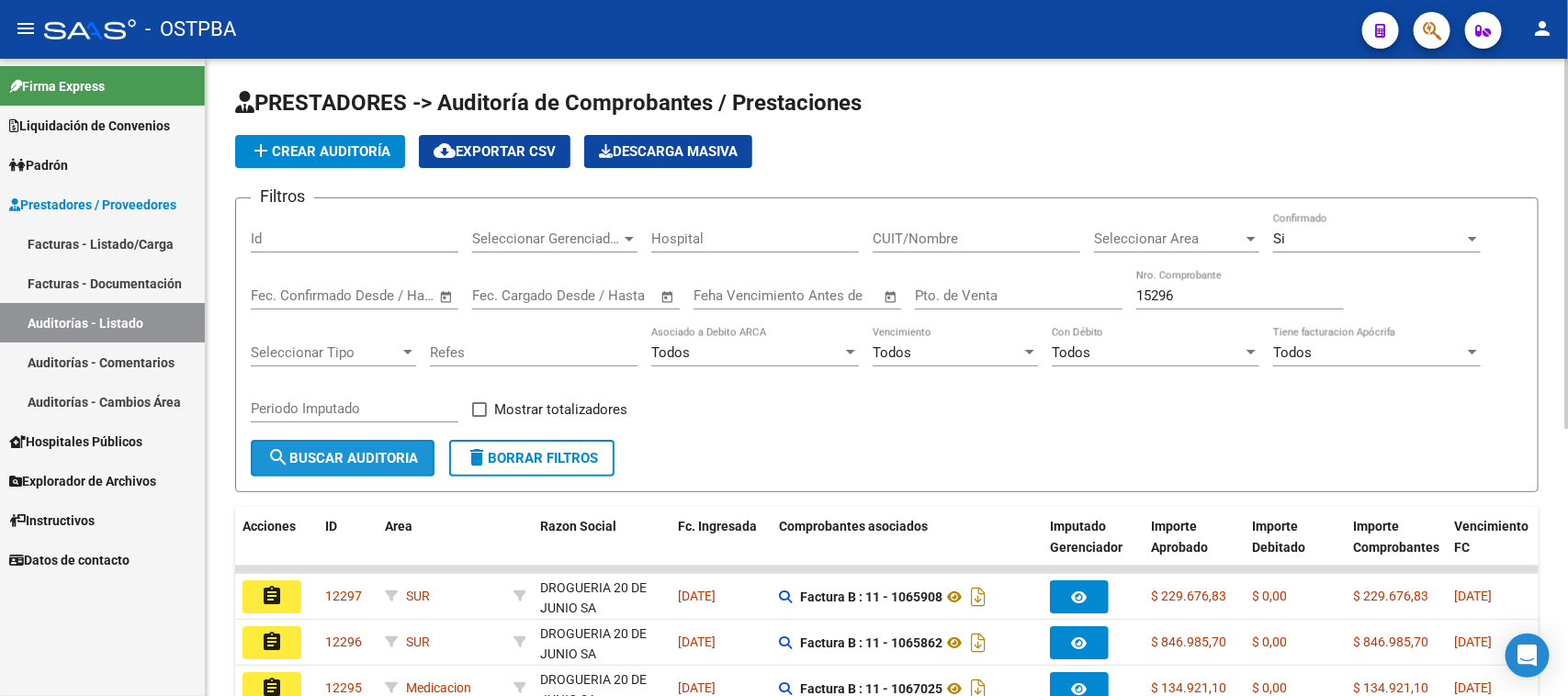
click at [381, 462] on span "search Buscar Auditoria" at bounding box center [342, 458] width 151 height 17
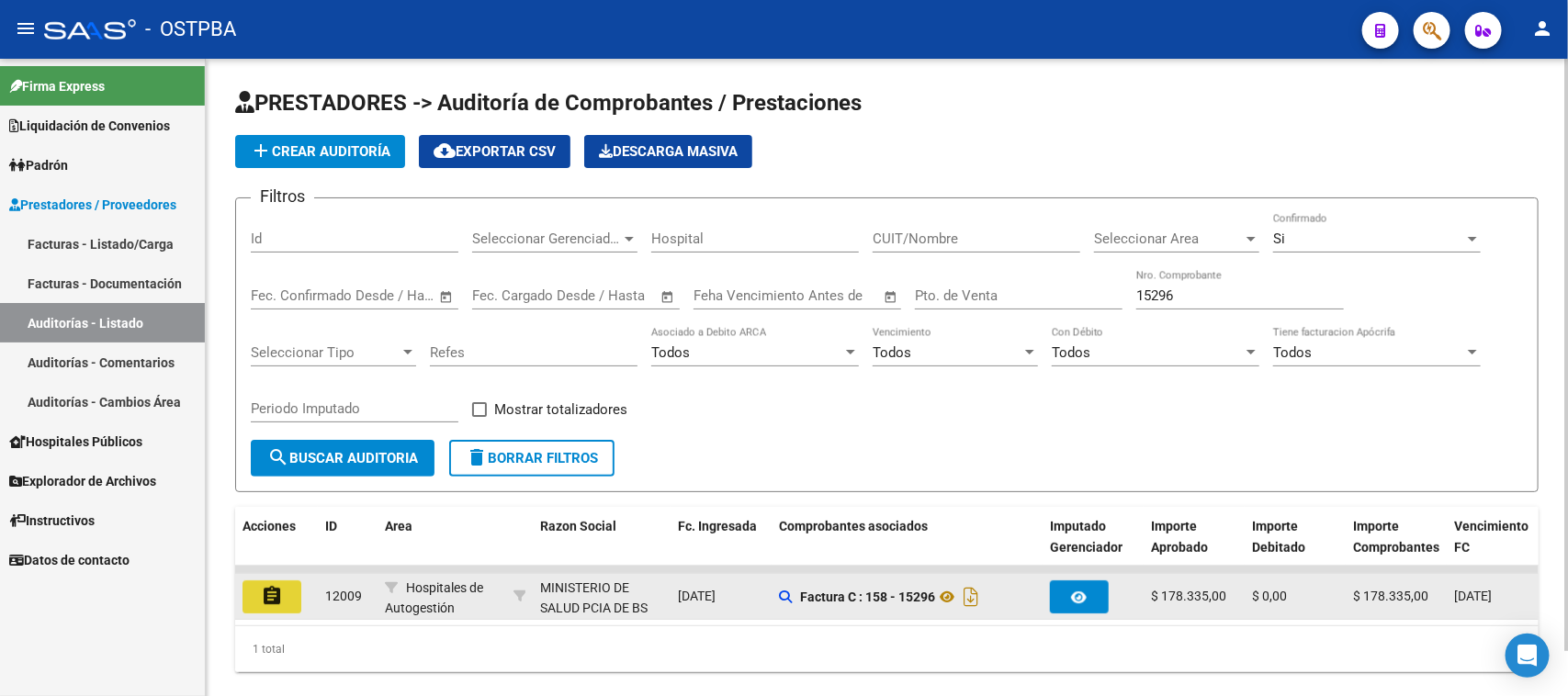
click at [282, 588] on mat-icon "assignment" at bounding box center [271, 596] width 22 height 22
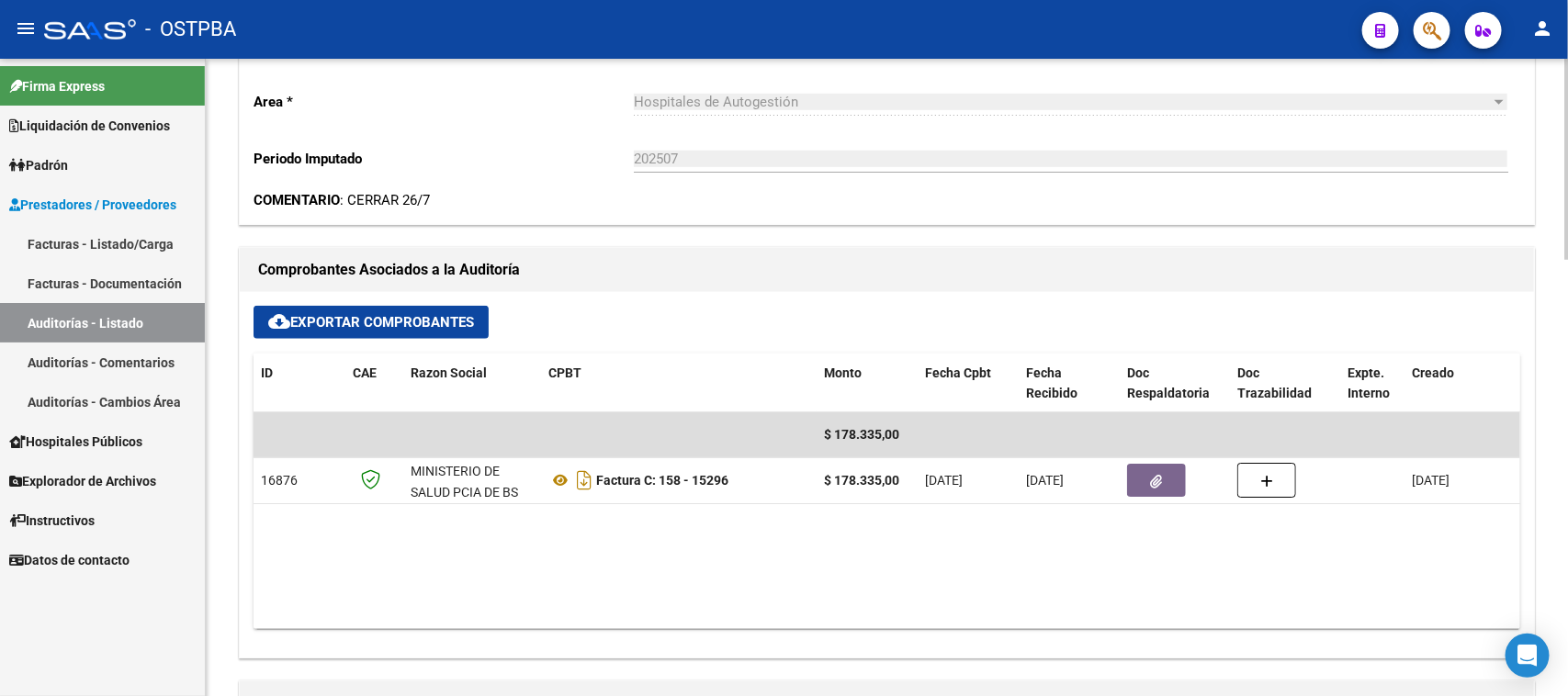
scroll to position [804, 0]
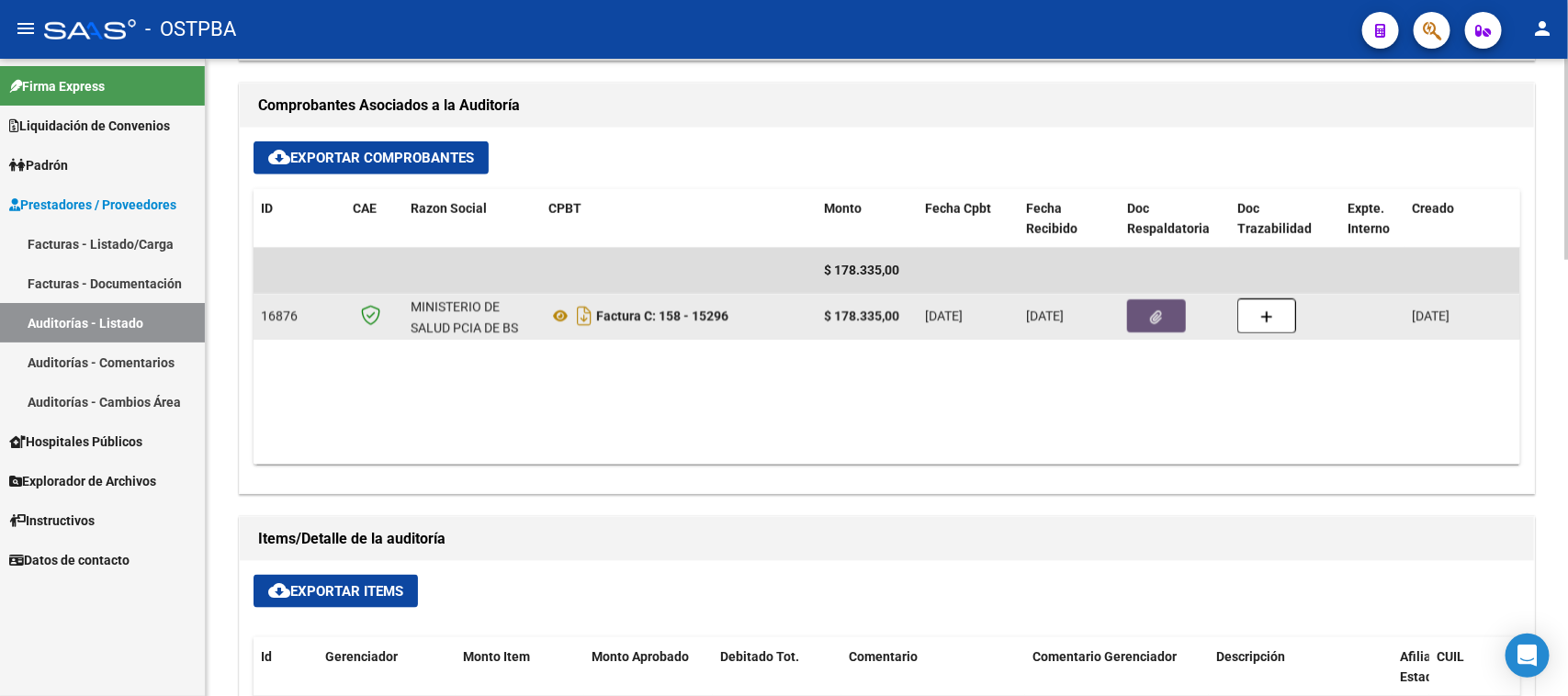
click at [1166, 328] on button "button" at bounding box center [1156, 316] width 58 height 33
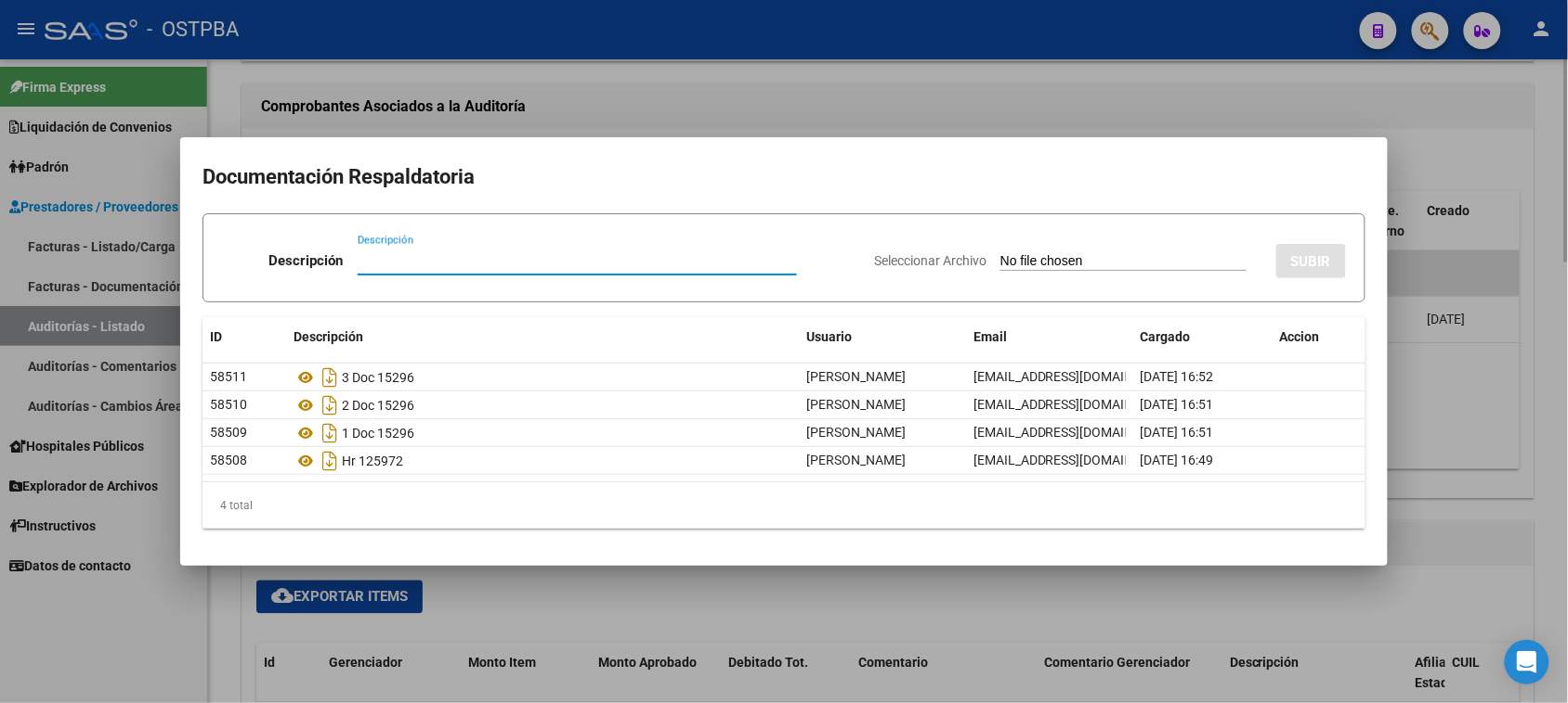
click at [1535, 446] on div at bounding box center [784, 352] width 1568 height 703
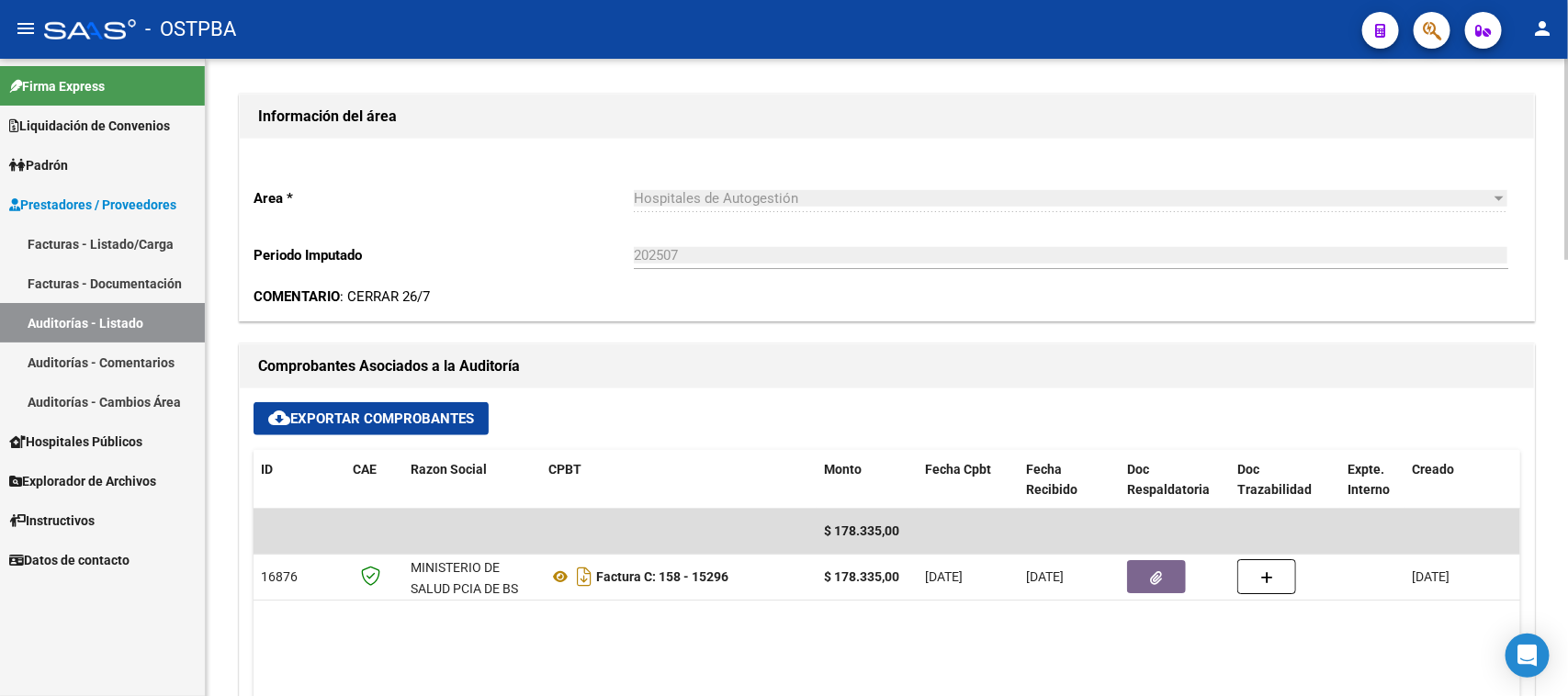
scroll to position [574, 0]
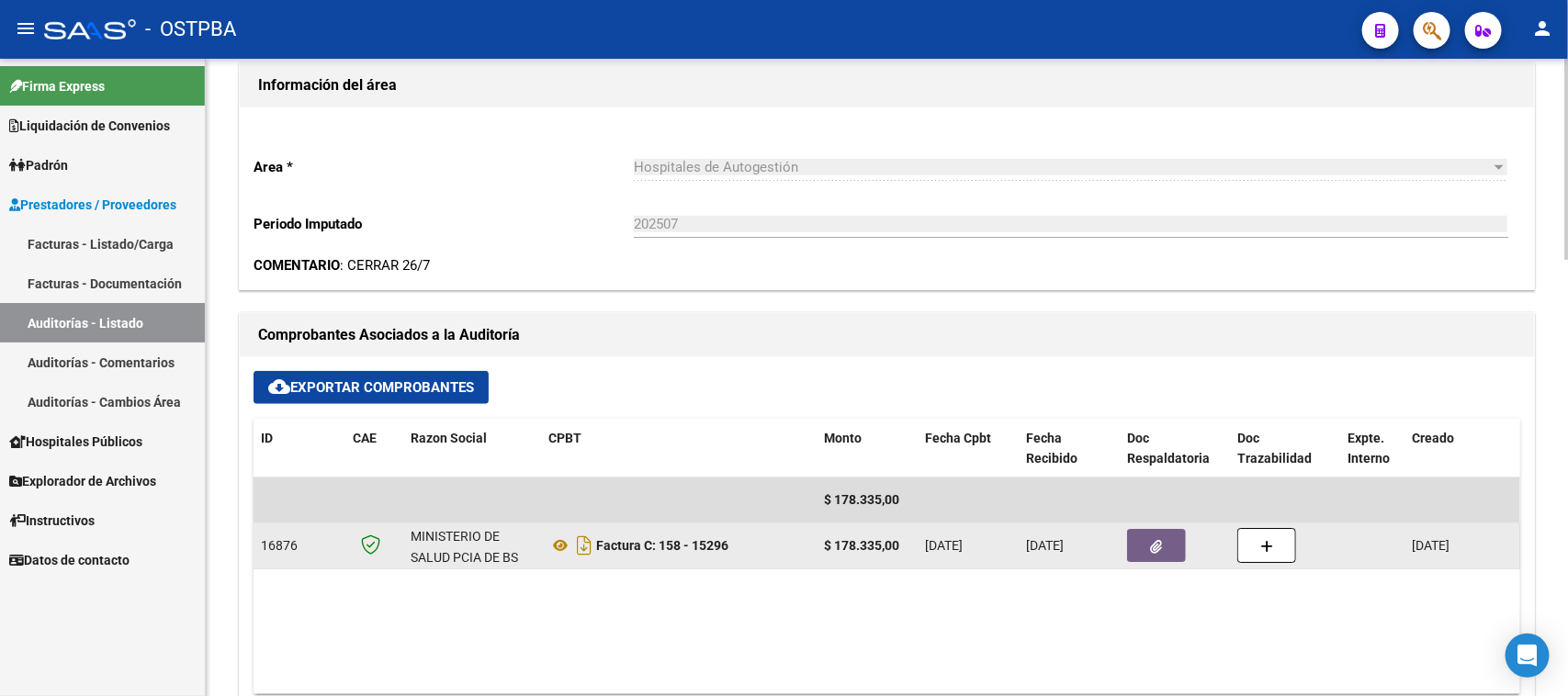
click at [1158, 542] on icon "button" at bounding box center [1156, 547] width 12 height 14
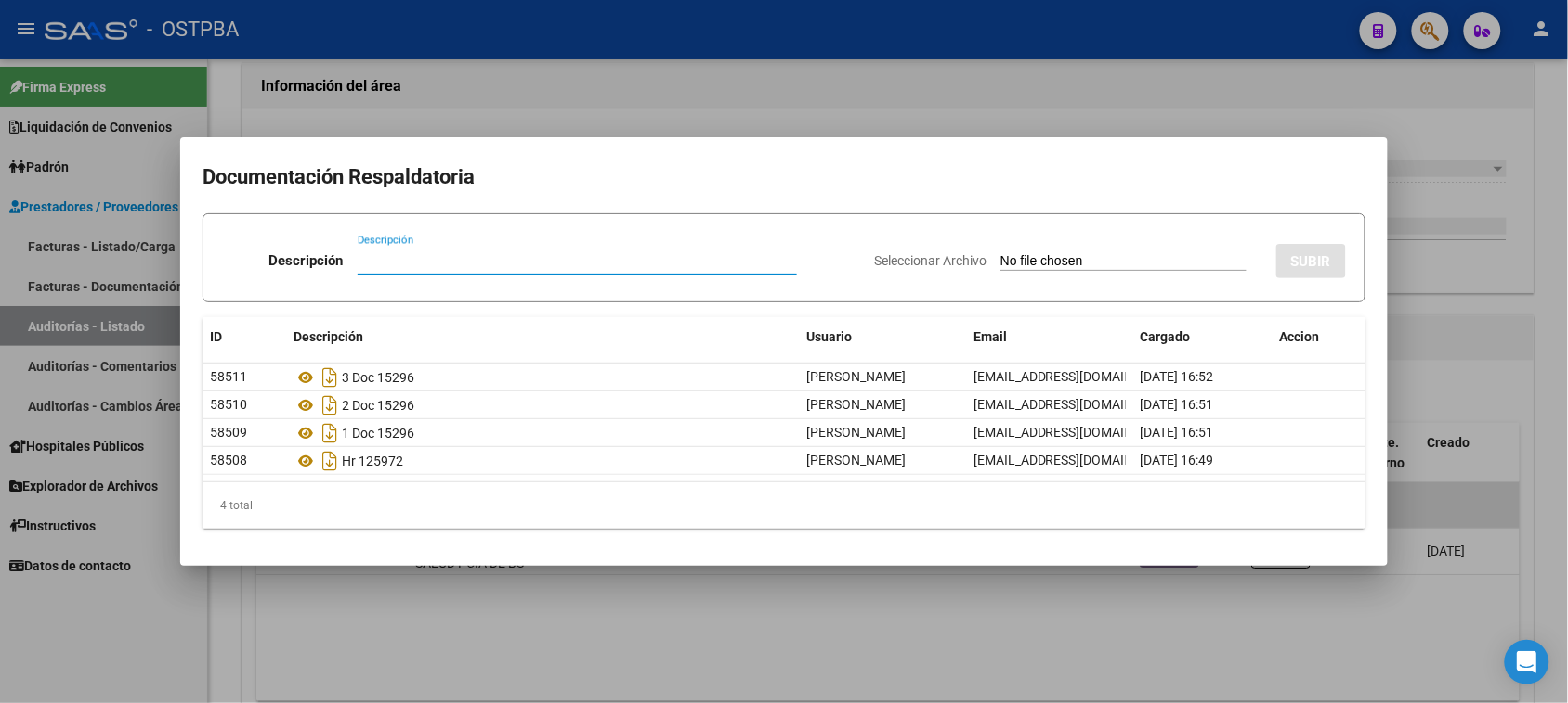
click at [497, 610] on div at bounding box center [784, 352] width 1568 height 703
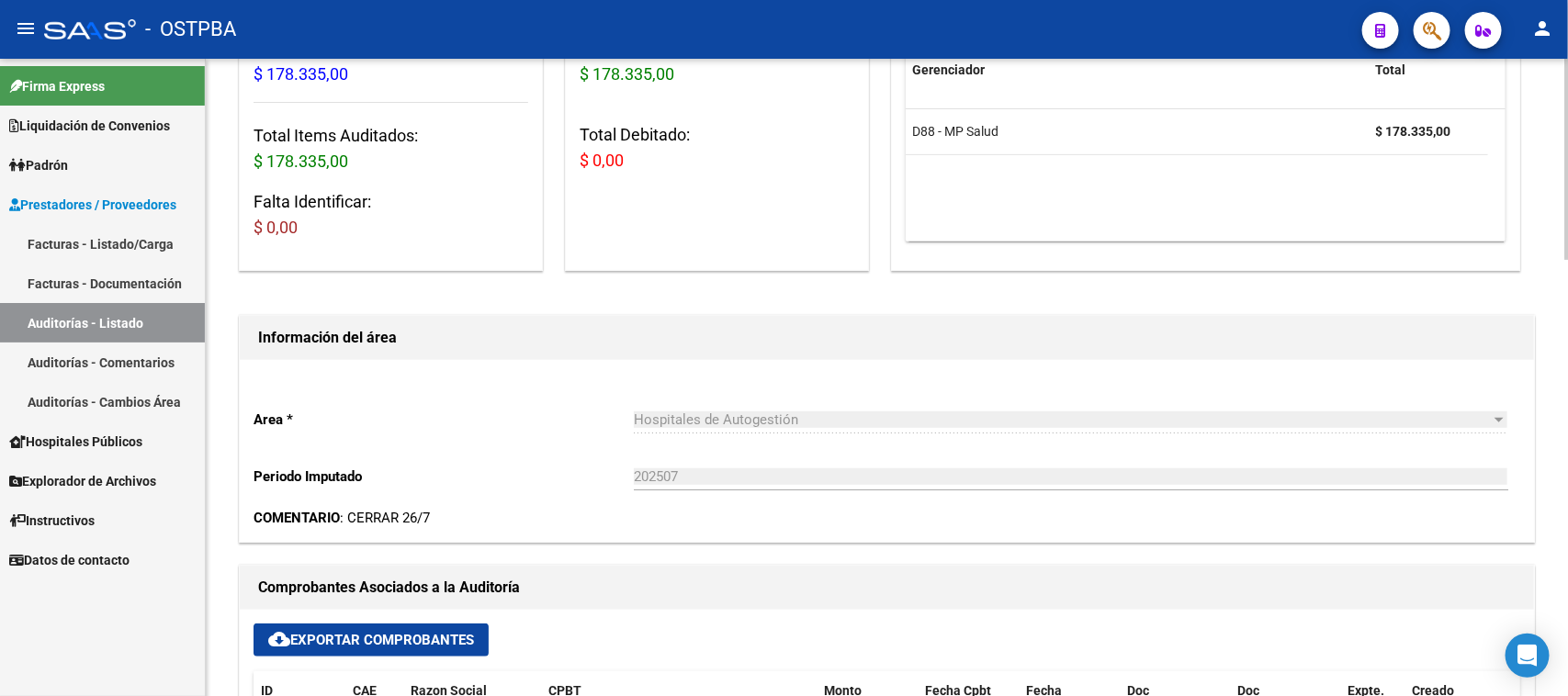
scroll to position [0, 0]
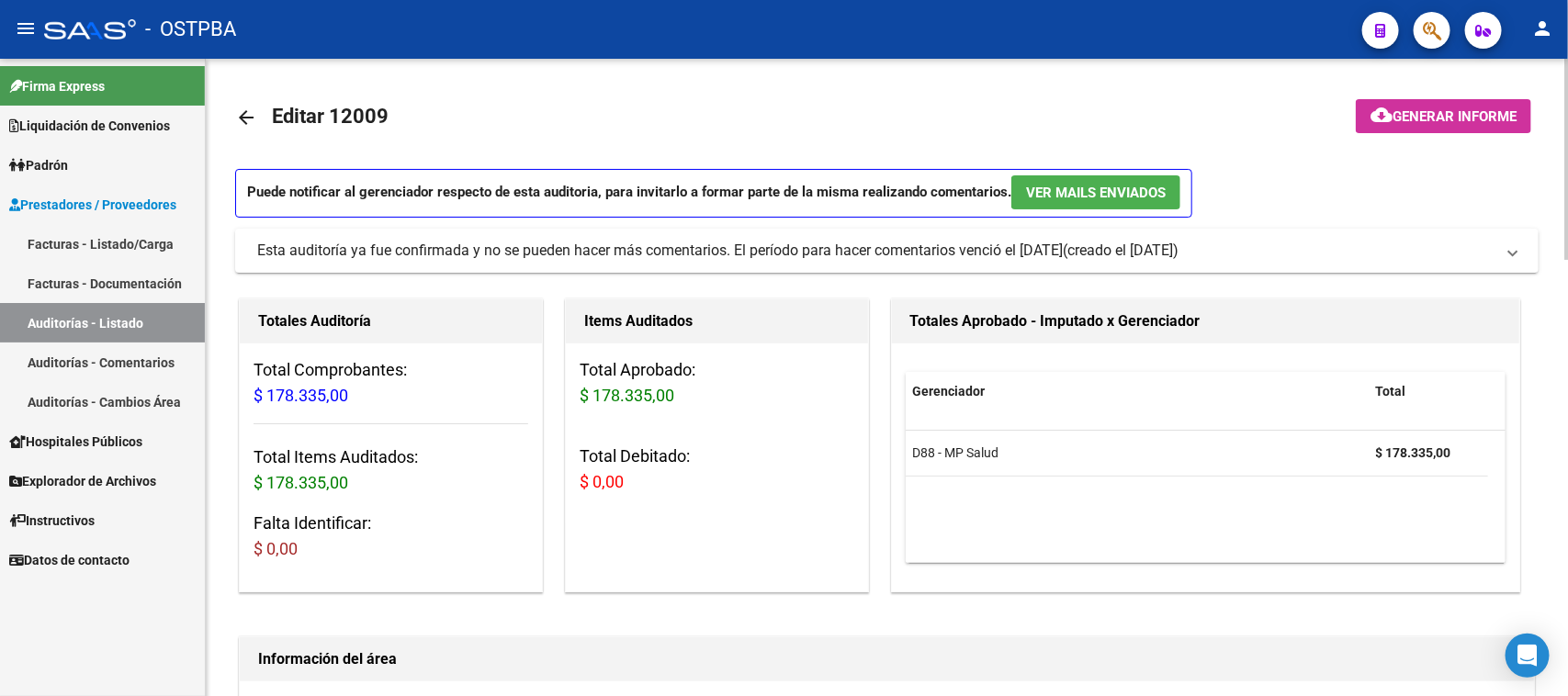
click at [1424, 117] on span "Generar informe" at bounding box center [1454, 117] width 124 height 17
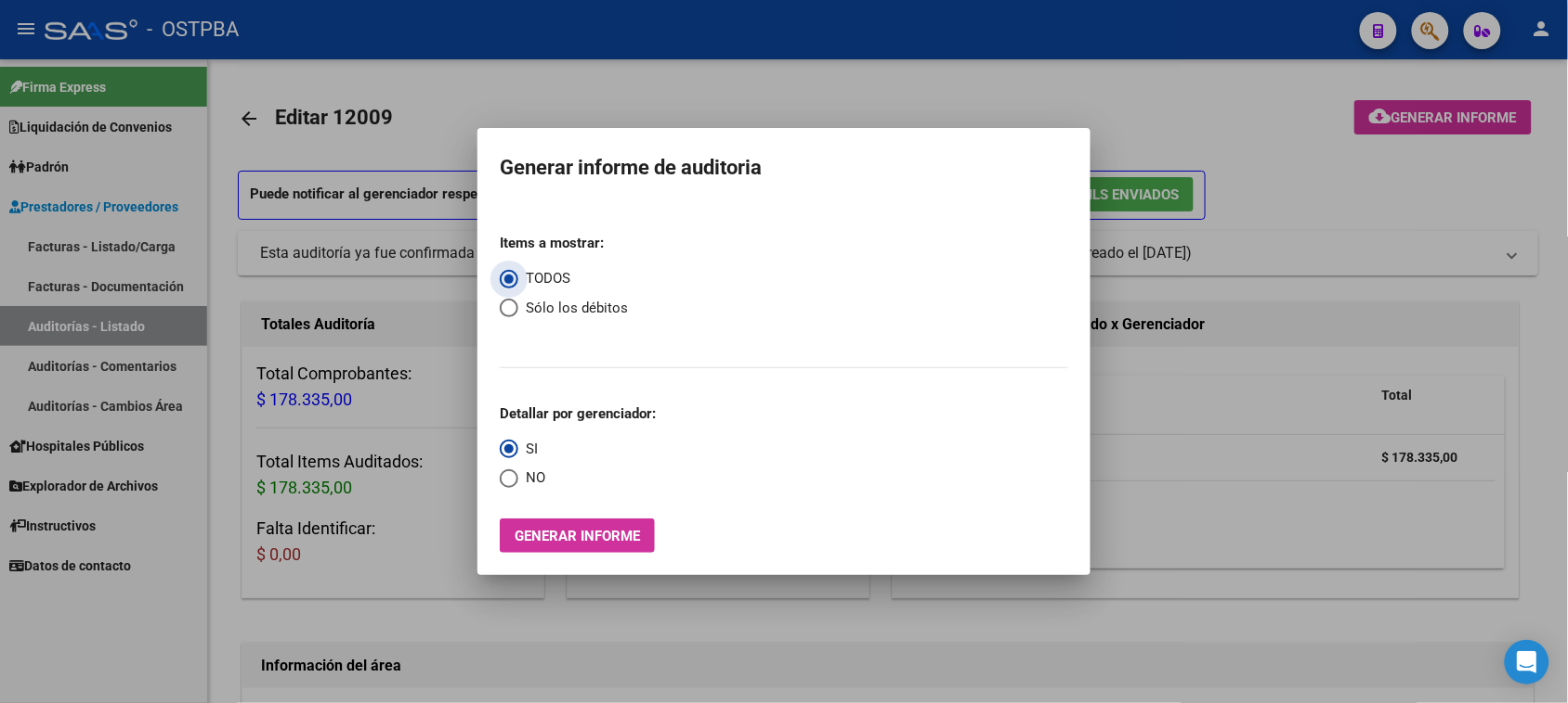
click at [608, 540] on span "Generar informe" at bounding box center [578, 536] width 126 height 17
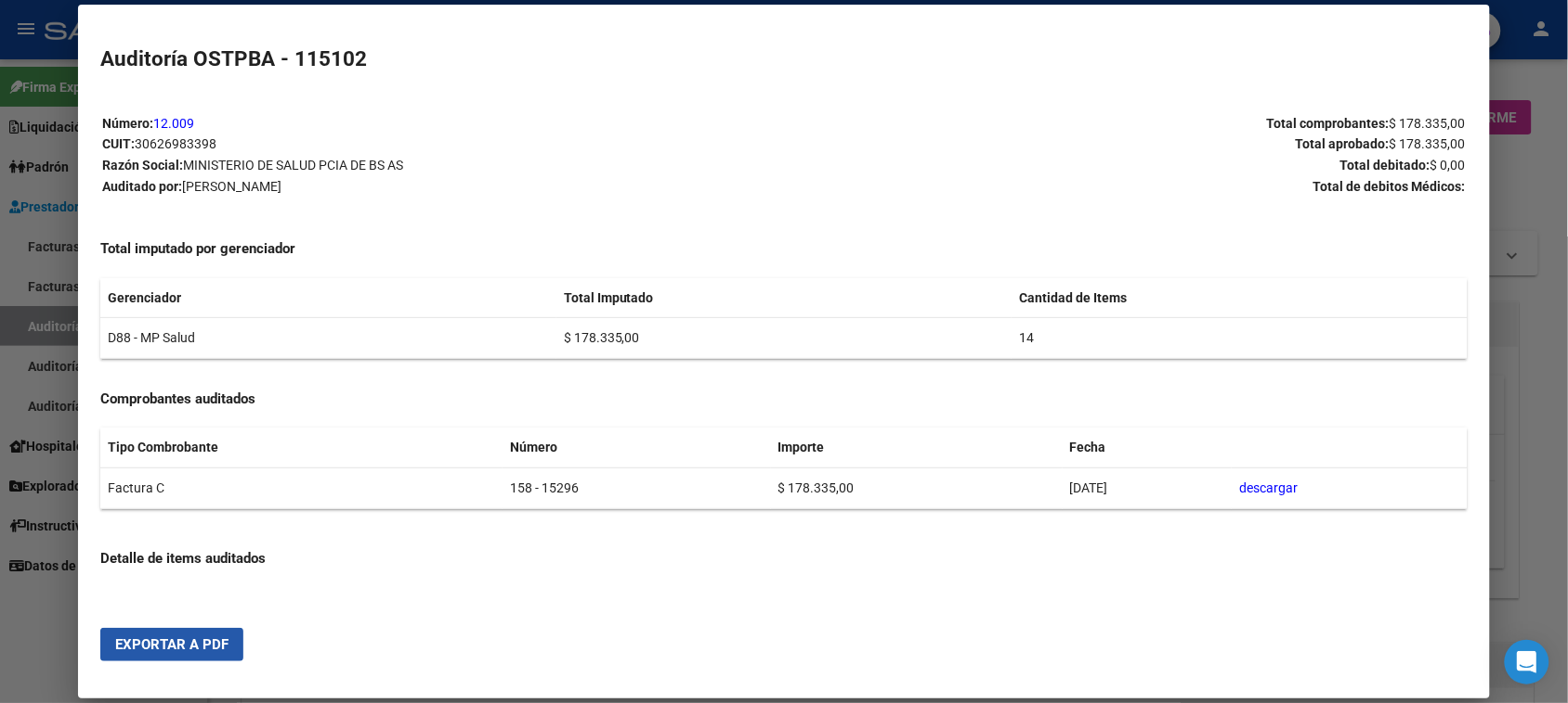
click at [170, 650] on span "Exportar a PDF" at bounding box center [171, 644] width 113 height 17
click at [34, 321] on div at bounding box center [784, 352] width 1568 height 703
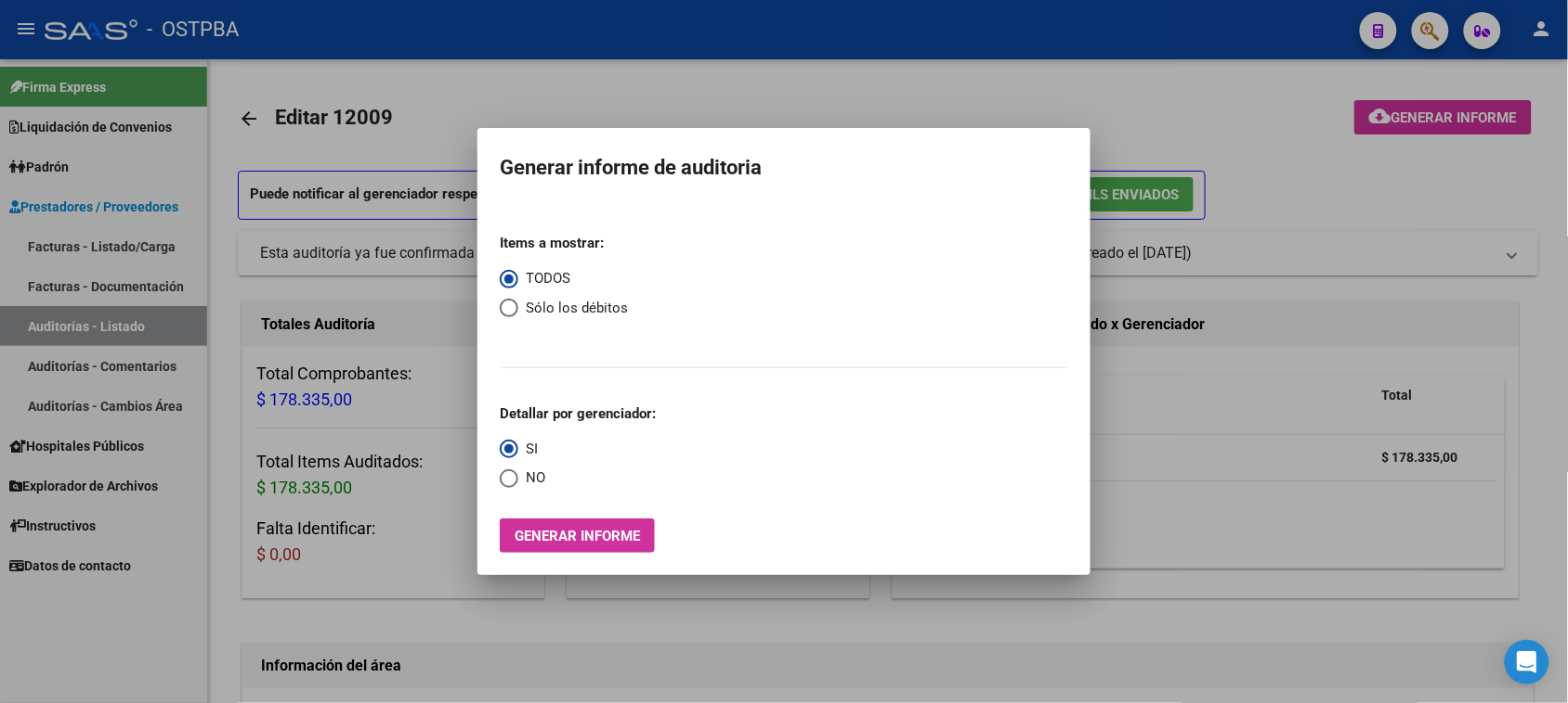
click at [34, 321] on div at bounding box center [784, 352] width 1568 height 703
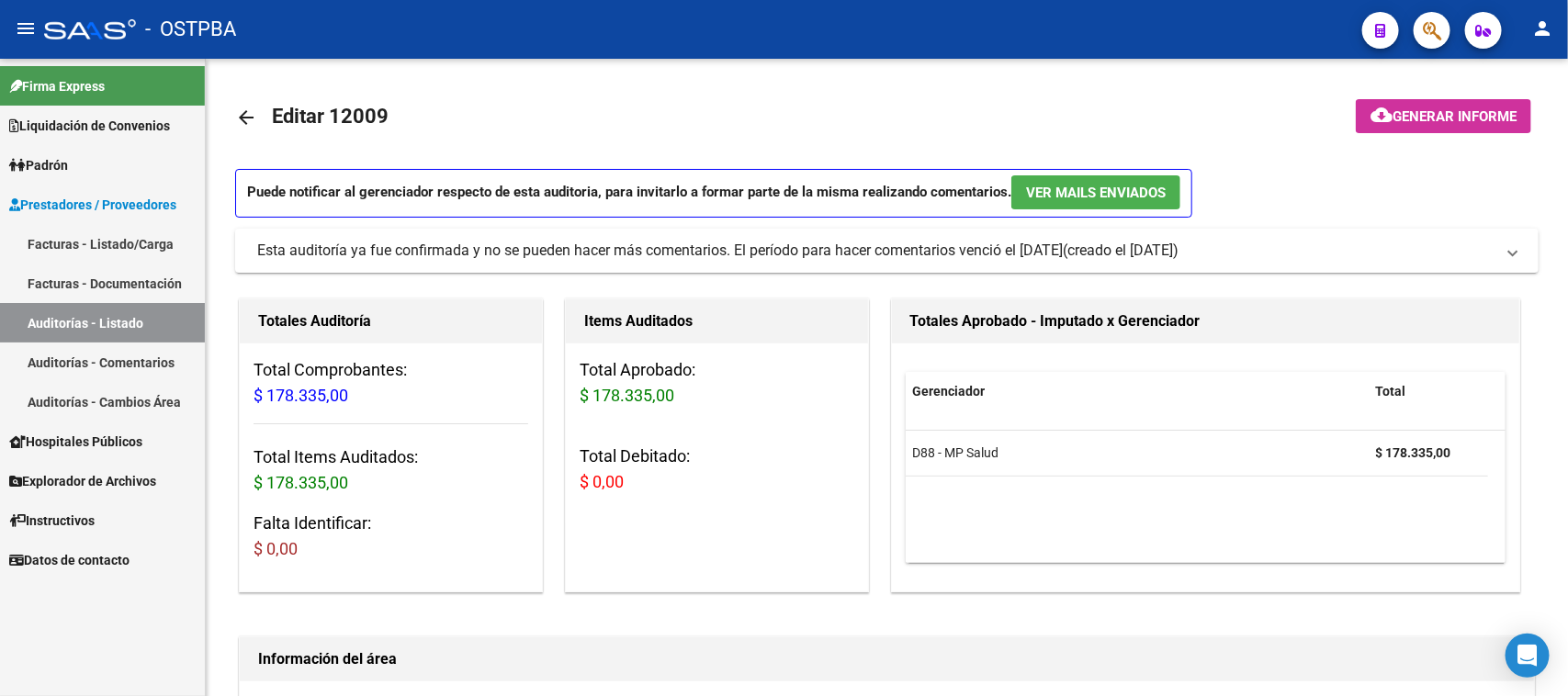
click at [55, 318] on link "Auditorías - Listado" at bounding box center [102, 323] width 205 height 40
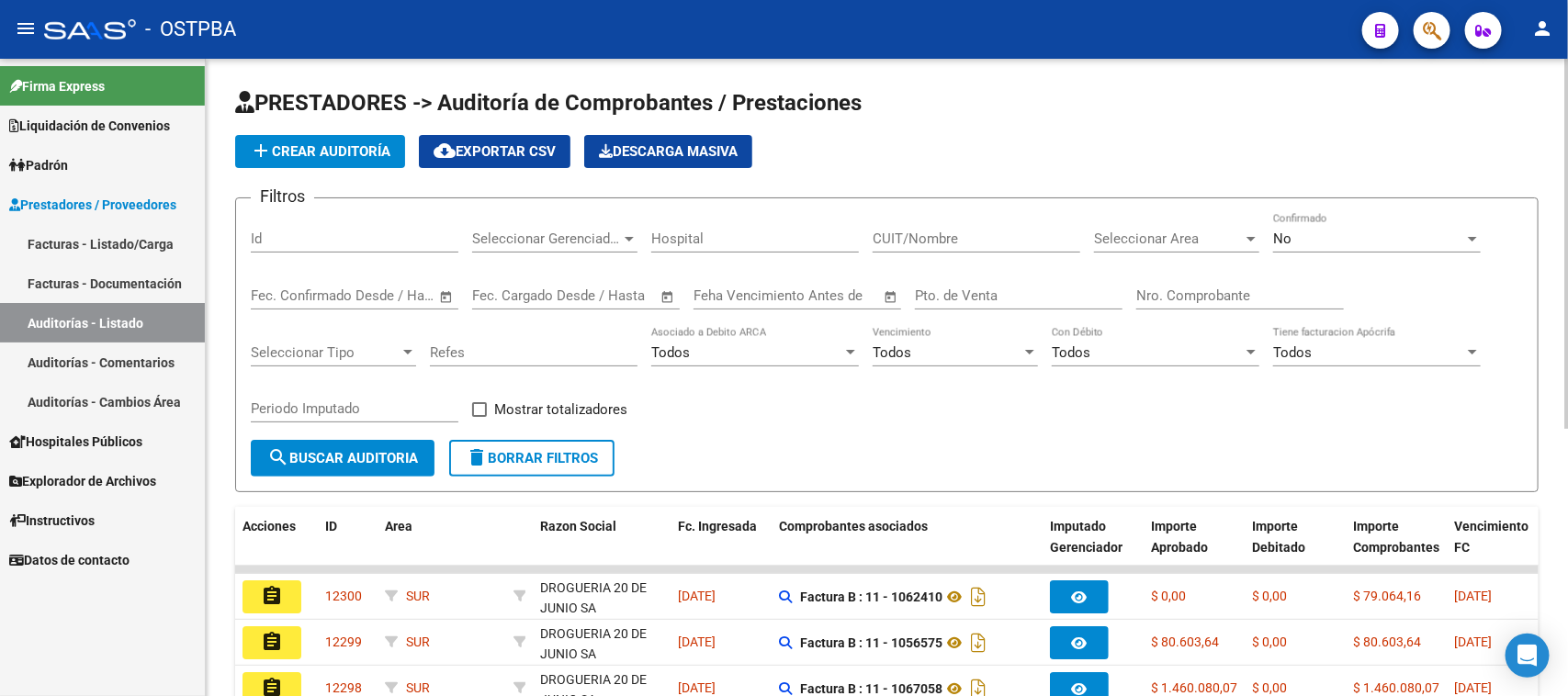
click at [1278, 291] on input "Nro. Comprobante" at bounding box center [1240, 296] width 208 height 17
type input "15276"
click at [1316, 231] on div "No" at bounding box center [1368, 238] width 191 height 17
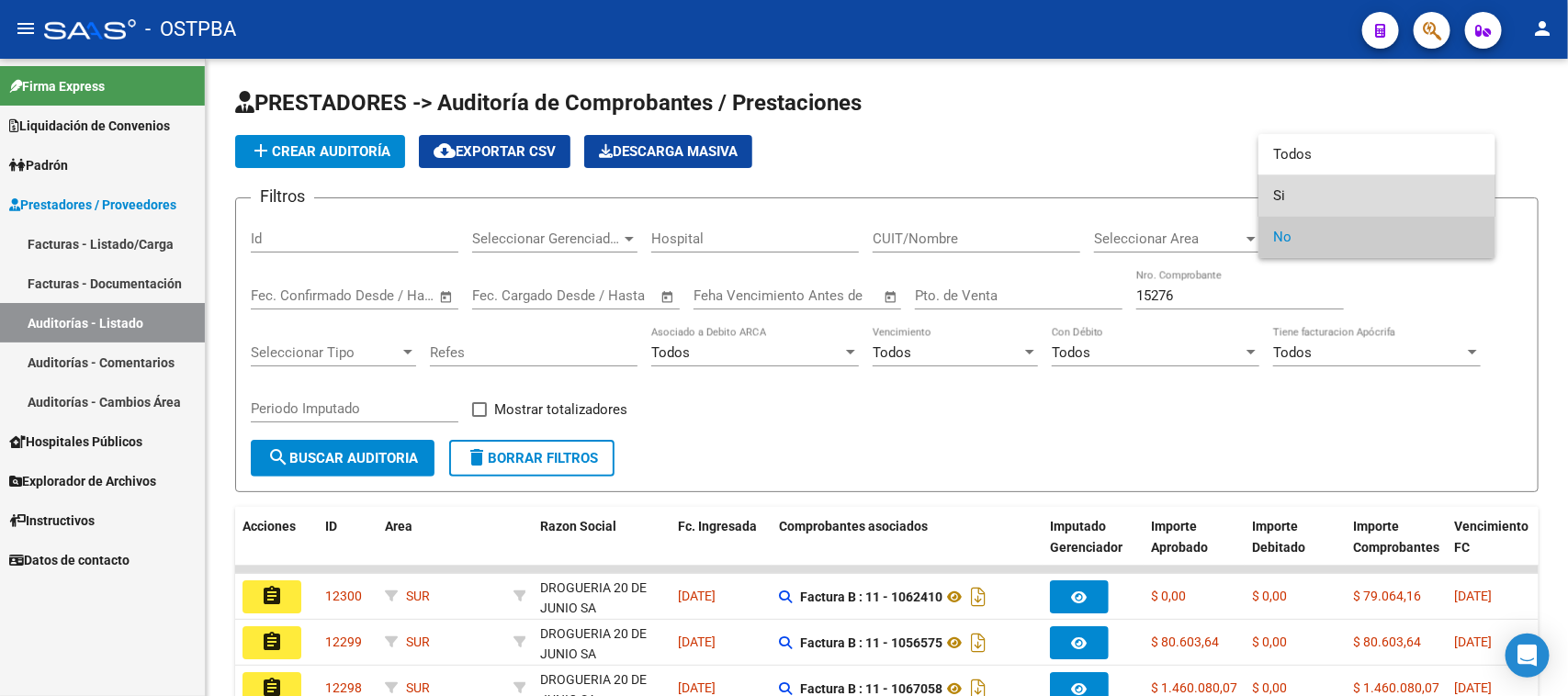
click at [1275, 192] on span "Si" at bounding box center [1377, 196] width 208 height 42
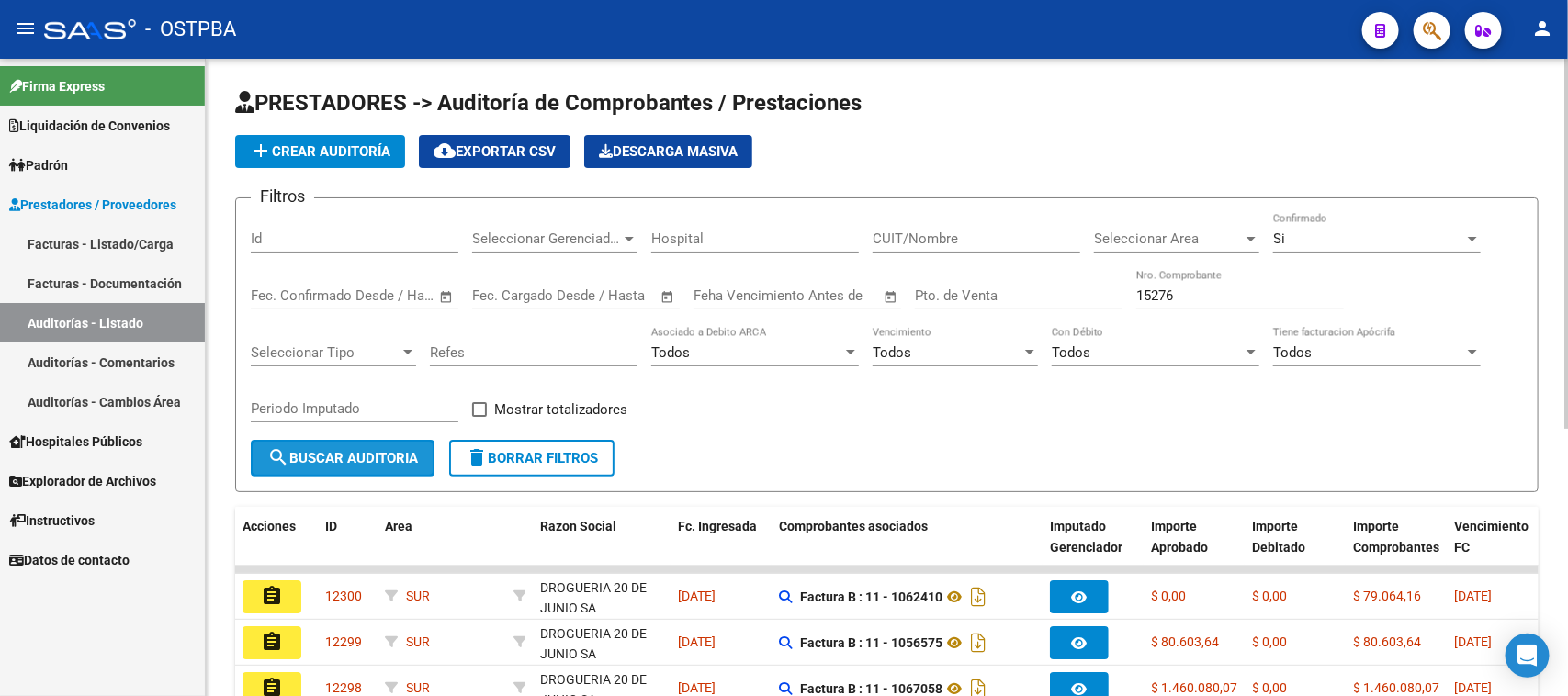
click at [326, 458] on span "search Buscar Auditoria" at bounding box center [342, 458] width 151 height 17
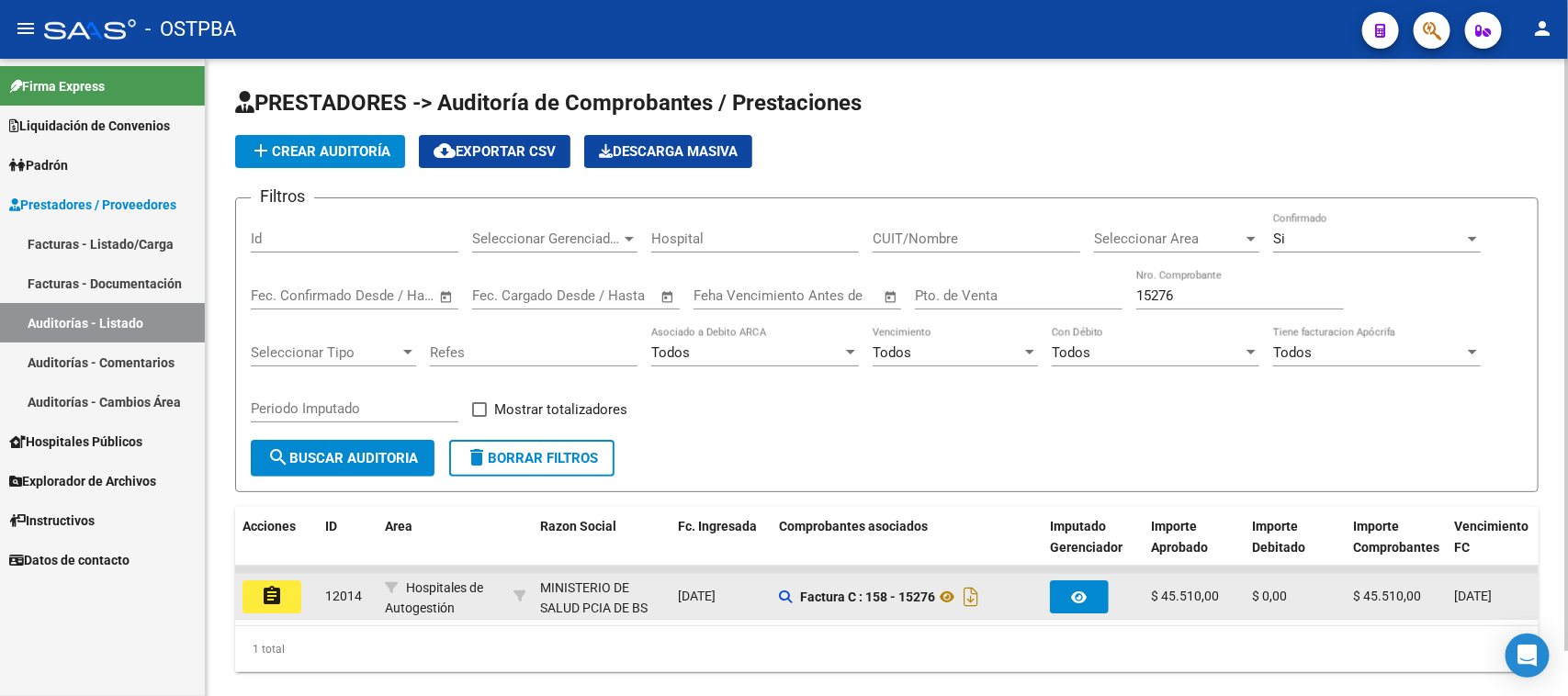
click at [258, 593] on button "assignment" at bounding box center [272, 597] width 58 height 33
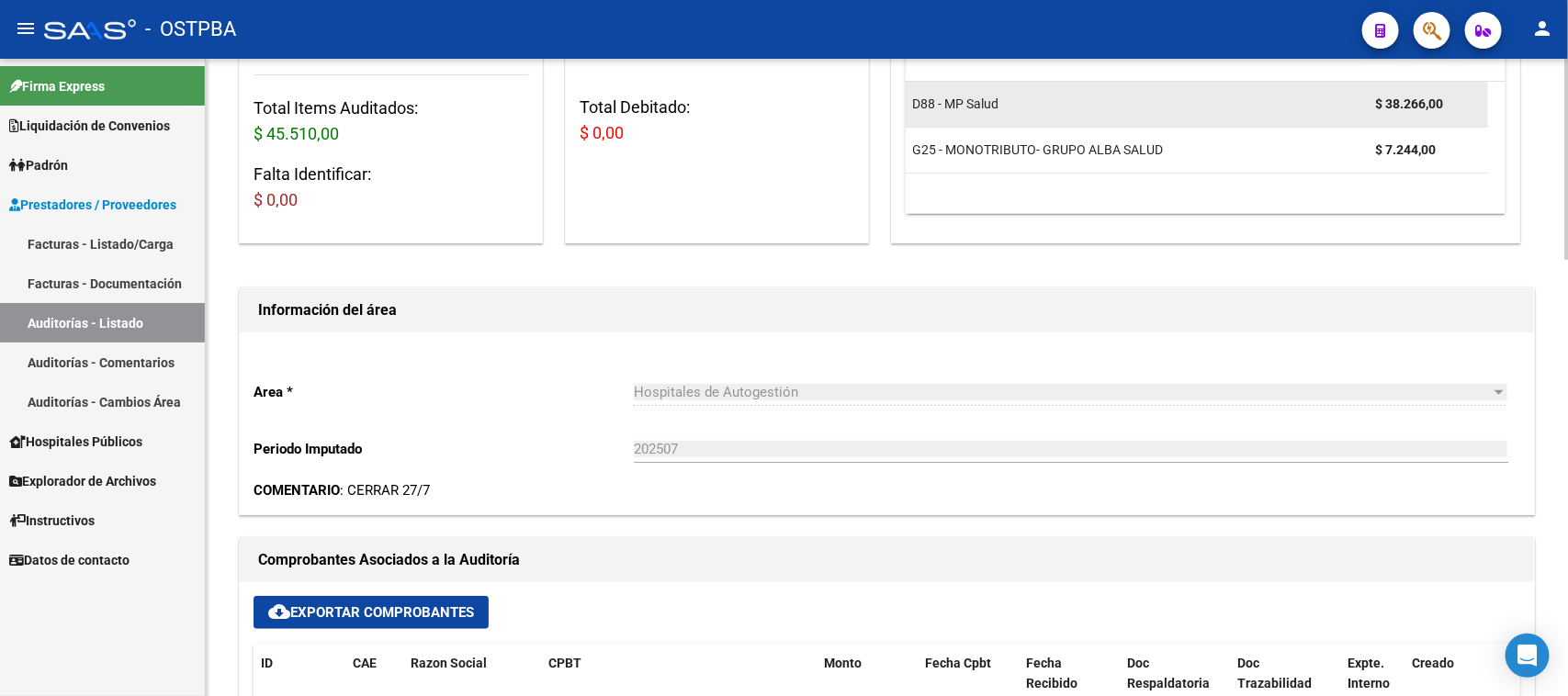
scroll to position [460, 0]
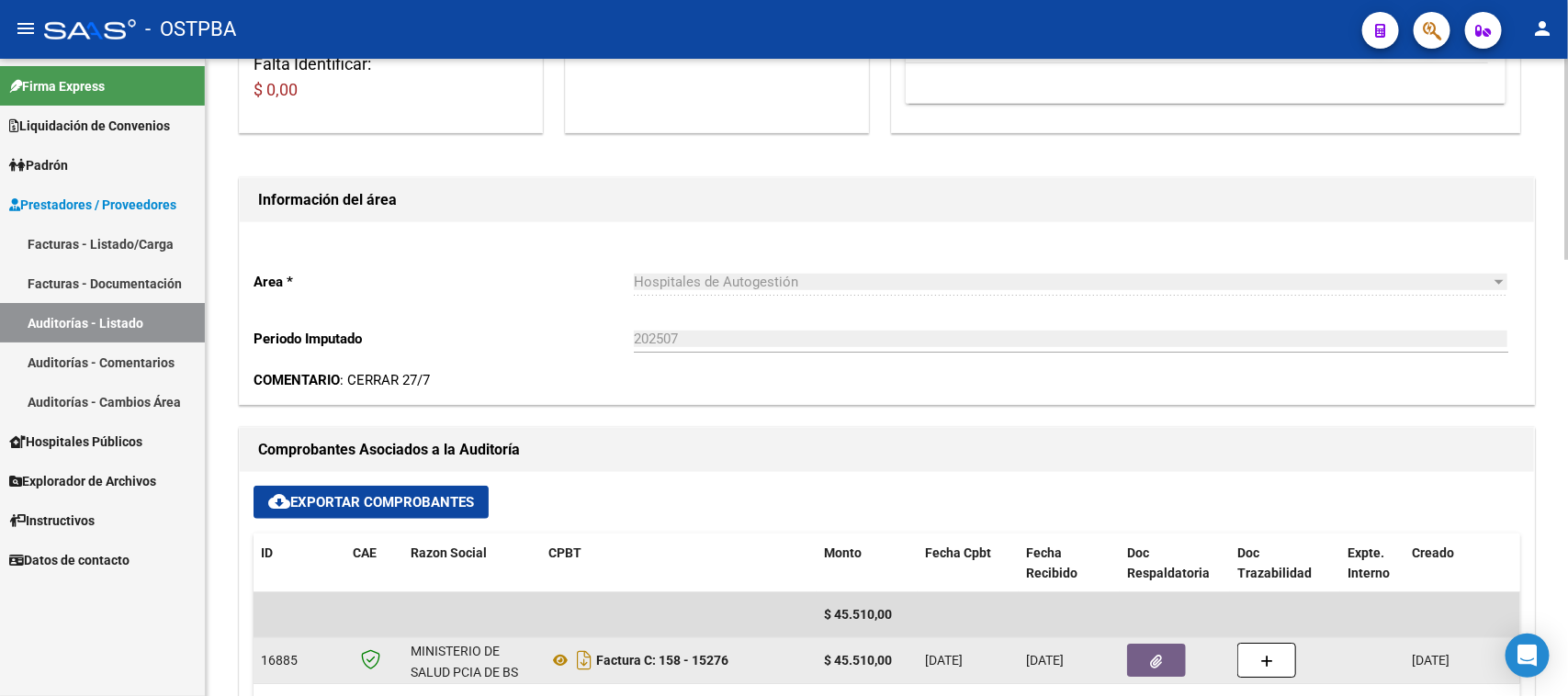
click at [1162, 652] on span "button" at bounding box center [1156, 660] width 12 height 17
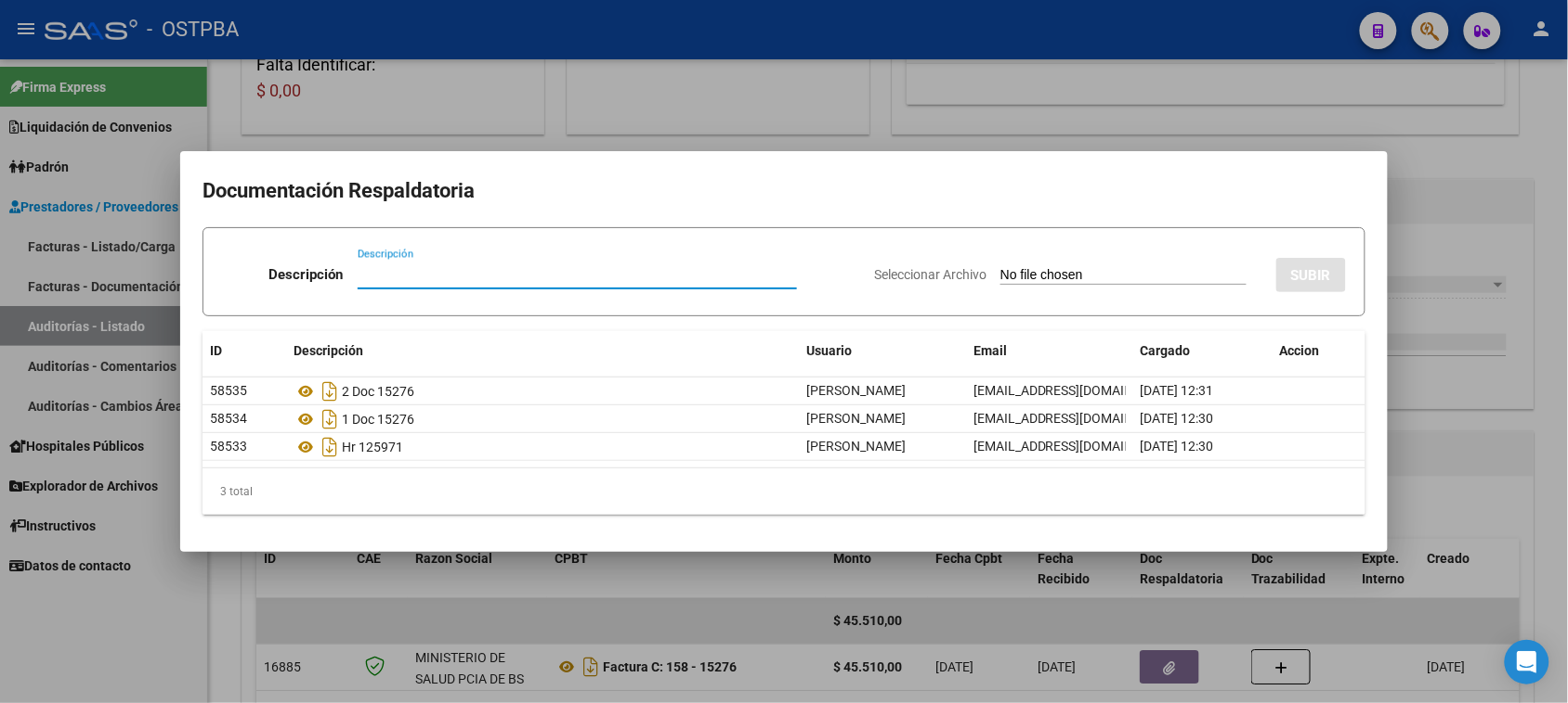
click at [1487, 497] on div at bounding box center [784, 352] width 1568 height 703
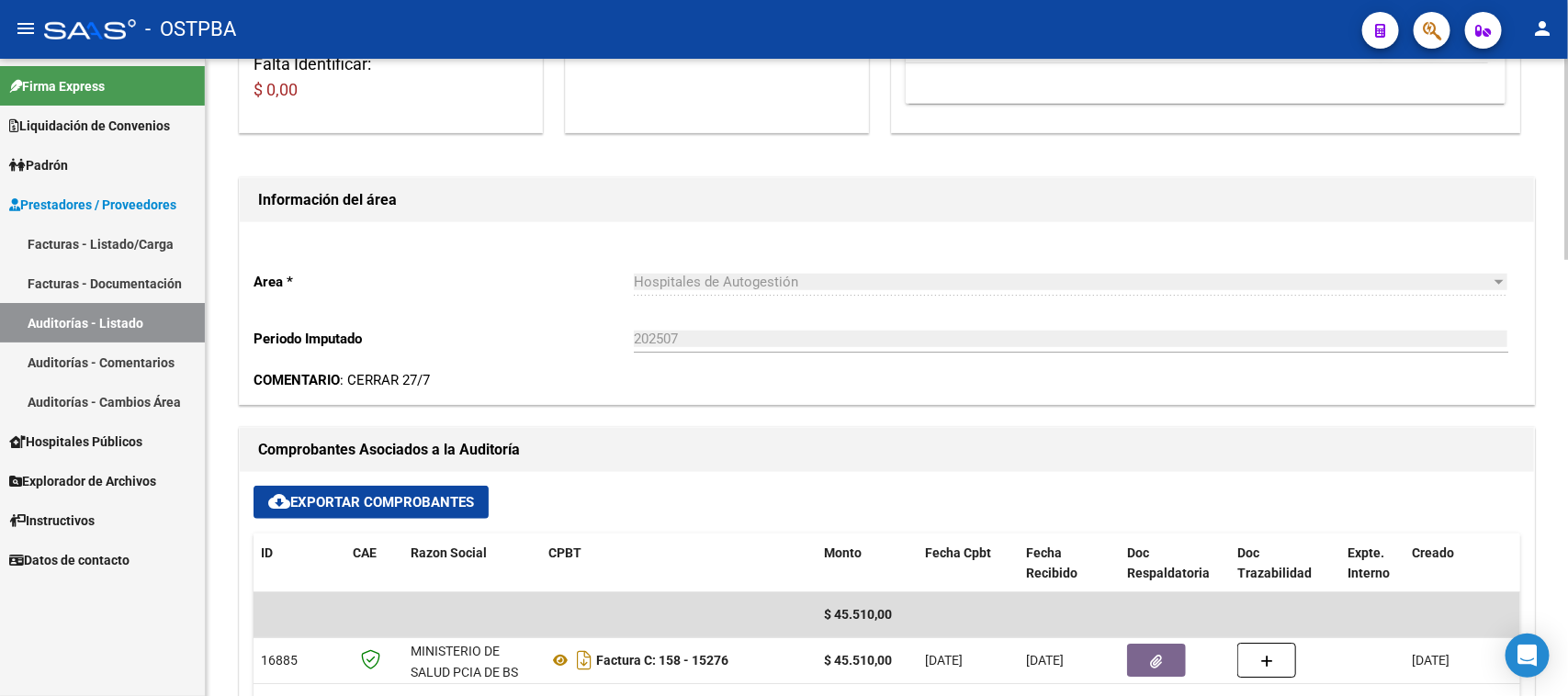
scroll to position [0, 0]
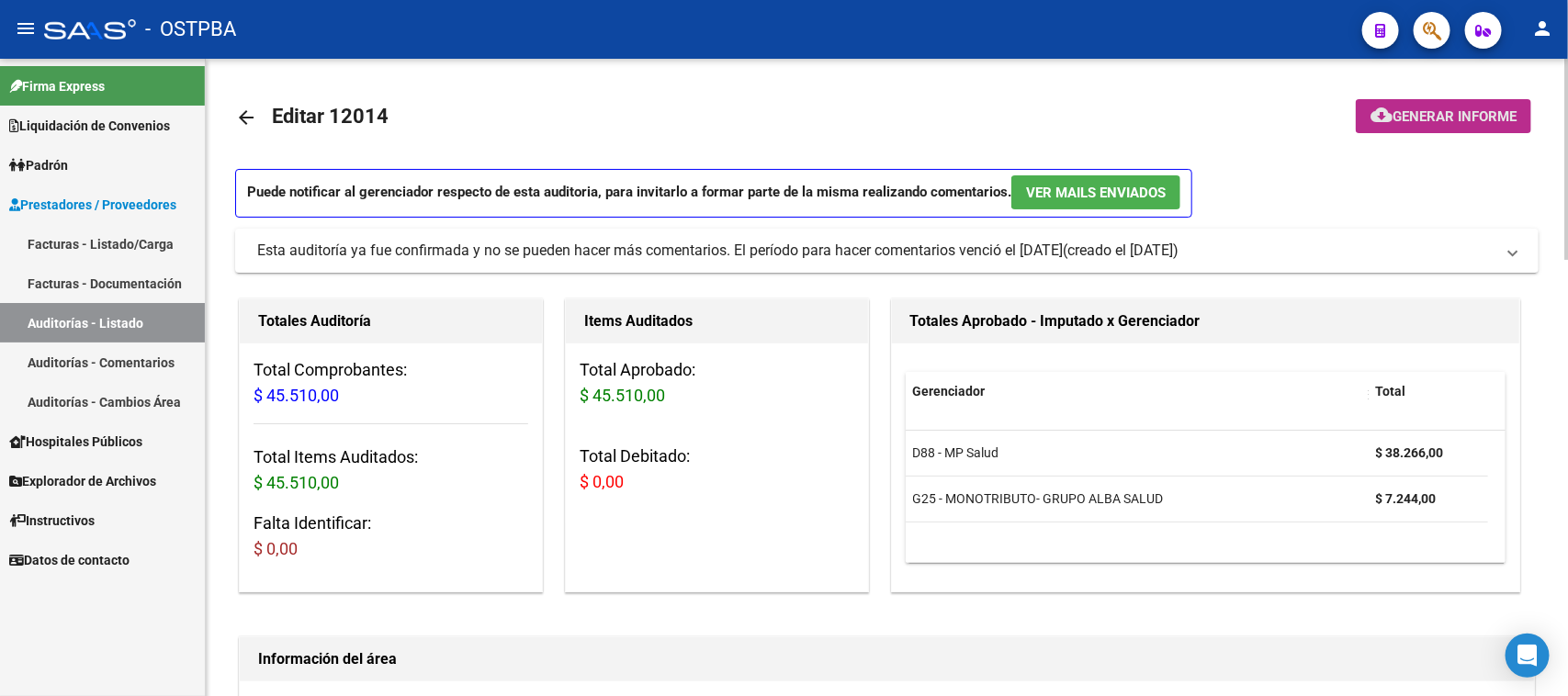
click at [1480, 99] on button "cloud_download Generar informe" at bounding box center [1443, 116] width 176 height 34
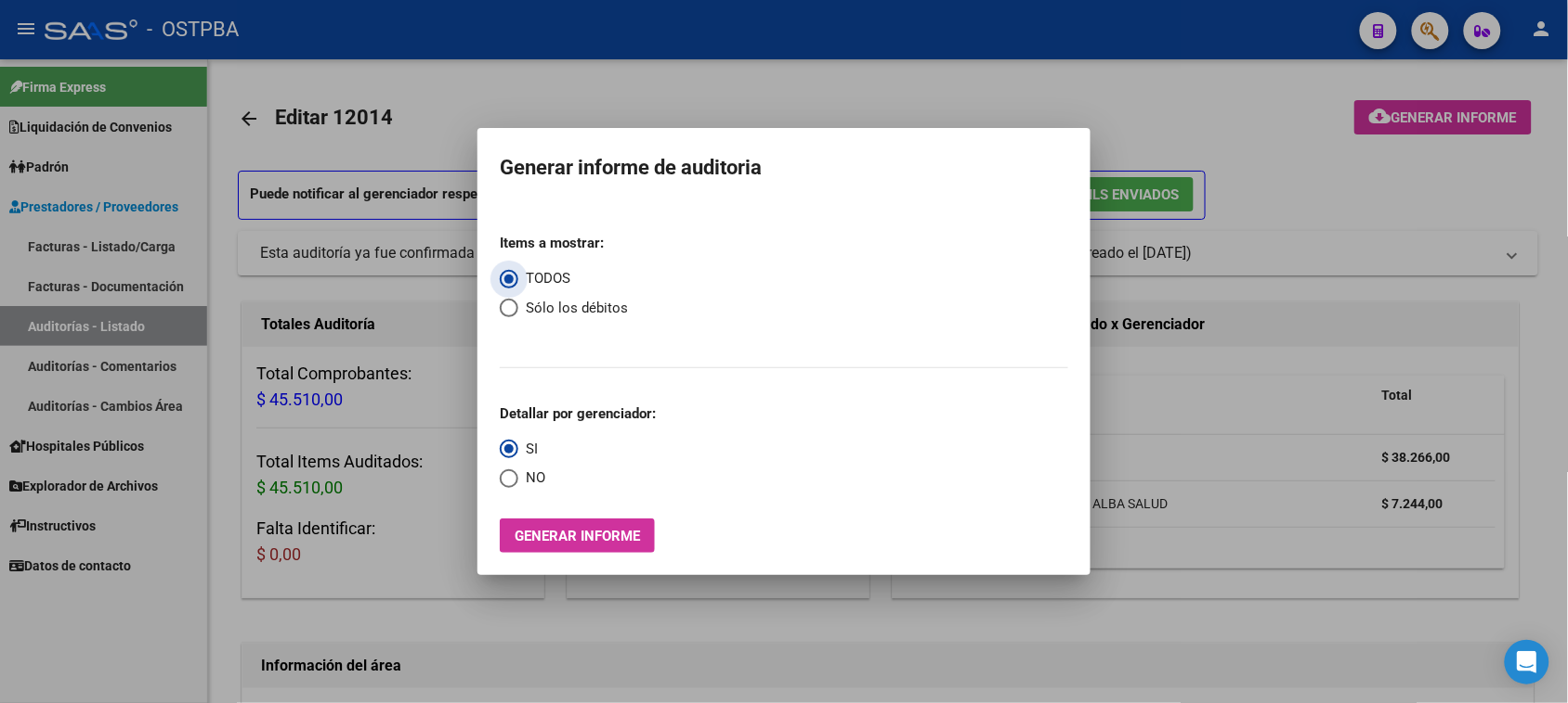
click at [634, 539] on span "Generar informe" at bounding box center [578, 536] width 126 height 17
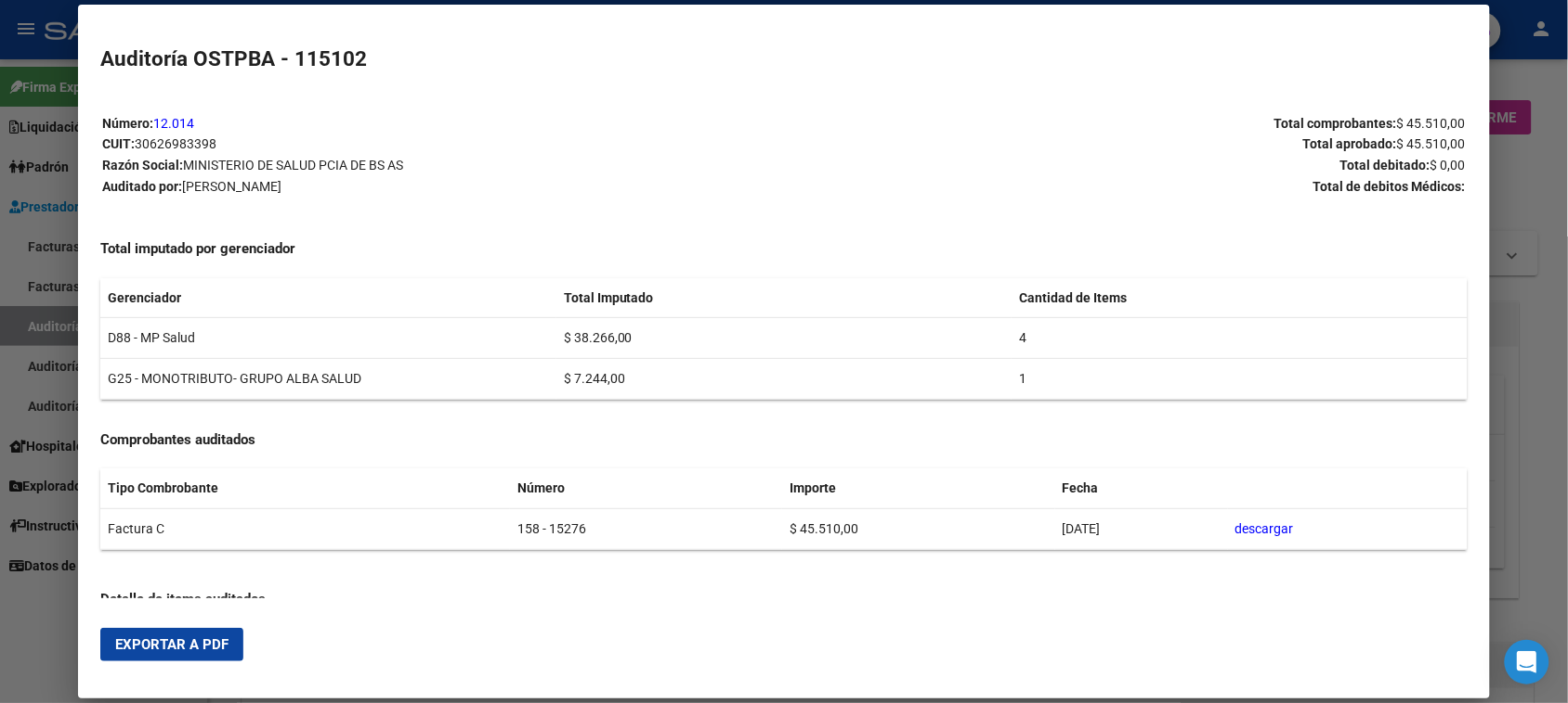
click at [200, 647] on span "Exportar a PDF" at bounding box center [171, 644] width 113 height 17
click at [29, 609] on div at bounding box center [784, 352] width 1568 height 703
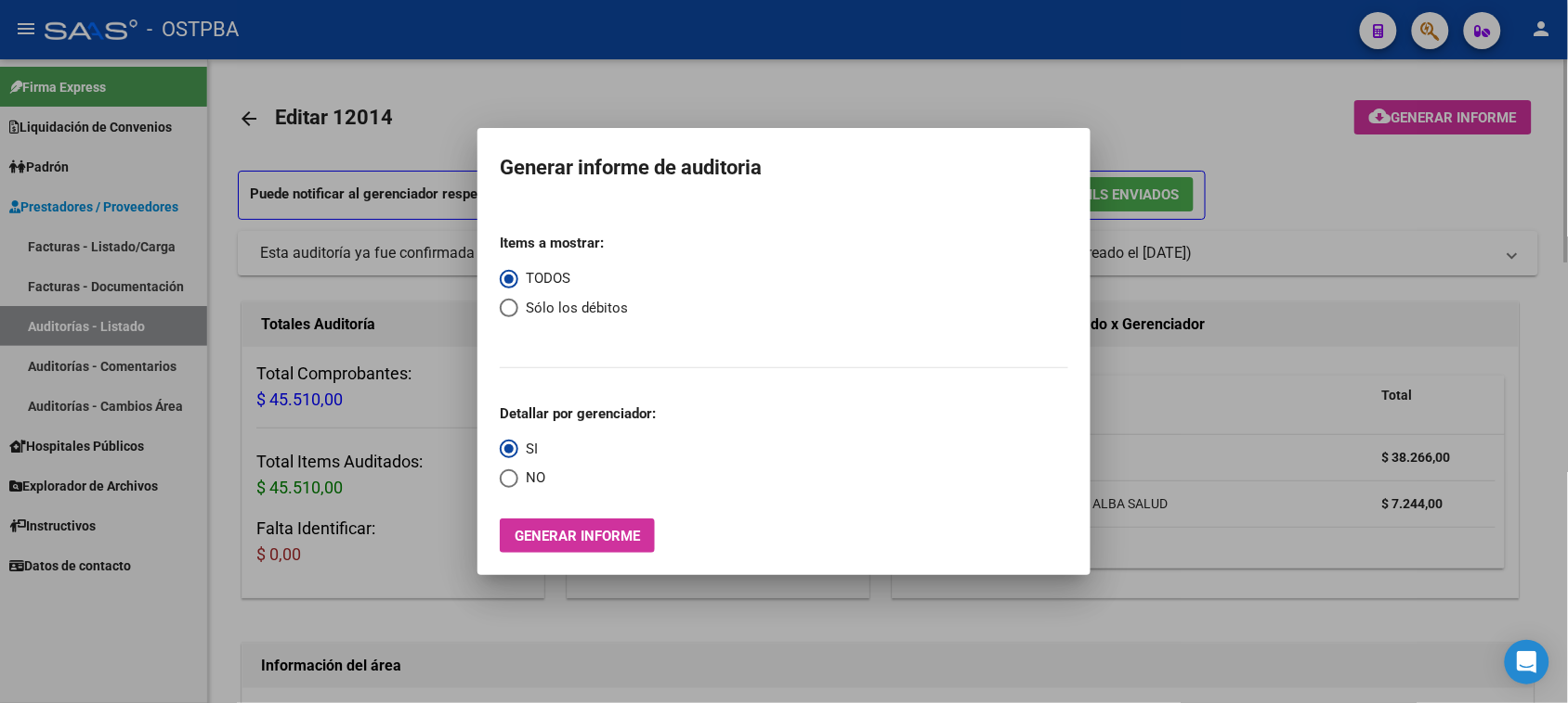
drag, startPoint x: 68, startPoint y: 667, endPoint x: 460, endPoint y: 464, distance: 441.4
click at [75, 643] on div at bounding box center [784, 352] width 1568 height 703
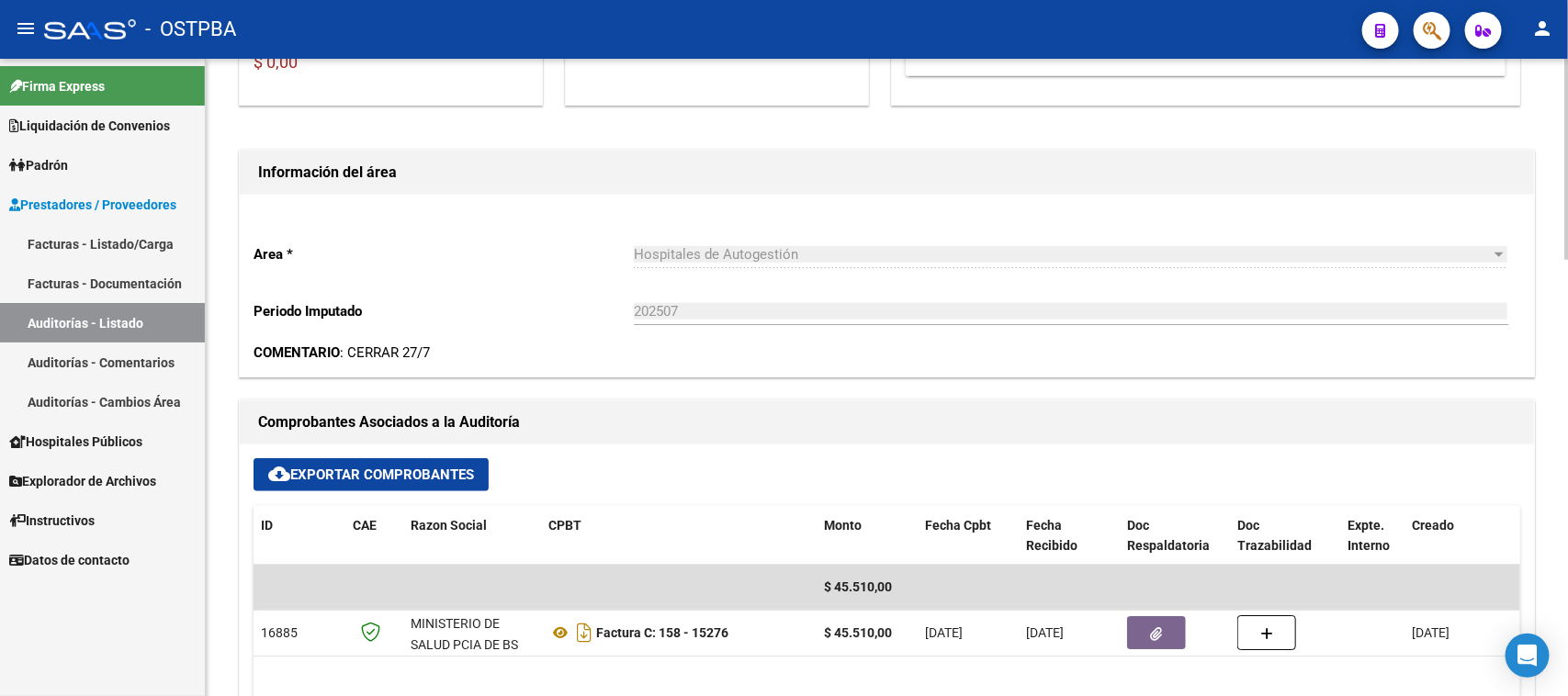
scroll to position [229, 0]
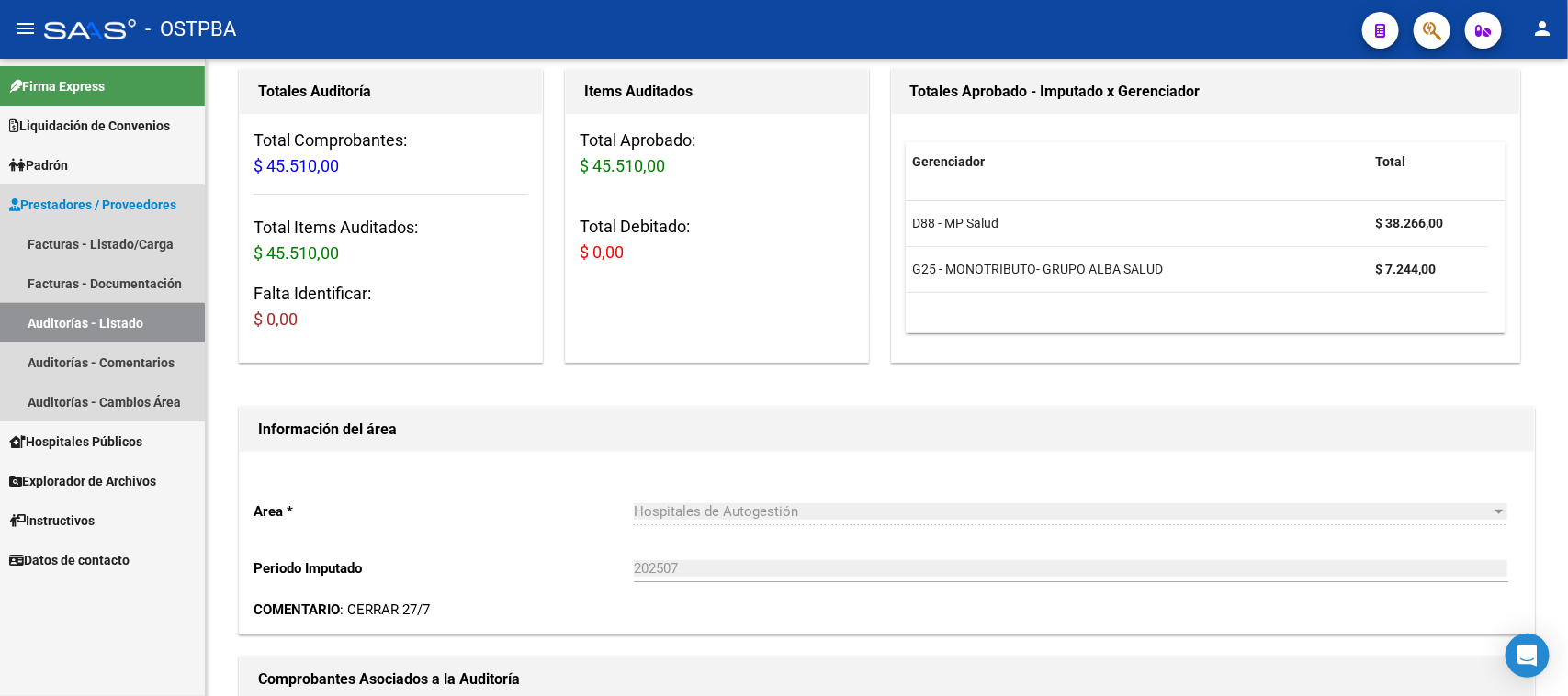
click at [92, 327] on link "Auditorías - Listado" at bounding box center [102, 323] width 205 height 40
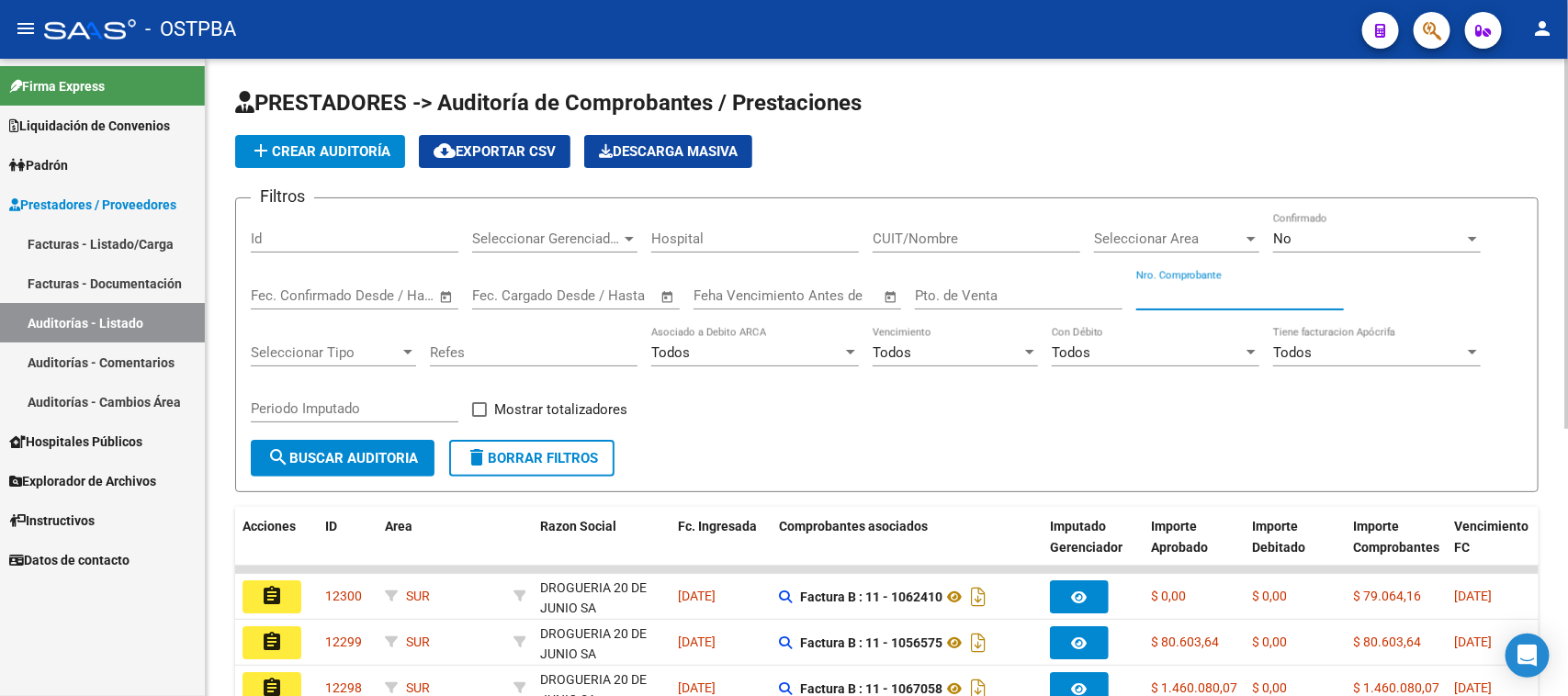
click at [1159, 290] on input "Nro. Comprobante" at bounding box center [1240, 296] width 208 height 17
type input "15263"
click at [1297, 234] on div "No" at bounding box center [1368, 238] width 191 height 17
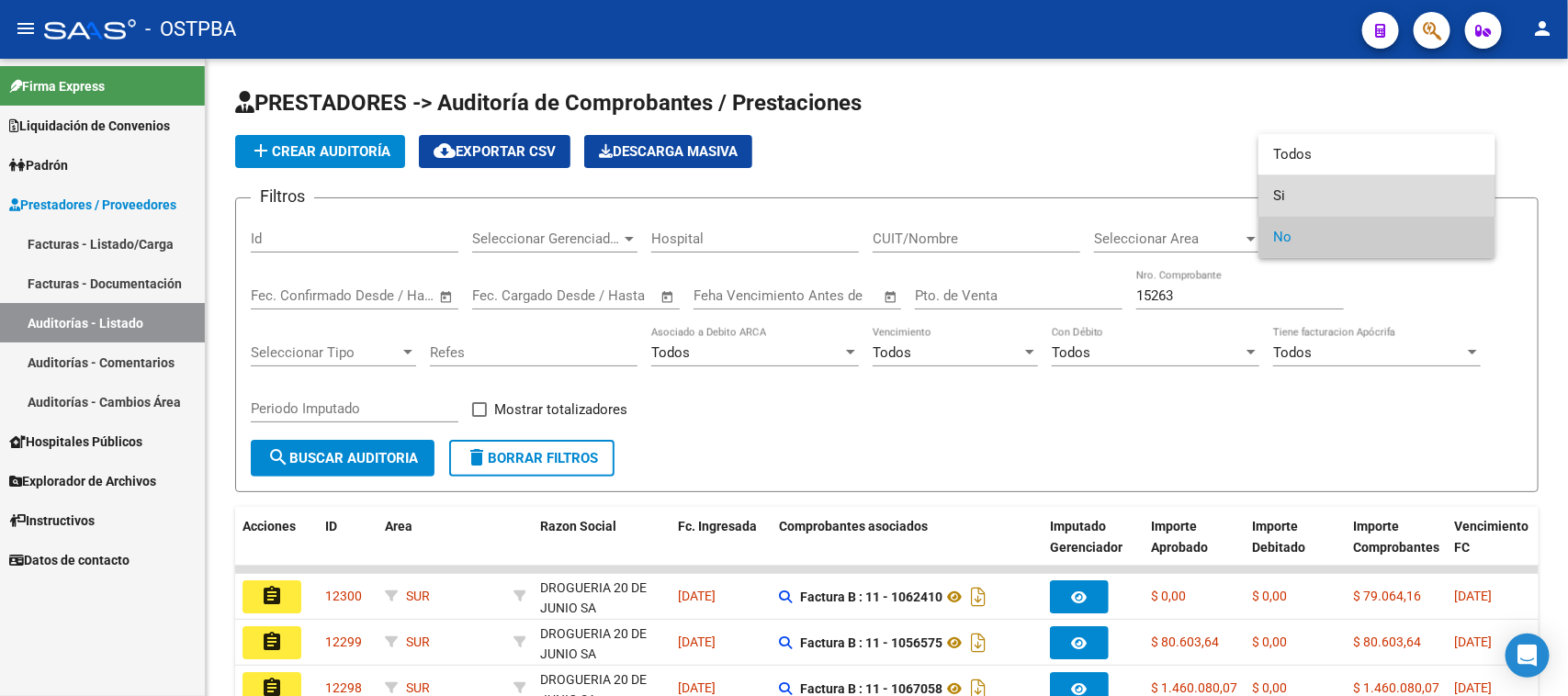
click at [1281, 193] on span "Si" at bounding box center [1377, 196] width 208 height 42
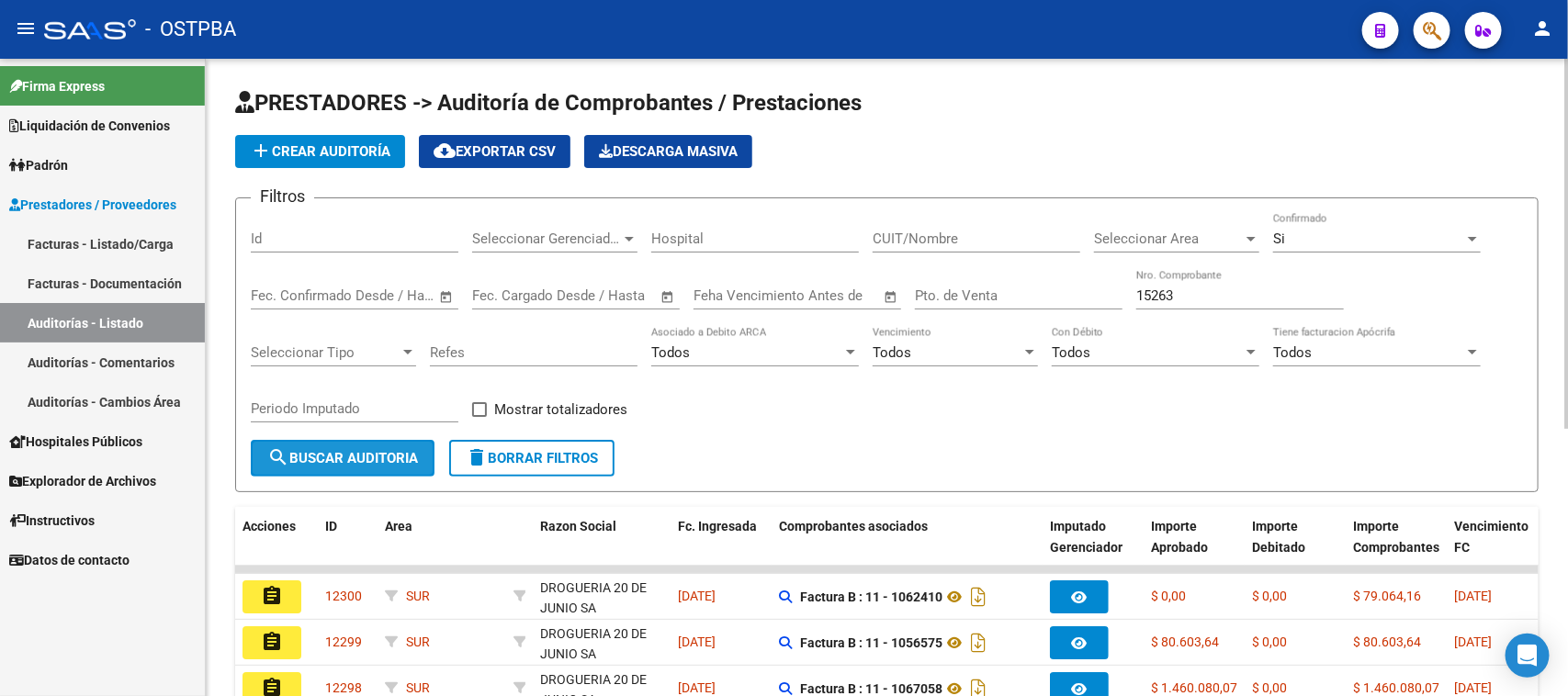
click at [368, 461] on span "search Buscar Auditoria" at bounding box center [342, 458] width 151 height 17
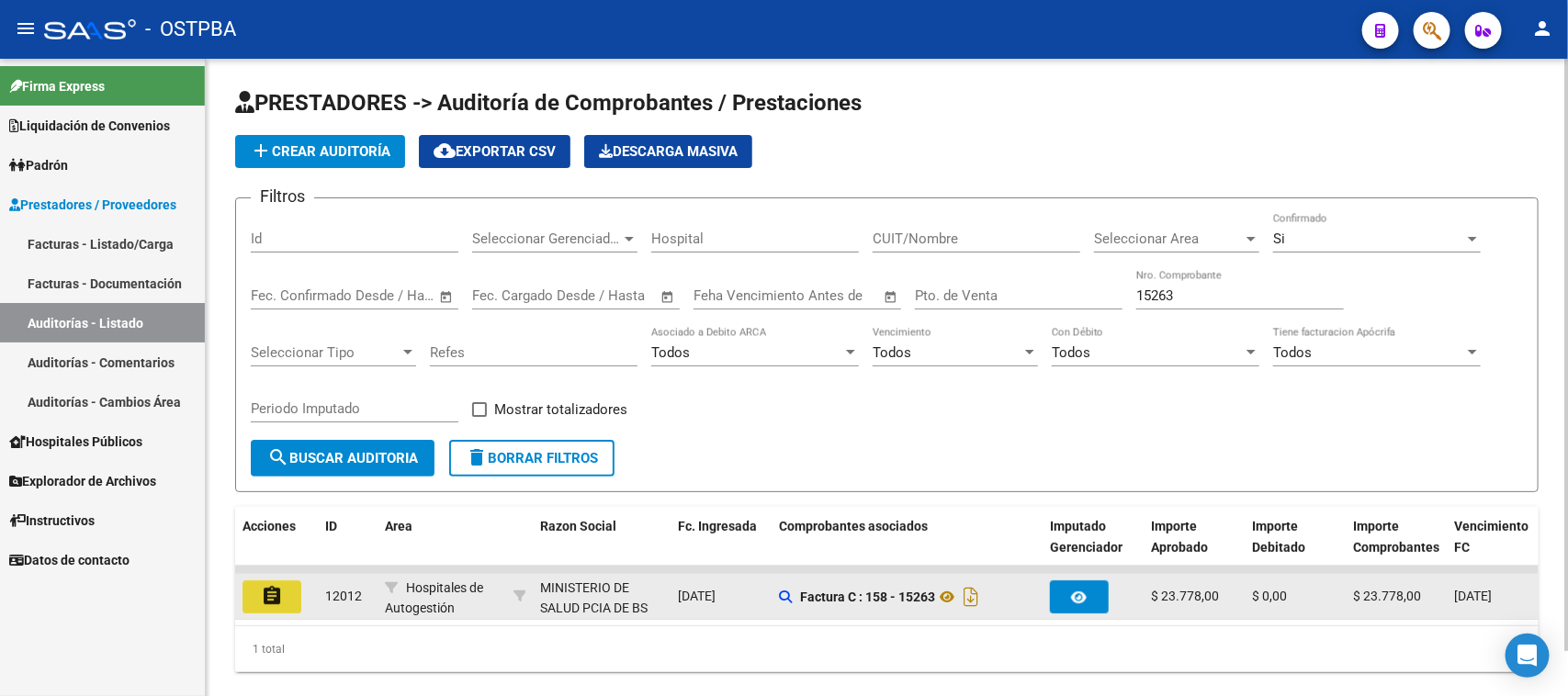
click at [278, 595] on mat-icon "assignment" at bounding box center [271, 596] width 22 height 22
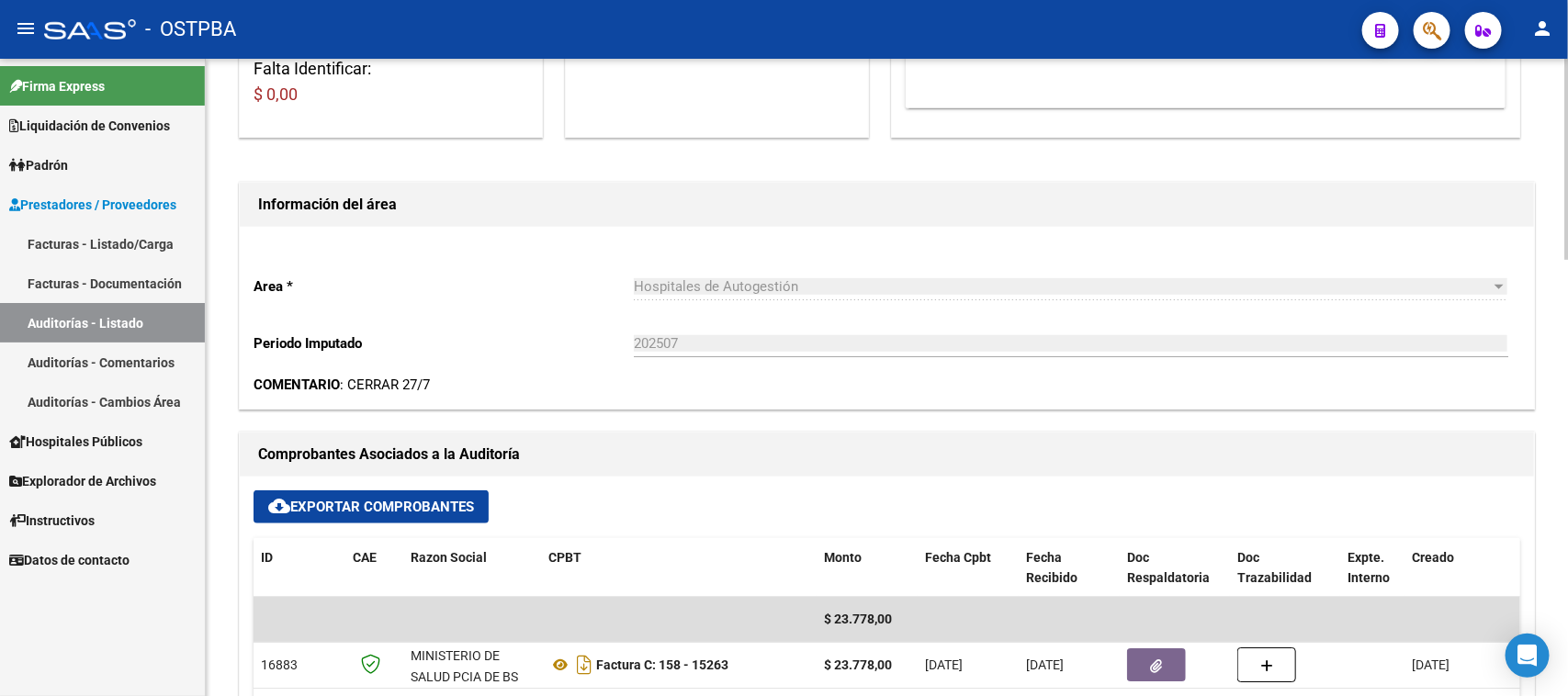
scroll to position [460, 0]
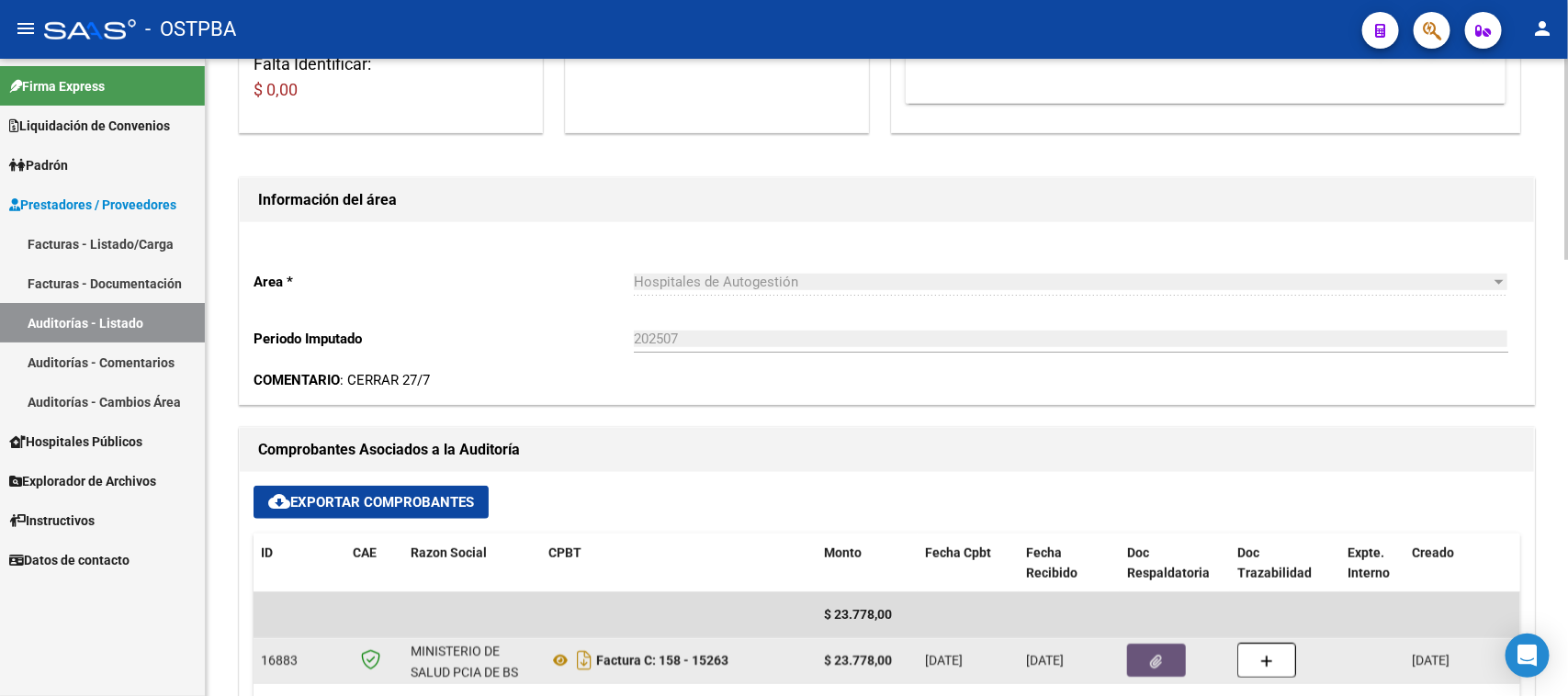
click at [1163, 668] on button "button" at bounding box center [1156, 661] width 58 height 33
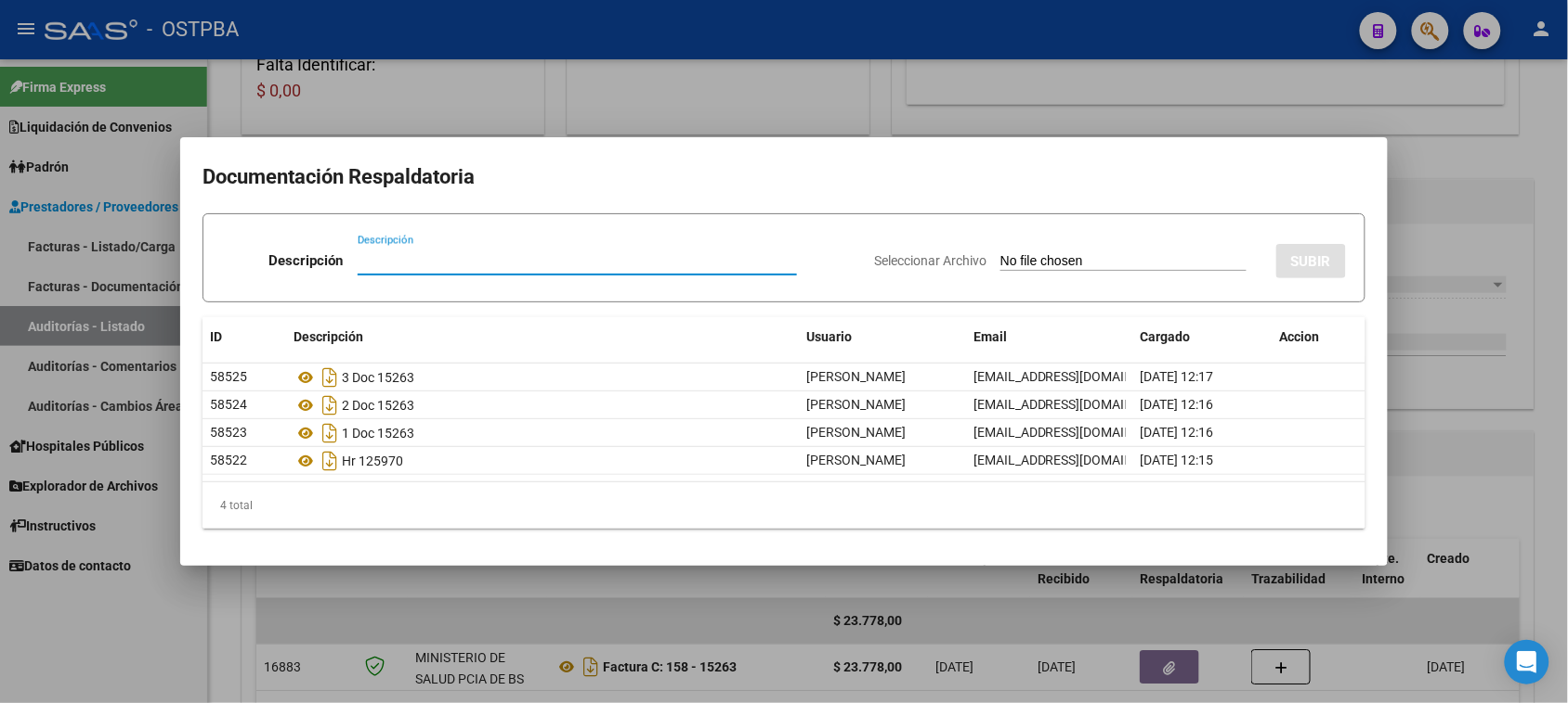
click at [1500, 432] on div at bounding box center [784, 352] width 1568 height 703
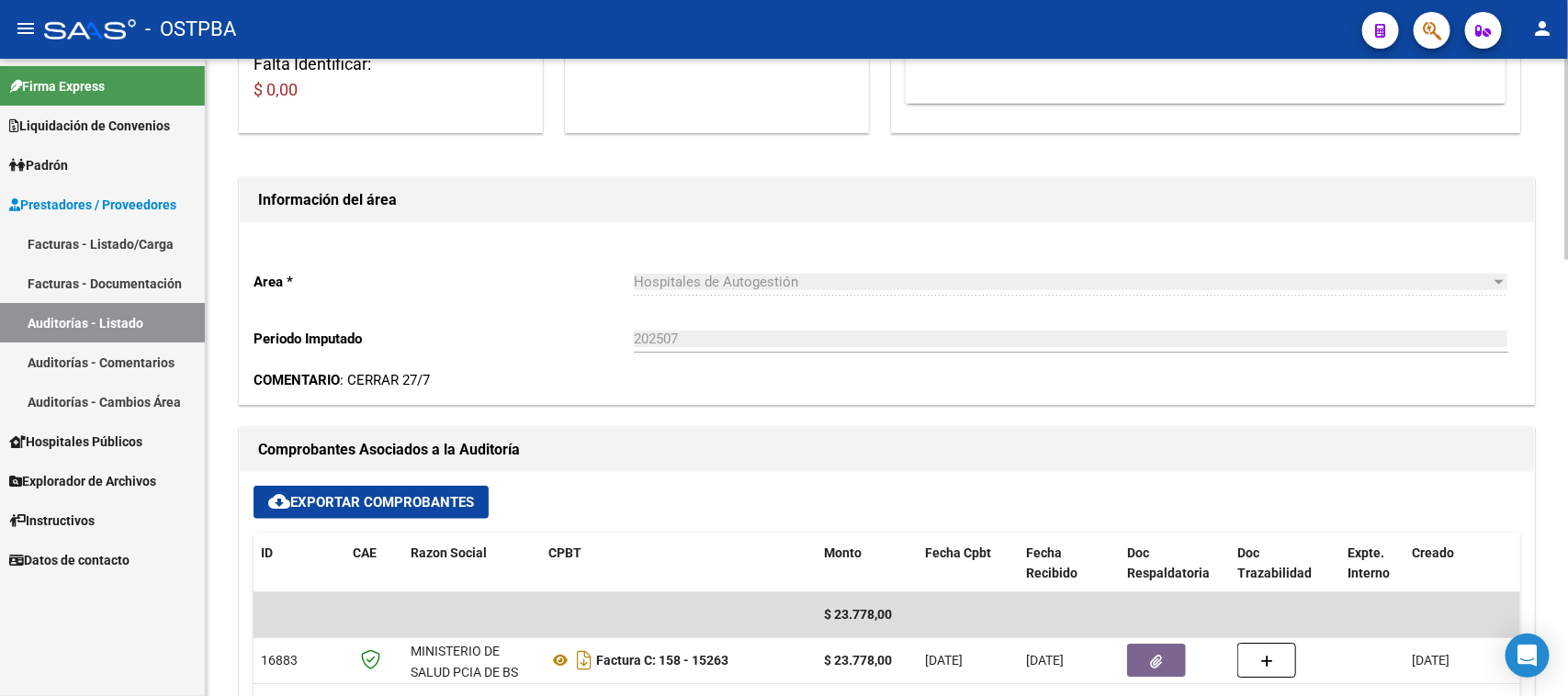
scroll to position [0, 0]
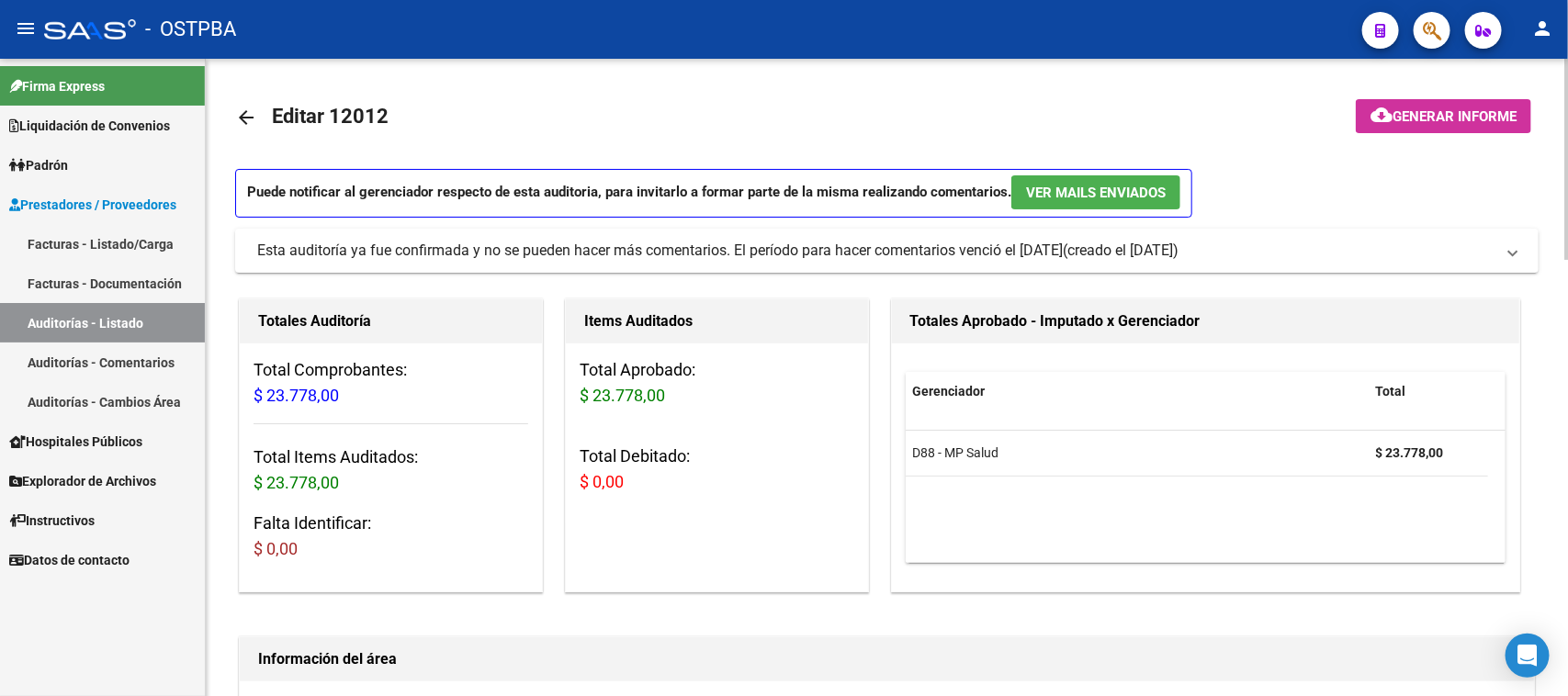
click at [1451, 115] on span "Generar informe" at bounding box center [1454, 117] width 124 height 17
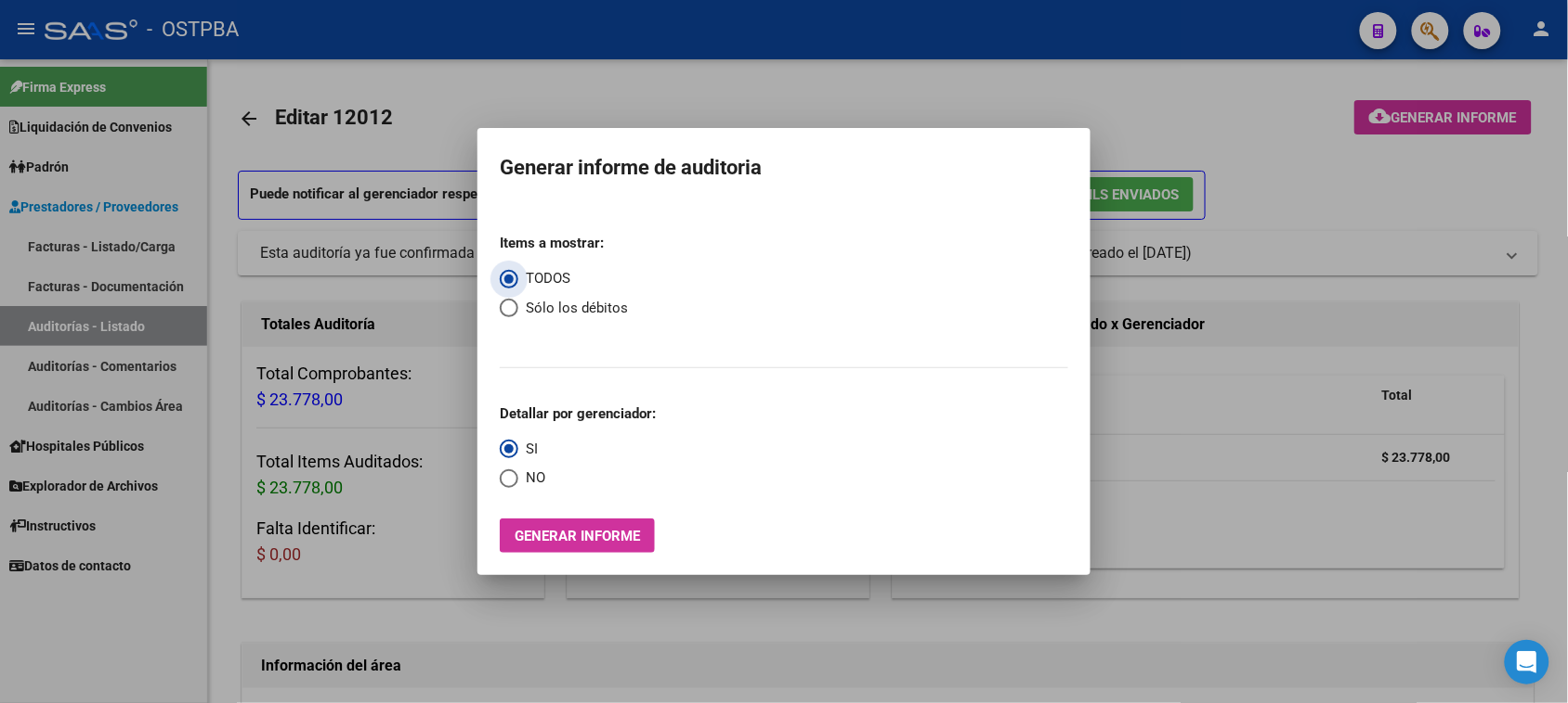
click at [583, 536] on span "Generar informe" at bounding box center [578, 536] width 126 height 17
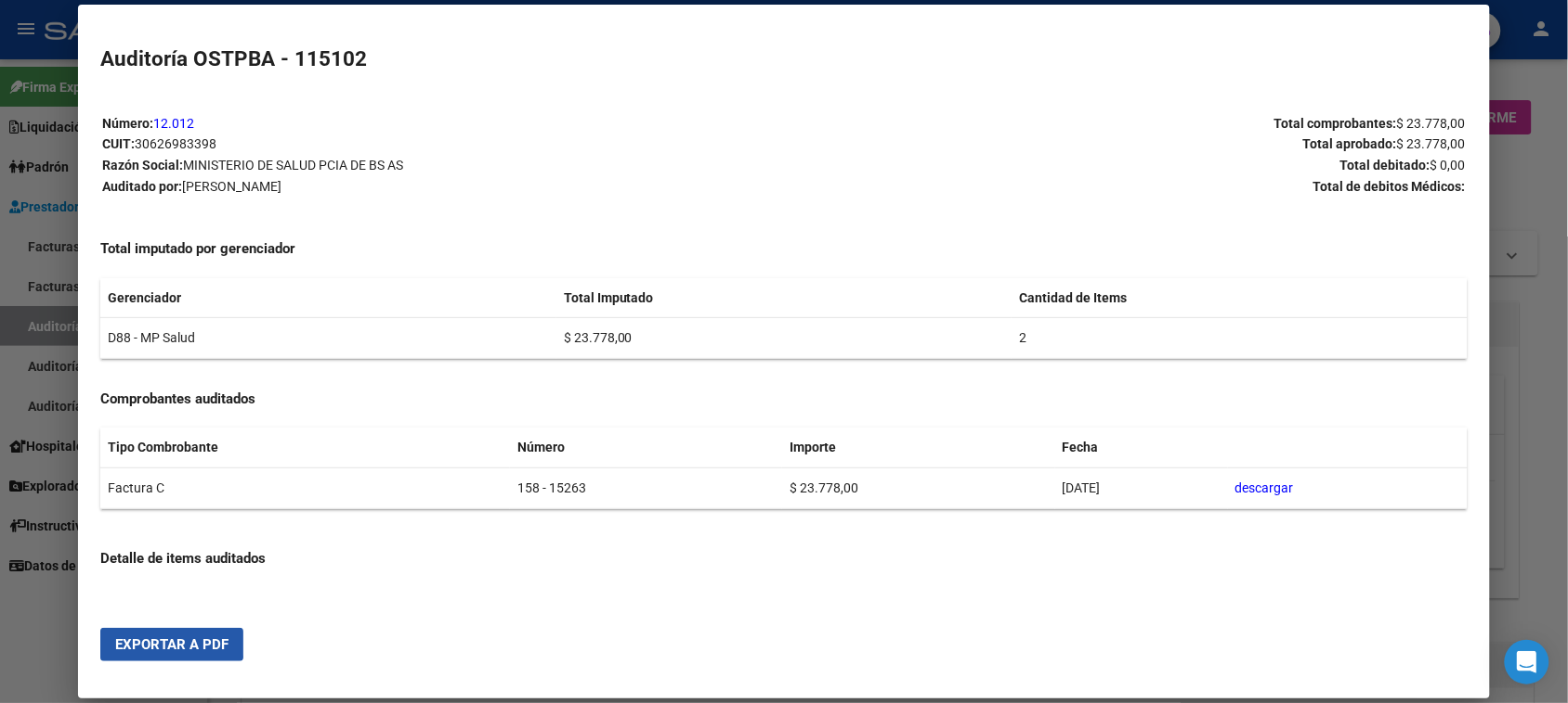
click at [146, 638] on span "Exportar a PDF" at bounding box center [171, 644] width 113 height 17
click at [33, 318] on div at bounding box center [784, 352] width 1568 height 703
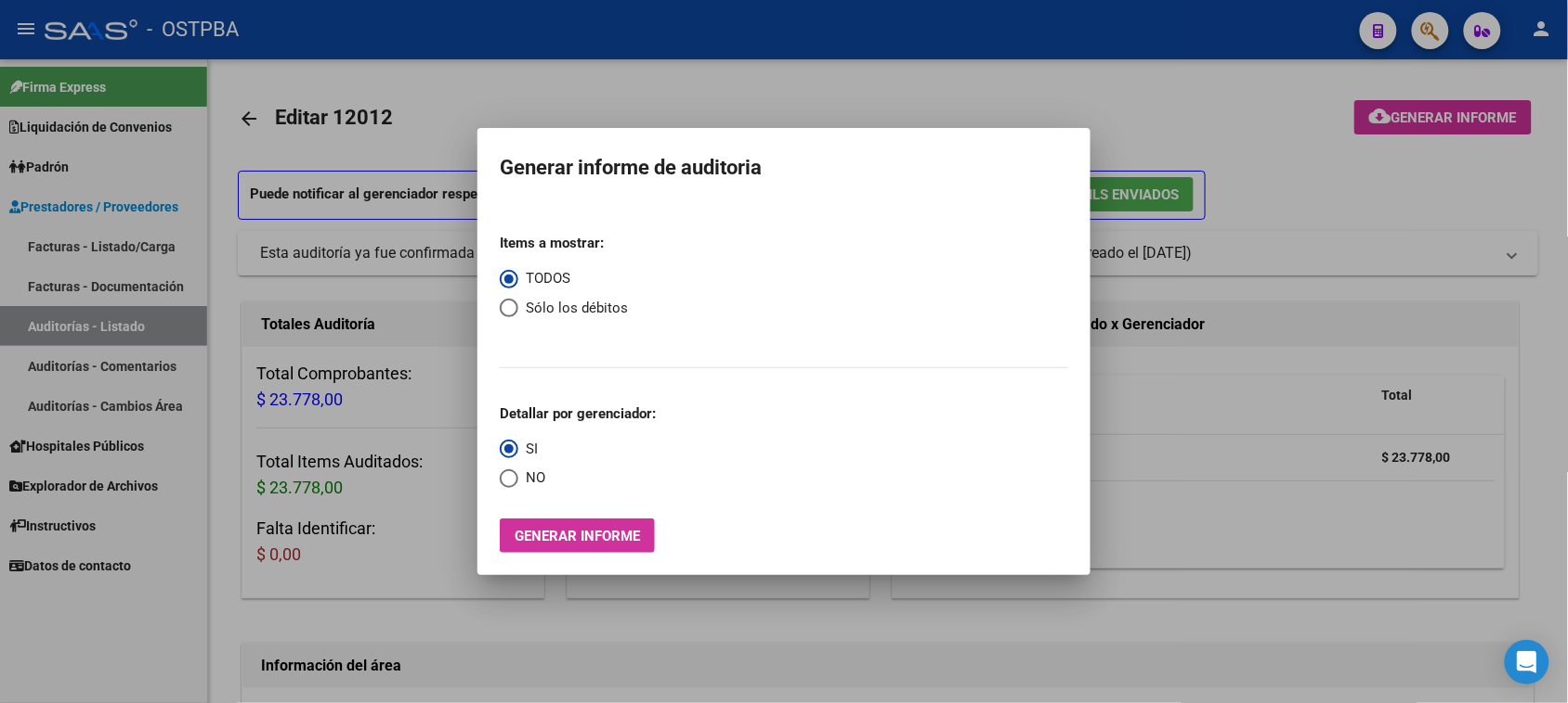
click at [33, 318] on div at bounding box center [784, 352] width 1568 height 703
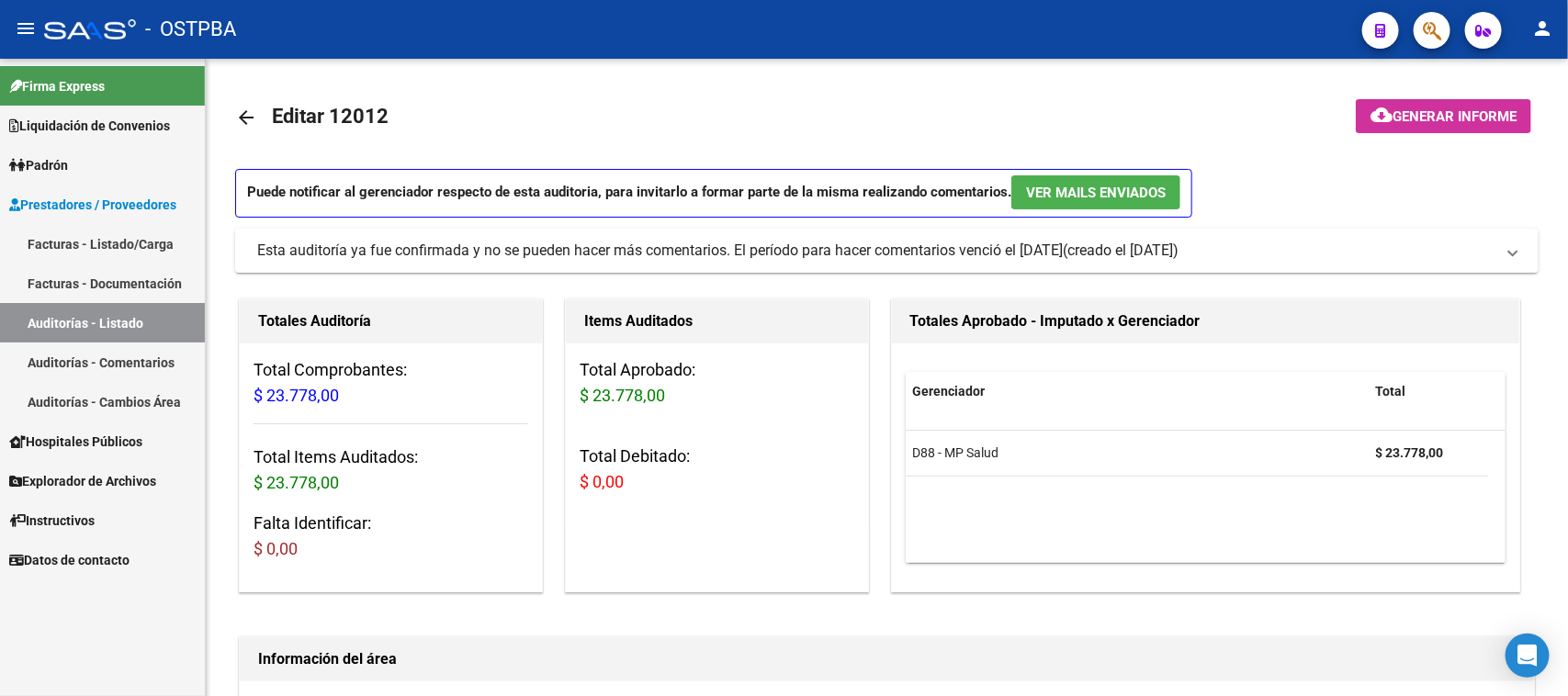
click at [152, 310] on link "Auditorías - Listado" at bounding box center [102, 323] width 205 height 40
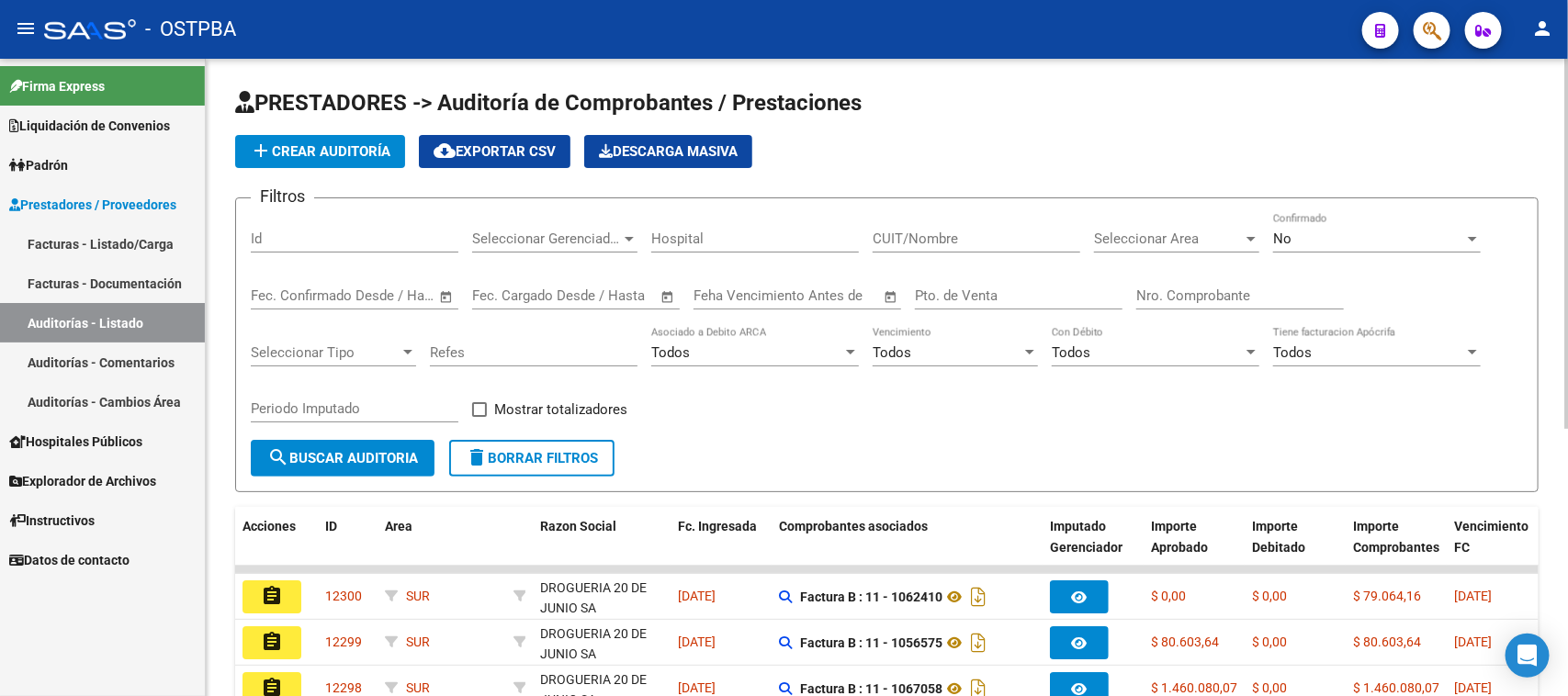
click at [1178, 299] on input "Nro. Comprobante" at bounding box center [1240, 296] width 208 height 17
type input "15262"
click at [1285, 230] on span "No" at bounding box center [1281, 238] width 18 height 17
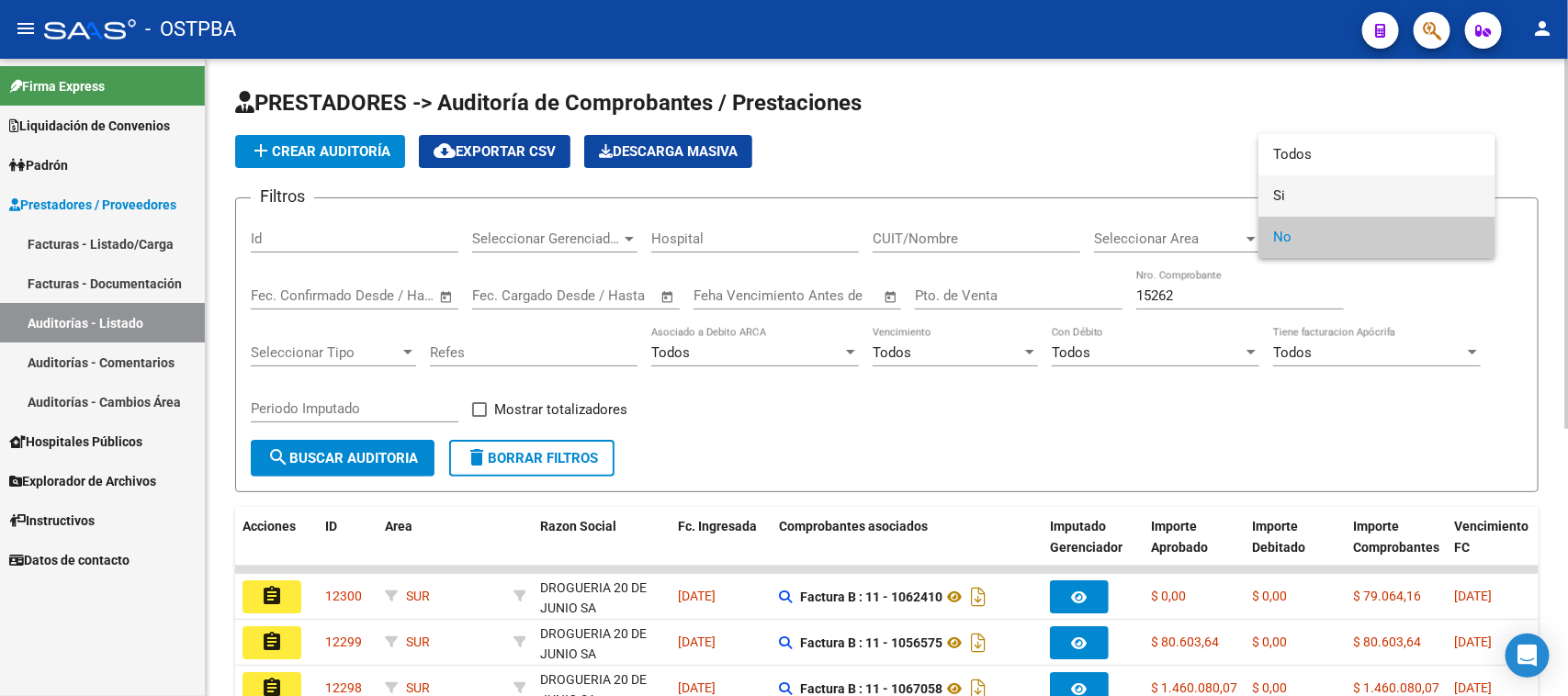
drag, startPoint x: 1278, startPoint y: 195, endPoint x: 1072, endPoint y: 243, distance: 211.5
click at [1269, 200] on mat-option "Si" at bounding box center [1377, 196] width 237 height 42
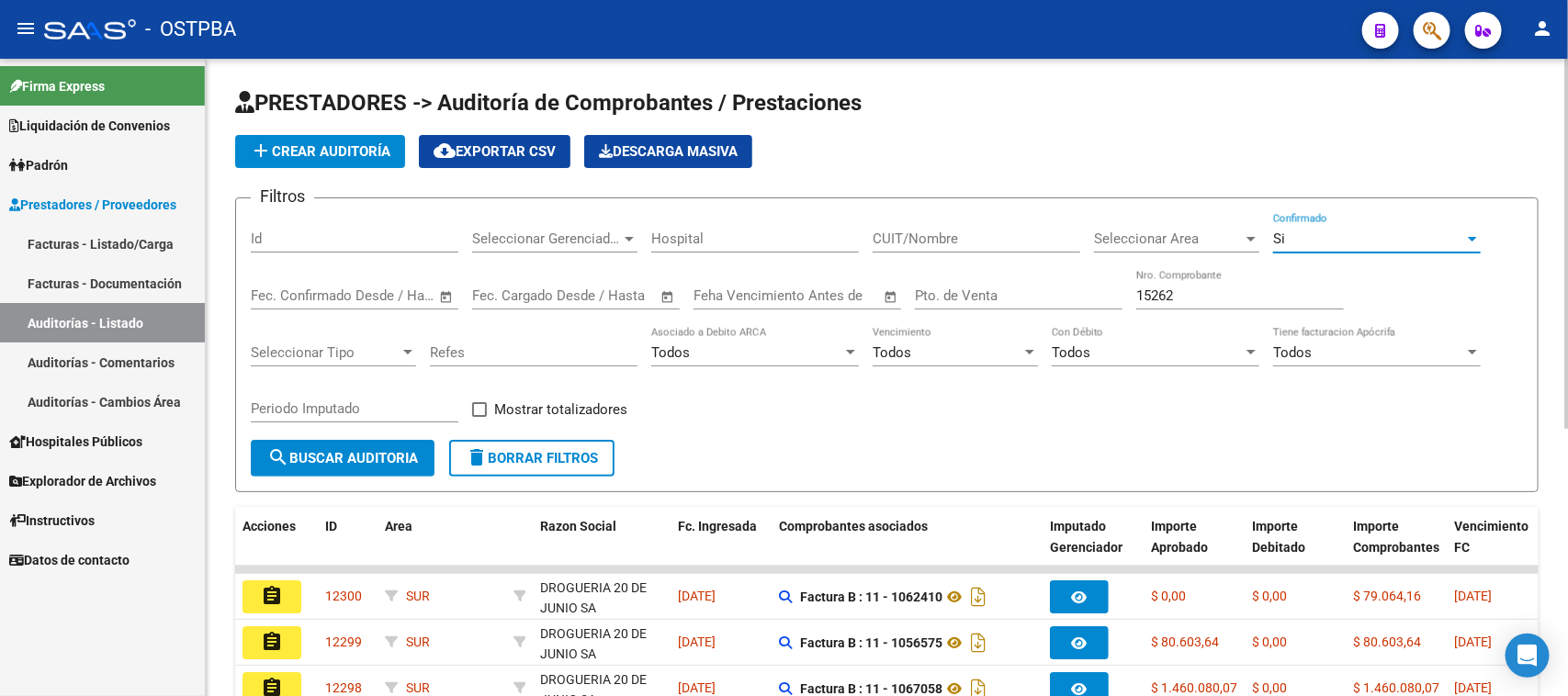
click at [349, 461] on span "search Buscar Auditoria" at bounding box center [342, 458] width 151 height 17
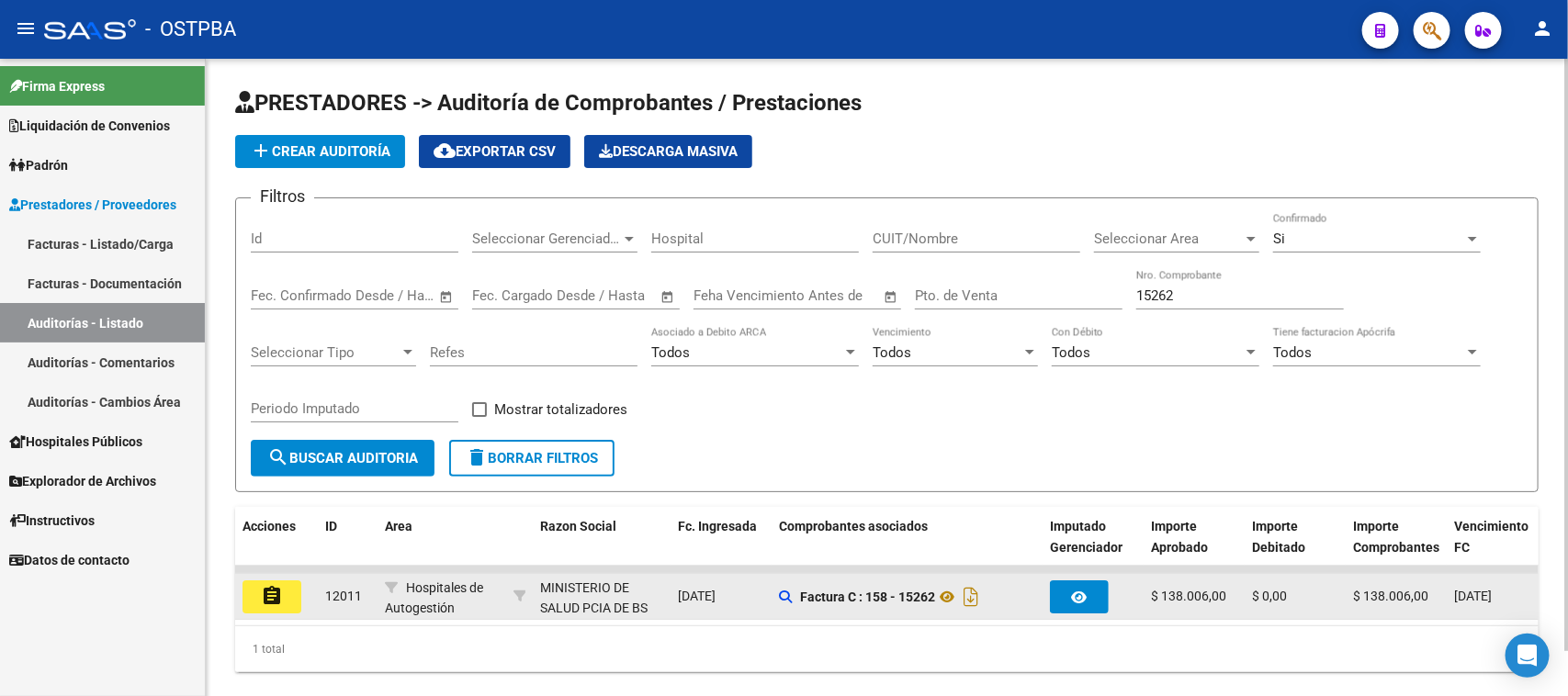
click at [268, 597] on mat-icon "assignment" at bounding box center [271, 596] width 22 height 22
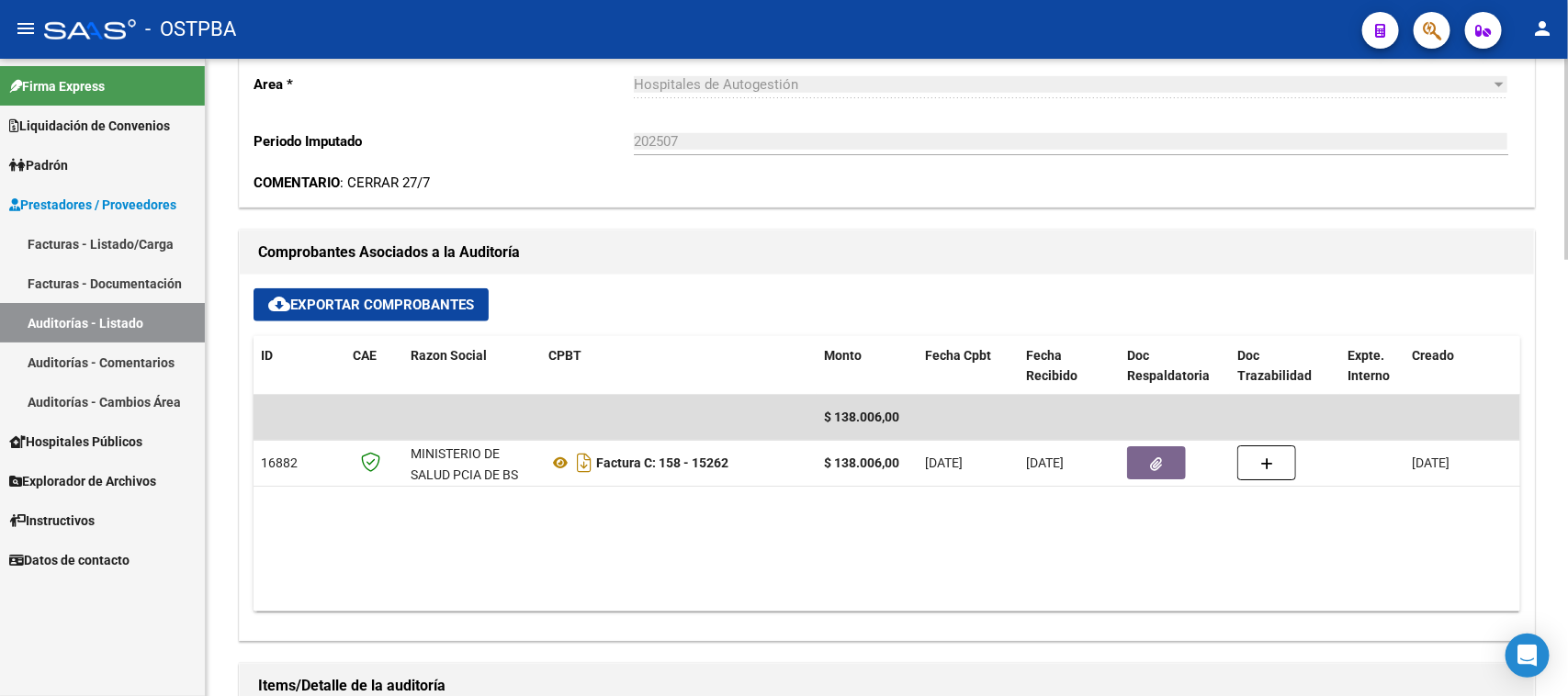
scroll to position [689, 0]
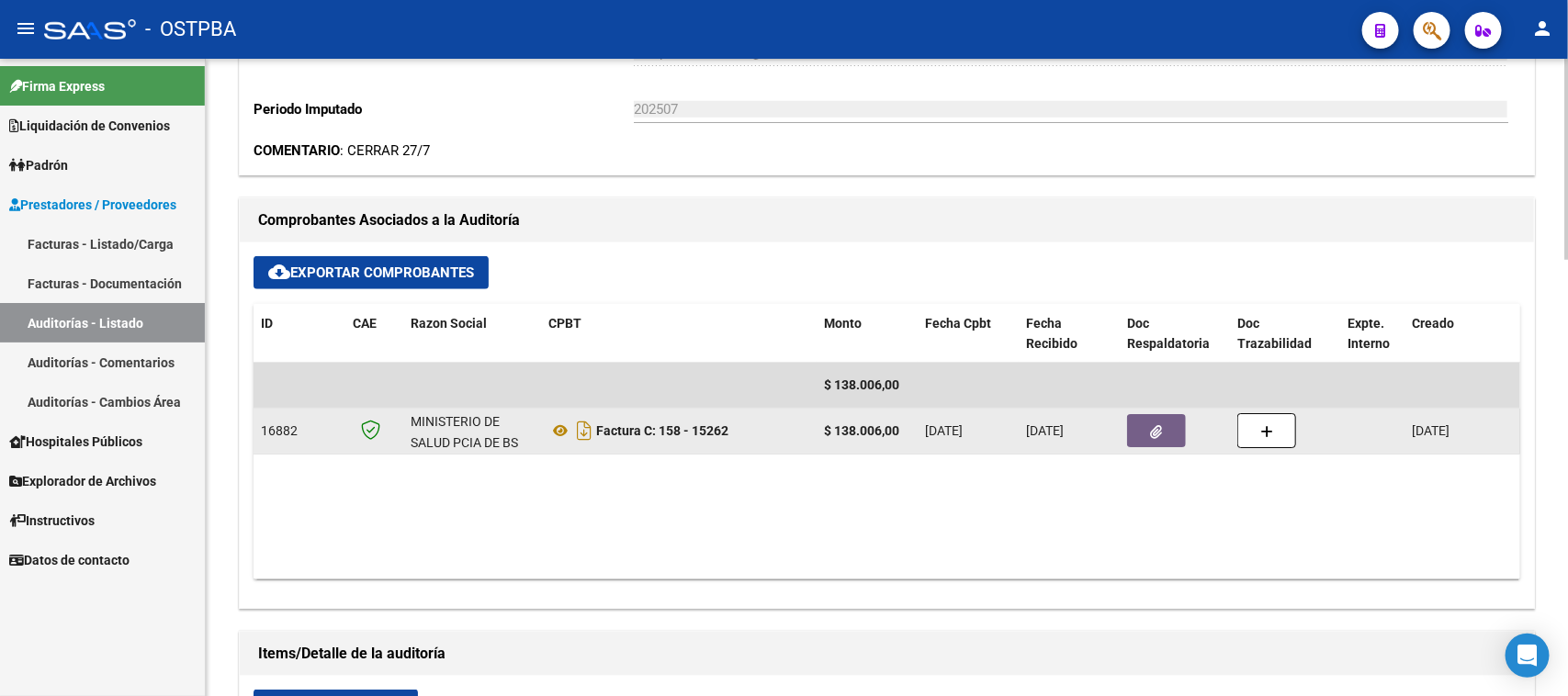
click at [1173, 437] on button "button" at bounding box center [1156, 431] width 58 height 33
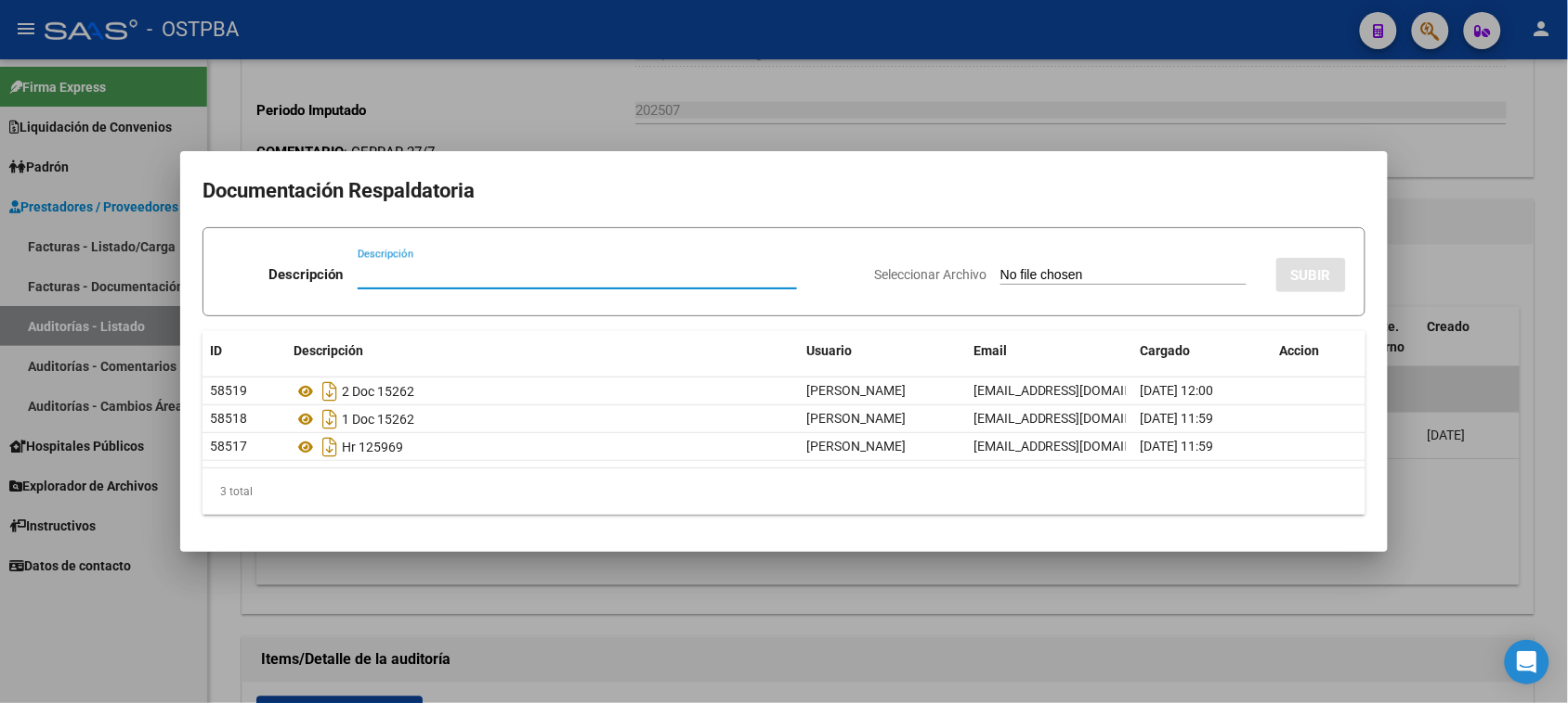
click at [1478, 532] on div at bounding box center [784, 352] width 1568 height 703
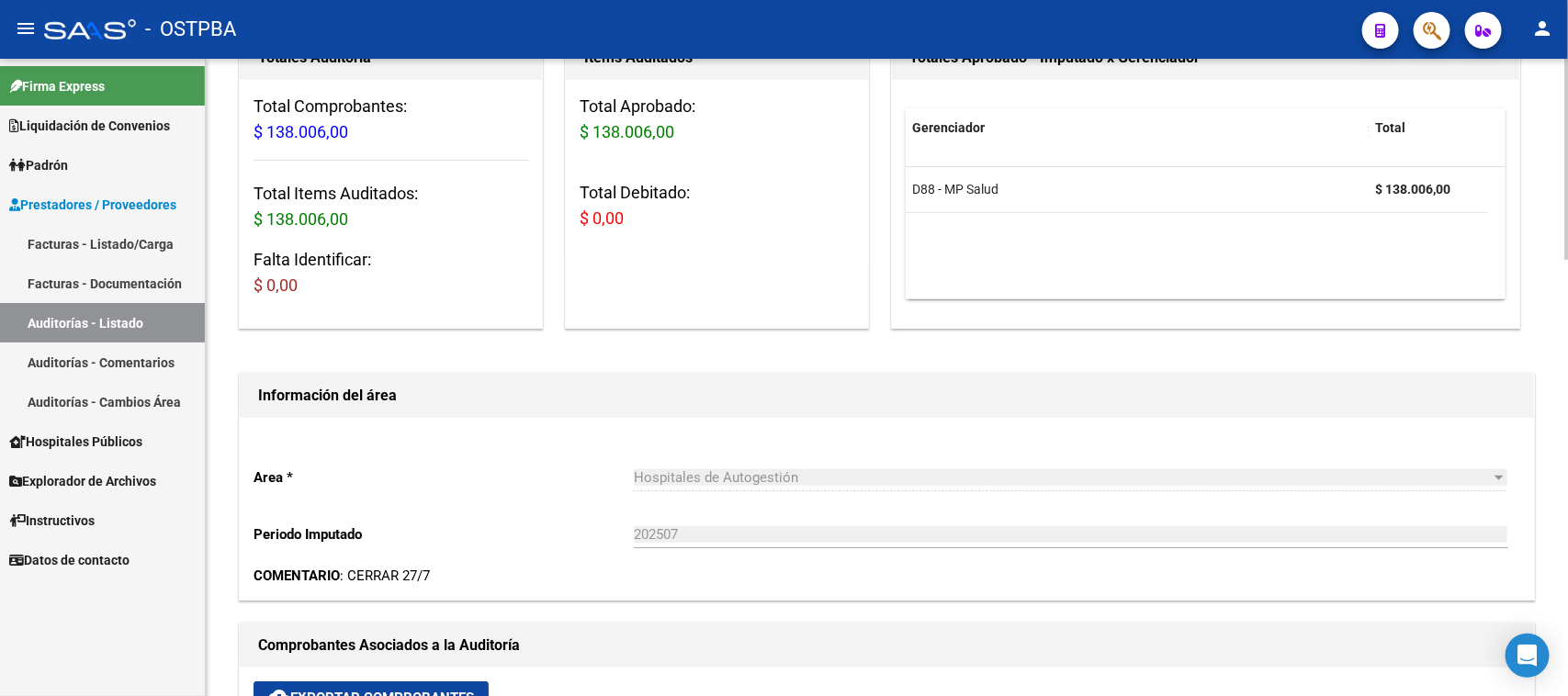
scroll to position [0, 0]
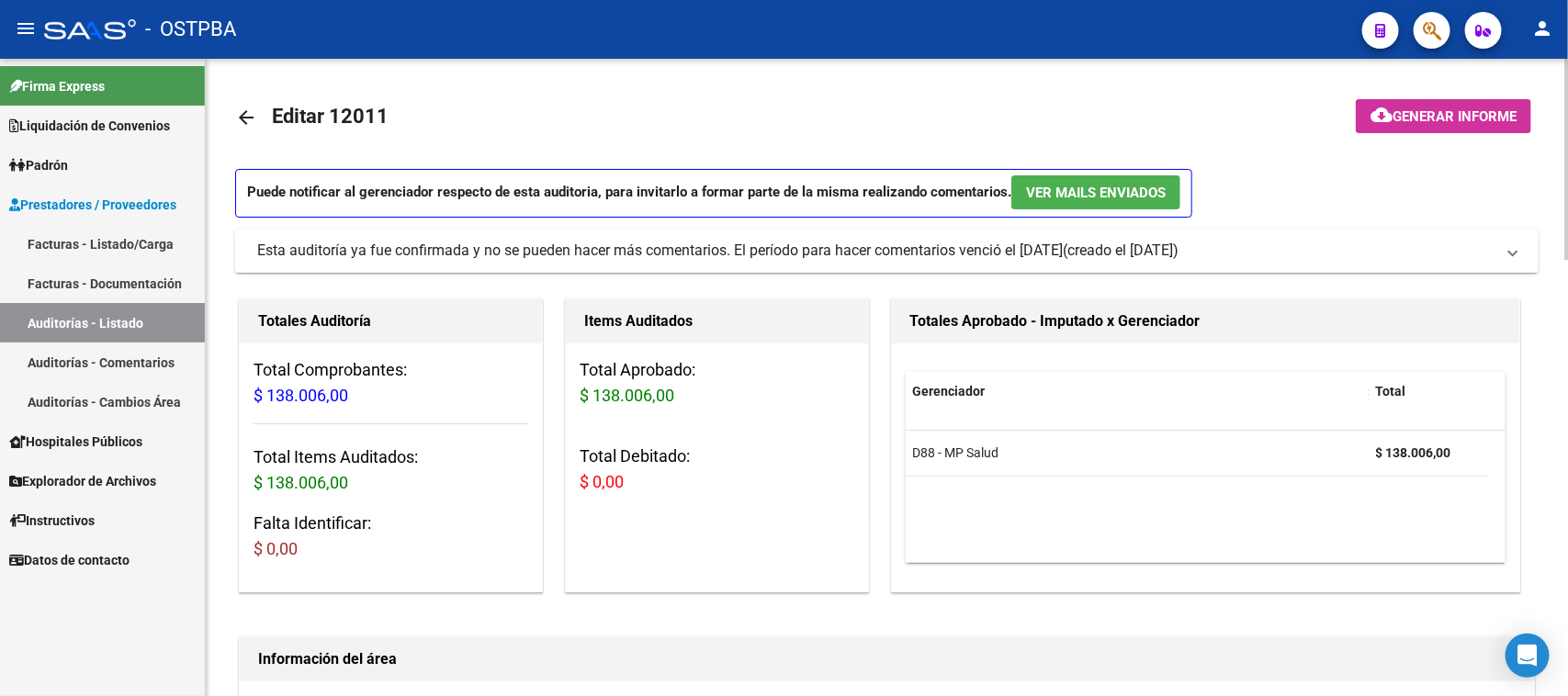
click at [1438, 115] on span "Generar informe" at bounding box center [1454, 117] width 124 height 17
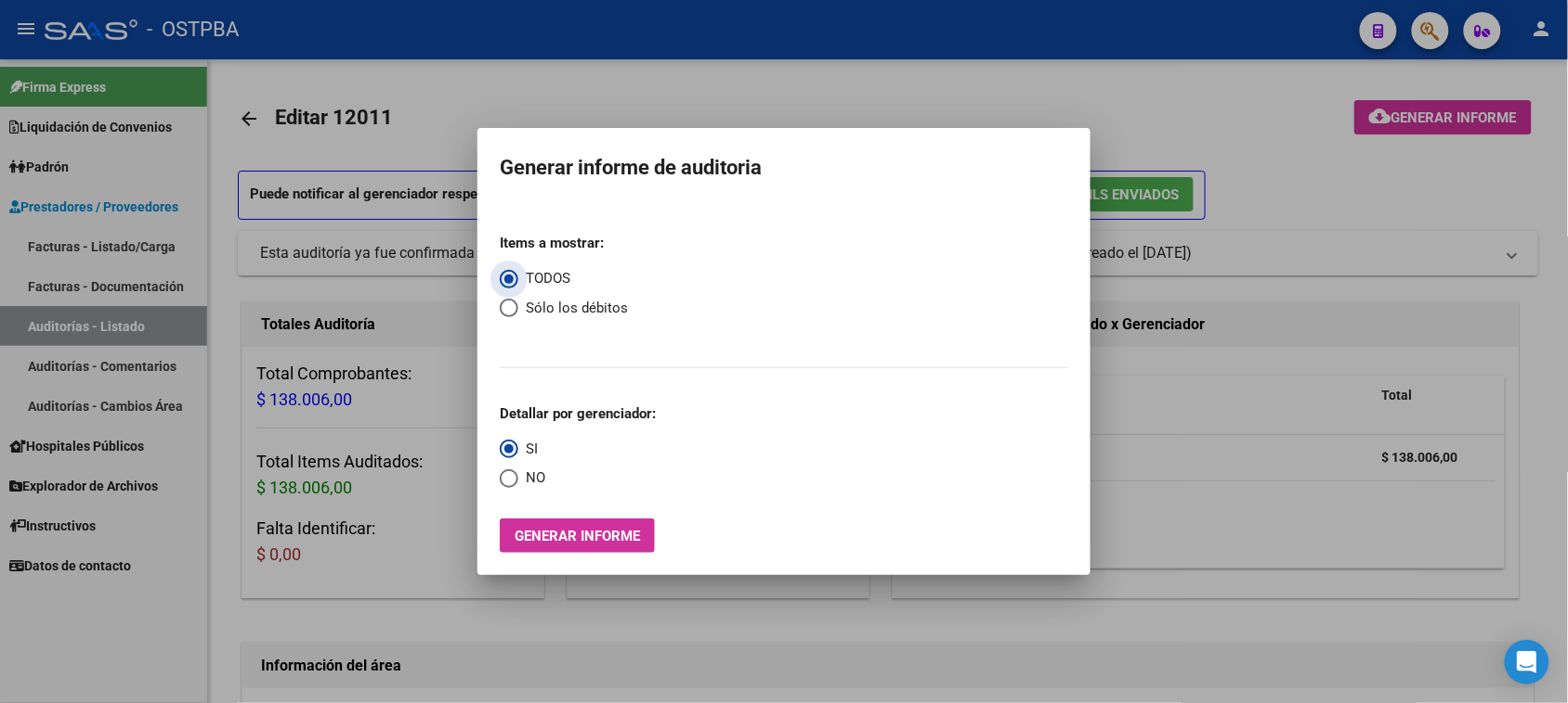
click at [601, 541] on span "Generar informe" at bounding box center [578, 536] width 126 height 17
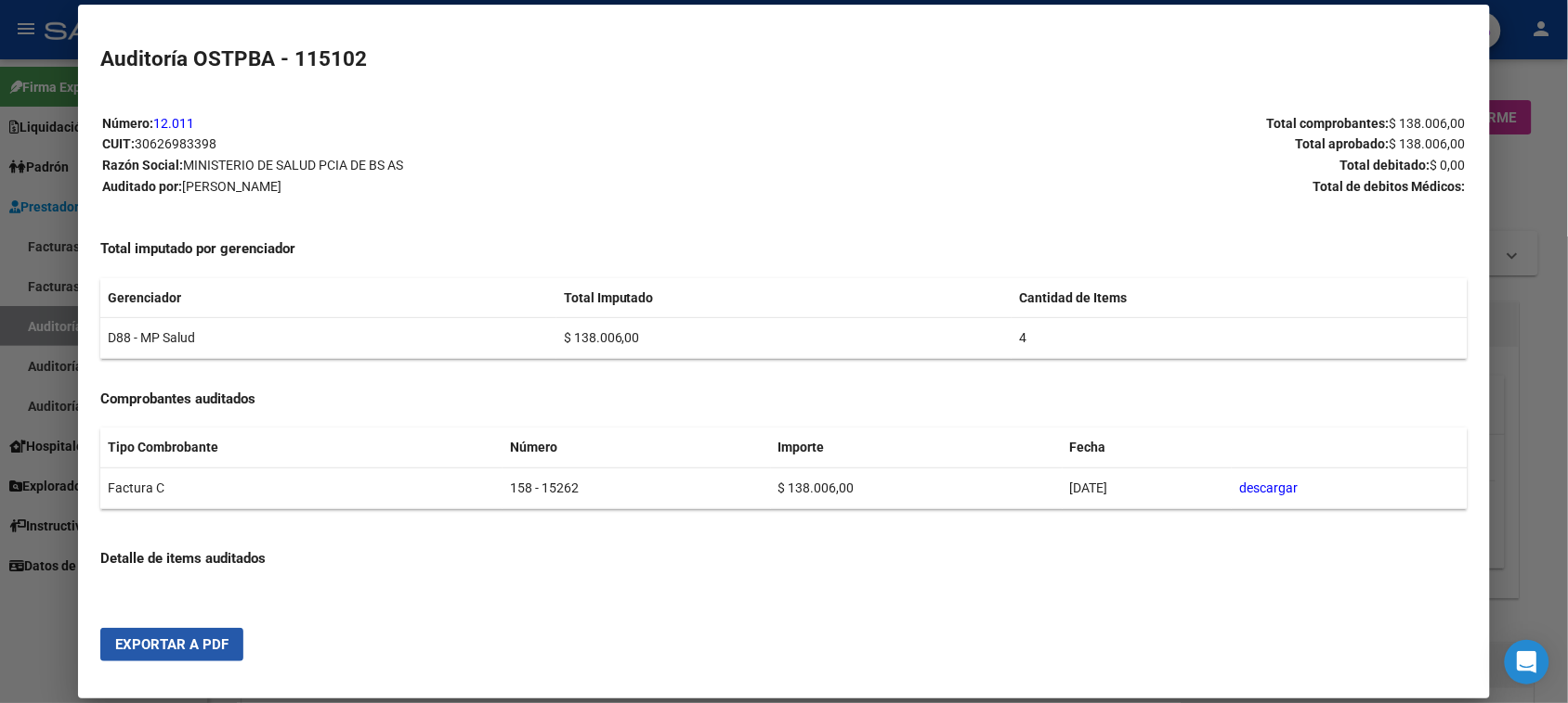
click at [200, 652] on span "Exportar a PDF" at bounding box center [171, 644] width 113 height 17
click at [57, 327] on div at bounding box center [784, 352] width 1568 height 703
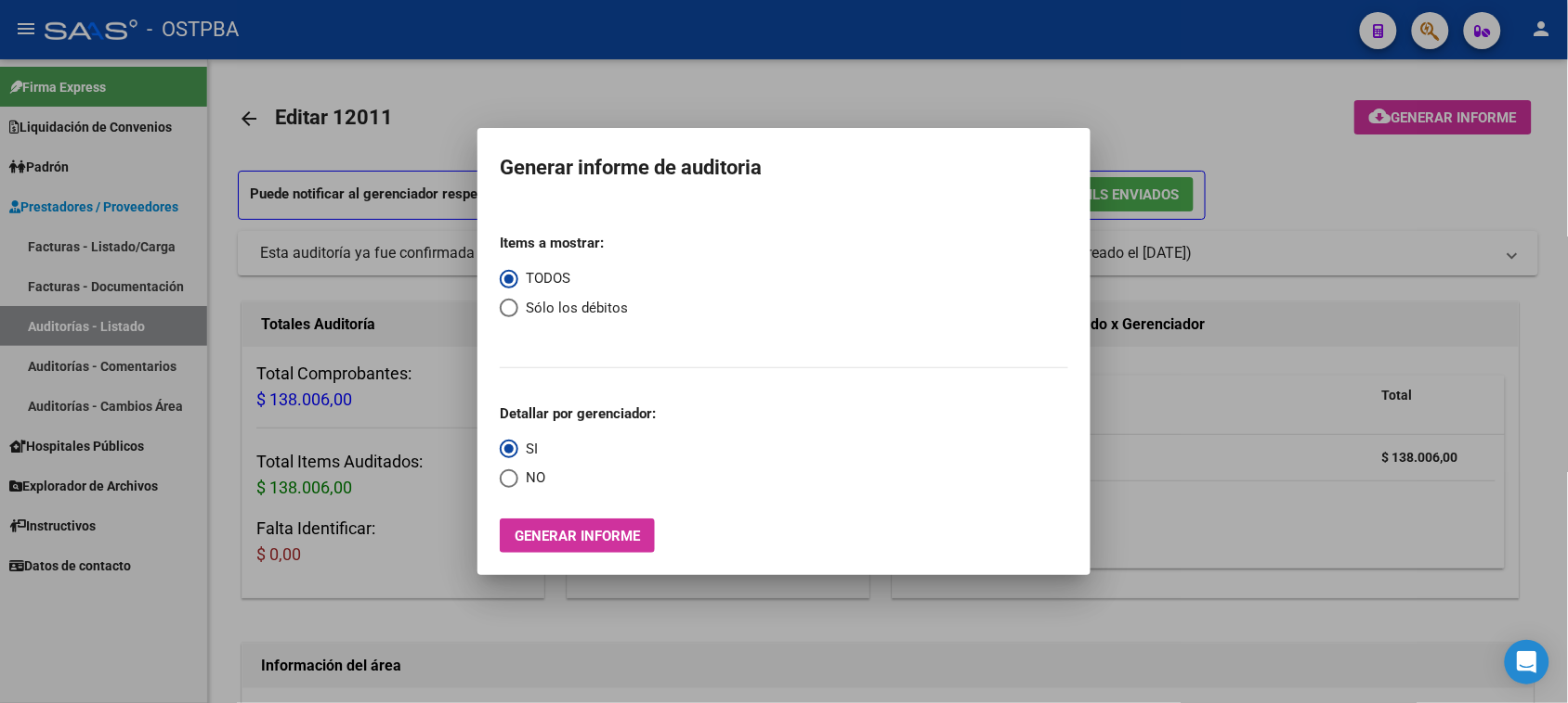
click at [57, 327] on div at bounding box center [784, 352] width 1568 height 703
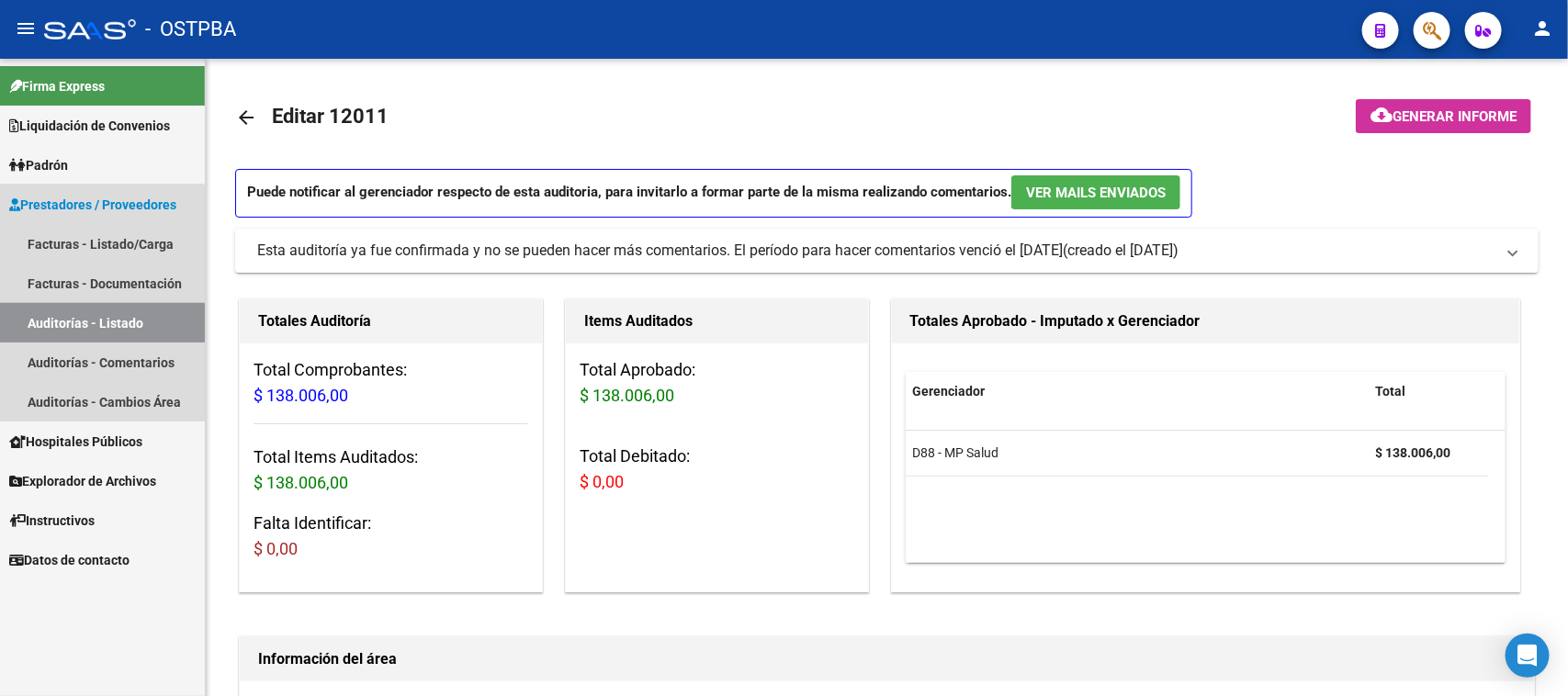
click at [56, 324] on link "Auditorías - Listado" at bounding box center [102, 323] width 205 height 40
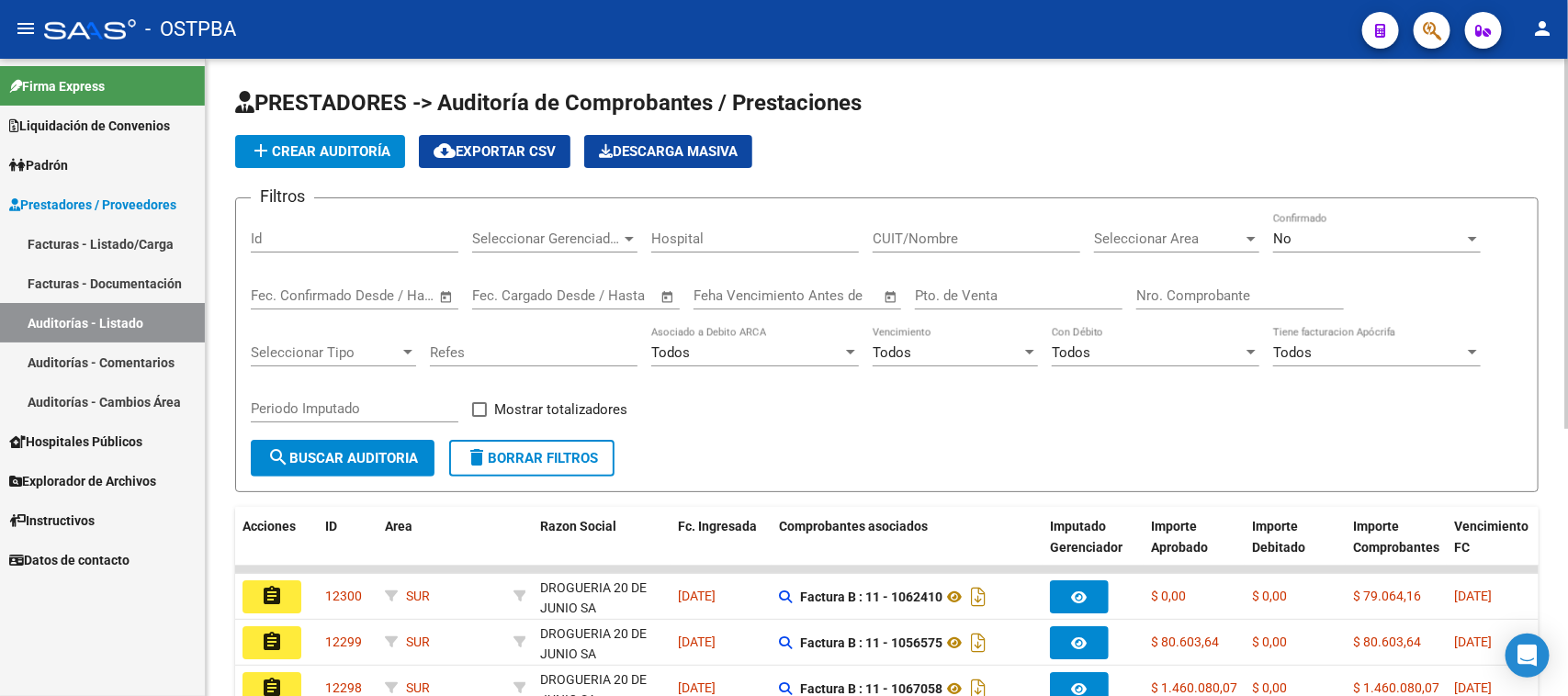
click at [1148, 291] on input "Nro. Comprobante" at bounding box center [1240, 296] width 208 height 17
type input "15146"
click at [1391, 232] on div "No" at bounding box center [1368, 238] width 191 height 17
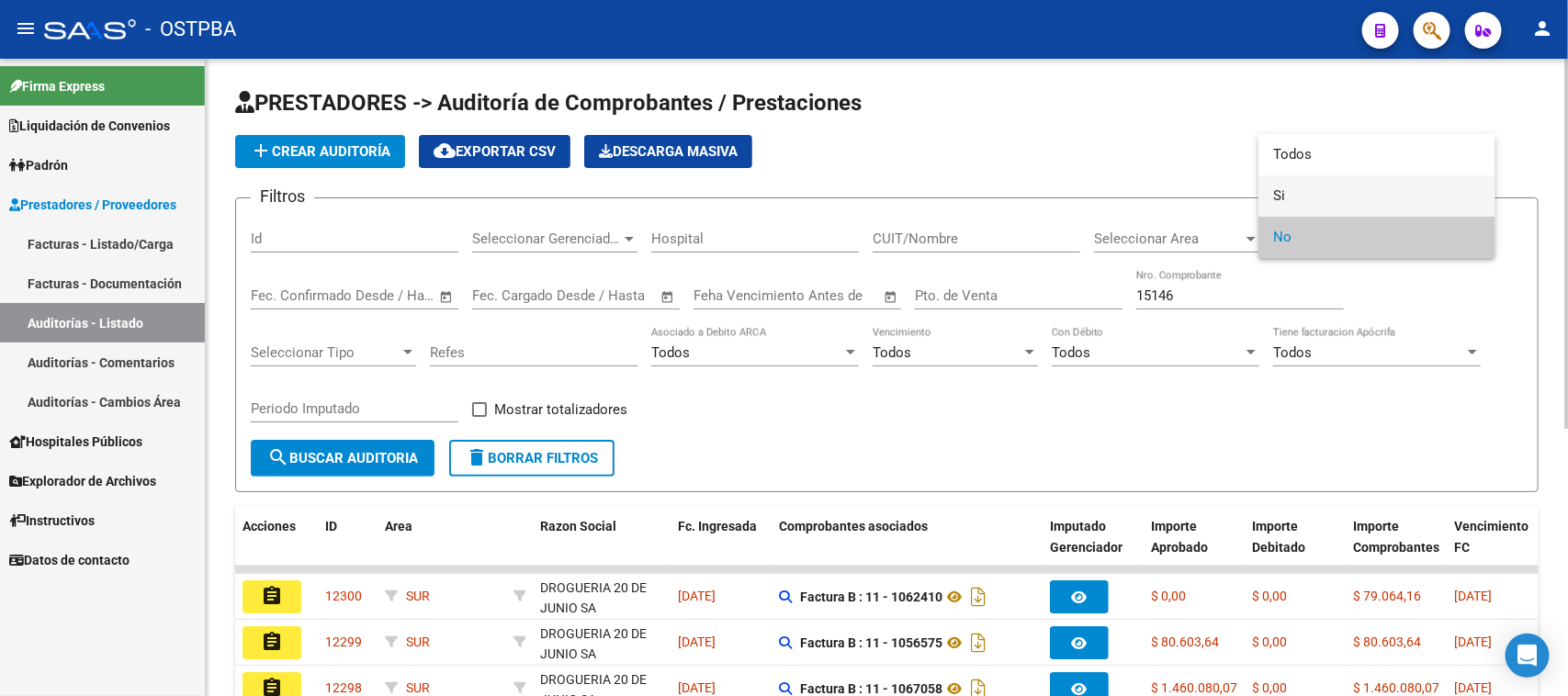
drag, startPoint x: 1281, startPoint y: 192, endPoint x: 956, endPoint y: 286, distance: 338.3
click at [1277, 195] on span "Si" at bounding box center [1377, 196] width 208 height 42
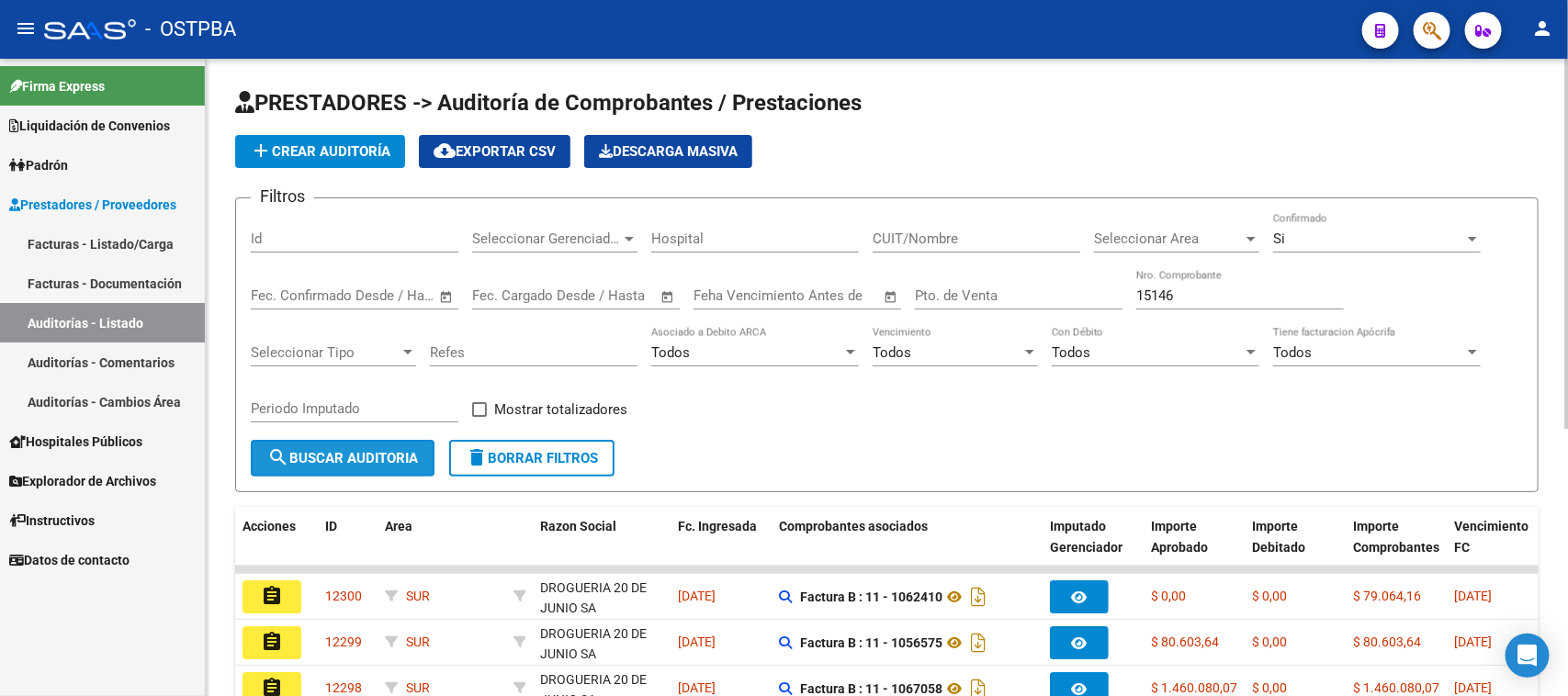
click at [406, 467] on button "search Buscar Auditoria" at bounding box center [342, 459] width 184 height 37
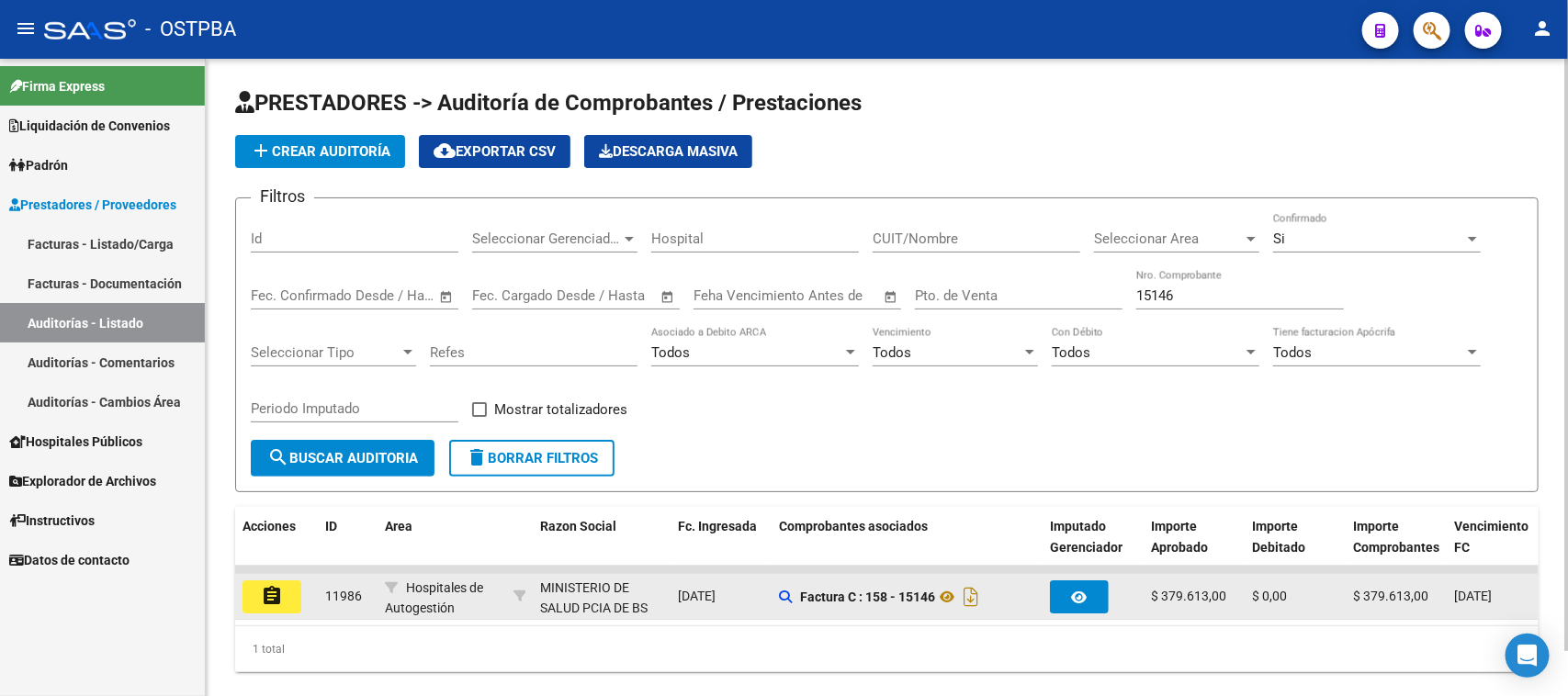
click at [288, 585] on button "assignment" at bounding box center [272, 597] width 58 height 33
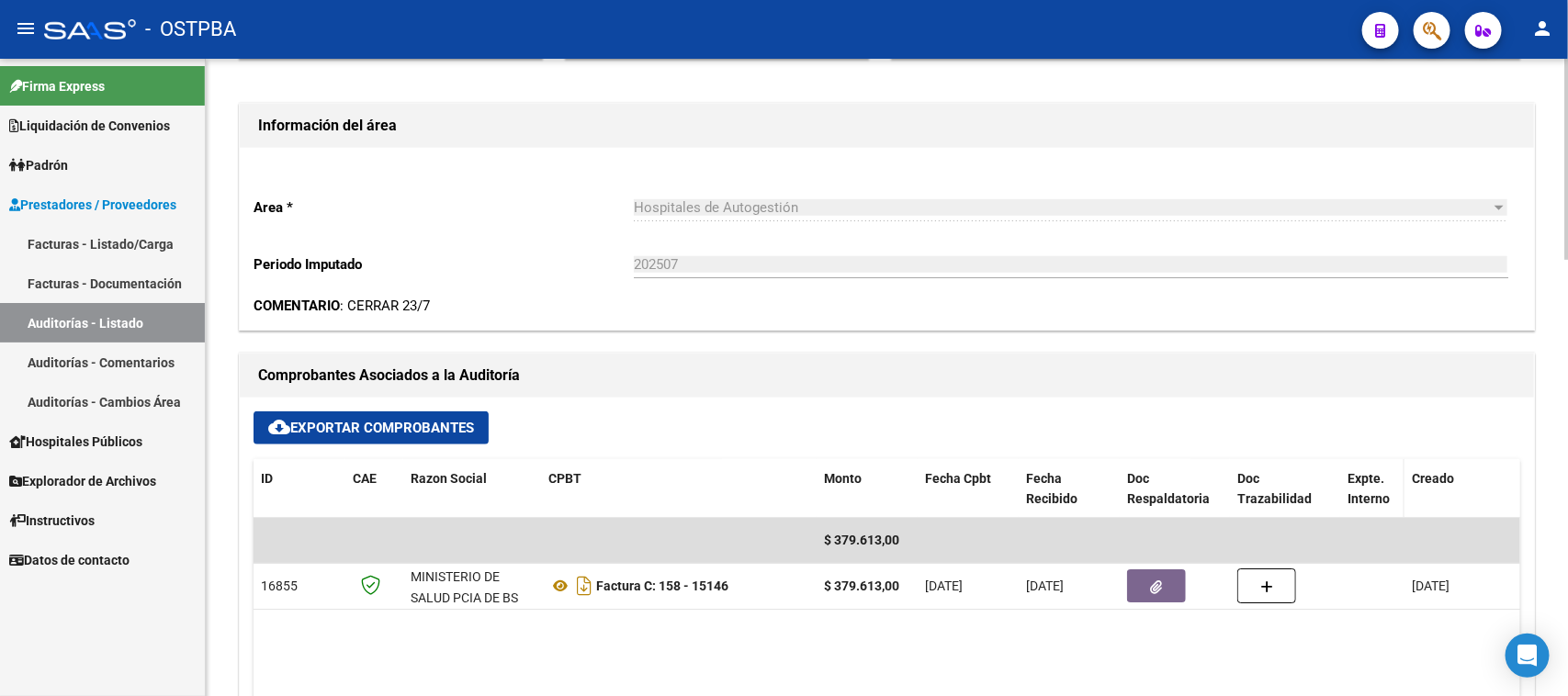
scroll to position [574, 0]
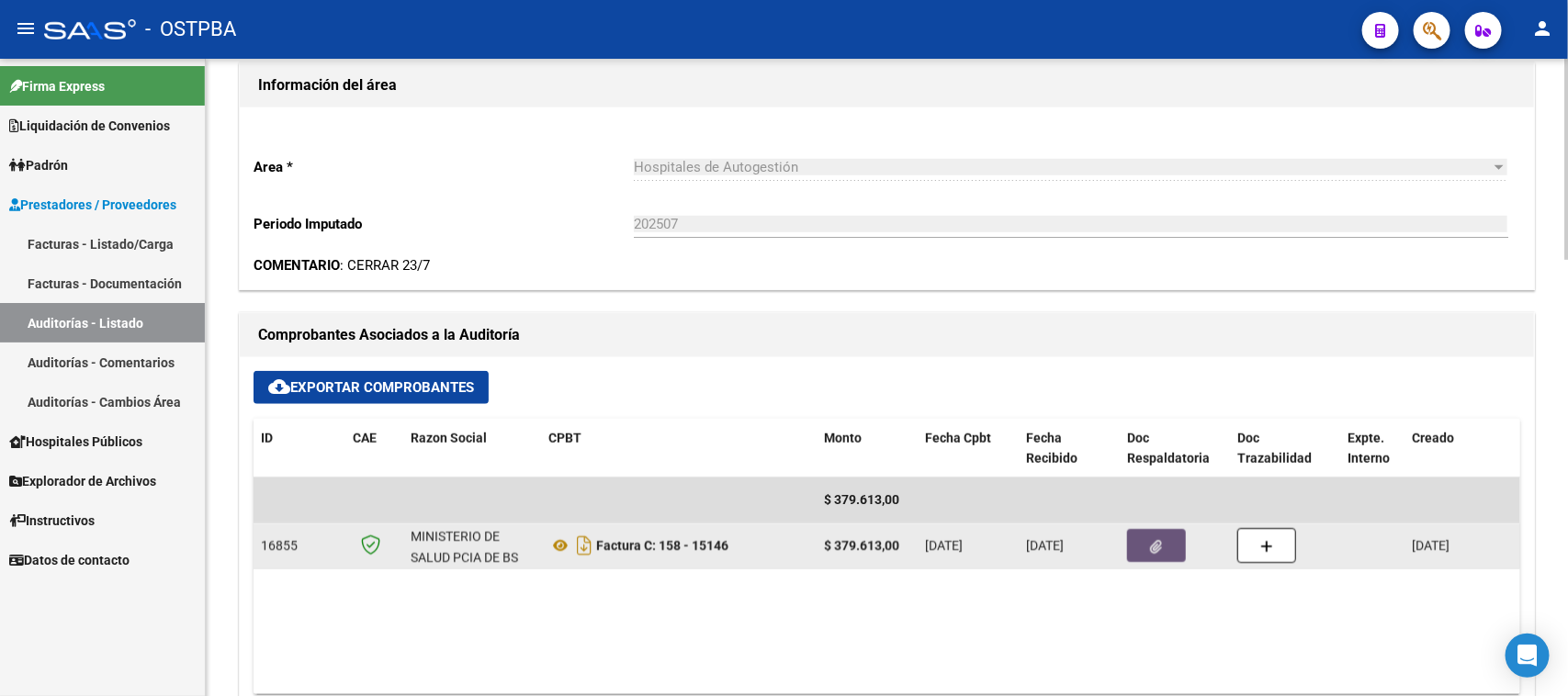
click at [1150, 545] on icon "button" at bounding box center [1156, 547] width 12 height 14
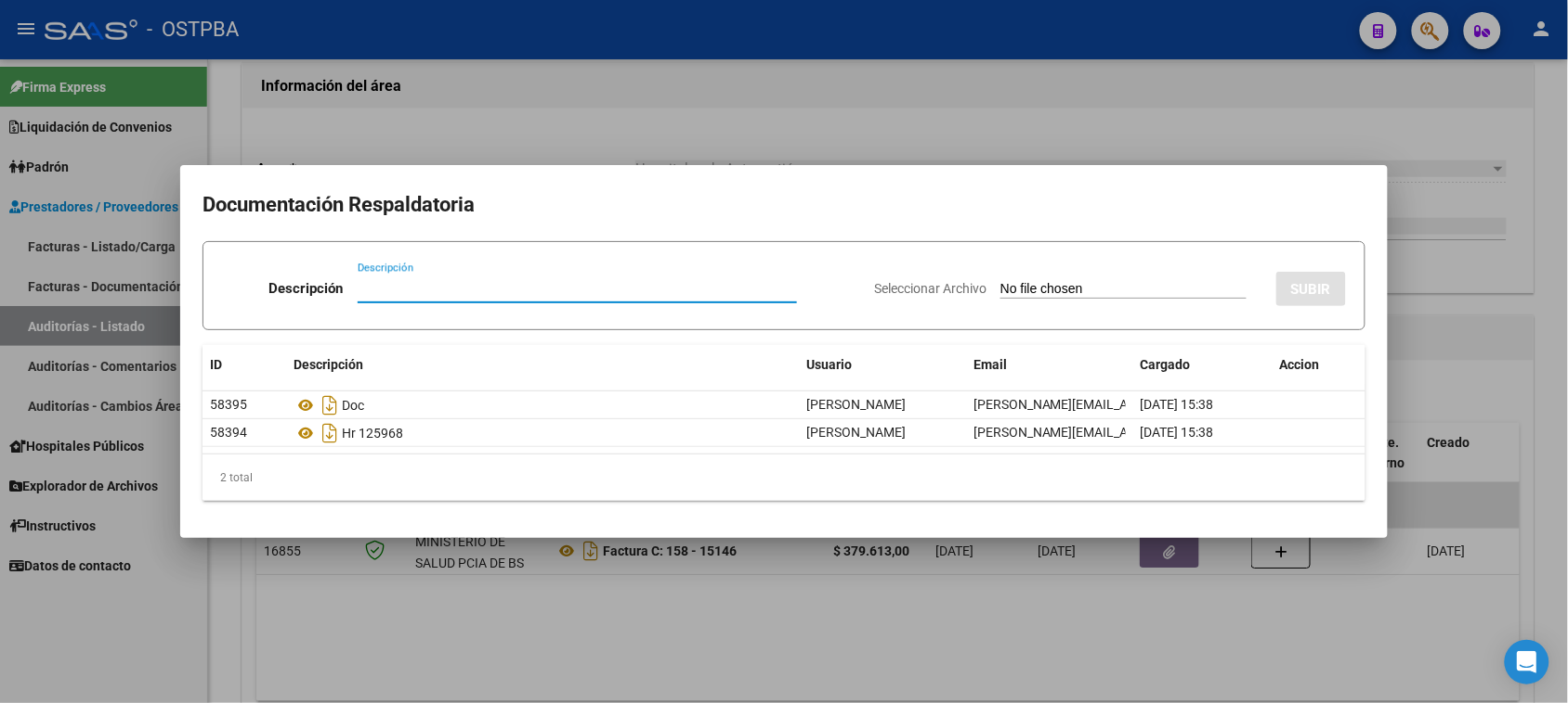
click at [1548, 501] on div at bounding box center [784, 352] width 1568 height 703
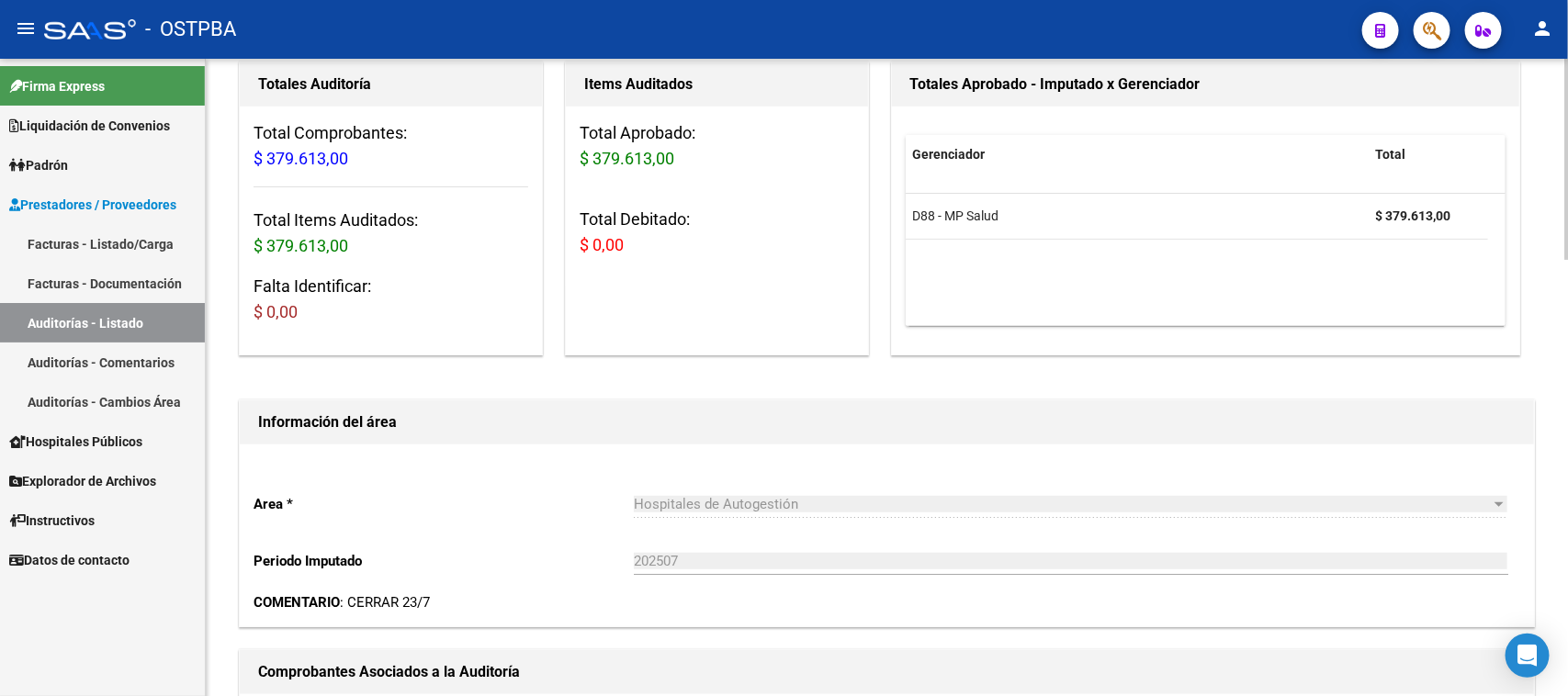
scroll to position [0, 0]
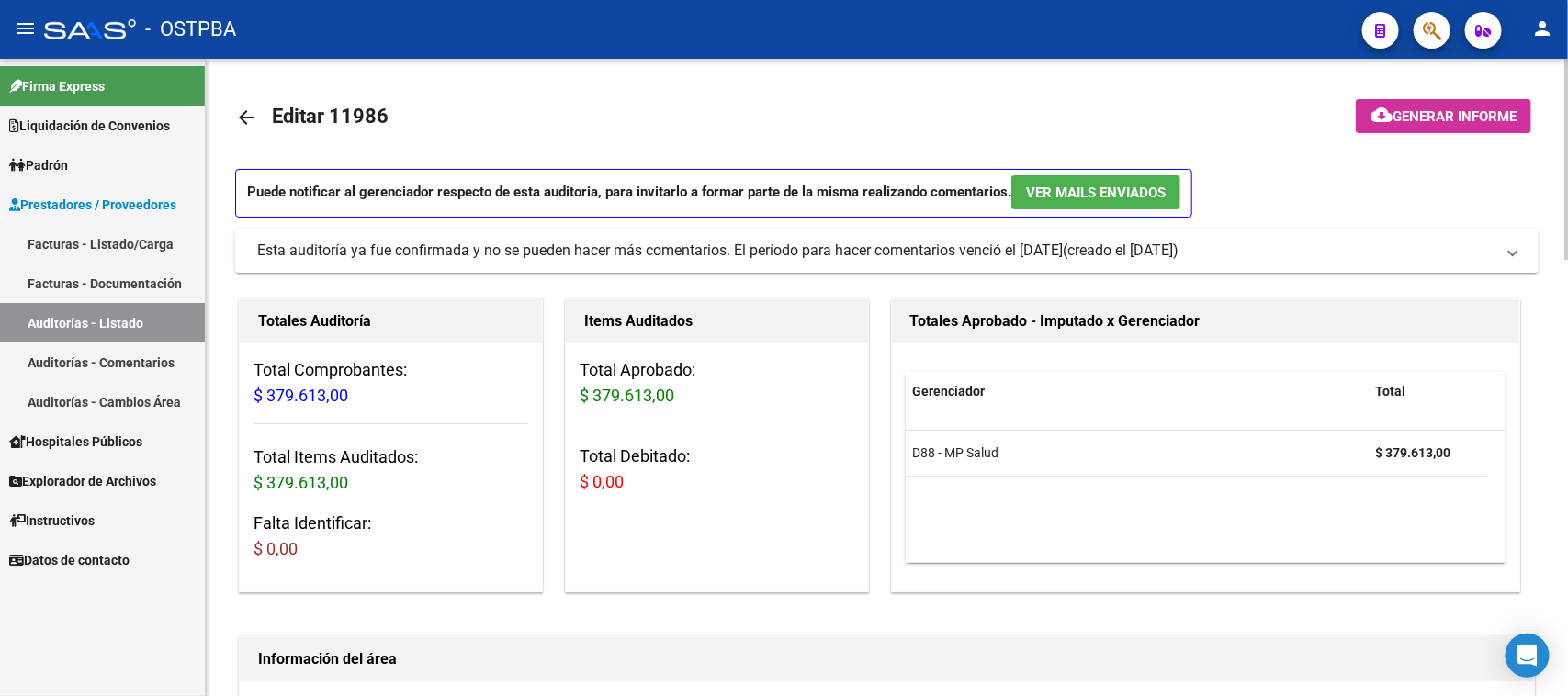
click at [1465, 112] on span "Generar informe" at bounding box center [1454, 117] width 124 height 17
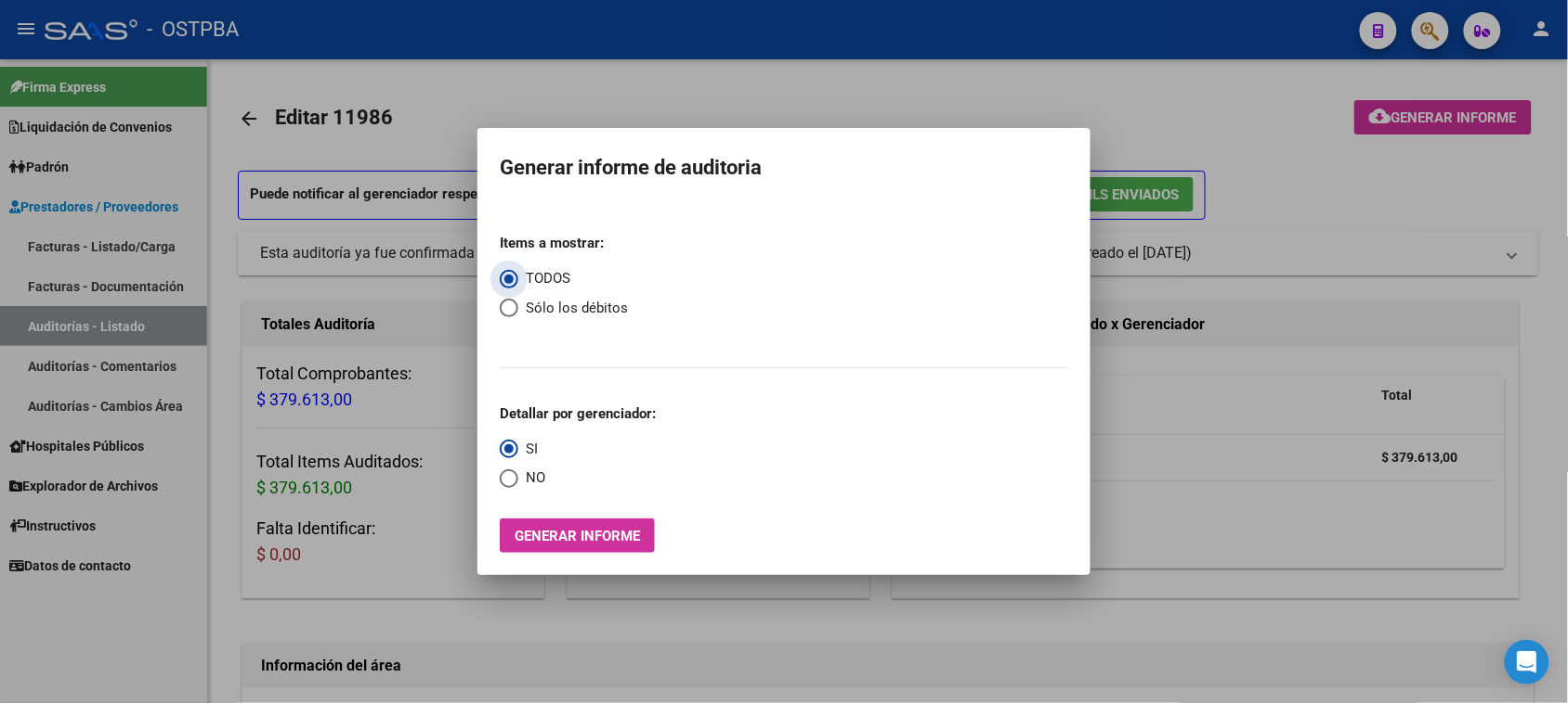
click at [560, 535] on span "Generar informe" at bounding box center [578, 536] width 126 height 17
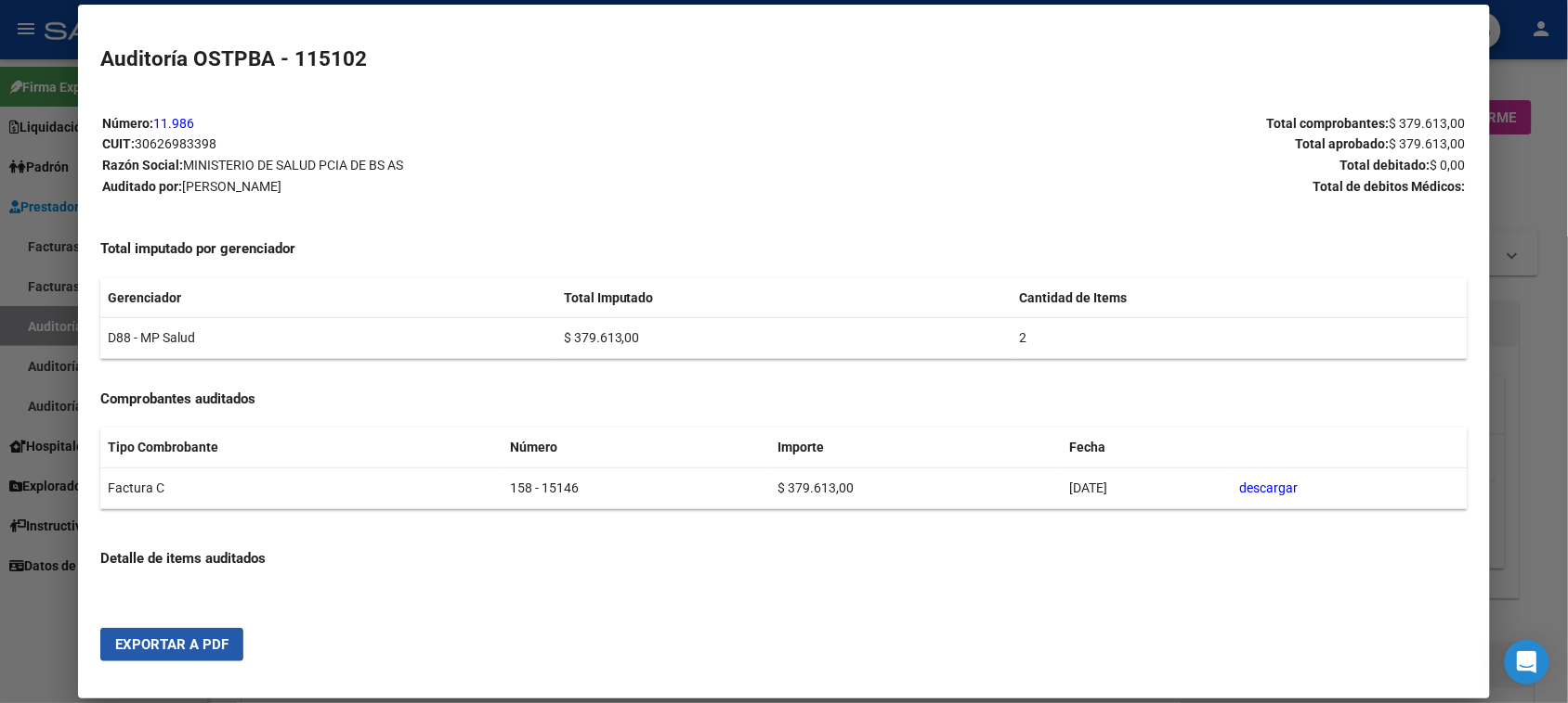
click at [211, 640] on span "Exportar a PDF" at bounding box center [171, 644] width 113 height 17
click at [48, 327] on div at bounding box center [784, 352] width 1568 height 703
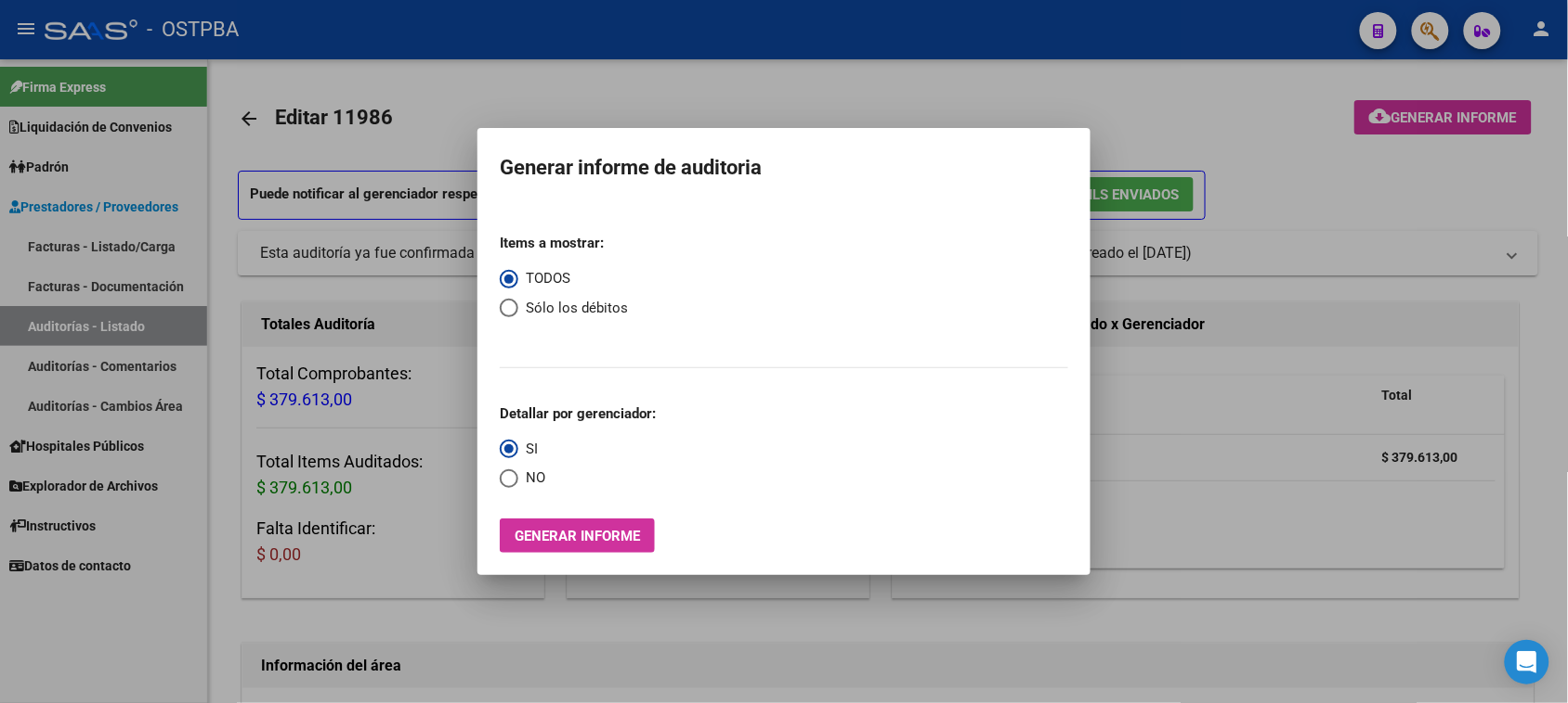
click at [48, 327] on div at bounding box center [784, 352] width 1568 height 703
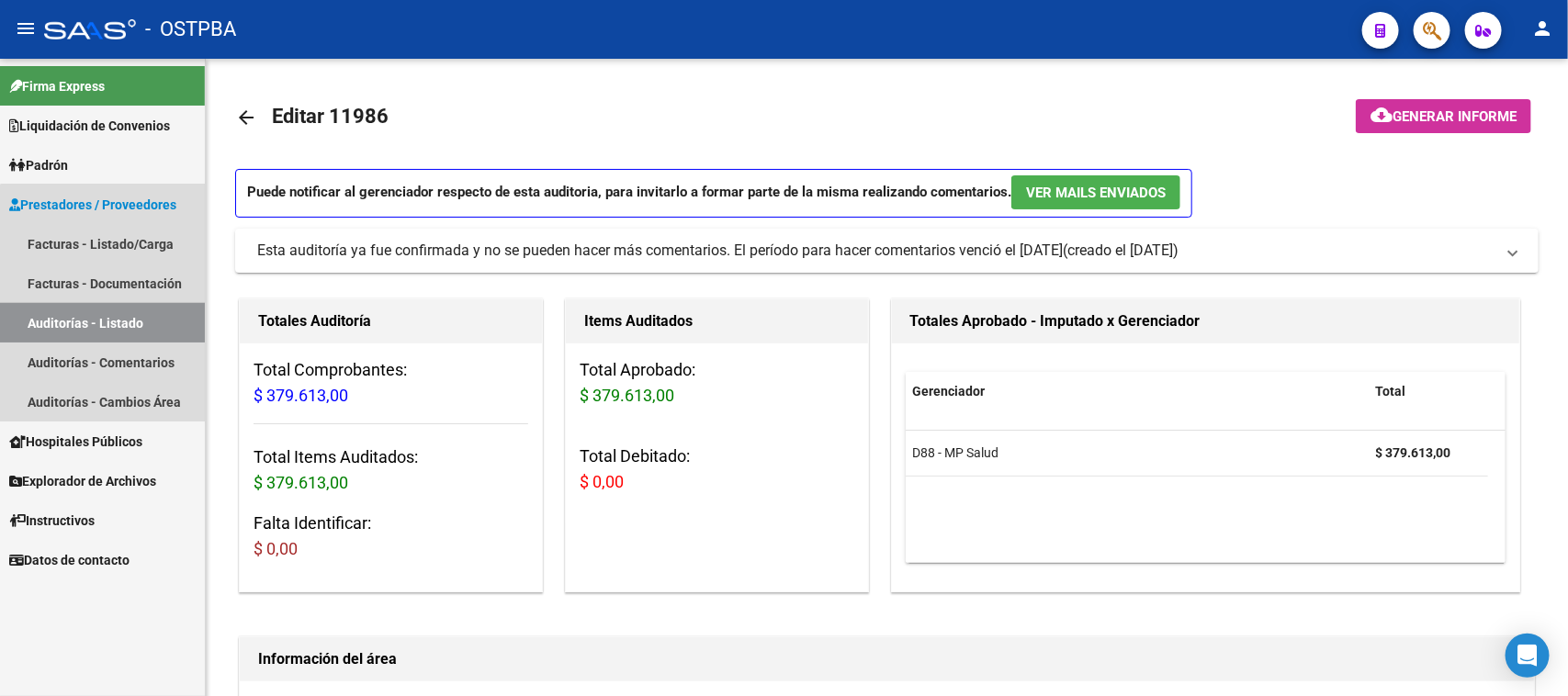
click at [167, 312] on link "Auditorías - Listado" at bounding box center [102, 323] width 205 height 40
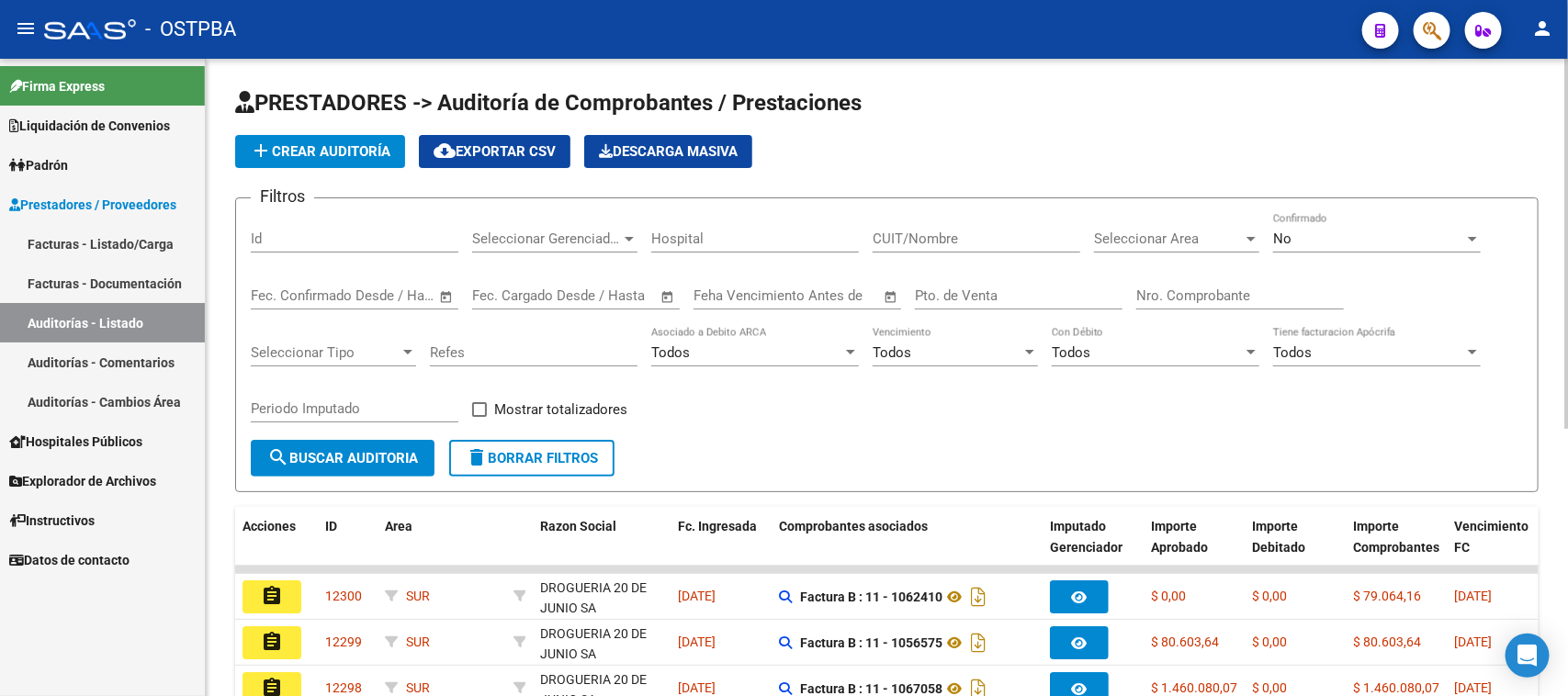
drag, startPoint x: 1162, startPoint y: 295, endPoint x: 1567, endPoint y: 377, distance: 413.2
click at [1168, 294] on input "Nro. Comprobante" at bounding box center [1240, 296] width 208 height 17
type input "15125"
click at [1282, 237] on span "No" at bounding box center [1281, 238] width 18 height 17
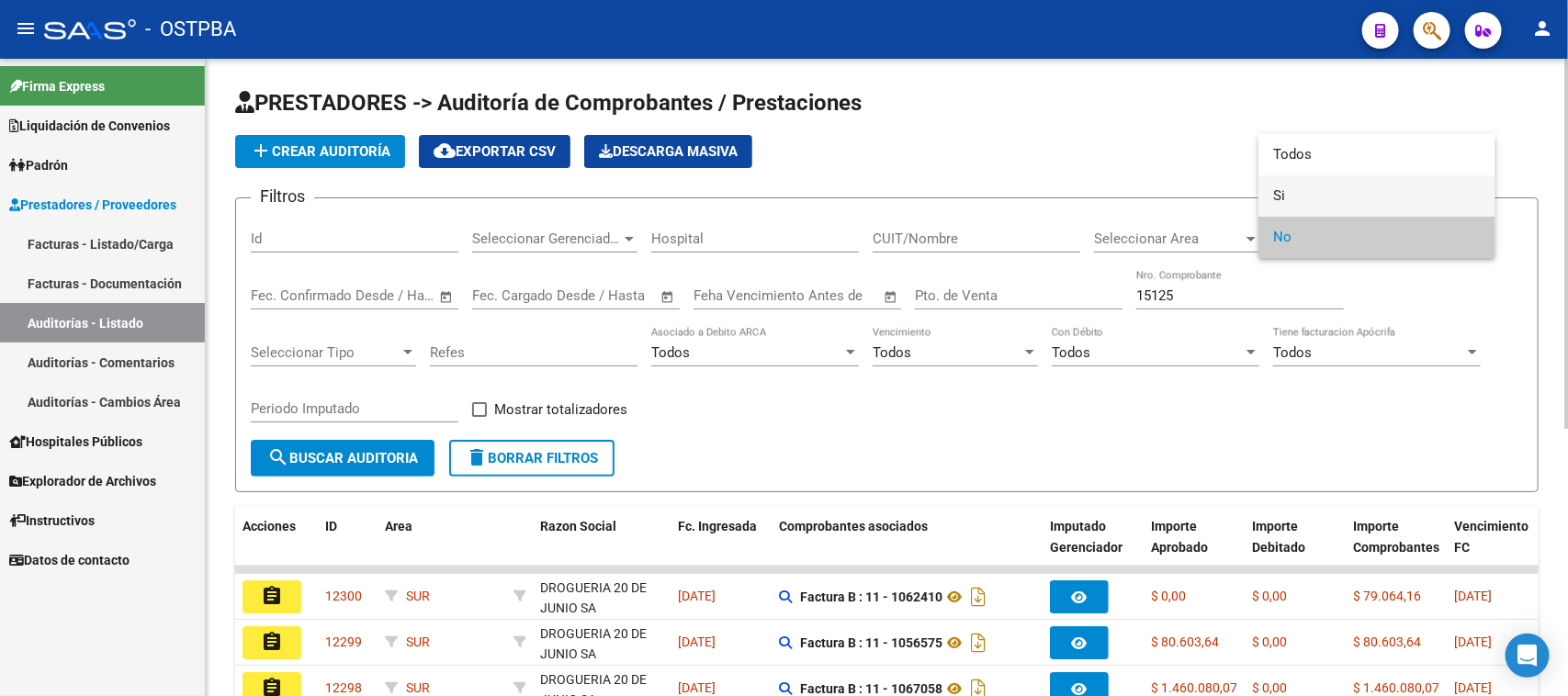
drag, startPoint x: 1282, startPoint y: 192, endPoint x: 1273, endPoint y: 193, distance: 9.1
click at [1281, 192] on span "Si" at bounding box center [1377, 196] width 208 height 42
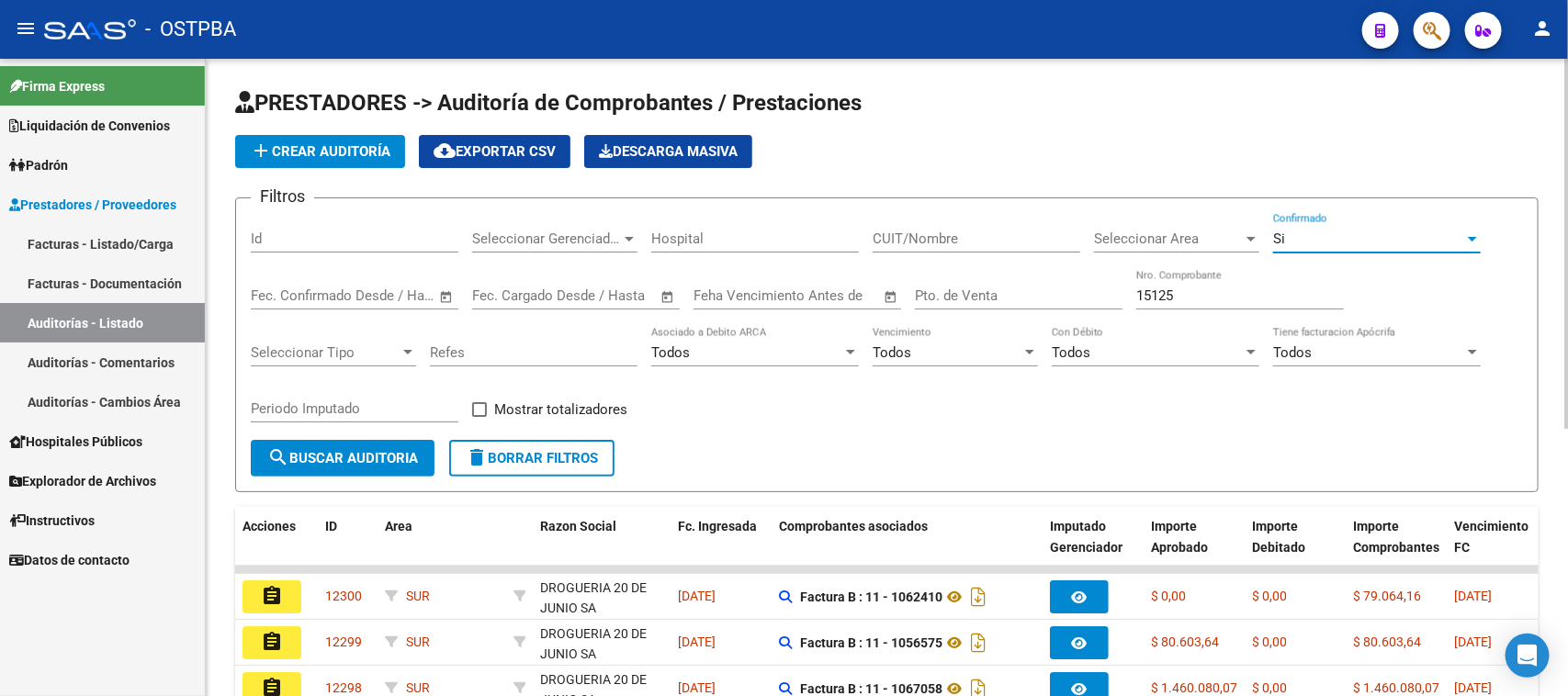
click at [359, 458] on span "search Buscar Auditoria" at bounding box center [342, 458] width 151 height 17
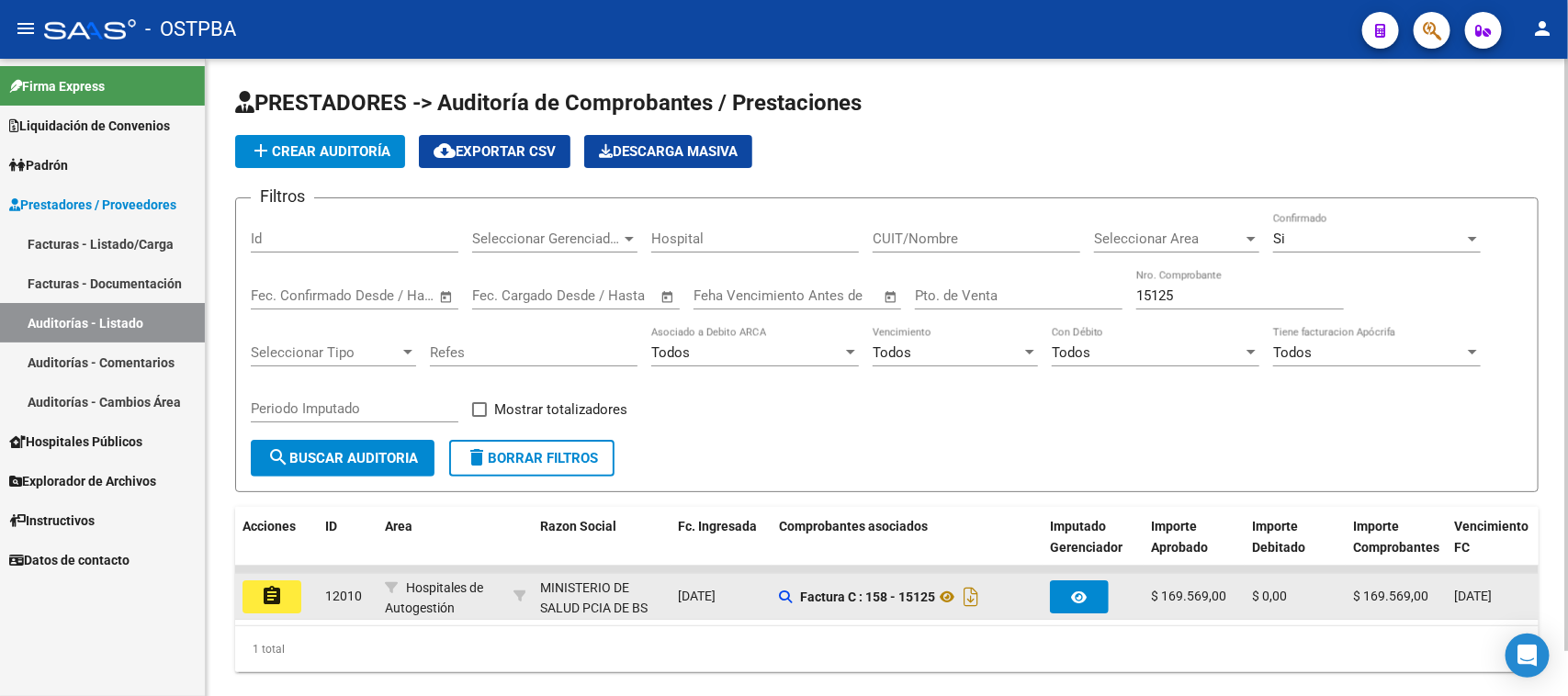
click at [269, 597] on mat-icon "assignment" at bounding box center [271, 596] width 22 height 22
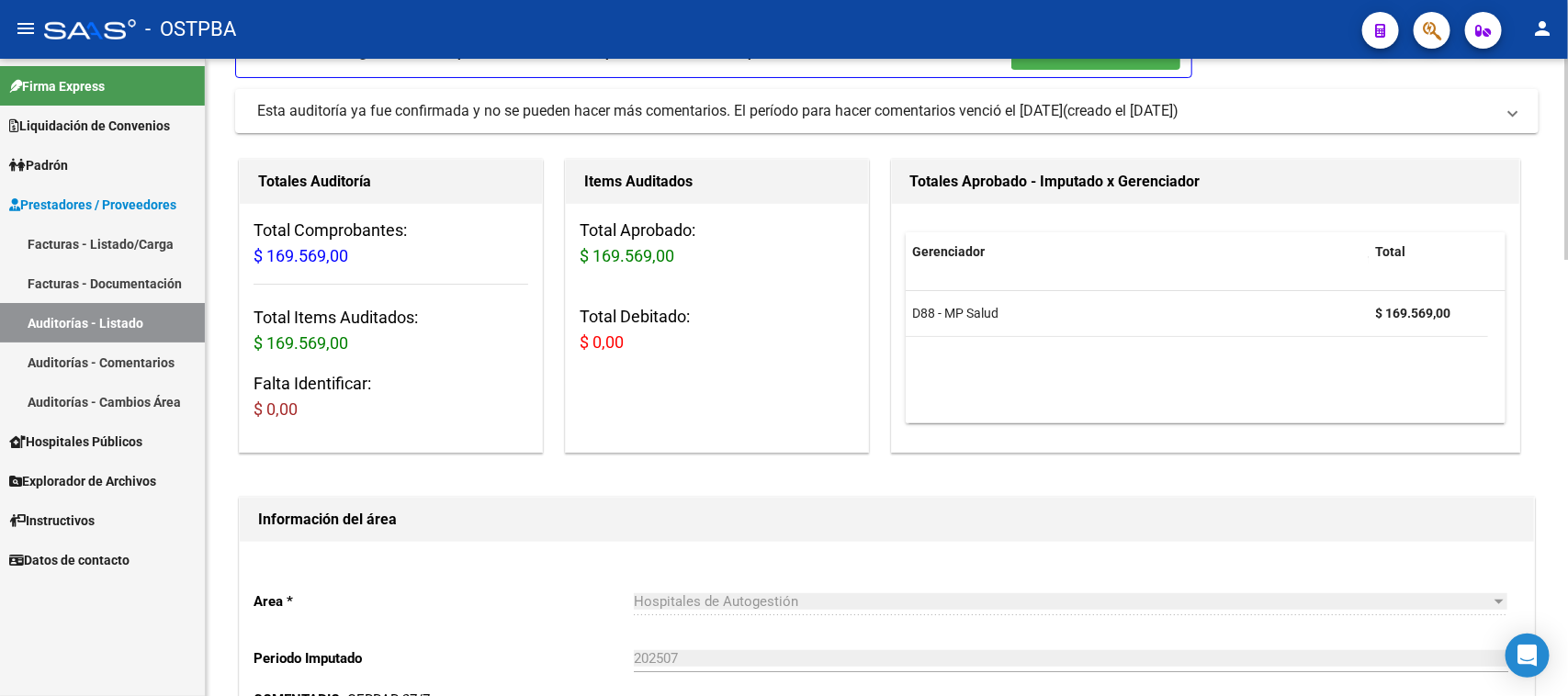
scroll to position [574, 0]
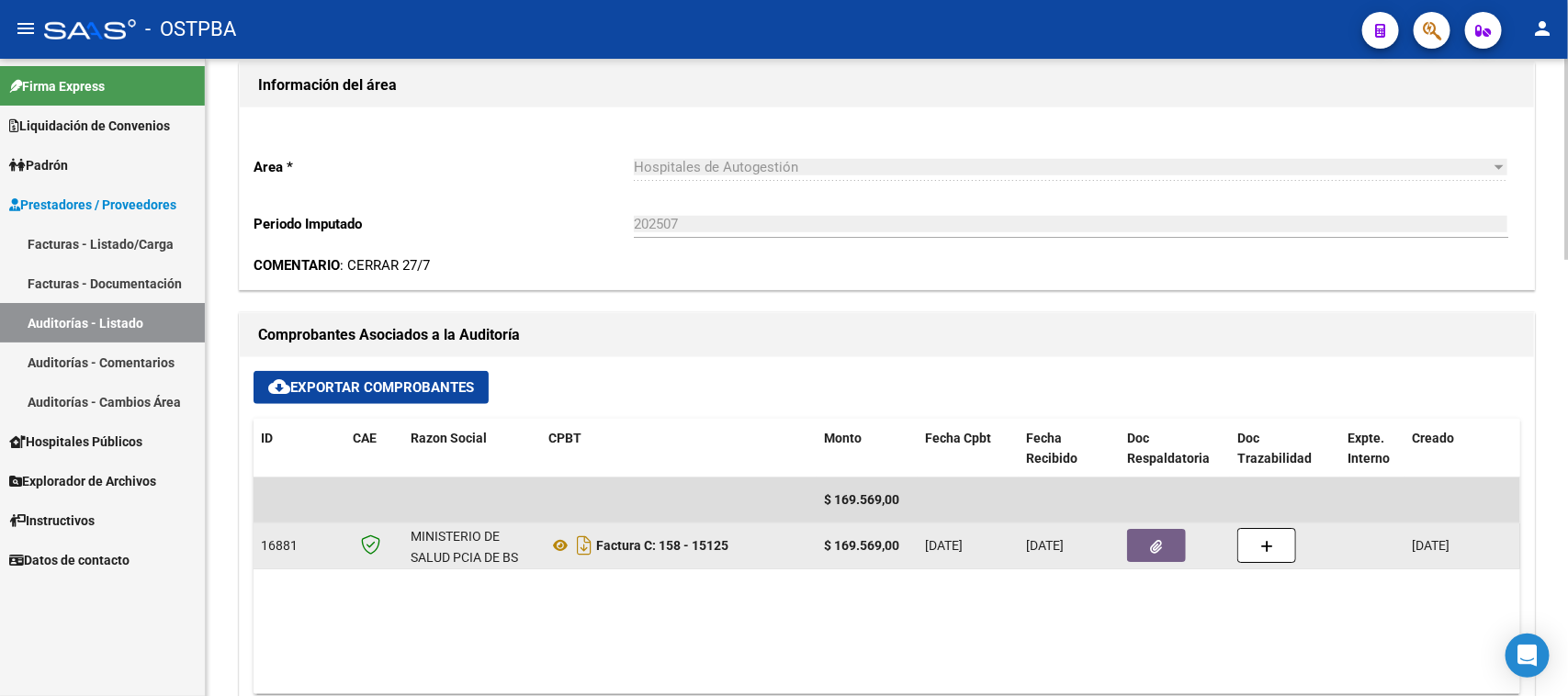
click at [1163, 552] on button "button" at bounding box center [1156, 545] width 58 height 33
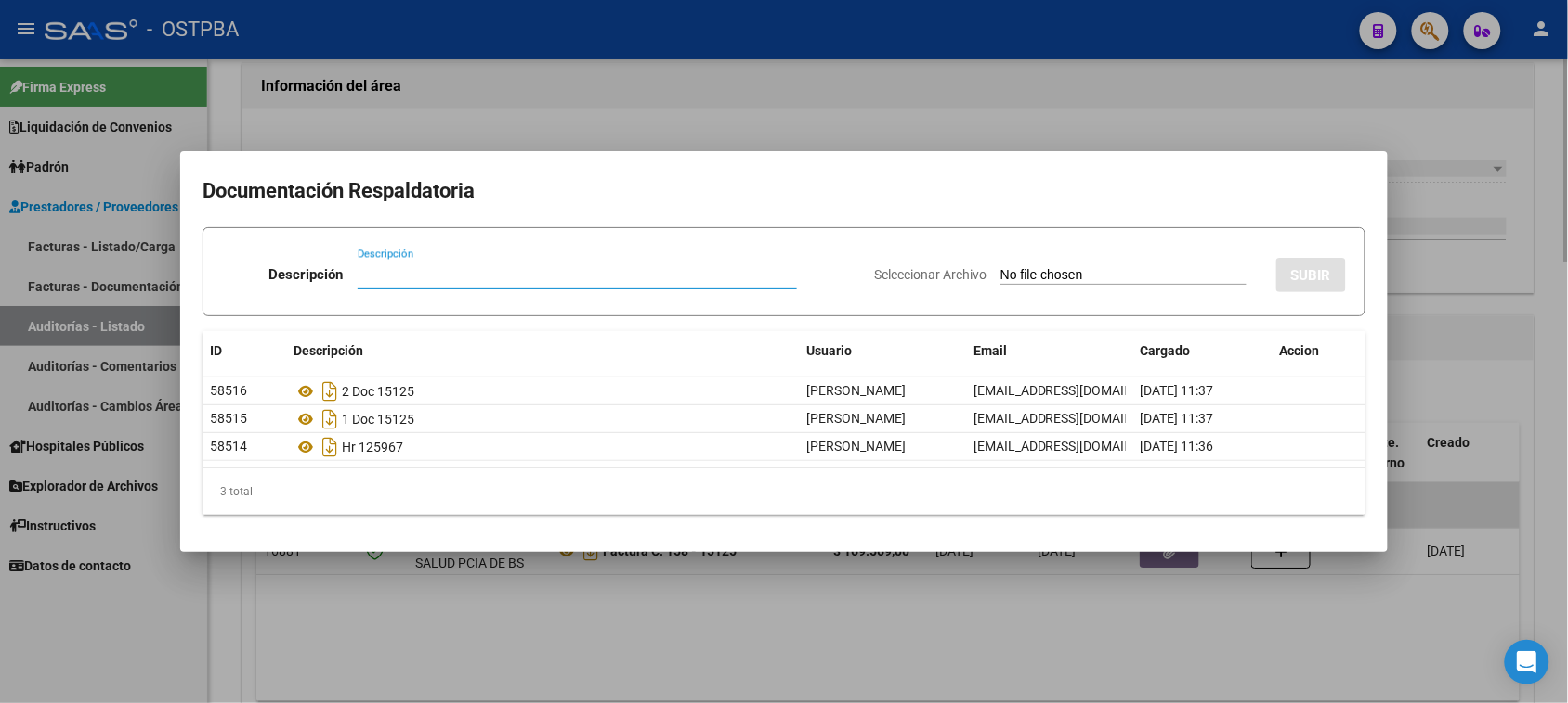
drag, startPoint x: 1177, startPoint y: 643, endPoint x: 1217, endPoint y: 619, distance: 46.6
click at [1180, 641] on div at bounding box center [784, 352] width 1568 height 703
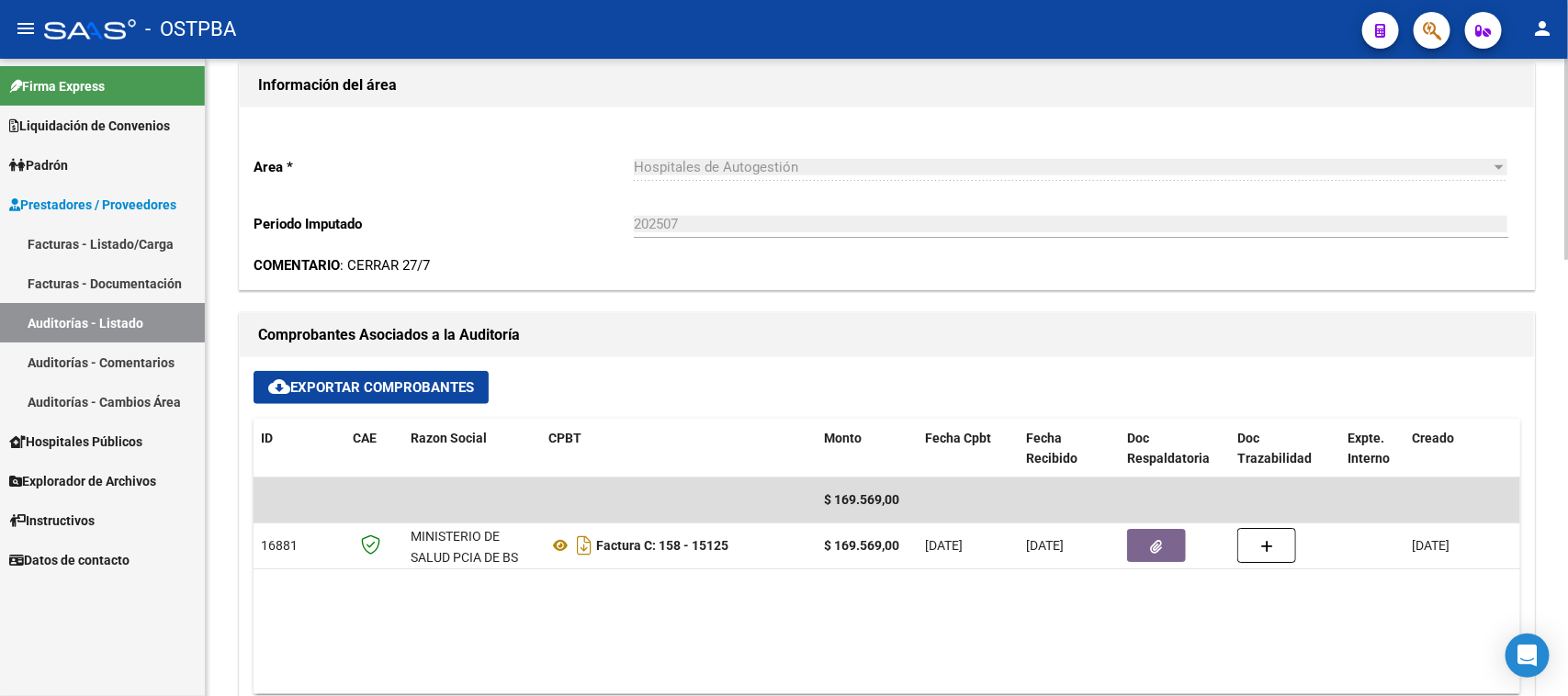
scroll to position [0, 0]
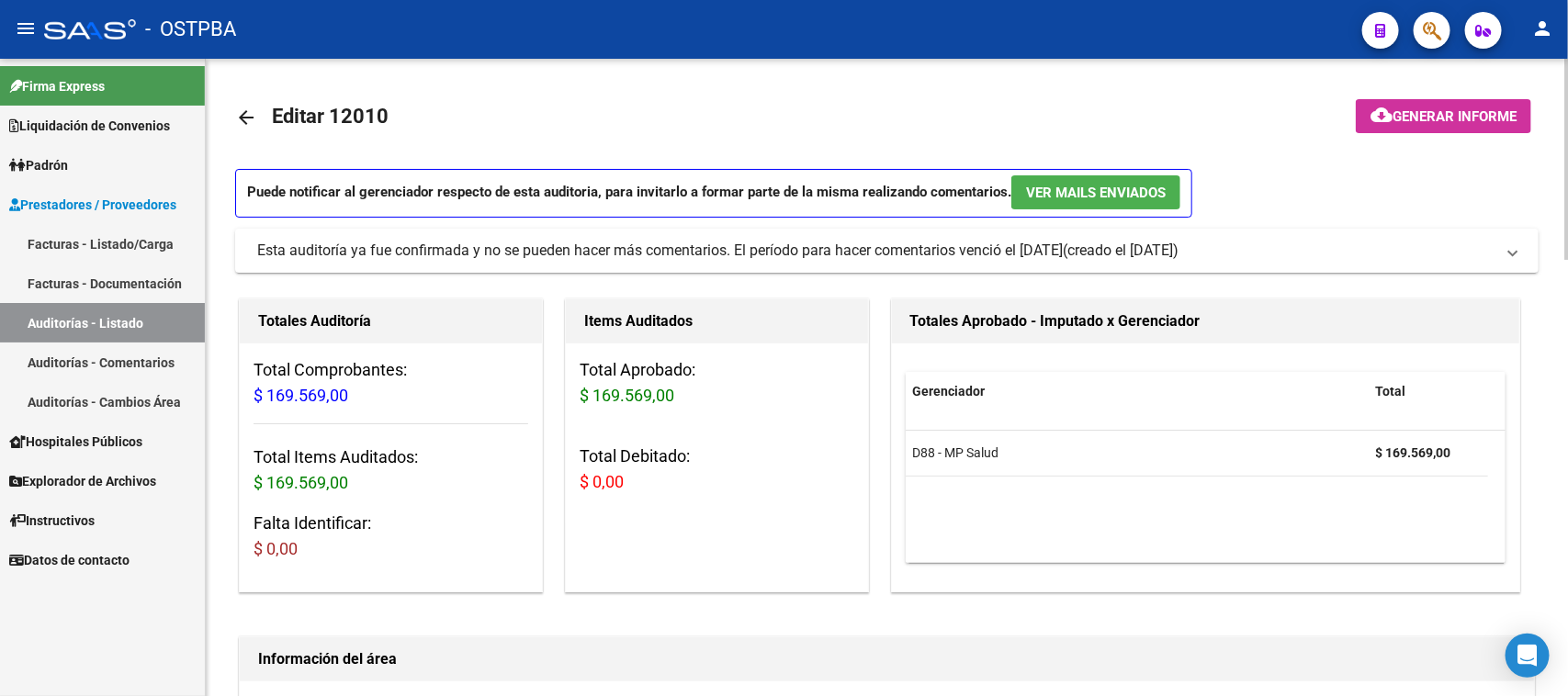
click at [1467, 106] on button "cloud_download Generar informe" at bounding box center [1443, 116] width 176 height 34
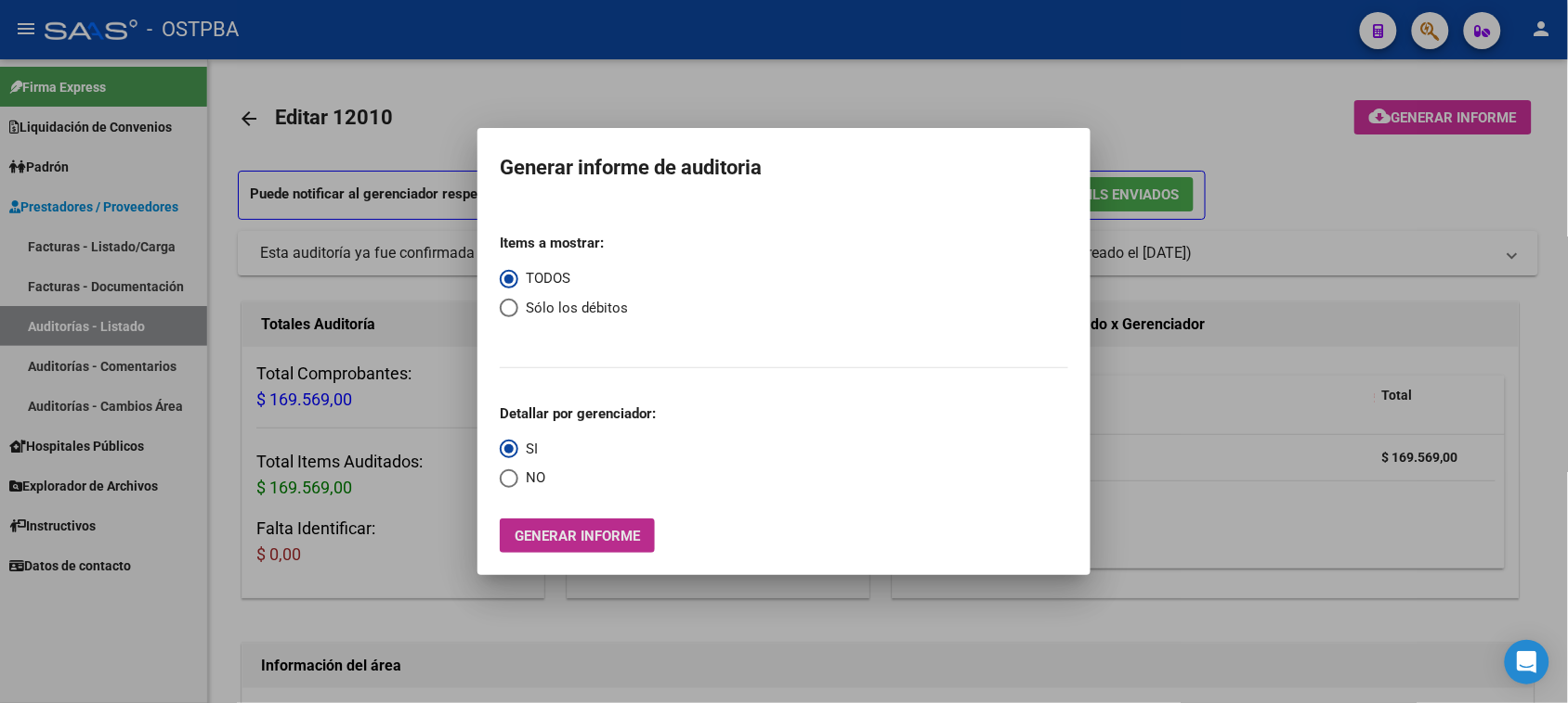
click at [595, 521] on button "Generar informe" at bounding box center [578, 535] width 155 height 34
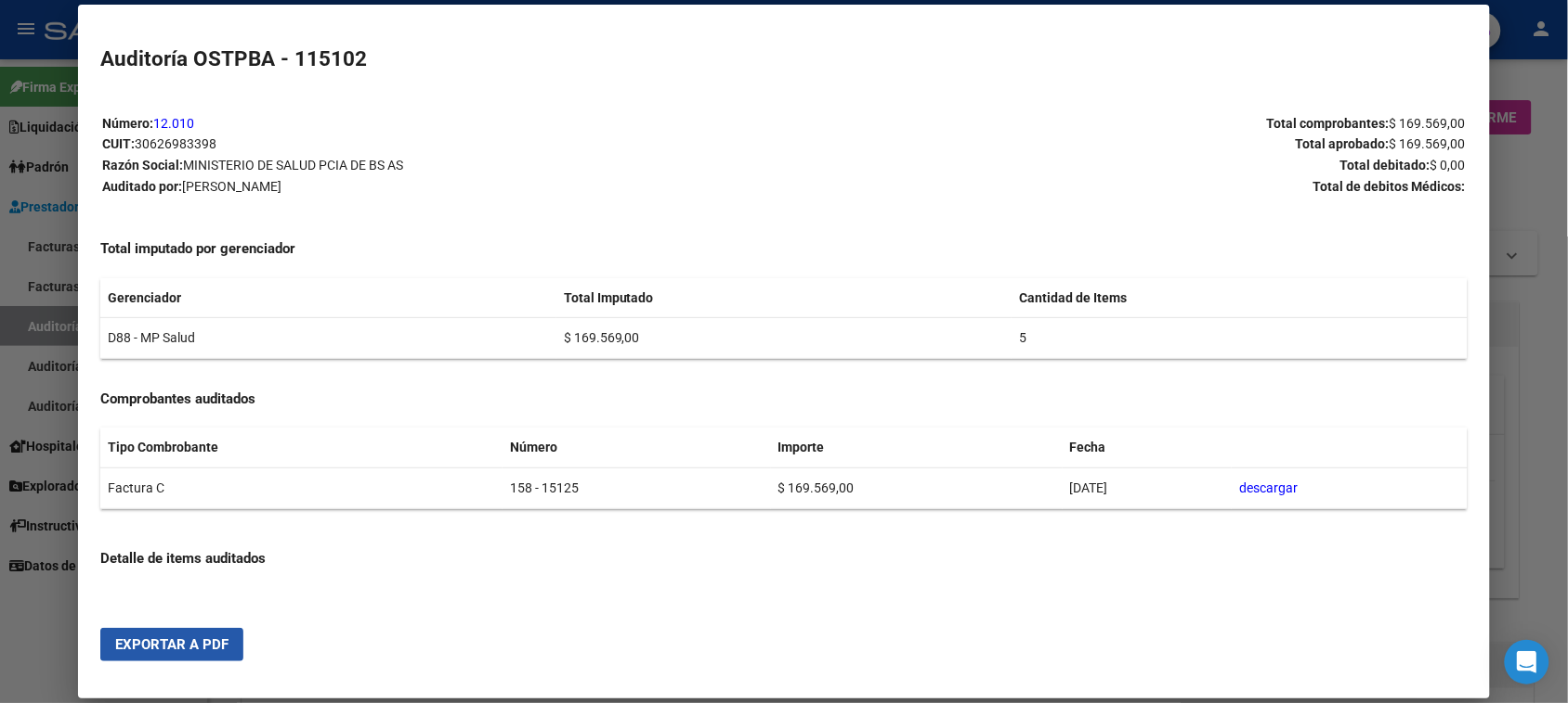
click at [215, 643] on span "Exportar a PDF" at bounding box center [171, 644] width 113 height 17
click at [47, 331] on div at bounding box center [784, 352] width 1568 height 703
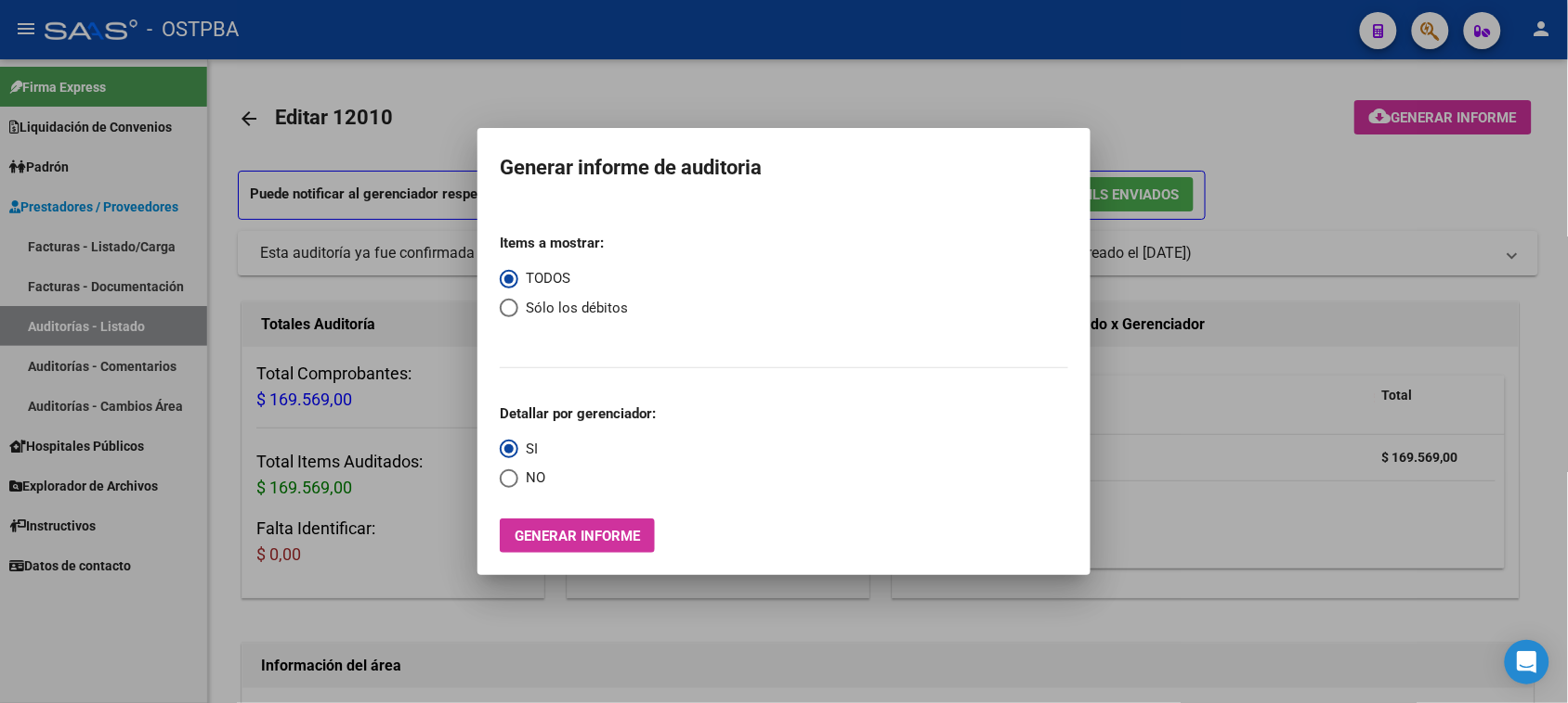
click at [47, 331] on div at bounding box center [784, 352] width 1568 height 703
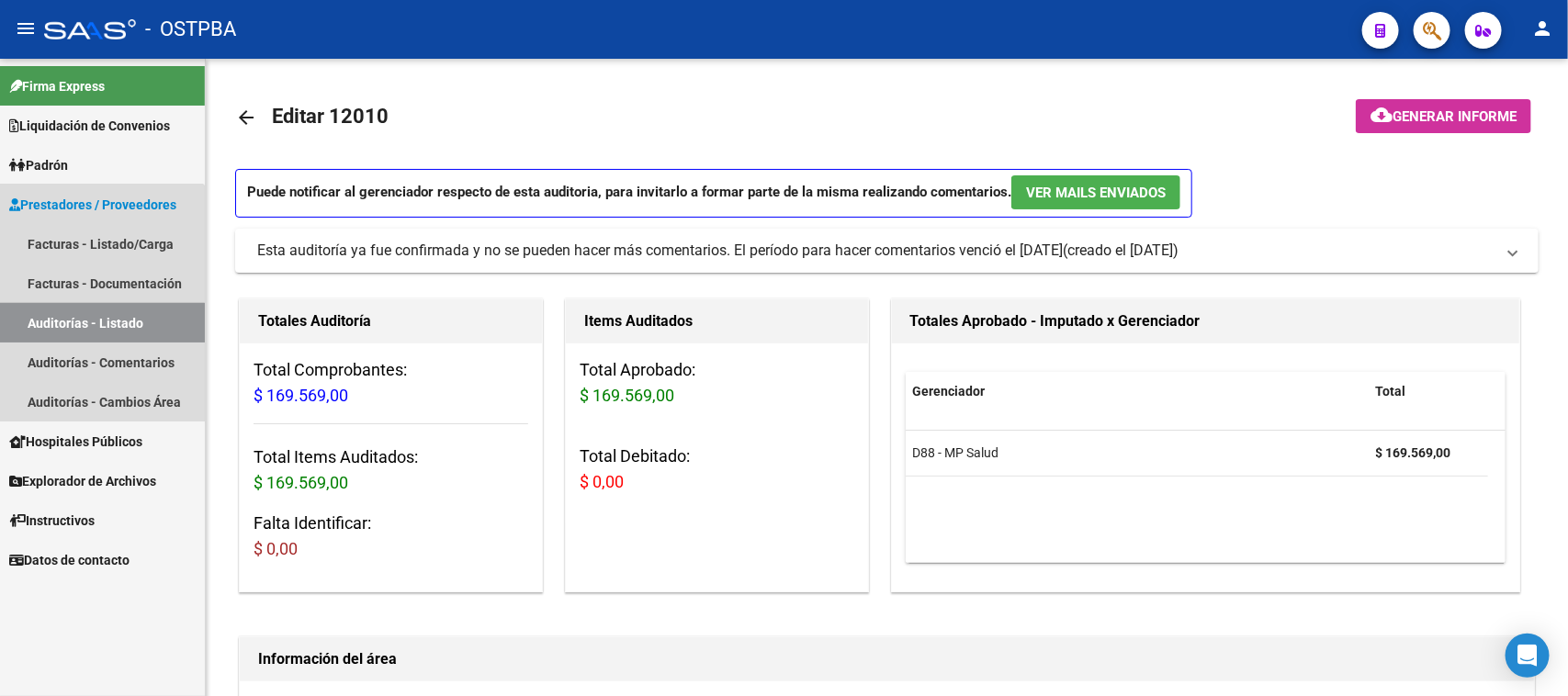
click at [47, 328] on link "Auditorías - Listado" at bounding box center [102, 323] width 205 height 40
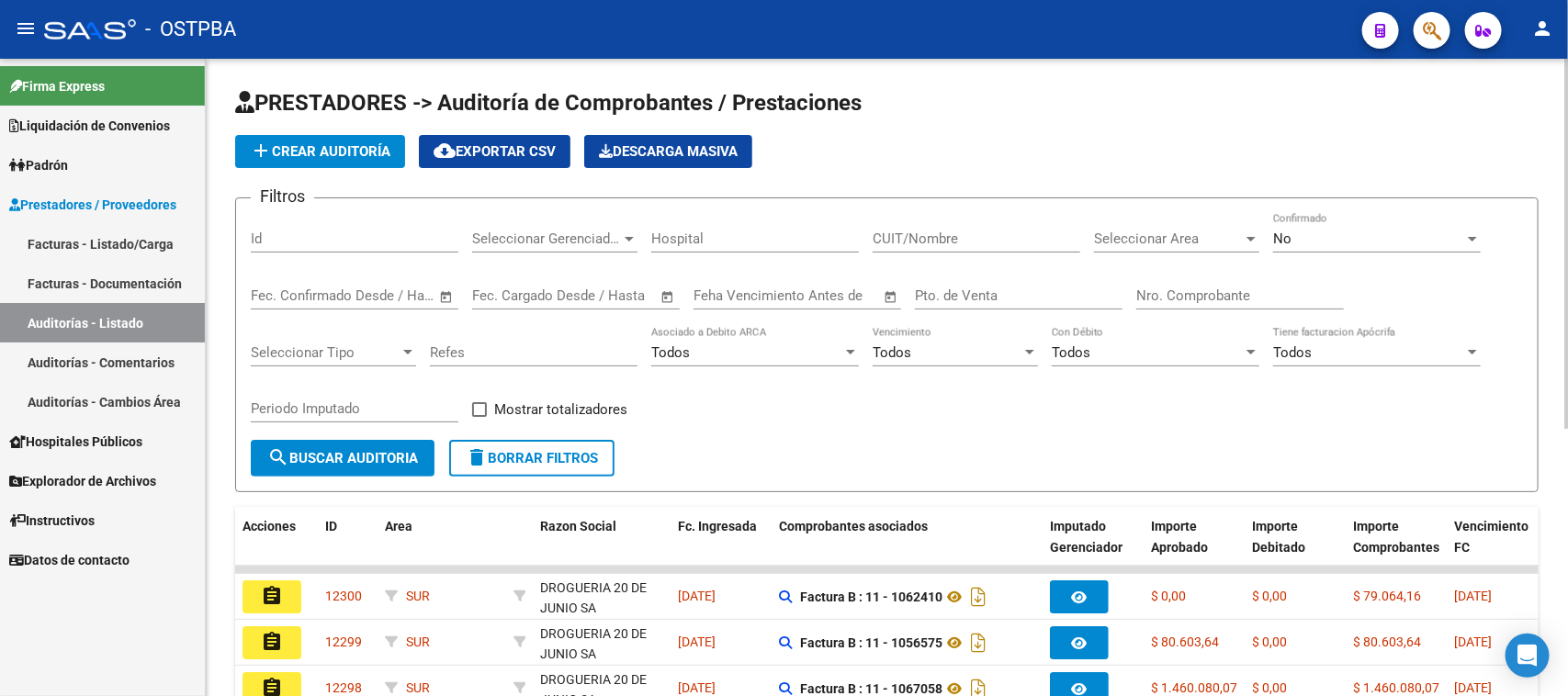
click at [1186, 295] on input "Nro. Comprobante" at bounding box center [1240, 296] width 208 height 17
type input "15096"
click at [1283, 234] on span "No" at bounding box center [1281, 238] width 18 height 17
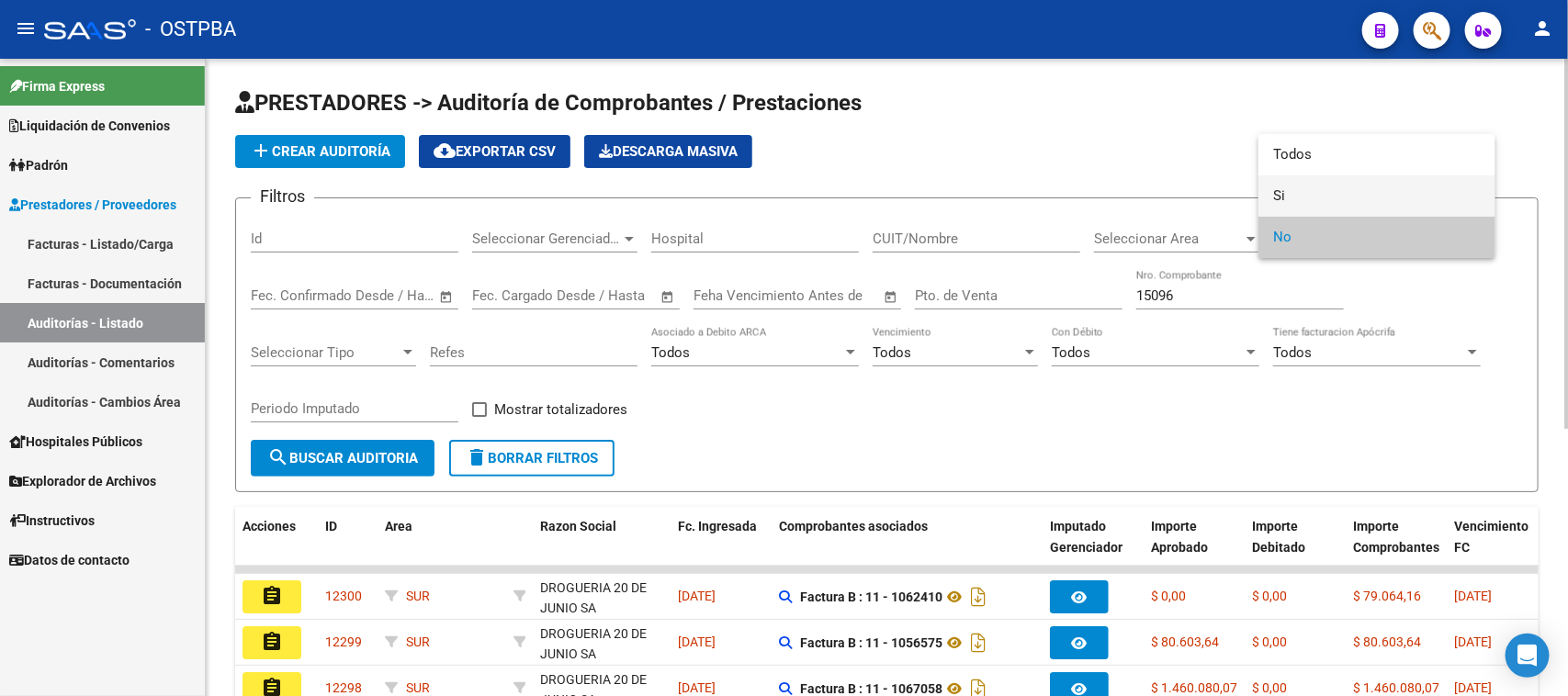
drag, startPoint x: 1278, startPoint y: 191, endPoint x: 1264, endPoint y: 197, distance: 15.2
click at [1277, 191] on span "Si" at bounding box center [1377, 196] width 208 height 42
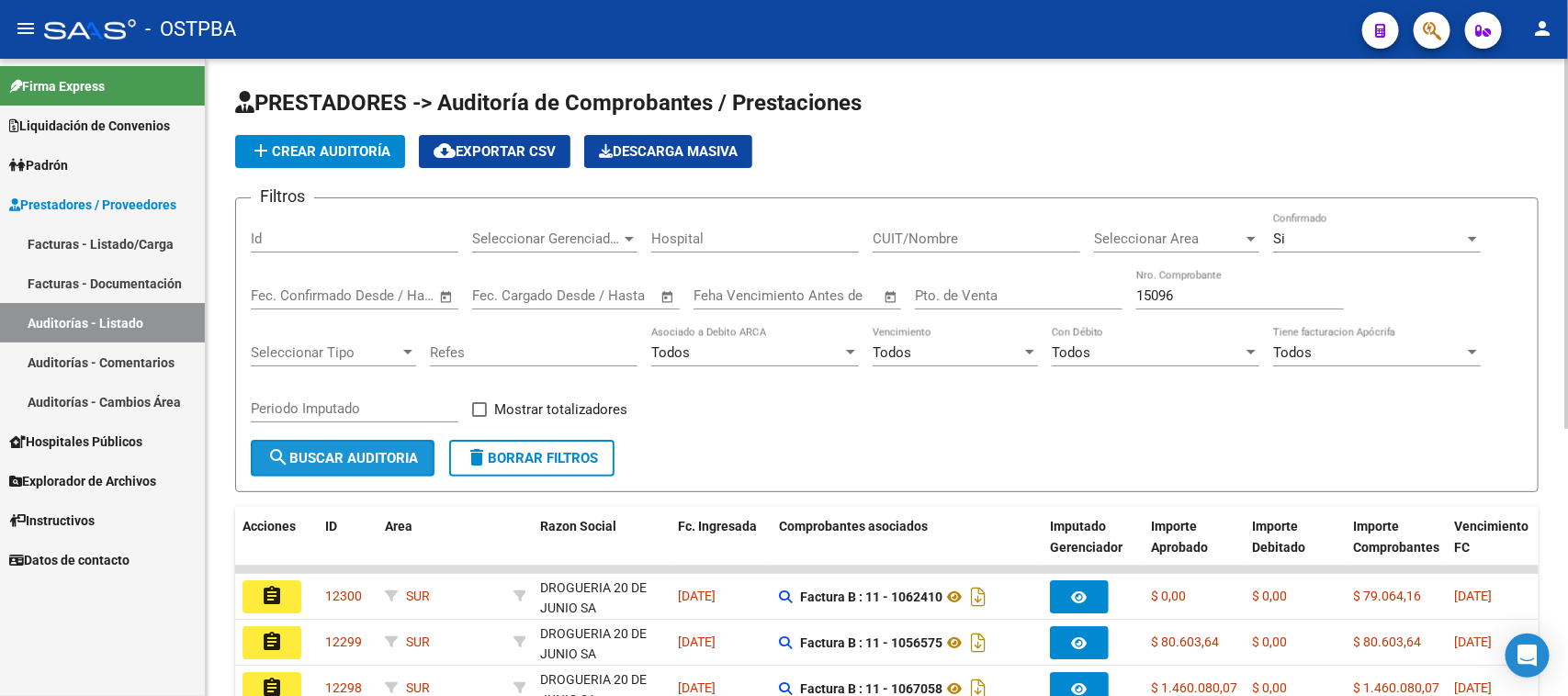
click at [391, 456] on span "search Buscar Auditoria" at bounding box center [342, 458] width 151 height 17
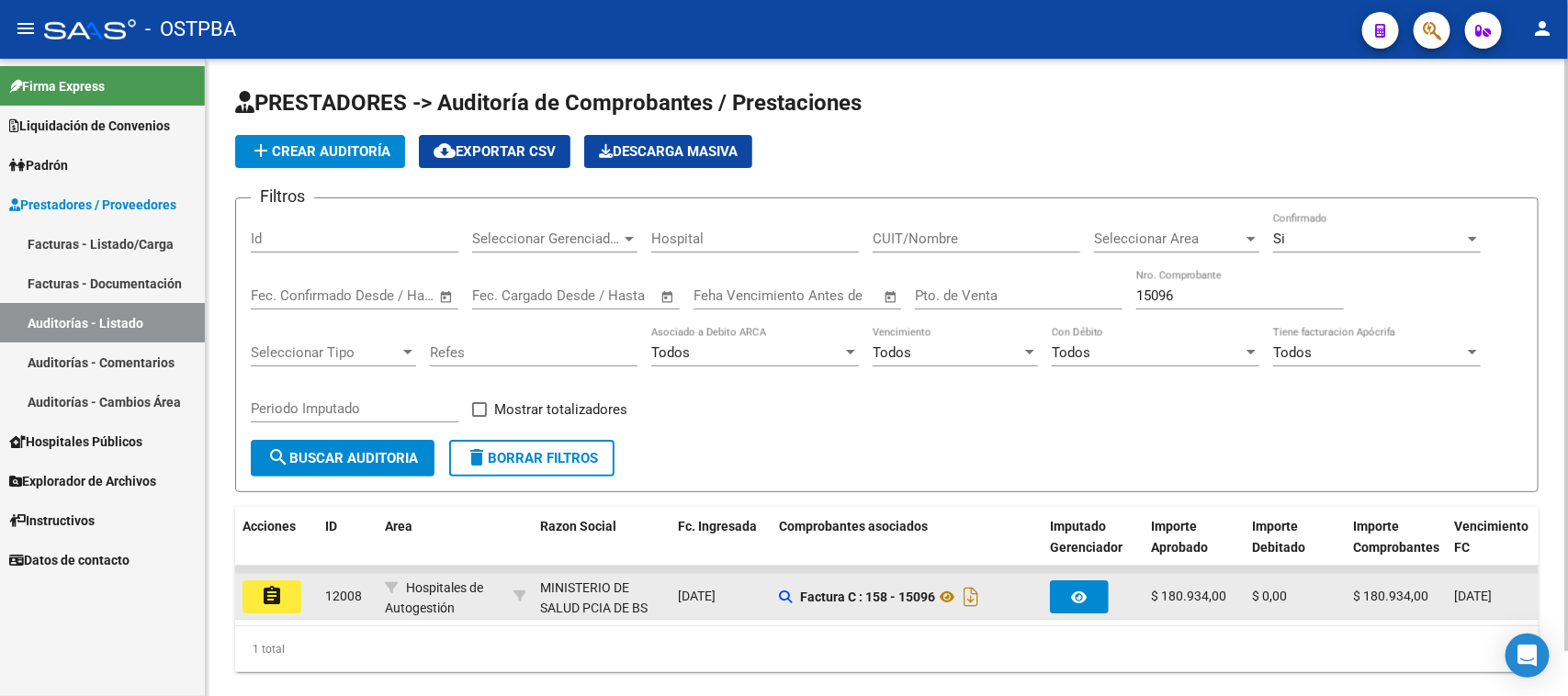
click at [276, 595] on mat-icon "assignment" at bounding box center [271, 596] width 22 height 22
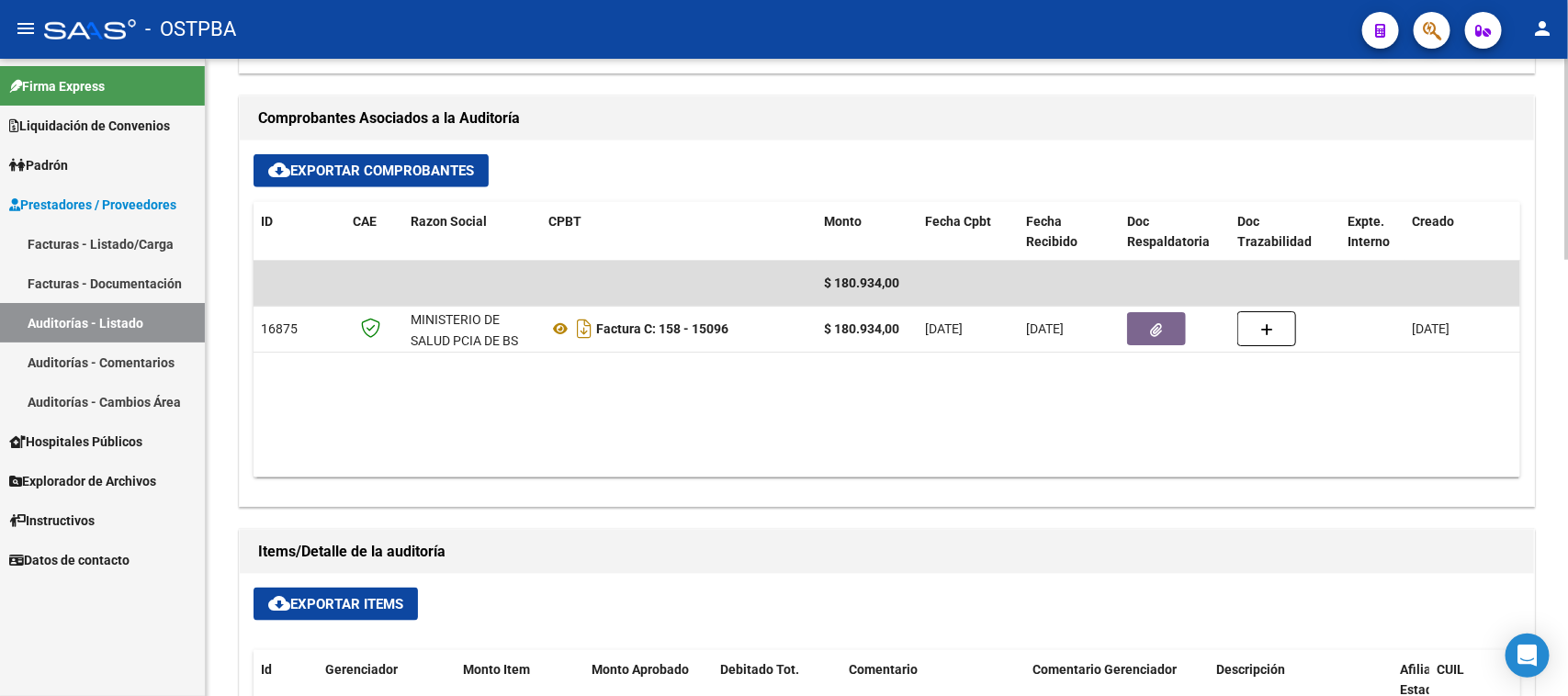
scroll to position [804, 0]
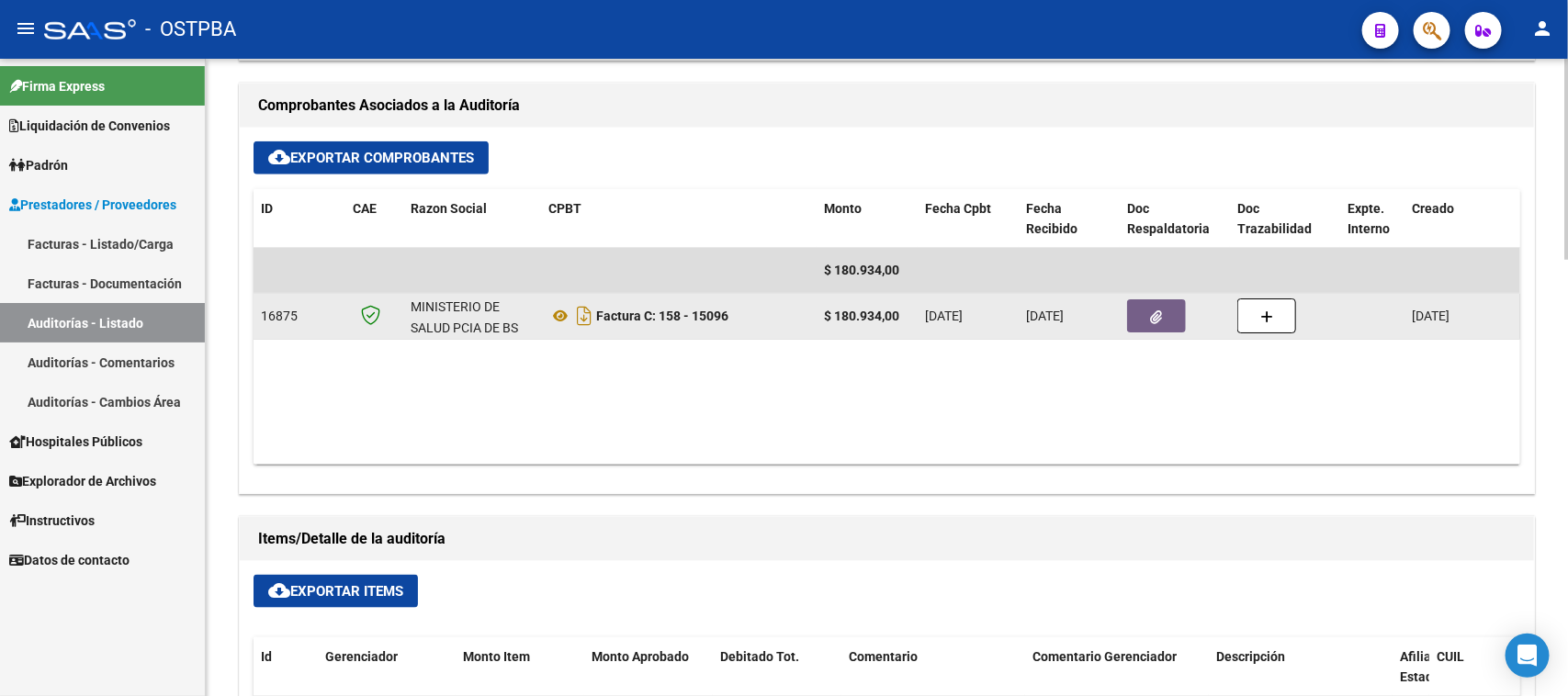
click at [1143, 325] on button "button" at bounding box center [1156, 316] width 58 height 33
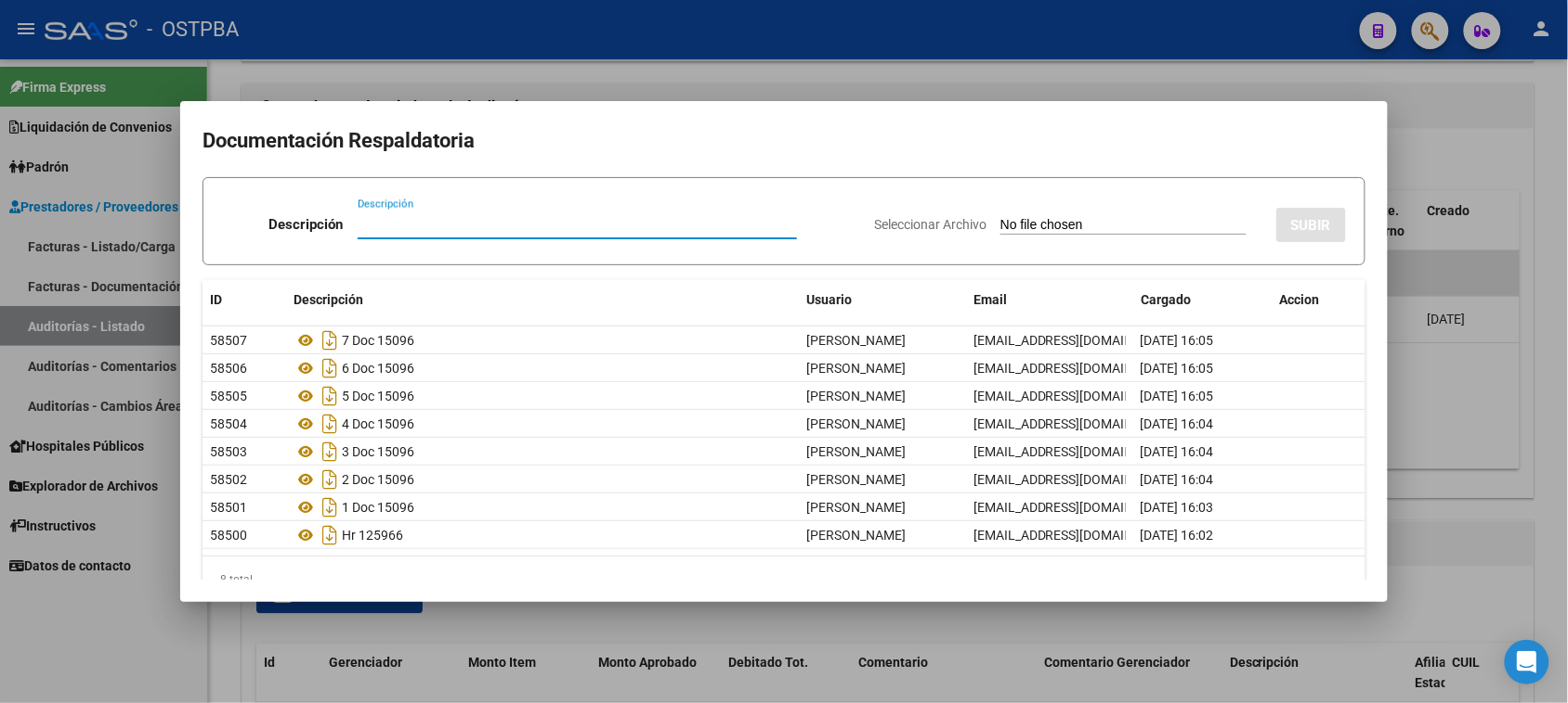
click at [1547, 325] on div at bounding box center [784, 352] width 1568 height 703
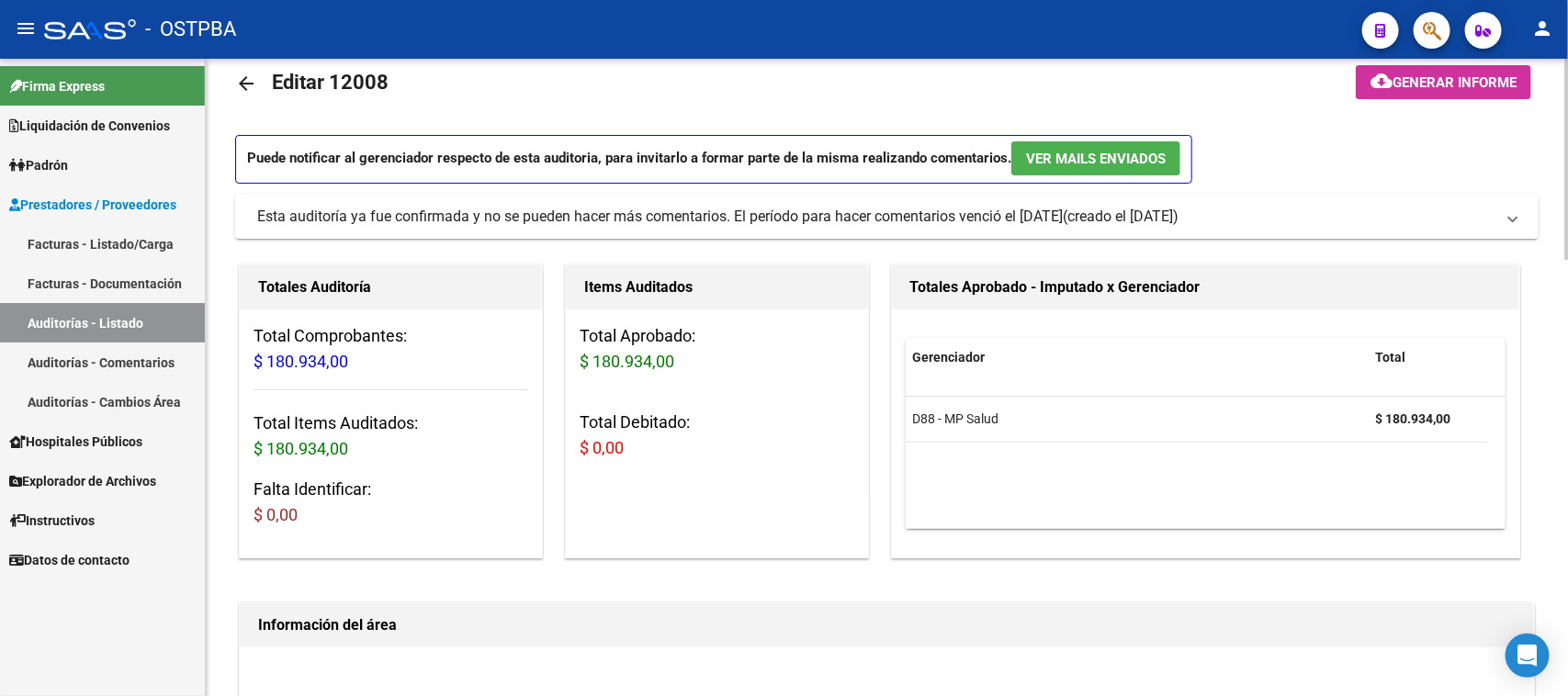
scroll to position [0, 0]
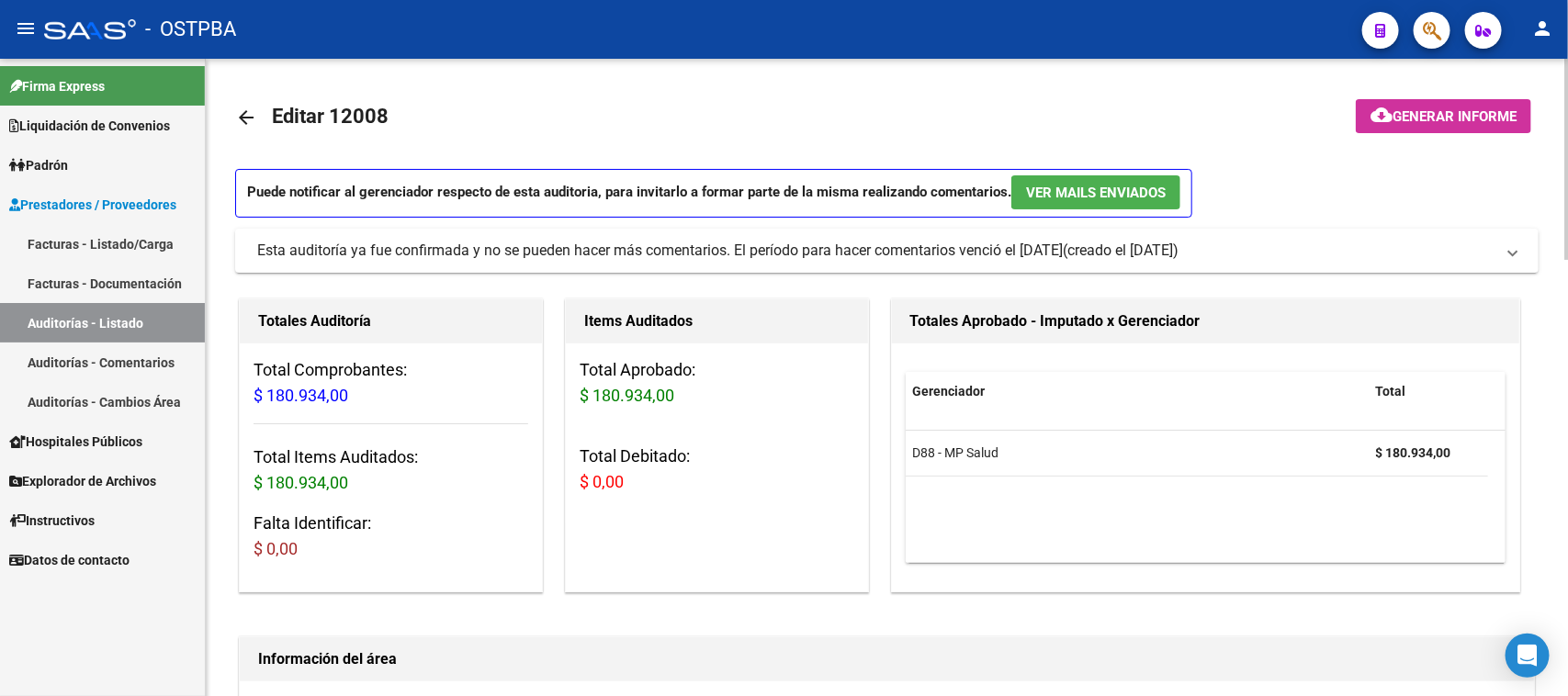
click at [1407, 122] on span "Generar informe" at bounding box center [1454, 117] width 124 height 17
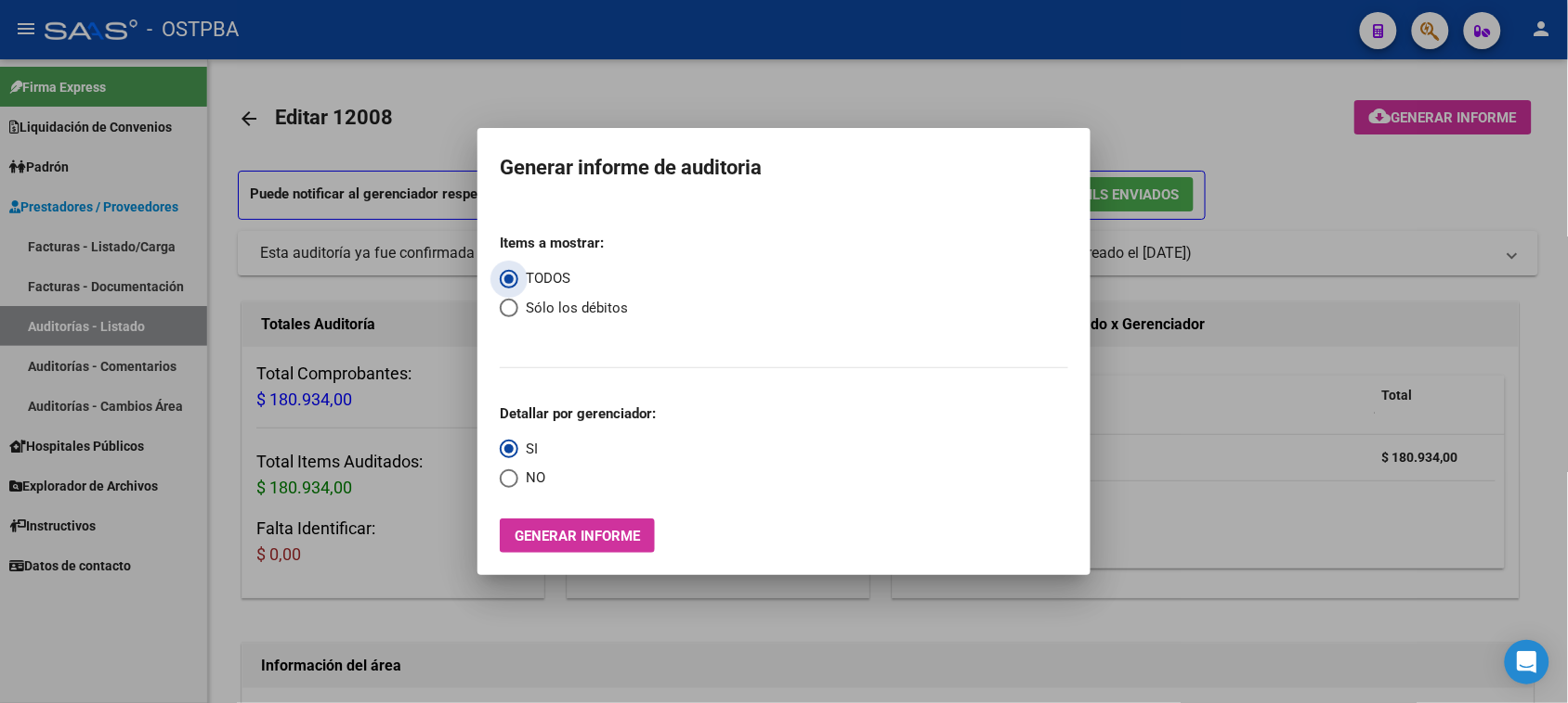
click at [522, 534] on span "Generar informe" at bounding box center [578, 536] width 126 height 17
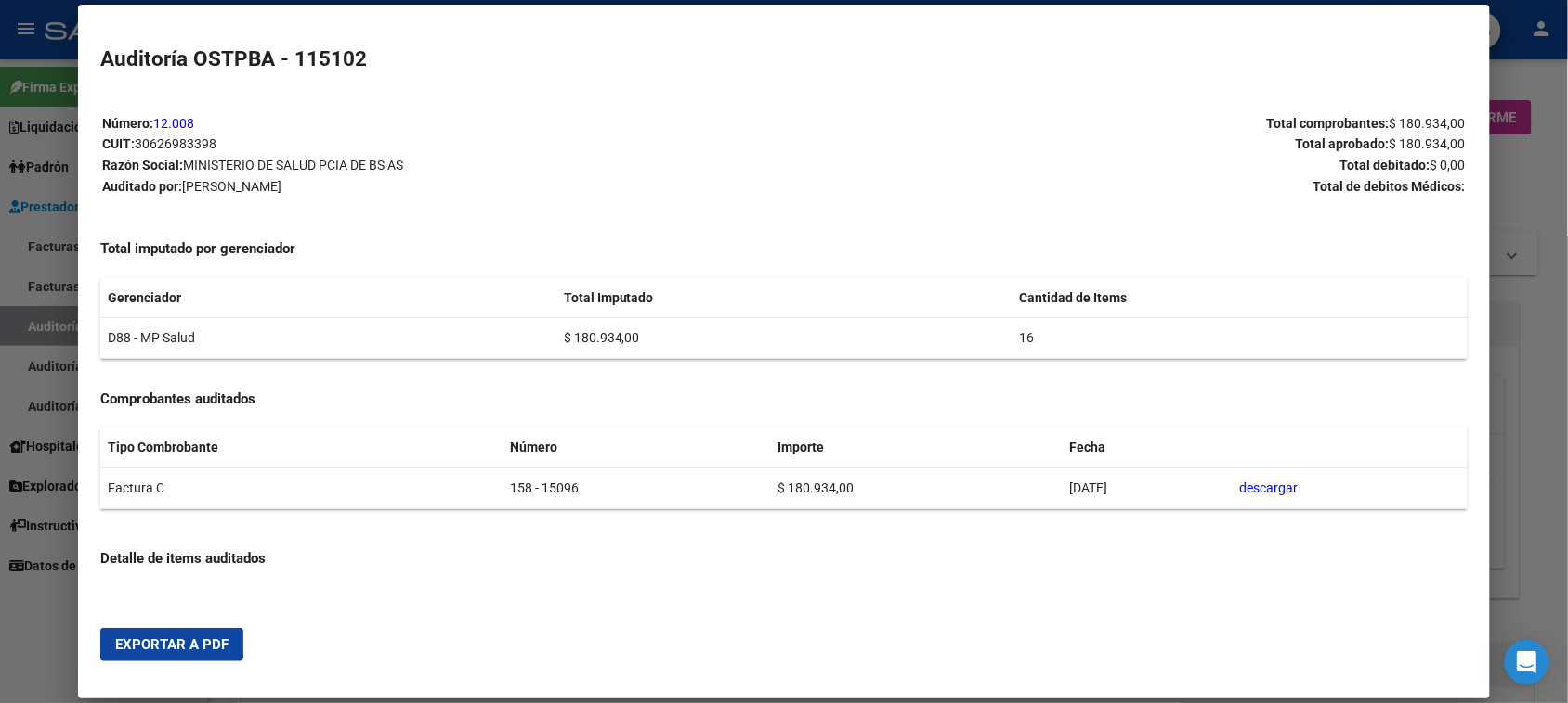
click at [177, 645] on span "Exportar a PDF" at bounding box center [171, 644] width 113 height 17
click at [53, 328] on div at bounding box center [784, 352] width 1568 height 703
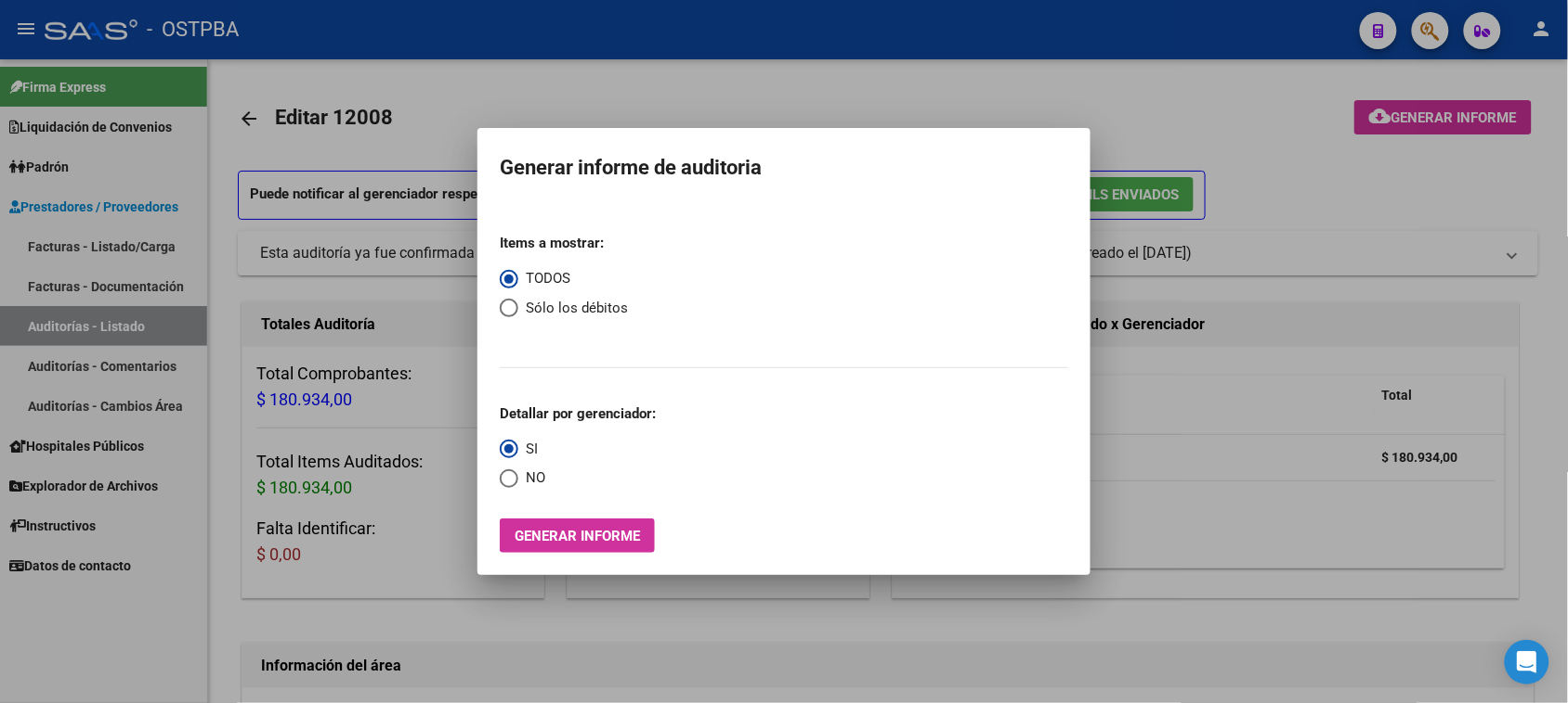
click at [53, 328] on div at bounding box center [784, 352] width 1568 height 703
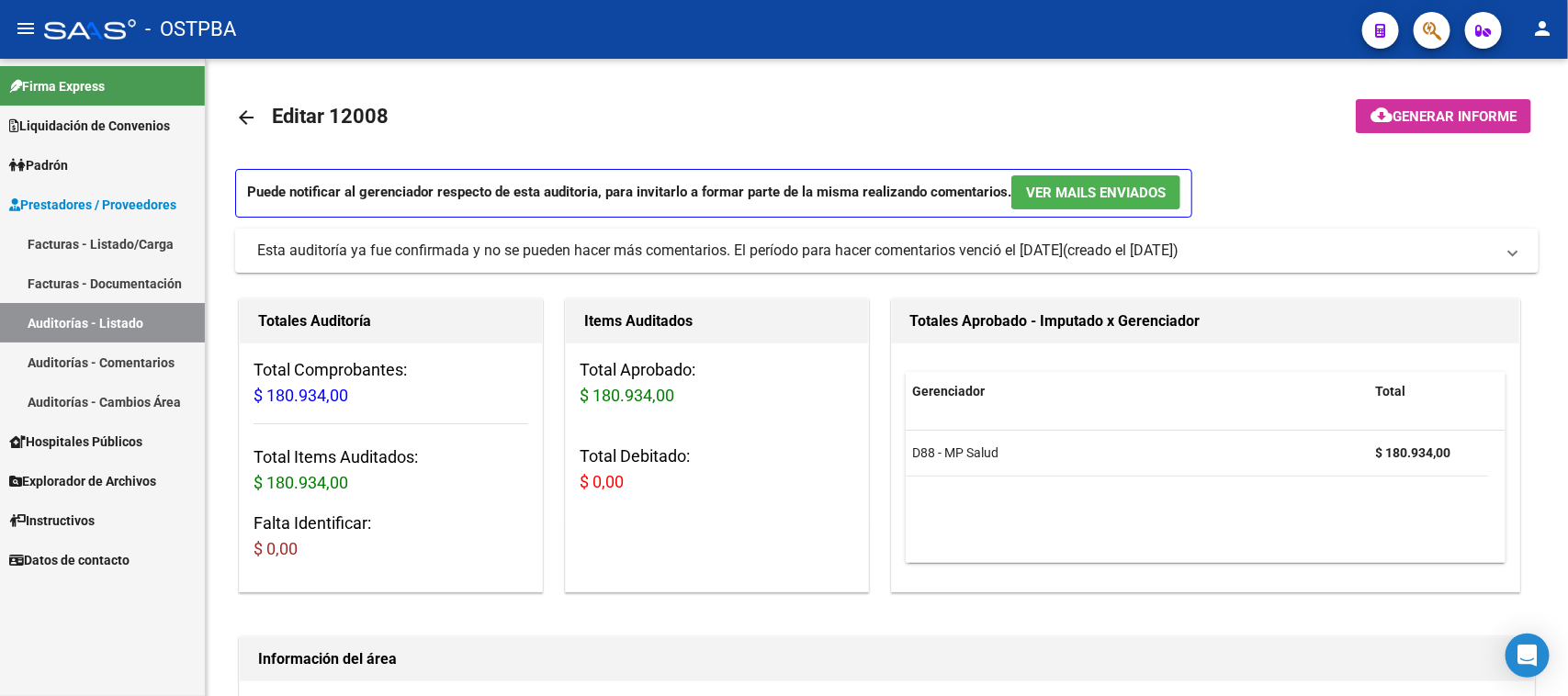
click at [116, 324] on link "Auditorías - Listado" at bounding box center [102, 323] width 205 height 40
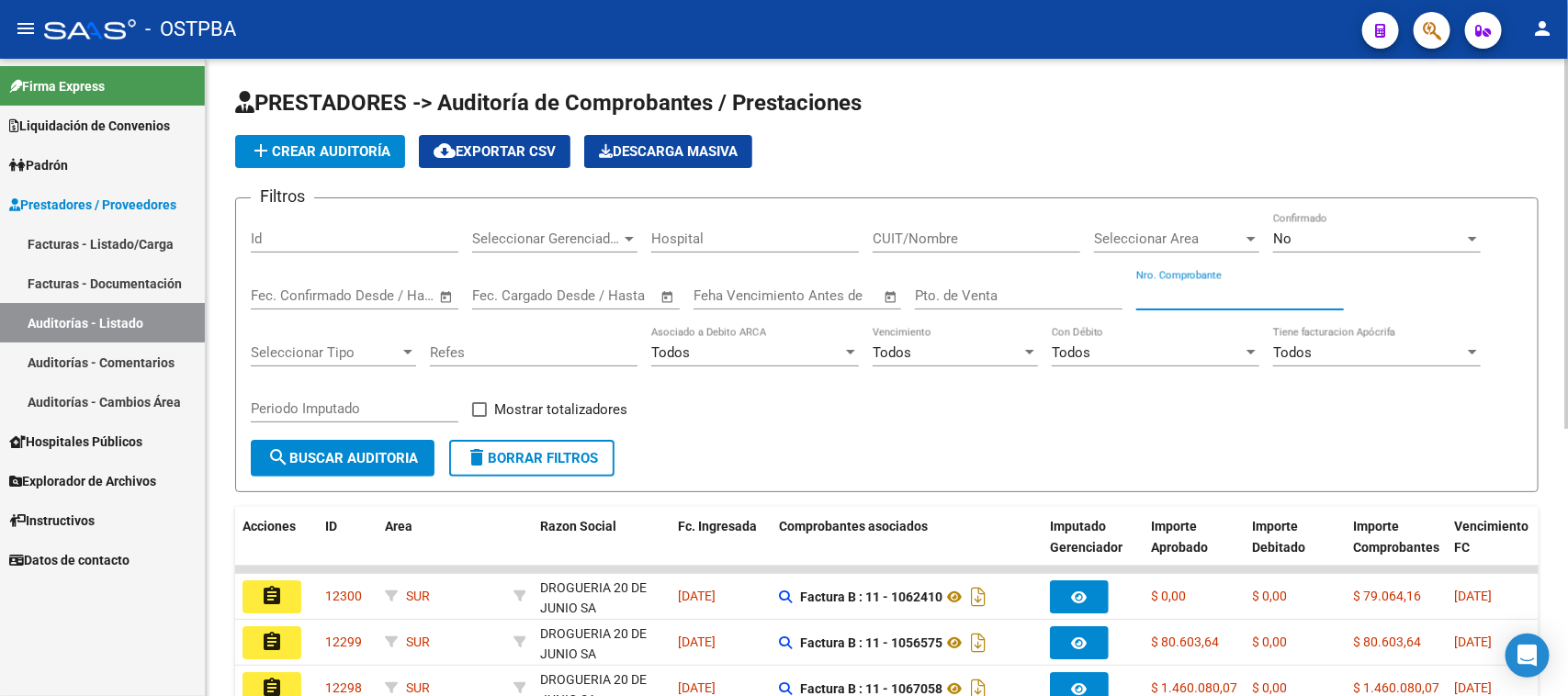
drag, startPoint x: 1149, startPoint y: 286, endPoint x: 1567, endPoint y: 361, distance: 424.7
click at [1149, 288] on input "Nro. Comprobante" at bounding box center [1240, 296] width 208 height 17
type input "15095"
click at [1328, 226] on div "No Confirmado" at bounding box center [1377, 232] width 208 height 40
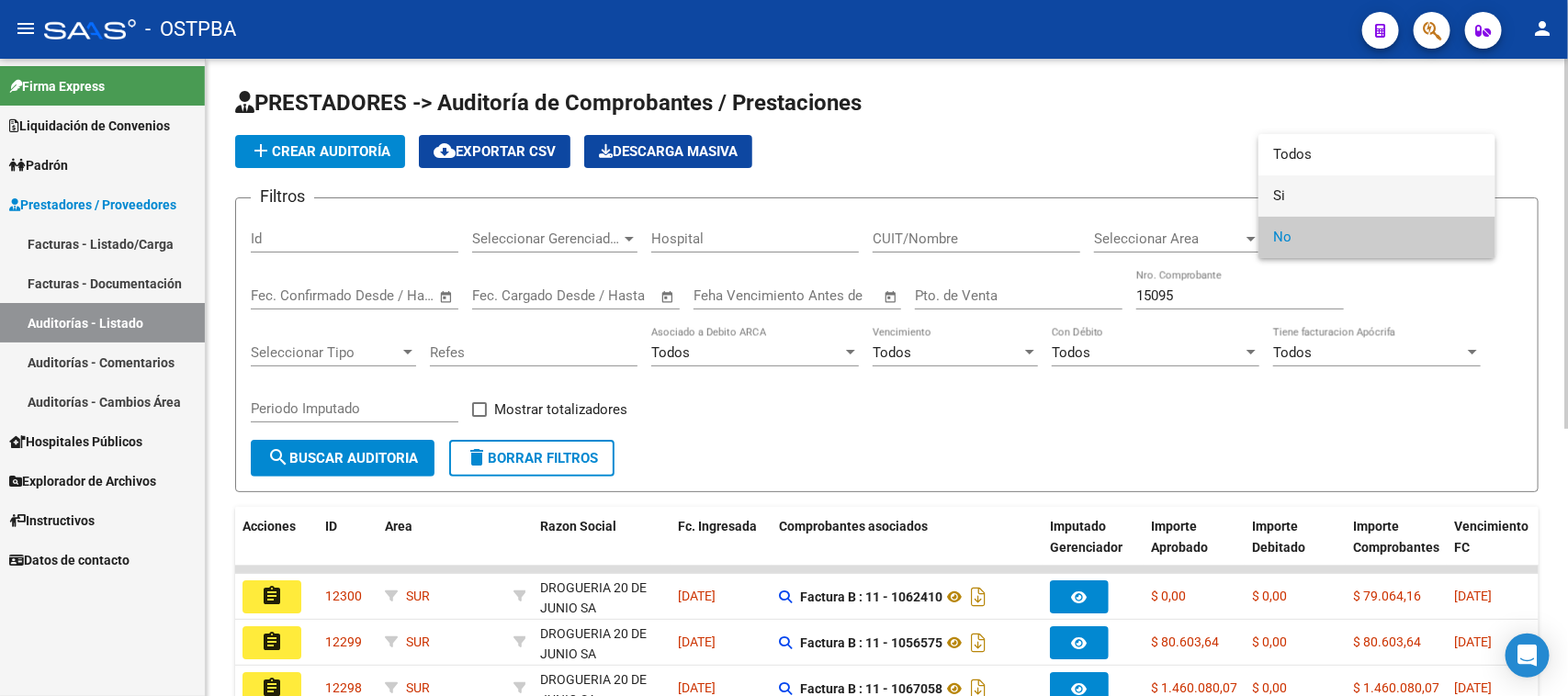
click at [1279, 198] on span "Si" at bounding box center [1377, 196] width 208 height 42
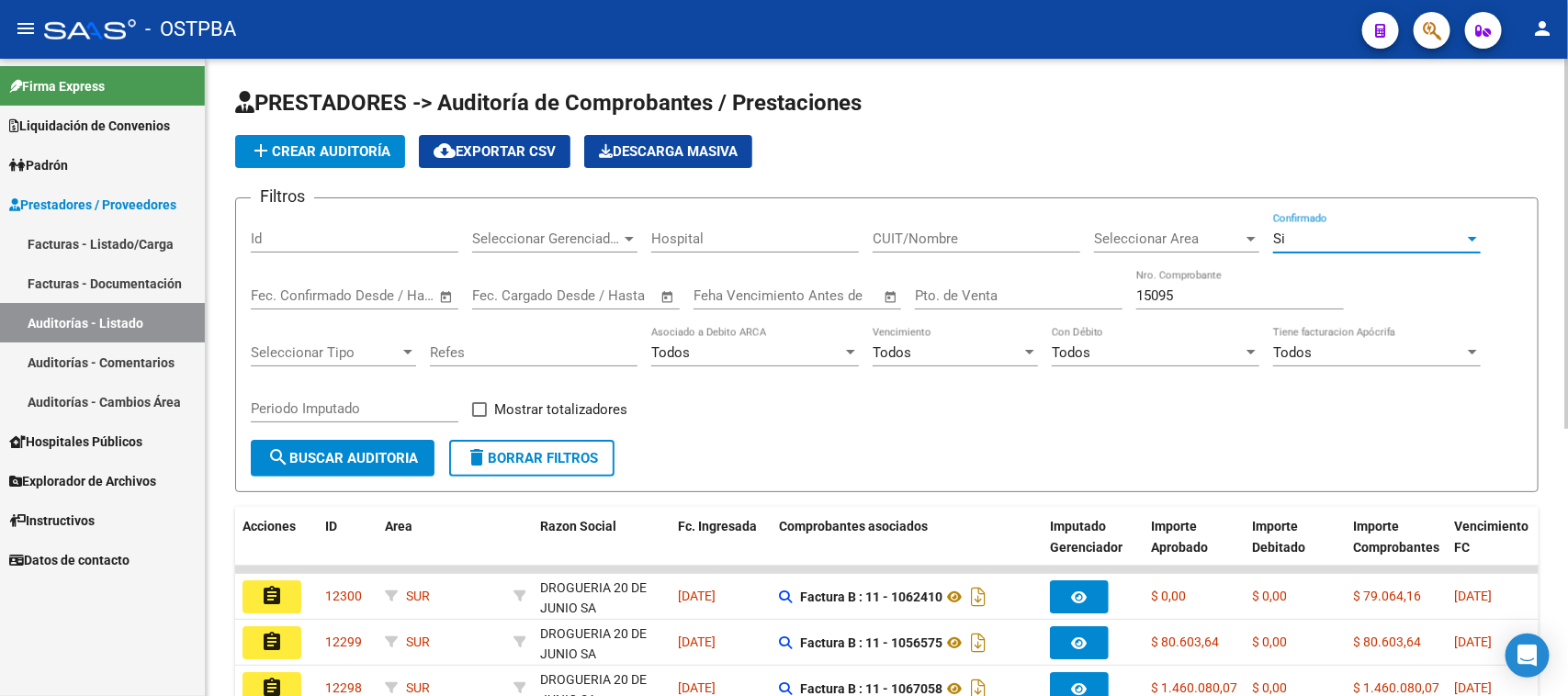
click at [375, 456] on span "search Buscar Auditoria" at bounding box center [342, 458] width 151 height 17
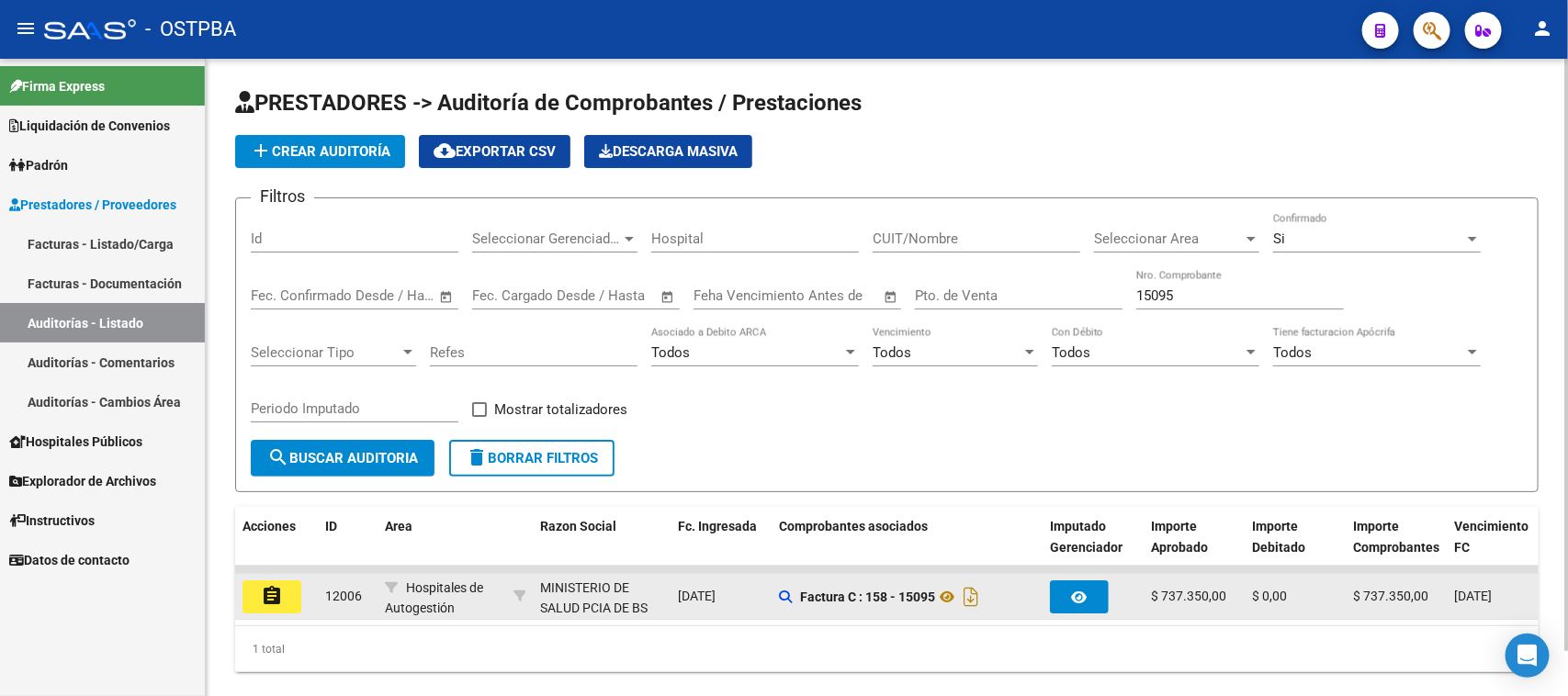
click at [271, 605] on button "assignment" at bounding box center [272, 597] width 58 height 33
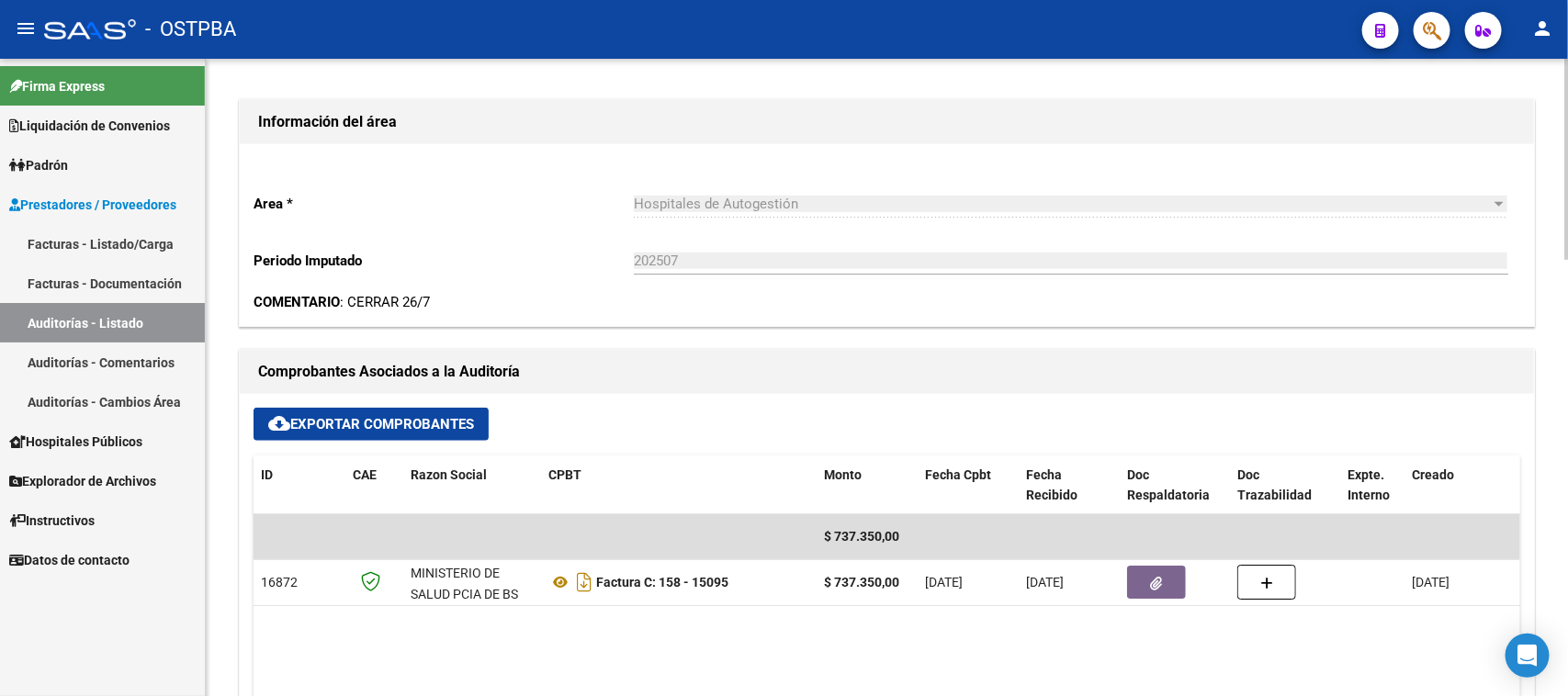
scroll to position [804, 0]
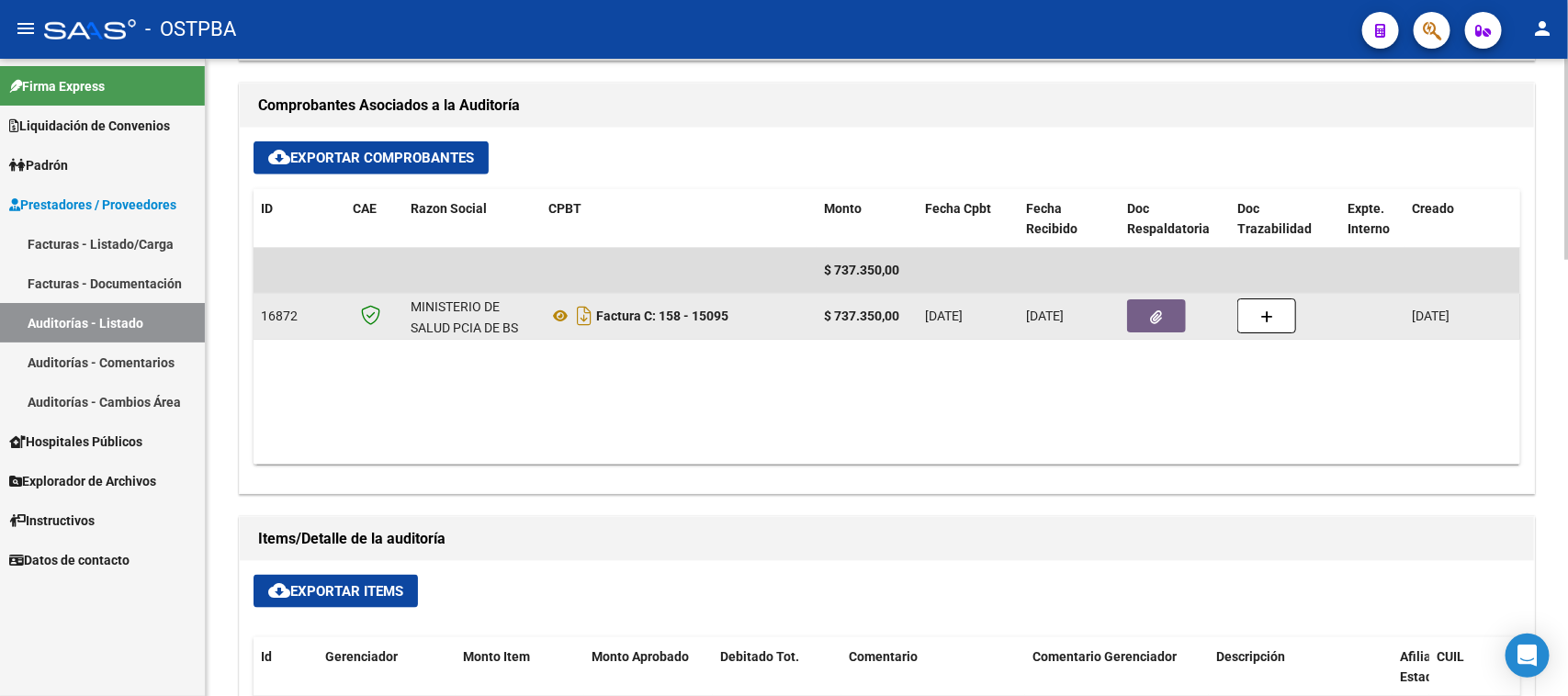
click at [1160, 315] on icon "button" at bounding box center [1156, 317] width 12 height 14
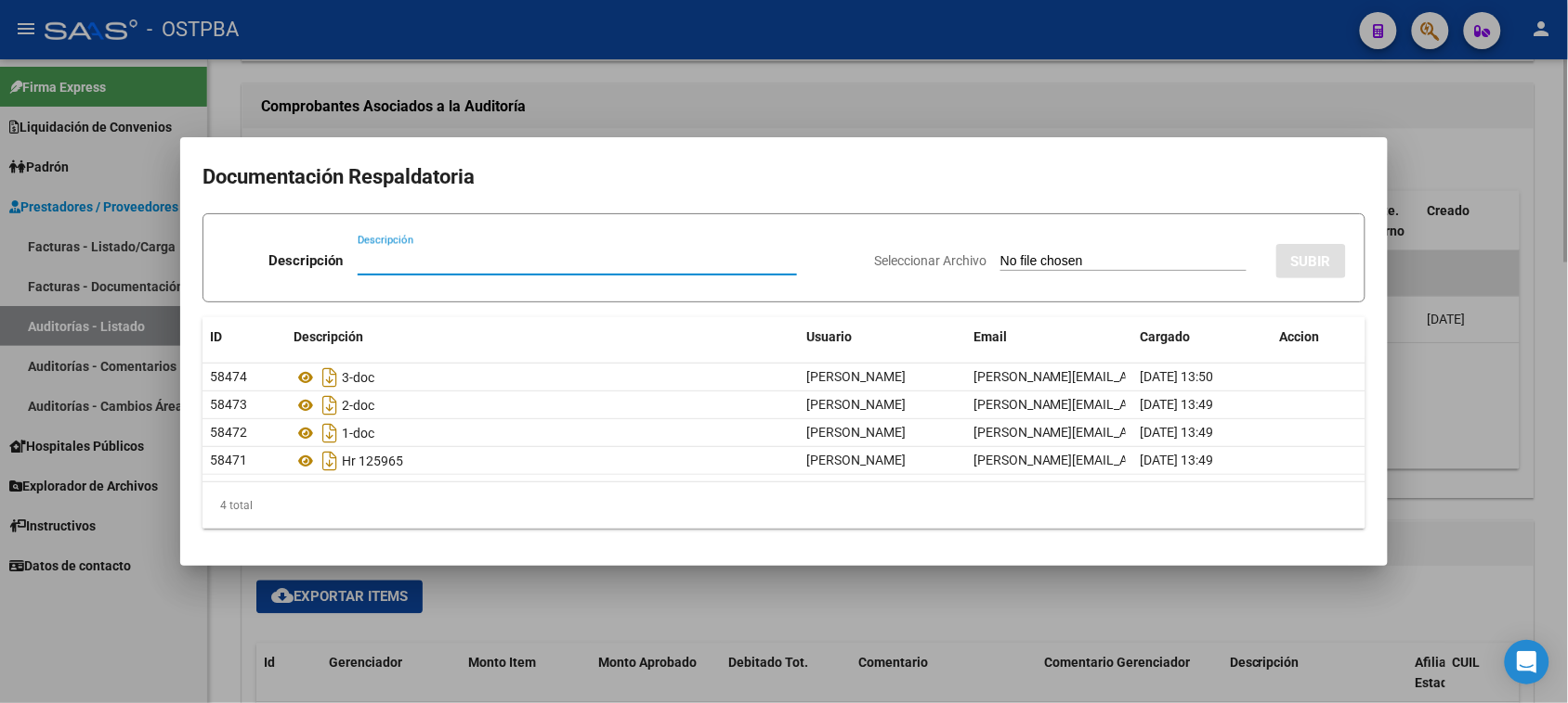
click at [1552, 436] on div at bounding box center [784, 352] width 1568 height 703
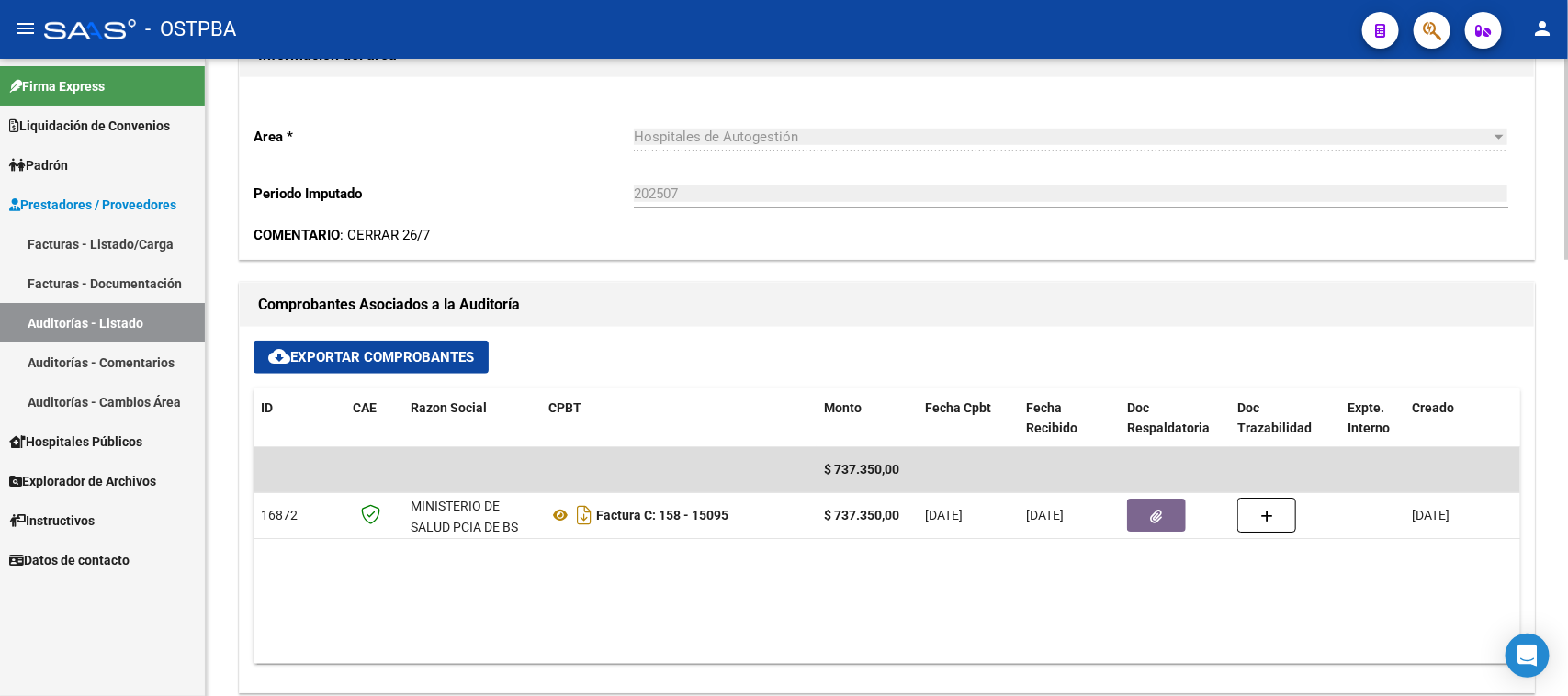
scroll to position [0, 0]
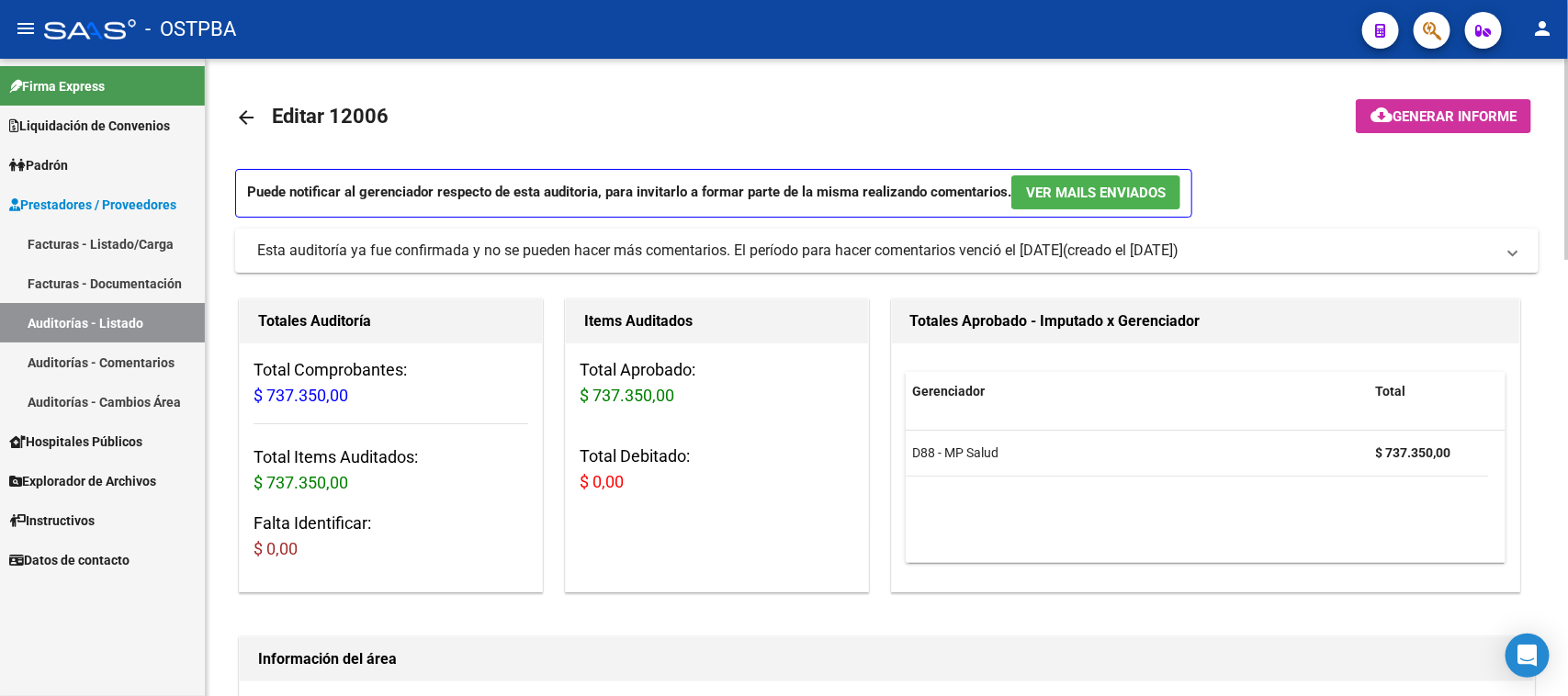
click at [1398, 104] on button "cloud_download Generar informe" at bounding box center [1443, 116] width 176 height 34
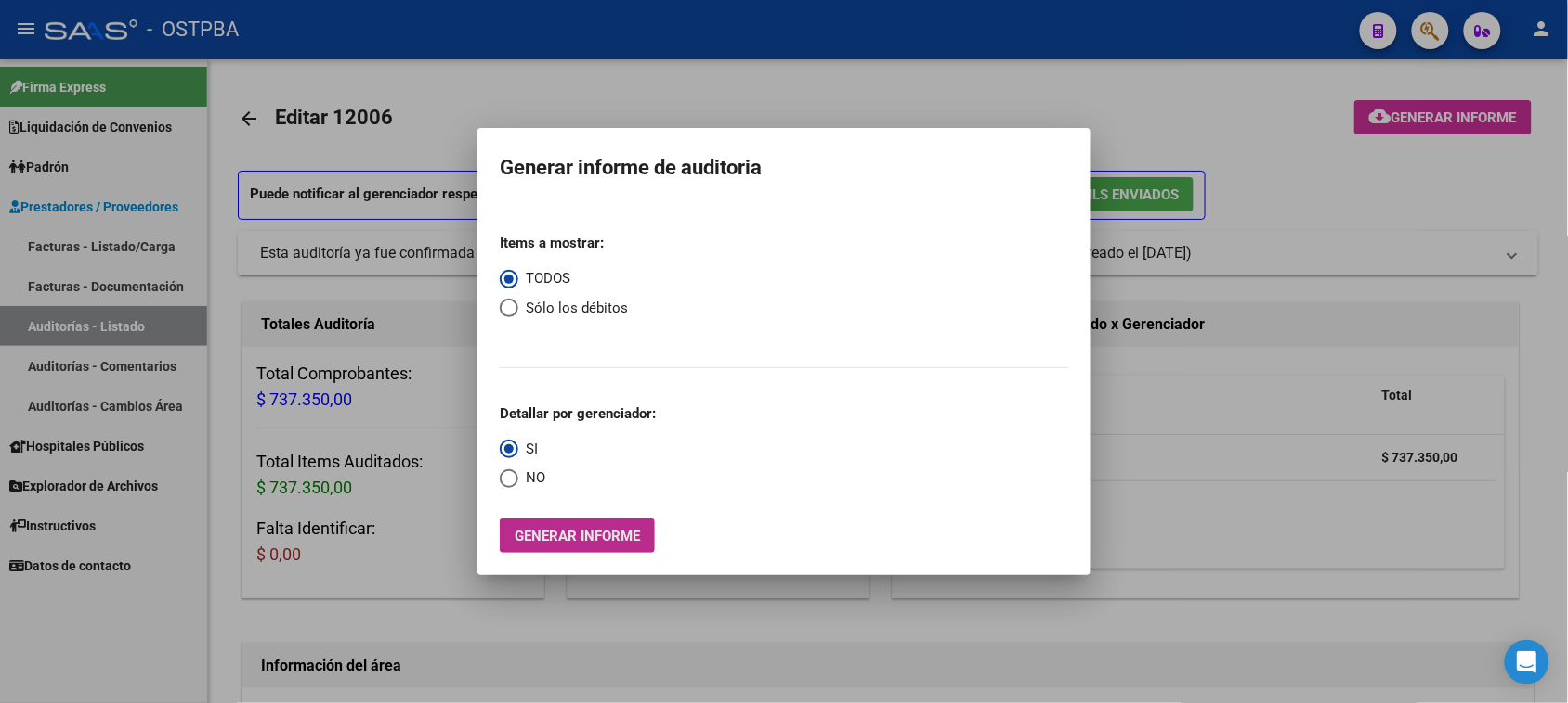
click at [534, 520] on button "Generar informe" at bounding box center [578, 535] width 155 height 34
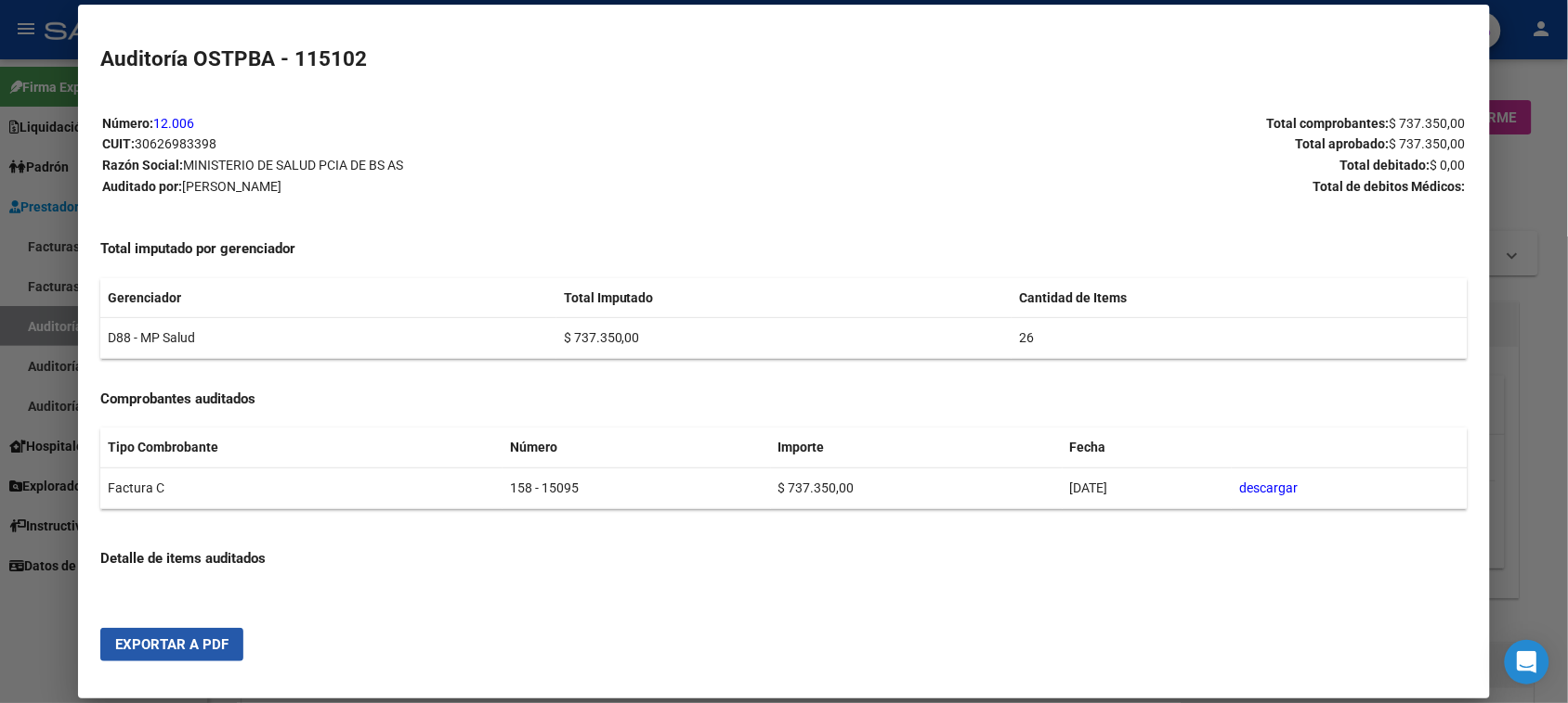
click at [213, 652] on span "Exportar a PDF" at bounding box center [171, 644] width 113 height 17
click at [38, 327] on div at bounding box center [784, 352] width 1568 height 703
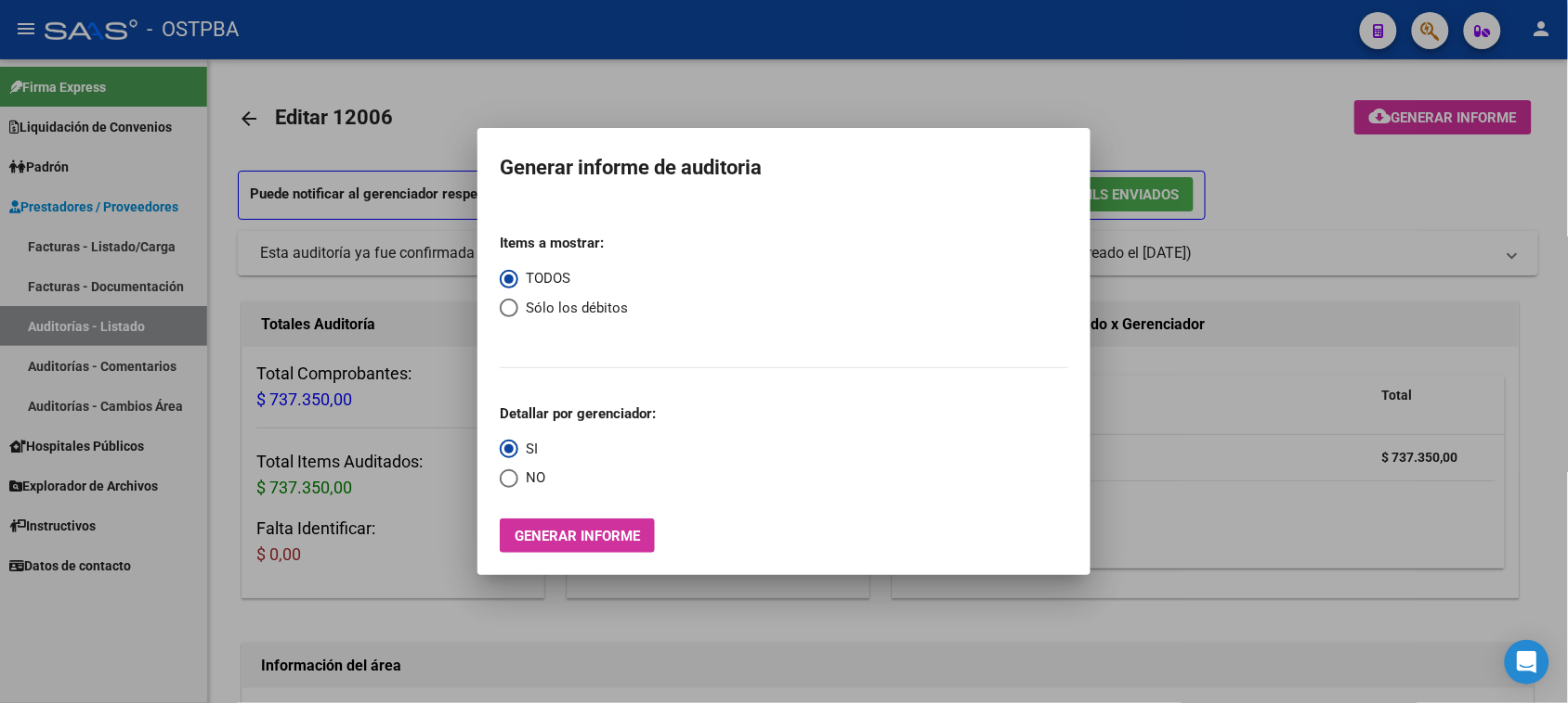
click at [38, 327] on div at bounding box center [784, 352] width 1568 height 703
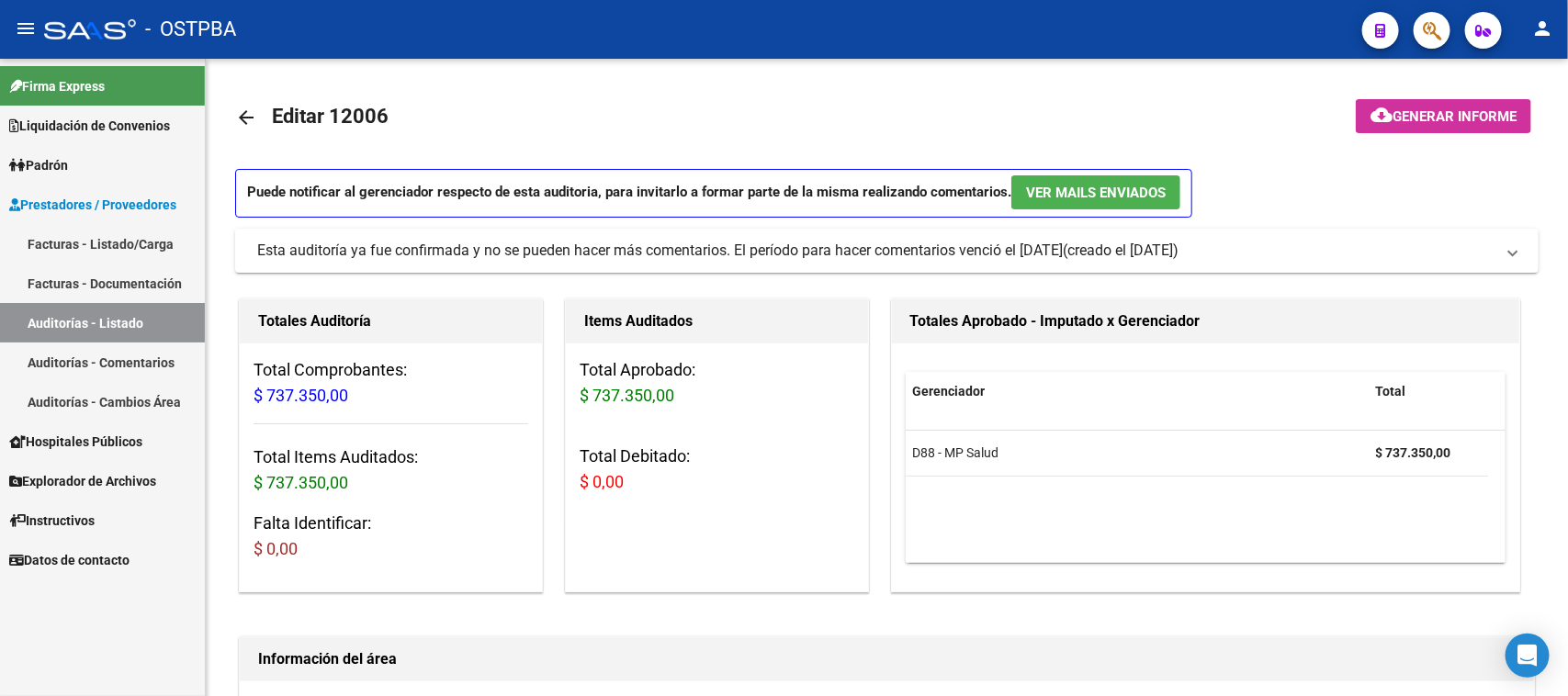
click at [168, 323] on link "Auditorías - Listado" at bounding box center [102, 323] width 205 height 40
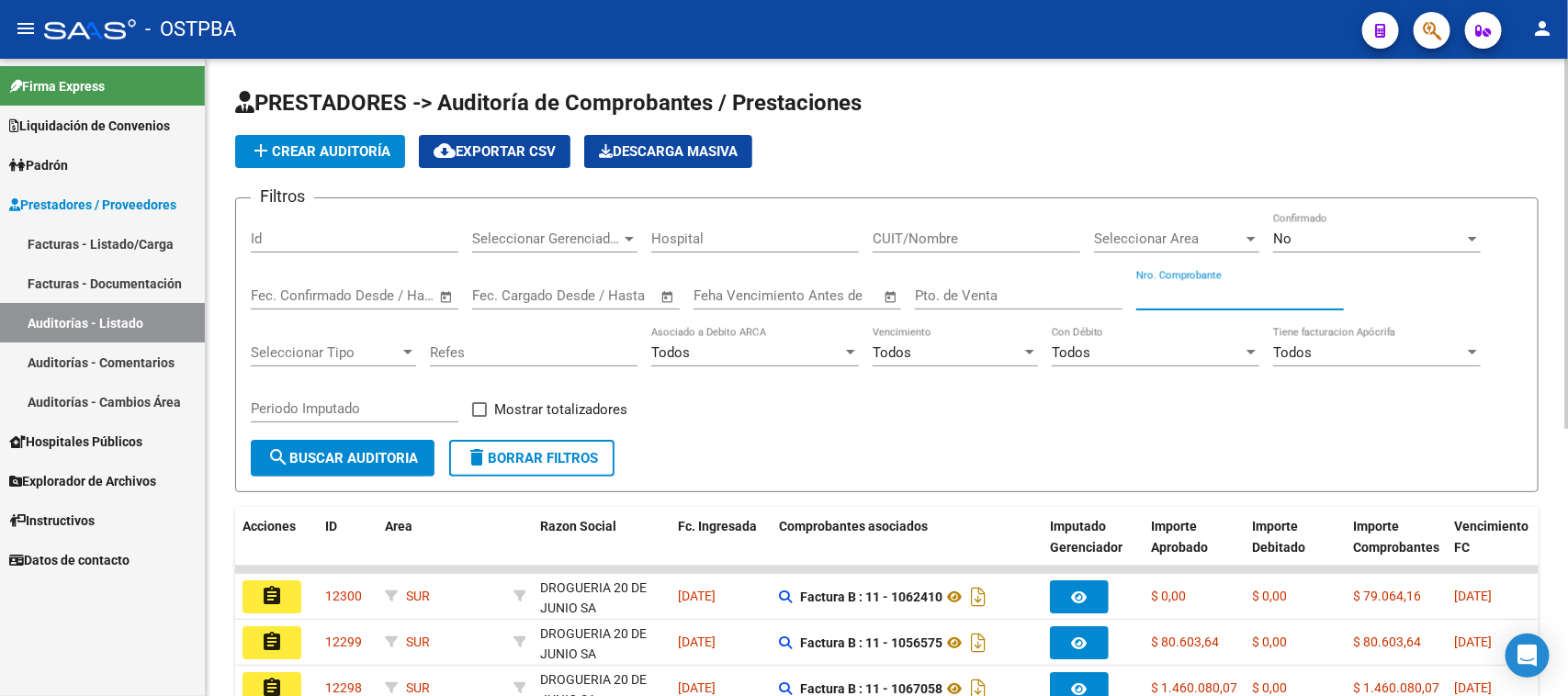
click at [1240, 288] on input "Nro. Comprobante" at bounding box center [1240, 296] width 208 height 17
type input "15033"
click at [1300, 236] on div "No" at bounding box center [1368, 238] width 191 height 17
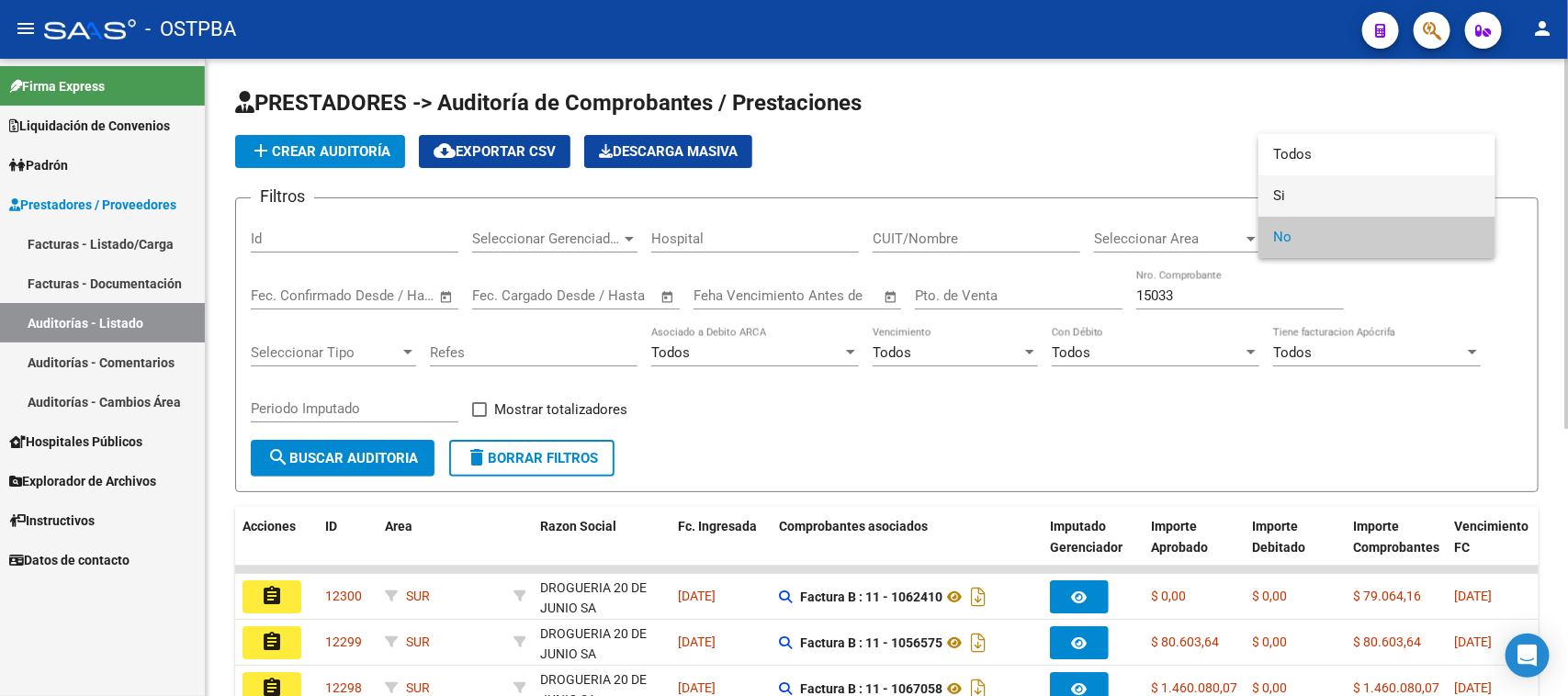
drag, startPoint x: 1281, startPoint y: 191, endPoint x: 1254, endPoint y: 205, distance: 30.4
click at [1279, 193] on span "Si" at bounding box center [1377, 196] width 208 height 42
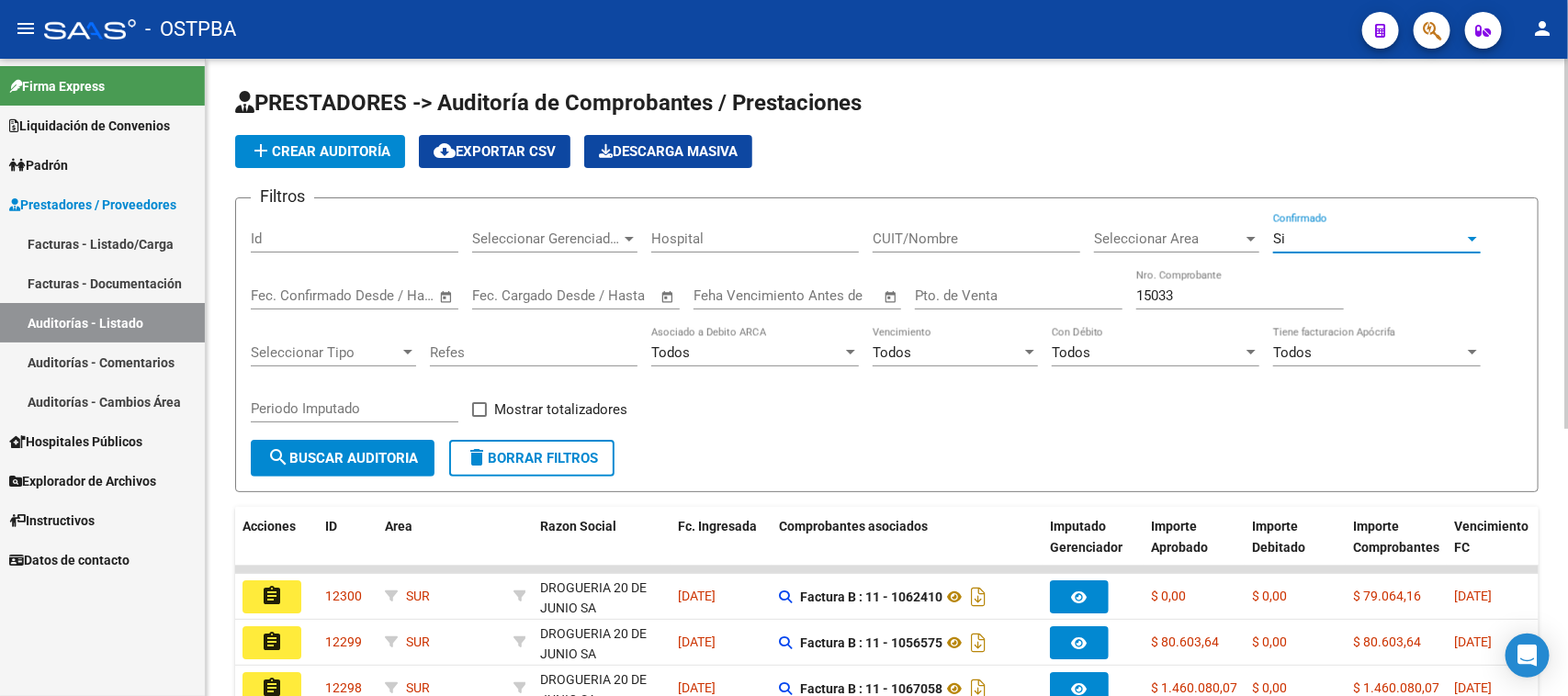
click at [318, 451] on span "search Buscar Auditoria" at bounding box center [342, 458] width 151 height 17
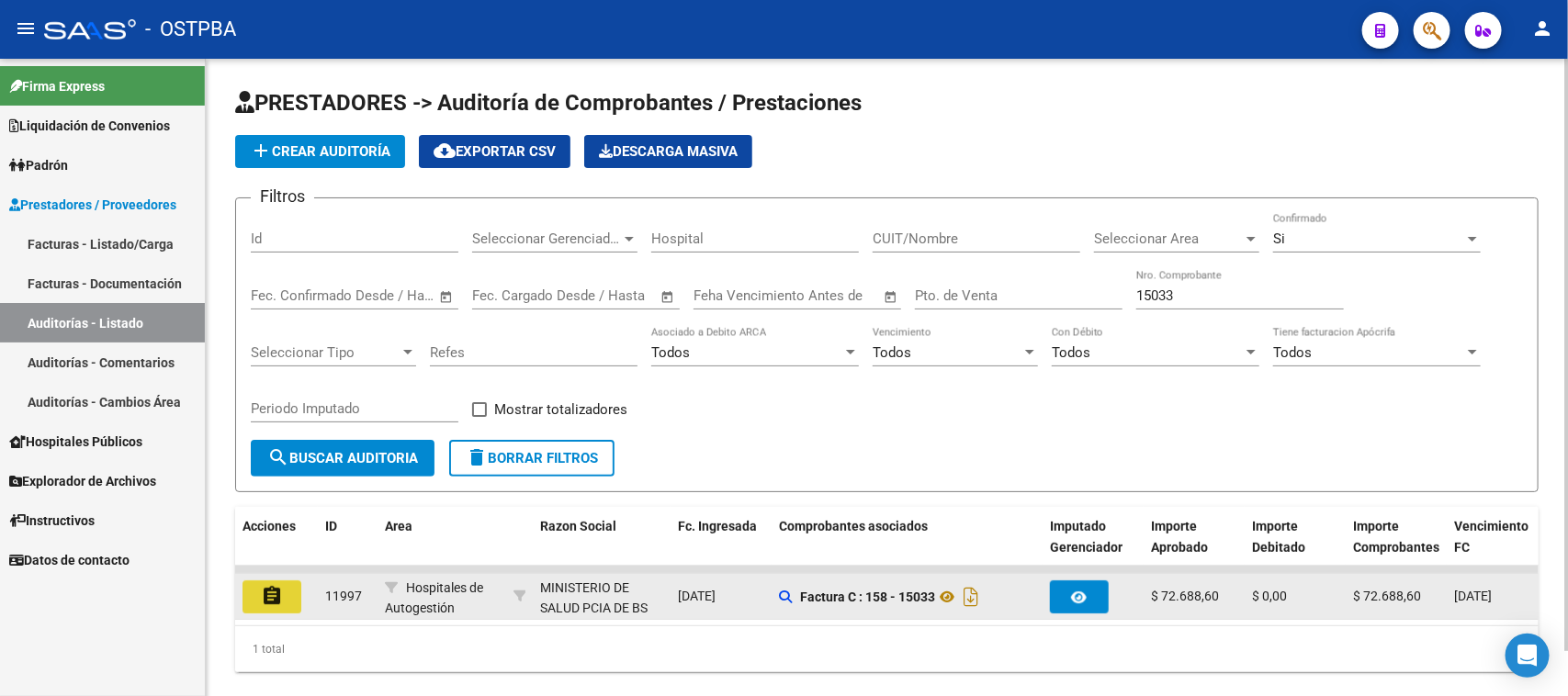
click at [268, 585] on mat-icon "assignment" at bounding box center [271, 596] width 22 height 22
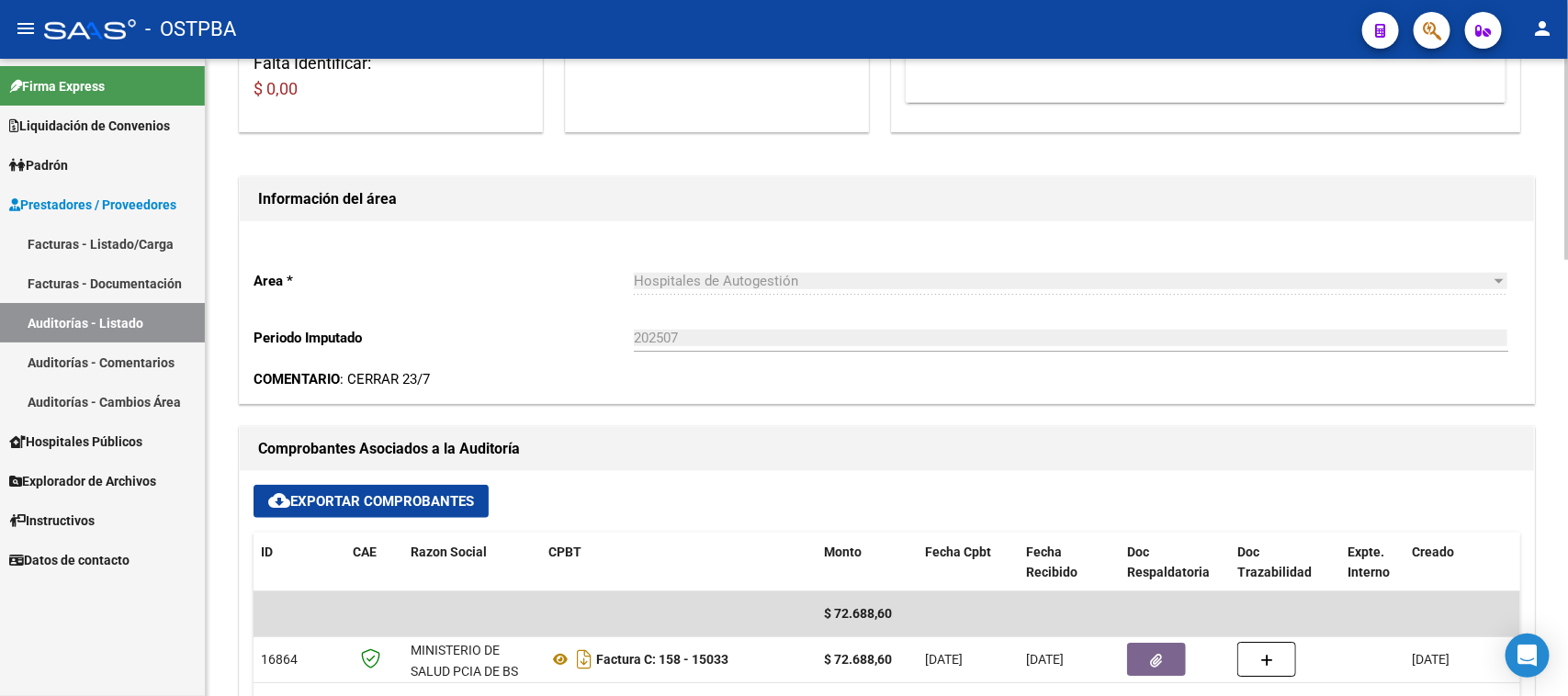
scroll to position [574, 0]
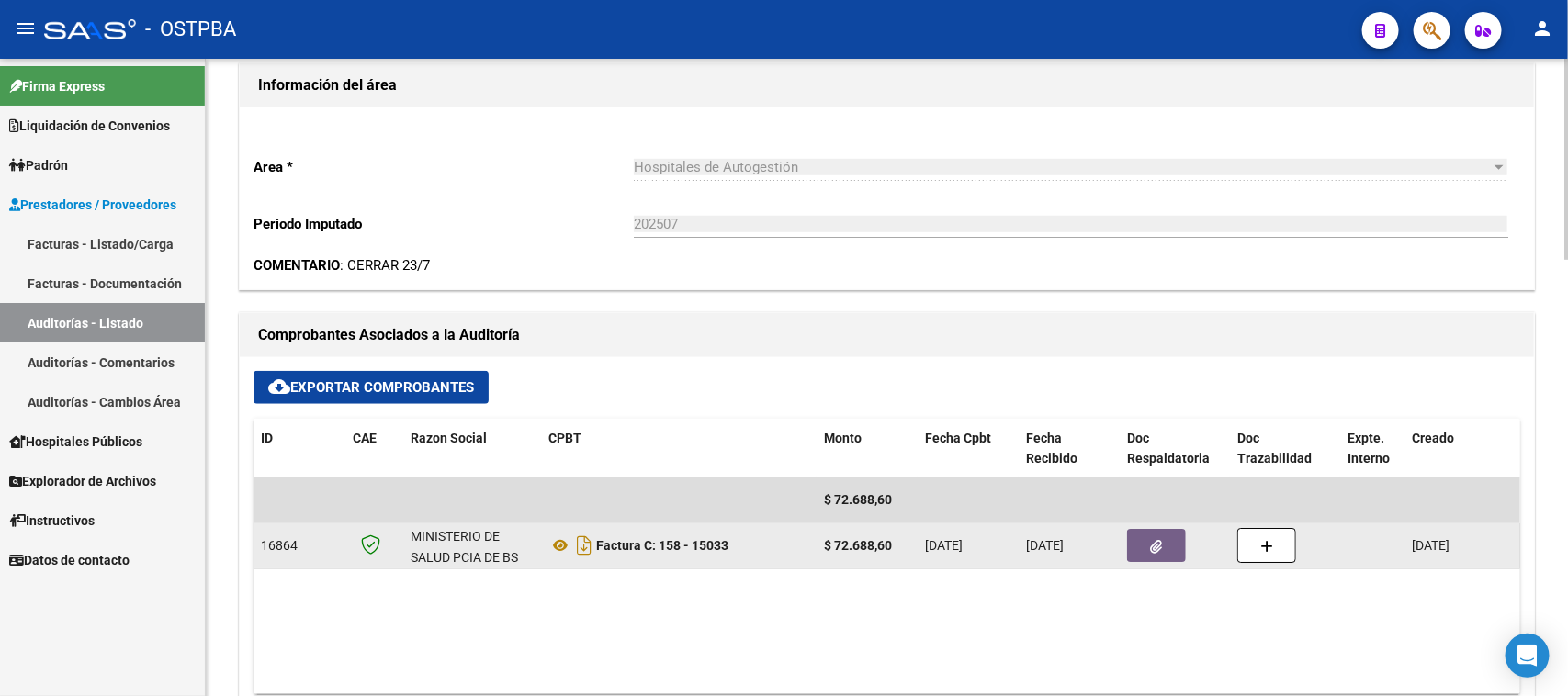
click at [1159, 540] on icon "button" at bounding box center [1156, 547] width 12 height 14
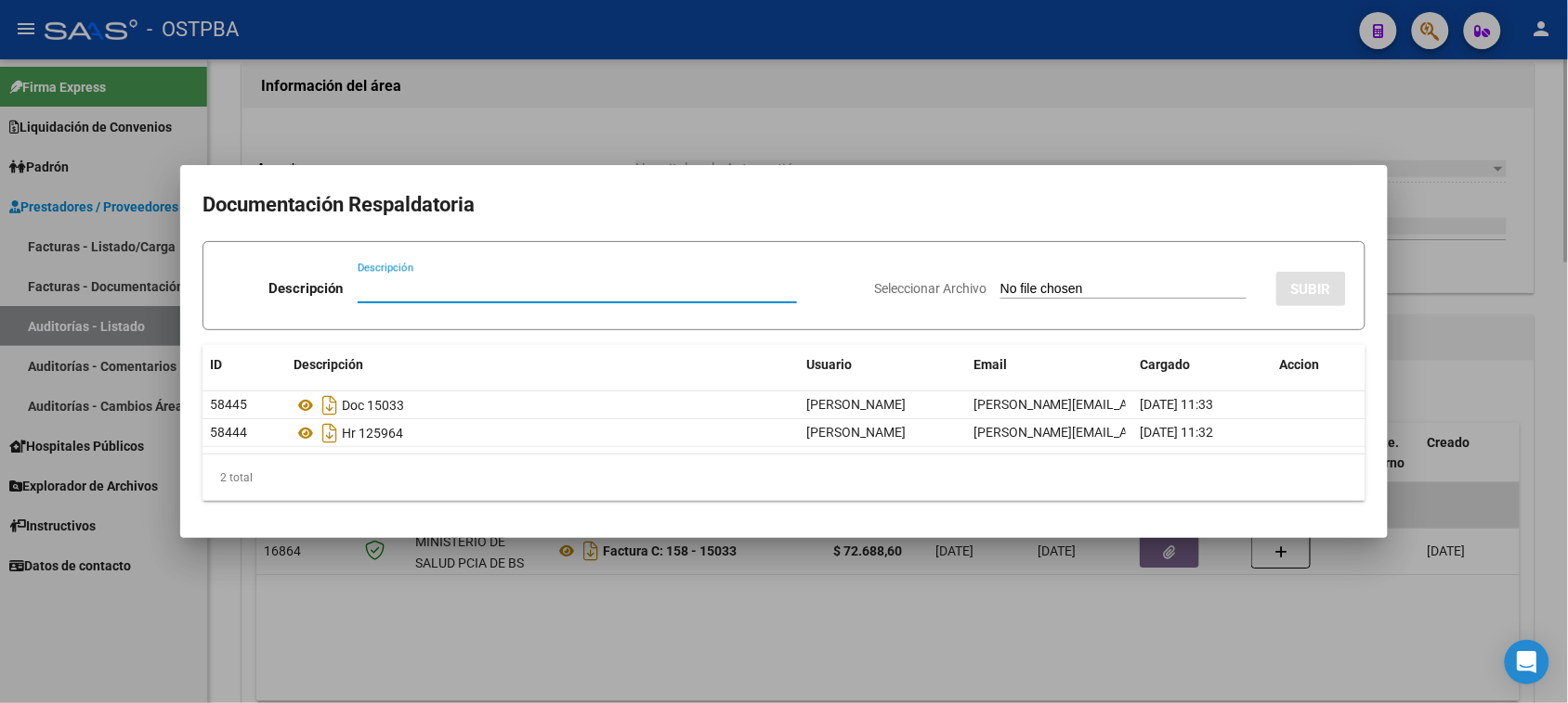
drag, startPoint x: 787, startPoint y: 636, endPoint x: 819, endPoint y: 632, distance: 32.2
click at [808, 634] on div at bounding box center [784, 352] width 1568 height 703
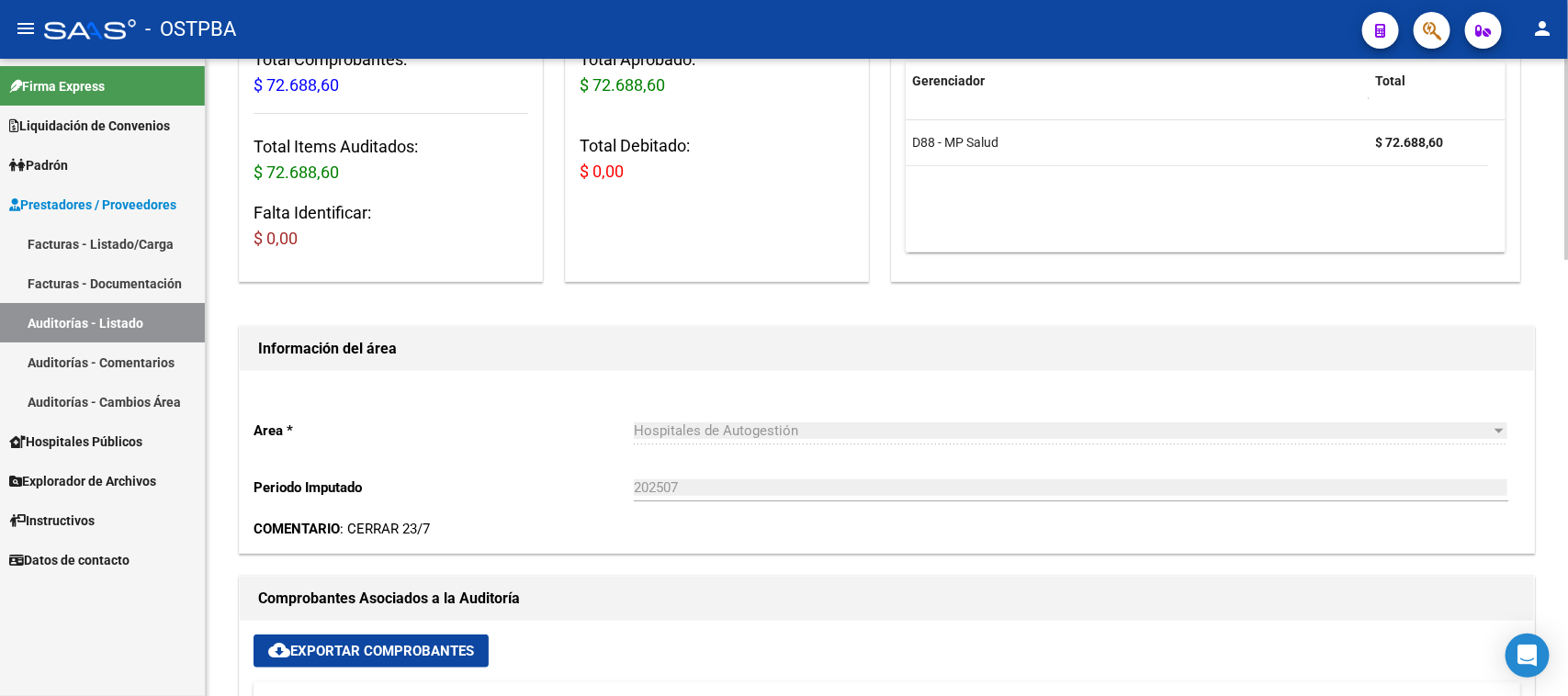
scroll to position [0, 0]
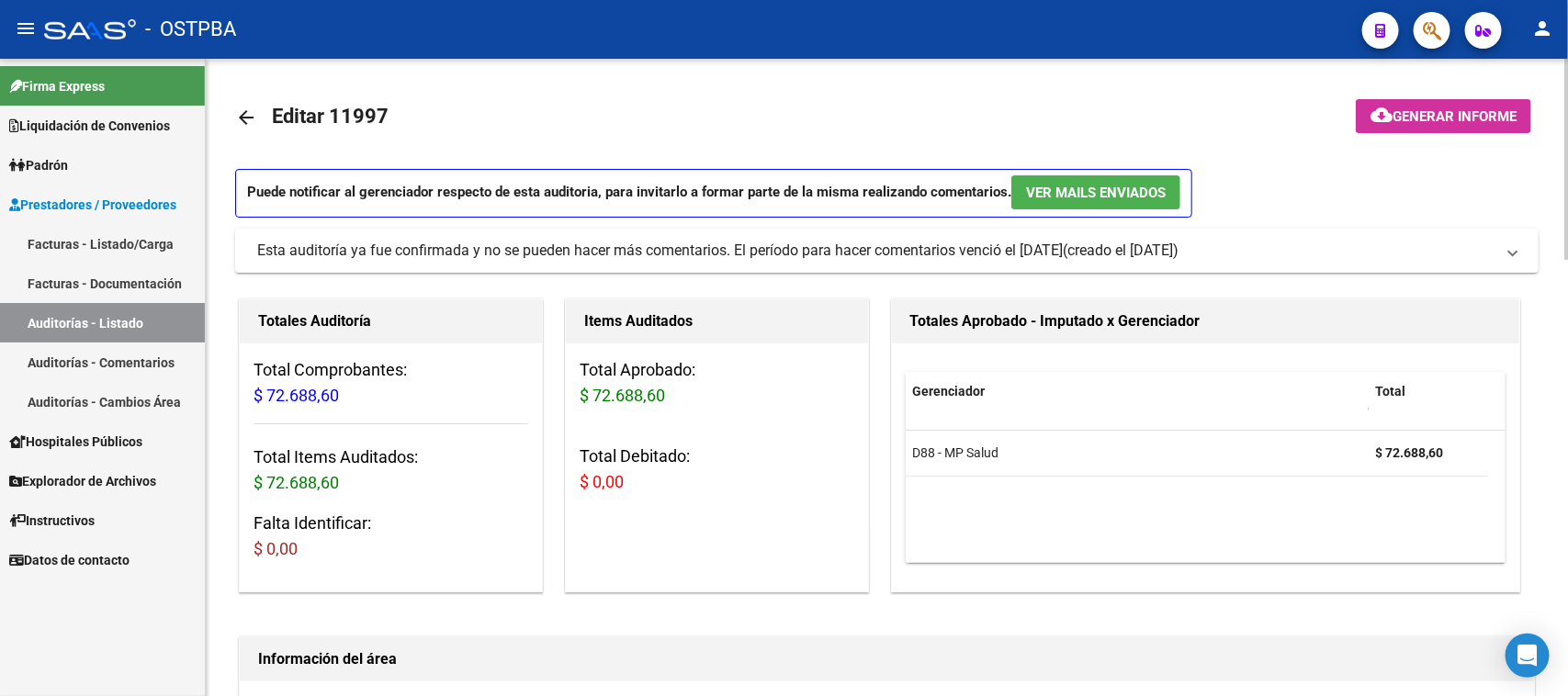
click at [1484, 109] on span "Generar informe" at bounding box center [1454, 117] width 124 height 17
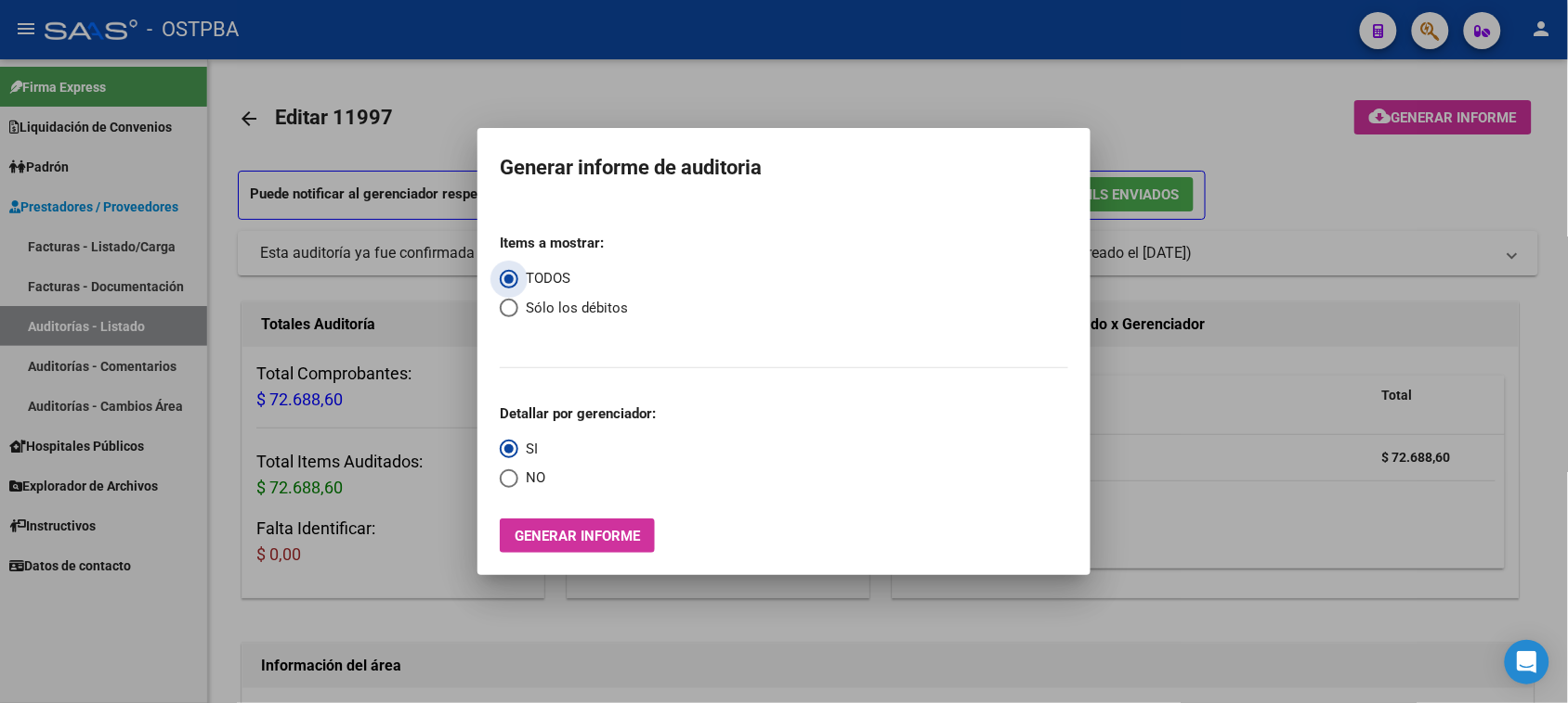
click at [608, 540] on span "Generar informe" at bounding box center [578, 536] width 126 height 17
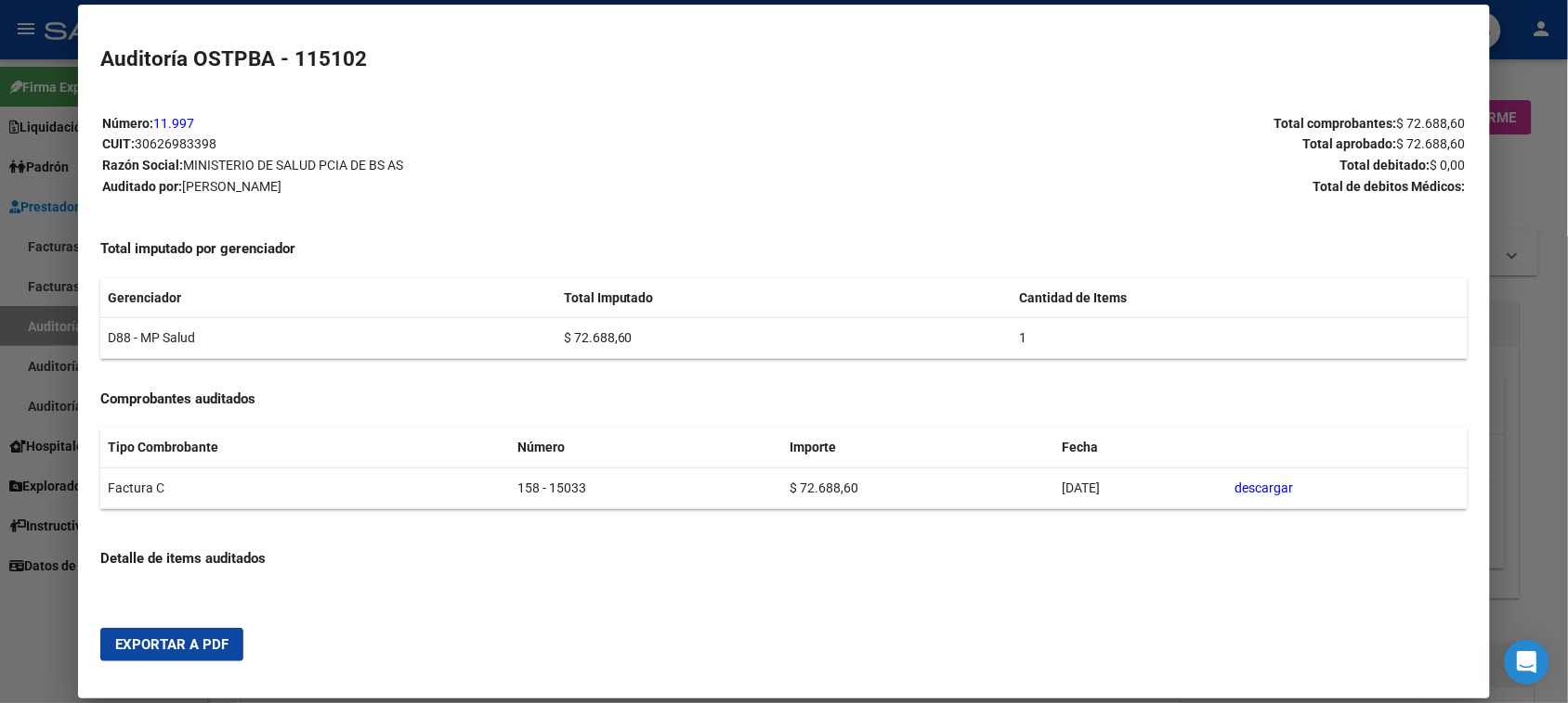
click at [191, 636] on span "Exportar a PDF" at bounding box center [171, 644] width 113 height 17
click at [38, 316] on div at bounding box center [784, 352] width 1568 height 703
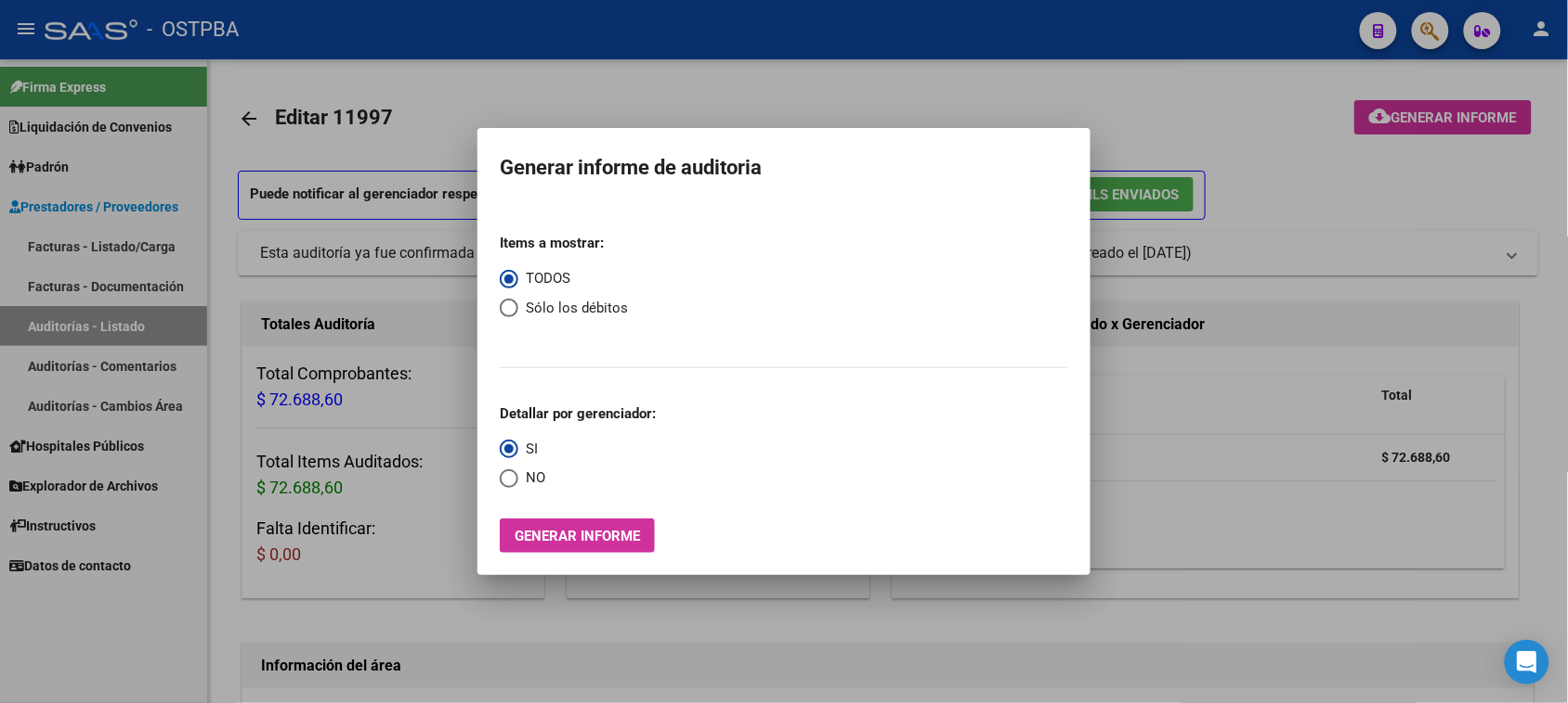
click at [35, 318] on div at bounding box center [784, 352] width 1568 height 703
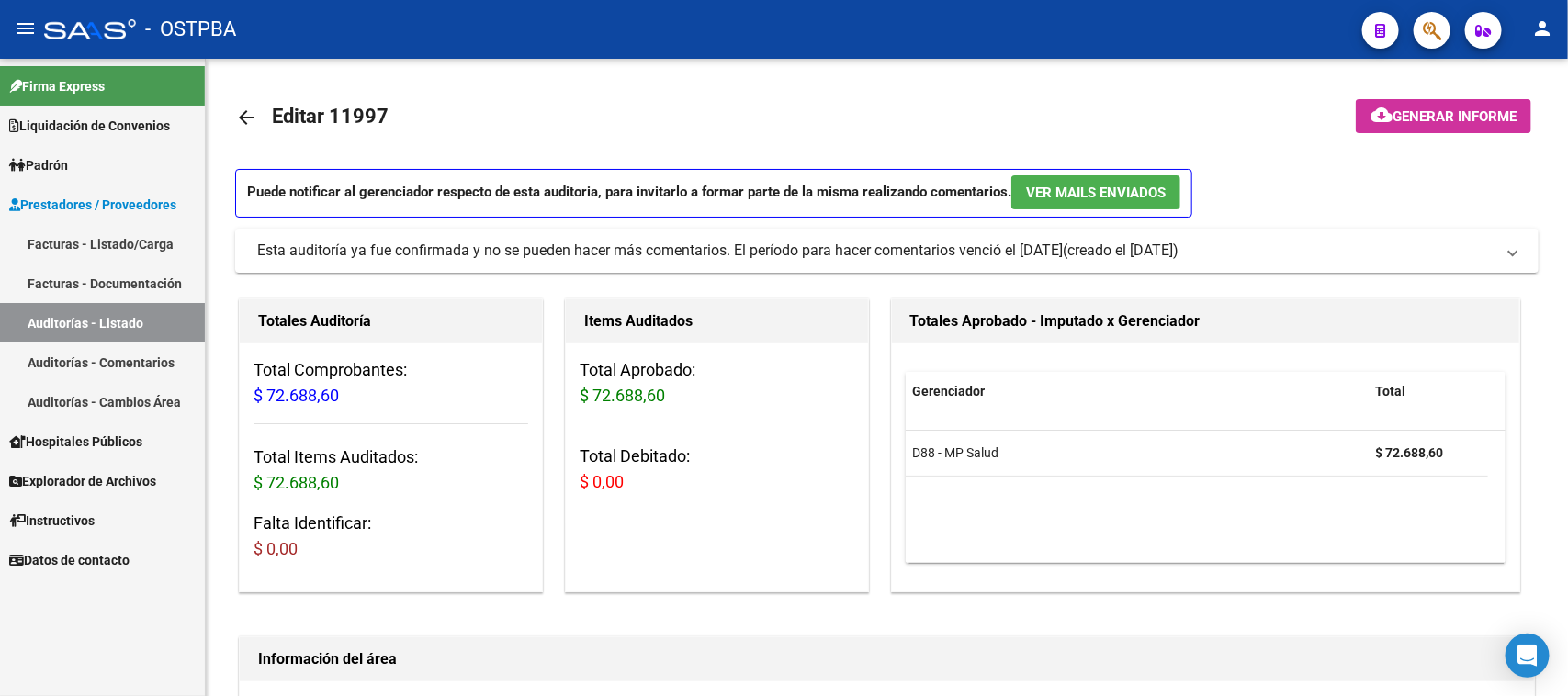
click at [119, 320] on link "Auditorías - Listado" at bounding box center [102, 323] width 205 height 40
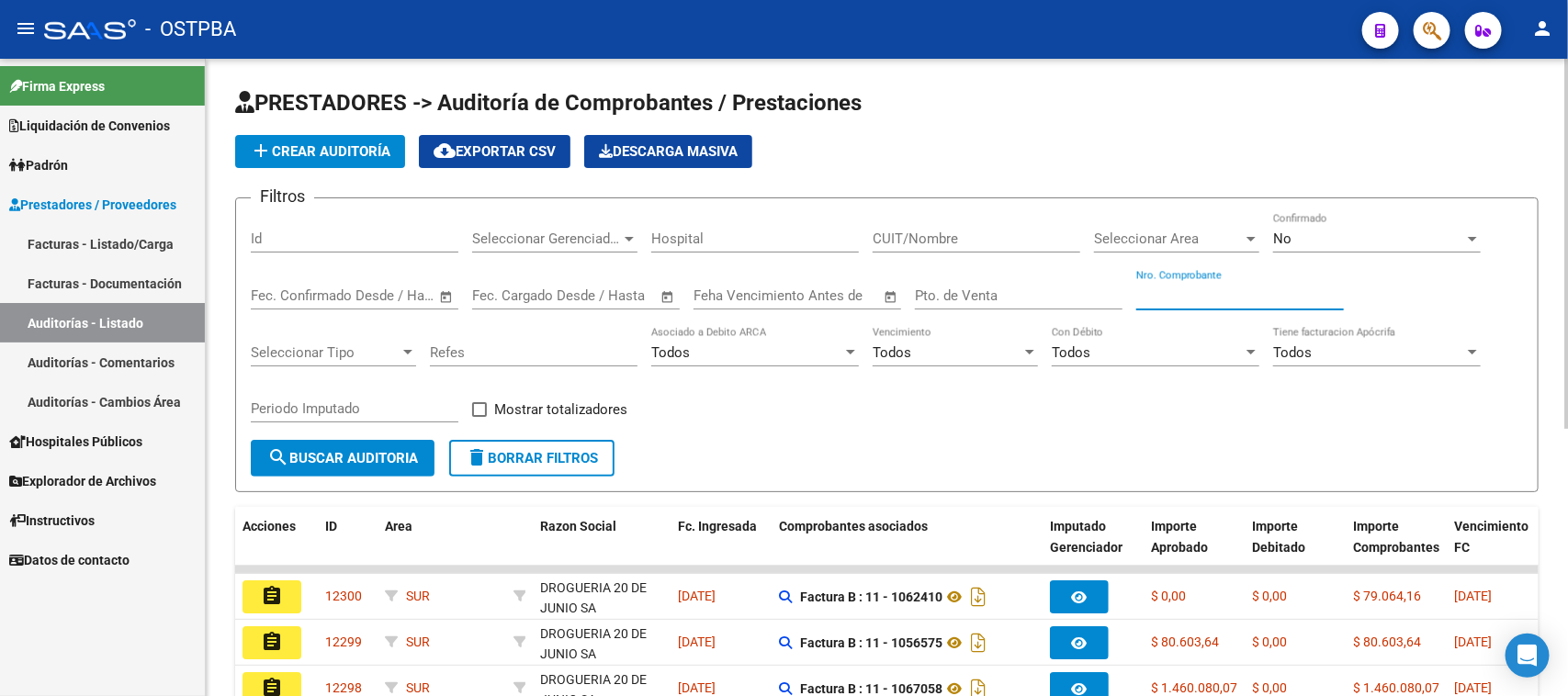
click at [1164, 295] on input "Nro. Comprobante" at bounding box center [1240, 296] width 208 height 17
type input "15032"
click at [1313, 239] on div "No" at bounding box center [1368, 238] width 191 height 17
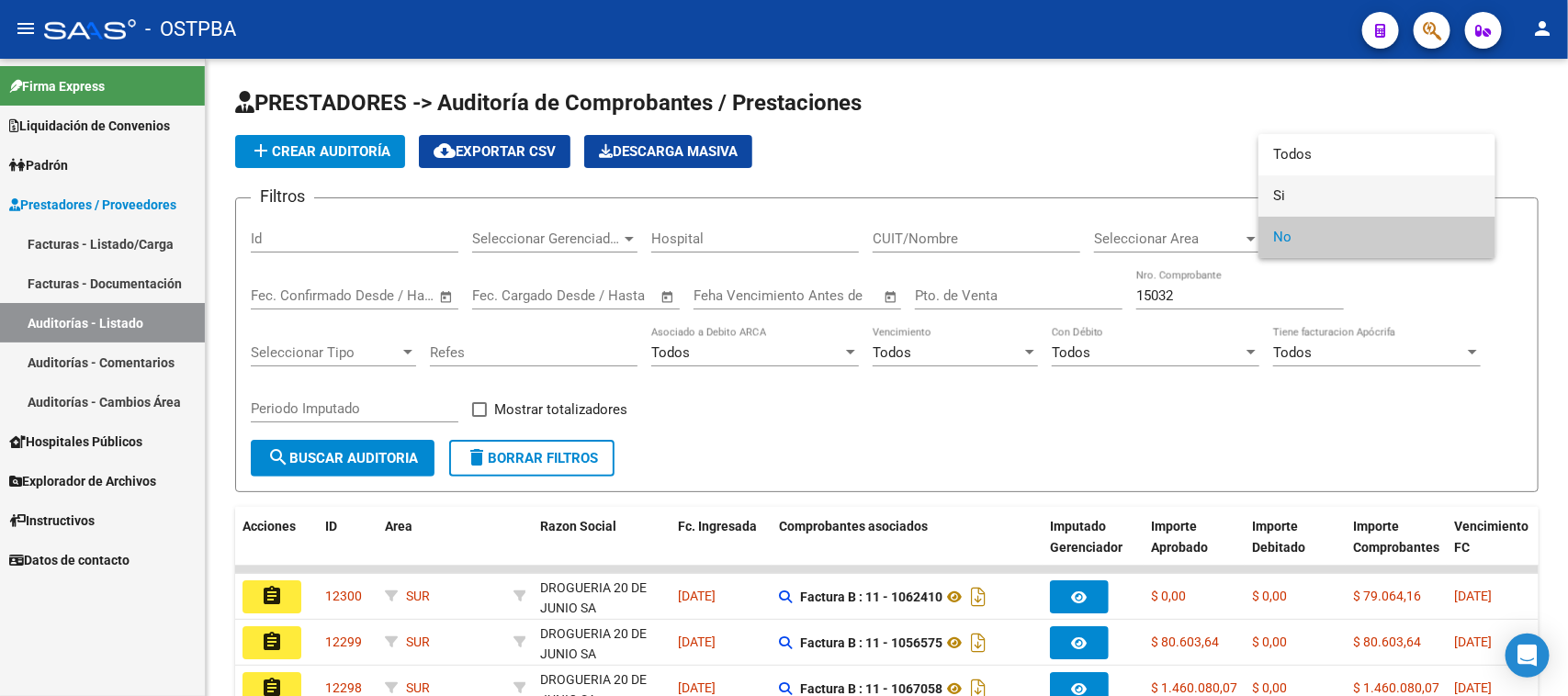
click at [1281, 195] on span "Si" at bounding box center [1377, 196] width 208 height 42
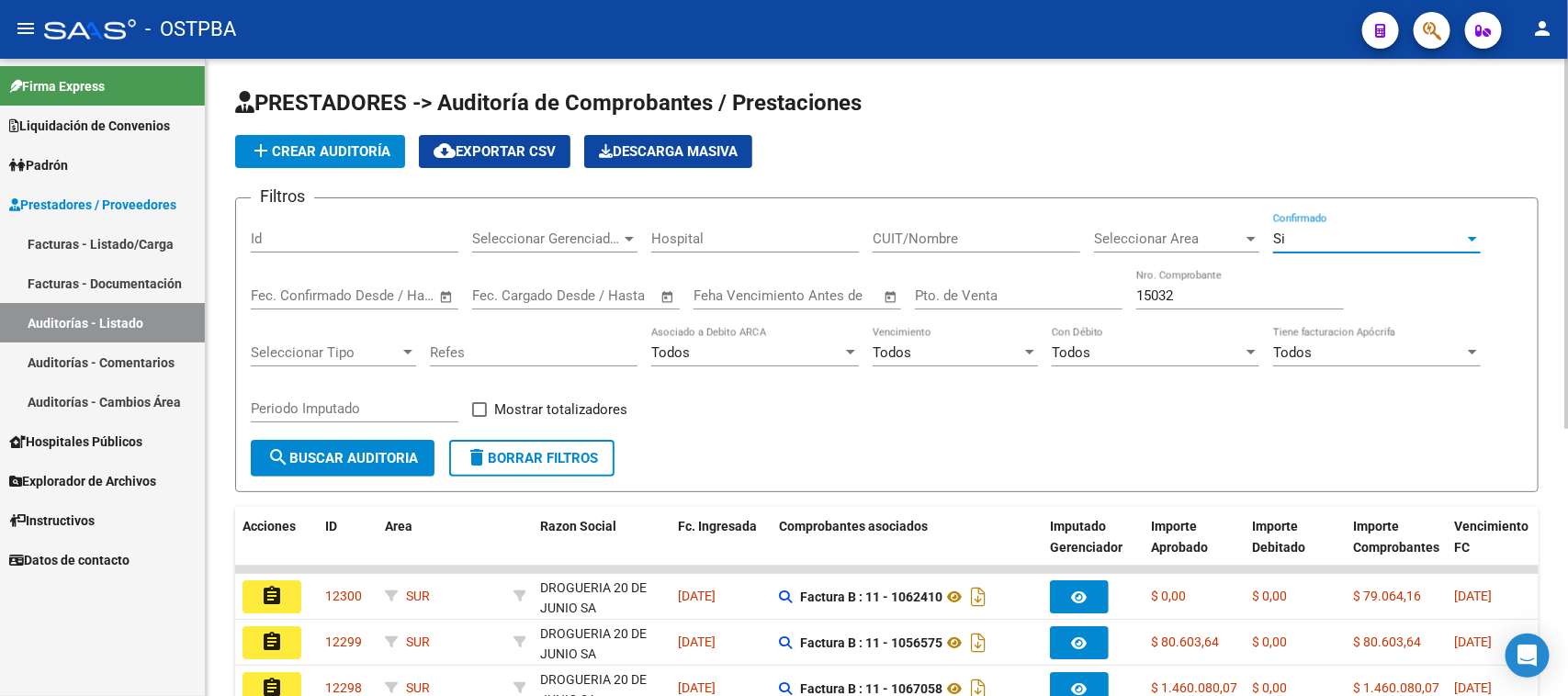
click at [291, 451] on span "search Buscar Auditoria" at bounding box center [342, 458] width 151 height 17
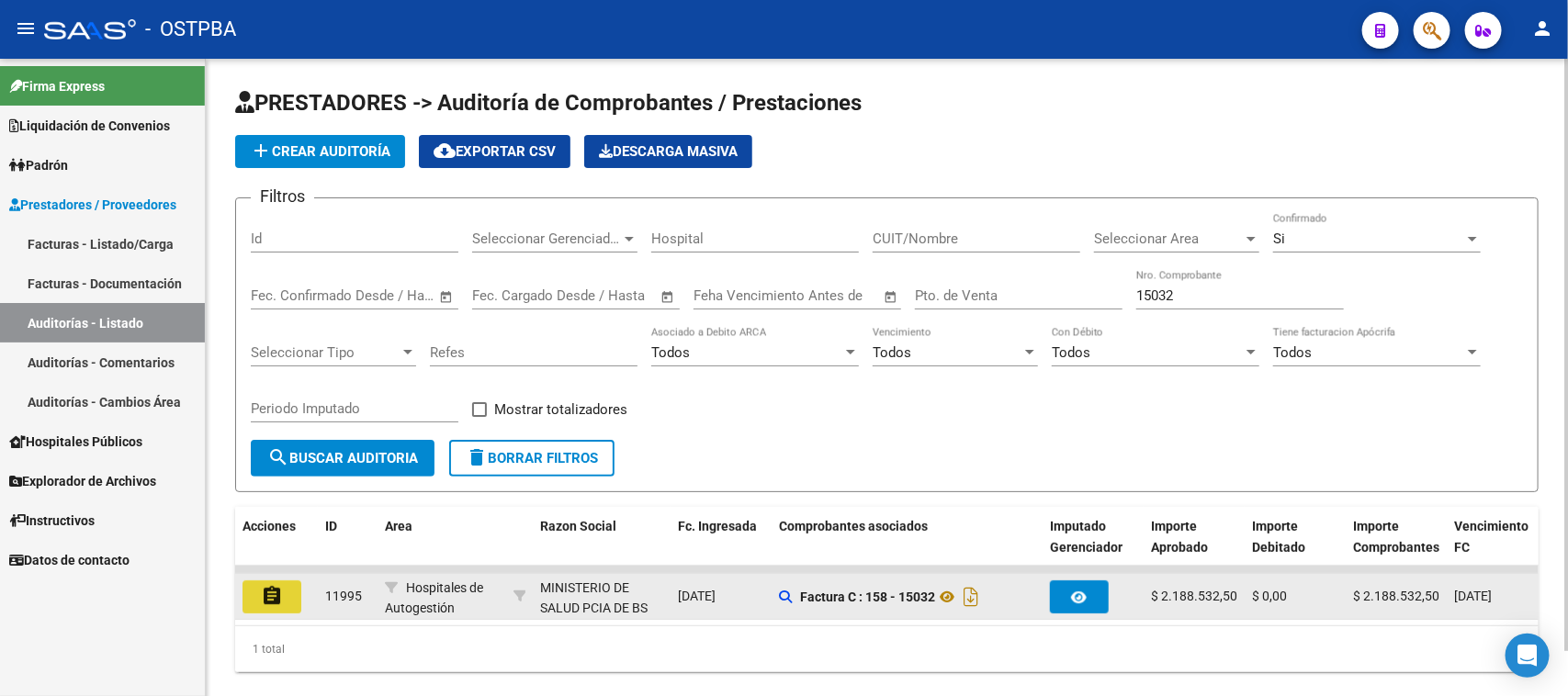
click at [281, 602] on mat-icon "assignment" at bounding box center [271, 596] width 22 height 22
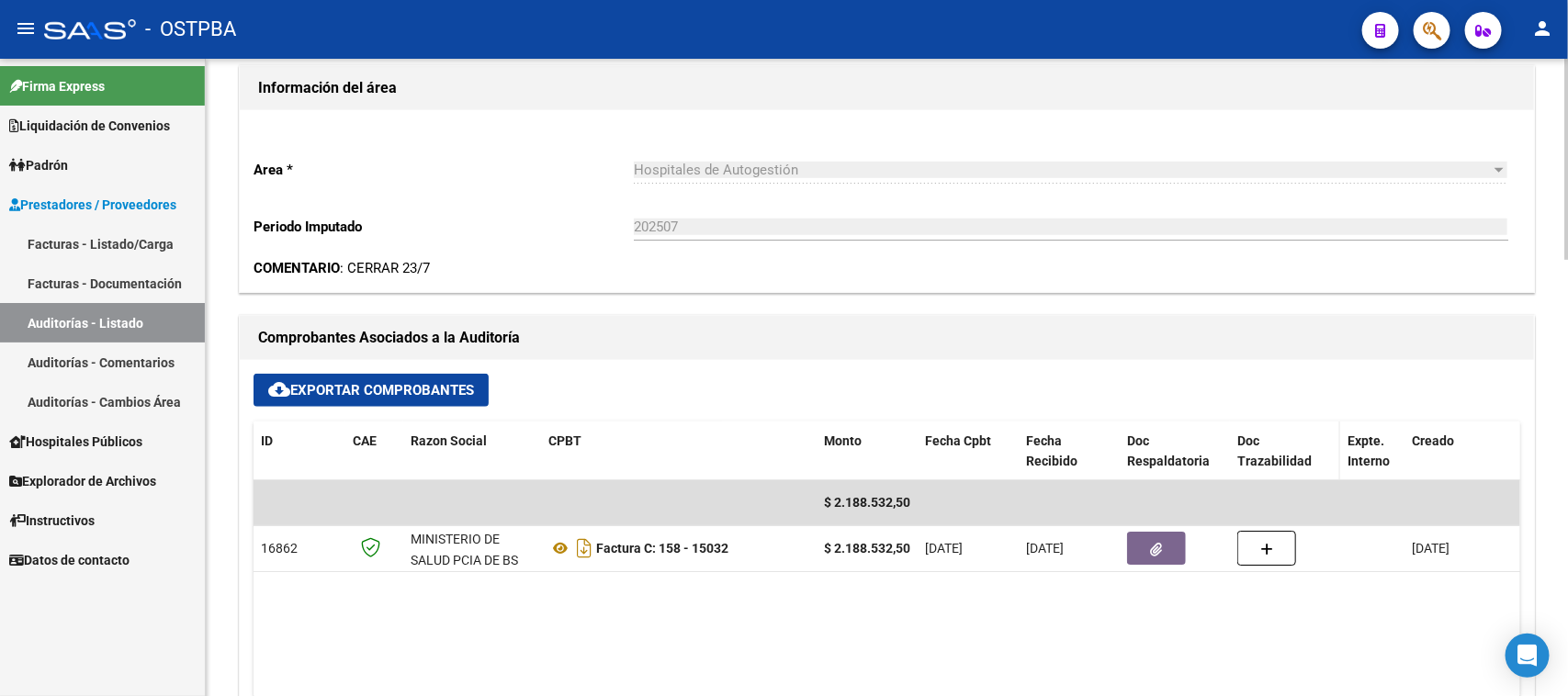
scroll to position [574, 0]
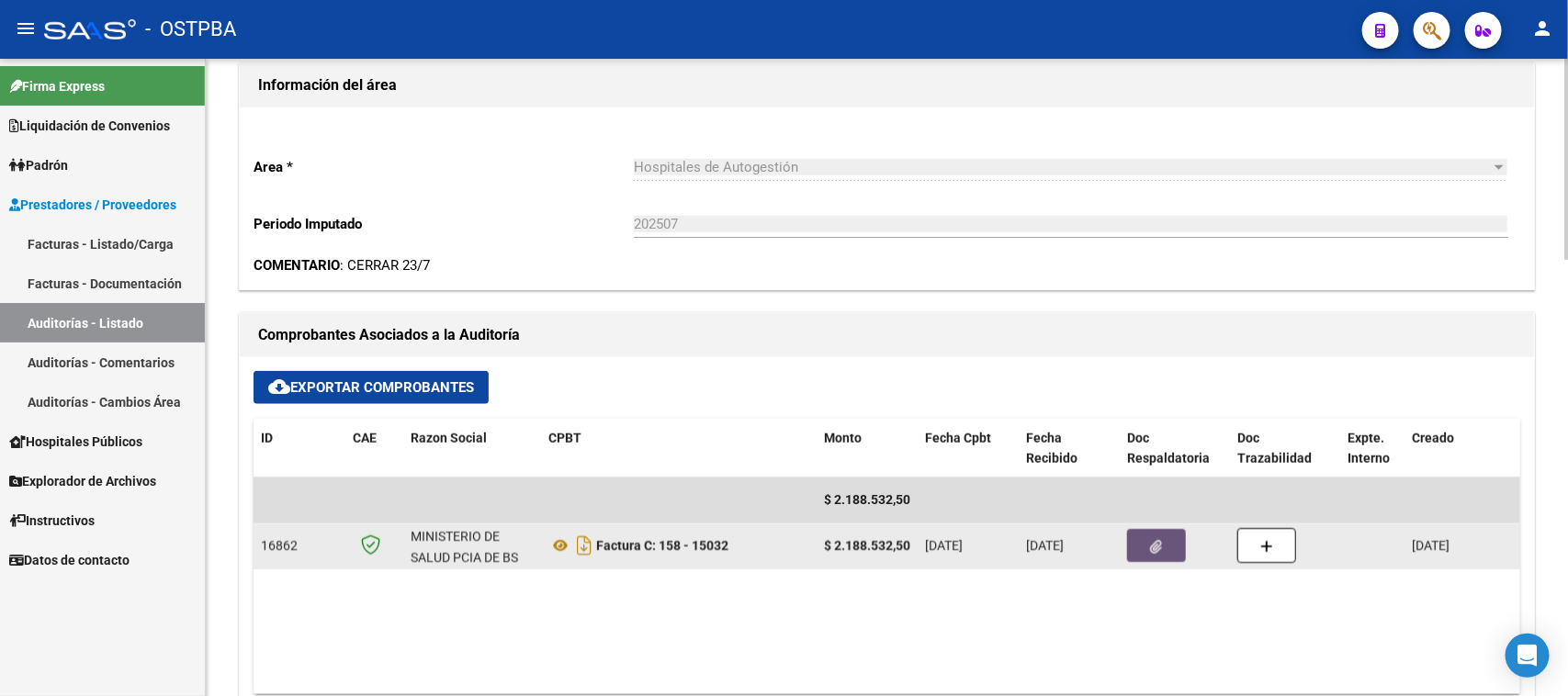
click at [1145, 553] on button "button" at bounding box center [1156, 545] width 58 height 33
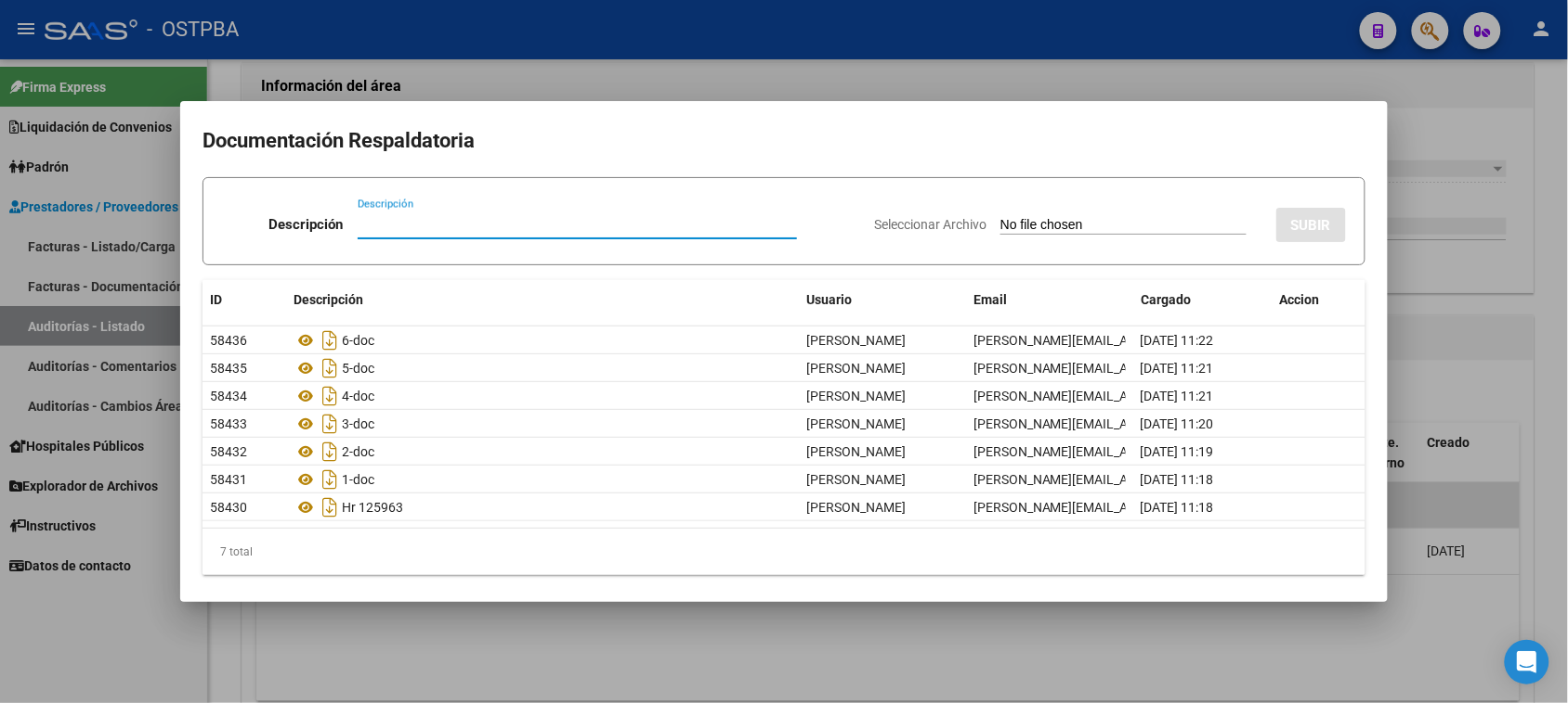
click at [1496, 604] on div at bounding box center [784, 352] width 1568 height 703
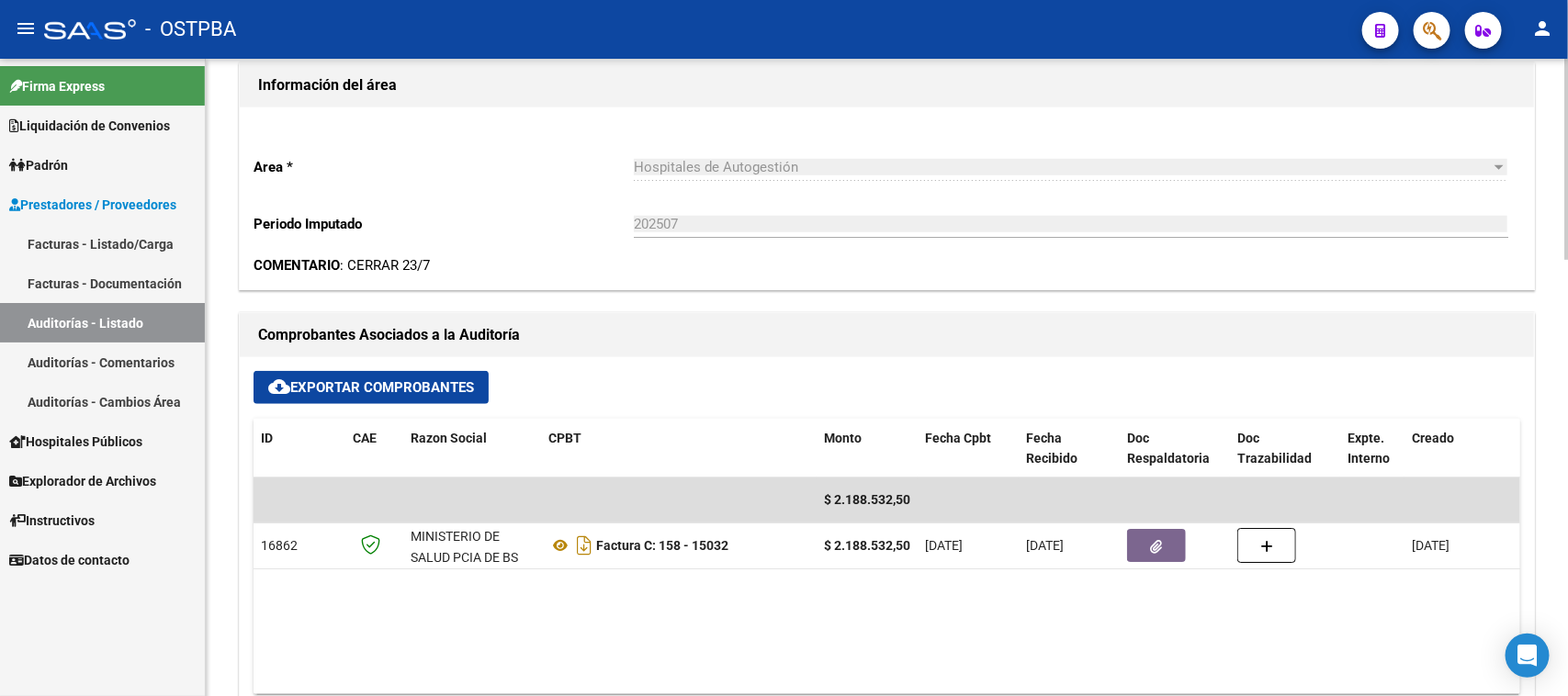
scroll to position [0, 0]
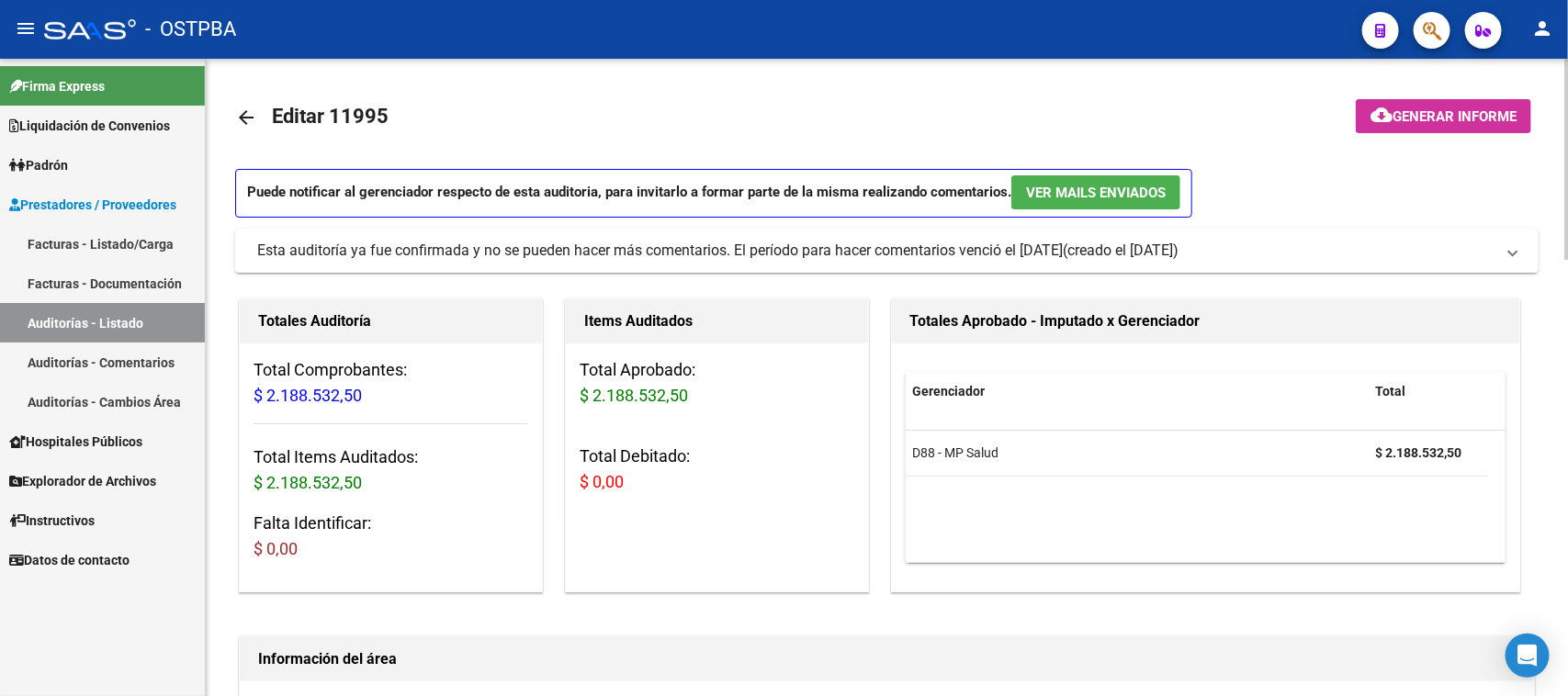
click at [1476, 109] on span "Generar informe" at bounding box center [1454, 117] width 124 height 17
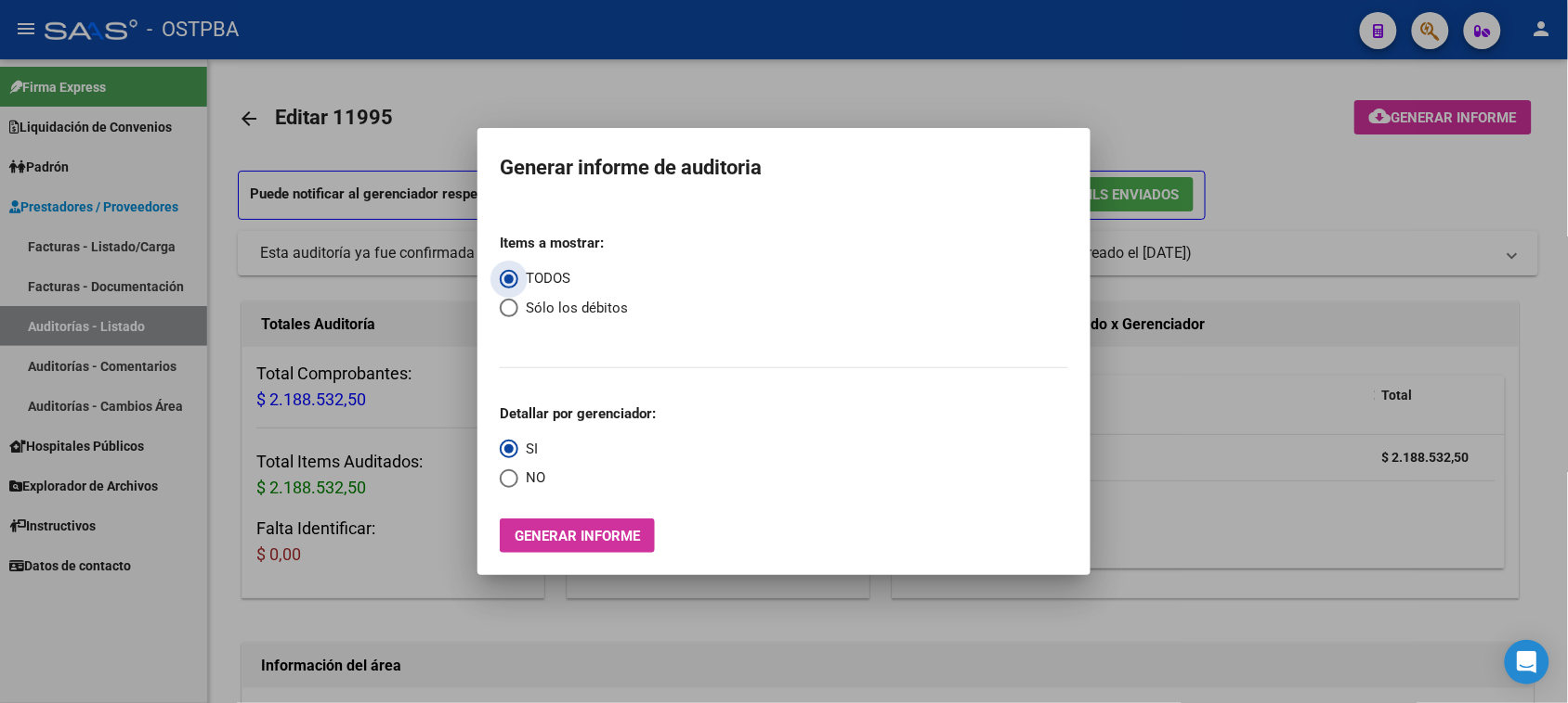
click at [572, 536] on span "Generar informe" at bounding box center [578, 536] width 126 height 17
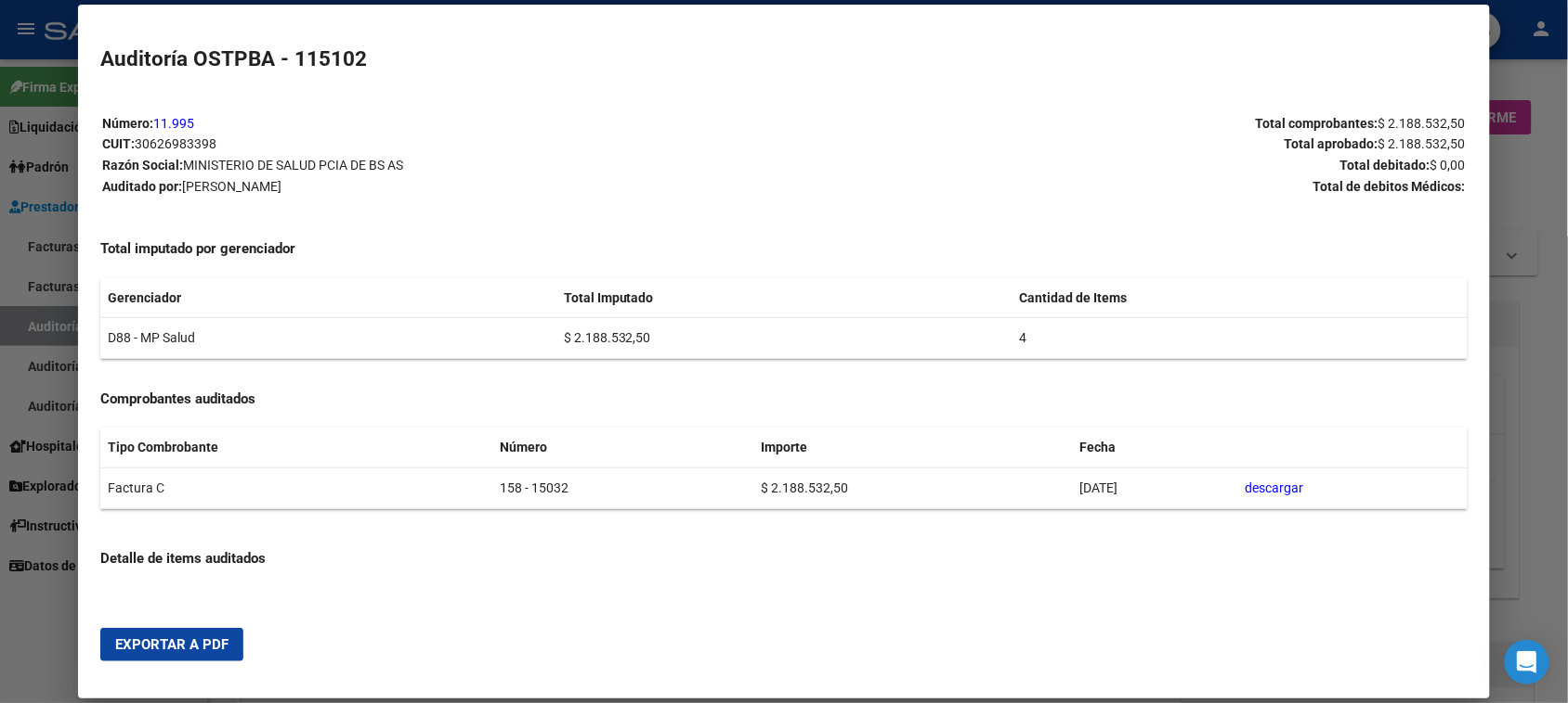
drag, startPoint x: 219, startPoint y: 647, endPoint x: 267, endPoint y: 614, distance: 58.2
click at [219, 646] on span "Exportar a PDF" at bounding box center [171, 644] width 113 height 17
click at [49, 313] on div at bounding box center [784, 352] width 1568 height 703
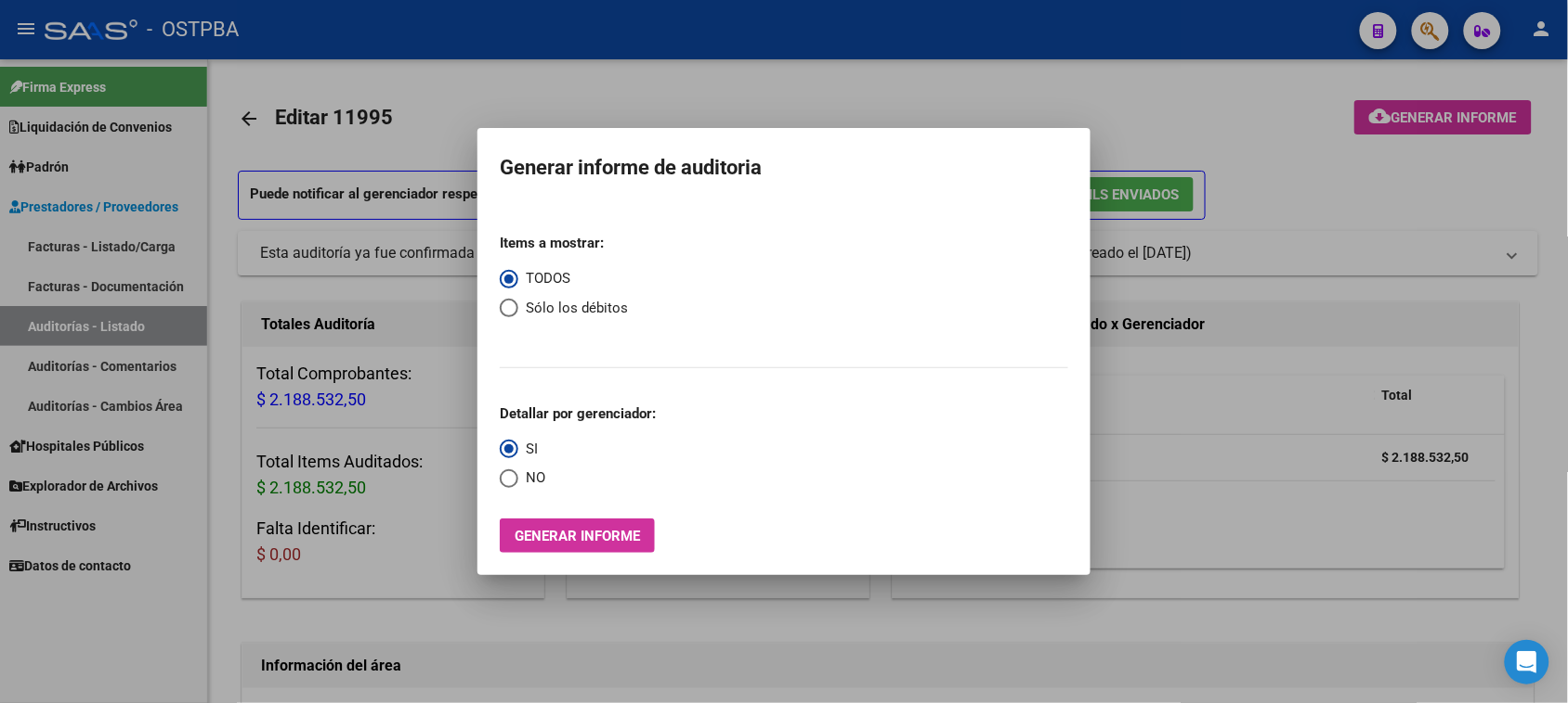
click at [51, 315] on div at bounding box center [784, 352] width 1568 height 703
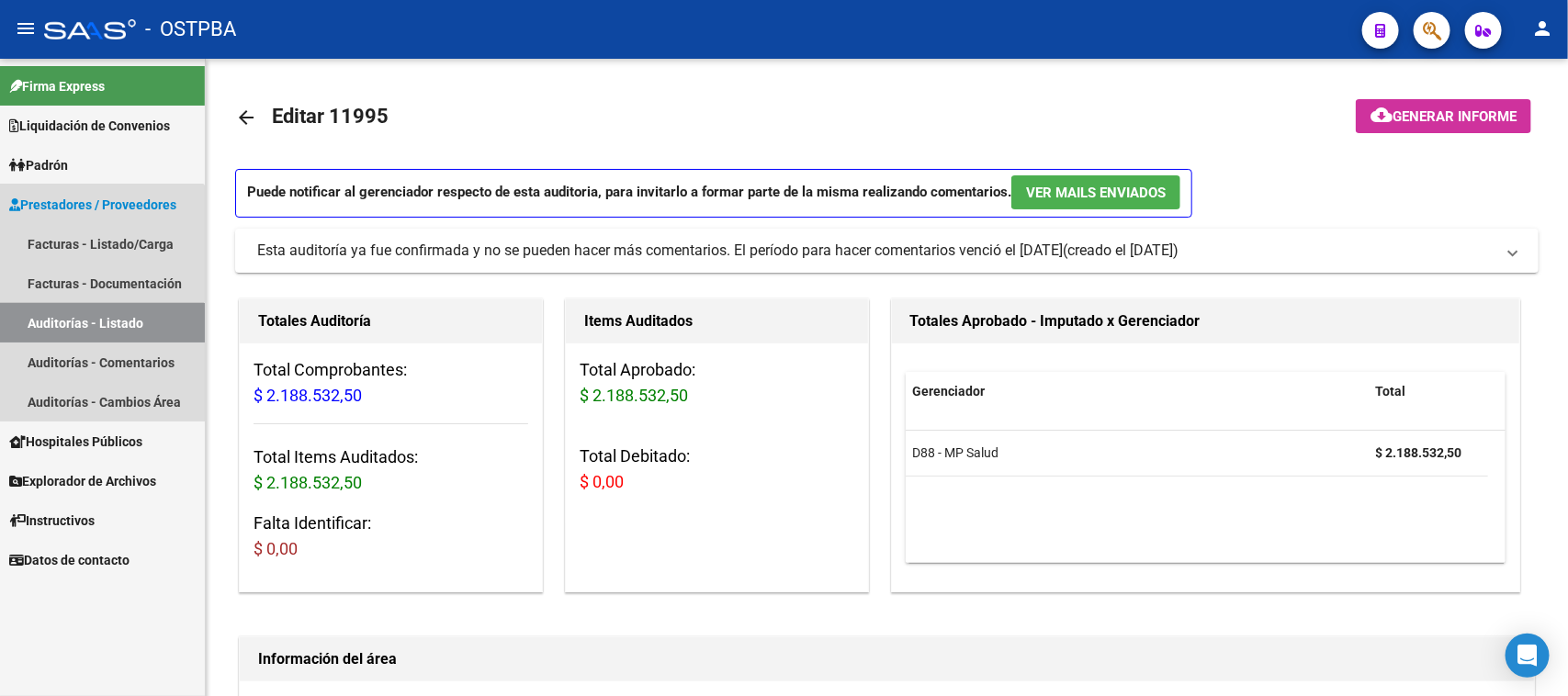
click at [60, 325] on link "Auditorías - Listado" at bounding box center [102, 323] width 205 height 40
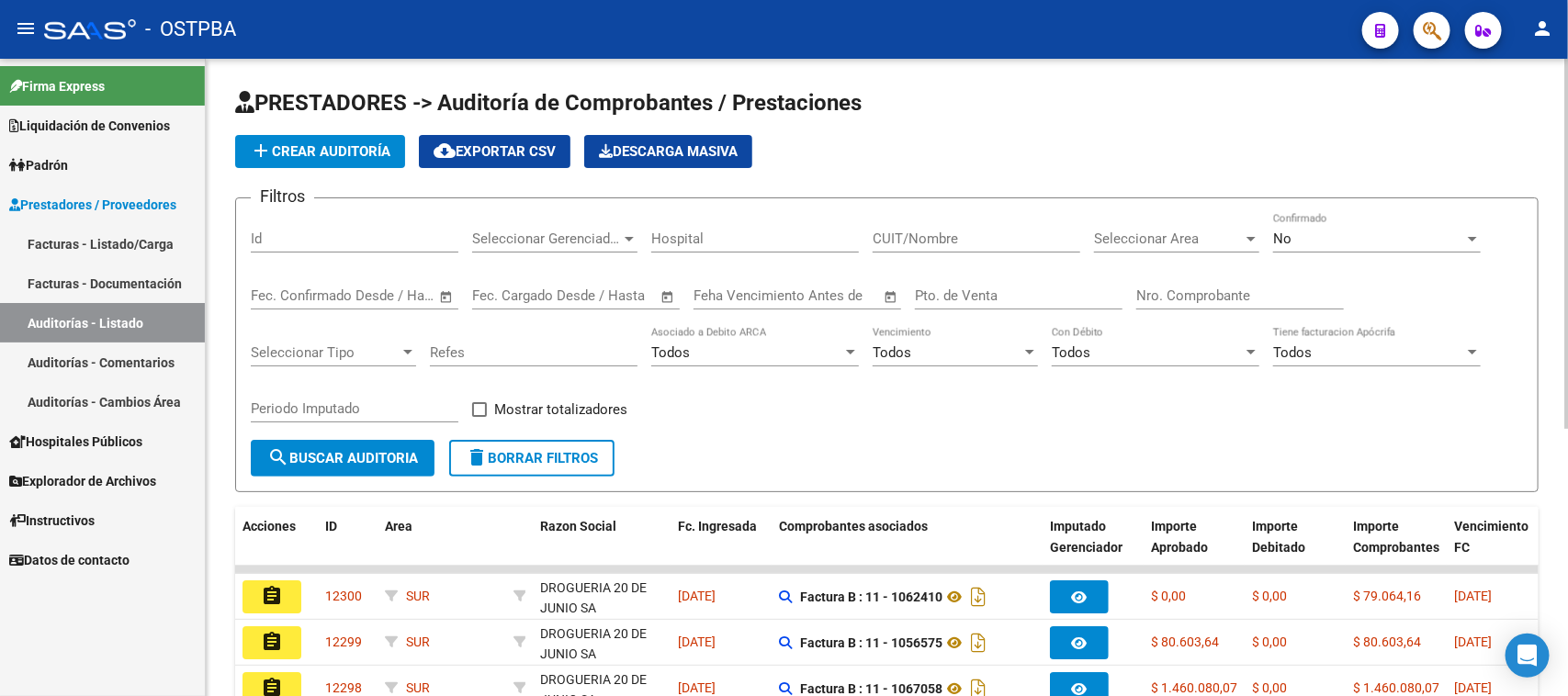
click at [1204, 280] on div "Nro. Comprobante" at bounding box center [1240, 290] width 208 height 40
type input "6405"
click at [1346, 232] on div "No" at bounding box center [1368, 238] width 191 height 17
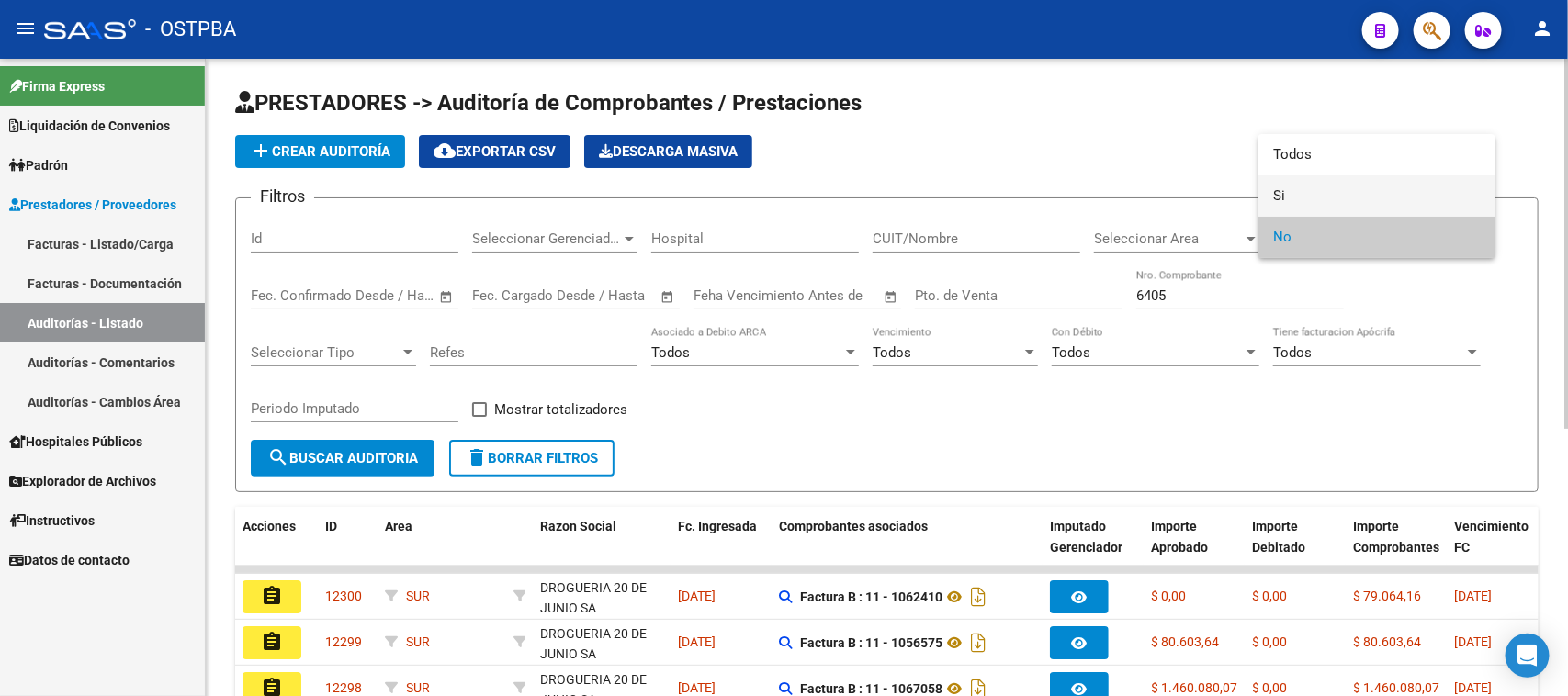
drag, startPoint x: 1282, startPoint y: 194, endPoint x: 1222, endPoint y: 218, distance: 64.6
click at [1281, 194] on span "Si" at bounding box center [1377, 196] width 208 height 42
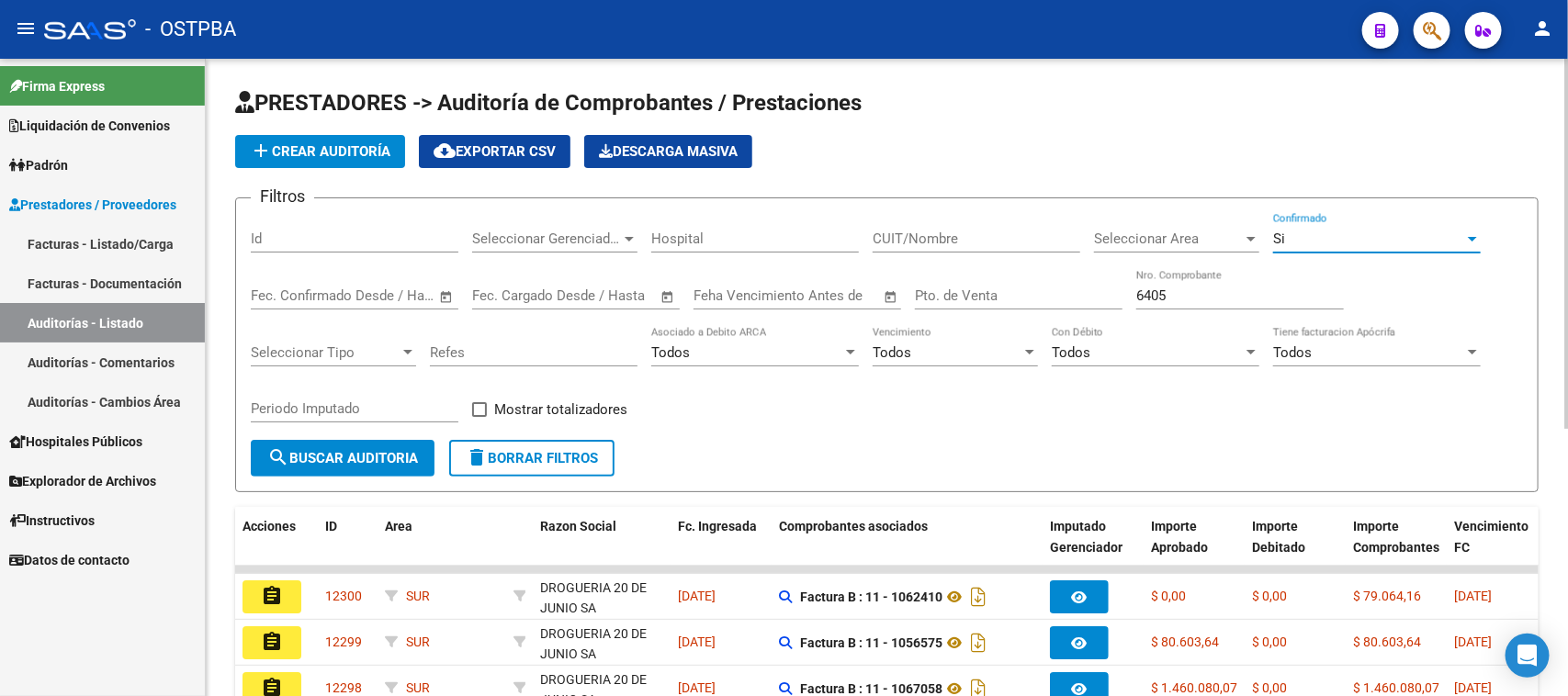
click at [387, 462] on span "search Buscar Auditoria" at bounding box center [342, 458] width 151 height 17
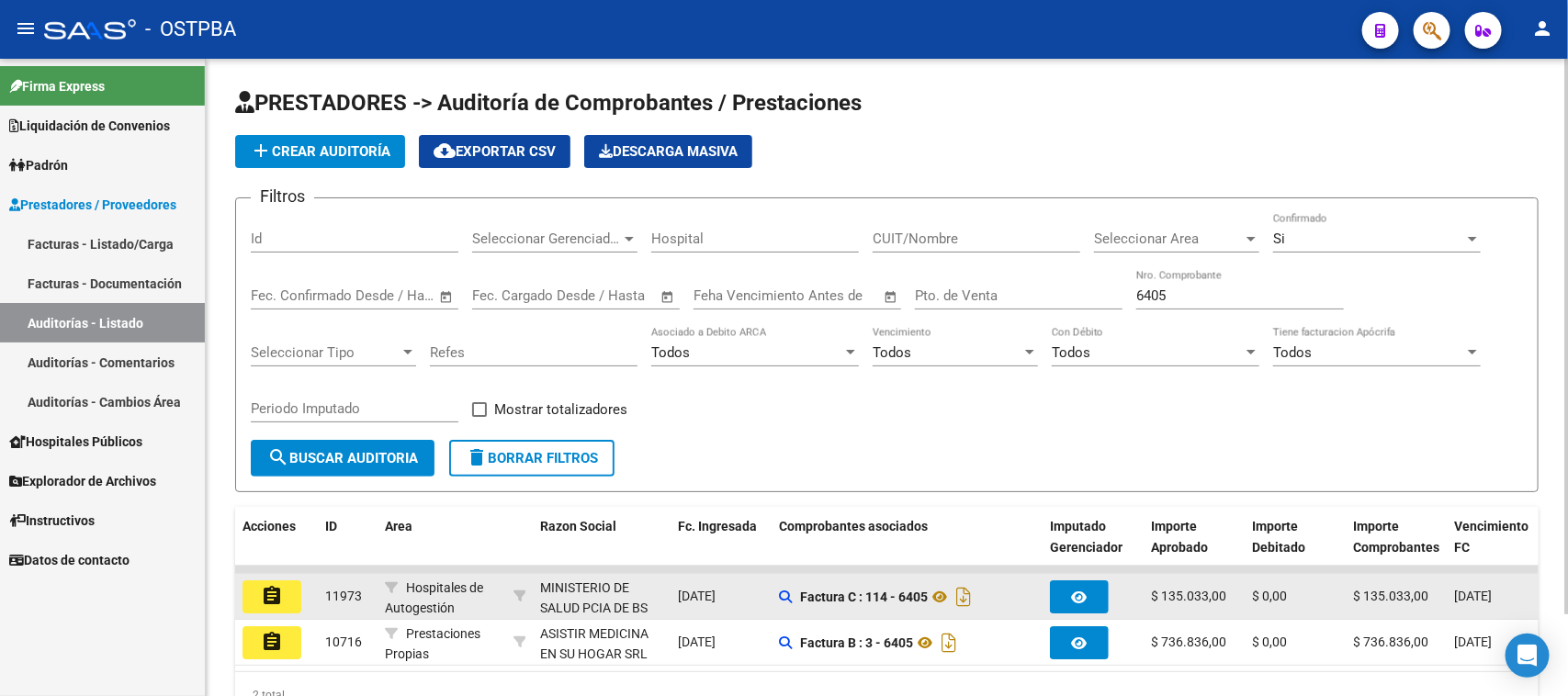
click at [263, 598] on mat-icon "assignment" at bounding box center [271, 596] width 22 height 22
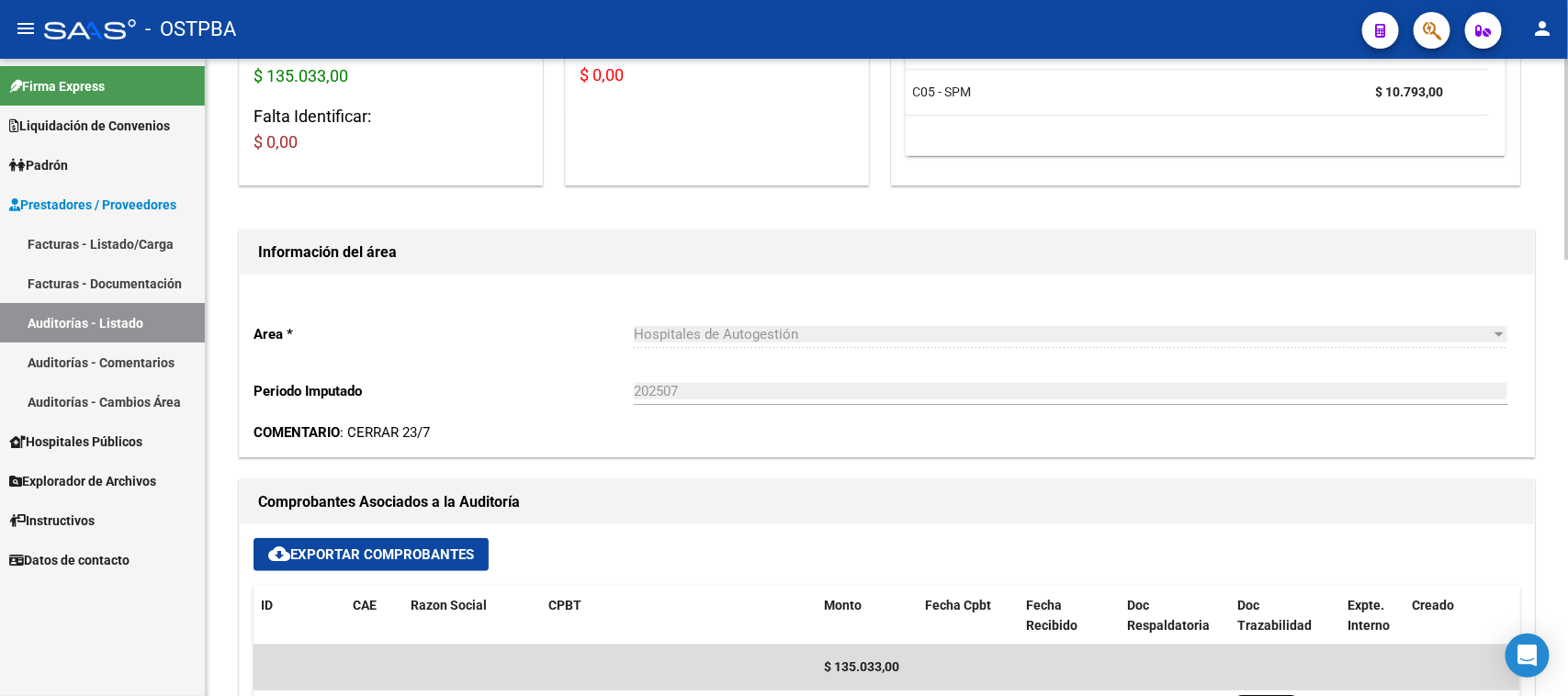
scroll to position [574, 0]
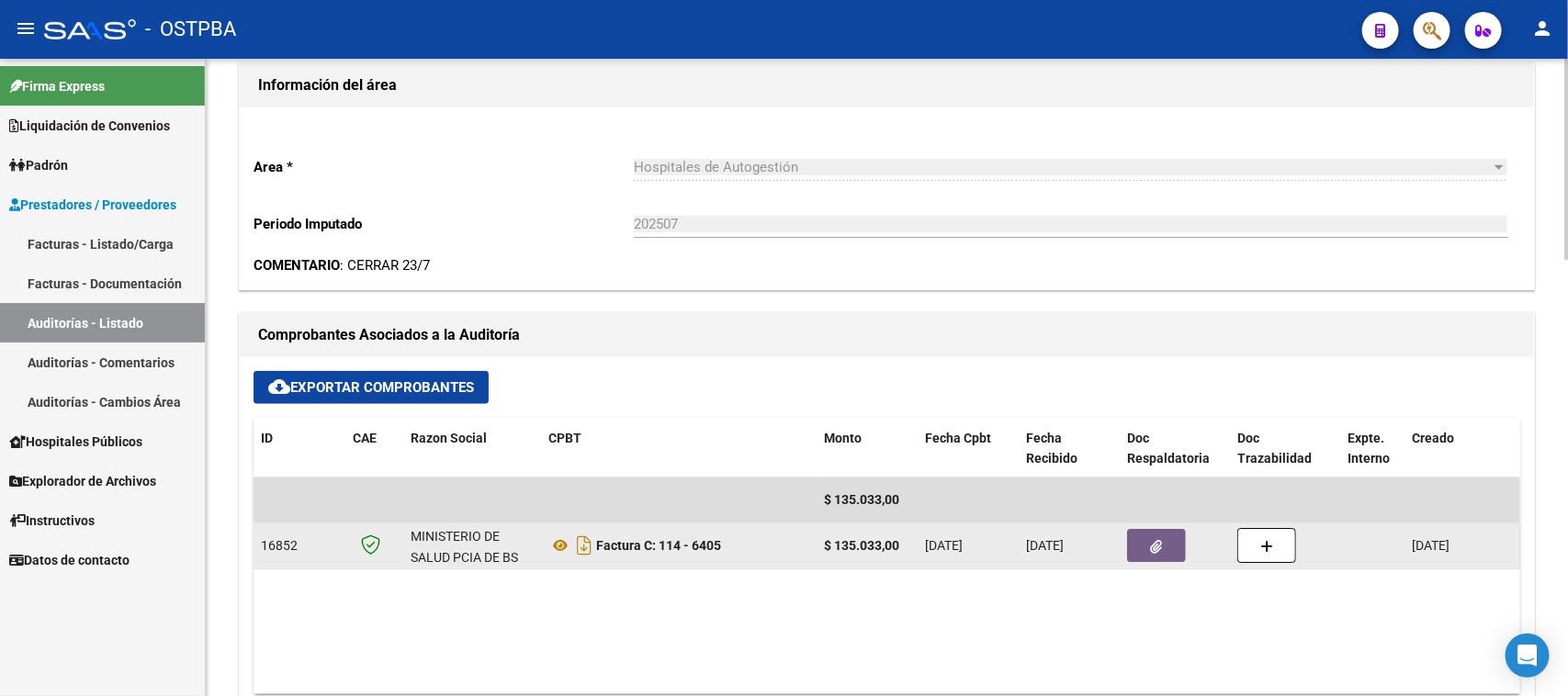
click at [1158, 546] on icon "button" at bounding box center [1156, 547] width 12 height 14
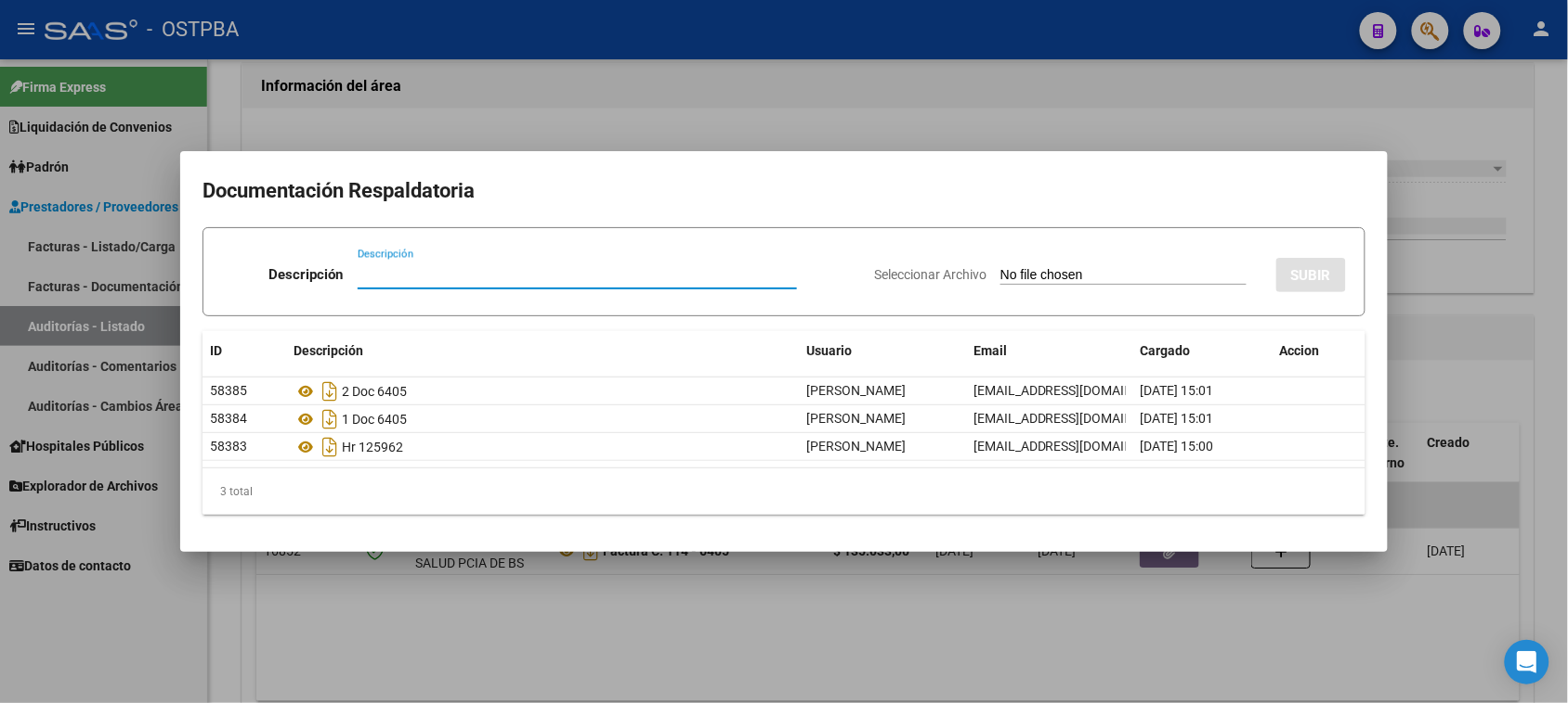
click at [1556, 610] on div at bounding box center [784, 352] width 1568 height 703
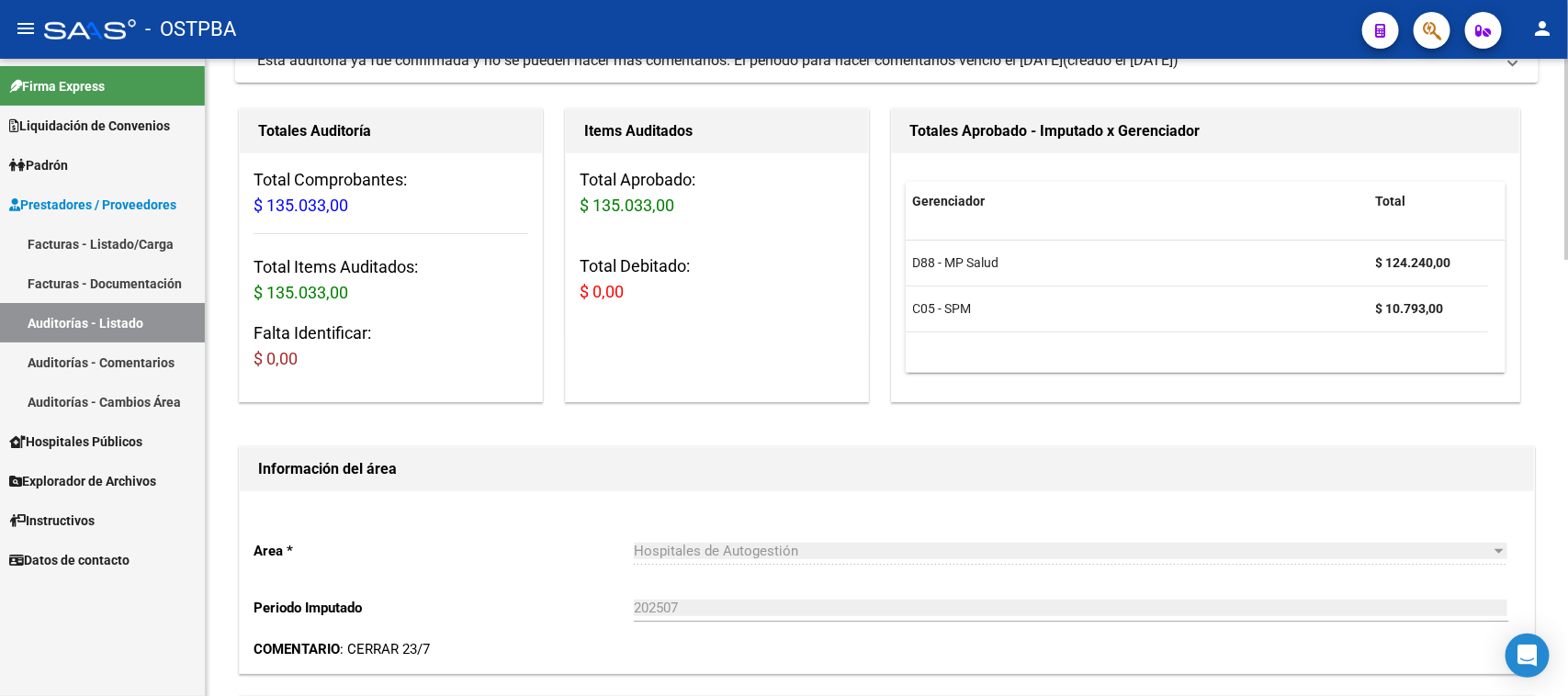
scroll to position [0, 0]
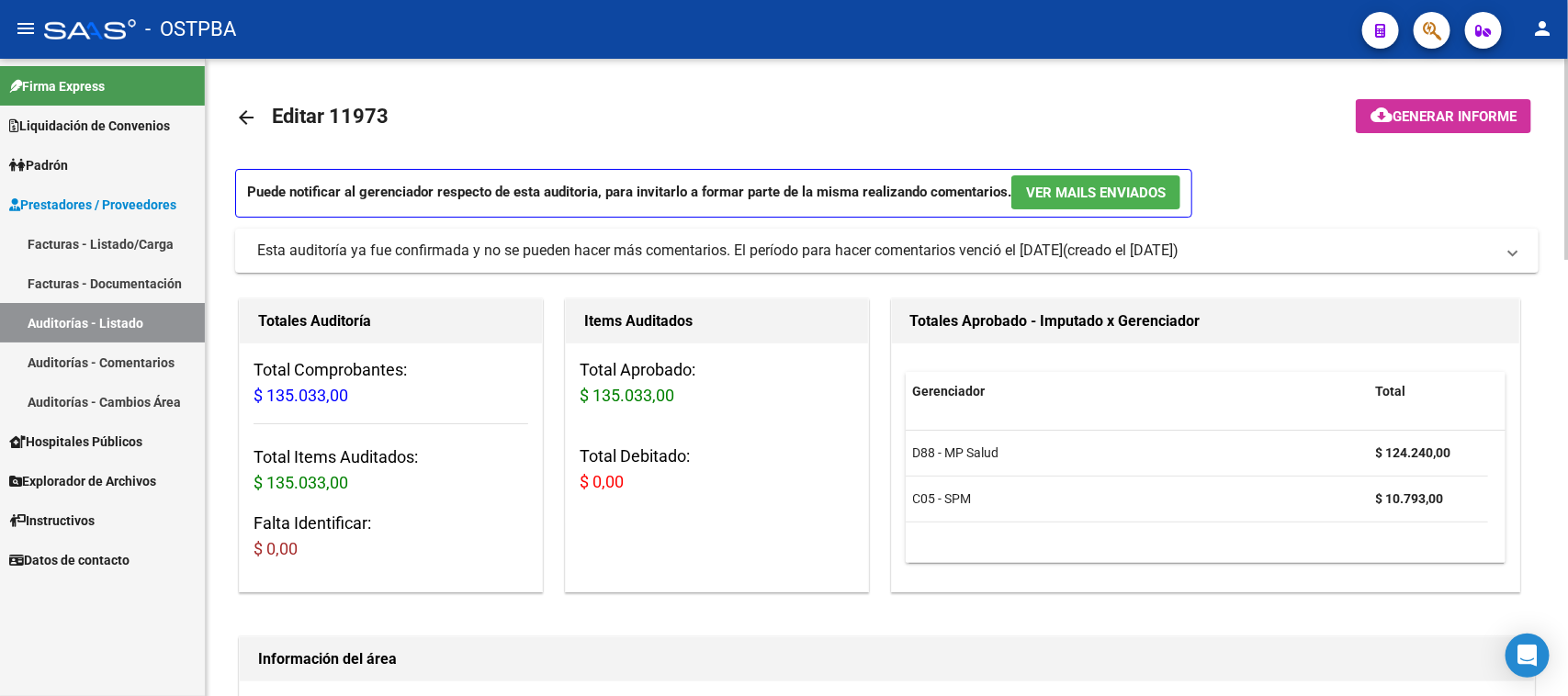
drag, startPoint x: 1470, startPoint y: 111, endPoint x: 1460, endPoint y: 115, distance: 10.8
click at [1460, 115] on span "Generar informe" at bounding box center [1454, 117] width 124 height 17
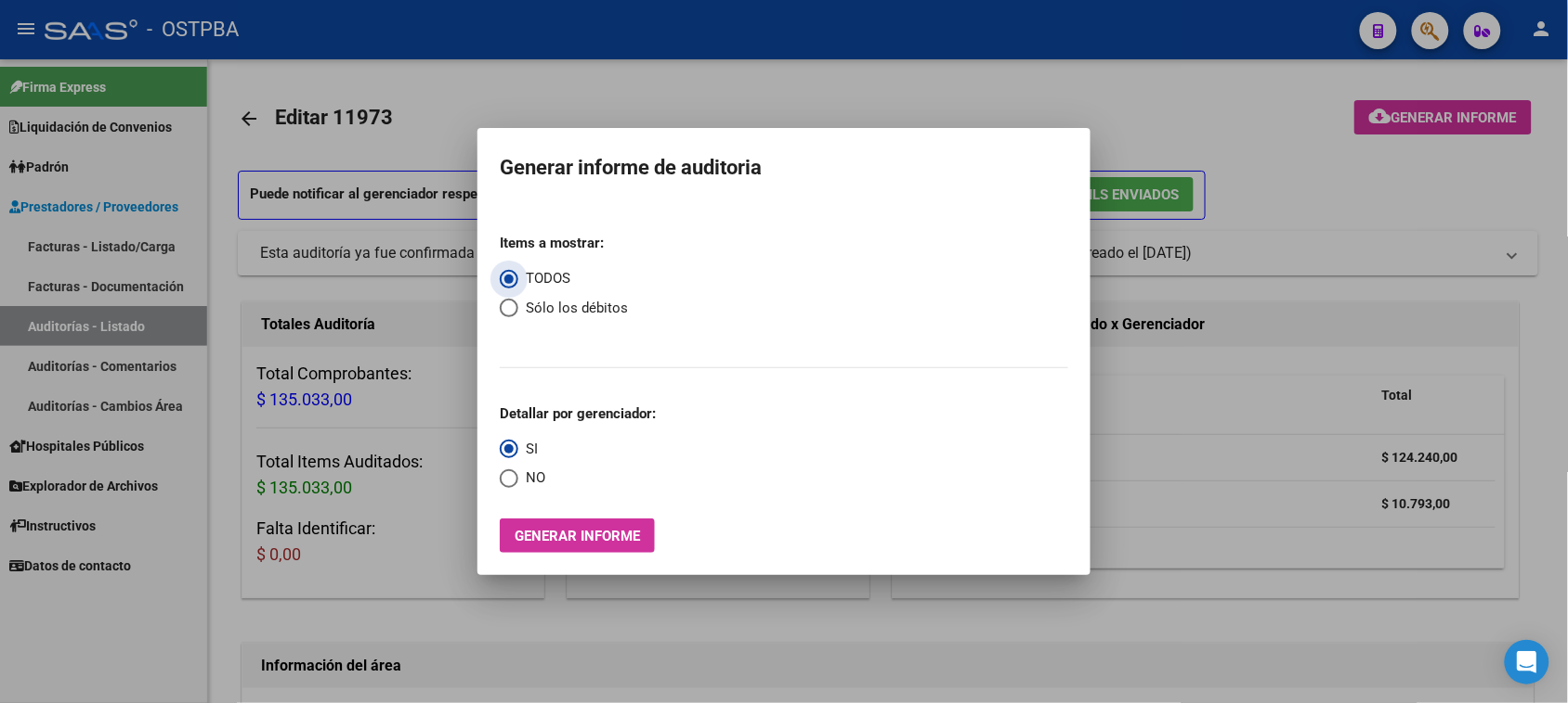
click at [536, 540] on span "Generar informe" at bounding box center [578, 536] width 126 height 17
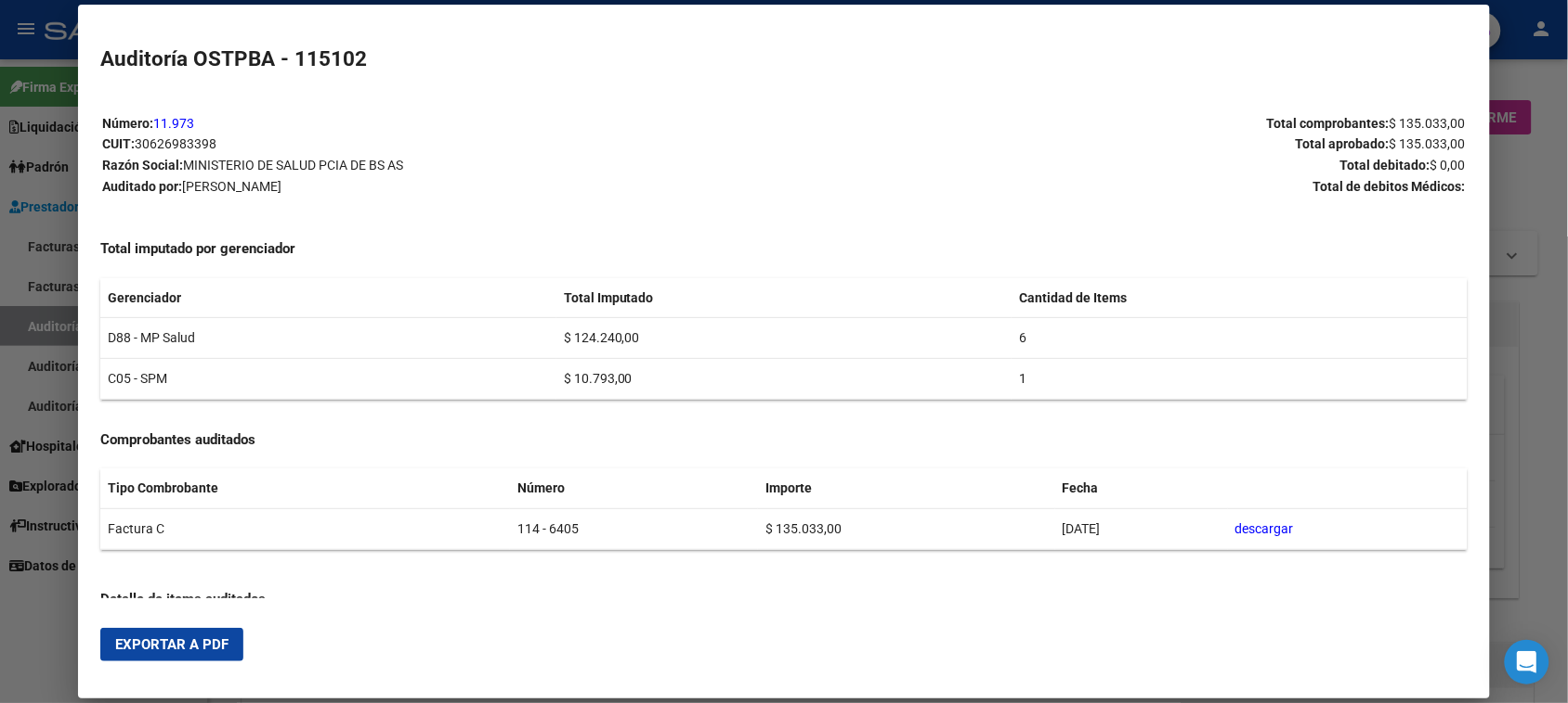
click at [179, 647] on span "Exportar a PDF" at bounding box center [171, 644] width 113 height 17
click at [37, 326] on div at bounding box center [784, 352] width 1568 height 703
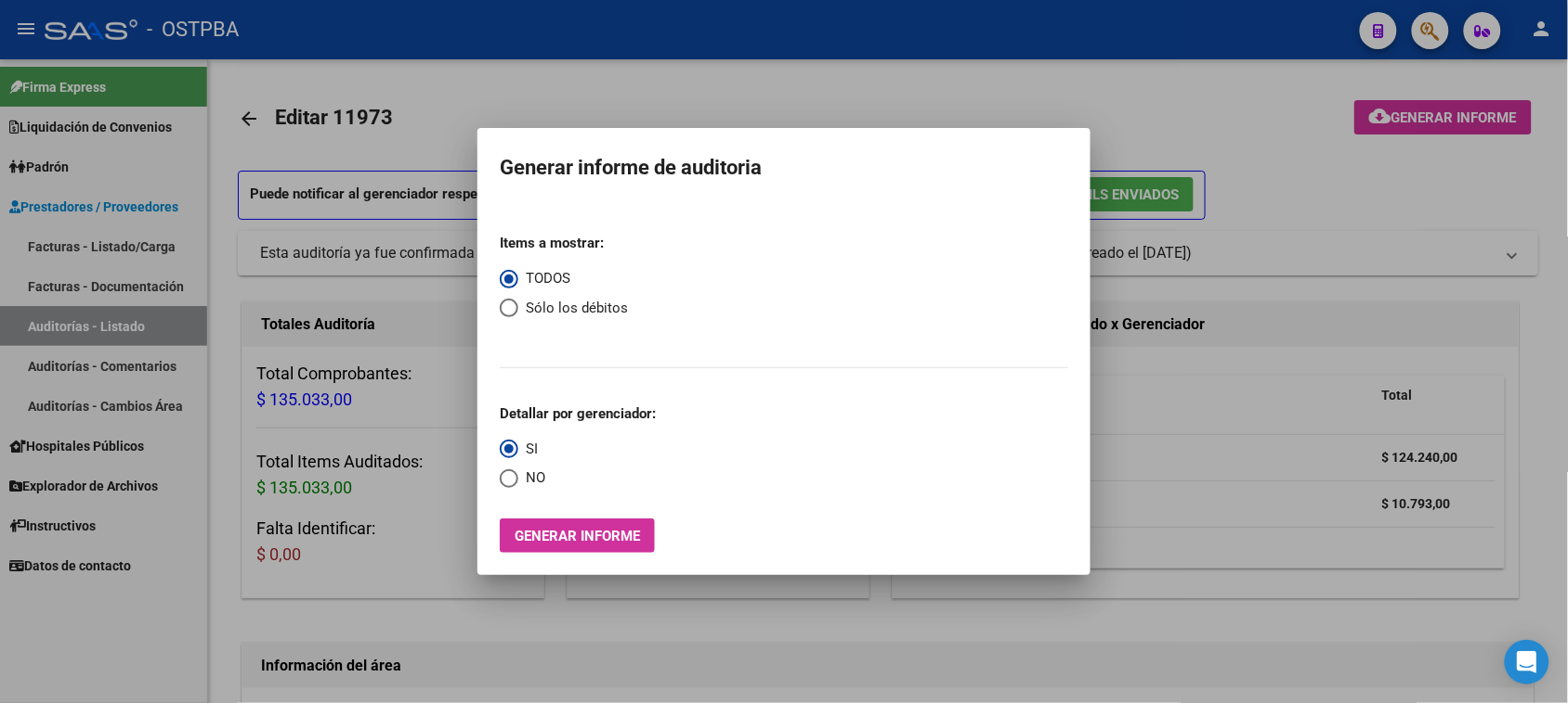
click at [37, 326] on div at bounding box center [784, 352] width 1568 height 703
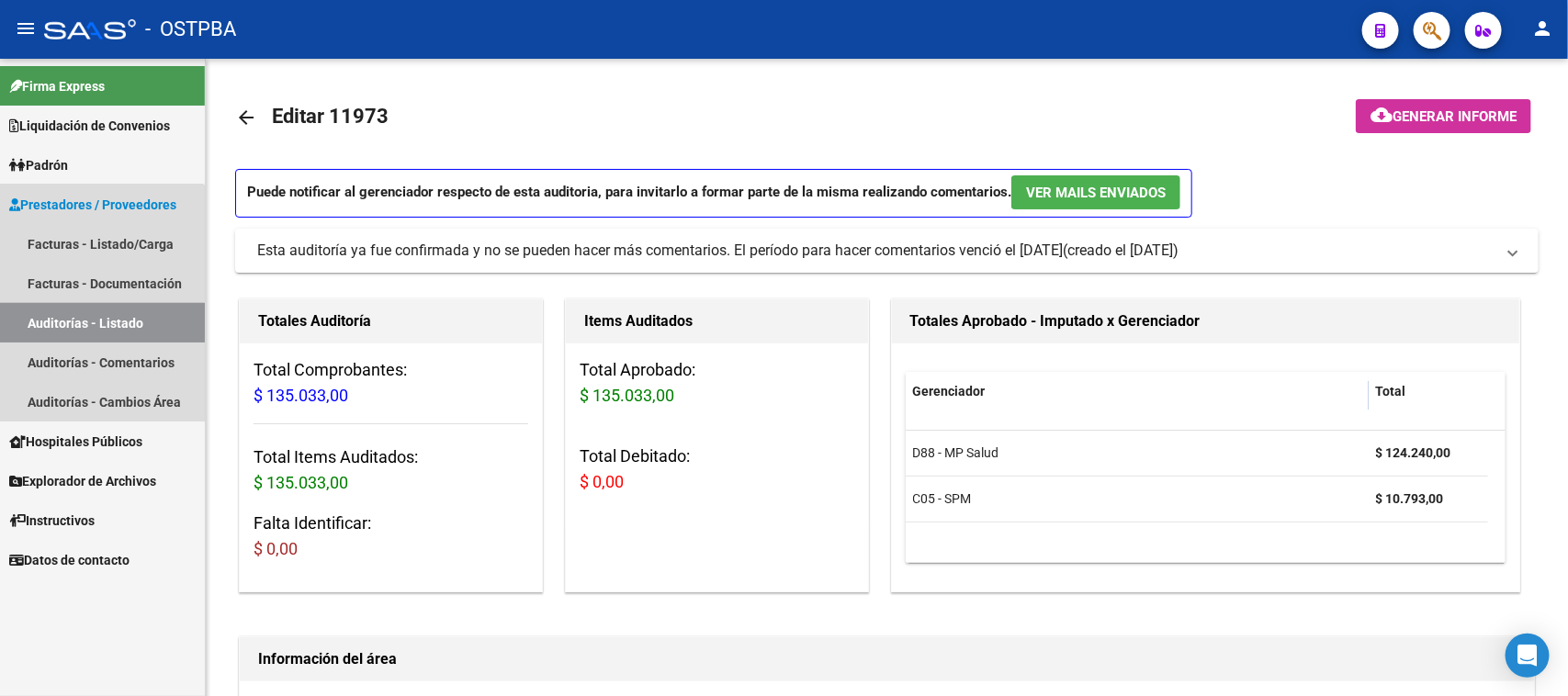
click at [37, 323] on link "Auditorías - Listado" at bounding box center [102, 323] width 205 height 40
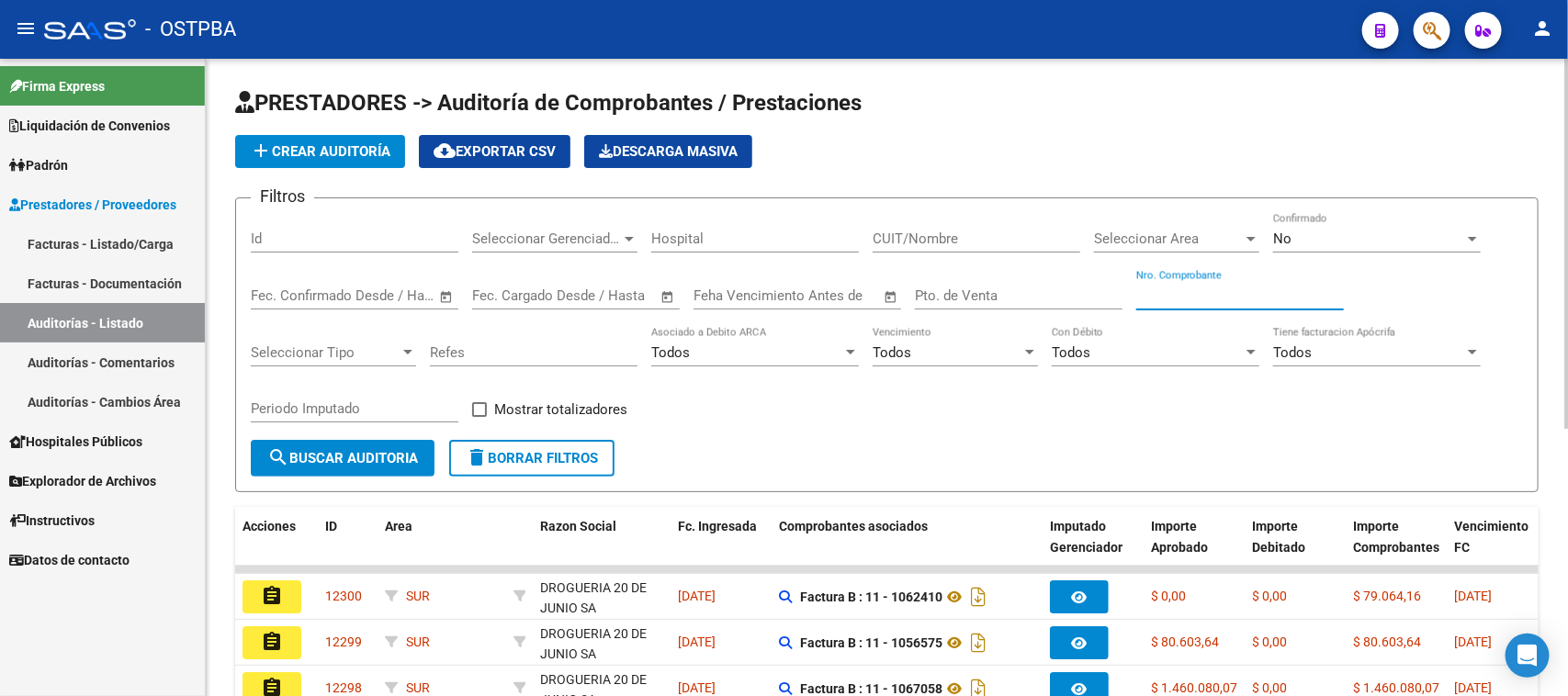
click at [1153, 293] on input "Nro. Comprobante" at bounding box center [1240, 296] width 208 height 17
type input "6402"
click at [1302, 244] on div "No" at bounding box center [1368, 238] width 191 height 17
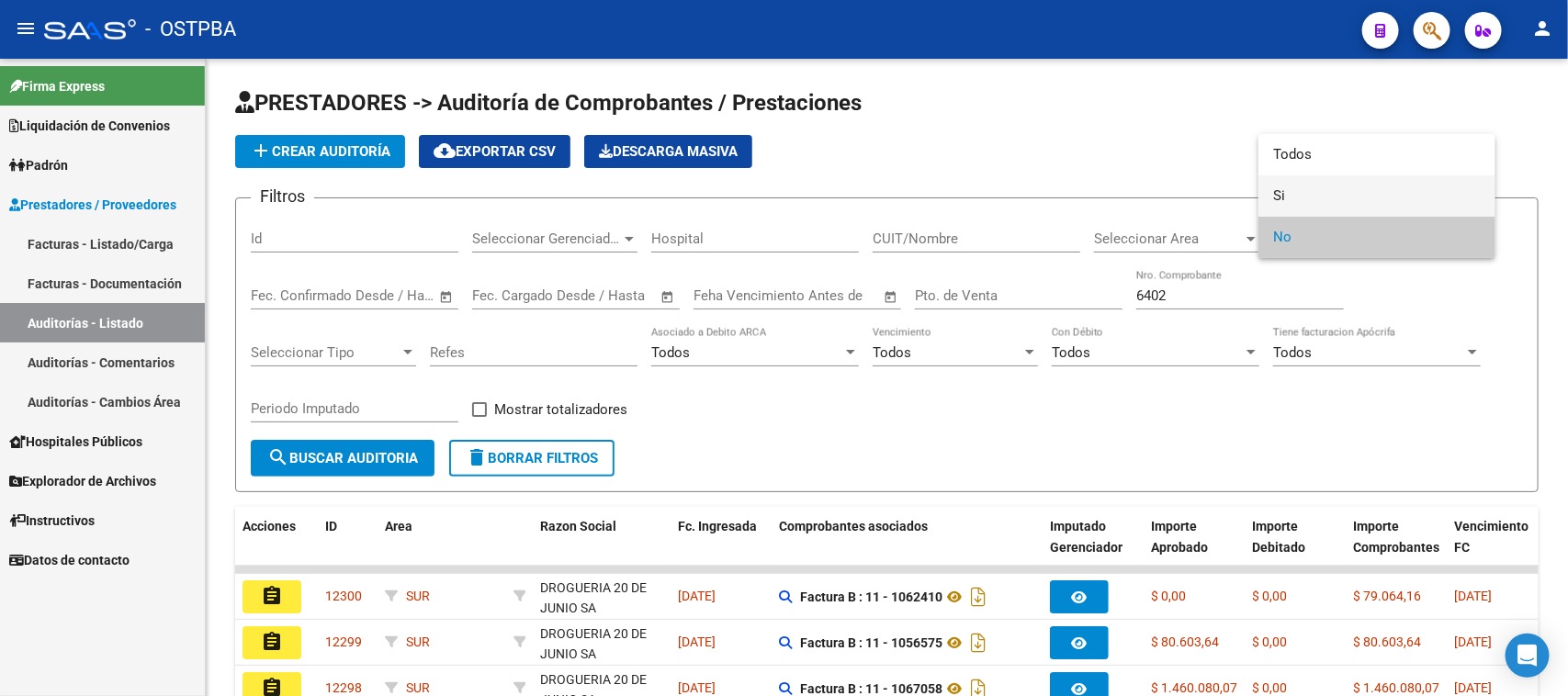
click at [1277, 194] on span "Si" at bounding box center [1377, 196] width 208 height 42
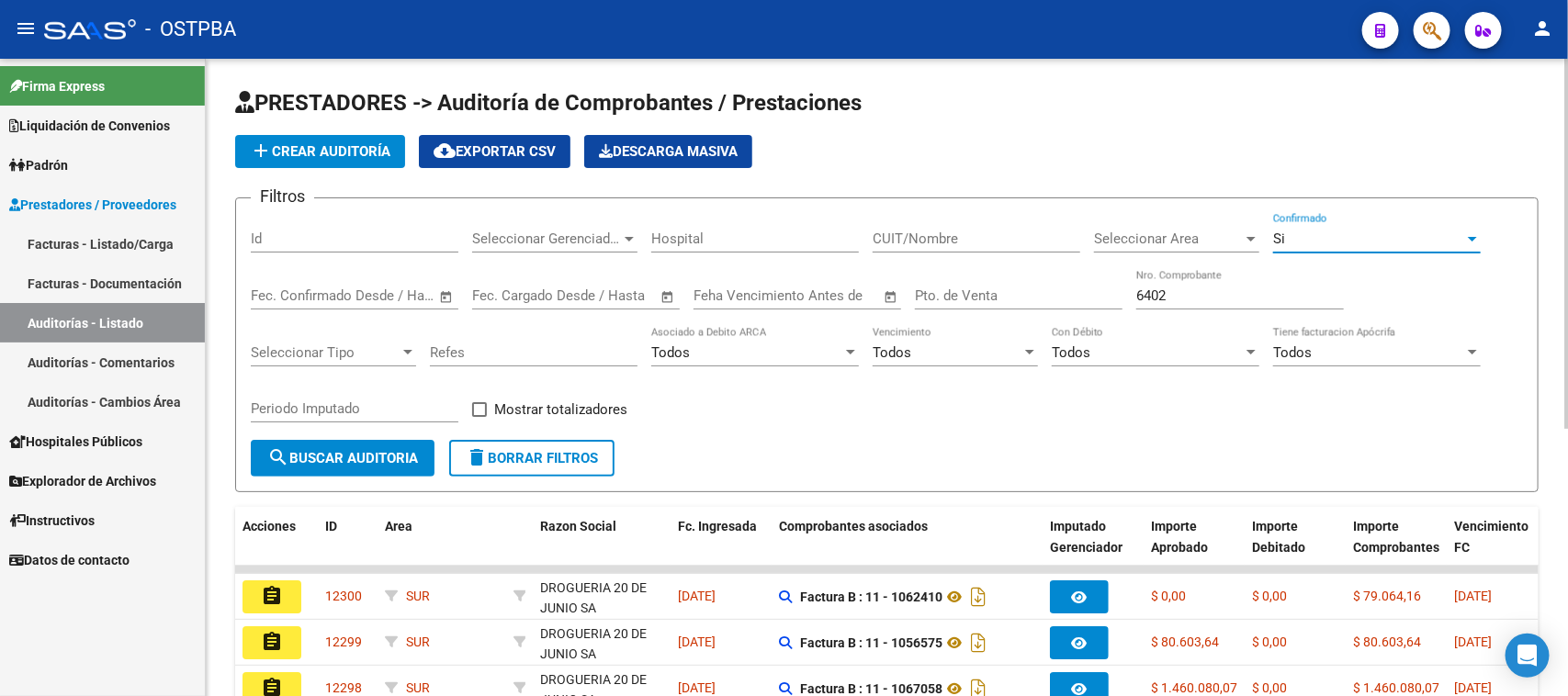
click at [394, 450] on span "search Buscar Auditoria" at bounding box center [342, 458] width 151 height 17
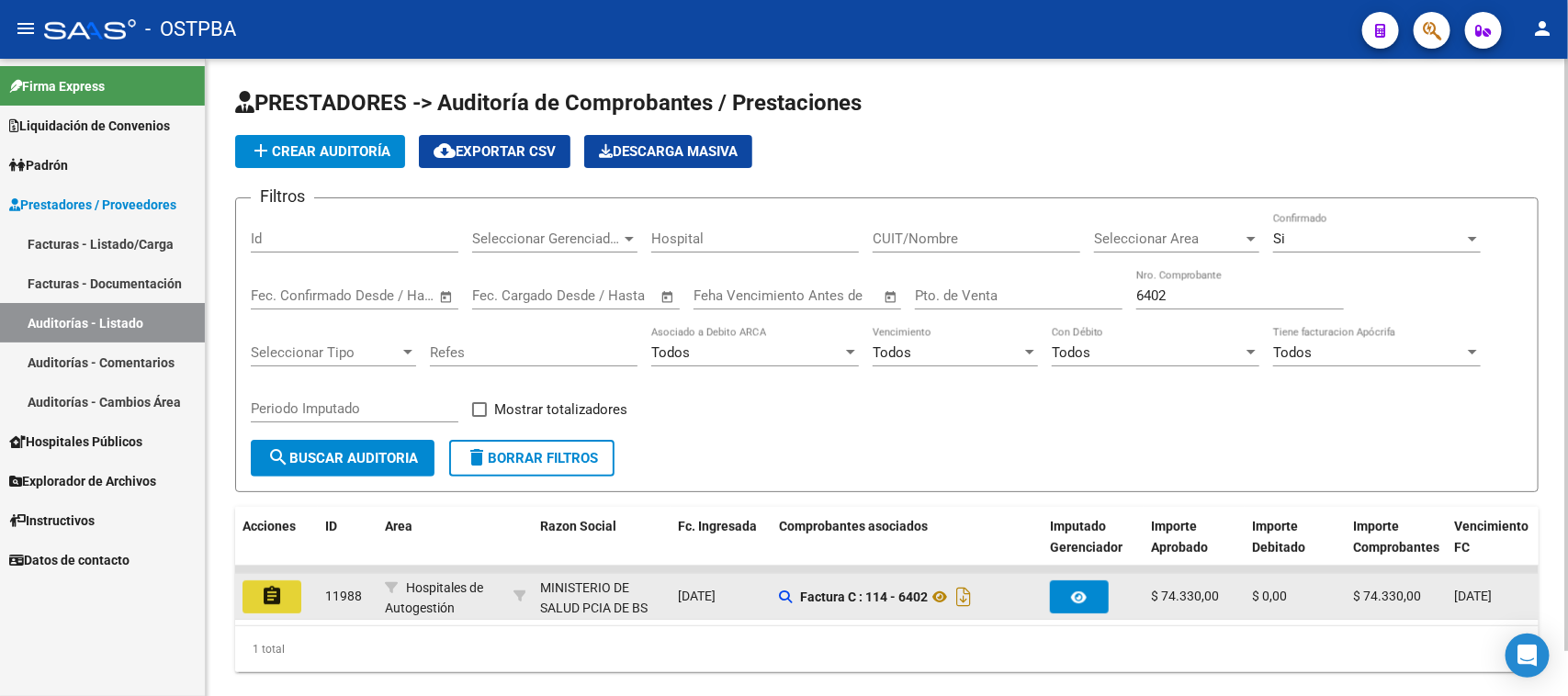
click at [290, 589] on button "assignment" at bounding box center [272, 597] width 58 height 33
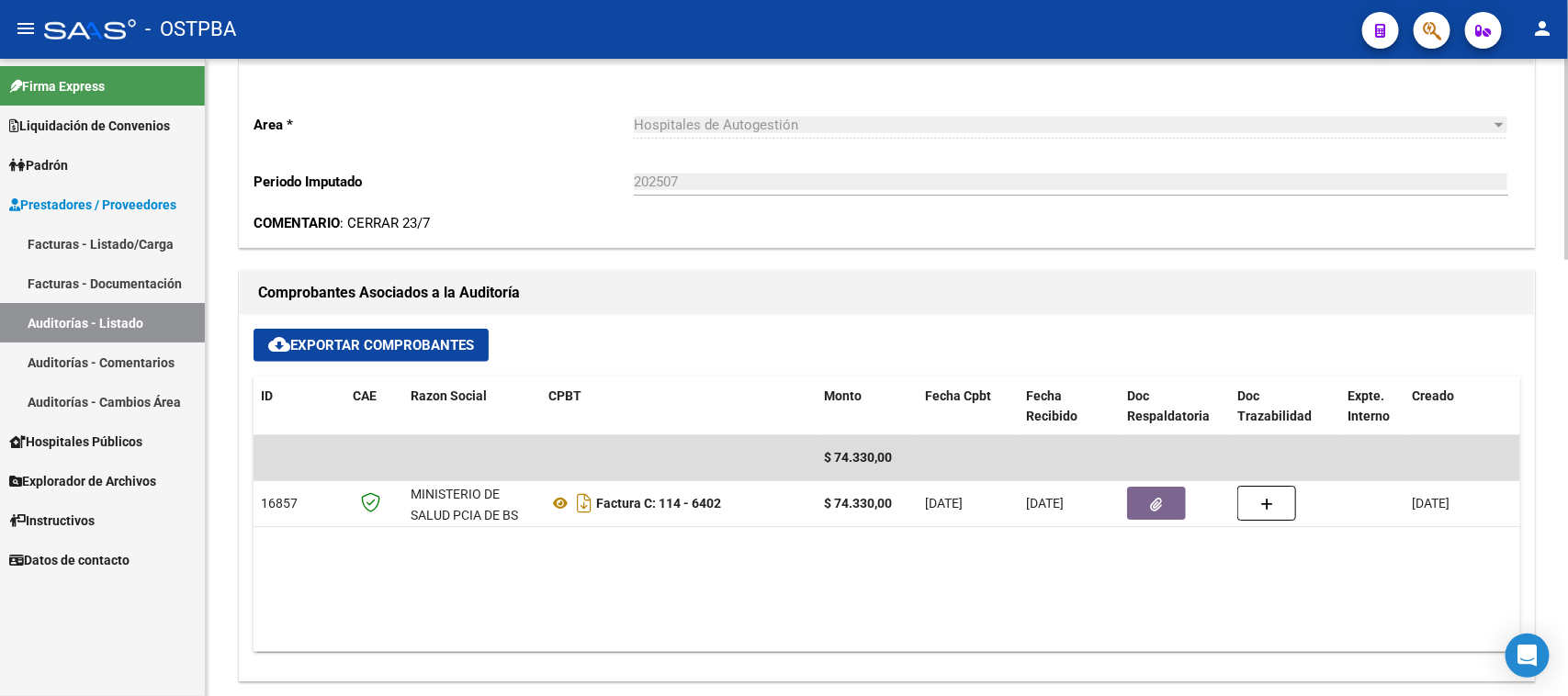
scroll to position [689, 0]
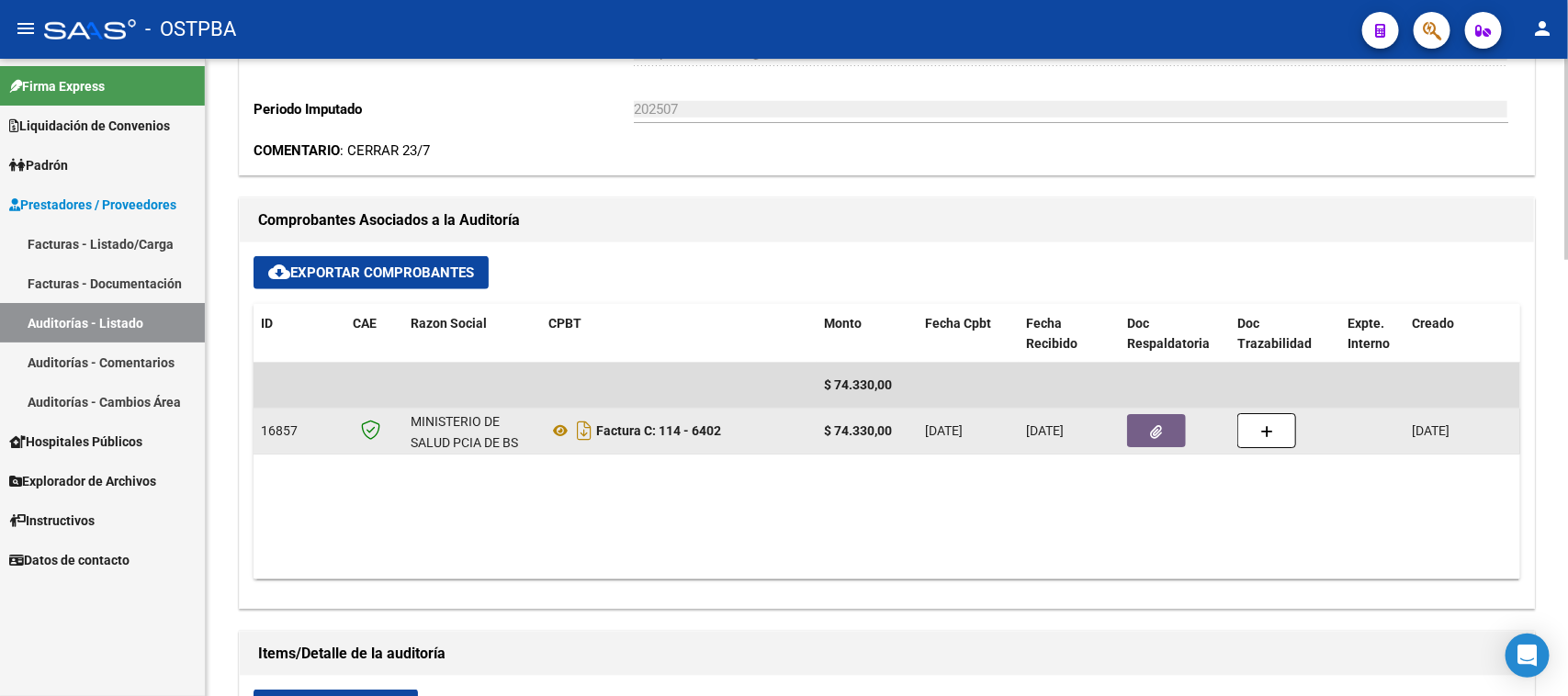
click at [1174, 430] on button "button" at bounding box center [1156, 431] width 58 height 33
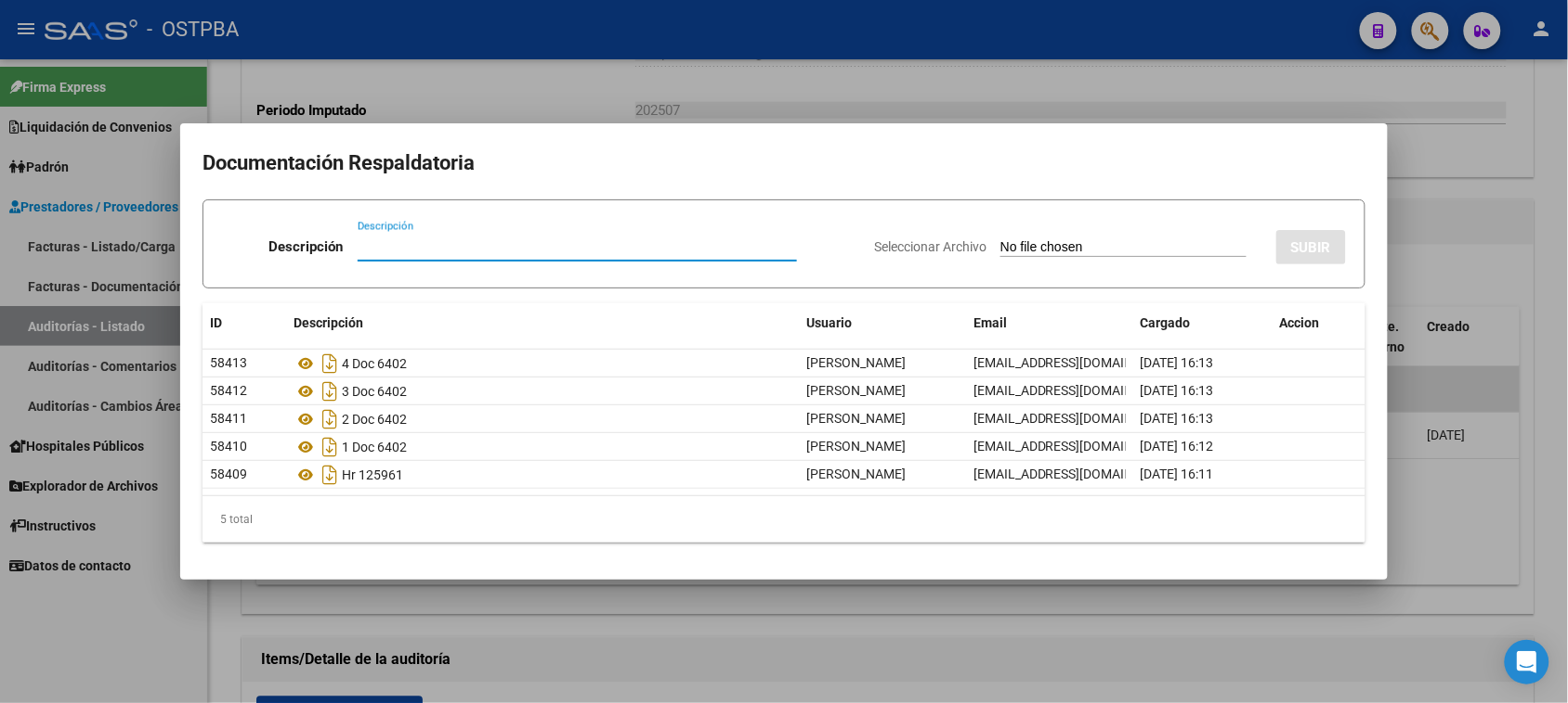
click at [1547, 432] on div at bounding box center [784, 352] width 1568 height 703
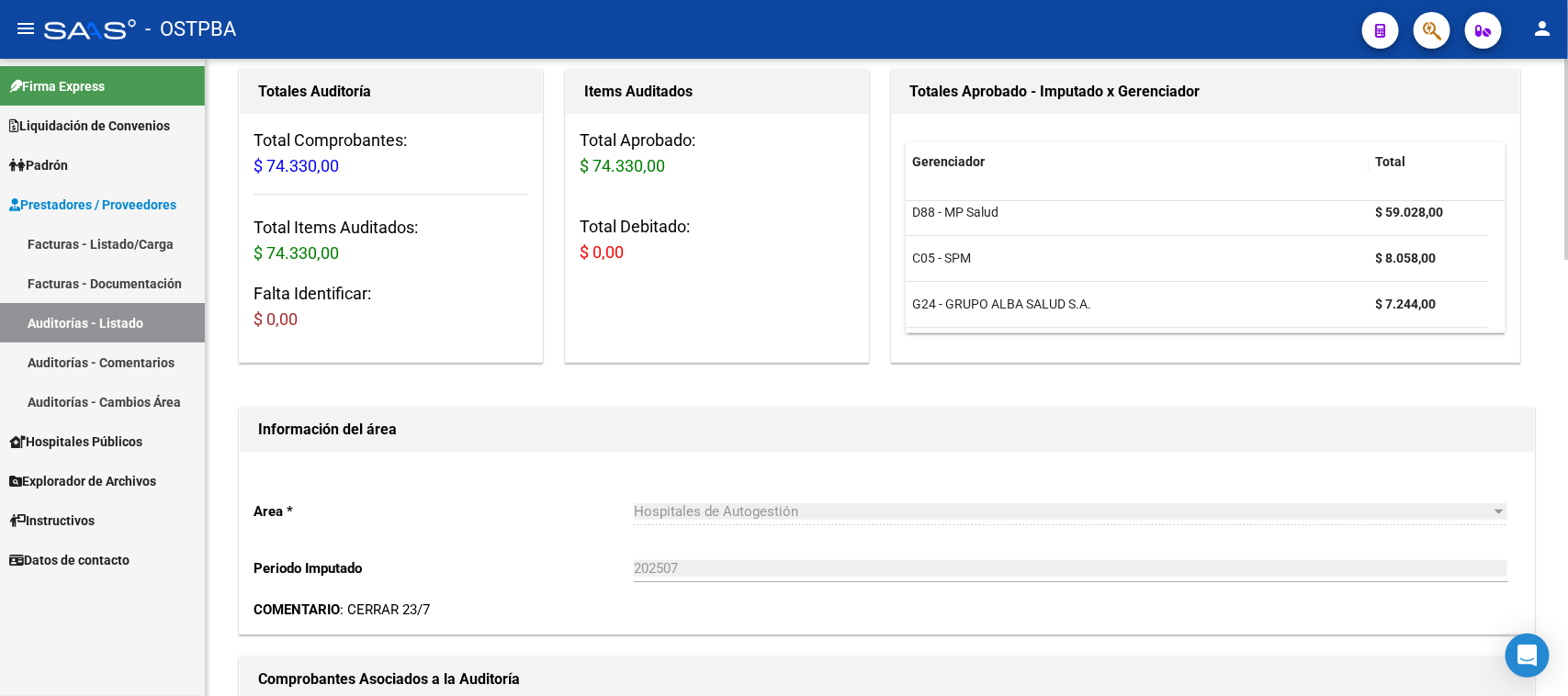
scroll to position [0, 0]
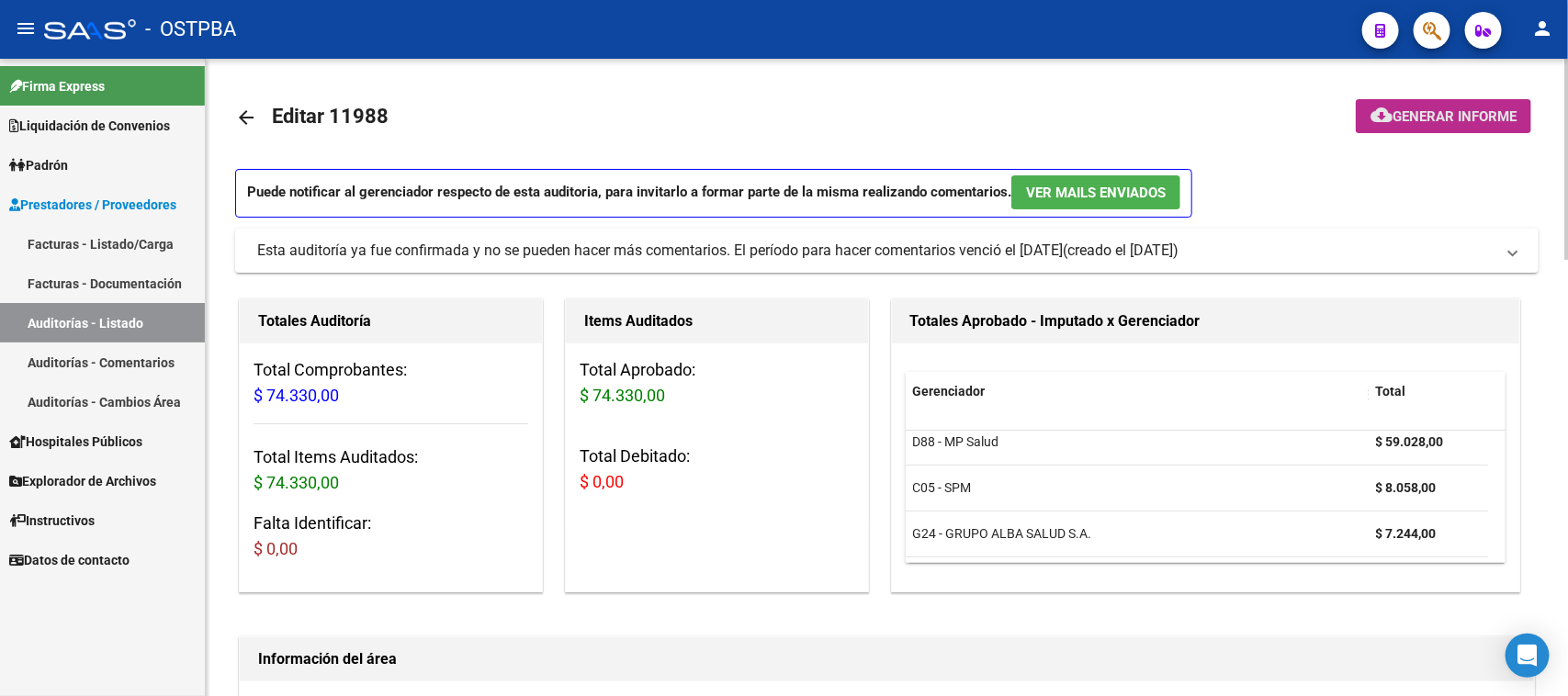
click at [1450, 121] on span "Generar informe" at bounding box center [1454, 117] width 124 height 17
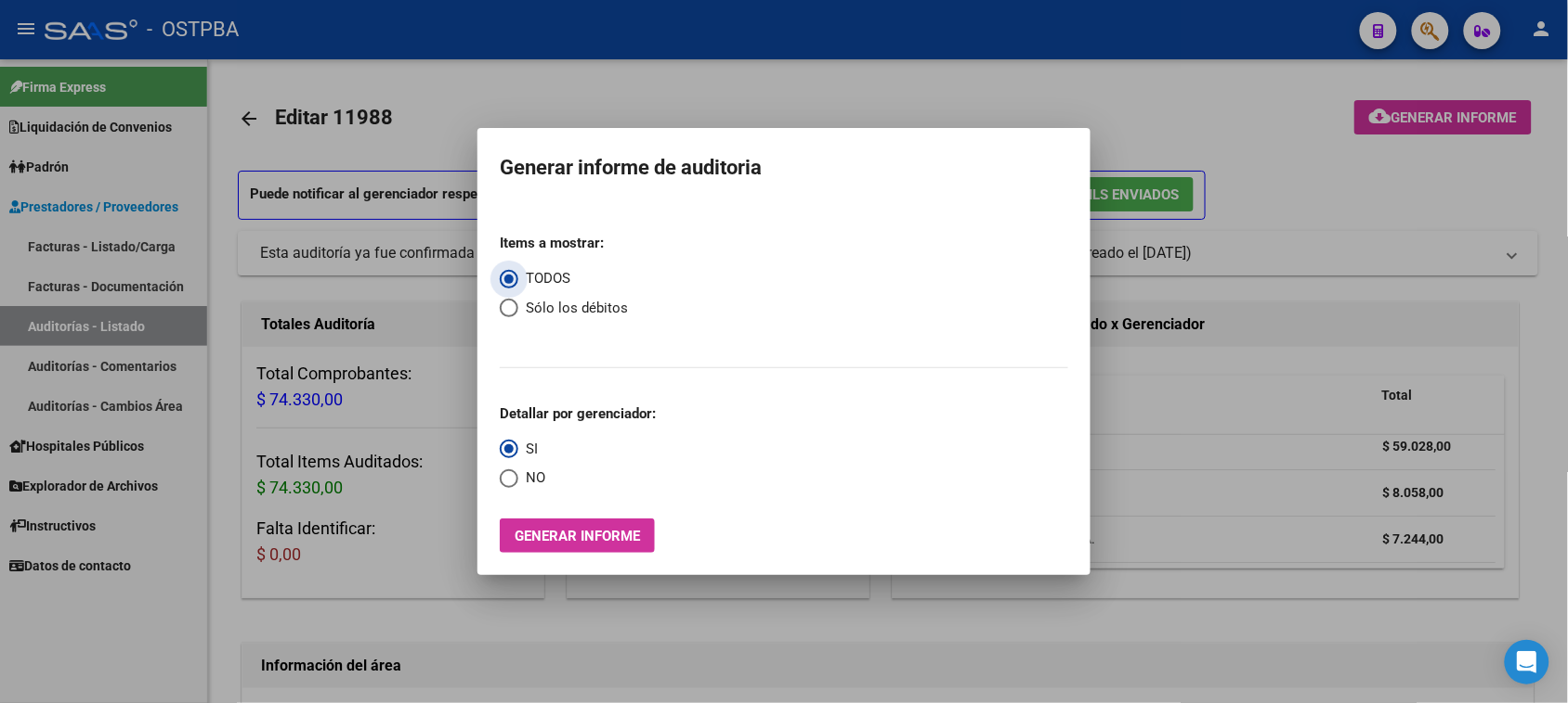
click at [572, 545] on button "Generar informe" at bounding box center [578, 535] width 155 height 34
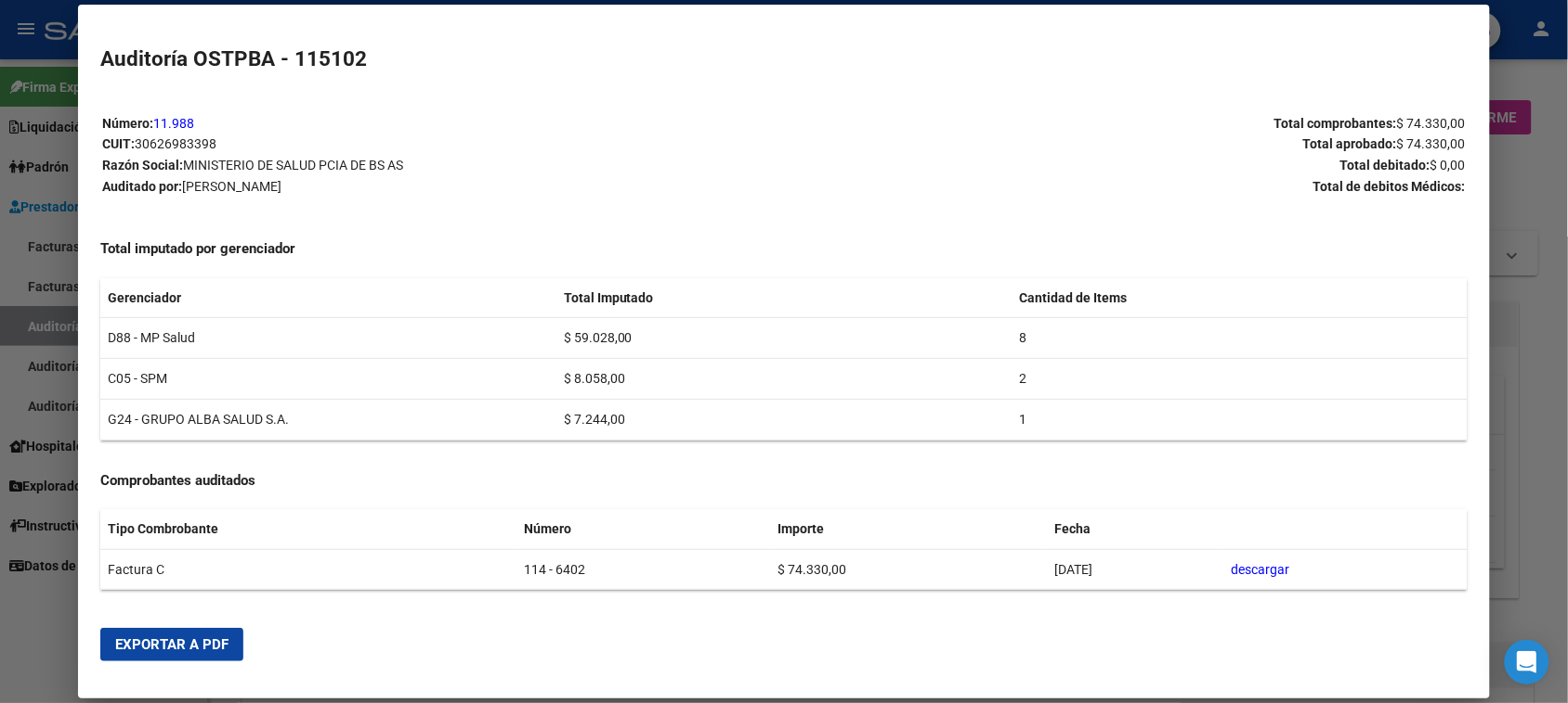
click at [195, 650] on span "Exportar a PDF" at bounding box center [171, 644] width 113 height 17
click at [35, 328] on div at bounding box center [784, 352] width 1568 height 703
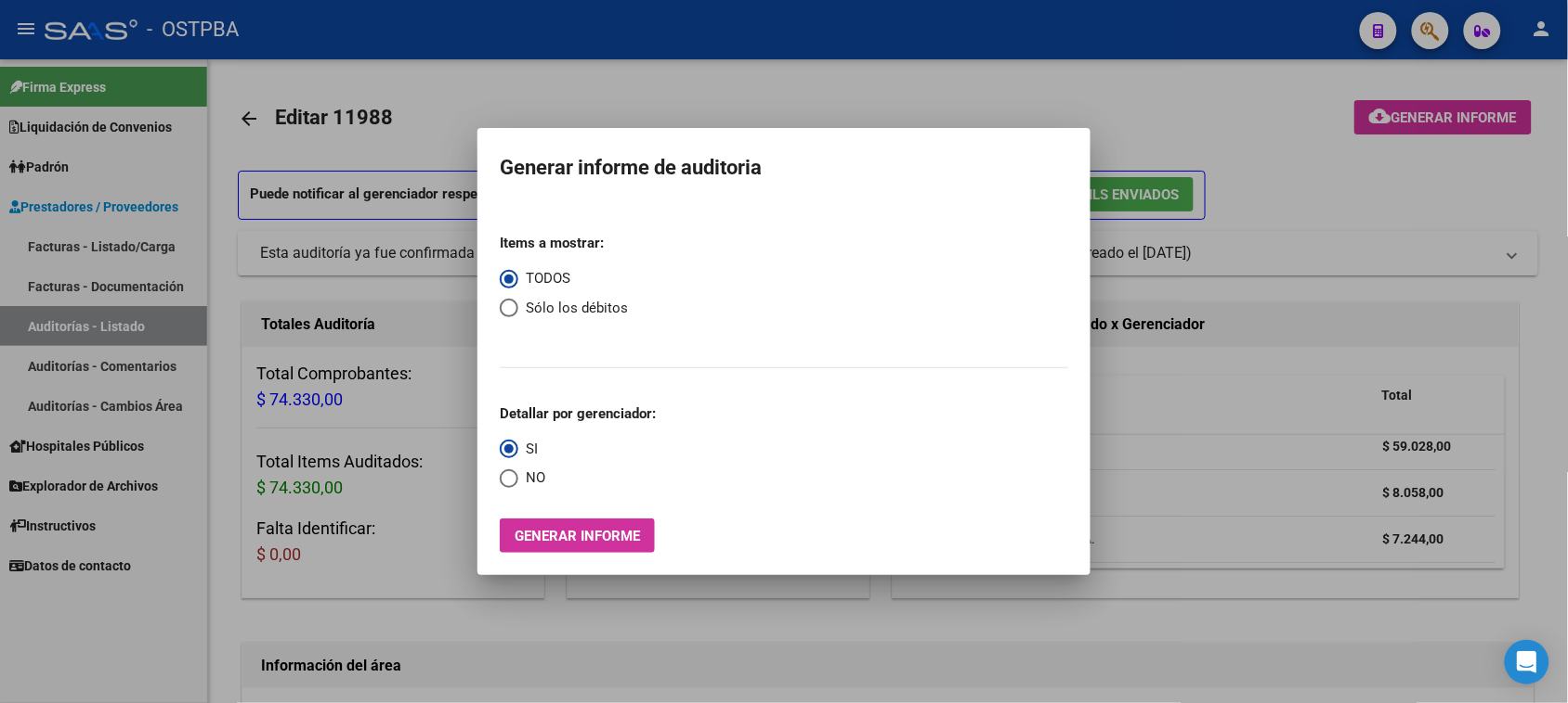
click at [71, 194] on div at bounding box center [784, 352] width 1568 height 703
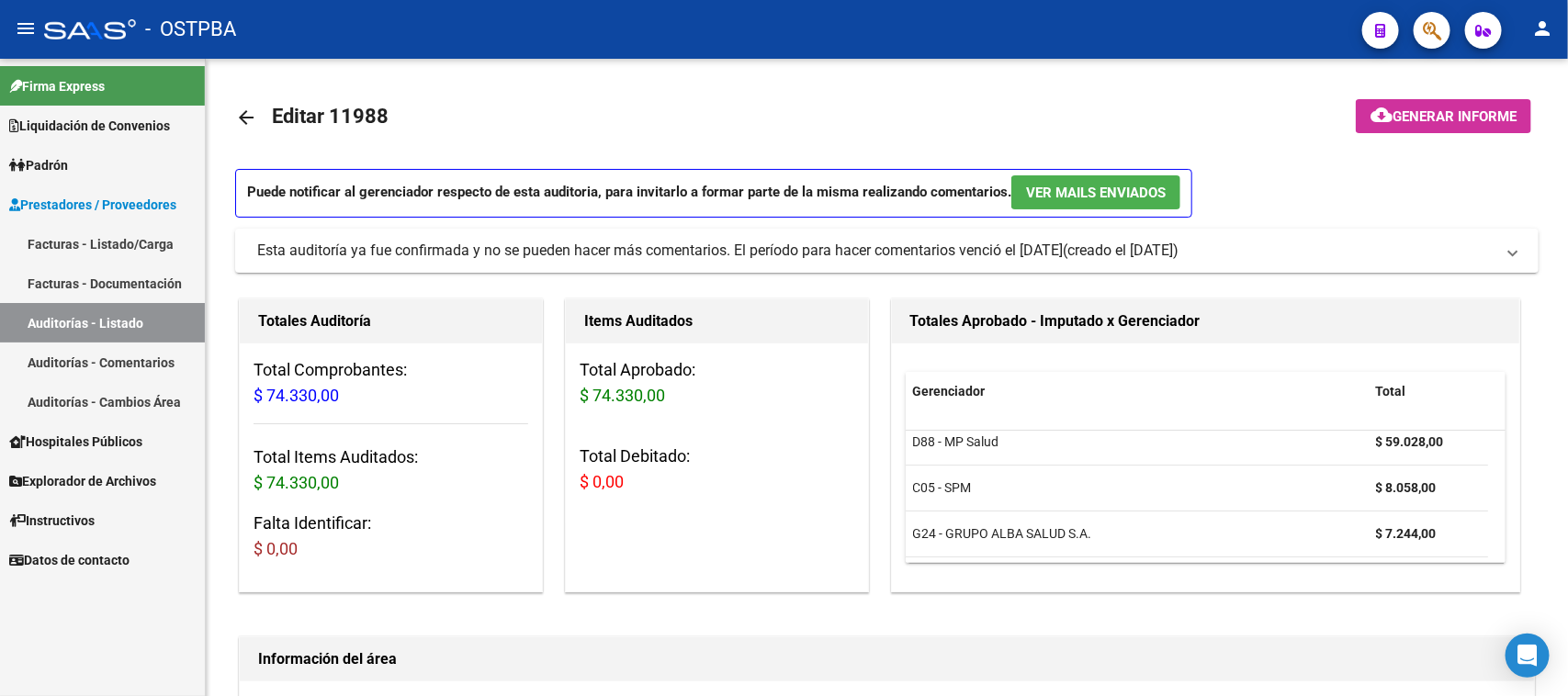
click at [85, 240] on link "Facturas - Listado/Carga" at bounding box center [102, 244] width 205 height 40
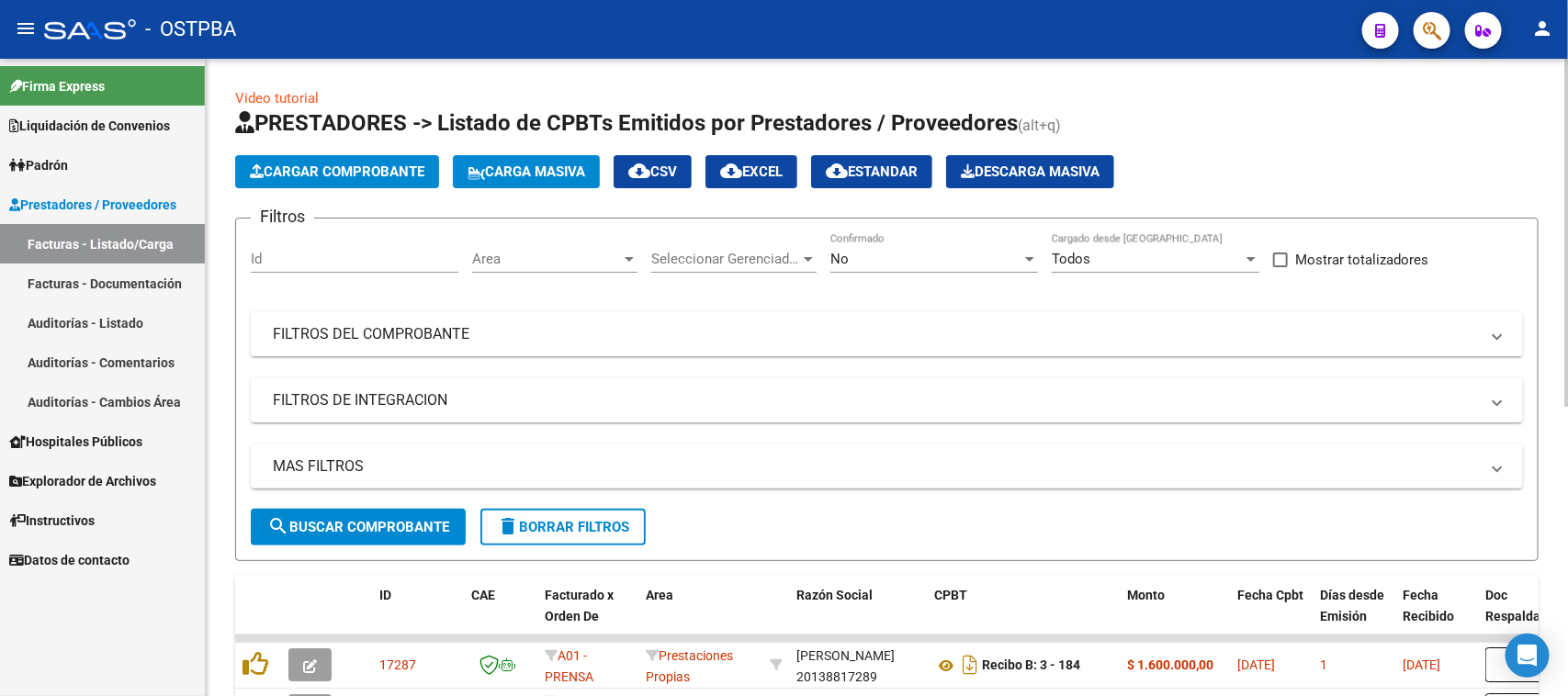
click at [653, 322] on mat-expansion-panel-header "FILTROS DEL COMPROBANTE" at bounding box center [886, 333] width 1272 height 44
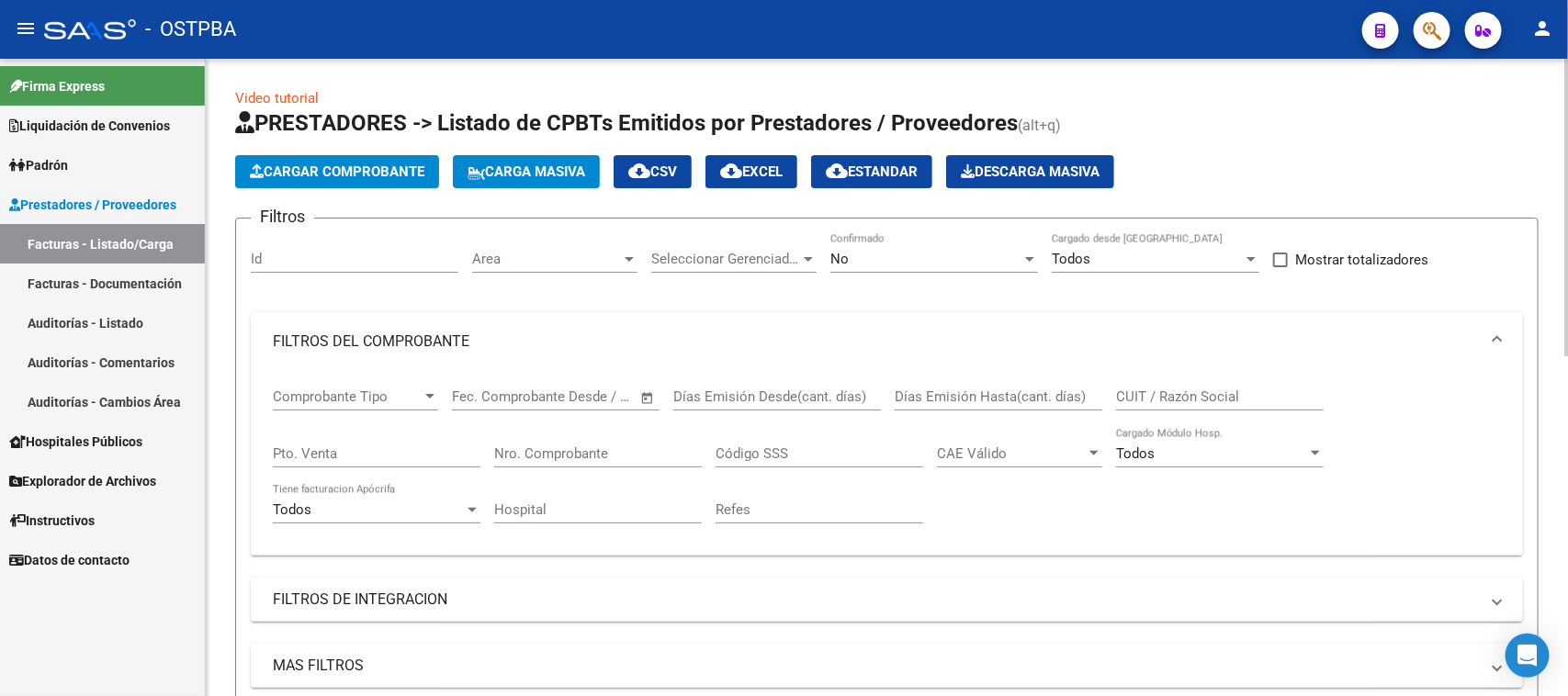
click at [1143, 389] on input "CUIT / Razón Social" at bounding box center [1219, 397] width 208 height 17
type input "DI BIASE"
click at [919, 256] on div "No" at bounding box center [925, 259] width 191 height 17
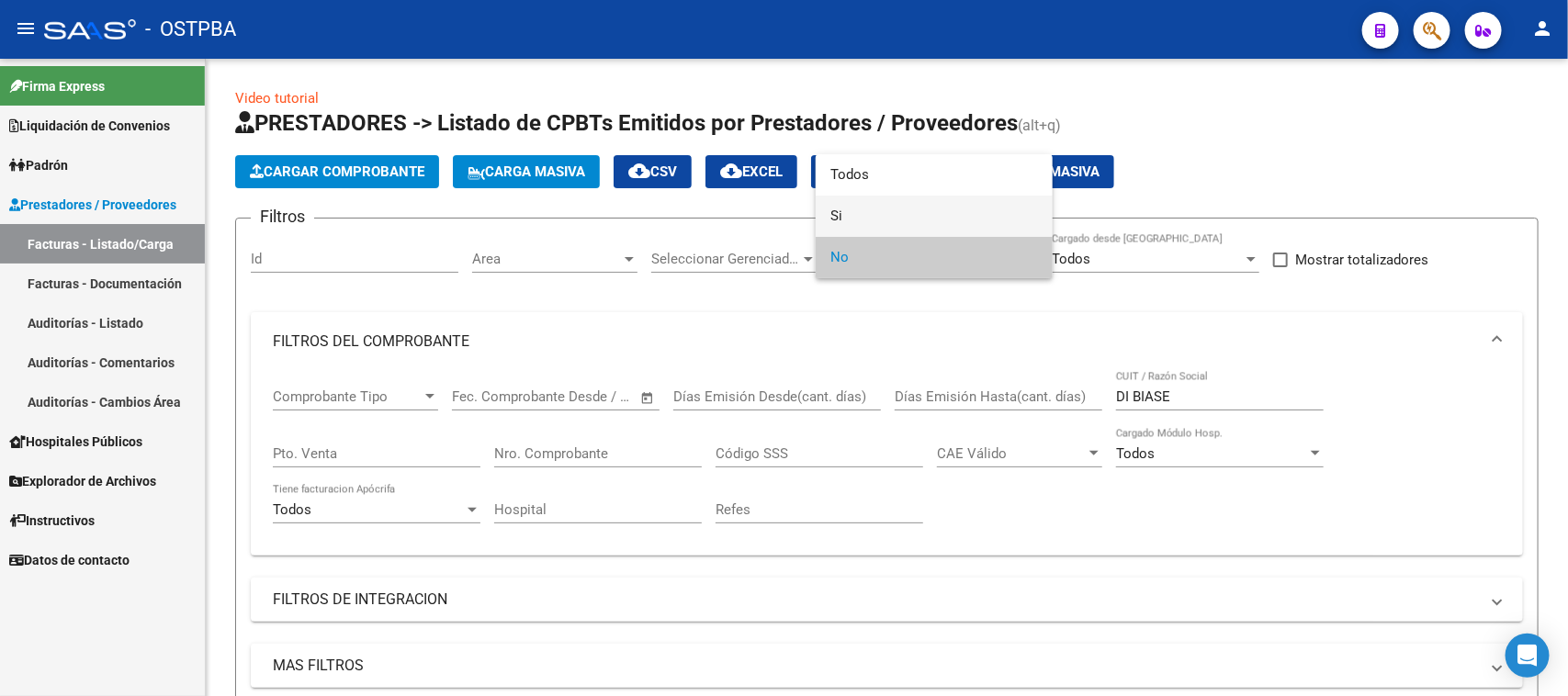
click at [842, 211] on span "Si" at bounding box center [934, 216] width 208 height 42
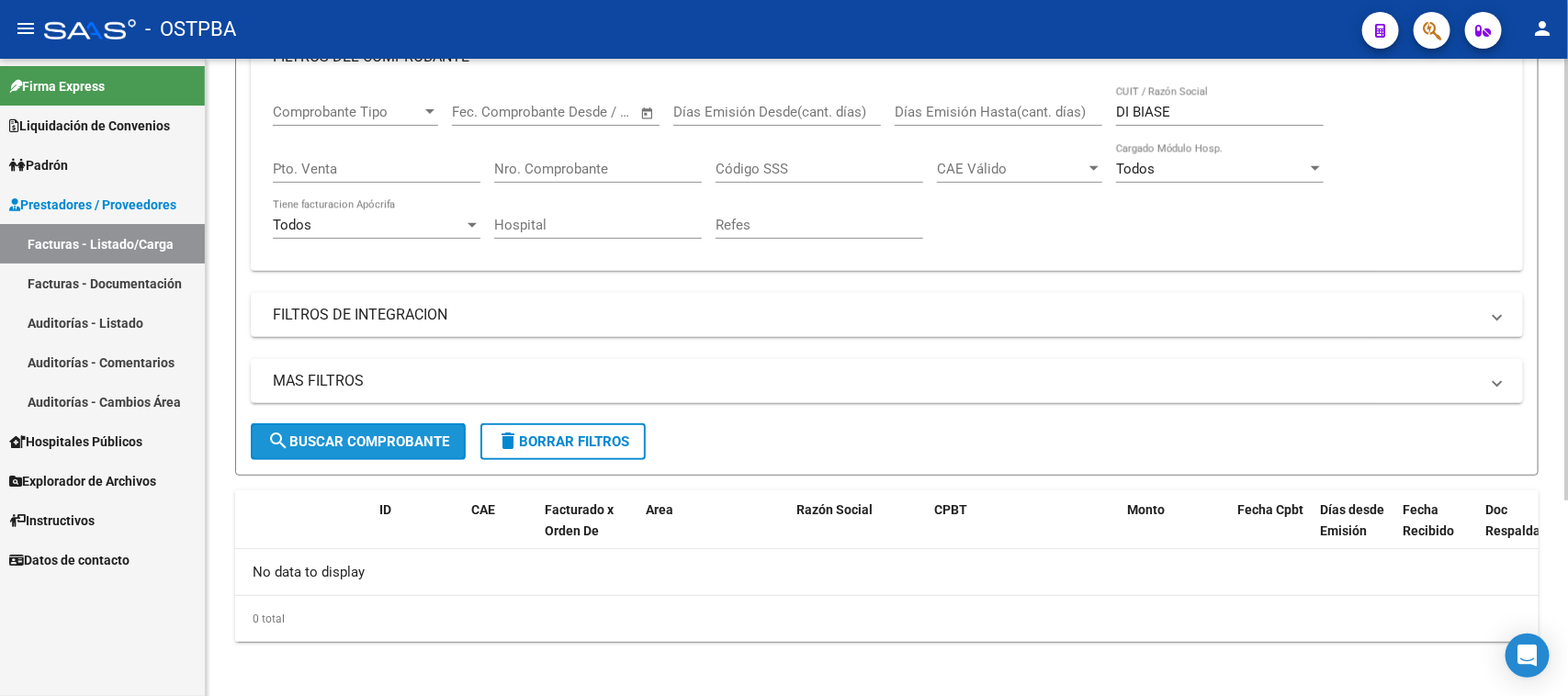
click at [368, 444] on span "search Buscar Comprobante" at bounding box center [358, 441] width 182 height 17
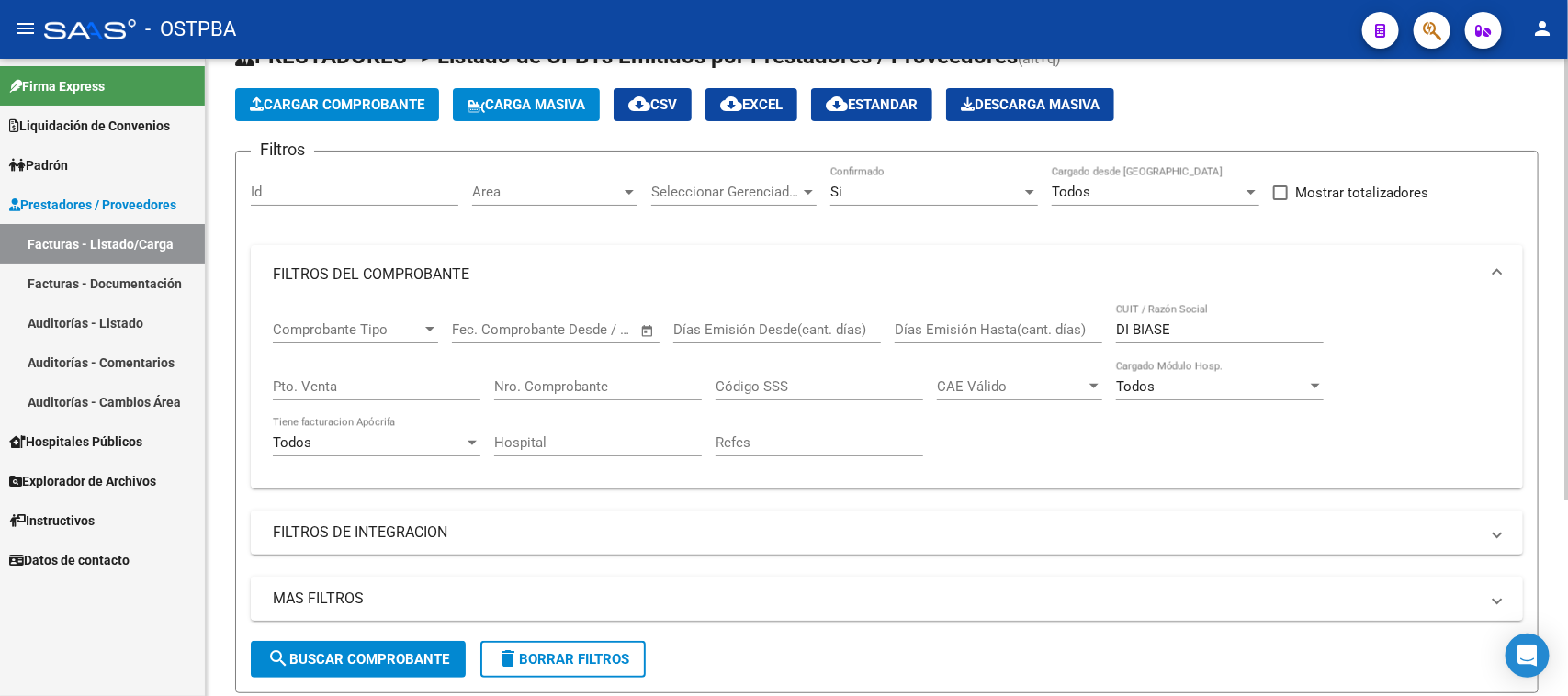
scroll to position [55, 0]
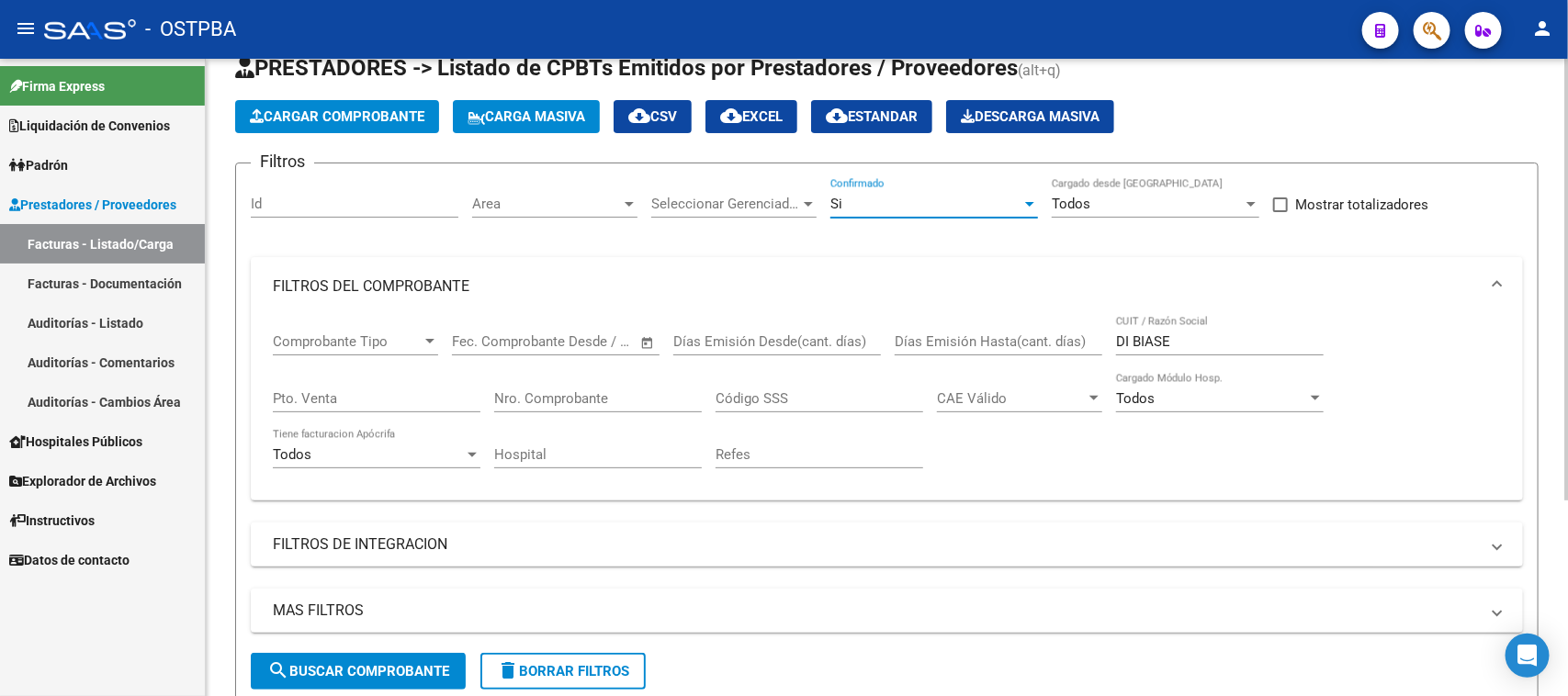
click at [840, 205] on span "Si" at bounding box center [835, 203] width 12 height 17
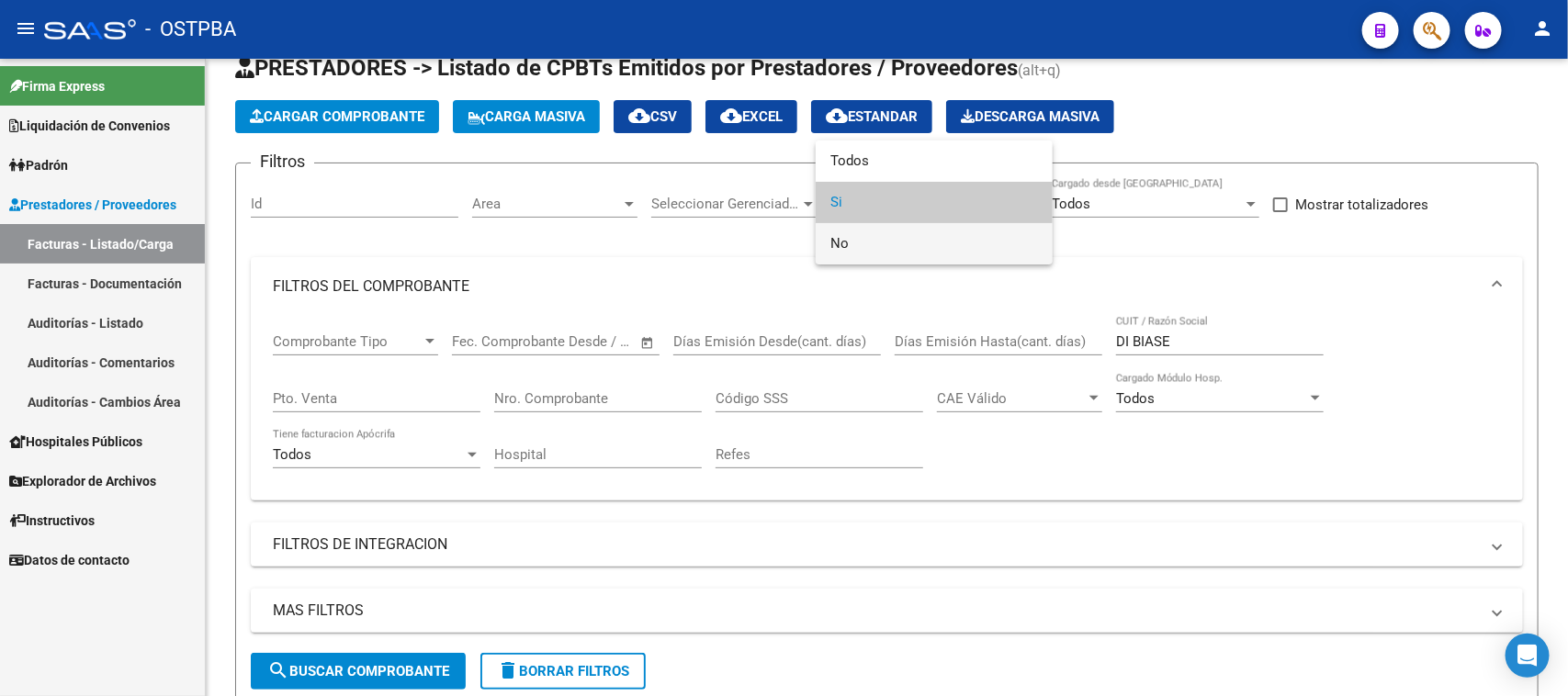
click at [834, 244] on span "No" at bounding box center [934, 244] width 208 height 42
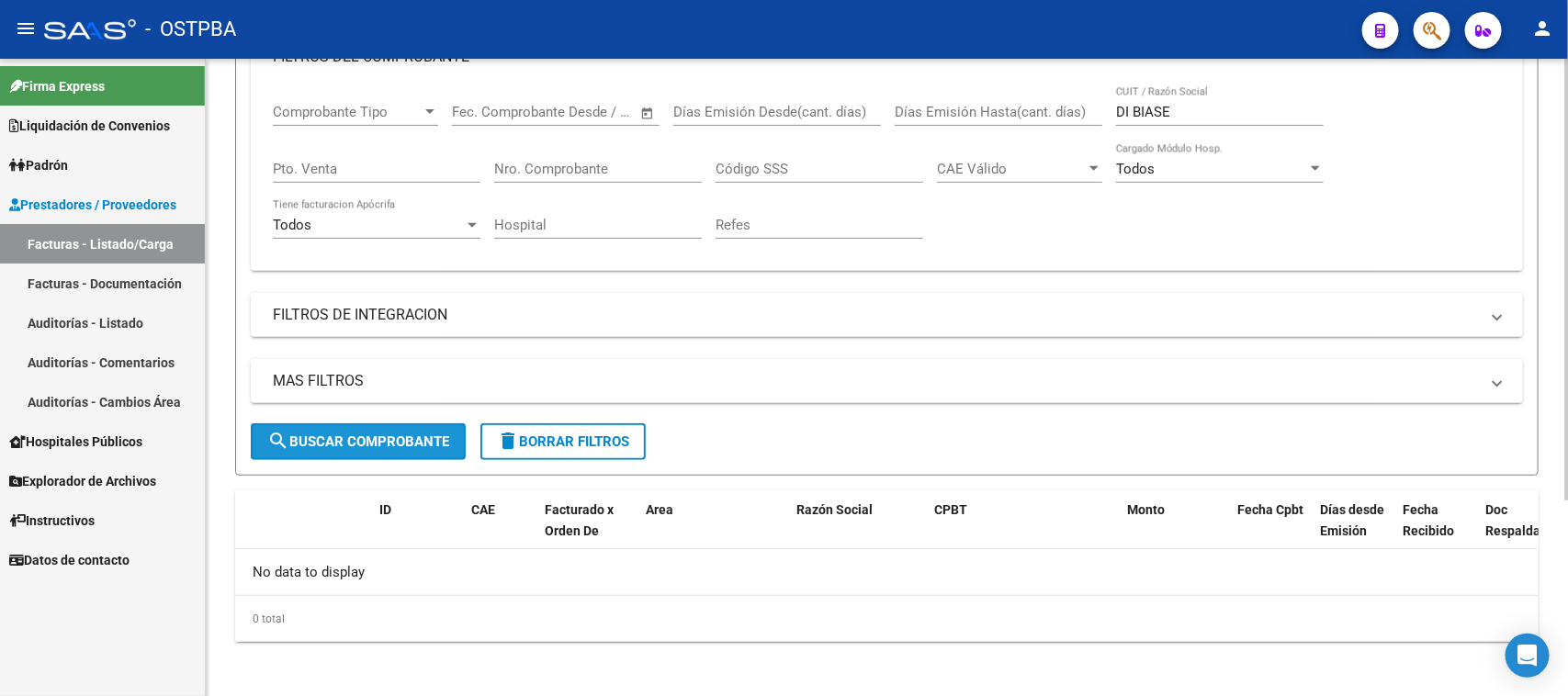
click at [411, 446] on button "search Buscar Comprobante" at bounding box center [358, 442] width 215 height 37
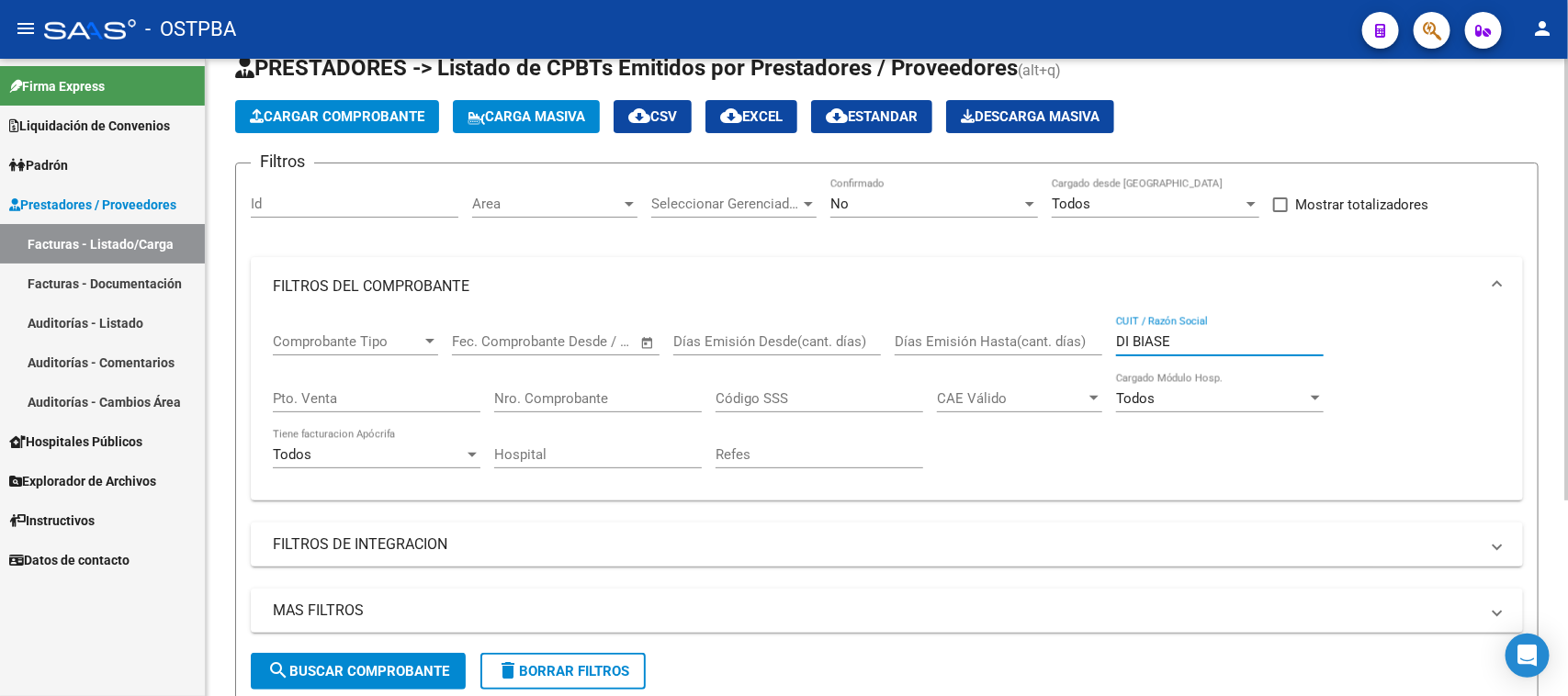
drag, startPoint x: 1178, startPoint y: 341, endPoint x: 1042, endPoint y: 345, distance: 136.1
click at [1042, 341] on div "Comprobante Tipo Comprobante Tipo Start date – End date Fec. Comprobante Desde …" at bounding box center [887, 400] width 1228 height 170
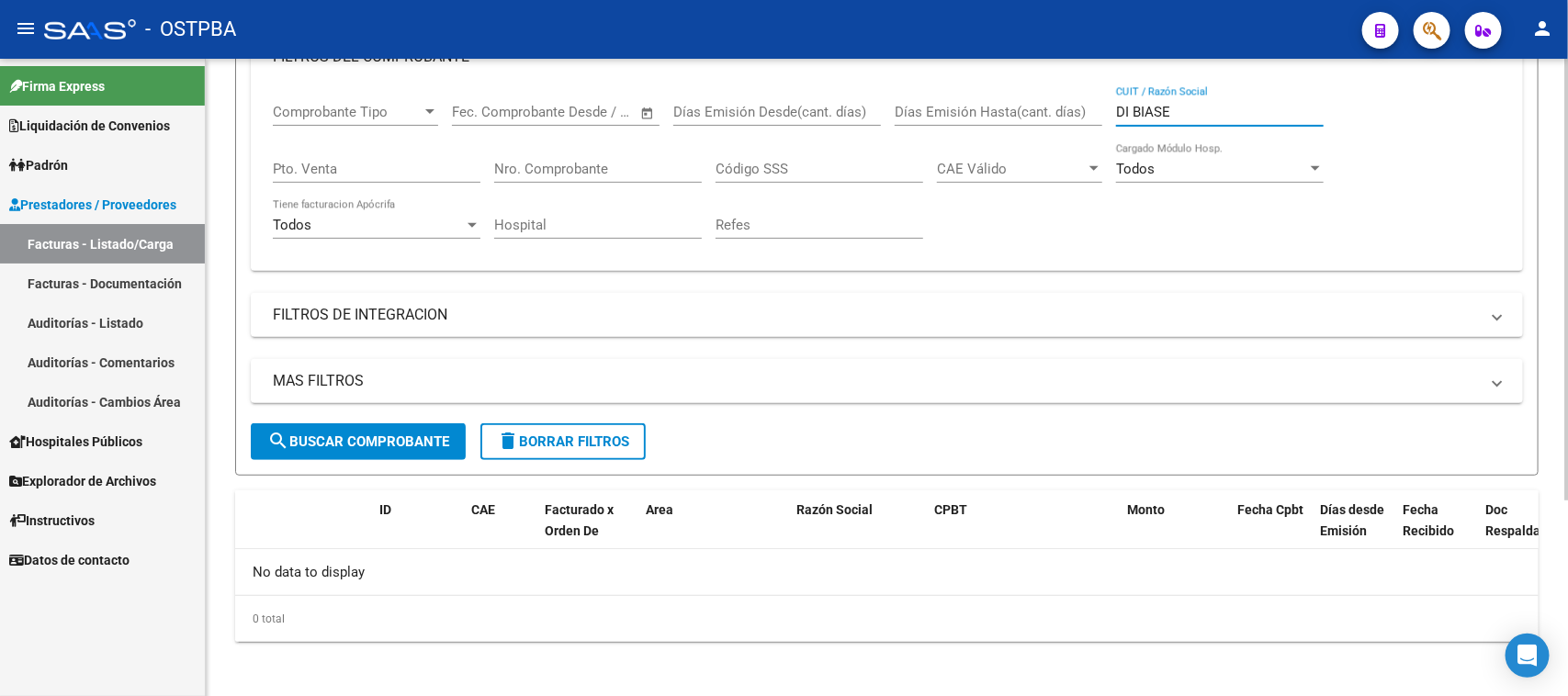
click at [586, 455] on button "delete Borrar Filtros" at bounding box center [562, 442] width 165 height 37
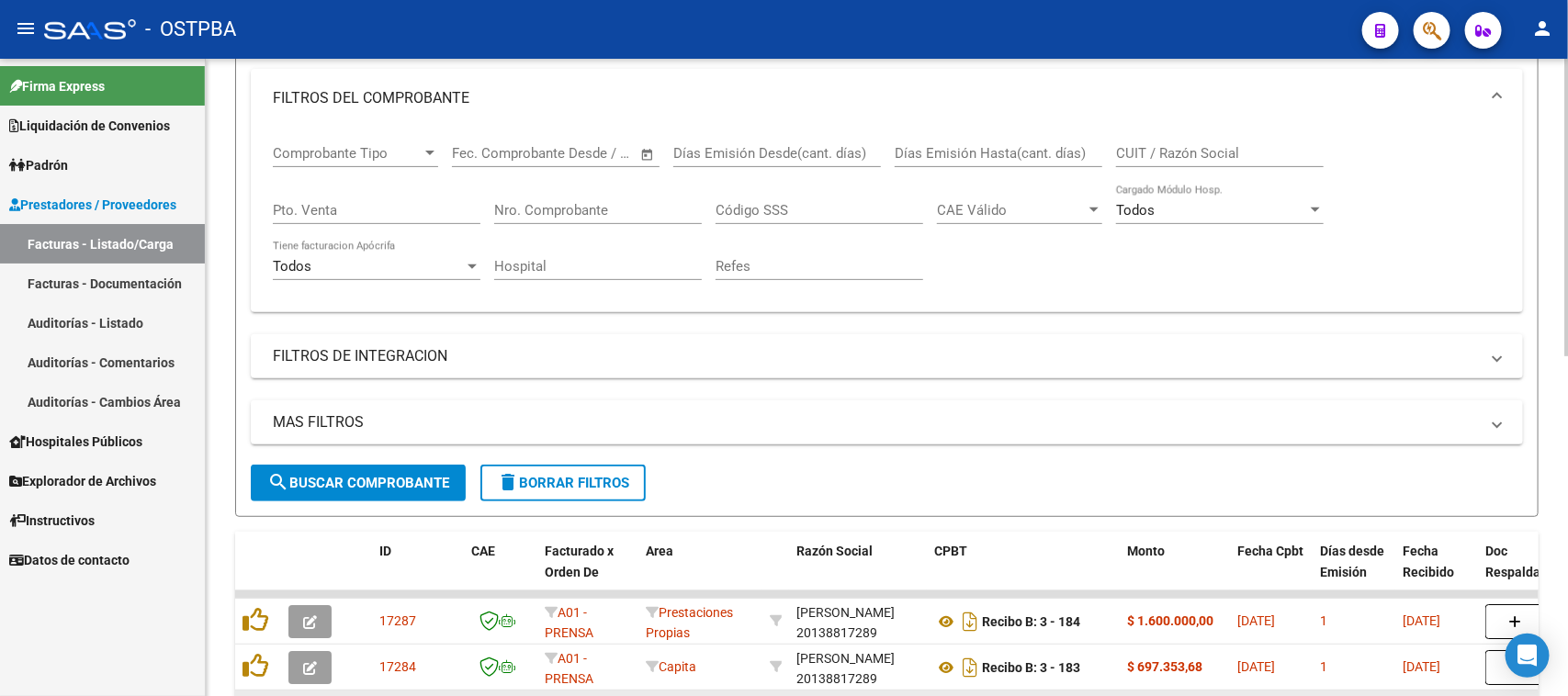
scroll to position [285, 0]
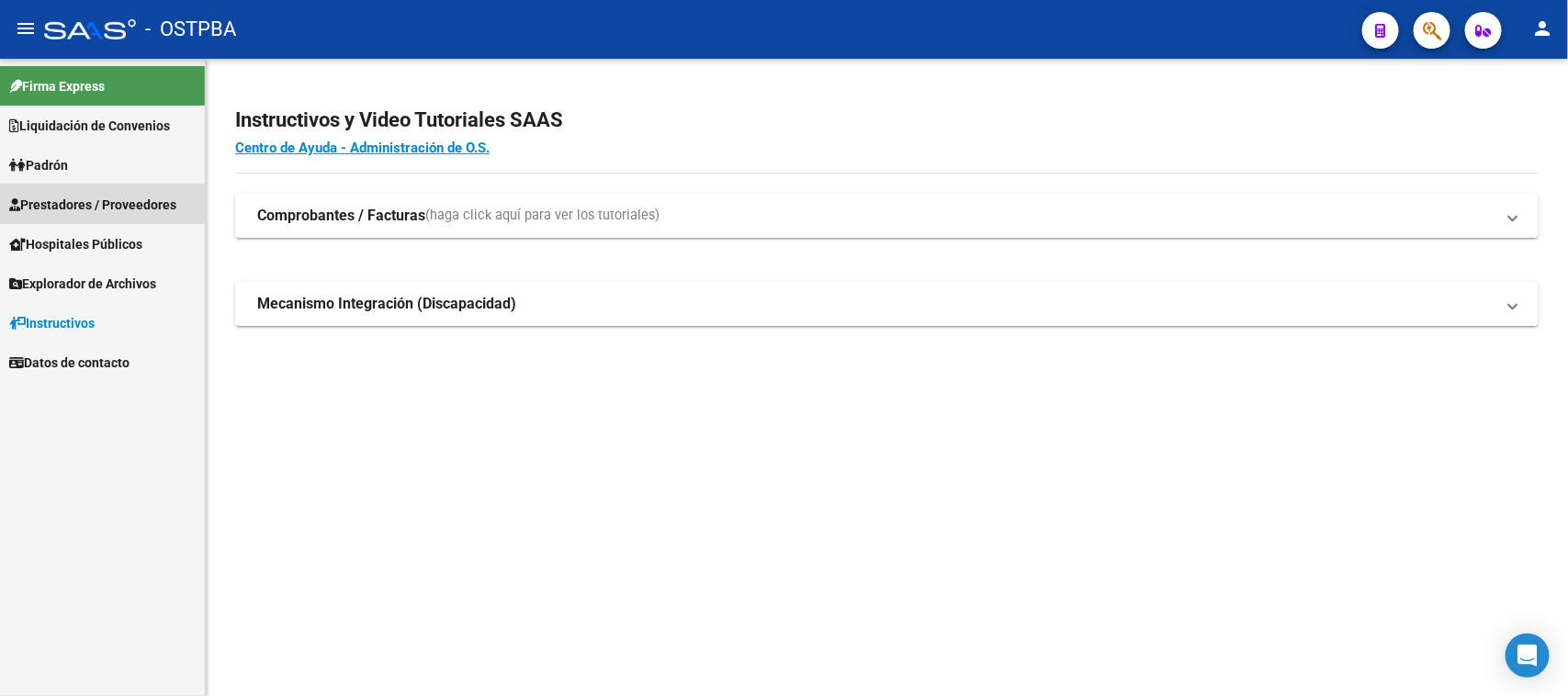
click at [102, 198] on span "Prestadores / Proveedores" at bounding box center [92, 204] width 167 height 20
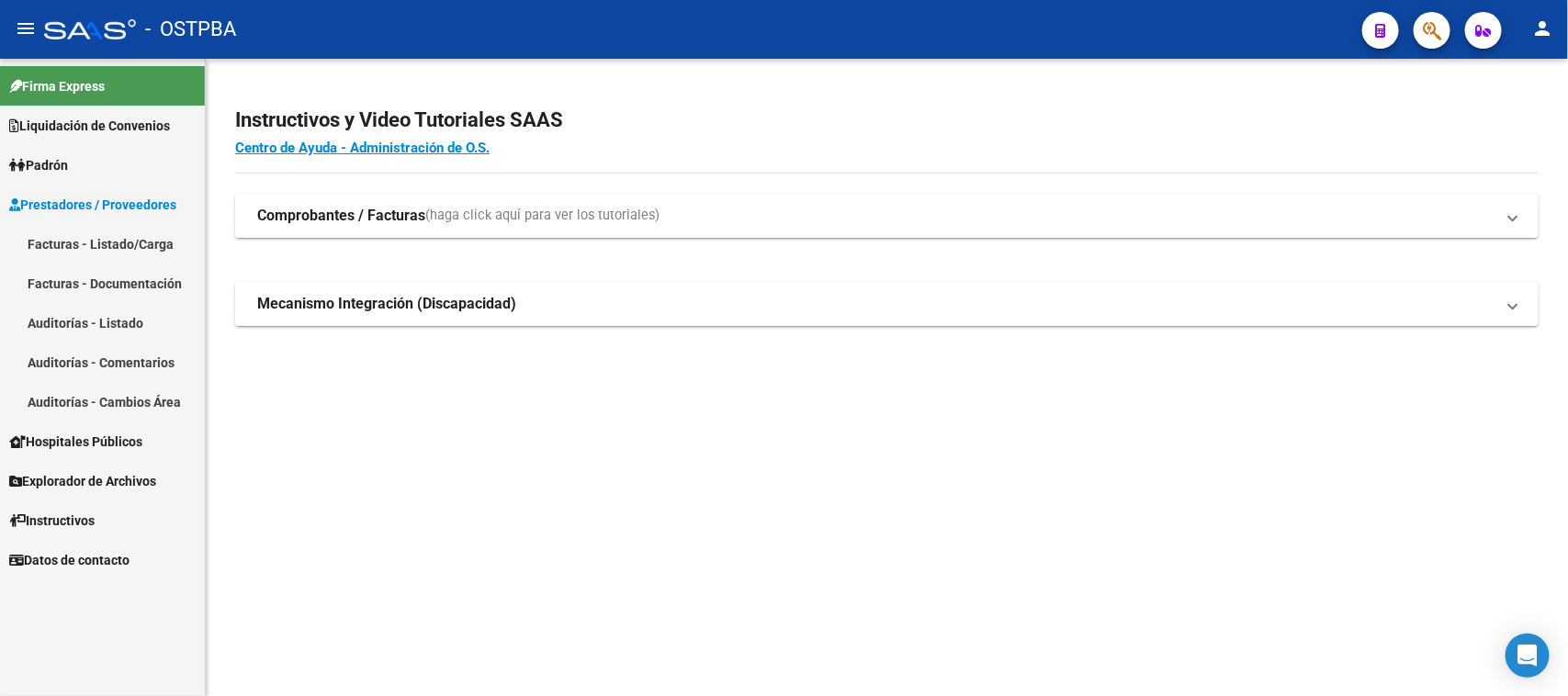
click at [113, 235] on link "Facturas - Listado/Carga" at bounding box center [102, 244] width 205 height 40
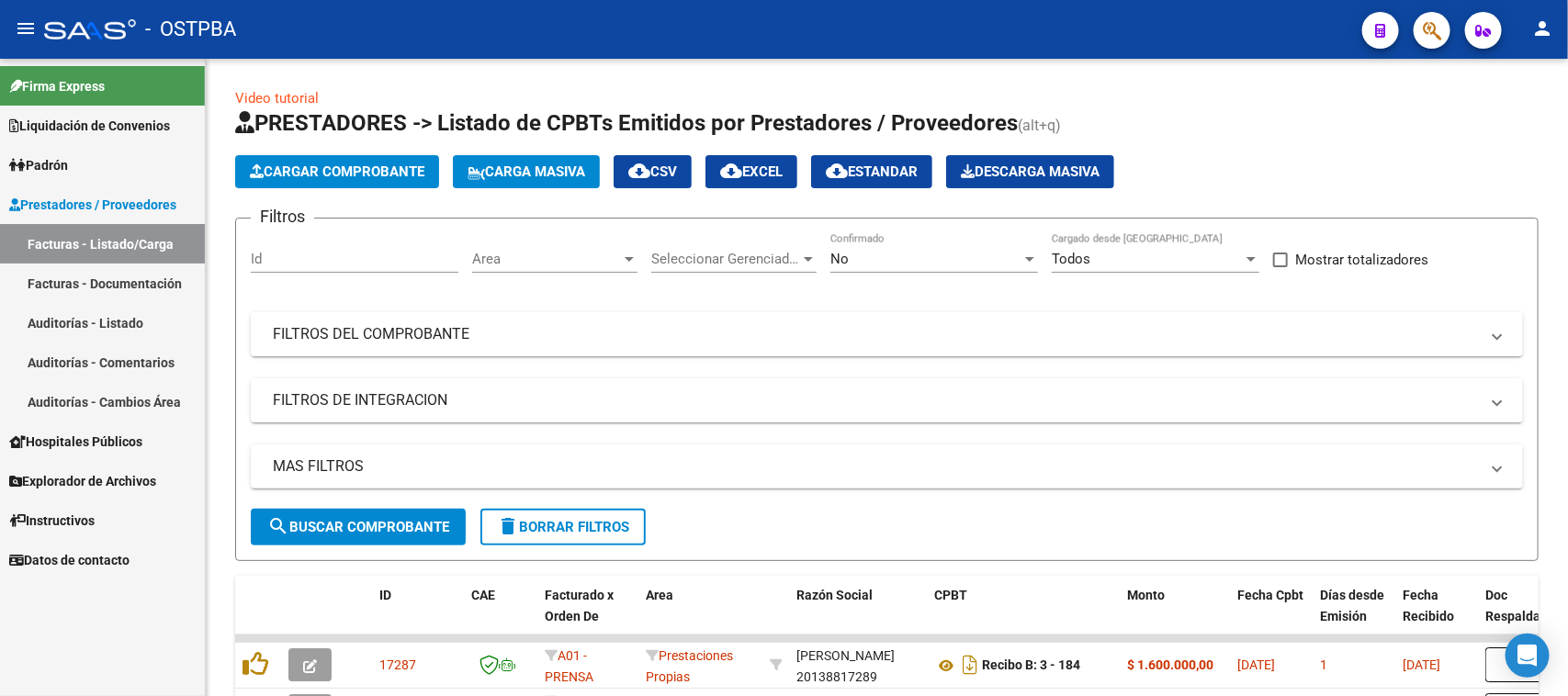
click at [102, 327] on link "Auditorías - Listado" at bounding box center [102, 323] width 205 height 40
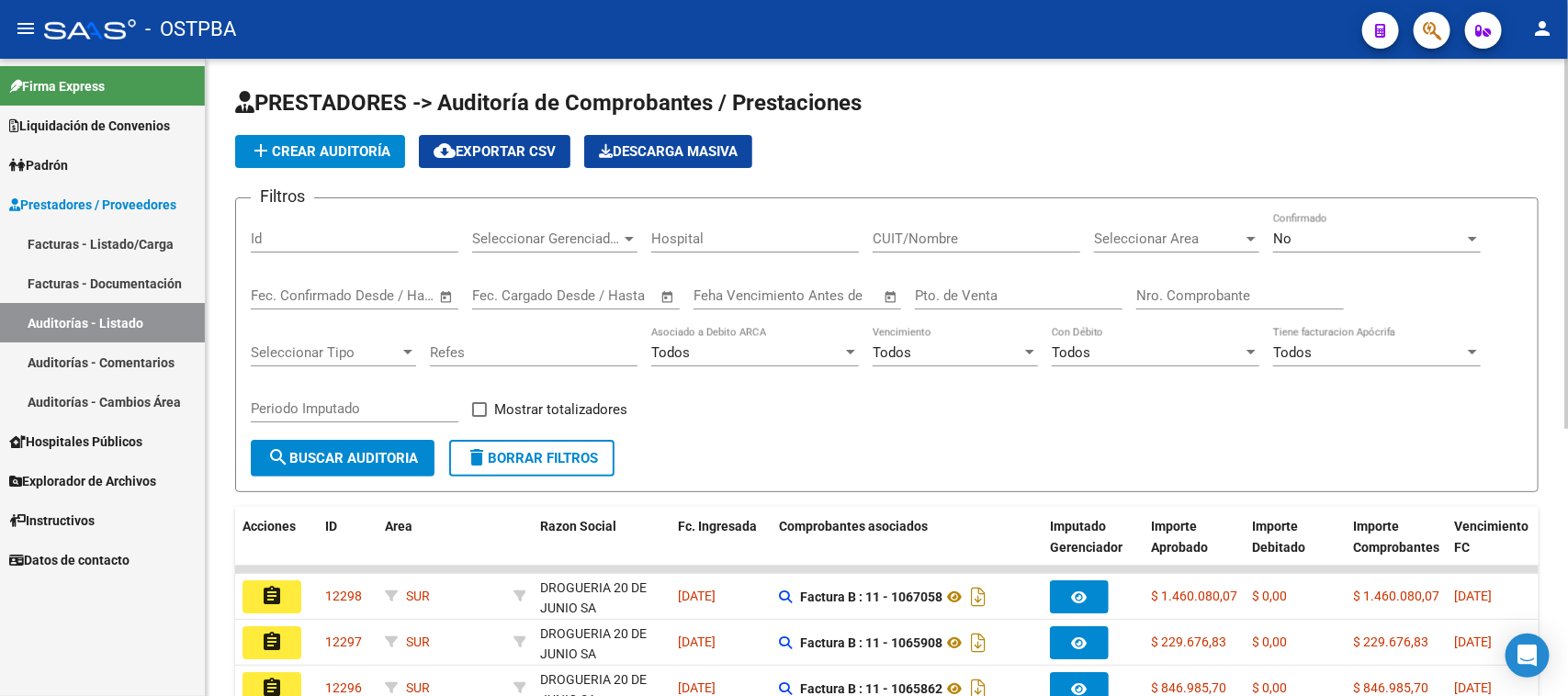
click at [389, 241] on input "Id" at bounding box center [355, 238] width 208 height 17
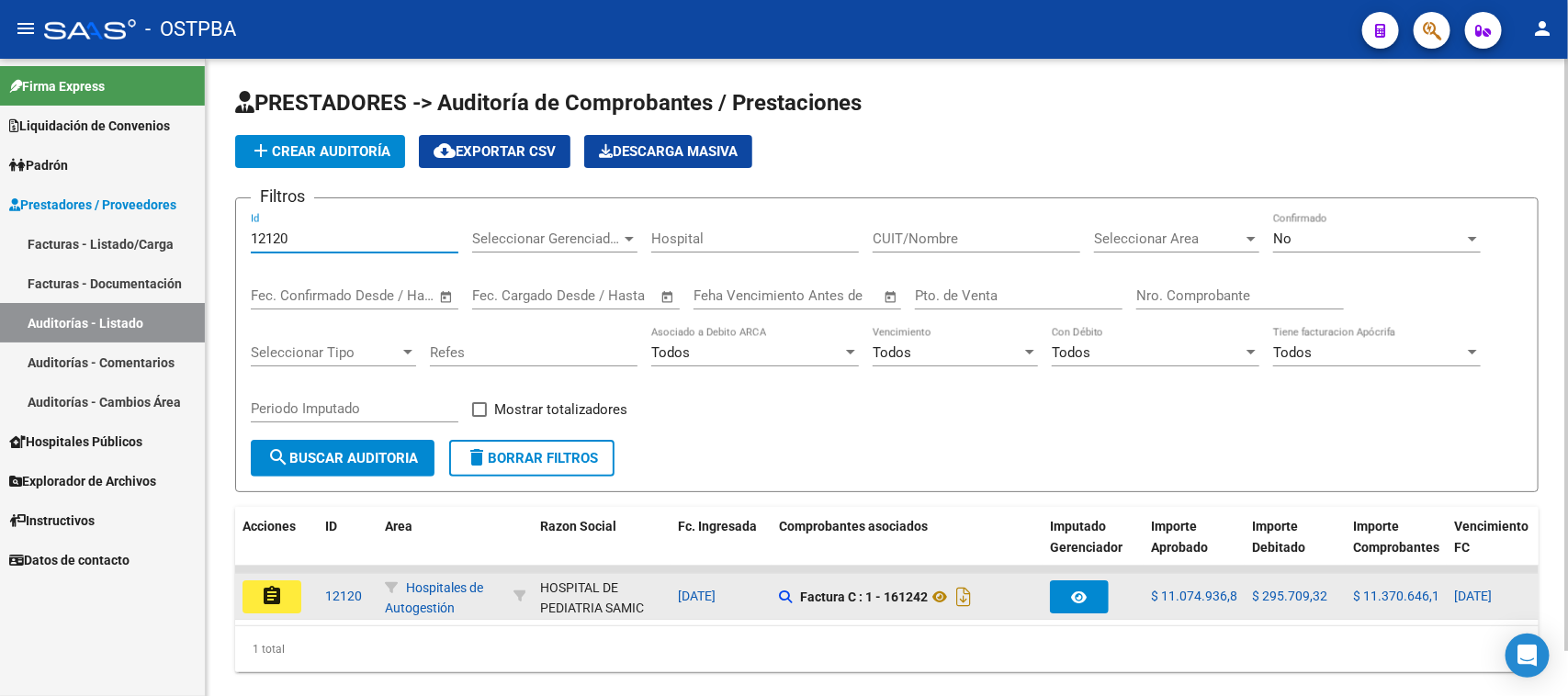
type input "12120"
click at [281, 595] on mat-icon "assignment" at bounding box center [271, 596] width 22 height 22
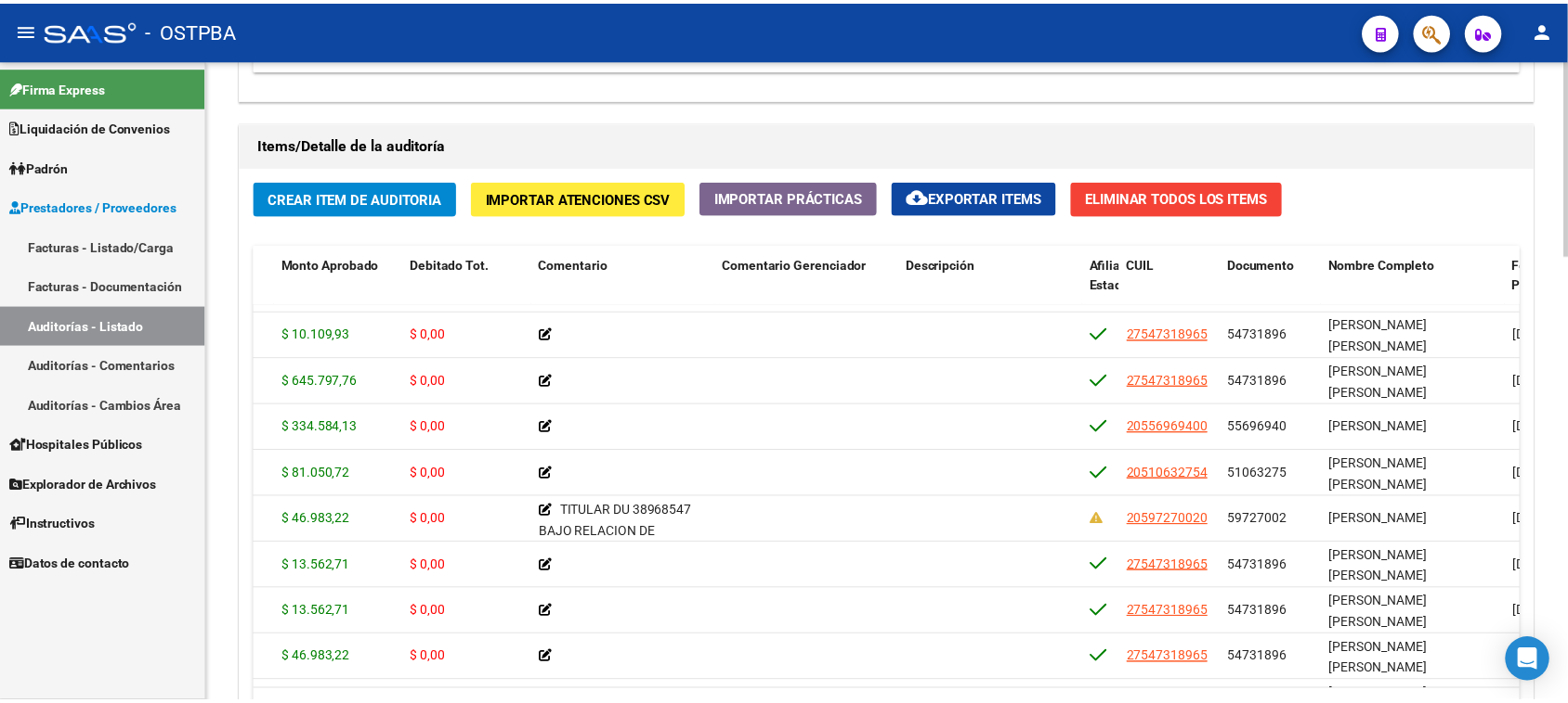
scroll to position [178, 540]
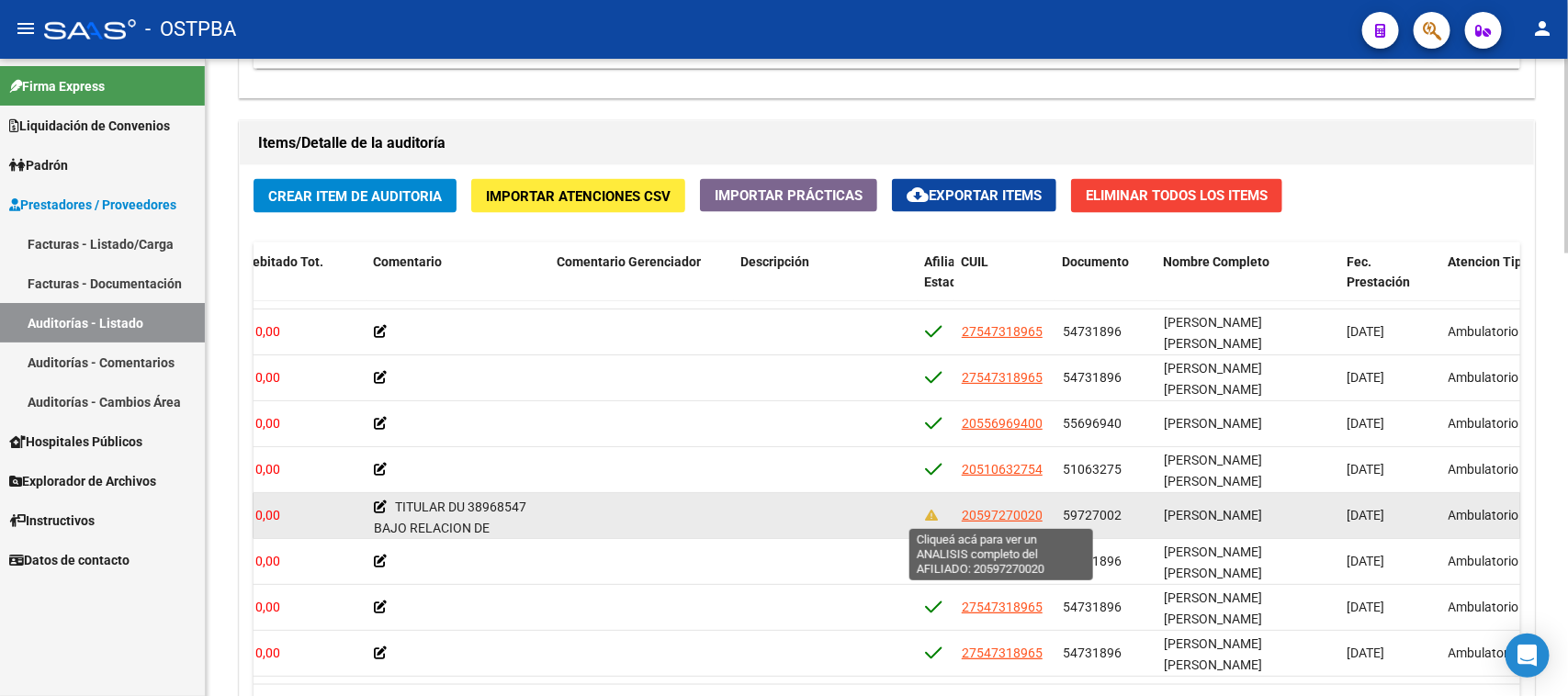
click at [990, 511] on span "20597270020" at bounding box center [1002, 515] width 81 height 15
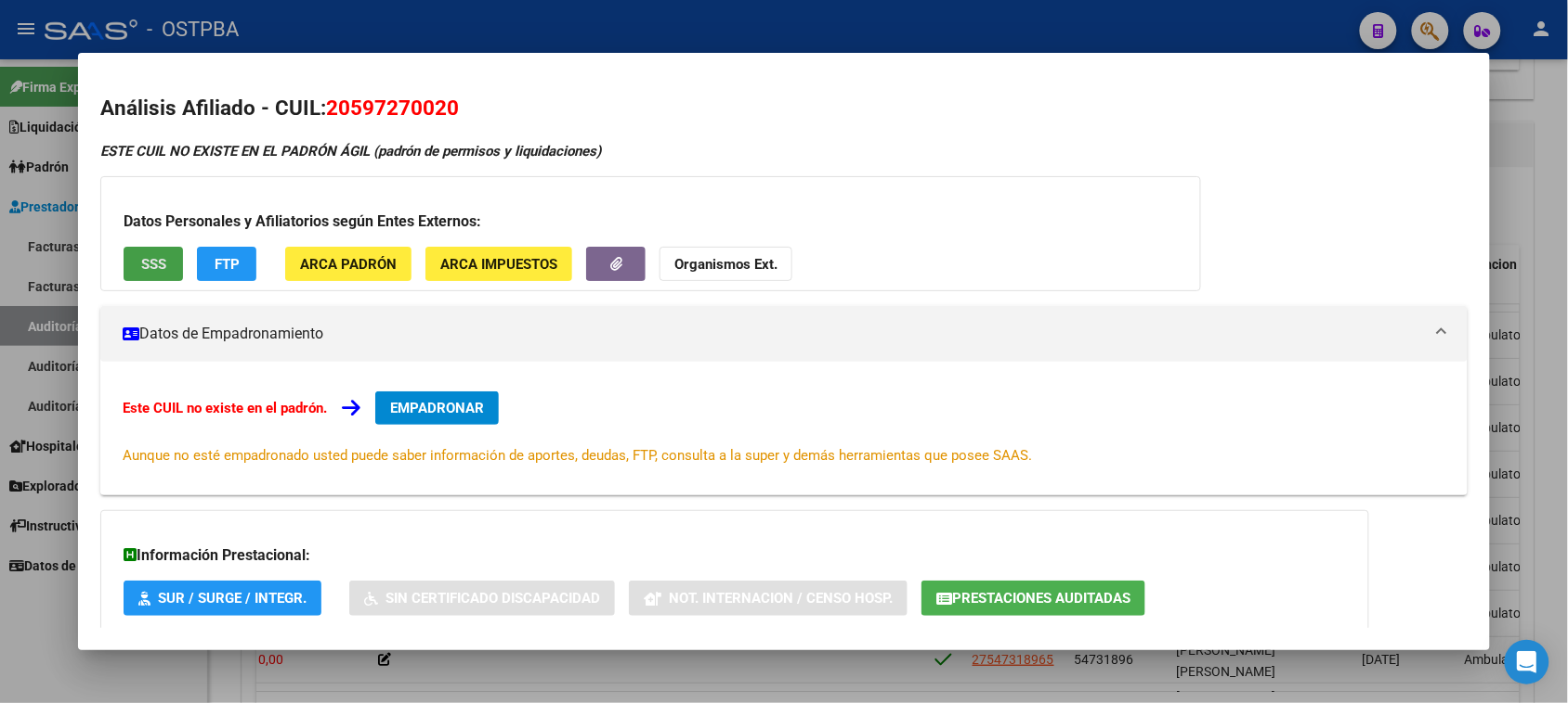
click at [151, 265] on span "SSS" at bounding box center [154, 264] width 26 height 17
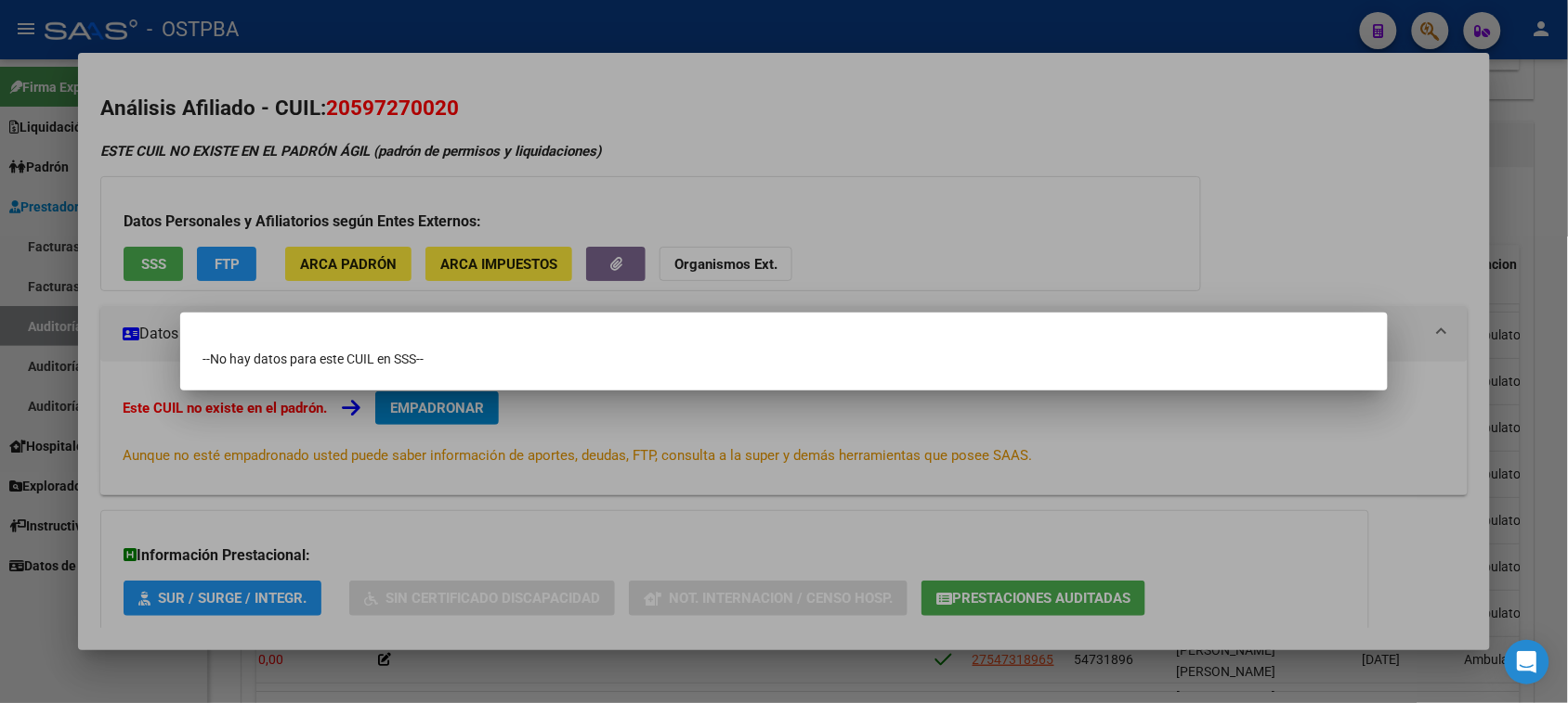
click at [857, 214] on div at bounding box center [784, 352] width 1568 height 703
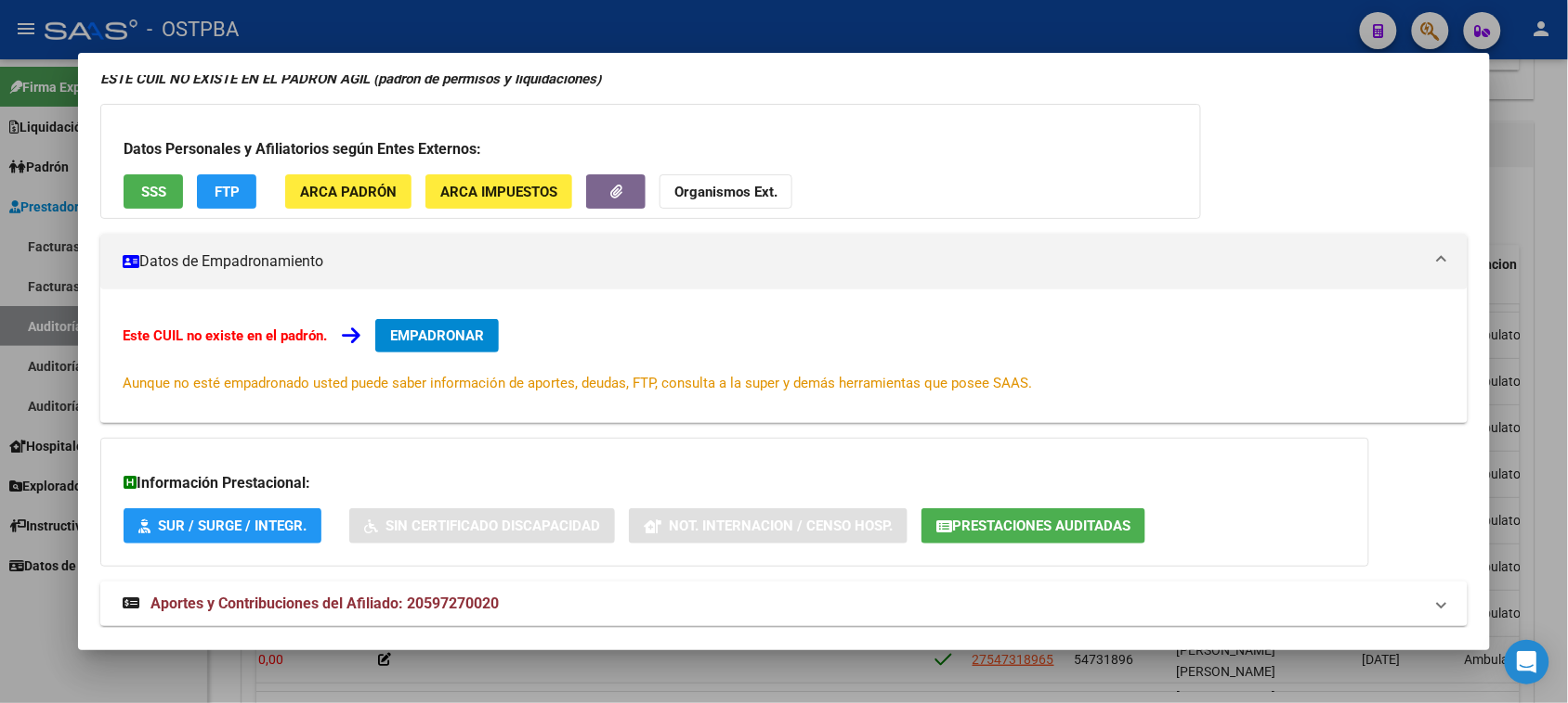
scroll to position [110, 0]
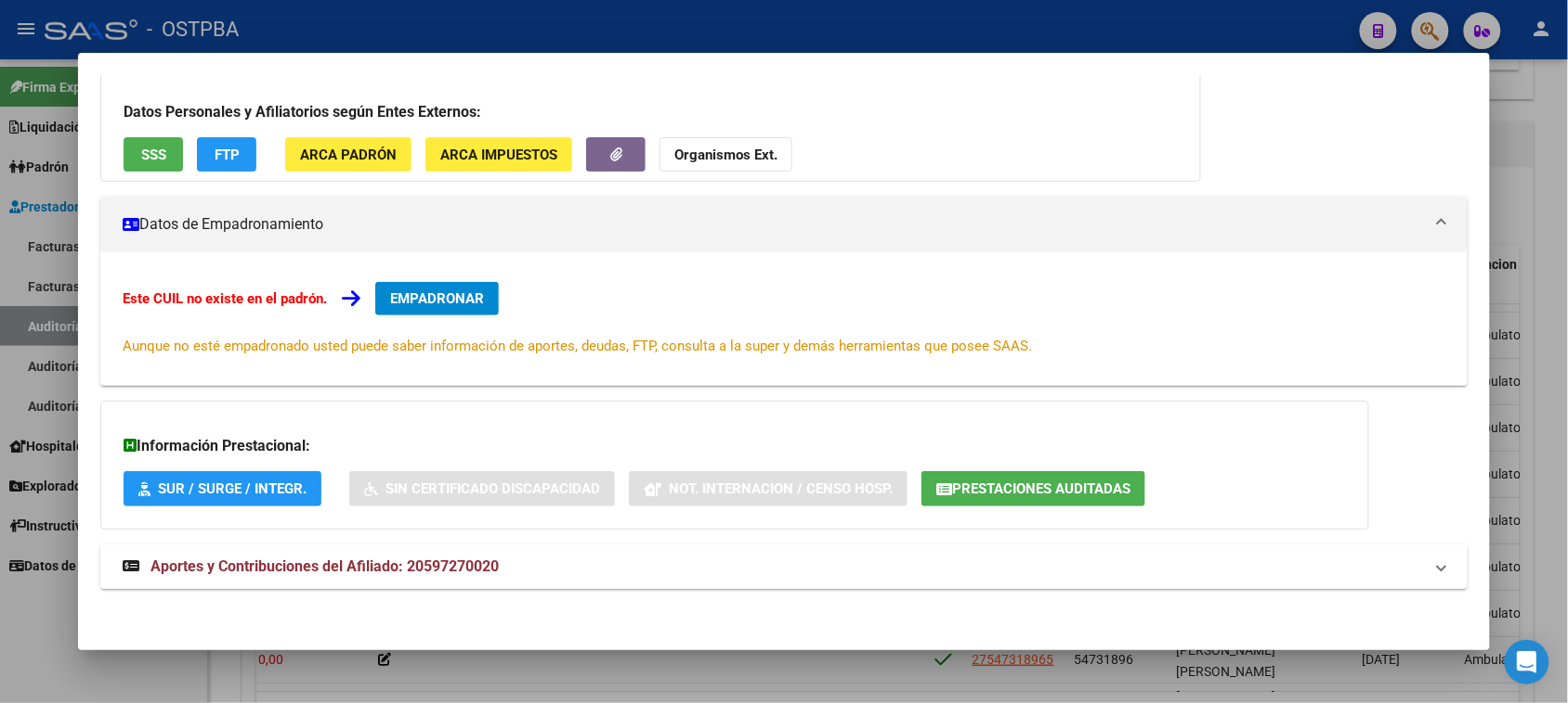
click at [446, 552] on mat-expansion-panel-header "Aportes y Contribuciones del Afiliado: 20597270020" at bounding box center [783, 567] width 1366 height 44
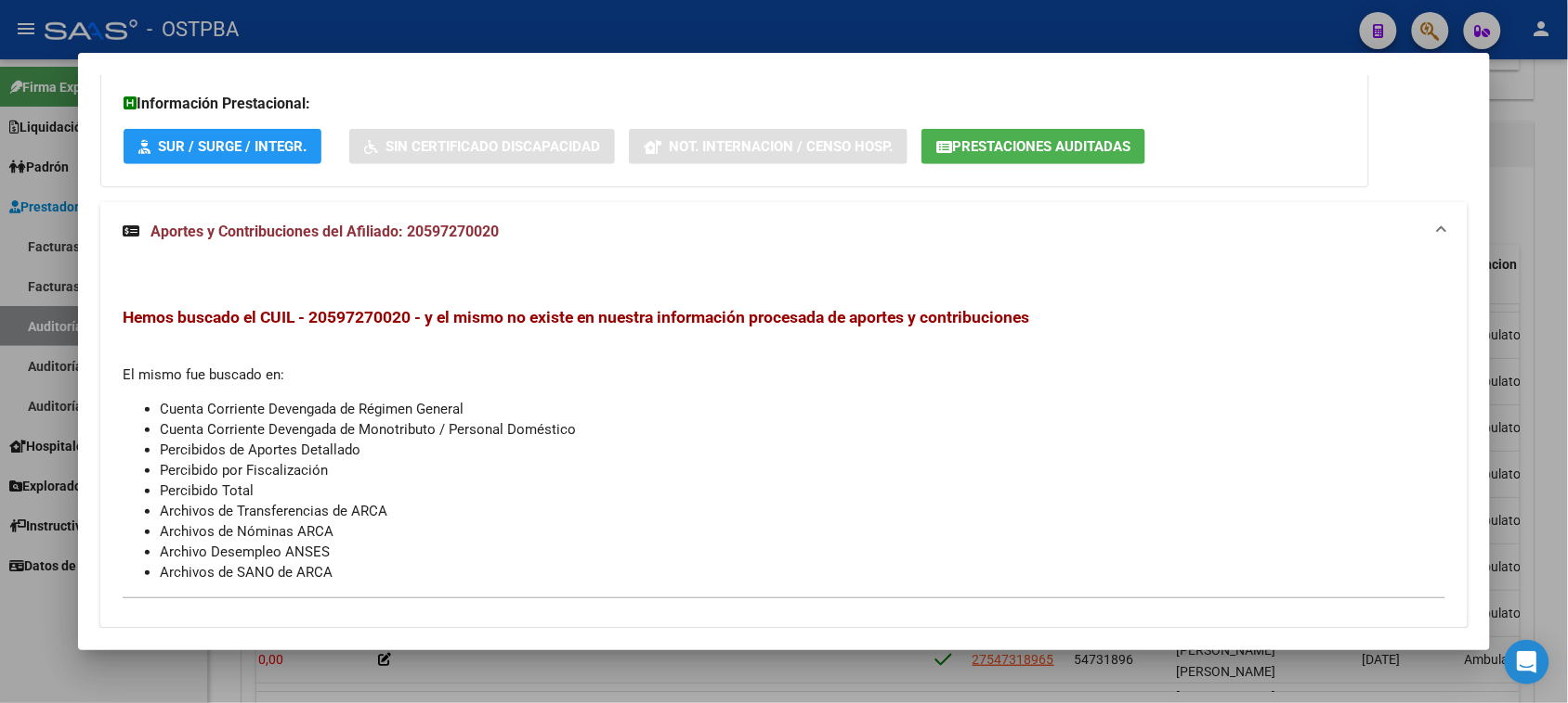
scroll to position [0, 0]
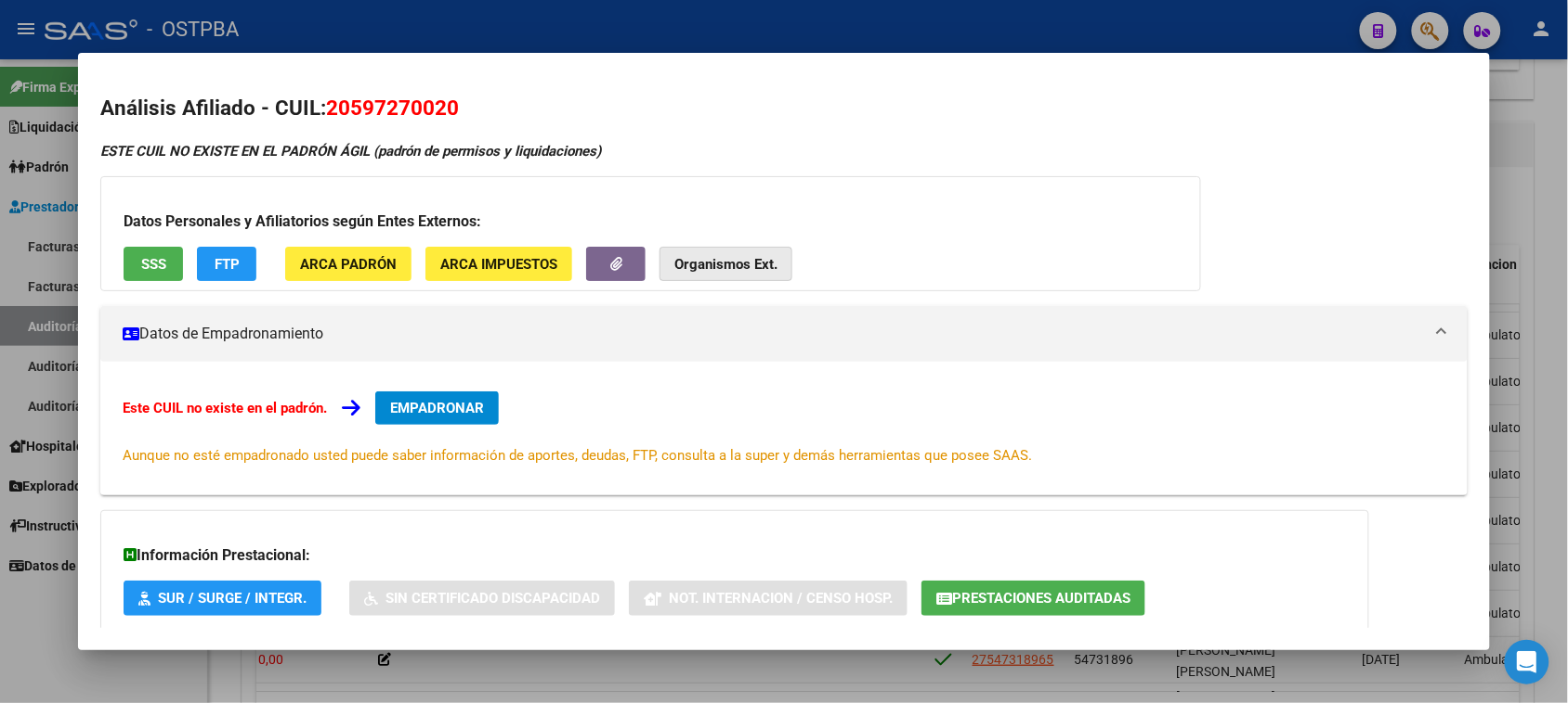
click at [718, 265] on strong "Organismos Ext." at bounding box center [725, 264] width 103 height 17
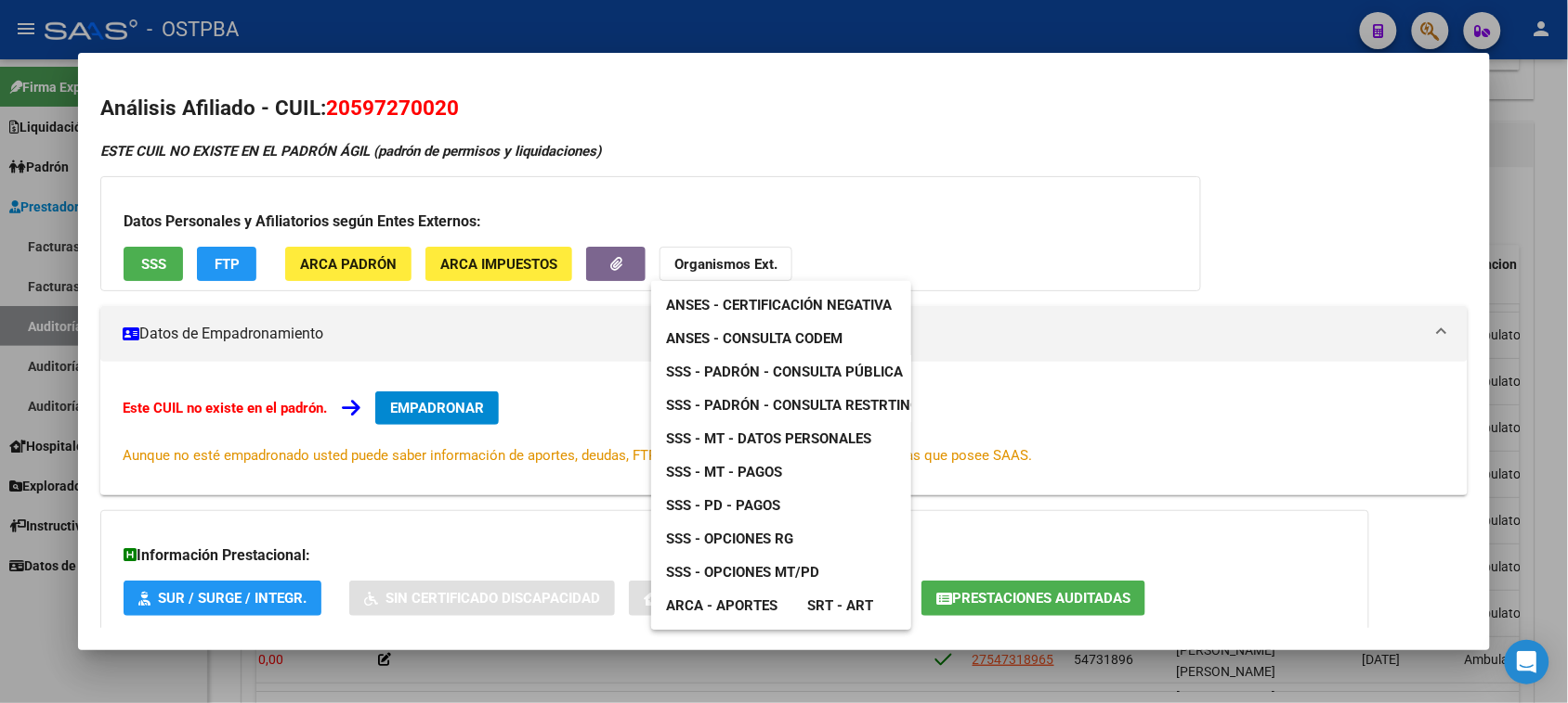
click at [235, 253] on div at bounding box center [784, 352] width 1568 height 703
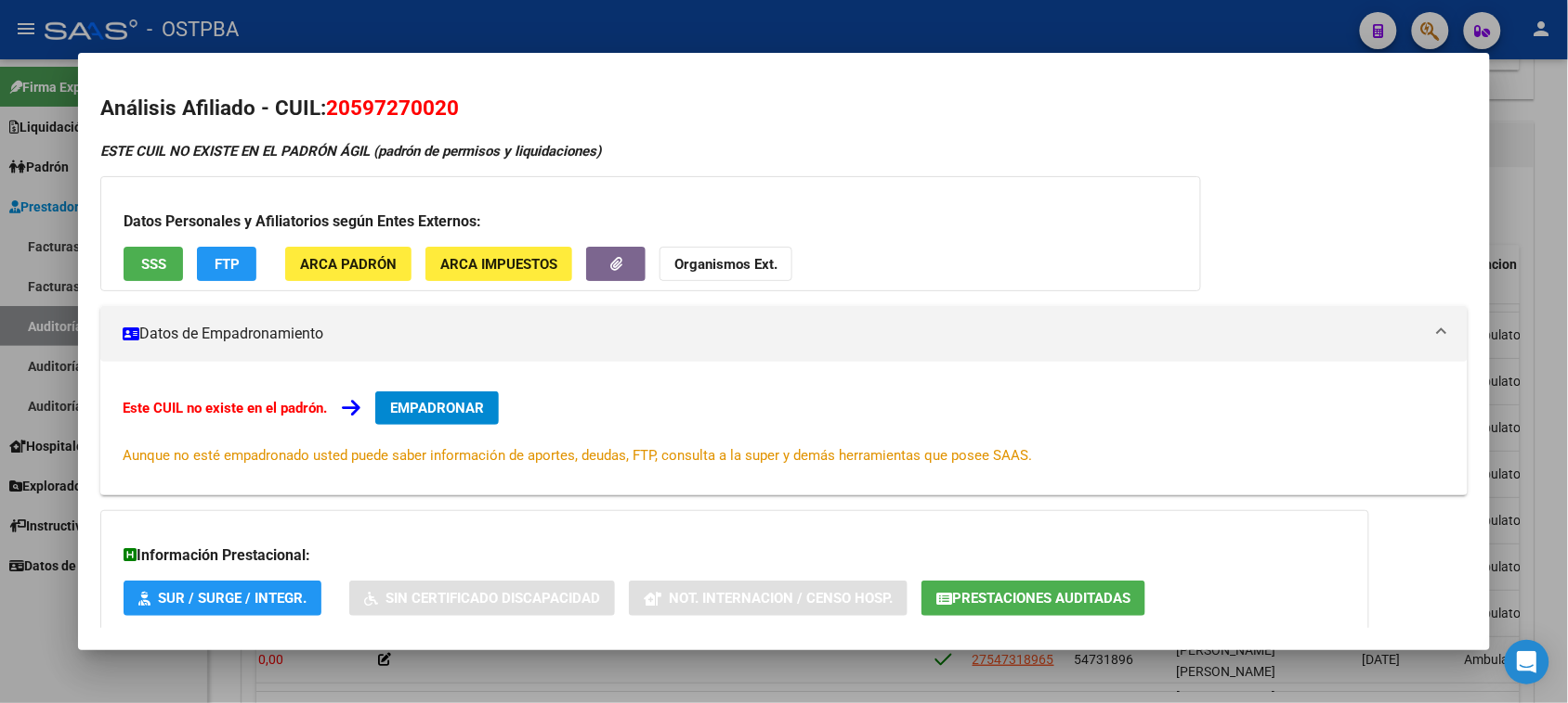
click at [237, 261] on button "FTP" at bounding box center [226, 263] width 59 height 34
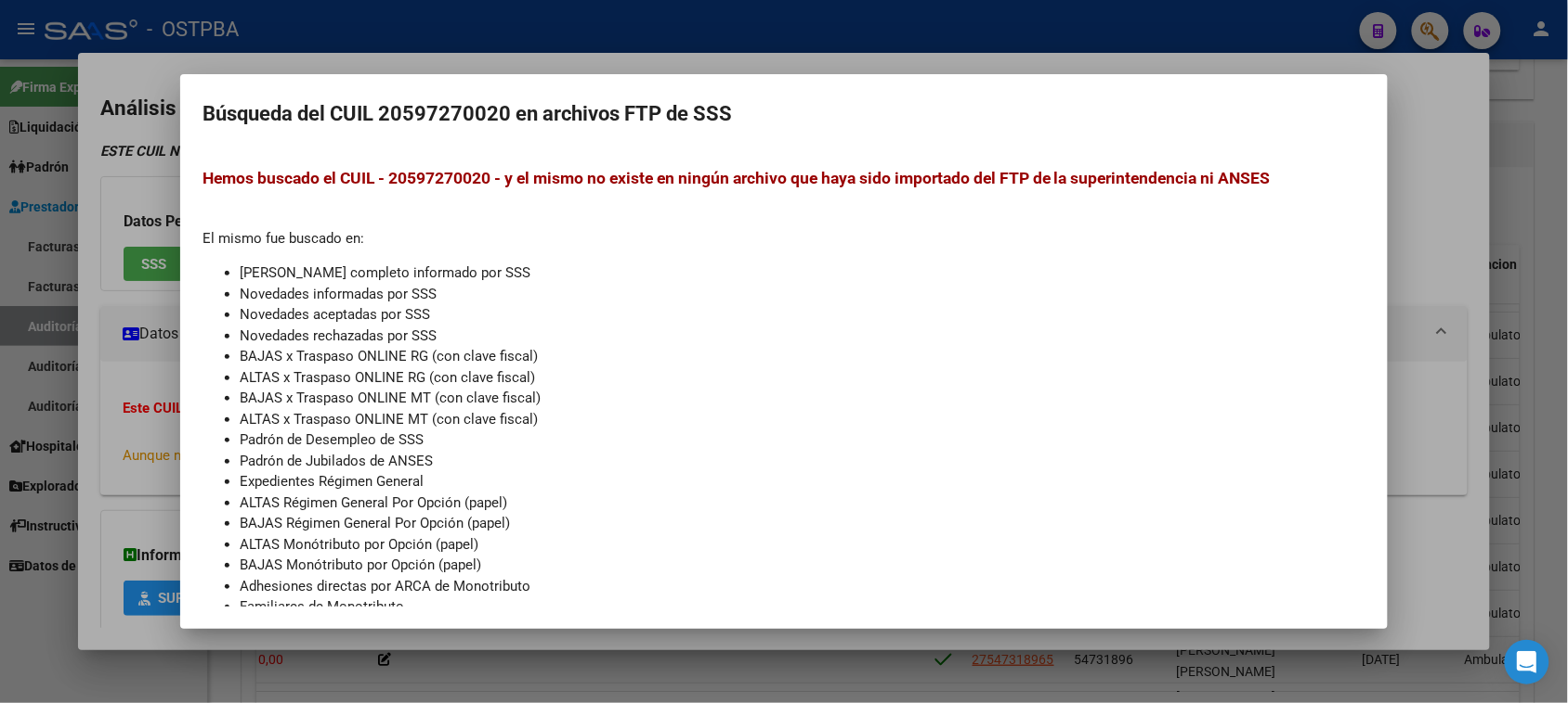
click at [1458, 526] on div at bounding box center [784, 352] width 1568 height 703
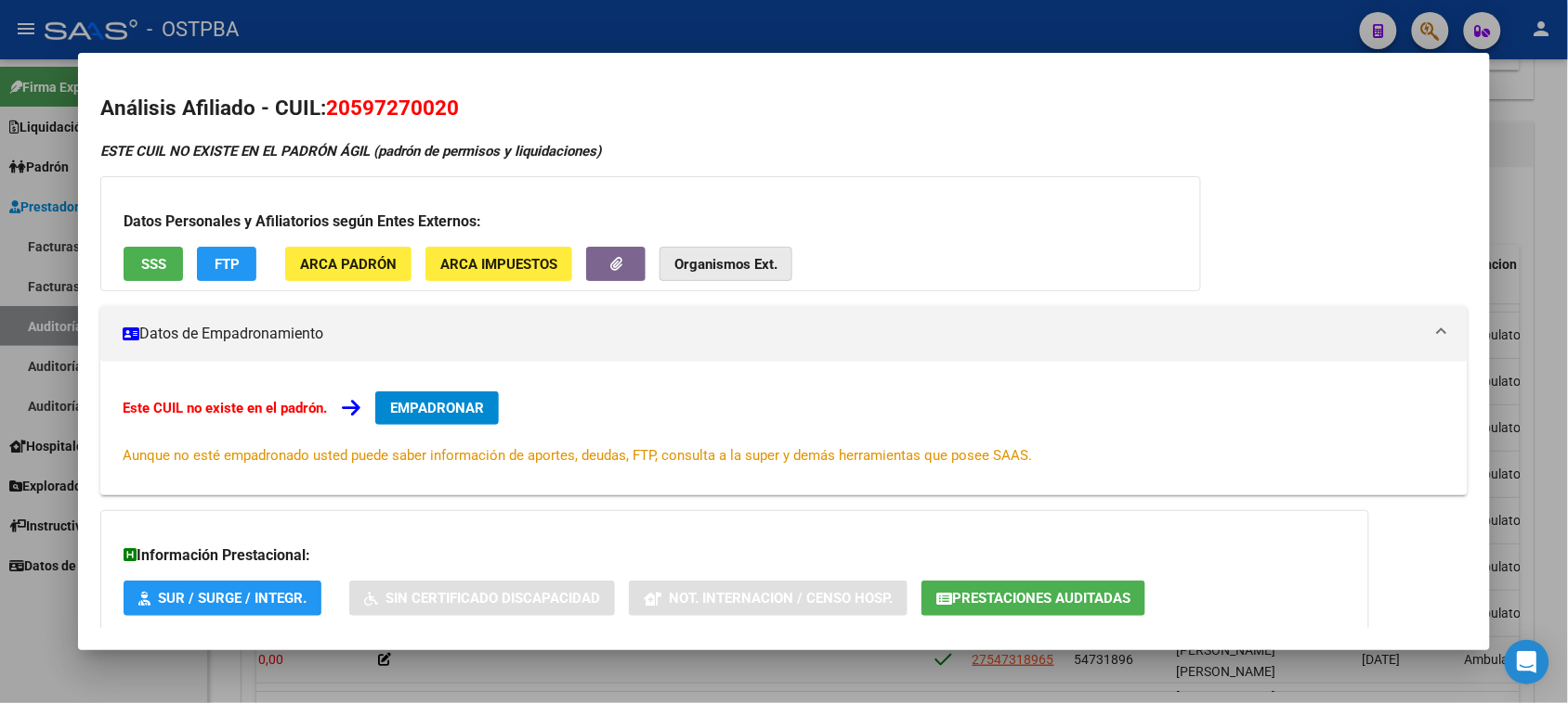
click at [689, 258] on strong "Organismos Ext." at bounding box center [725, 264] width 103 height 17
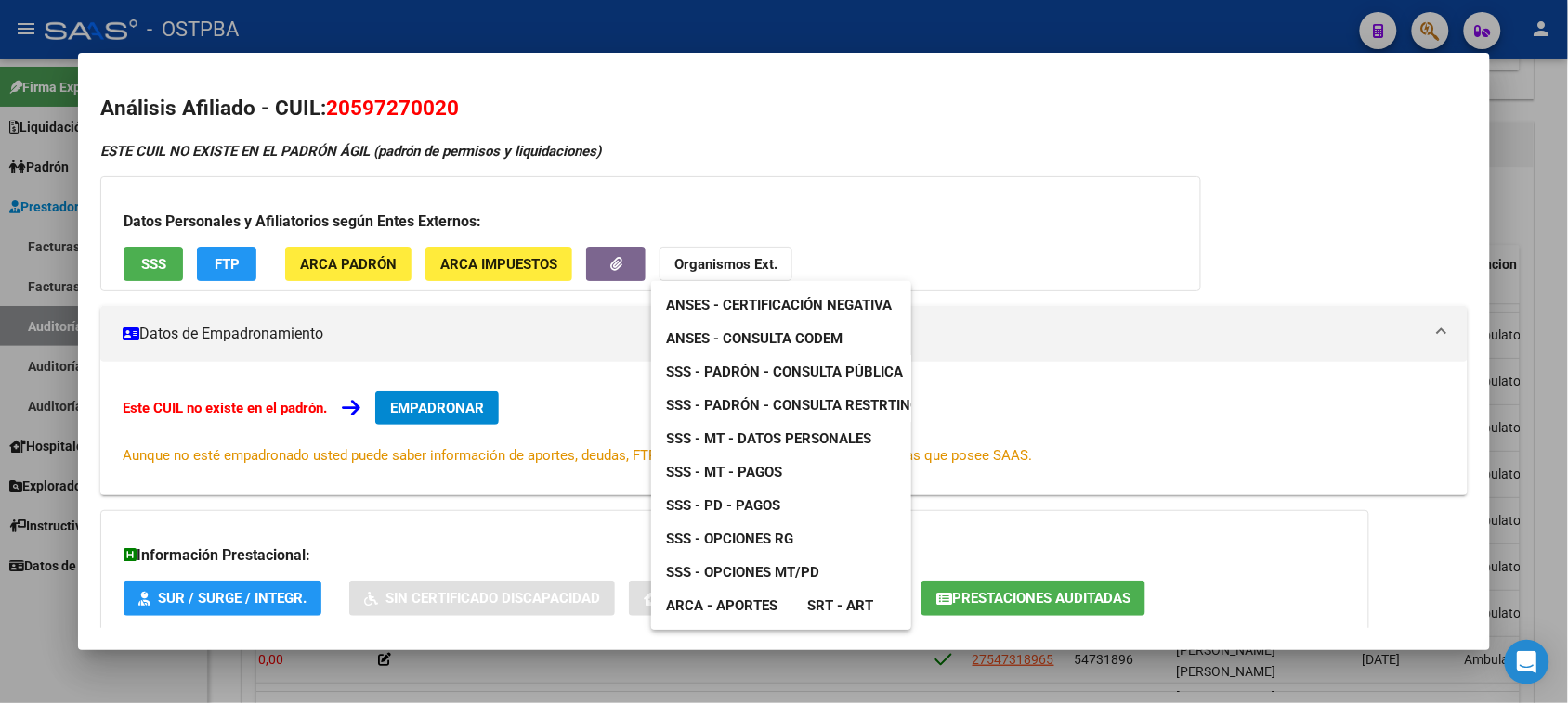
drag, startPoint x: 326, startPoint y: 105, endPoint x: 383, endPoint y: 104, distance: 57.0
click at [383, 104] on div at bounding box center [784, 352] width 1568 height 703
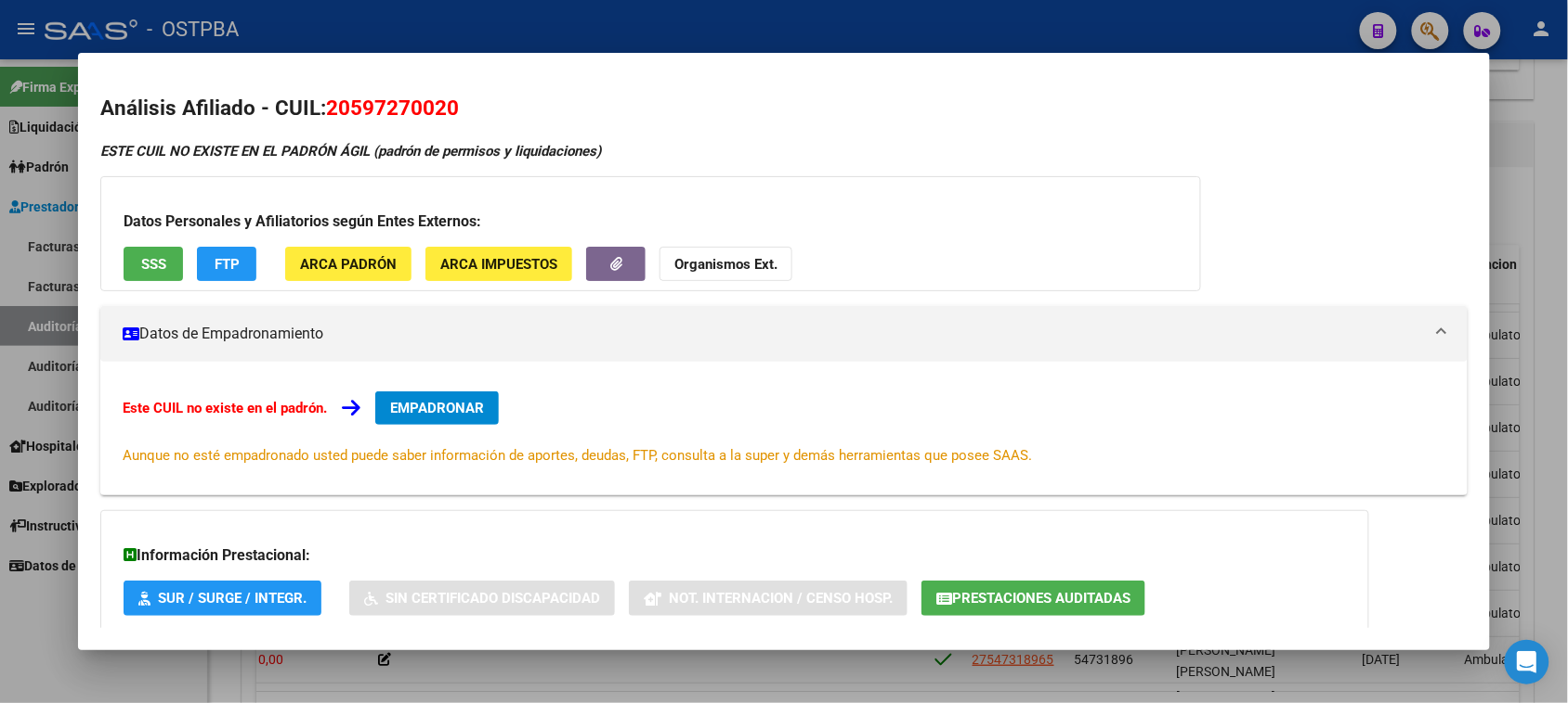
drag, startPoint x: 321, startPoint y: 109, endPoint x: 449, endPoint y: 108, distance: 128.0
click at [449, 108] on span "20597270020" at bounding box center [392, 107] width 133 height 25
copy span "20597270020"
click at [679, 263] on strong "Organismos Ext." at bounding box center [725, 264] width 103 height 17
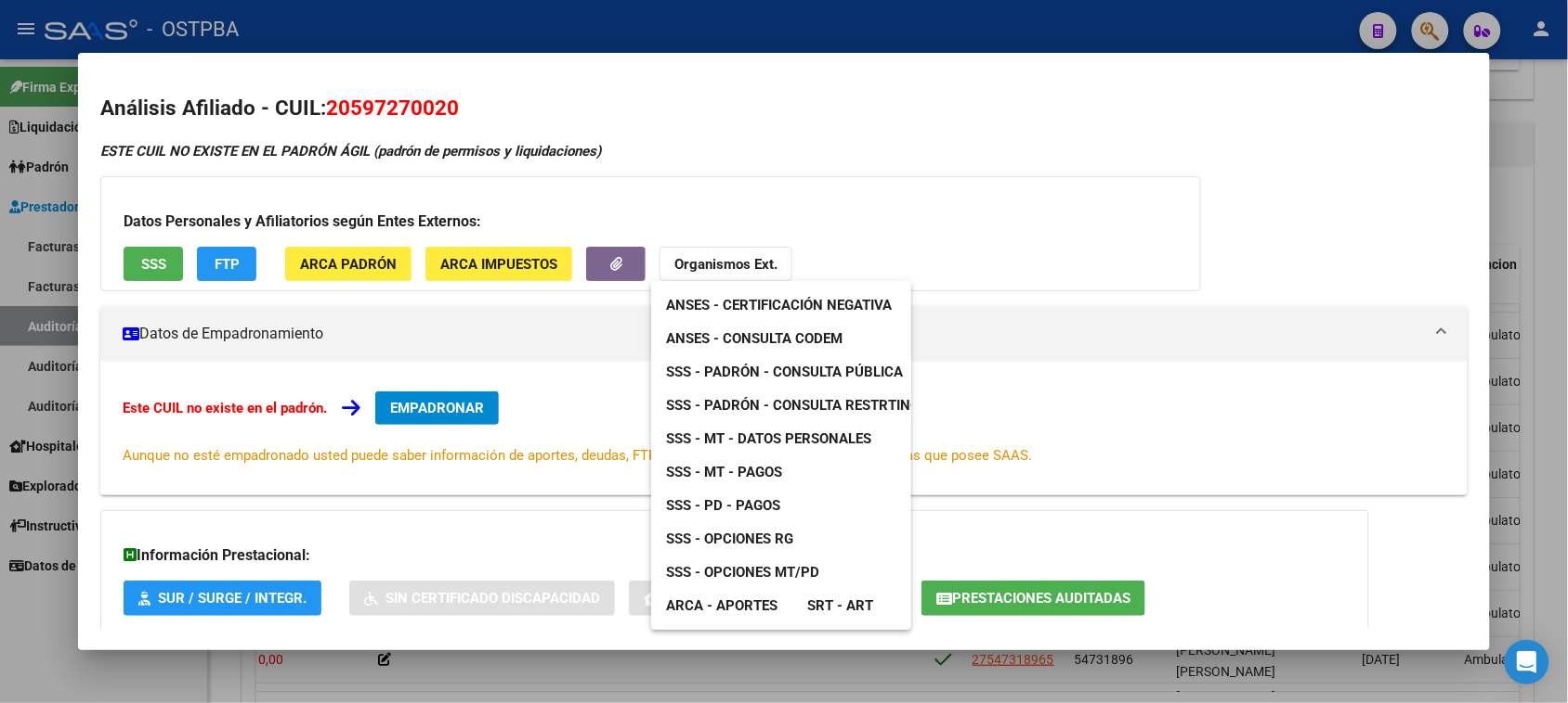
click at [788, 331] on span "ANSES - Consulta CODEM" at bounding box center [755, 339] width 177 height 17
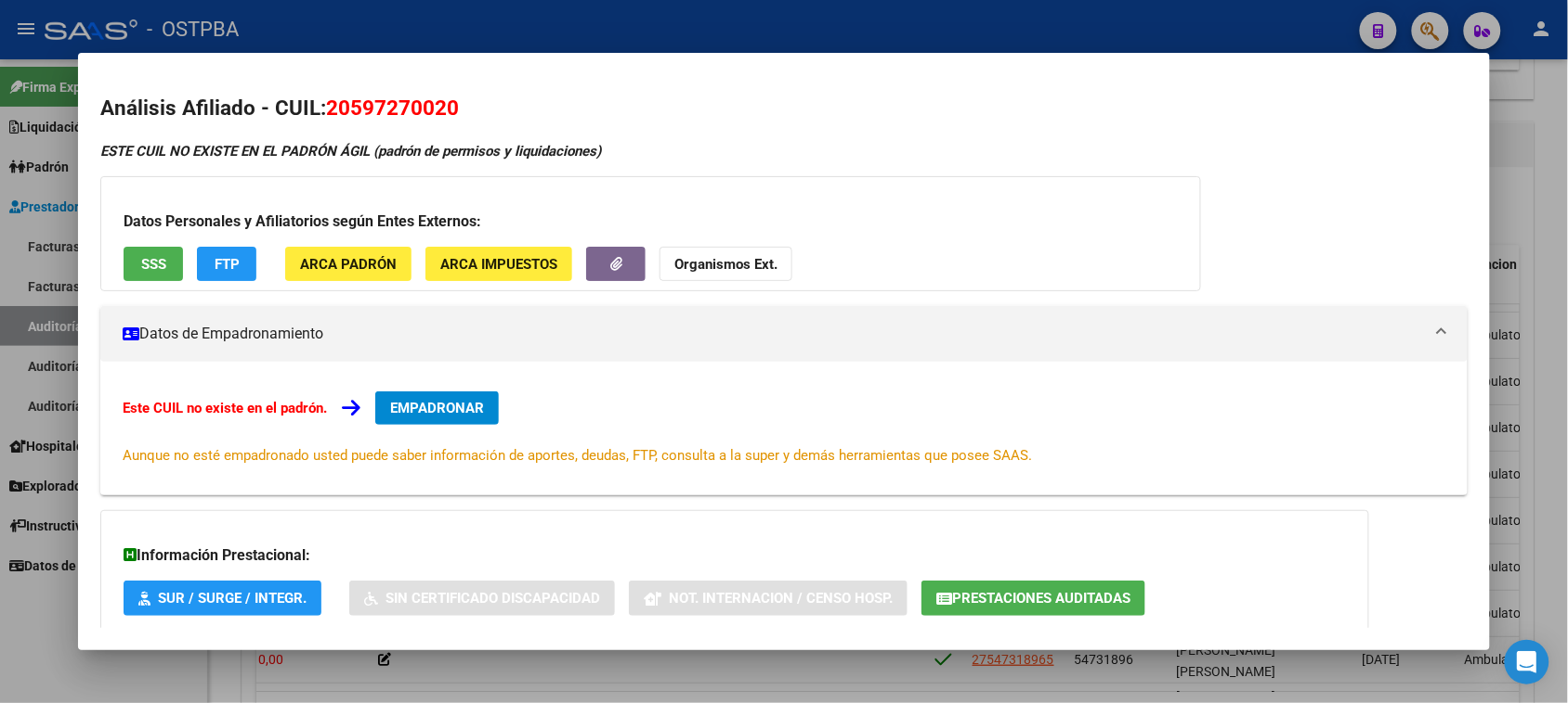
click at [225, 266] on span "FTP" at bounding box center [227, 264] width 26 height 17
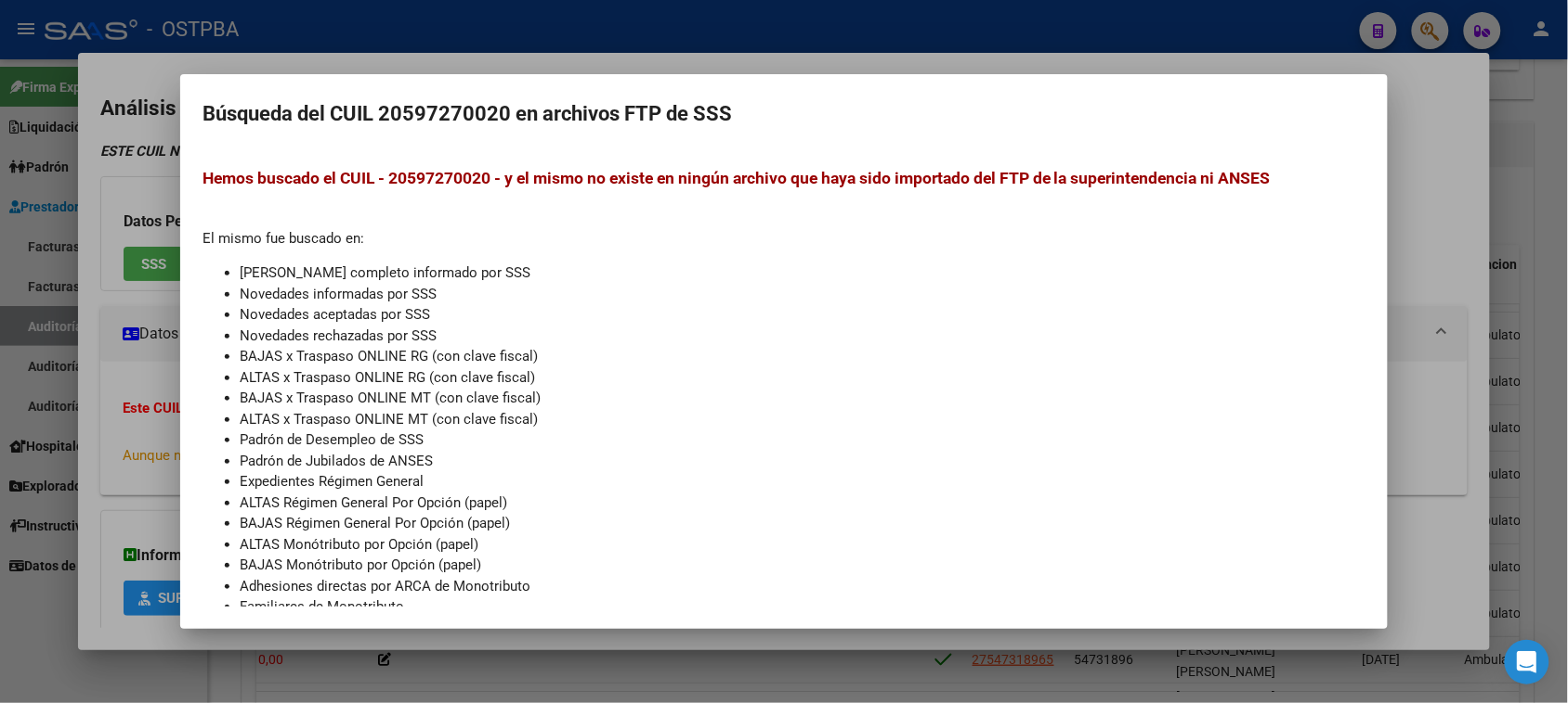
click at [126, 264] on div at bounding box center [784, 352] width 1568 height 703
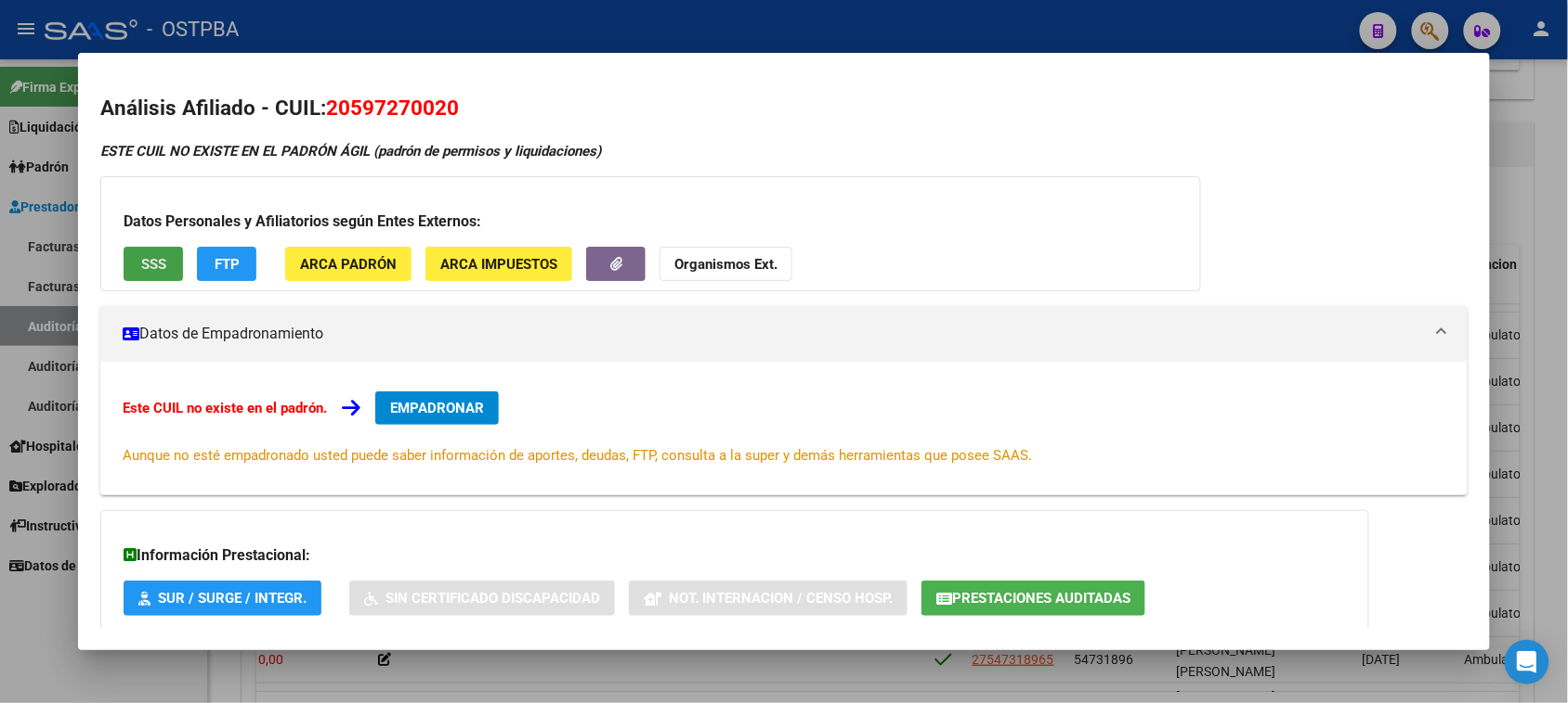
click at [128, 264] on button "SSS" at bounding box center [153, 263] width 59 height 34
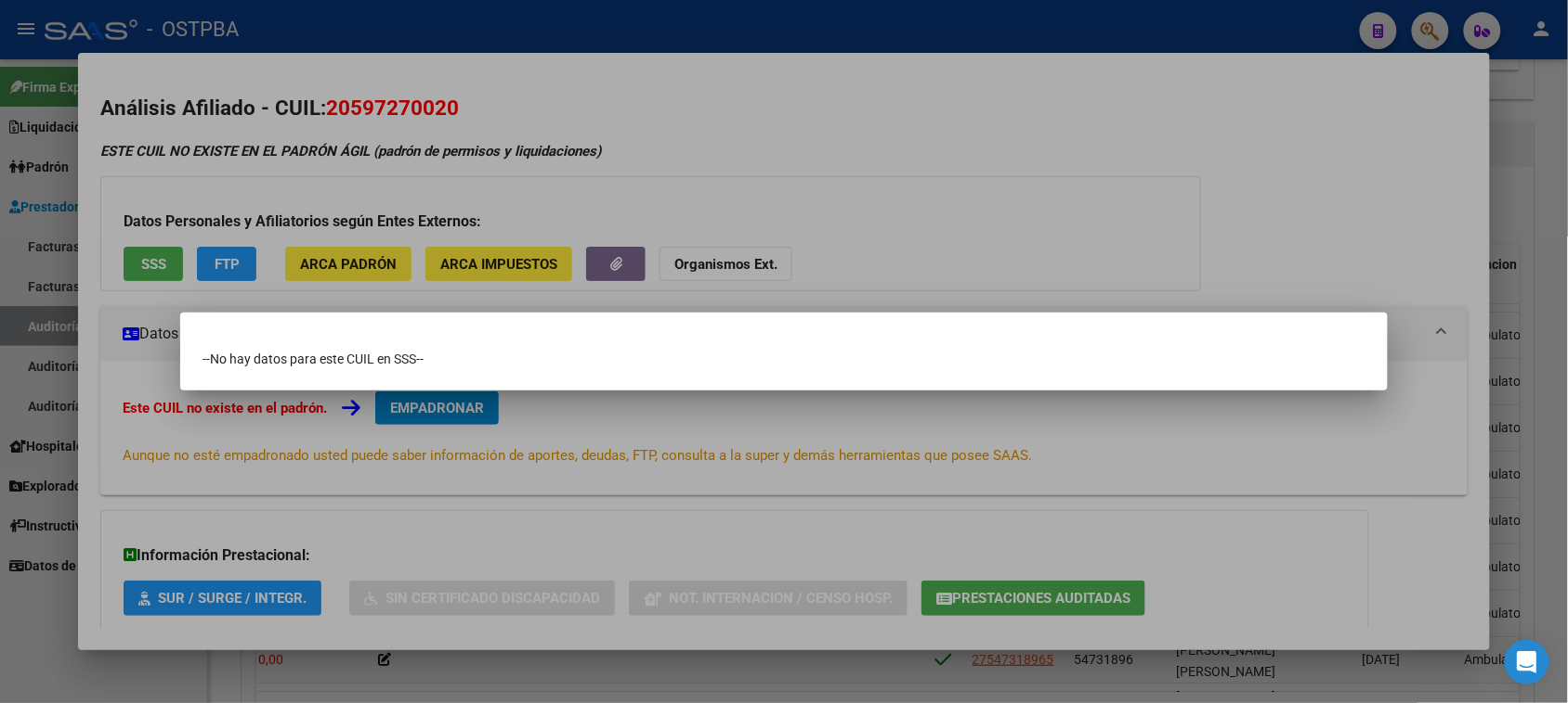
click at [750, 265] on div at bounding box center [784, 352] width 1568 height 703
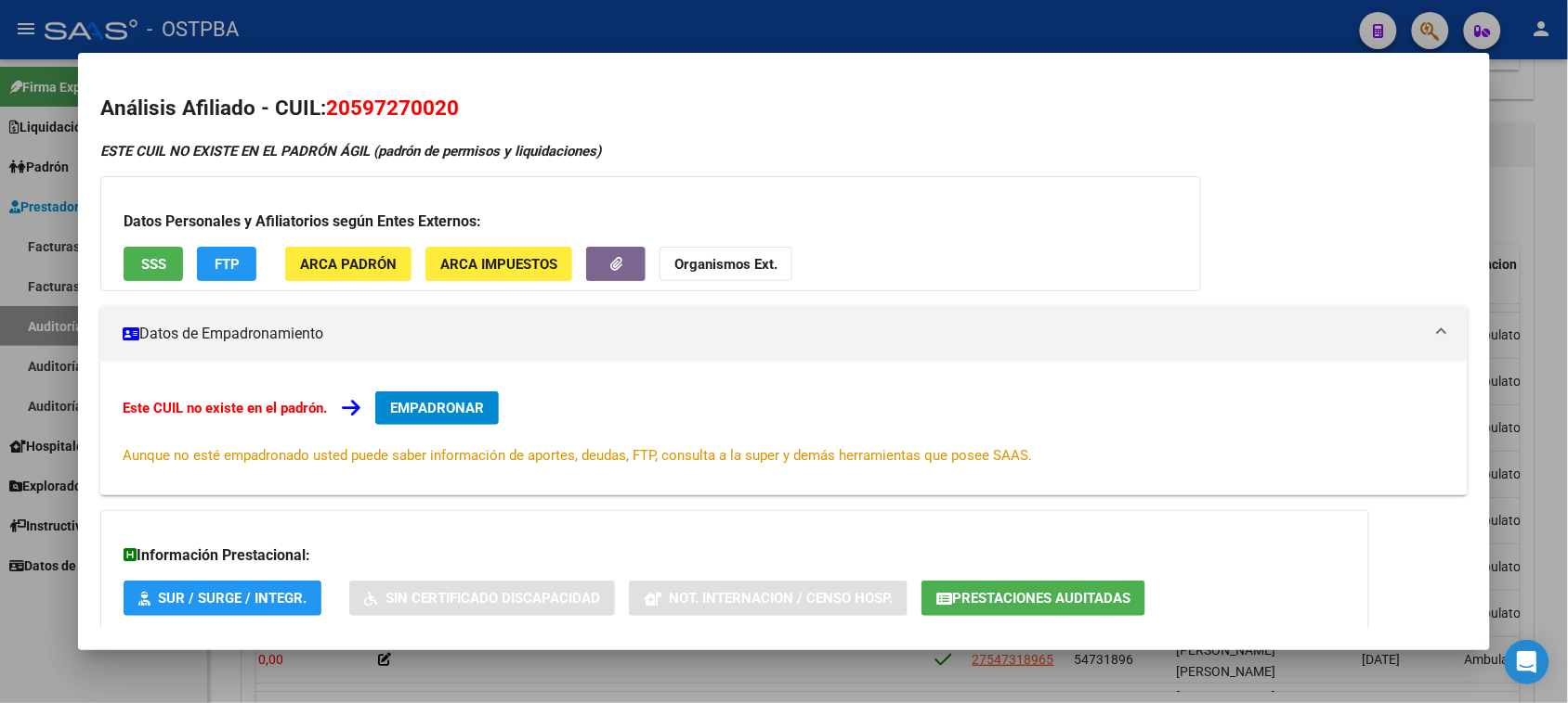
click at [750, 265] on strong "Organismos Ext." at bounding box center [725, 264] width 103 height 17
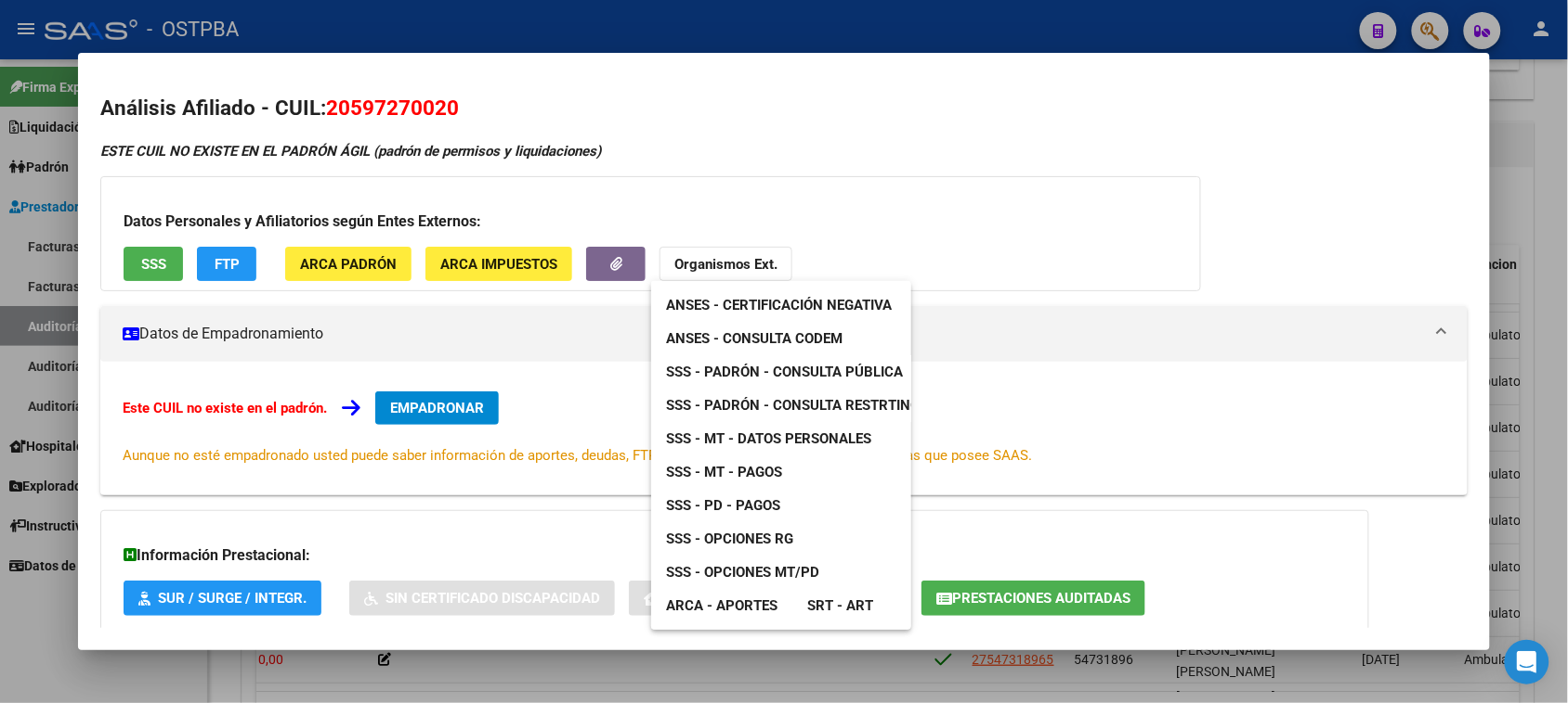
click at [669, 207] on div at bounding box center [784, 352] width 1568 height 703
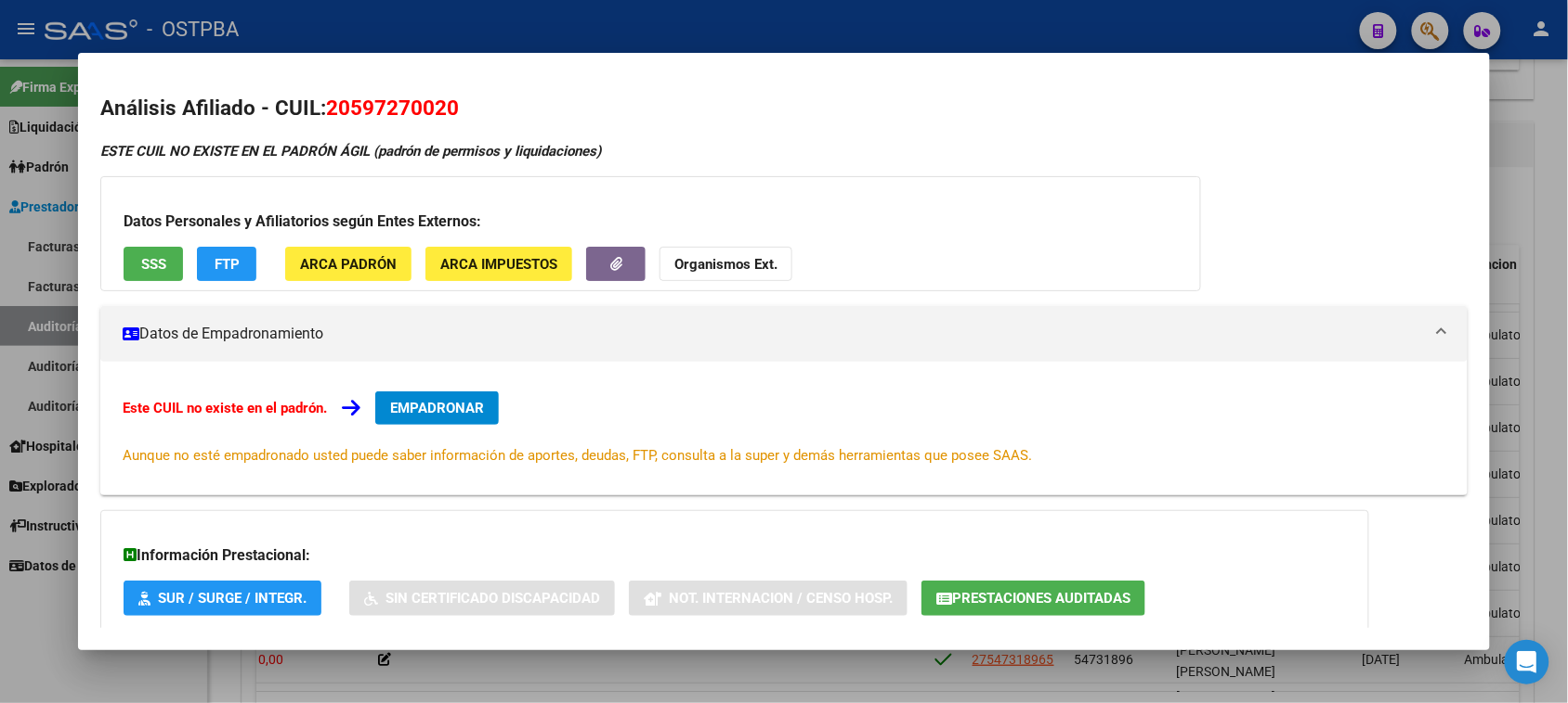
drag, startPoint x: 1, startPoint y: 636, endPoint x: 11, endPoint y: 629, distance: 12.2
click at [7, 633] on div at bounding box center [784, 352] width 1568 height 703
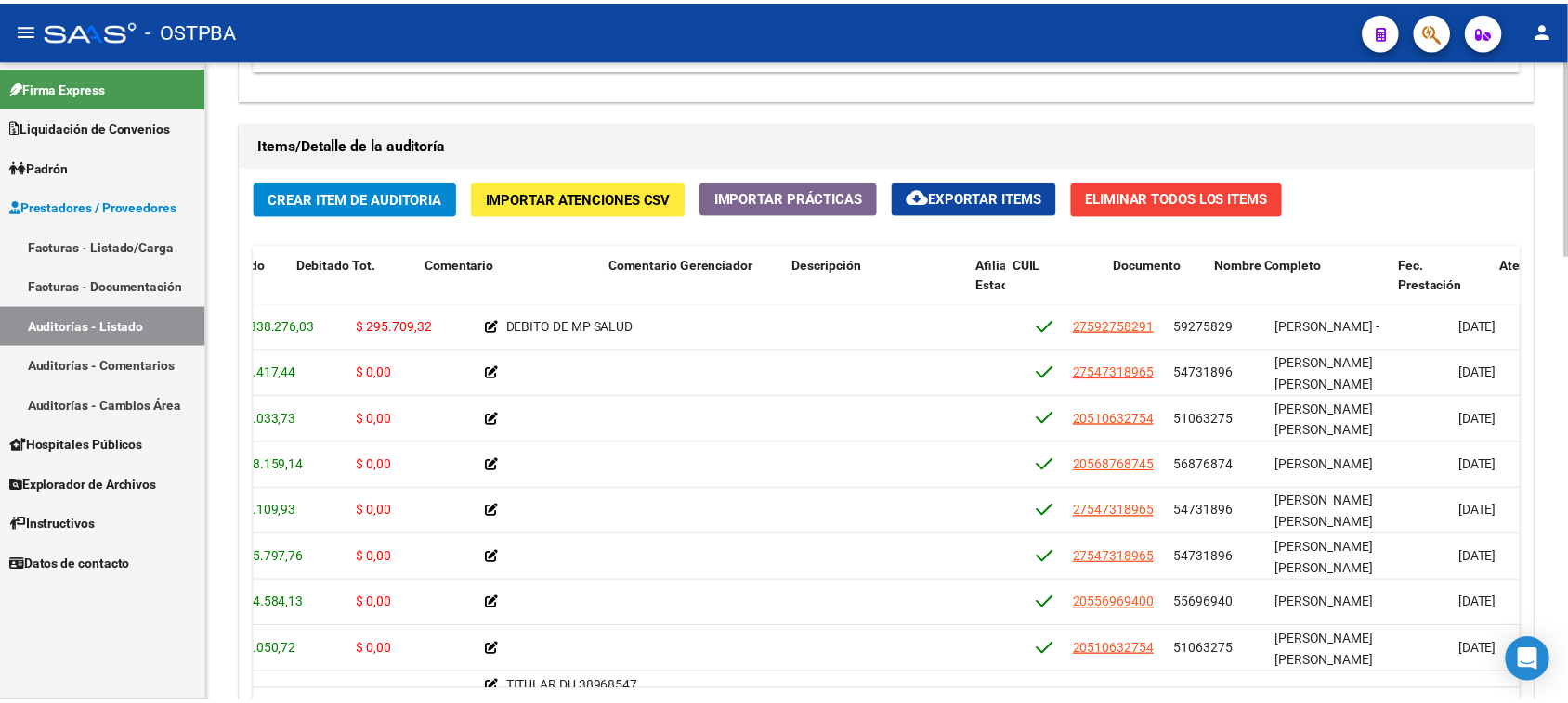
scroll to position [0, 592]
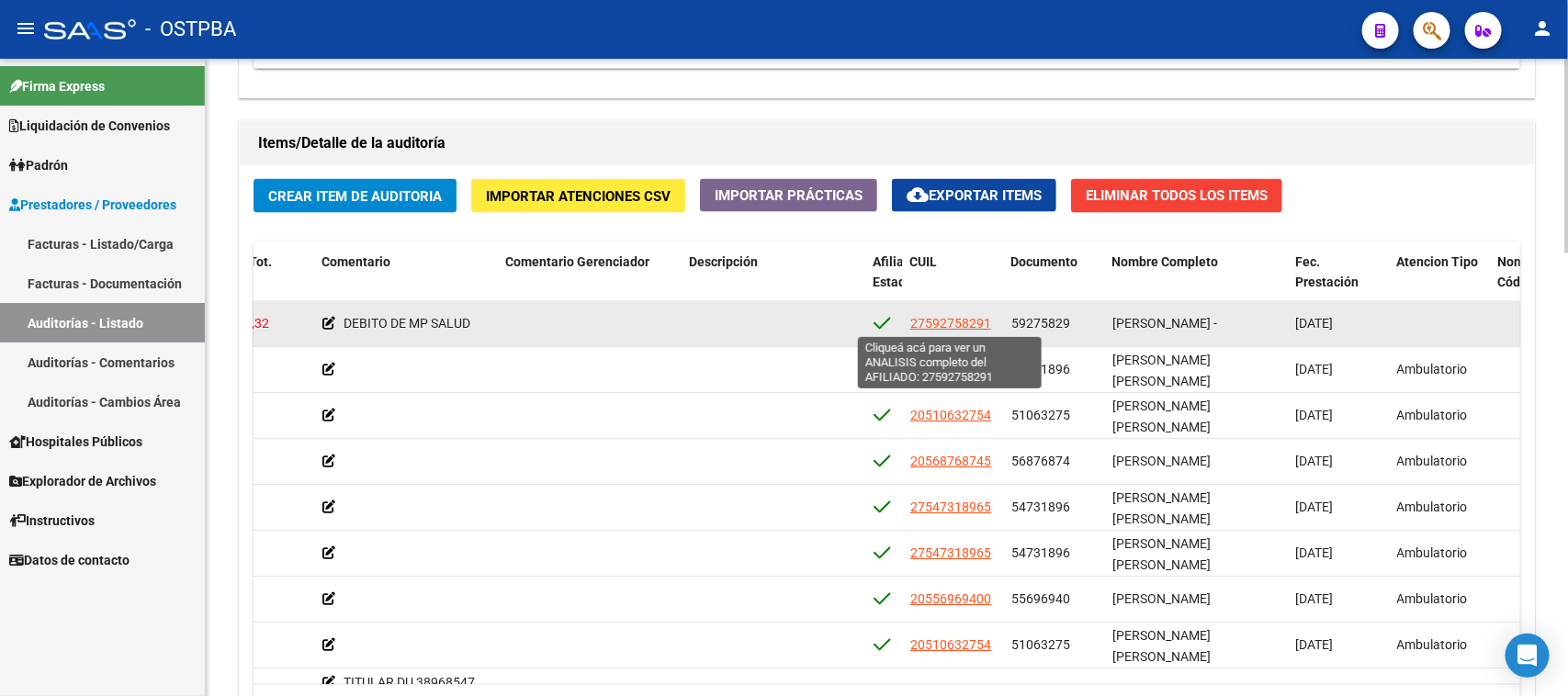
click at [937, 324] on span "27592758291" at bounding box center [950, 323] width 81 height 15
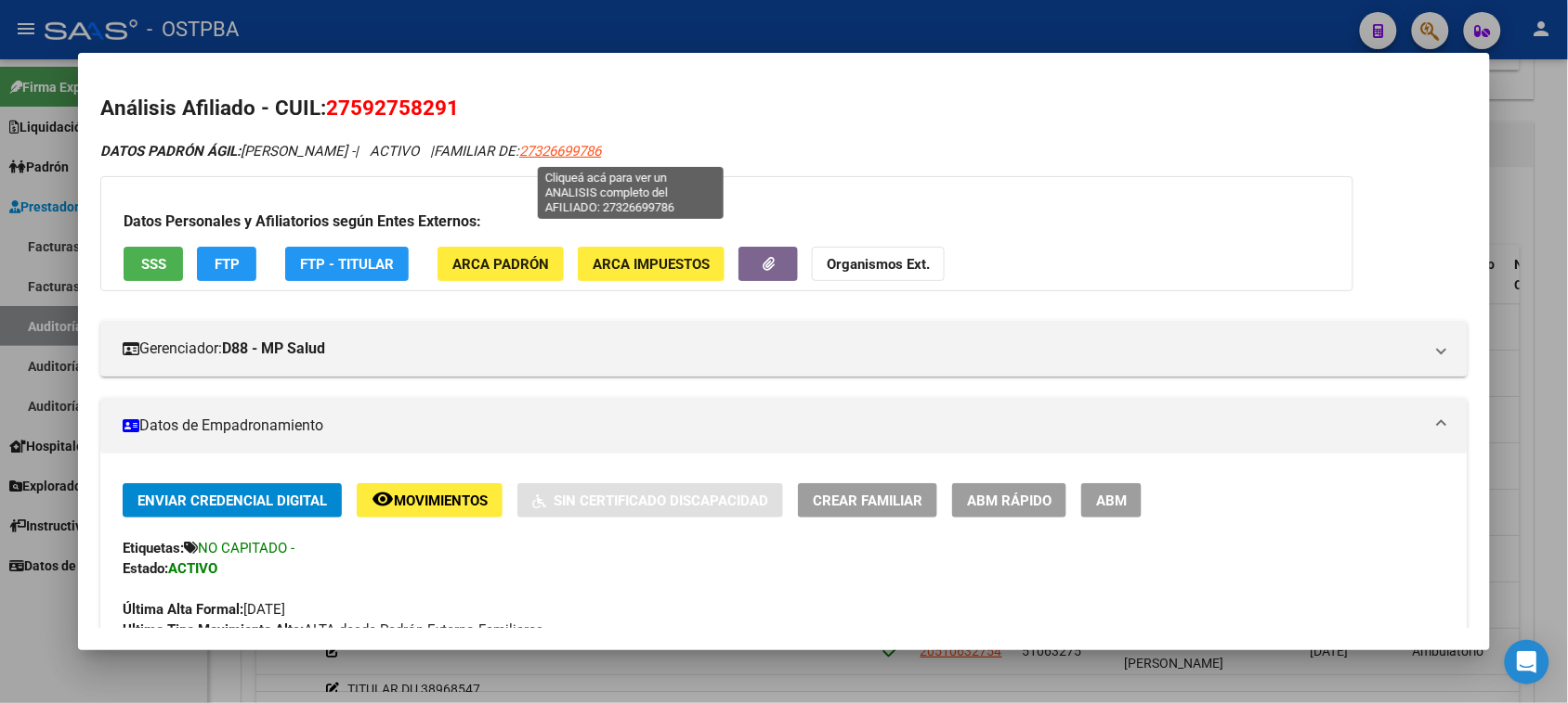
click at [601, 146] on span "27326699786" at bounding box center [559, 151] width 82 height 17
type textarea "27326699786"
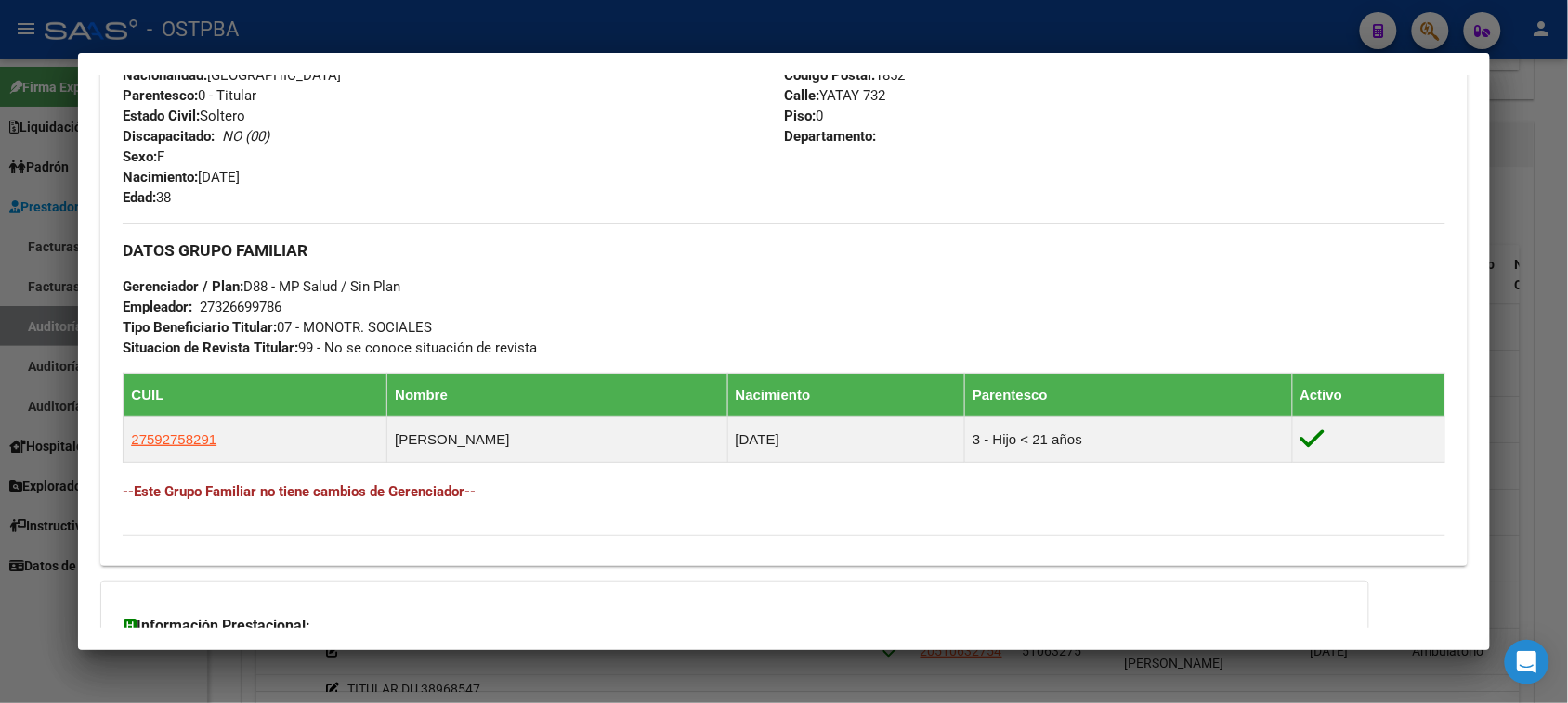
scroll to position [924, 0]
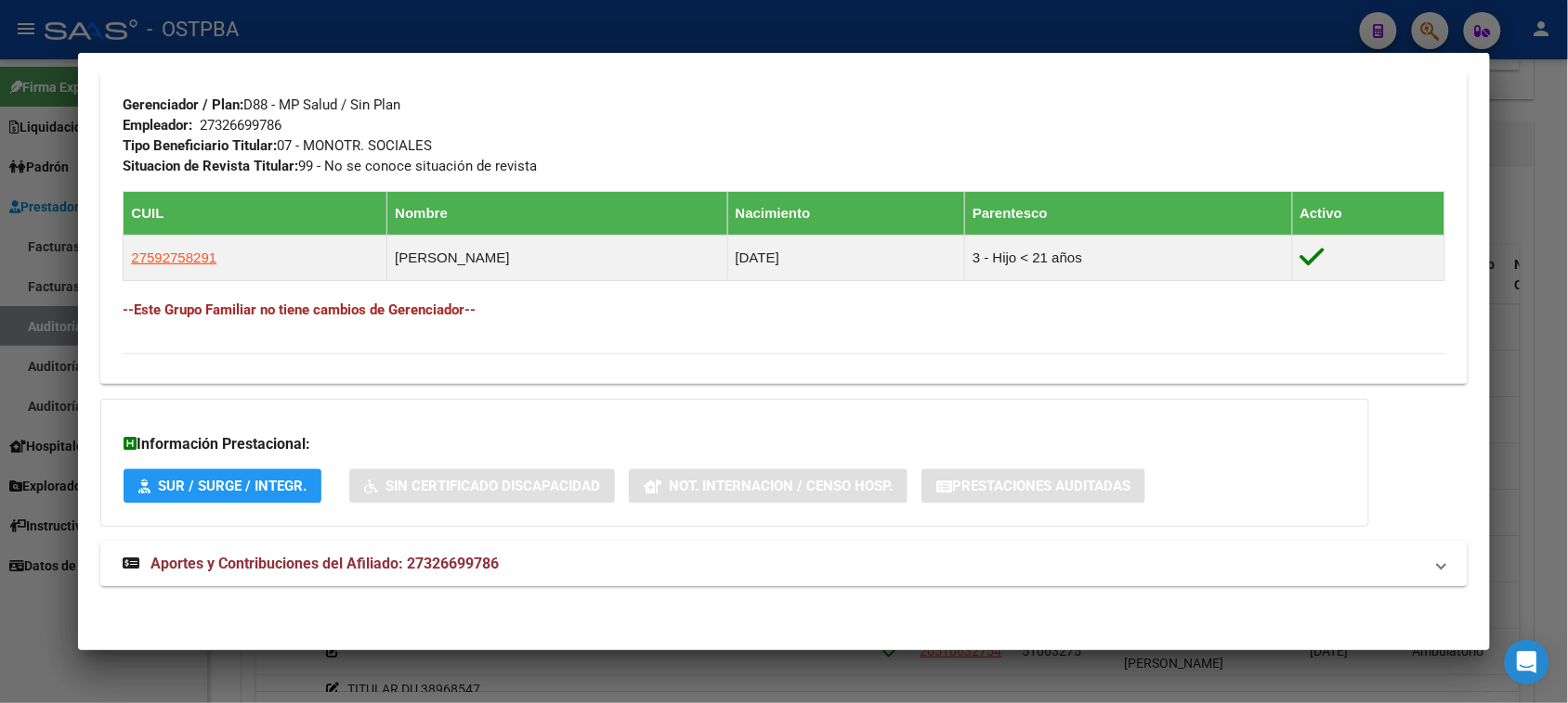
click at [361, 573] on strong "Aportes y Contribuciones del Afiliado: 27326699786" at bounding box center [310, 564] width 376 height 23
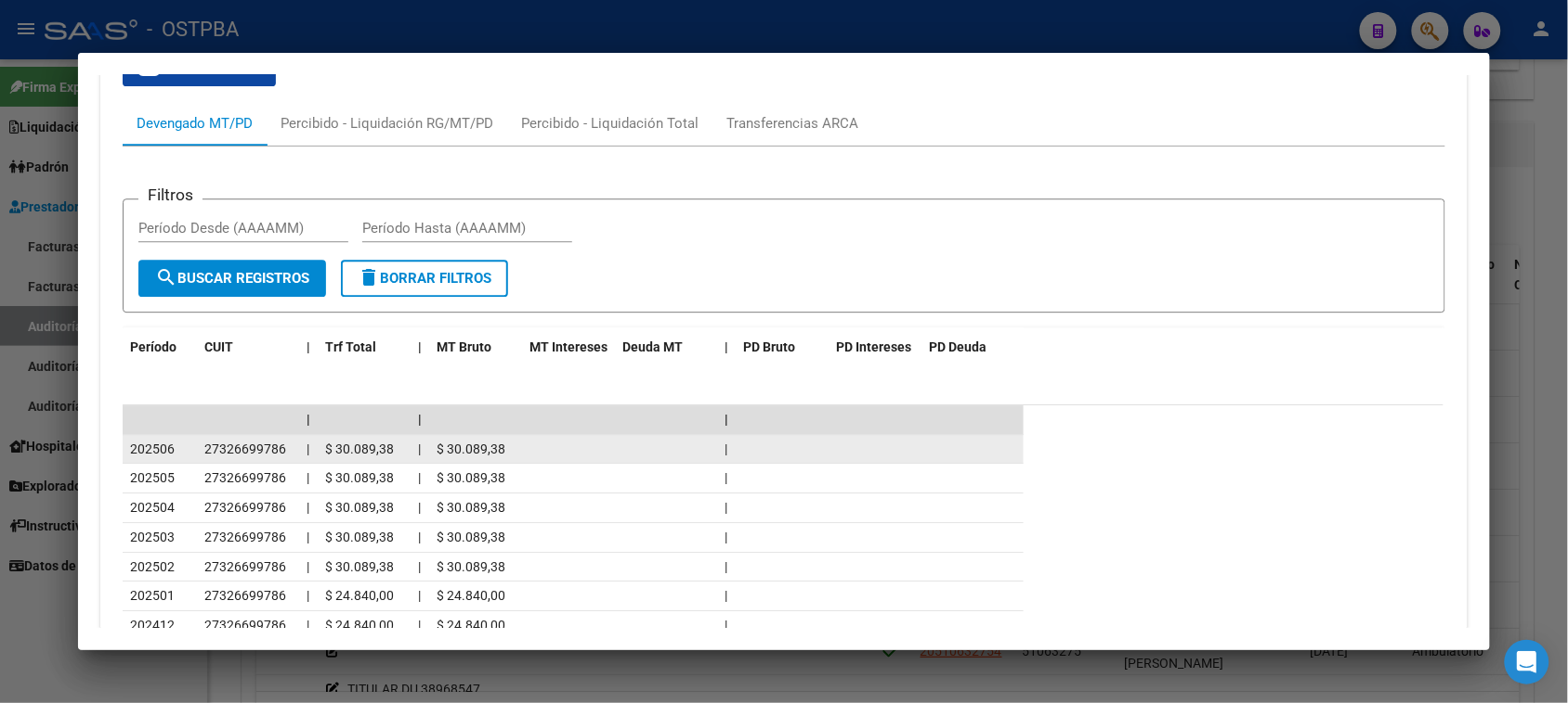
scroll to position [1518, 0]
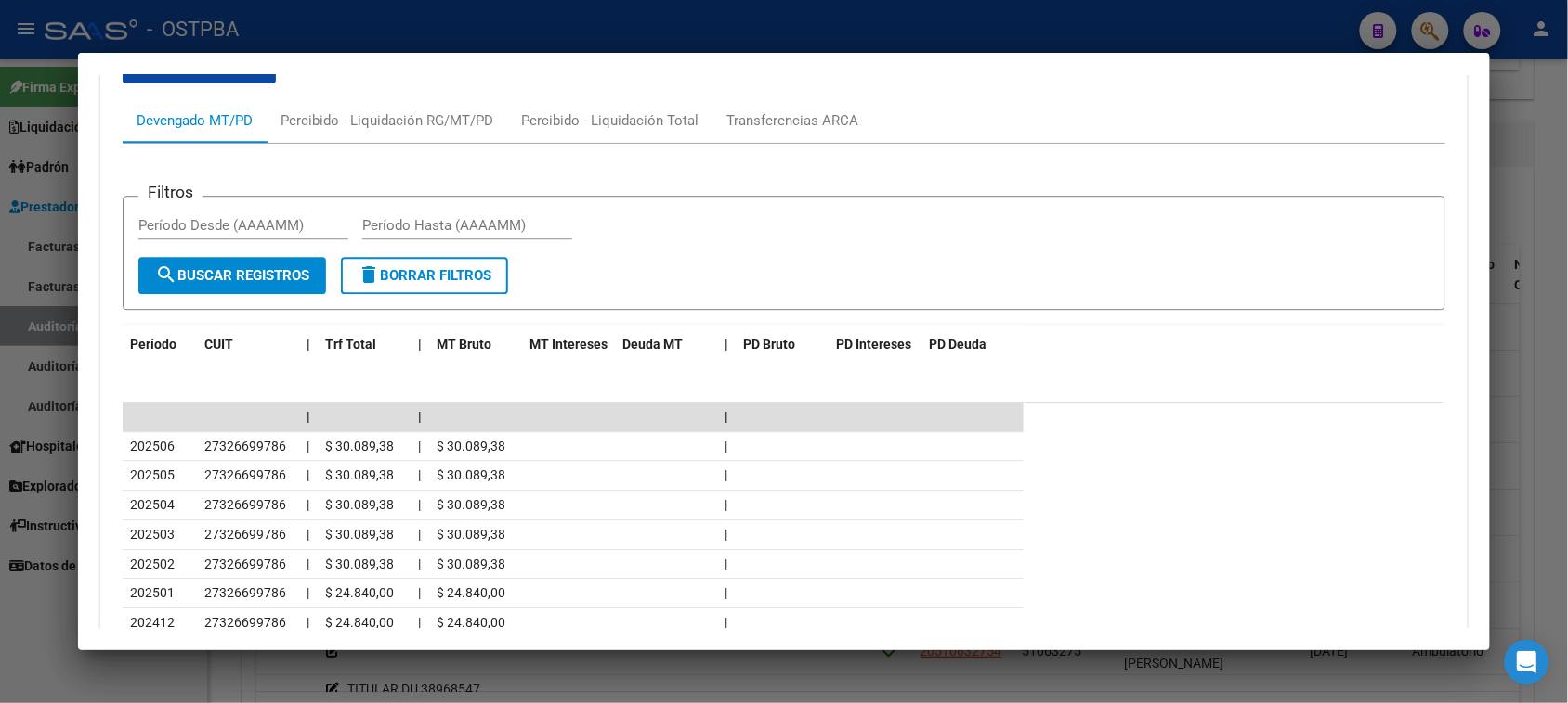
click at [51, 650] on div at bounding box center [784, 352] width 1568 height 703
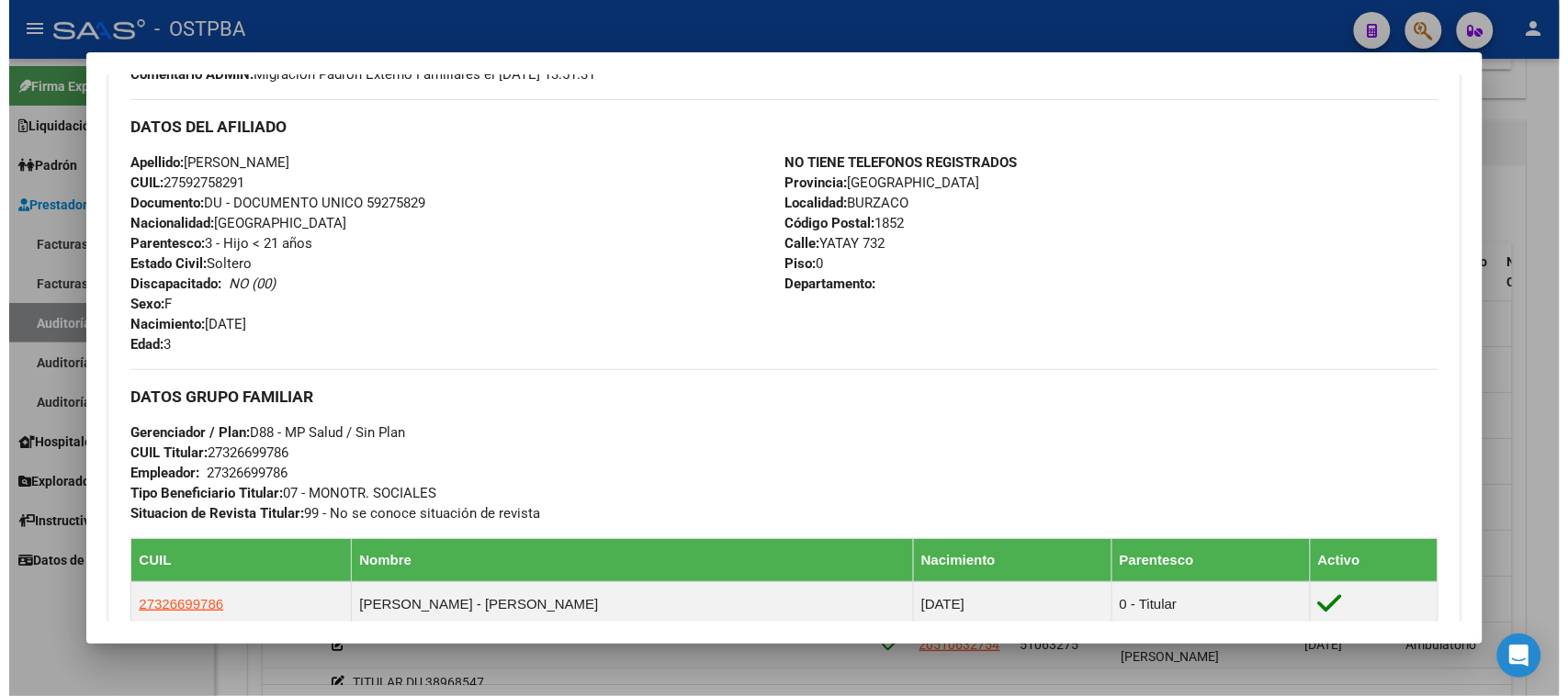
scroll to position [519, 0]
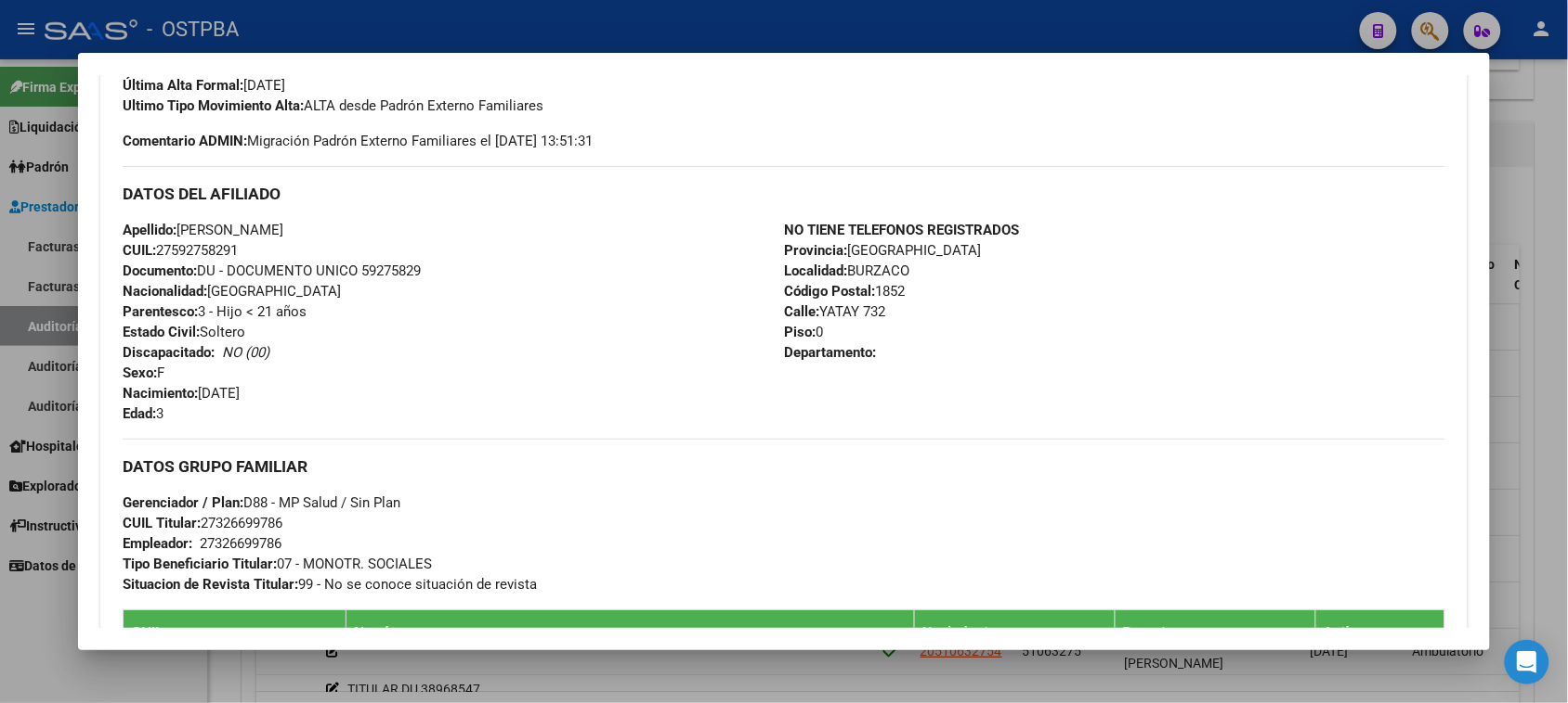
click at [30, 616] on div at bounding box center [784, 352] width 1568 height 703
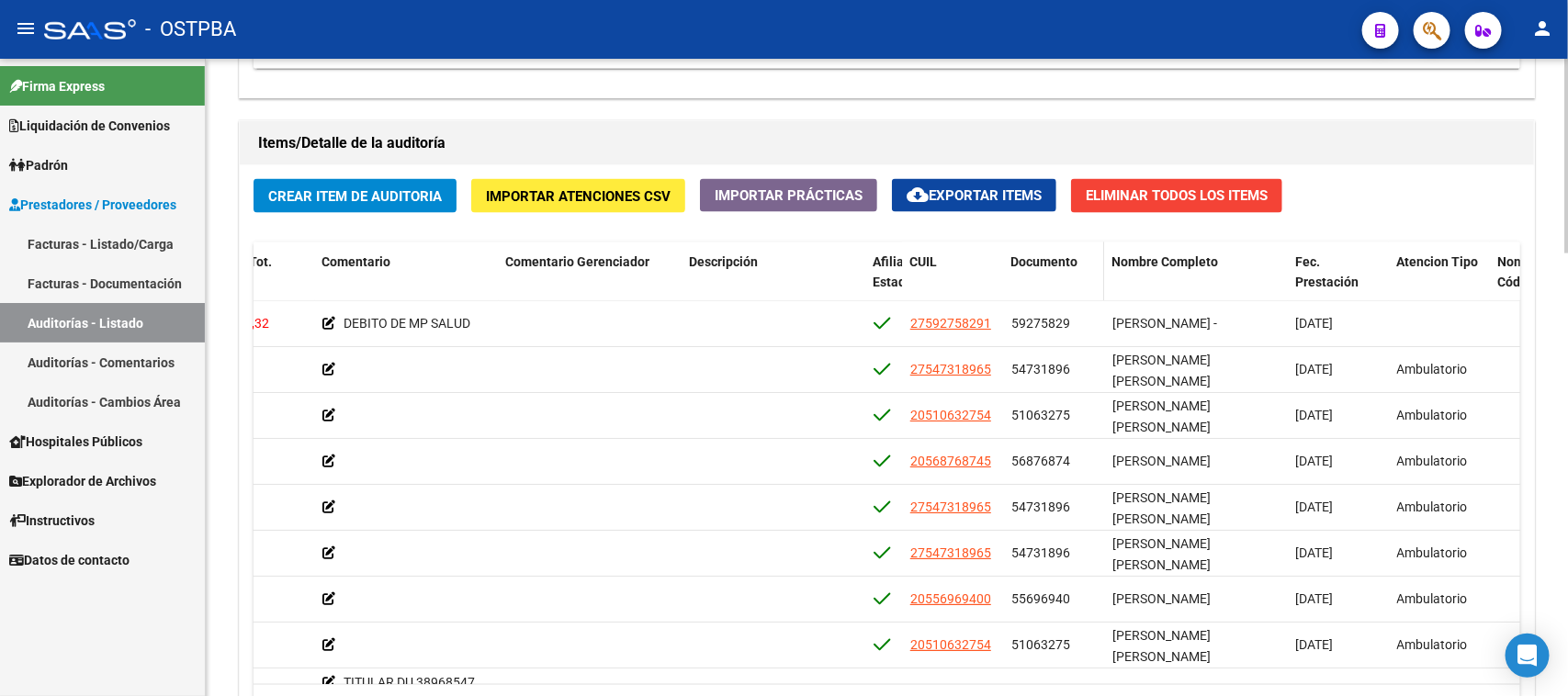
scroll to position [1033, 0]
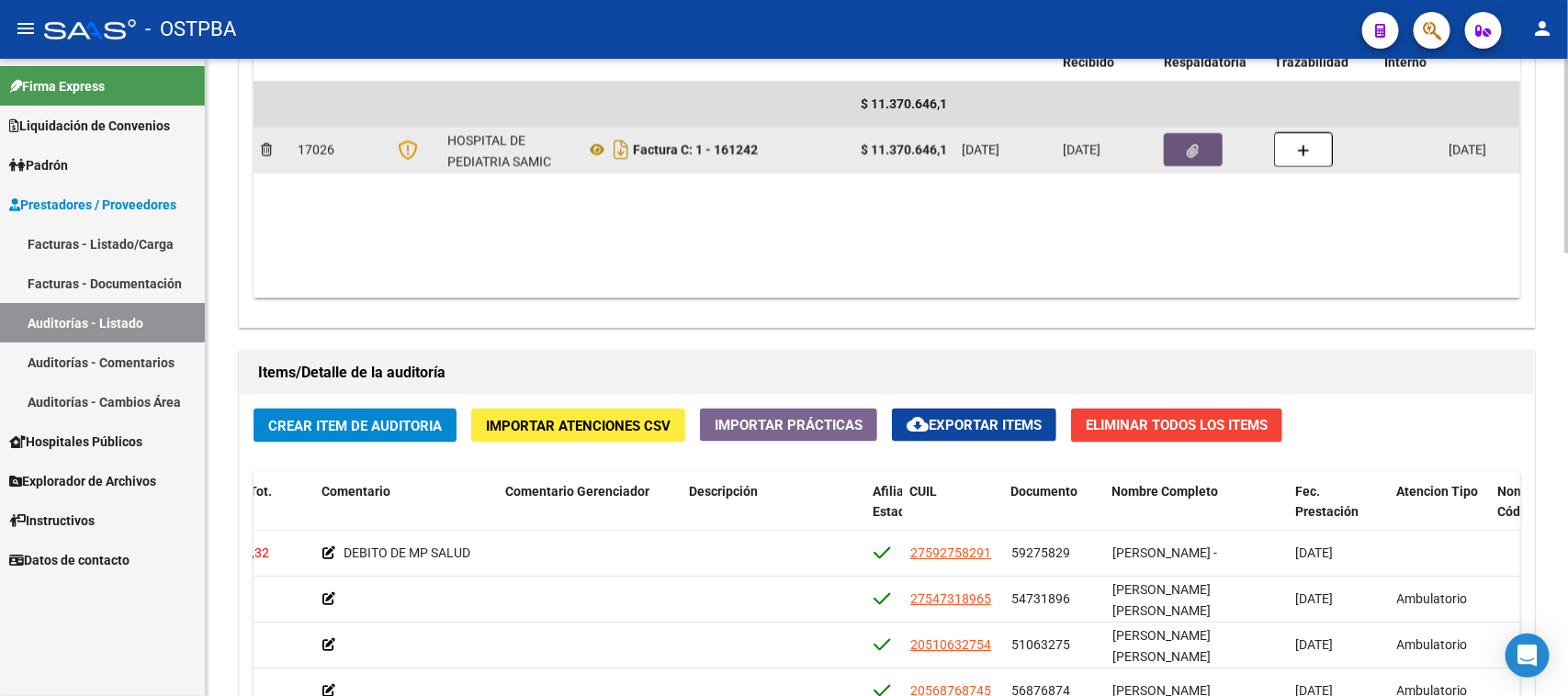
click at [1210, 141] on button "button" at bounding box center [1193, 150] width 58 height 33
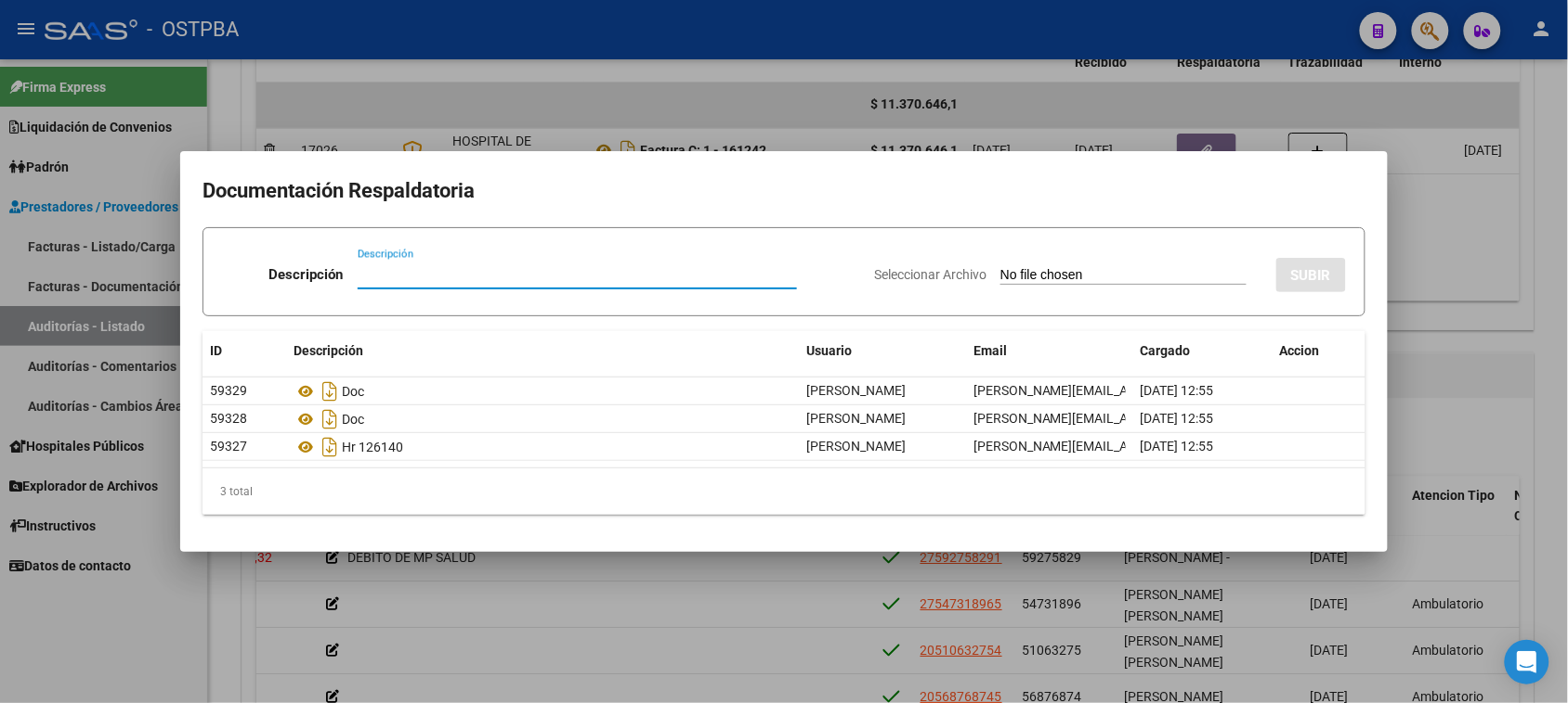
click at [218, 597] on div at bounding box center [784, 352] width 1568 height 703
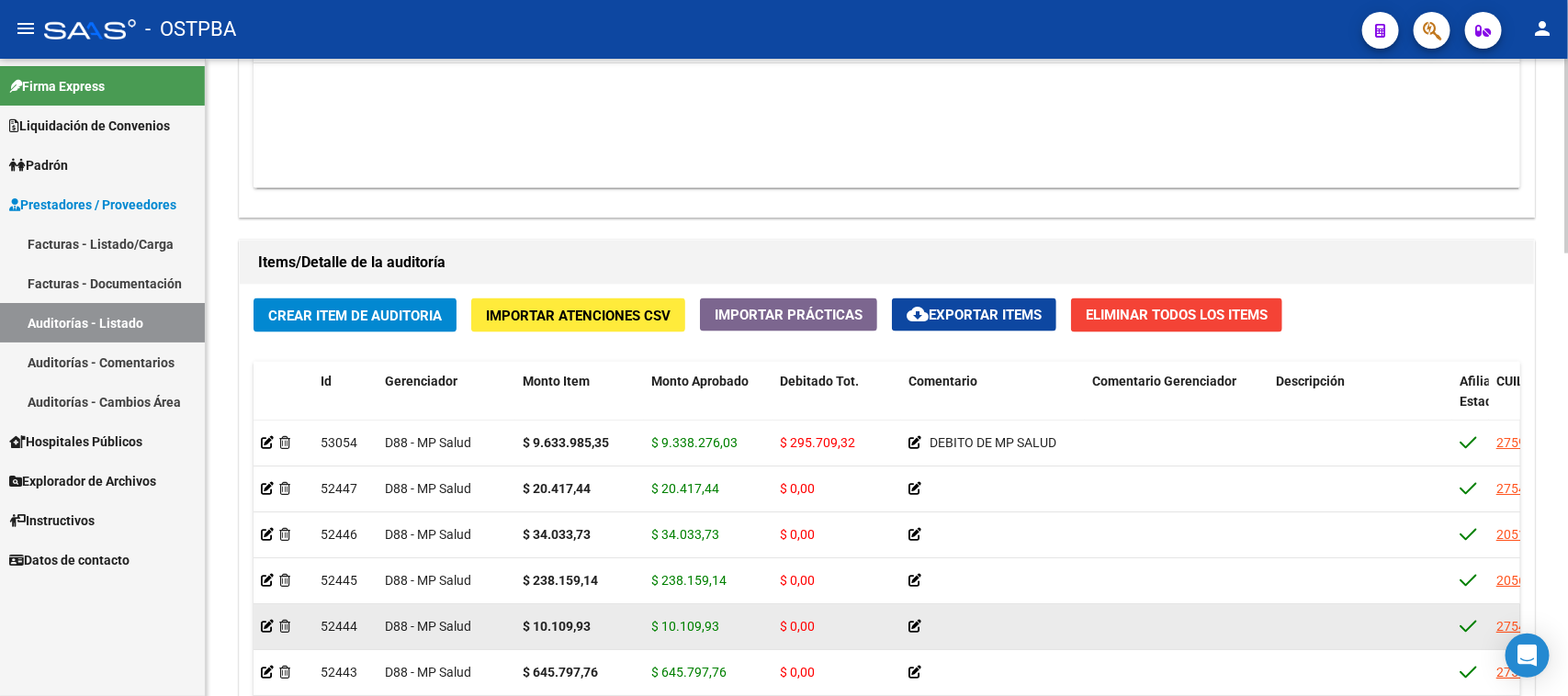
scroll to position [1110, 0]
